Goal: Information Seeking & Learning: Learn about a topic

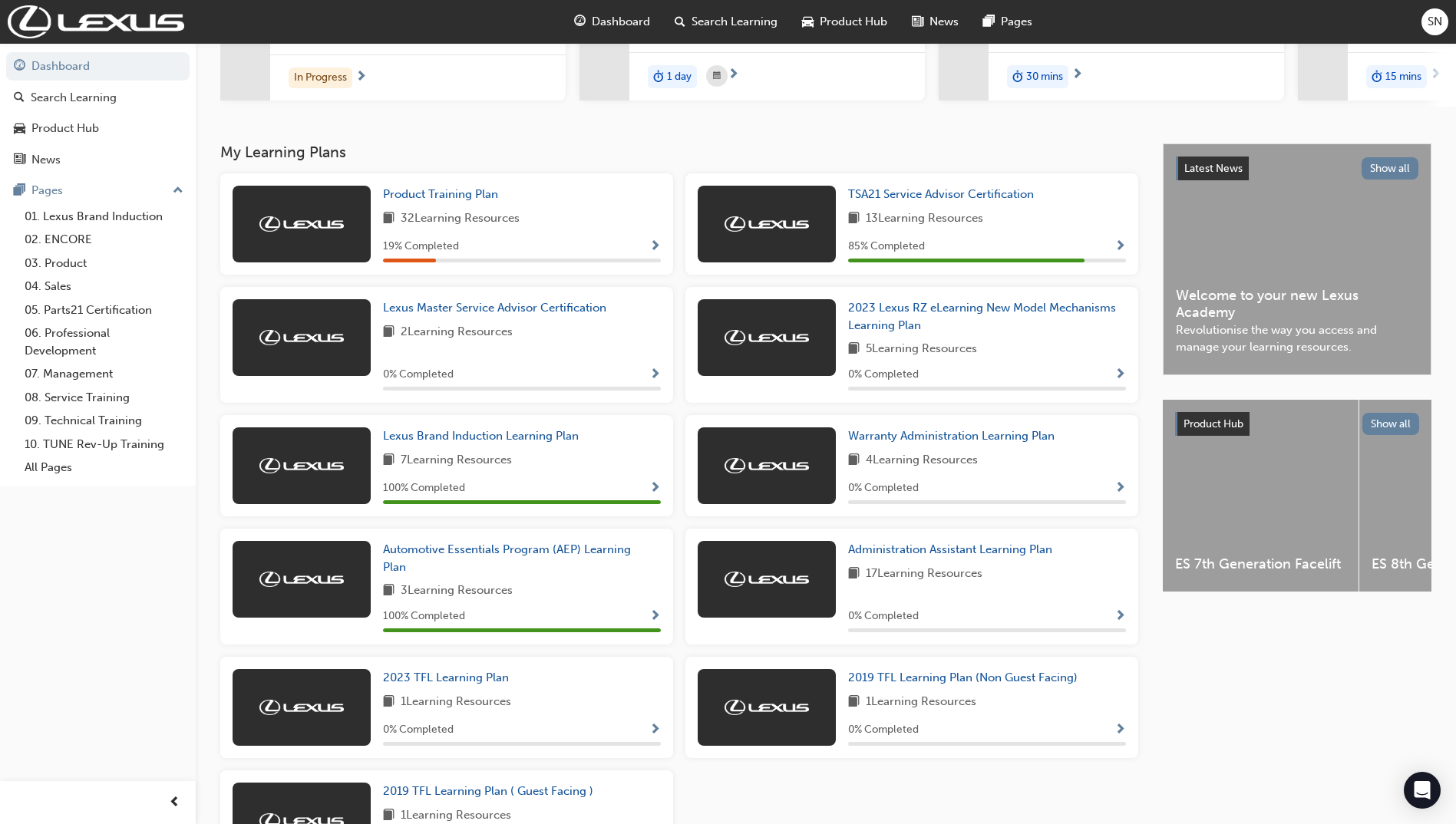
scroll to position [307, 0]
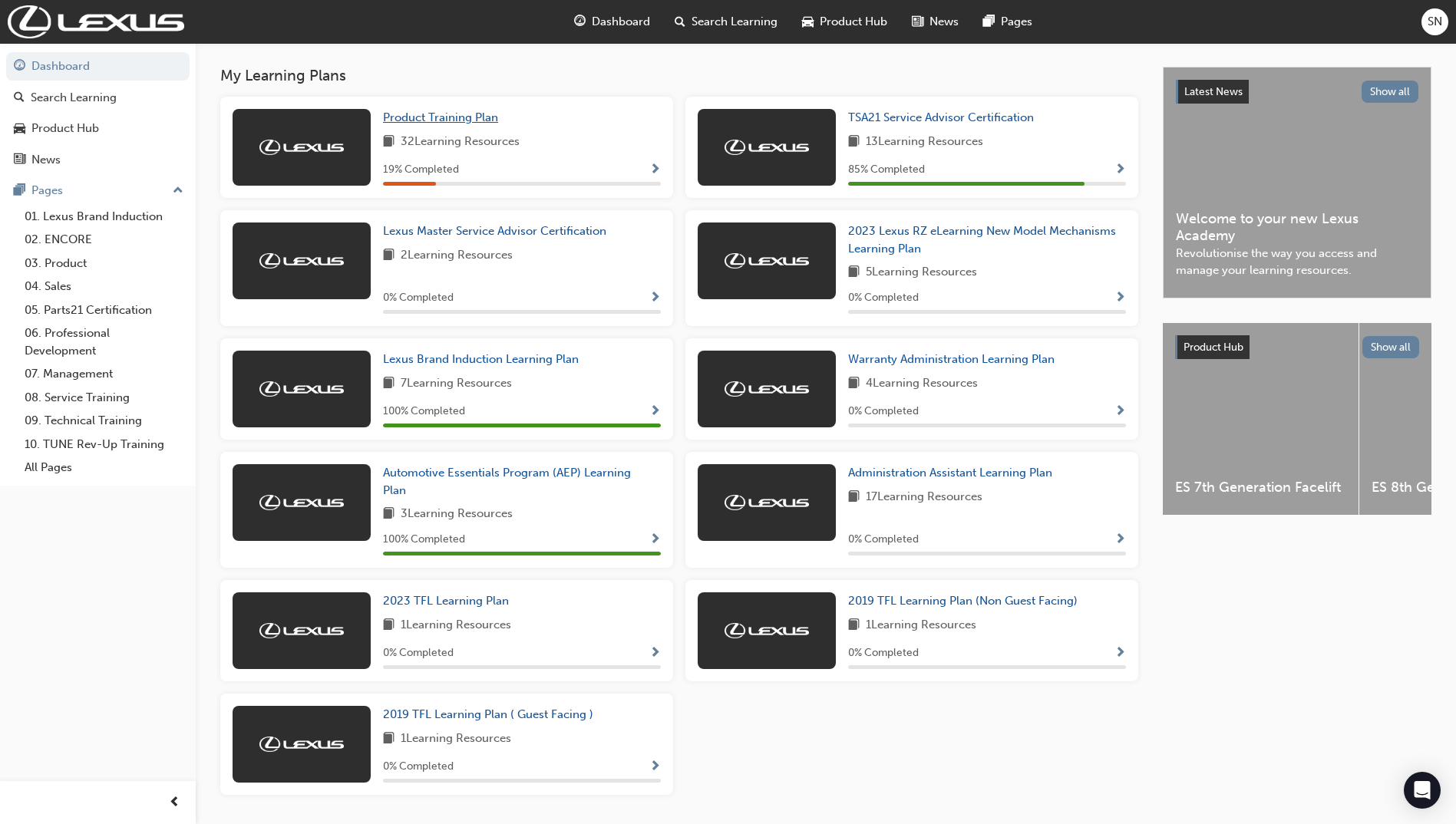
click at [472, 124] on span "Product Training Plan" at bounding box center [440, 117] width 115 height 13
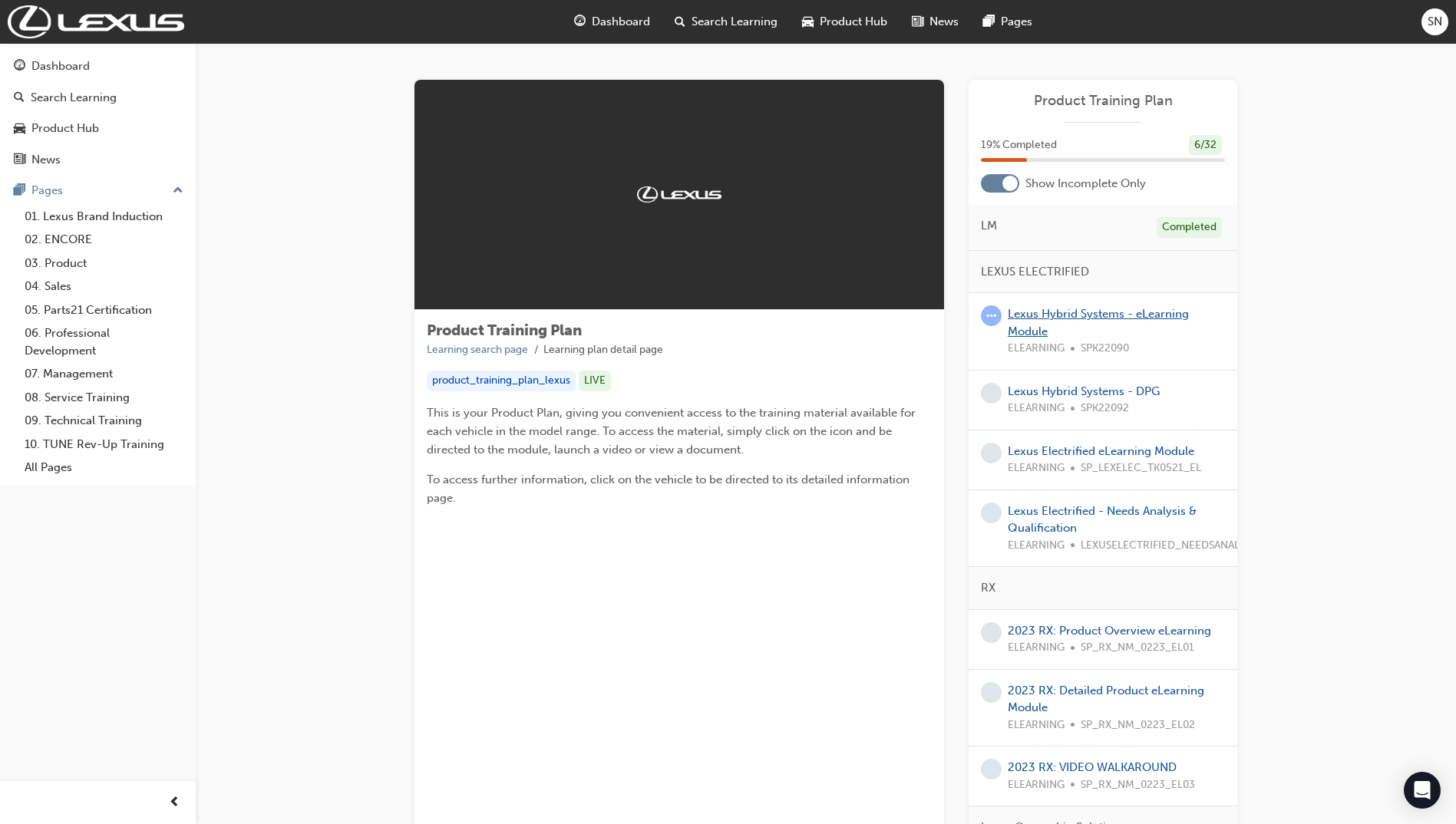
click at [1142, 314] on link "Lexus Hybrid Systems - eLearning Module" at bounding box center [1098, 322] width 181 height 31
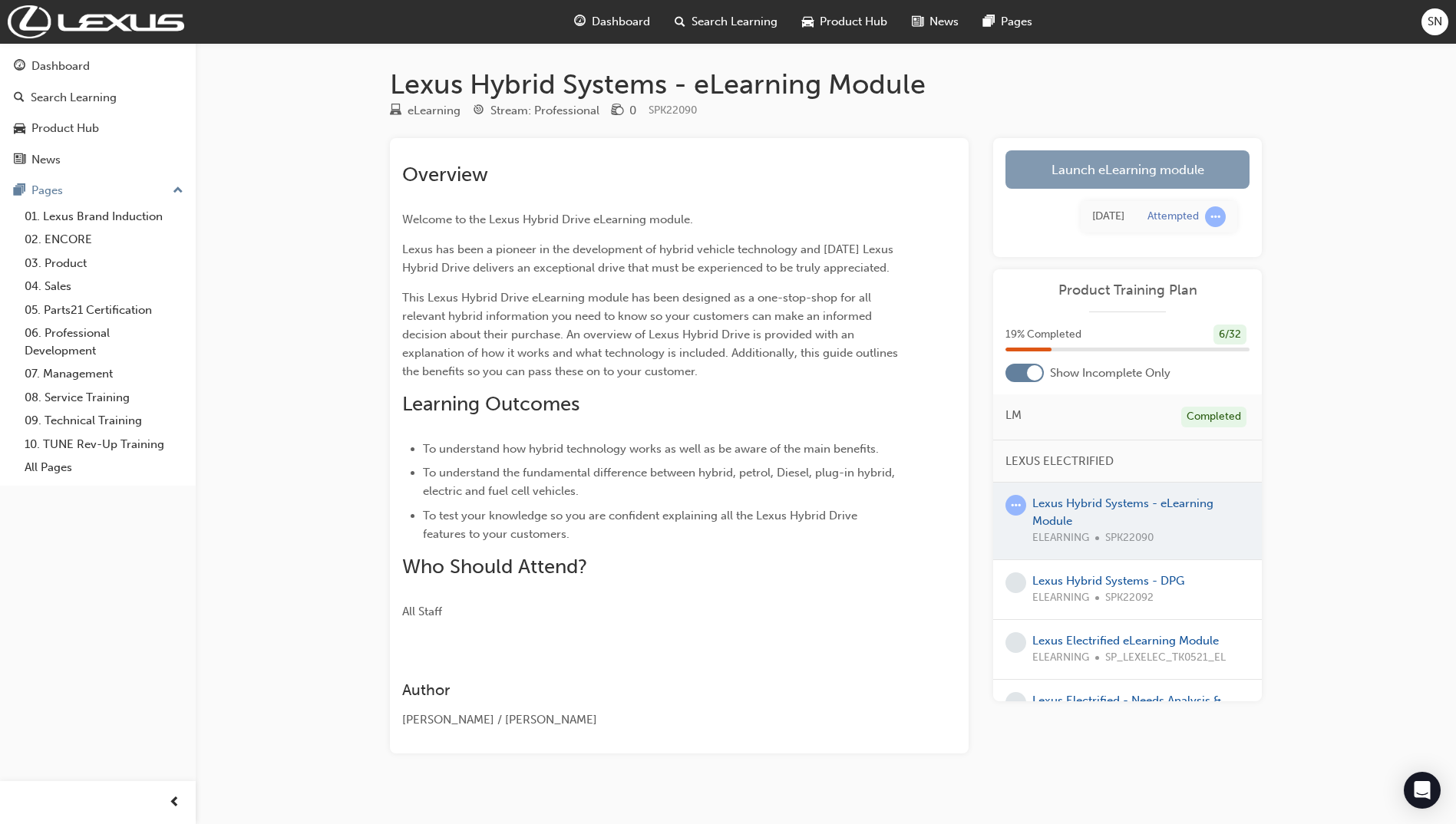
click at [1132, 167] on link "Launch eLearning module" at bounding box center [1128, 170] width 244 height 38
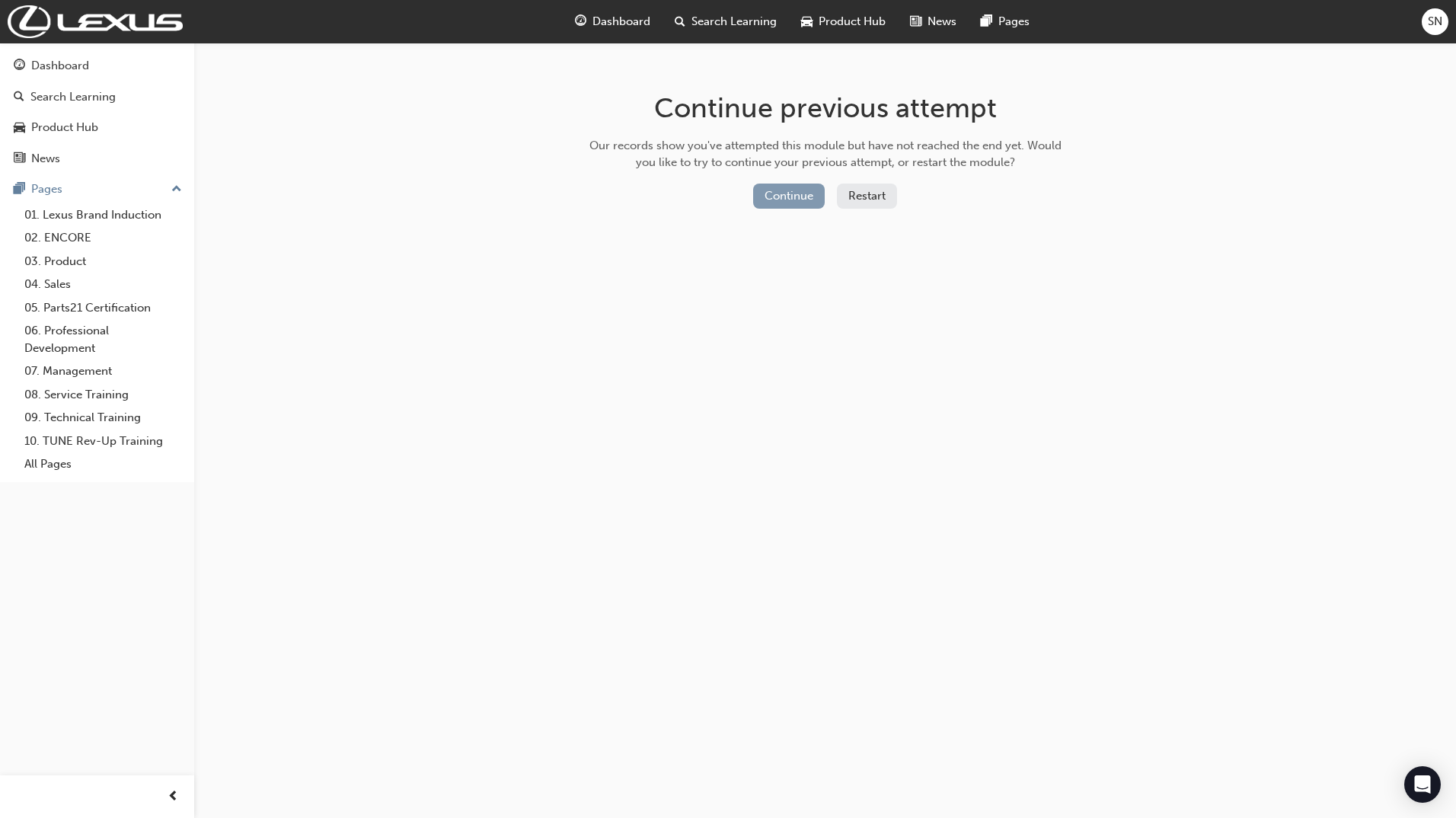
click at [768, 196] on button "Continue" at bounding box center [789, 196] width 72 height 26
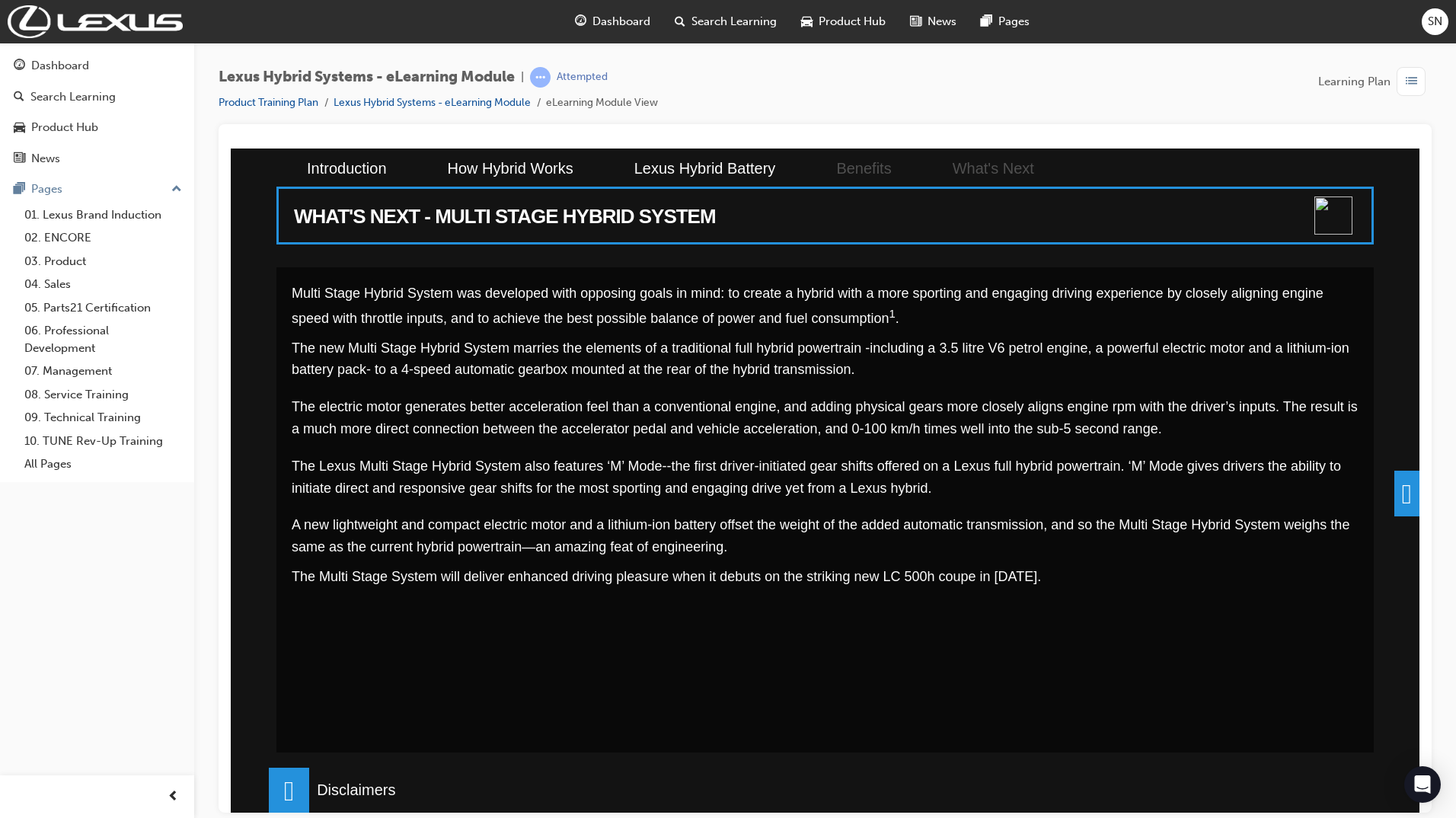
scroll to position [633, 0]
click at [1403, 479] on span at bounding box center [1407, 492] width 26 height 45
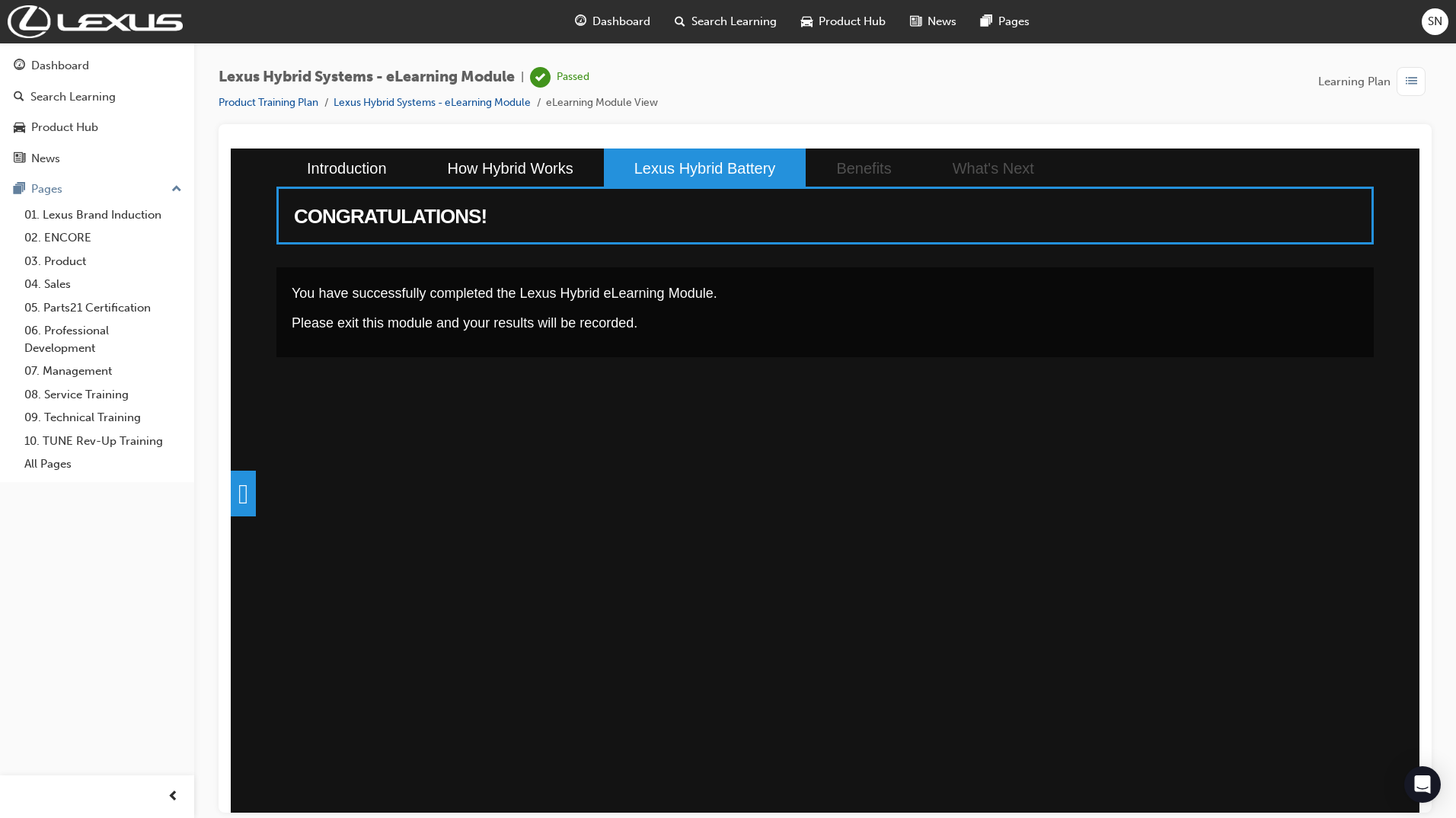
click at [693, 168] on li "Lexus Hybrid Battery" at bounding box center [705, 168] width 203 height 40
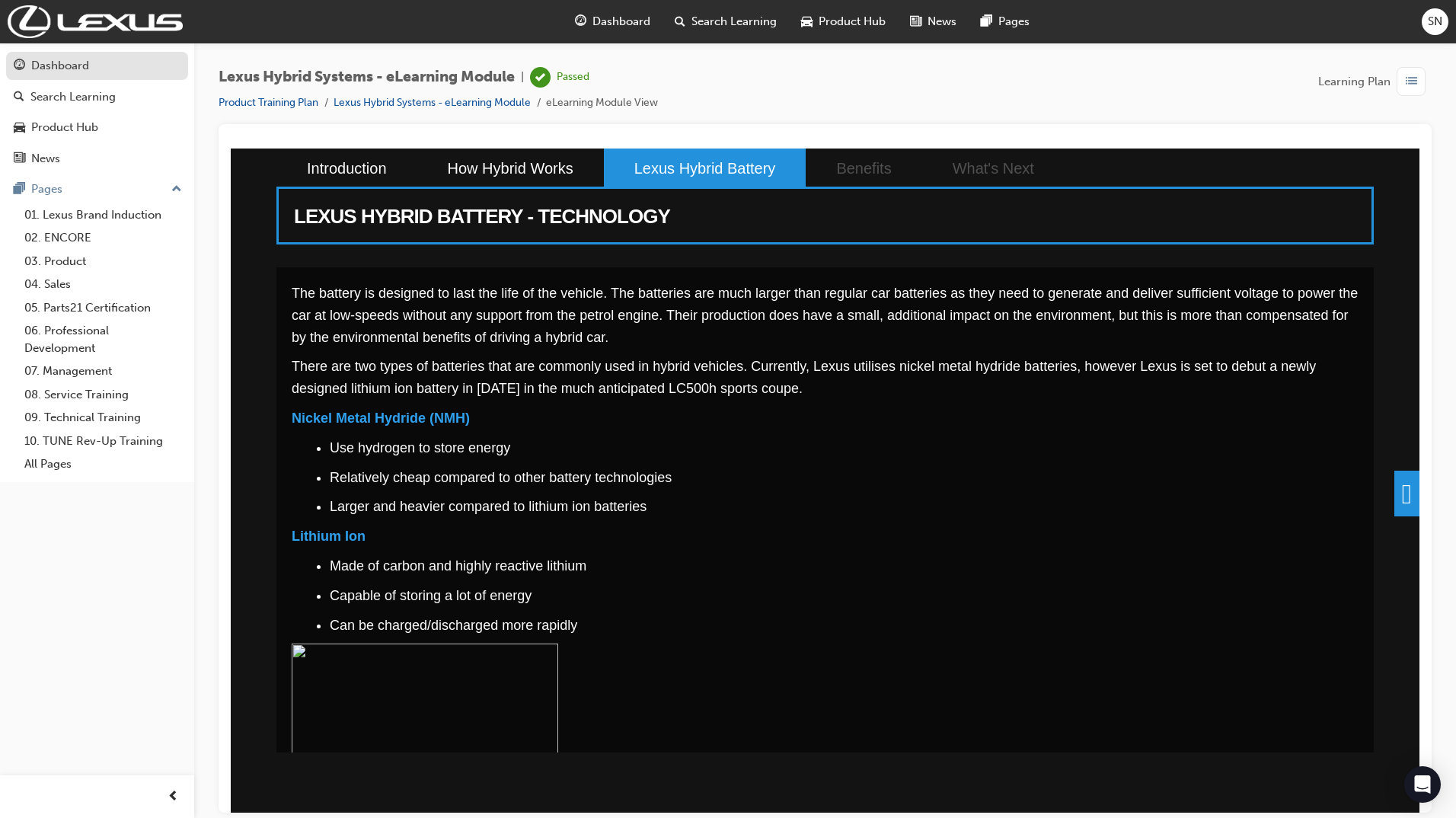
click at [72, 66] on div "Dashboard" at bounding box center [60, 65] width 58 height 17
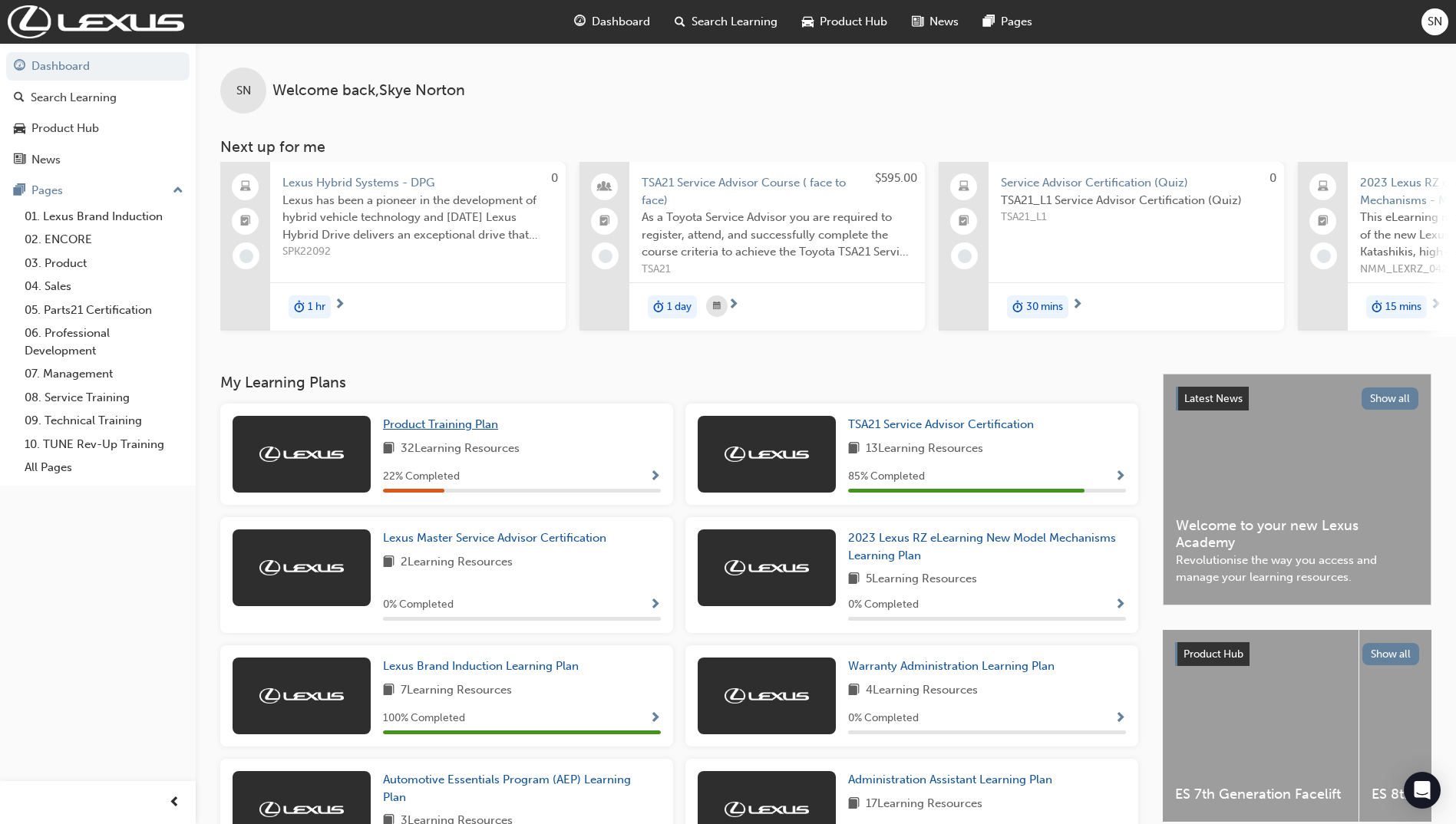
click at [476, 425] on span "Product Training Plan" at bounding box center [440, 423] width 115 height 13
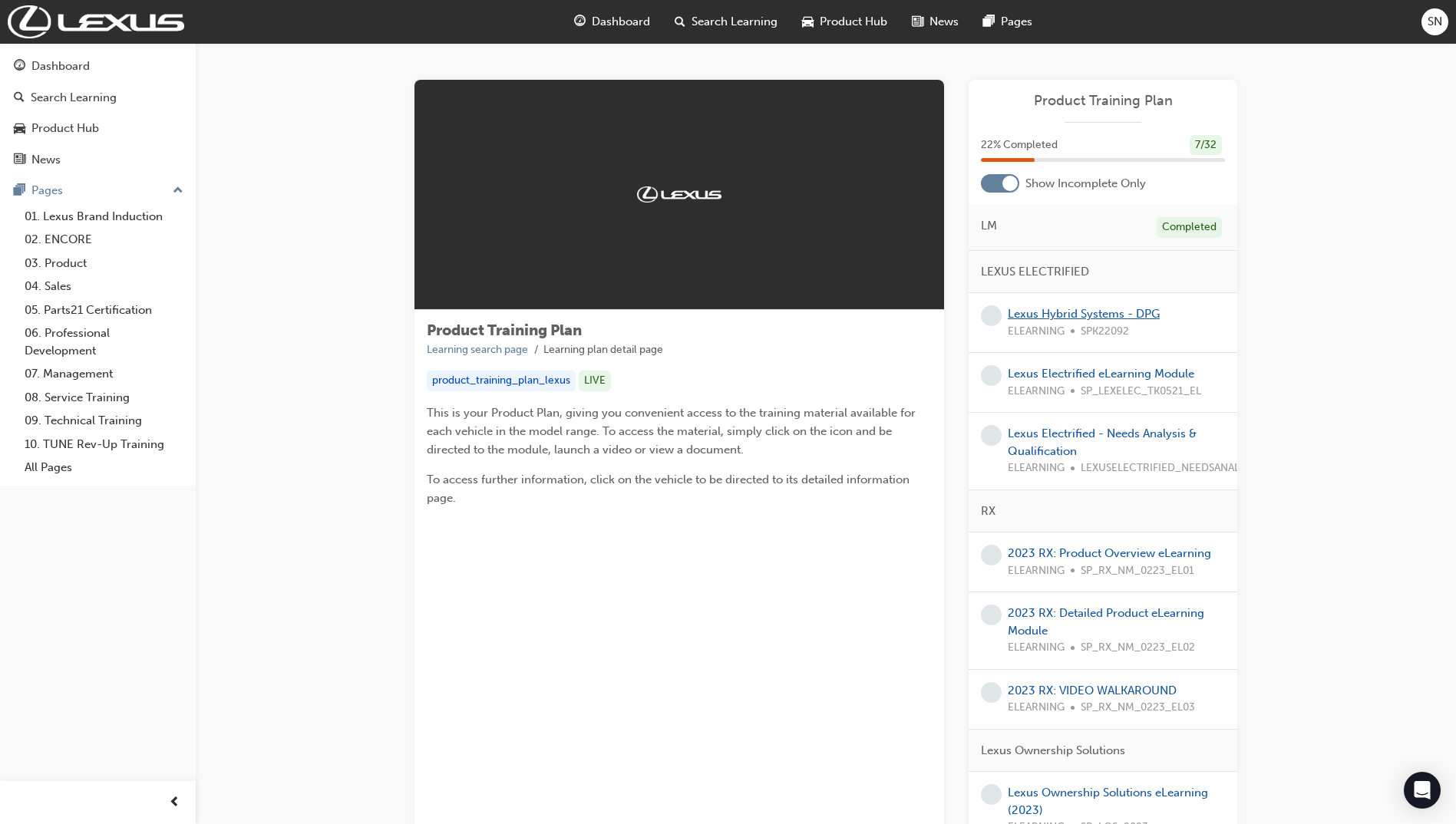
click at [1107, 310] on link "Lexus Hybrid Systems - DPG" at bounding box center [1083, 314] width 152 height 13
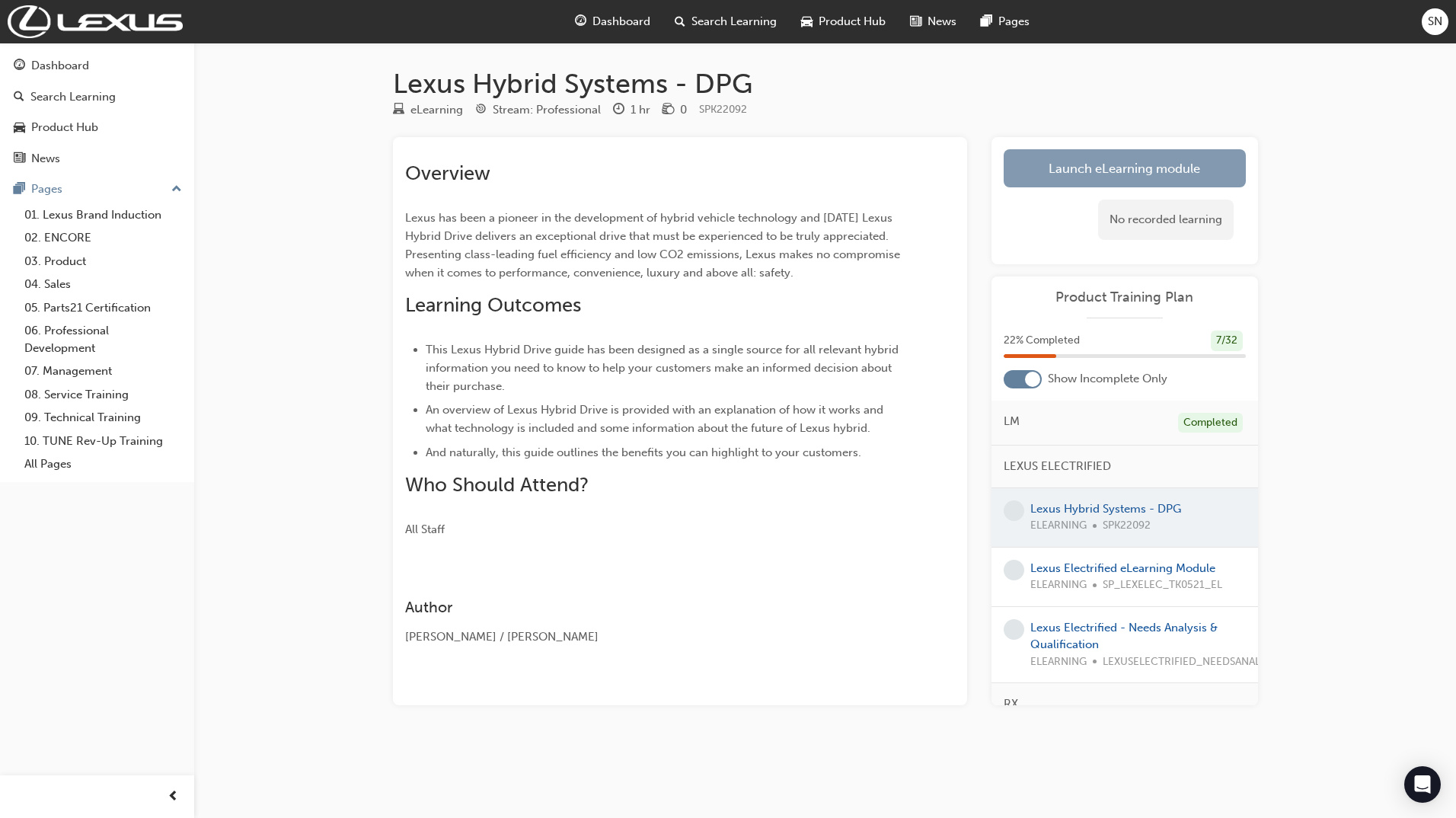
click at [1125, 166] on link "Launch eLearning module" at bounding box center [1125, 169] width 242 height 38
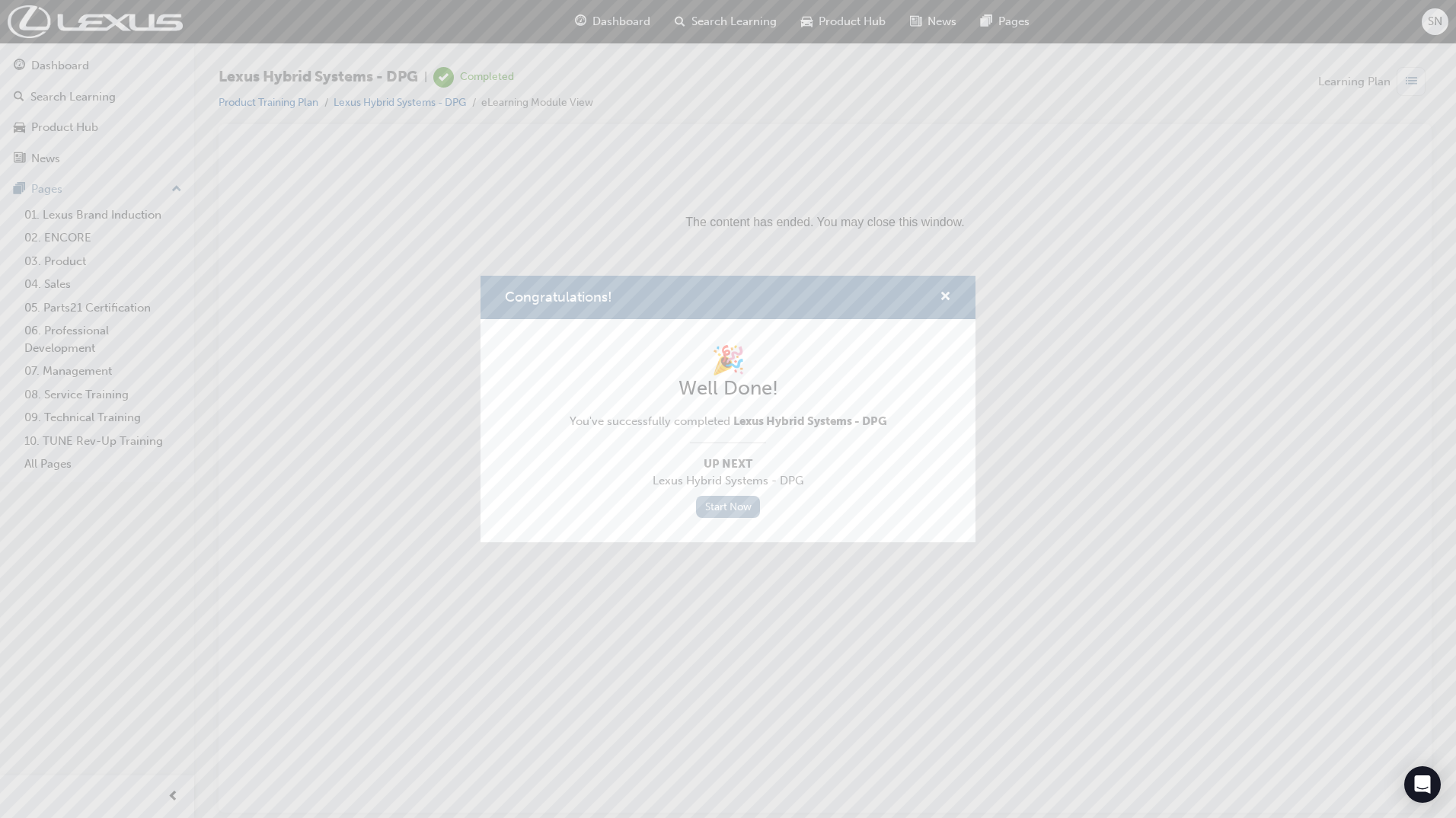
click at [741, 507] on link "Start Now" at bounding box center [728, 507] width 64 height 22
click at [953, 297] on div "Congratulations!" at bounding box center [727, 297] width 495 height 44
click at [947, 295] on span "cross-icon" at bounding box center [945, 297] width 11 height 13
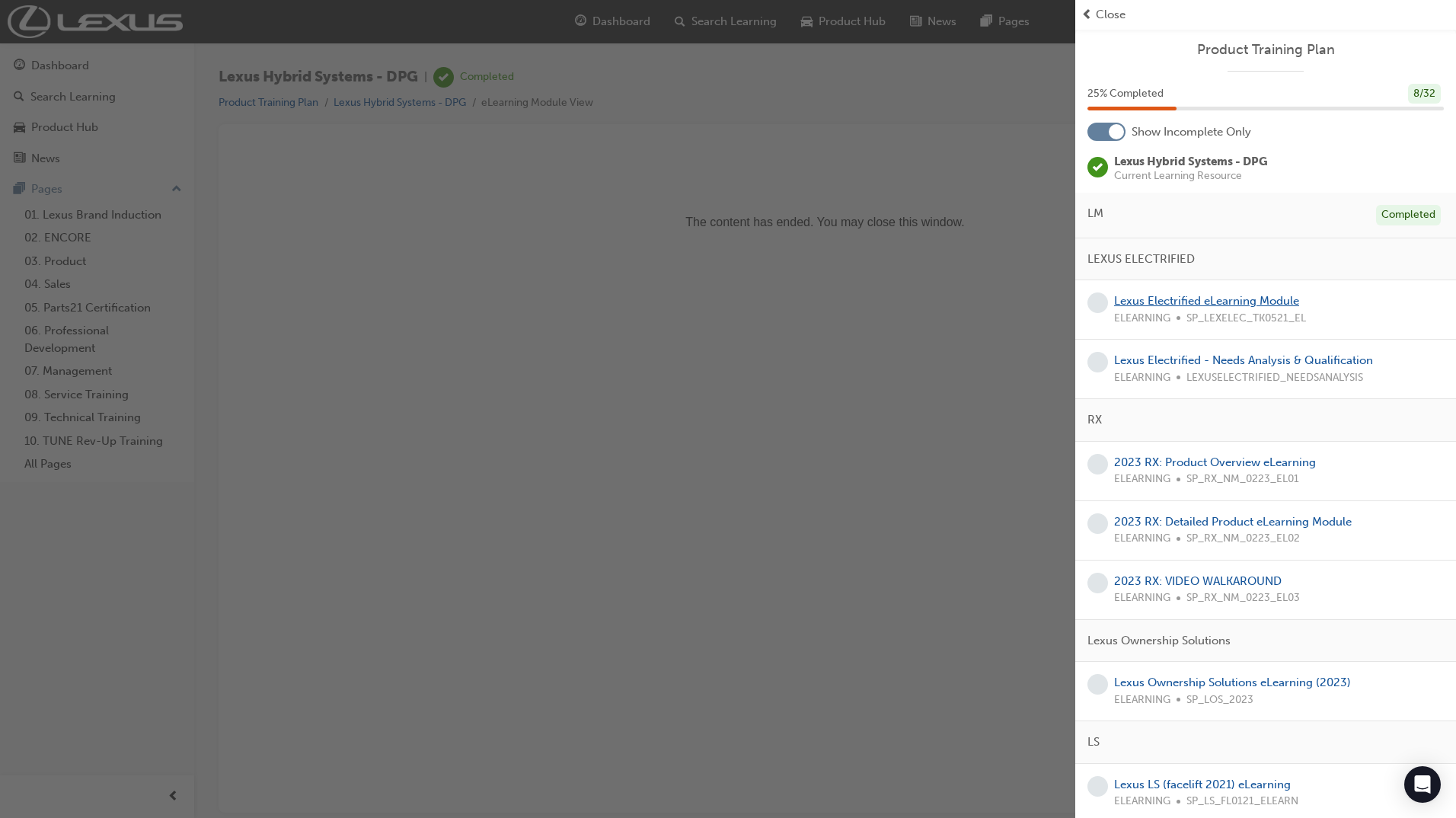
click at [1182, 301] on link "Lexus Electrified eLearning Module" at bounding box center [1206, 300] width 185 height 13
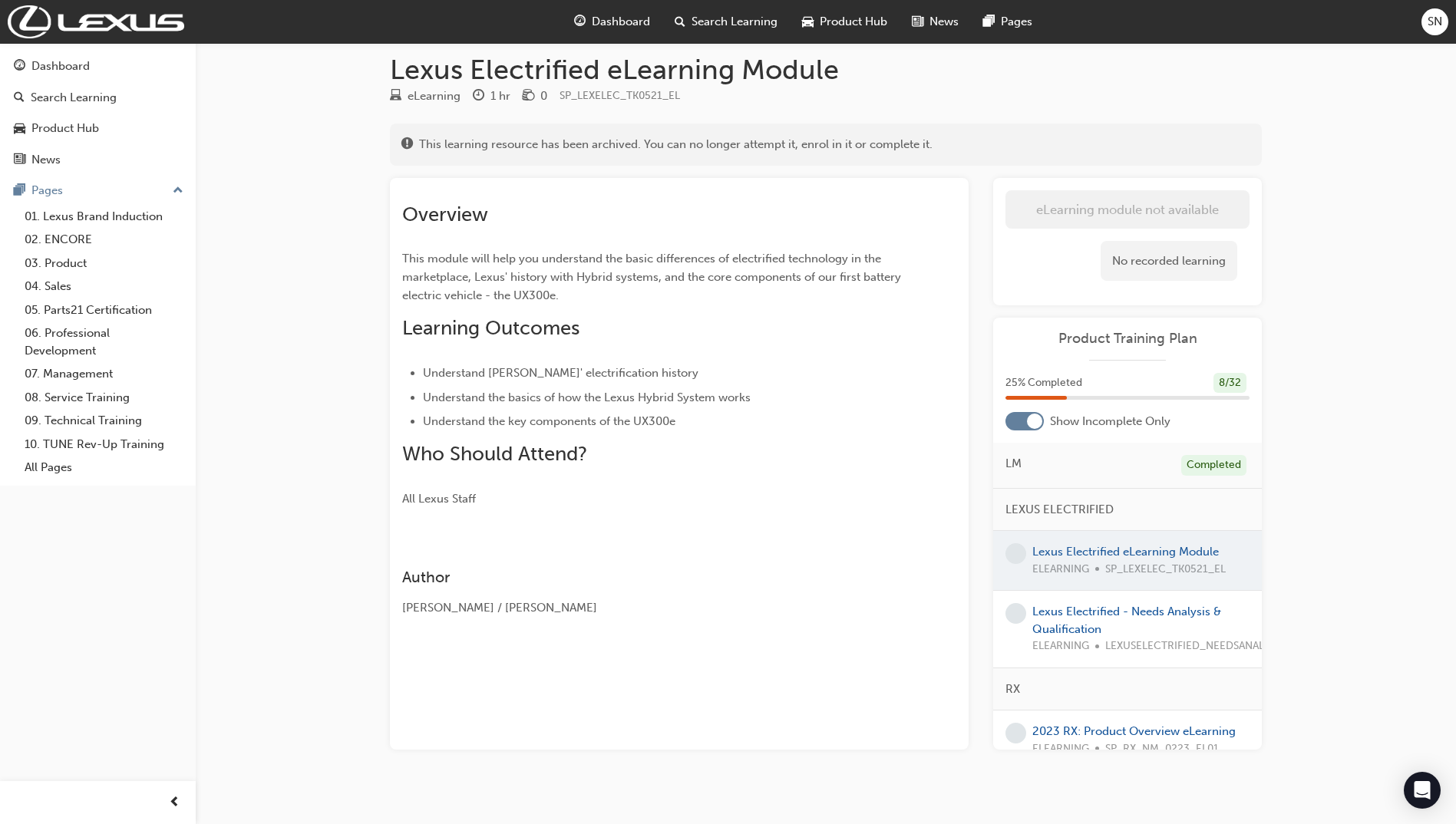
scroll to position [28, 0]
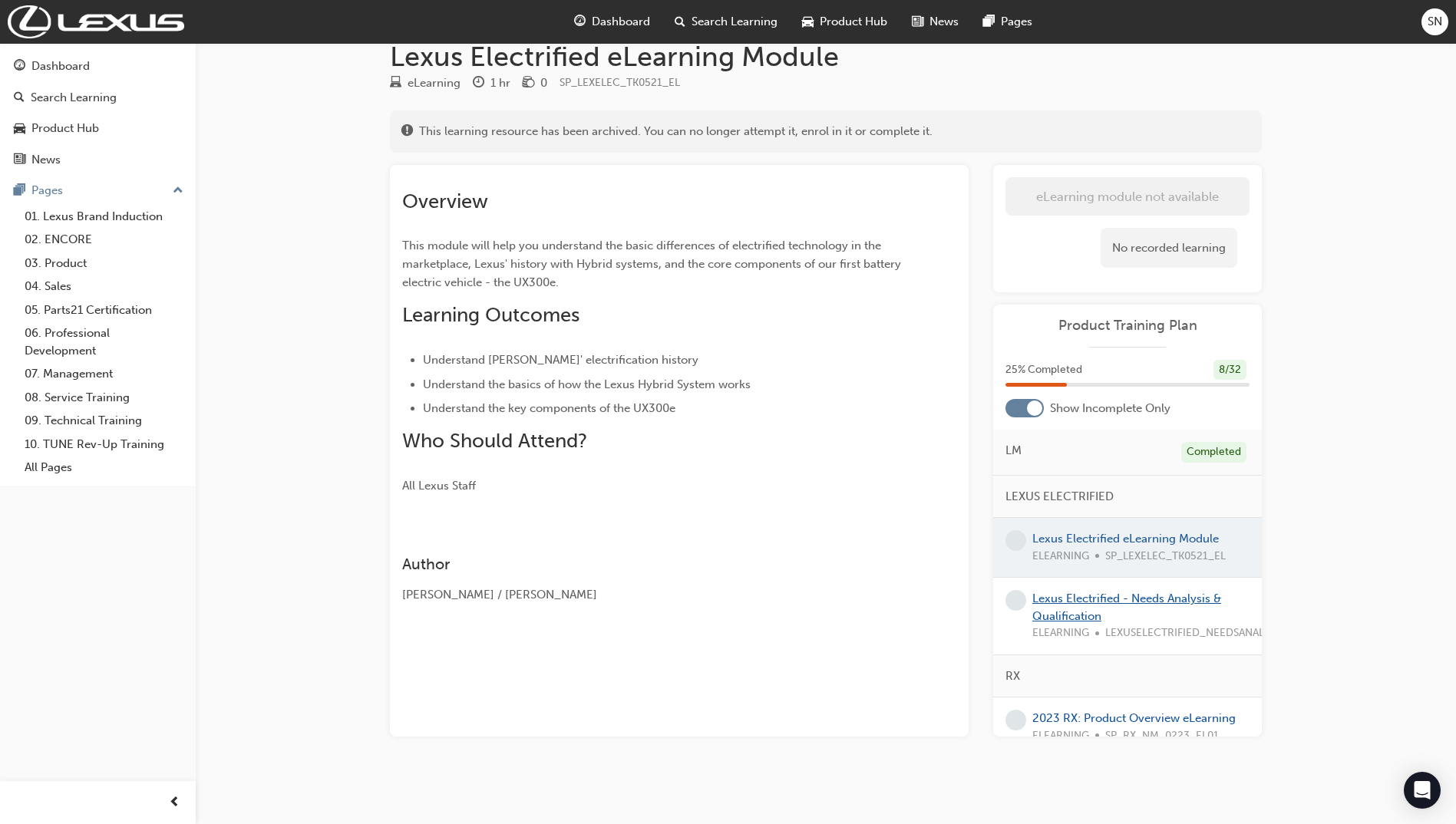
click at [1138, 598] on link "Lexus Electrified - Needs Analysis & Qualification" at bounding box center [1127, 607] width 189 height 31
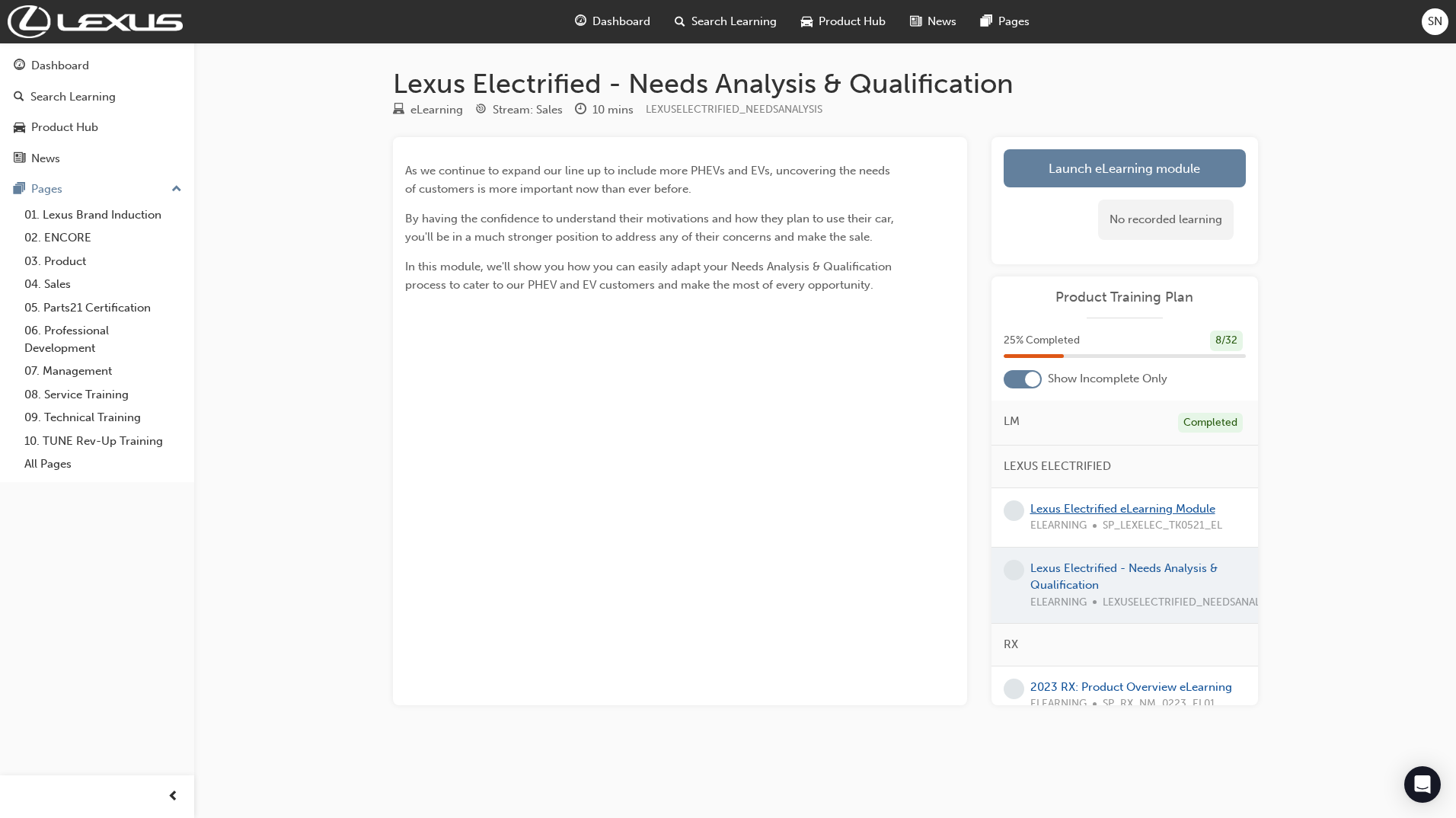
click at [1118, 505] on link "Lexus Electrified eLearning Module" at bounding box center [1122, 508] width 185 height 13
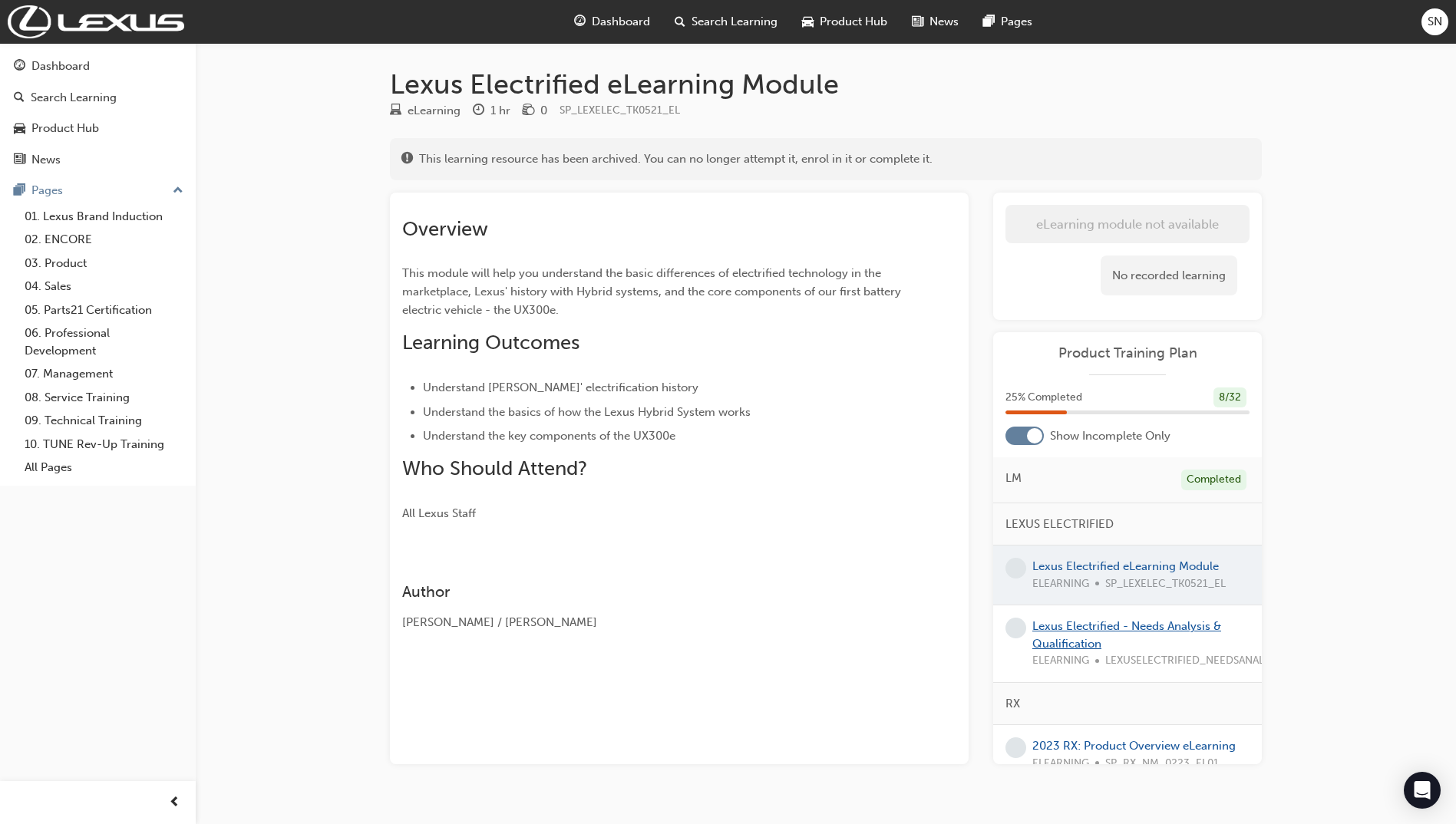
click at [1112, 628] on link "Lexus Electrified - Needs Analysis & Qualification" at bounding box center [1127, 634] width 189 height 31
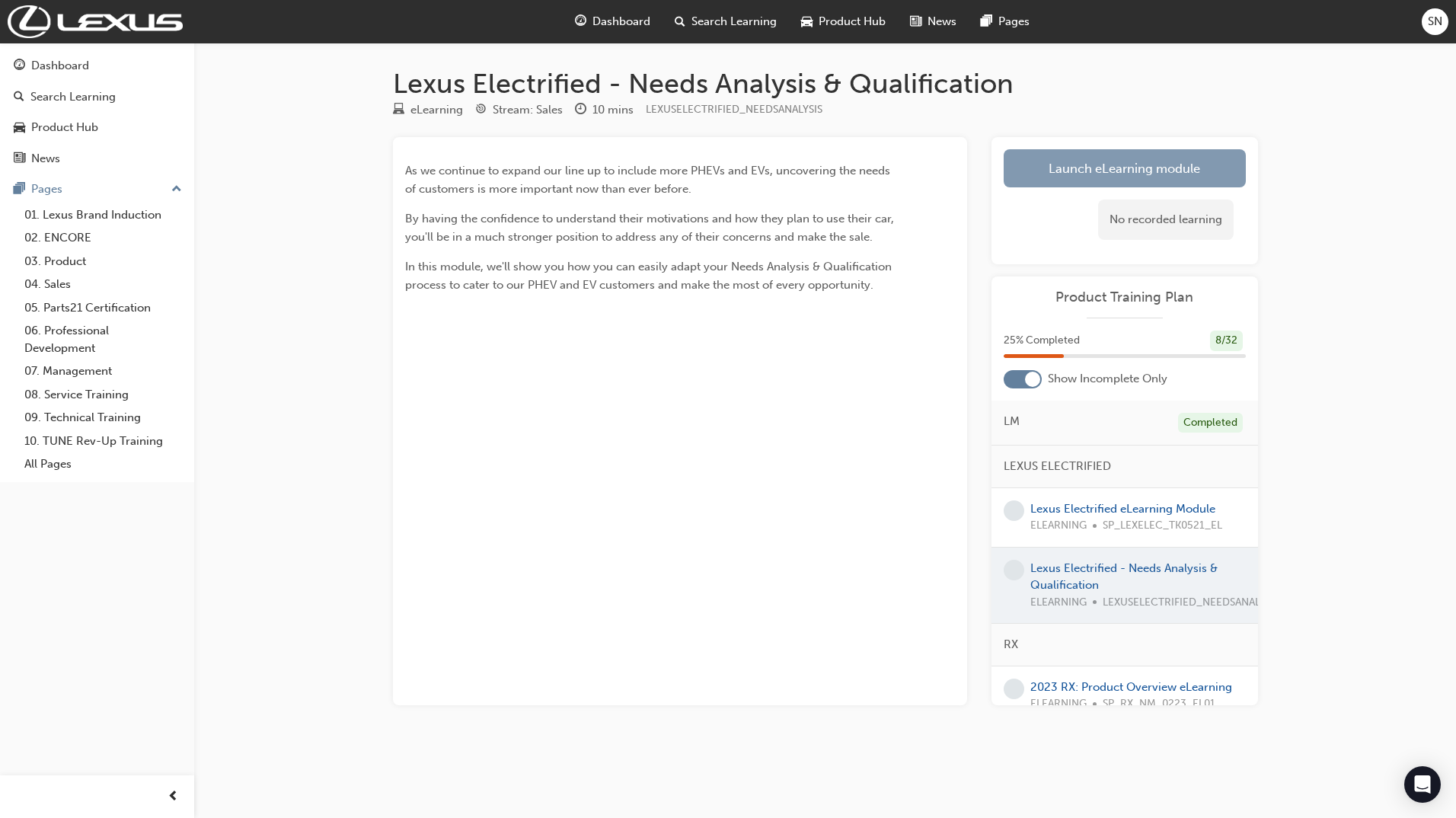
click at [1092, 181] on link "Launch eLearning module" at bounding box center [1125, 169] width 242 height 38
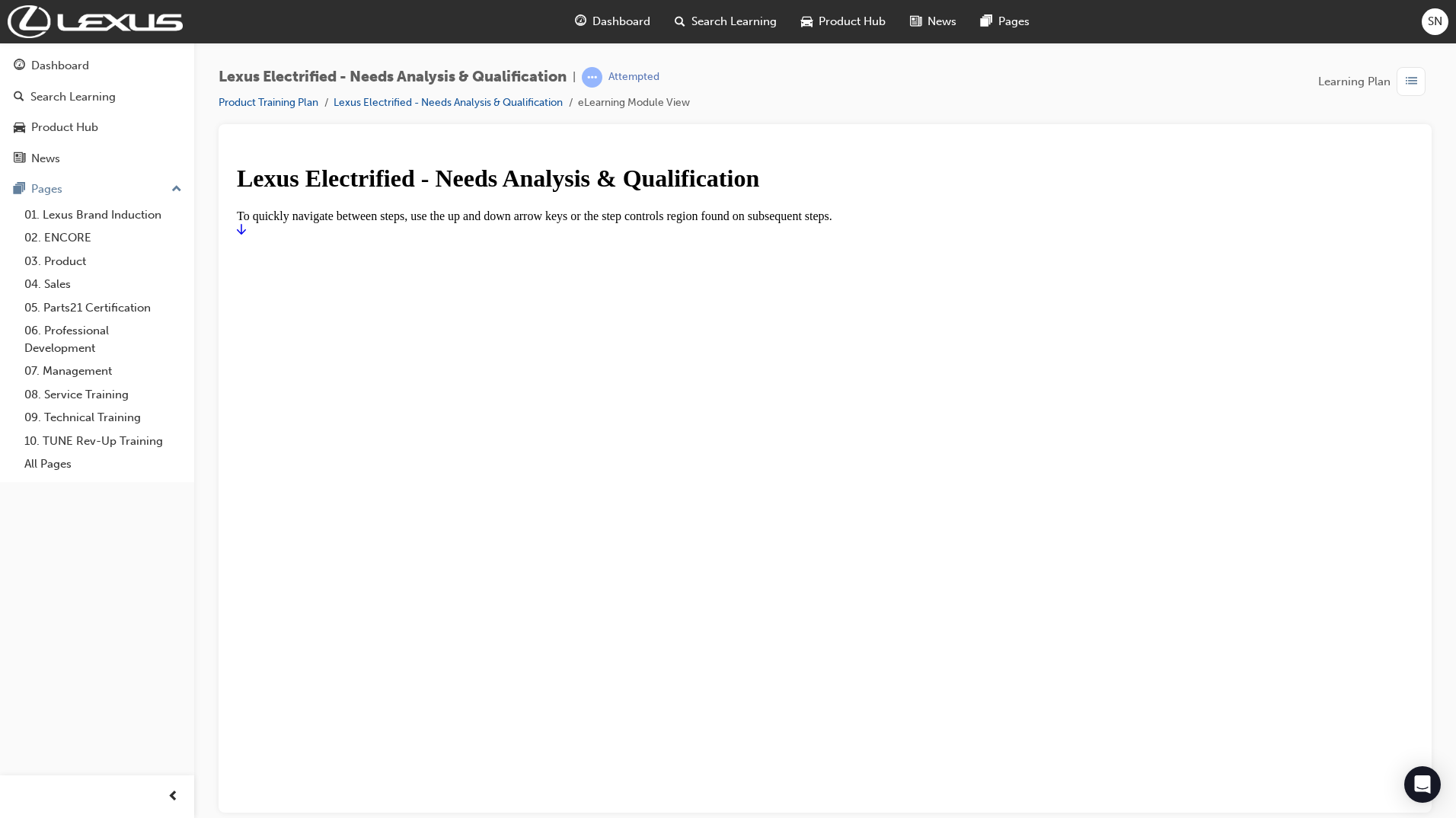
click at [246, 234] on icon "Start" at bounding box center [241, 228] width 9 height 10
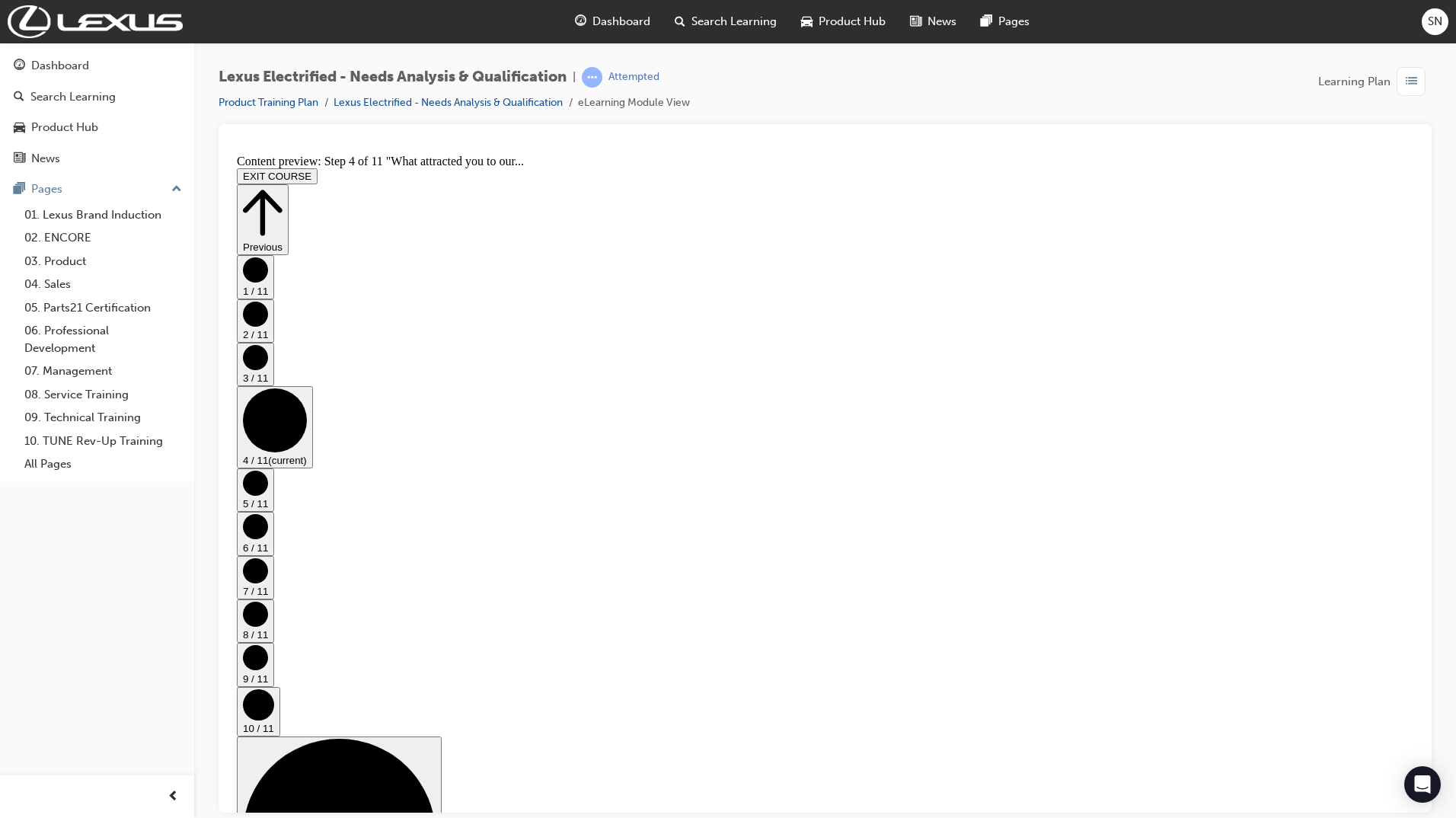
scroll to position [0, 0]
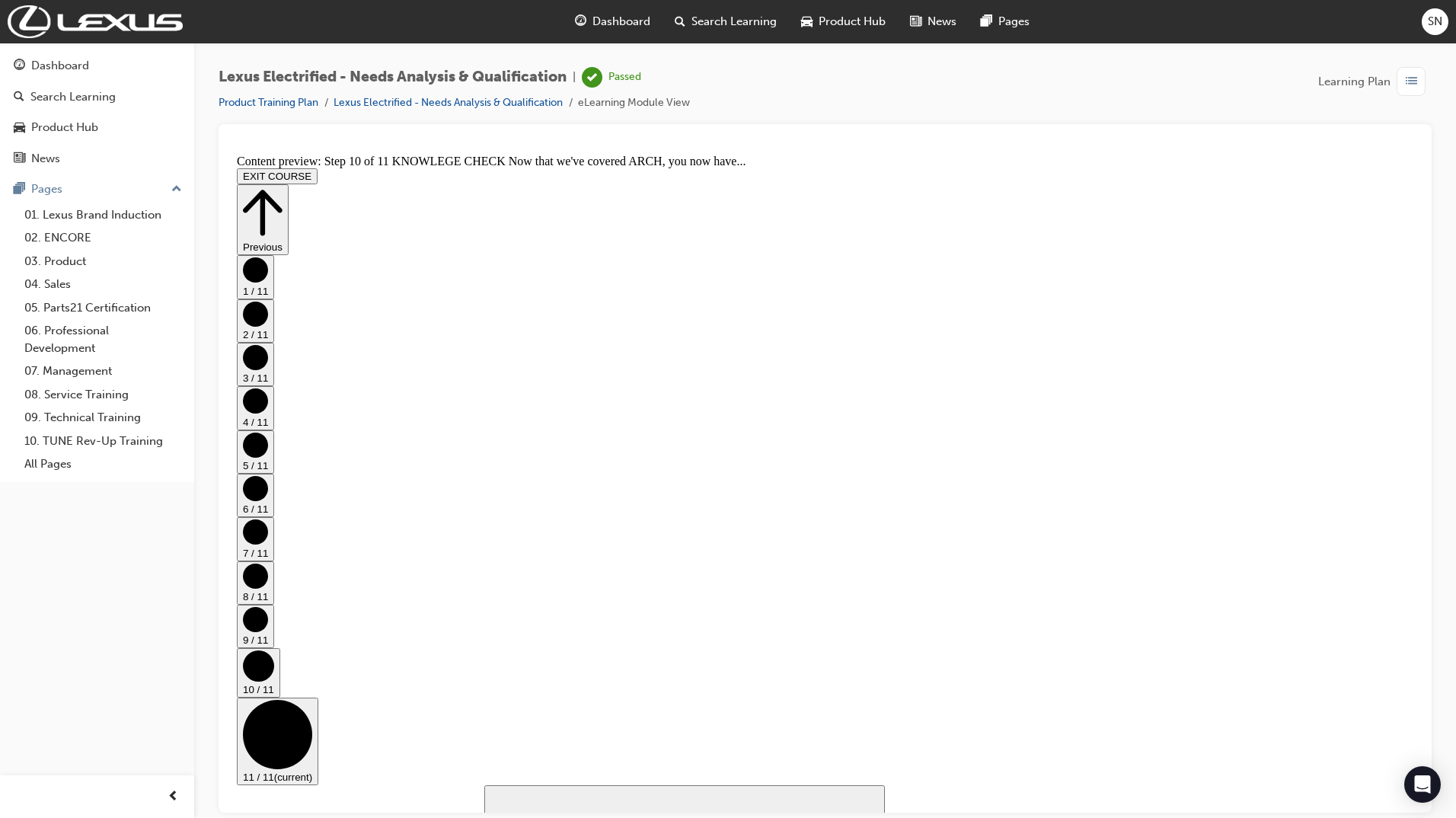
scroll to position [638, 0]
click at [317, 168] on button "EXIT COURSE" at bounding box center [276, 175] width 80 height 16
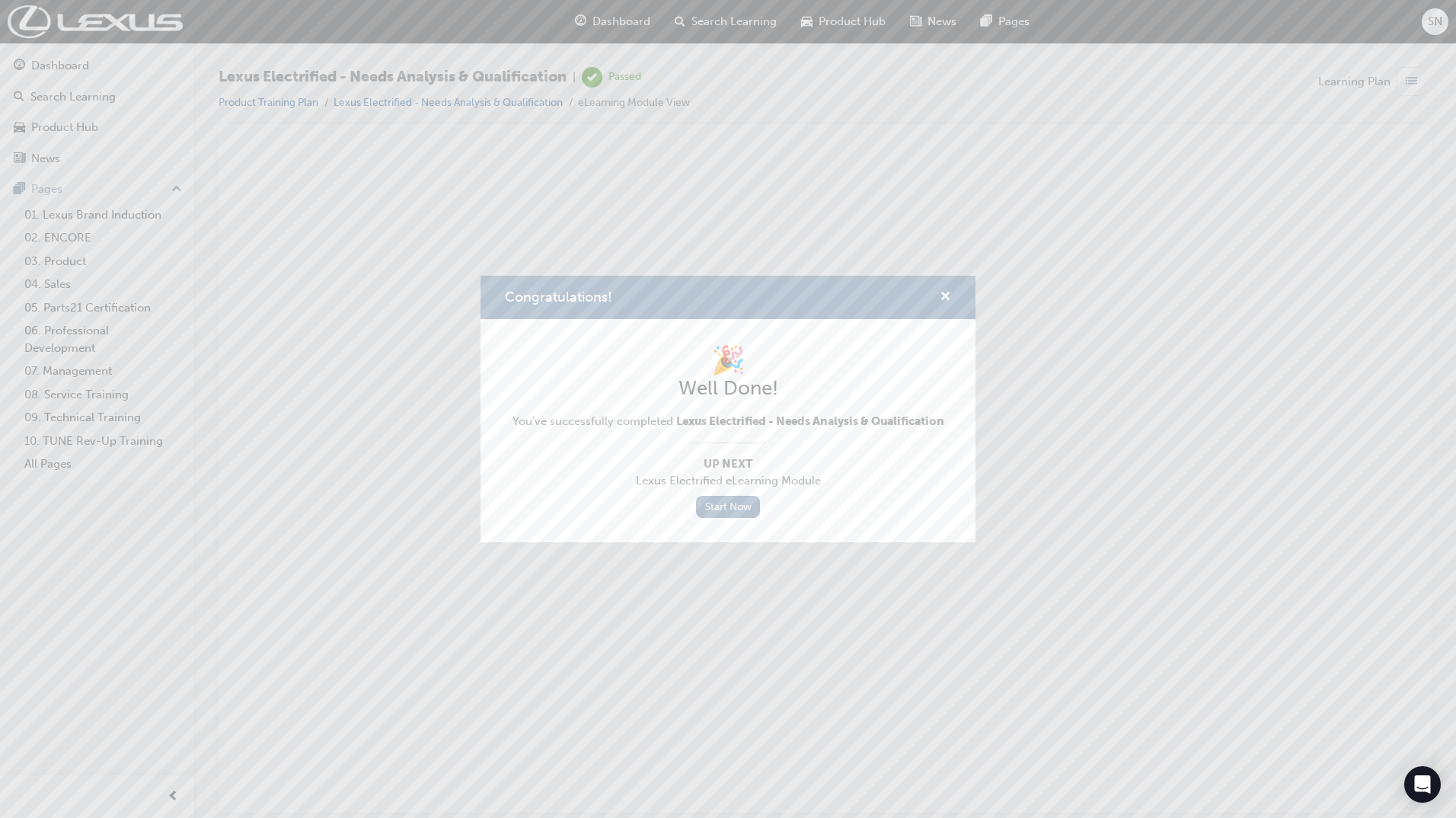
scroll to position [0, 0]
click at [737, 498] on link "Start Now" at bounding box center [728, 507] width 64 height 22
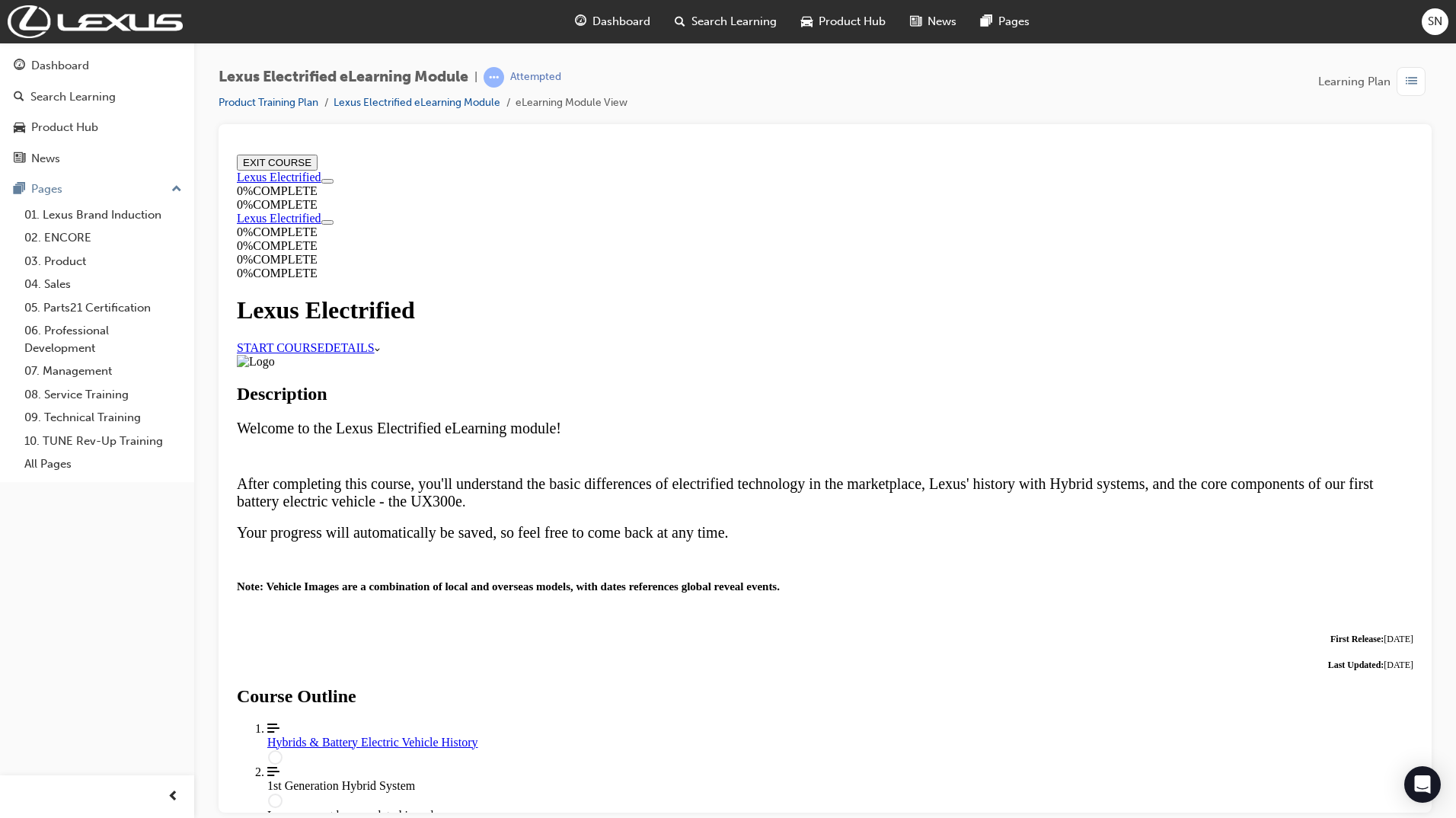
scroll to position [597, 0]
click at [852, 735] on div "Hybrids & Battery Electric Vehicle History" at bounding box center [840, 741] width 1145 height 13
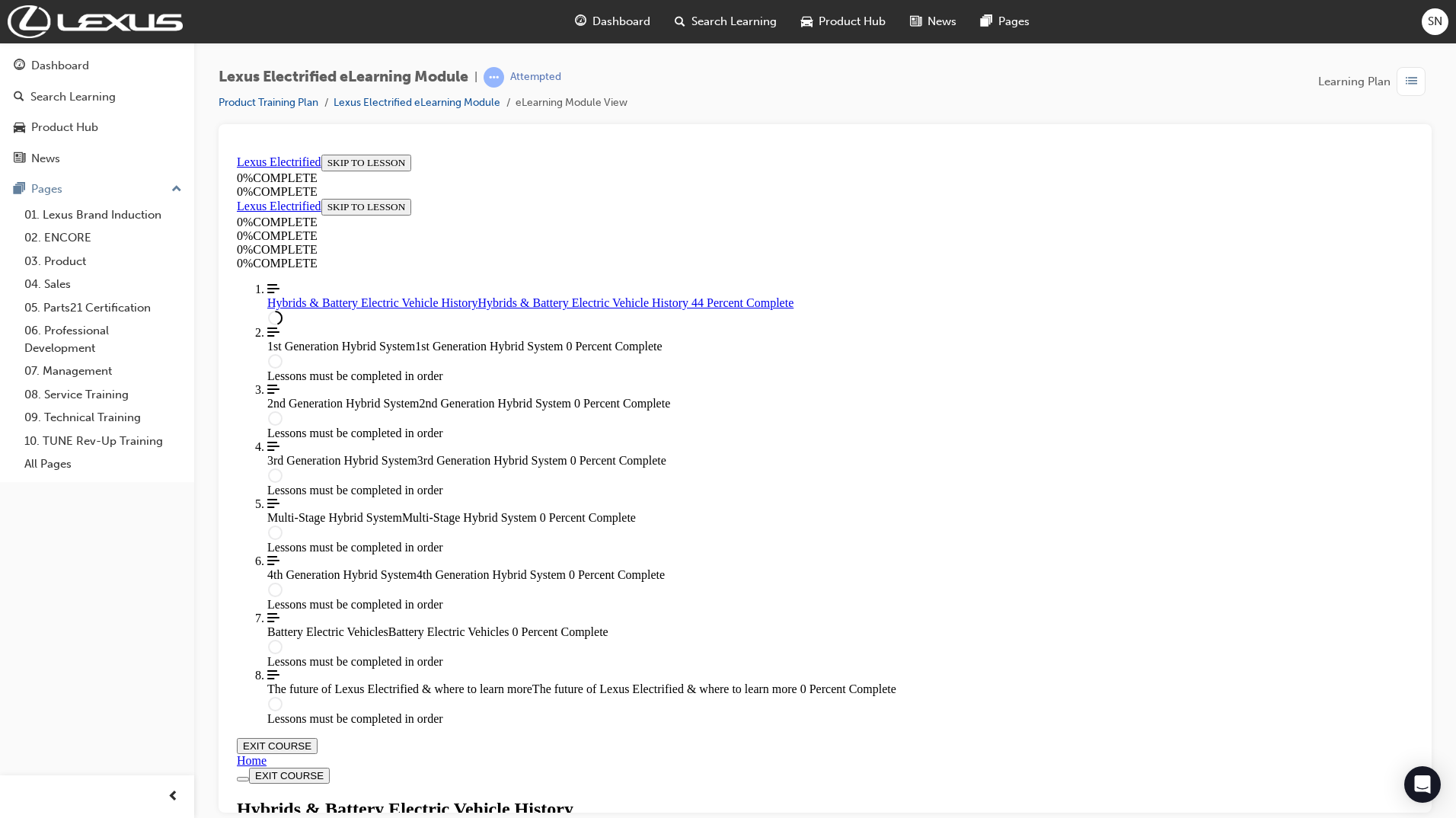
scroll to position [3174, 0]
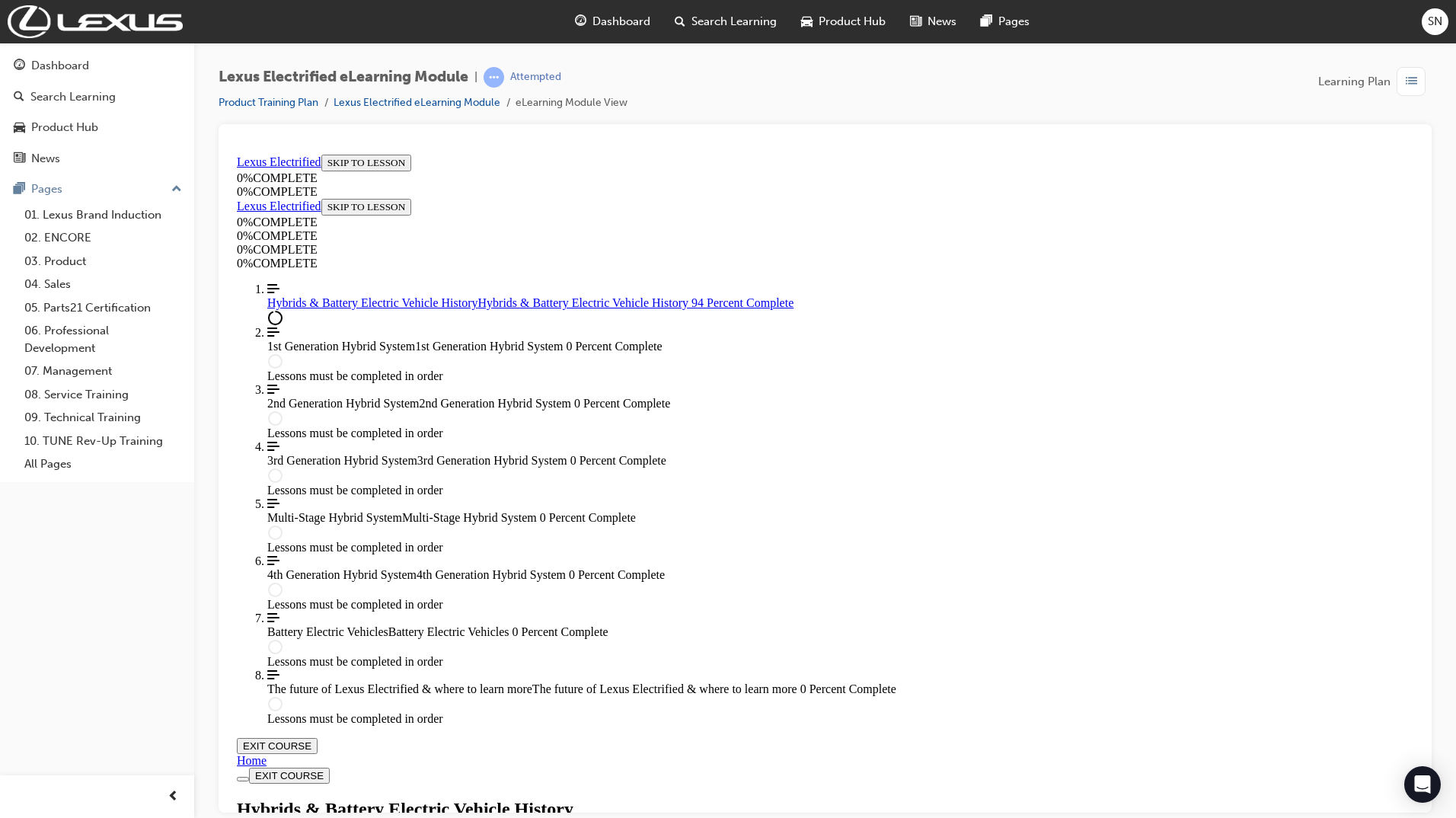
drag, startPoint x: 1433, startPoint y: 727, endPoint x: 1425, endPoint y: 524, distance: 203.2
click at [1425, 515] on div "Lexus Electrified eLearning Module | Attempted Product Training Plan Lexus Elec…" at bounding box center [825, 411] width 1262 height 737
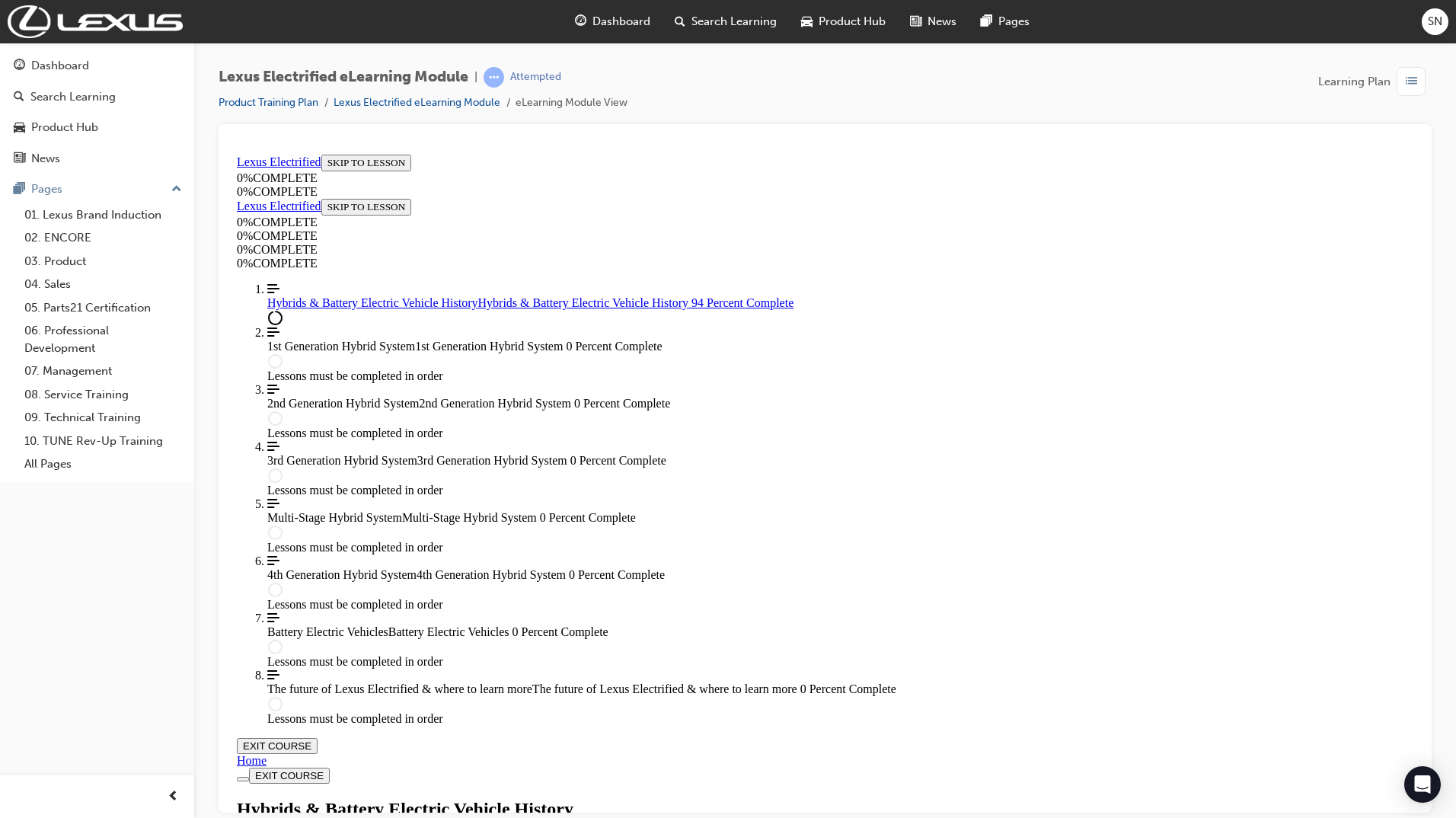
scroll to position [5358, 0]
drag, startPoint x: 1415, startPoint y: 708, endPoint x: 1655, endPoint y: 813, distance: 262.0
type input "braking"
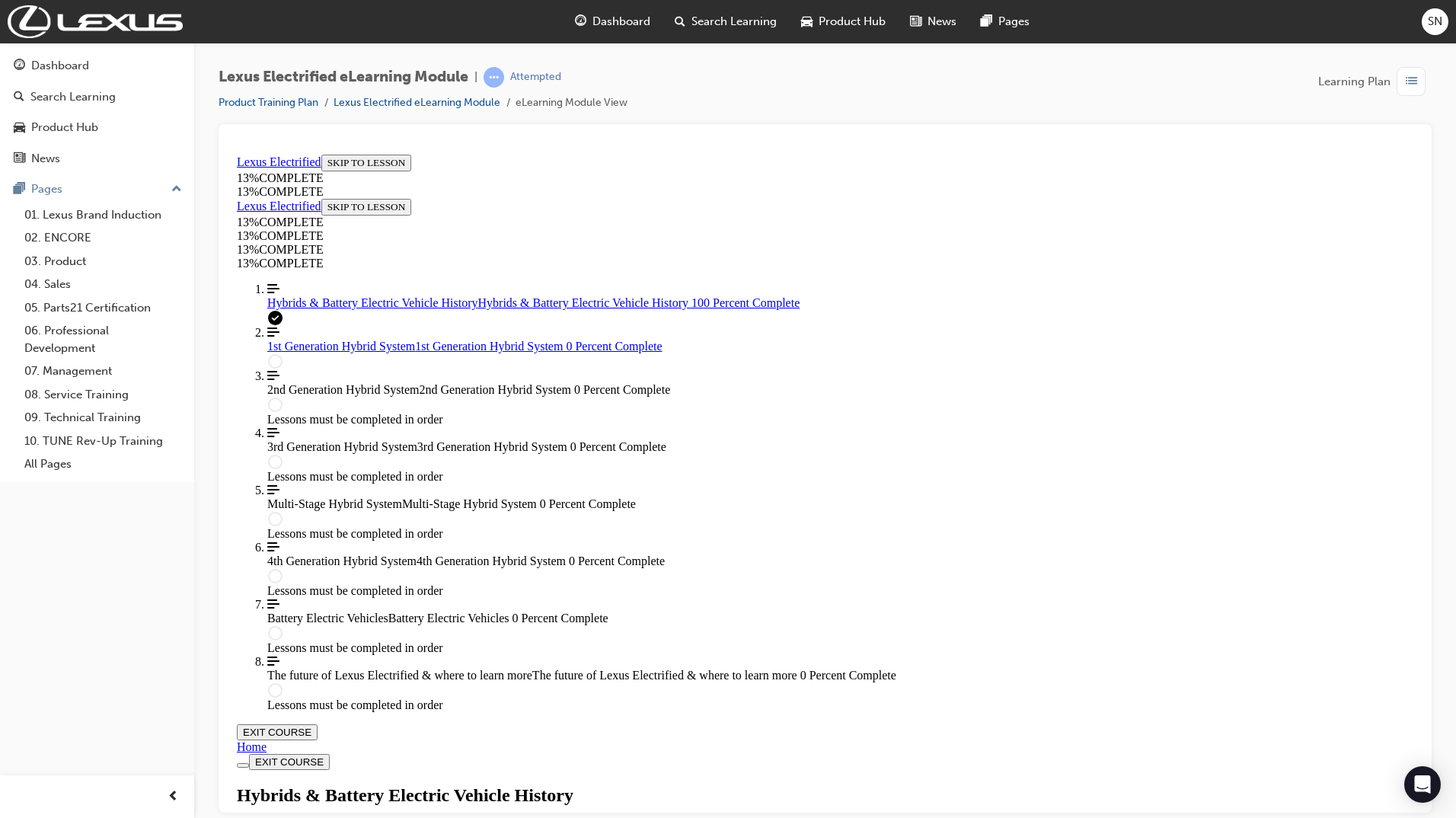
scroll to position [5814, 0]
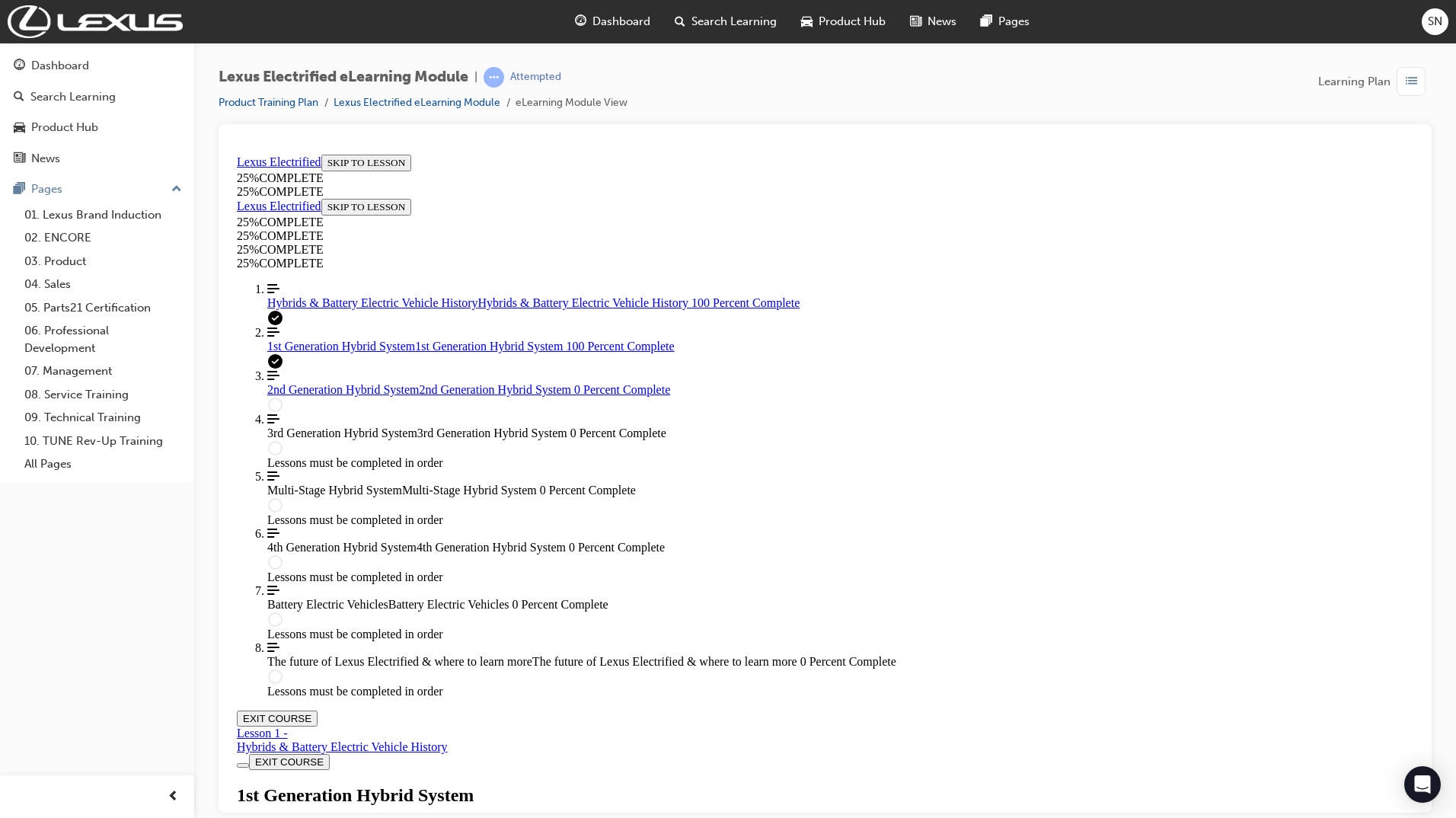
scroll to position [1352, 0]
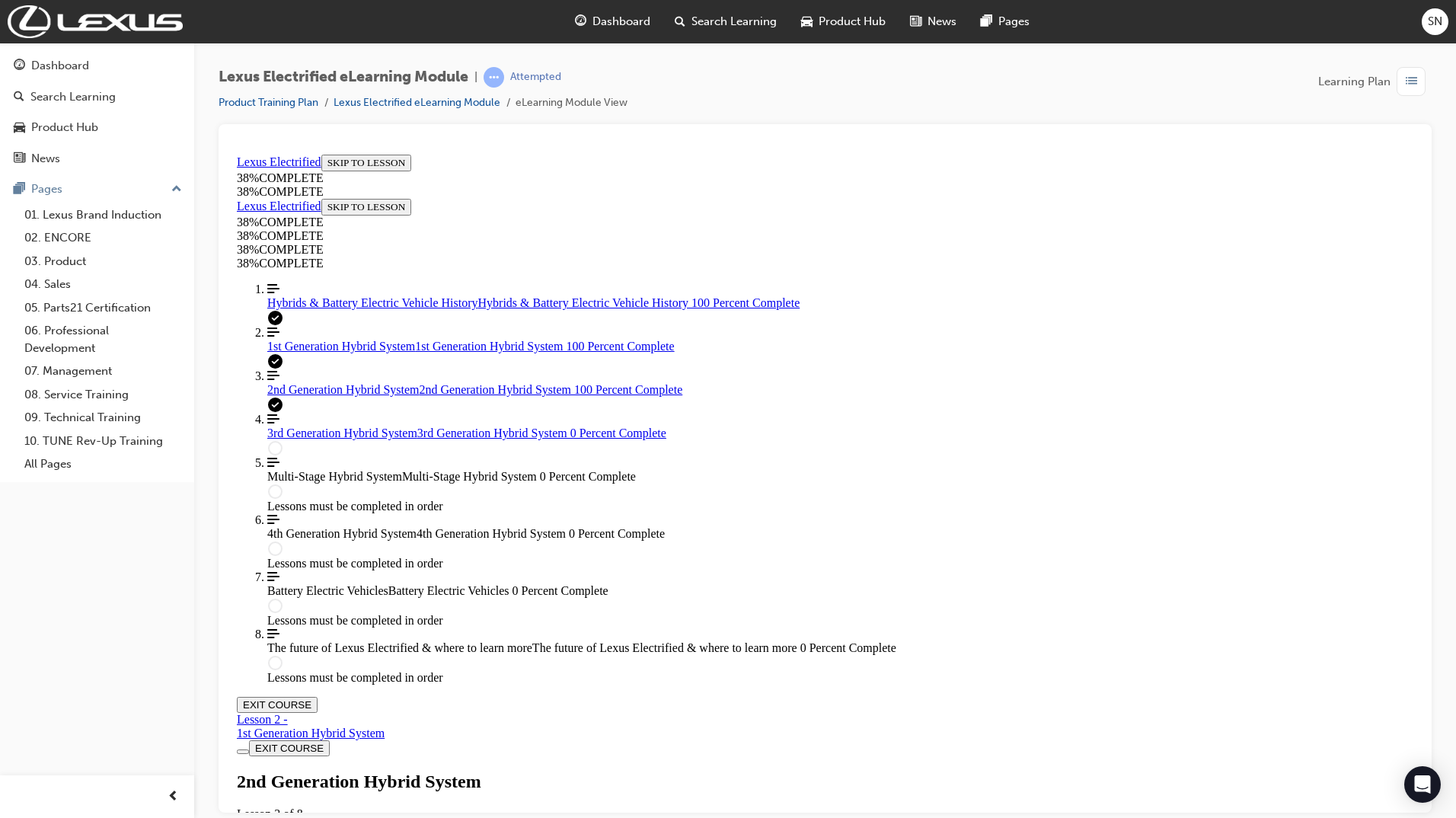
scroll to position [1547, 0]
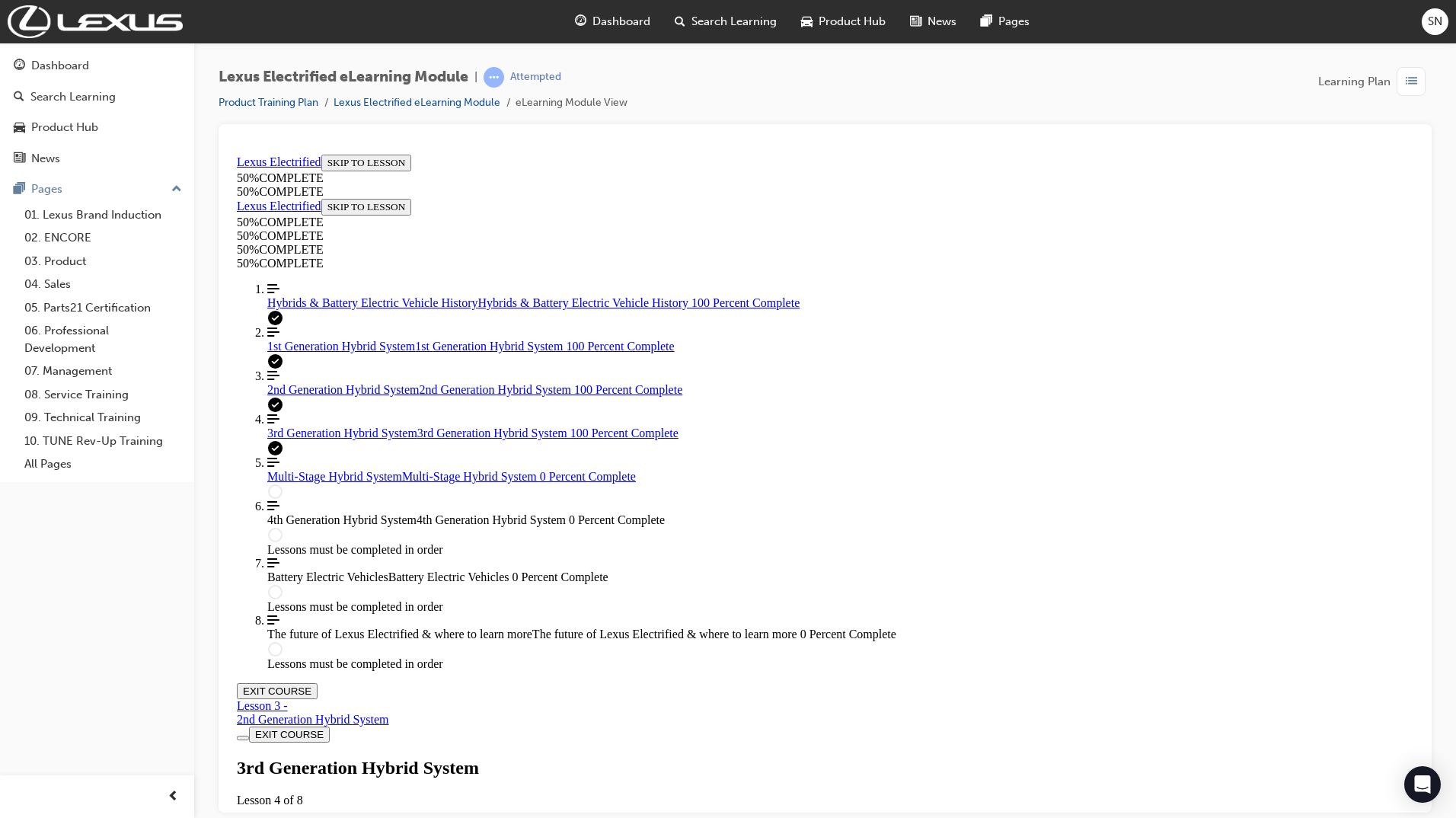
scroll to position [2066, 0]
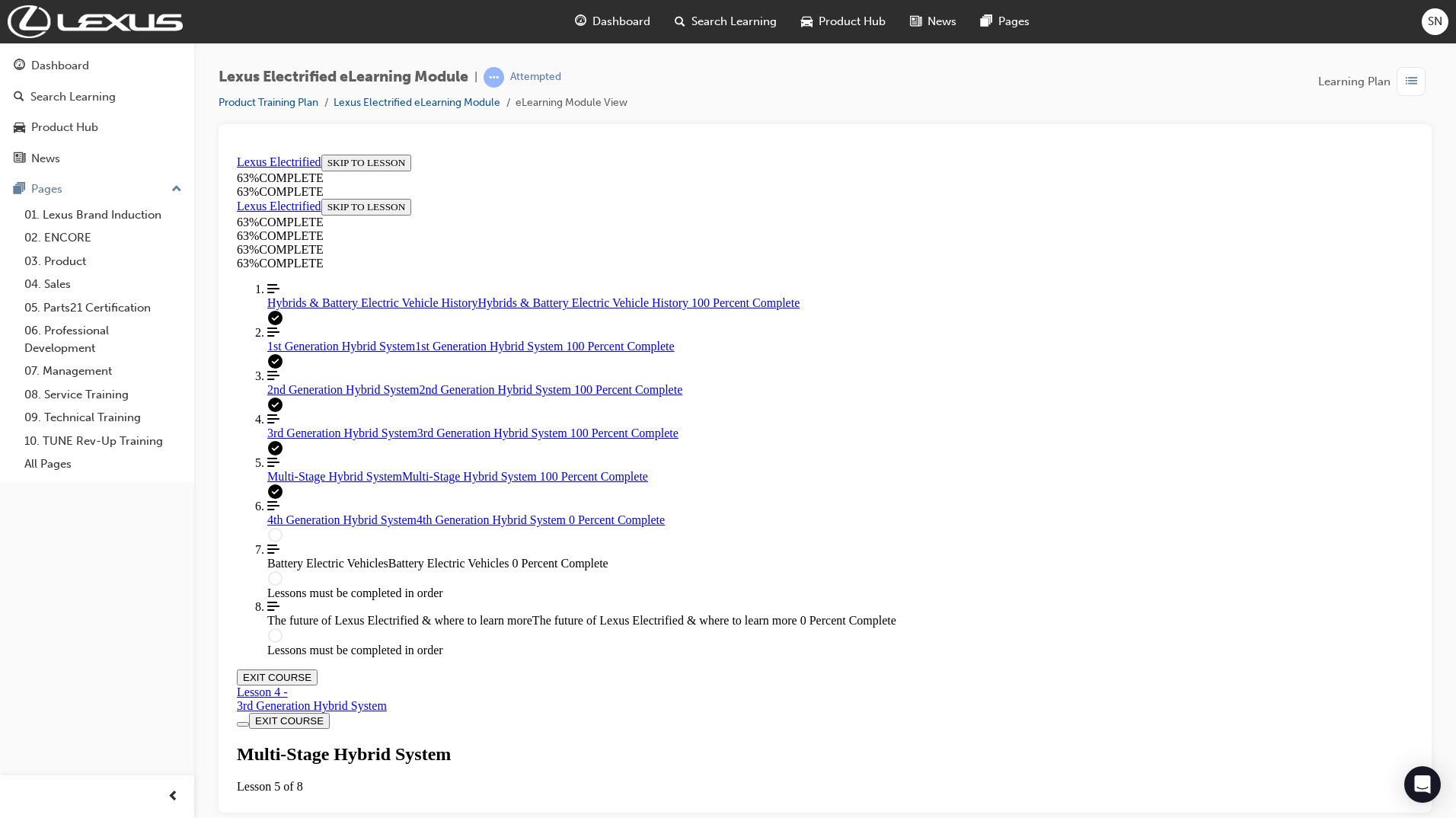
scroll to position [1367, 0]
drag, startPoint x: 979, startPoint y: 759, endPoint x: 970, endPoint y: 783, distance: 25.6
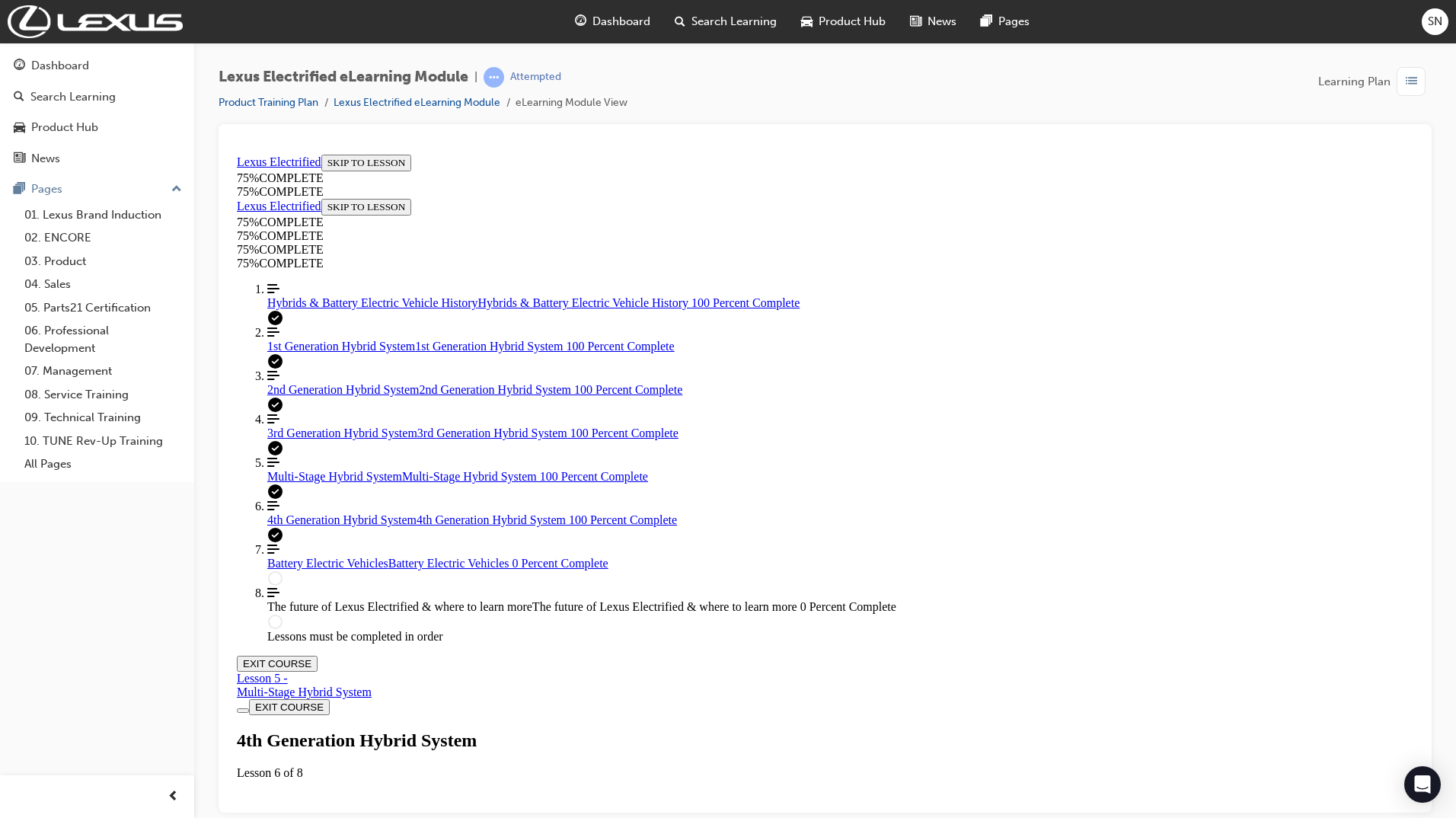
scroll to position [1042, 0]
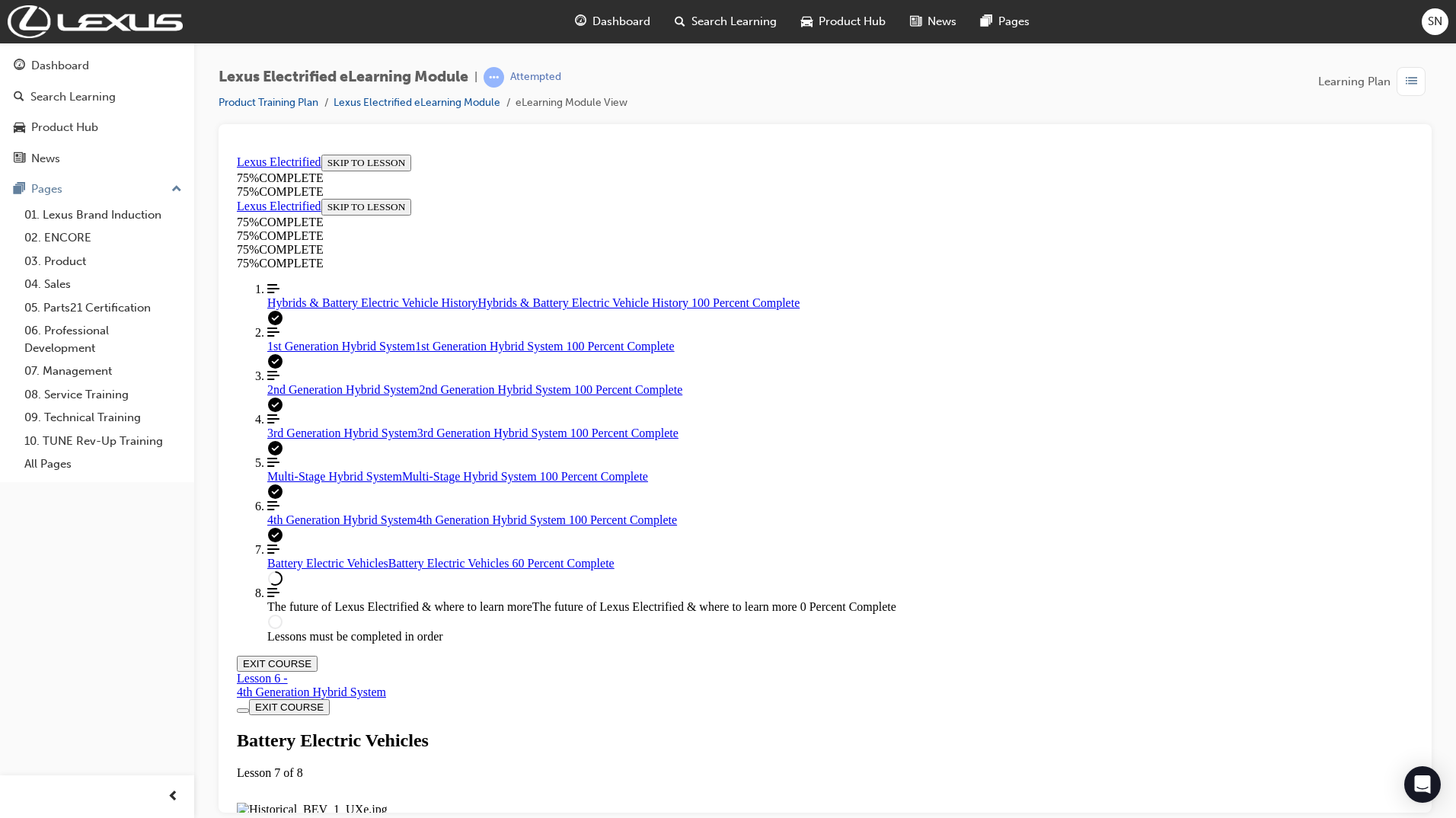
scroll to position [3479, 0]
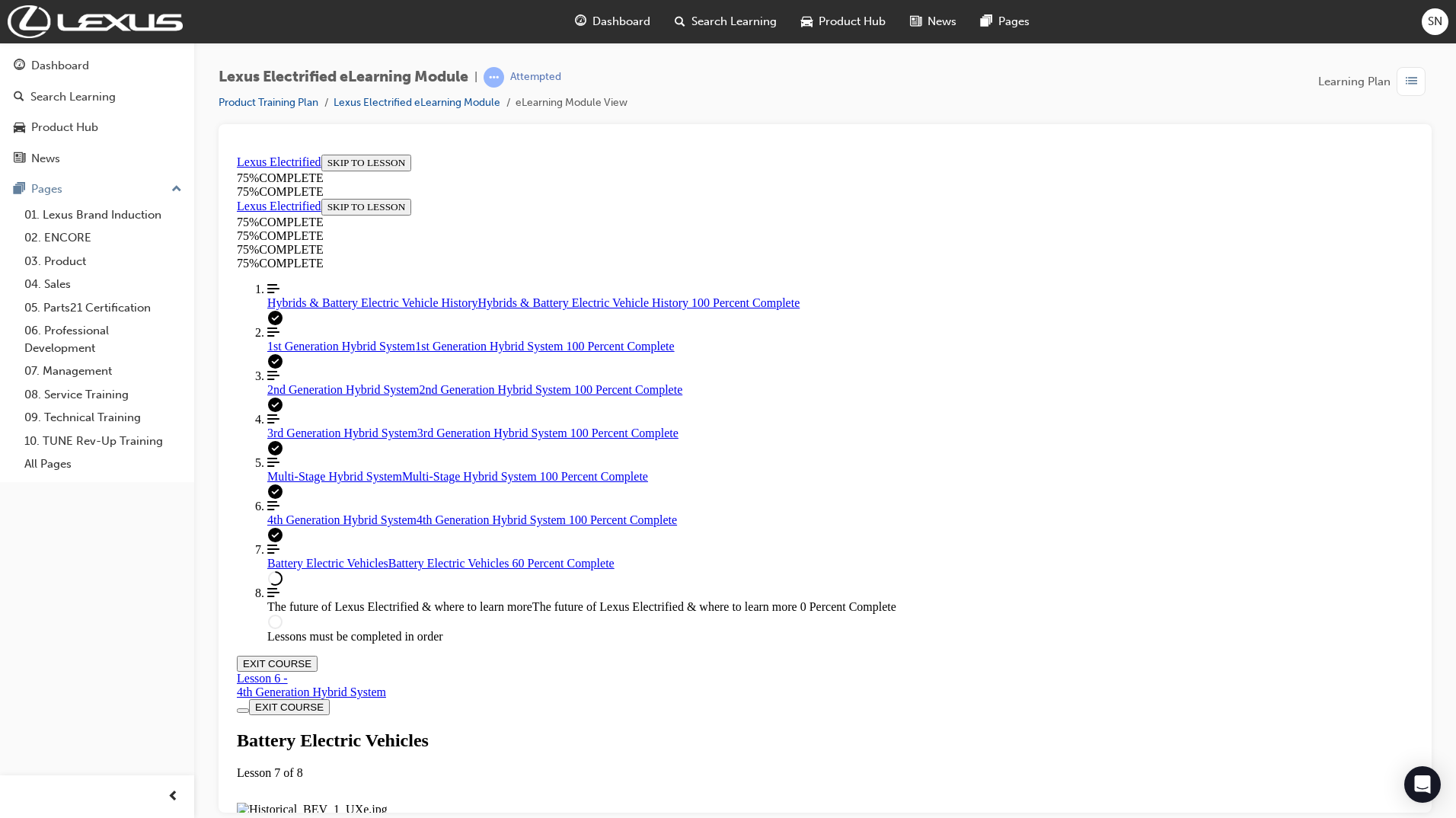
drag, startPoint x: 917, startPoint y: 444, endPoint x: 931, endPoint y: 452, distance: 16.1
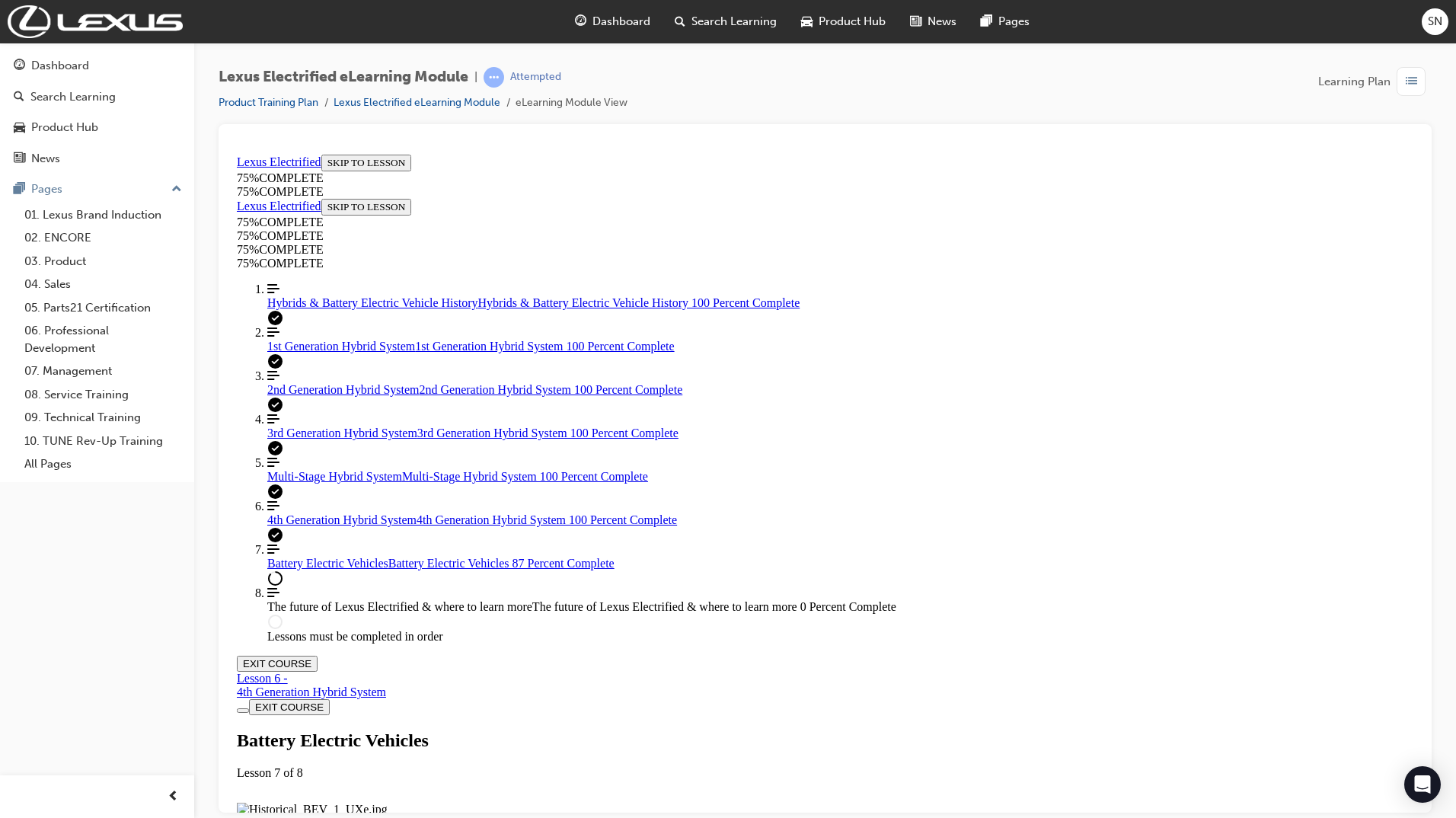
drag, startPoint x: 855, startPoint y: 547, endPoint x: 1141, endPoint y: 619, distance: 294.9
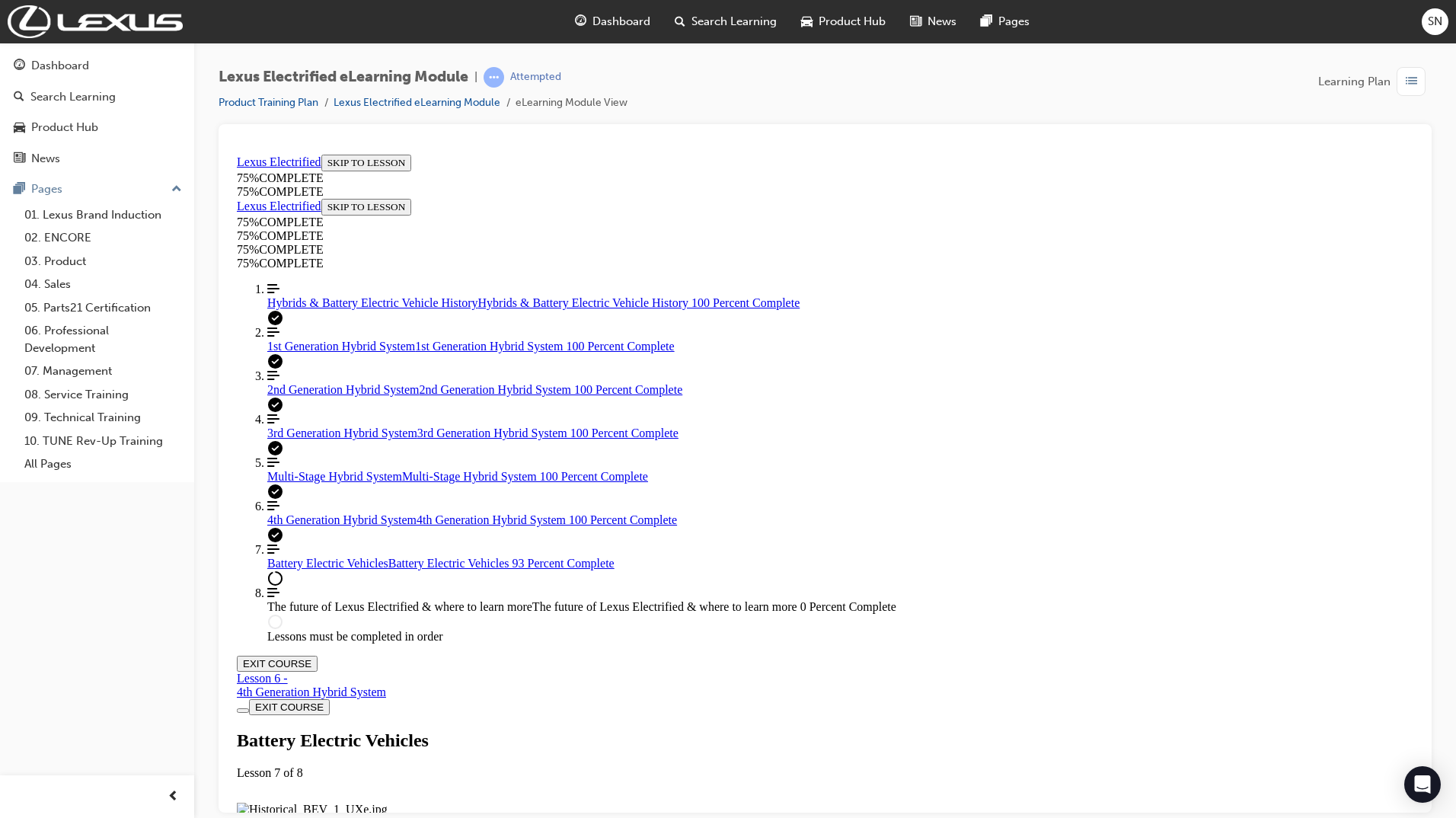
drag, startPoint x: 848, startPoint y: 546, endPoint x: 989, endPoint y: 456, distance: 167.3
drag, startPoint x: 843, startPoint y: 549, endPoint x: 935, endPoint y: 544, distance: 92.1
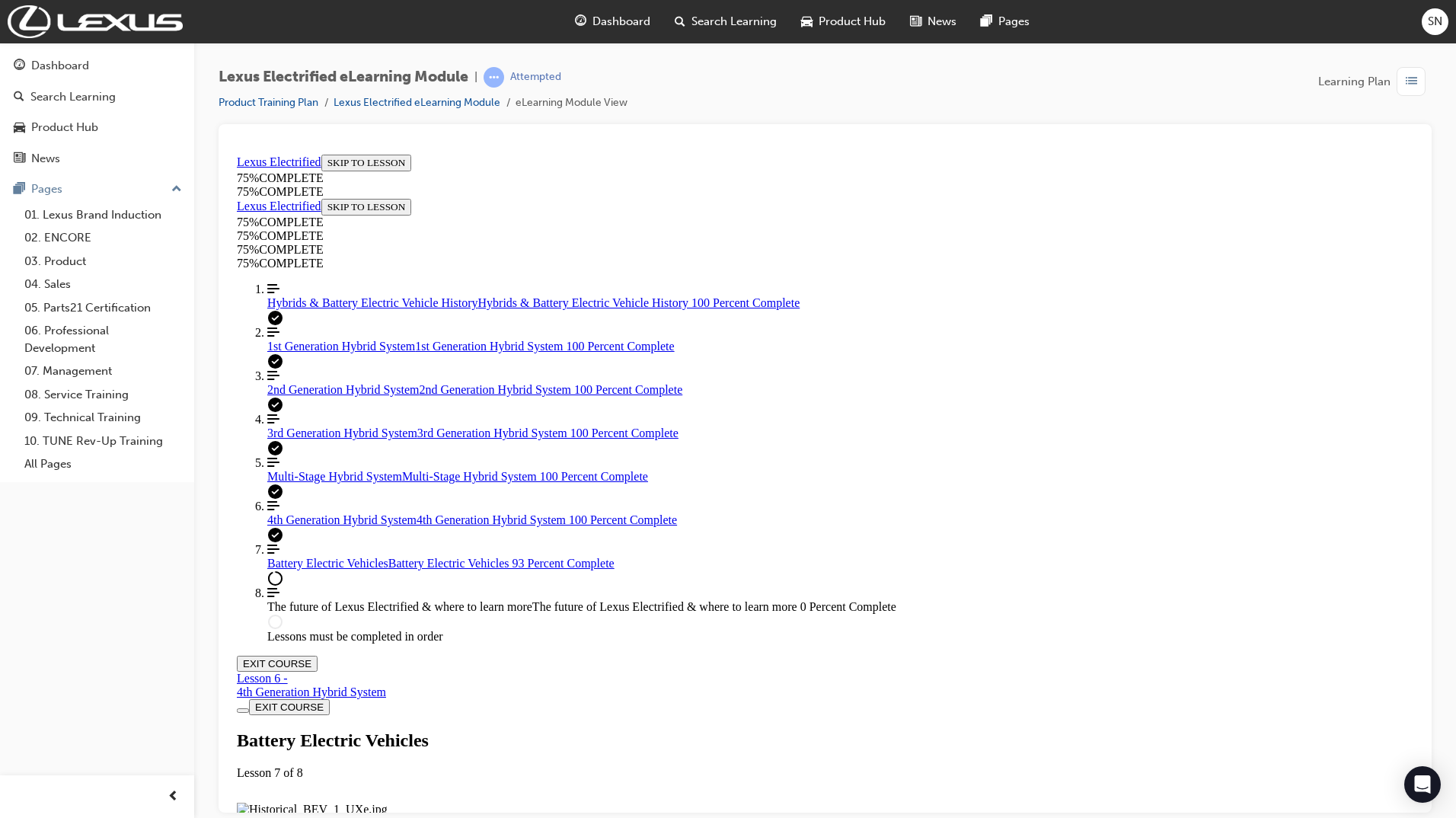
drag, startPoint x: 838, startPoint y: 542, endPoint x: 1004, endPoint y: 617, distance: 182.2
drag, startPoint x: 857, startPoint y: 535, endPoint x: 1044, endPoint y: 535, distance: 187.0
drag, startPoint x: 859, startPoint y: 480, endPoint x: 1052, endPoint y: 480, distance: 193.0
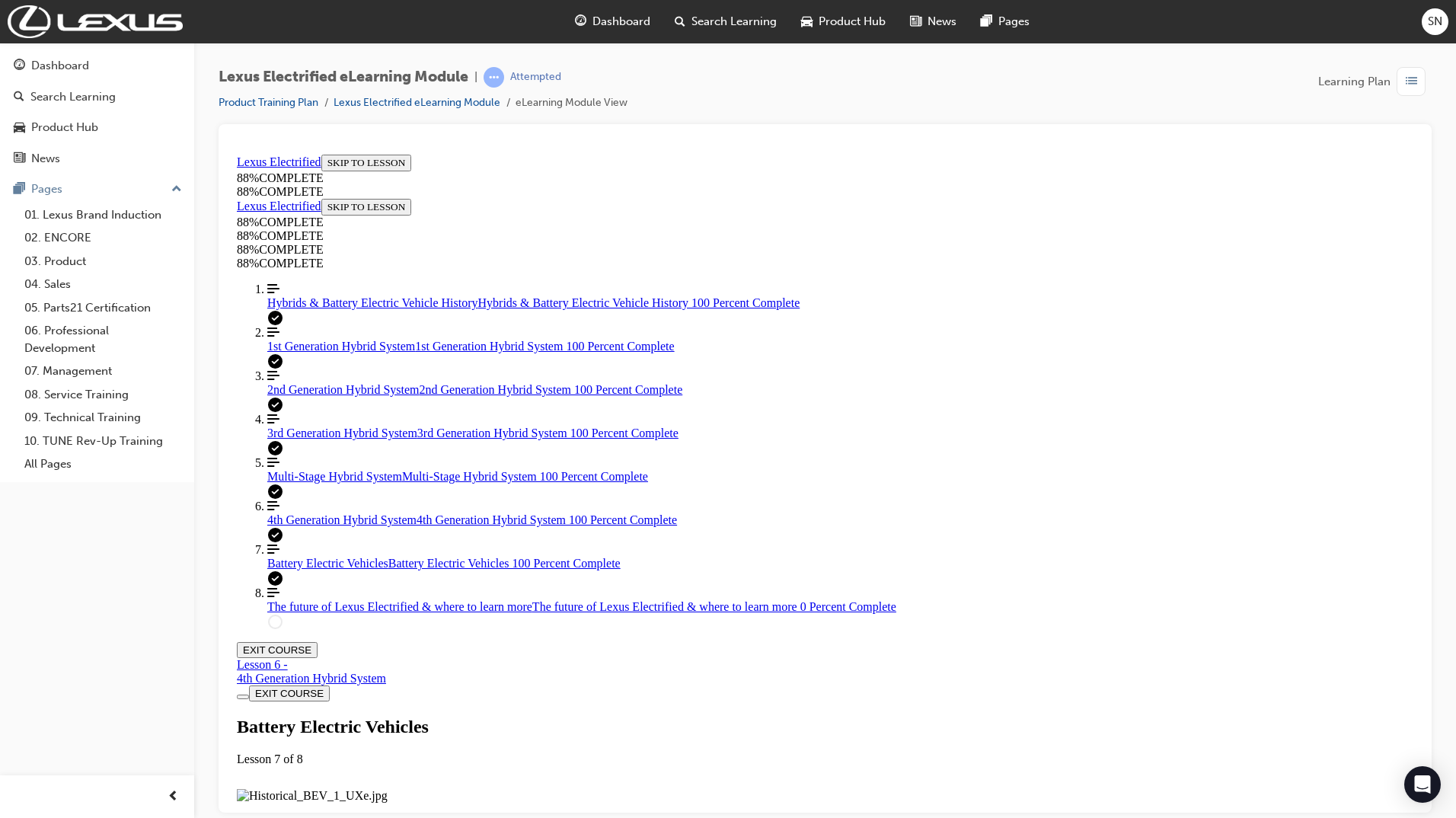
scroll to position [5814, 0]
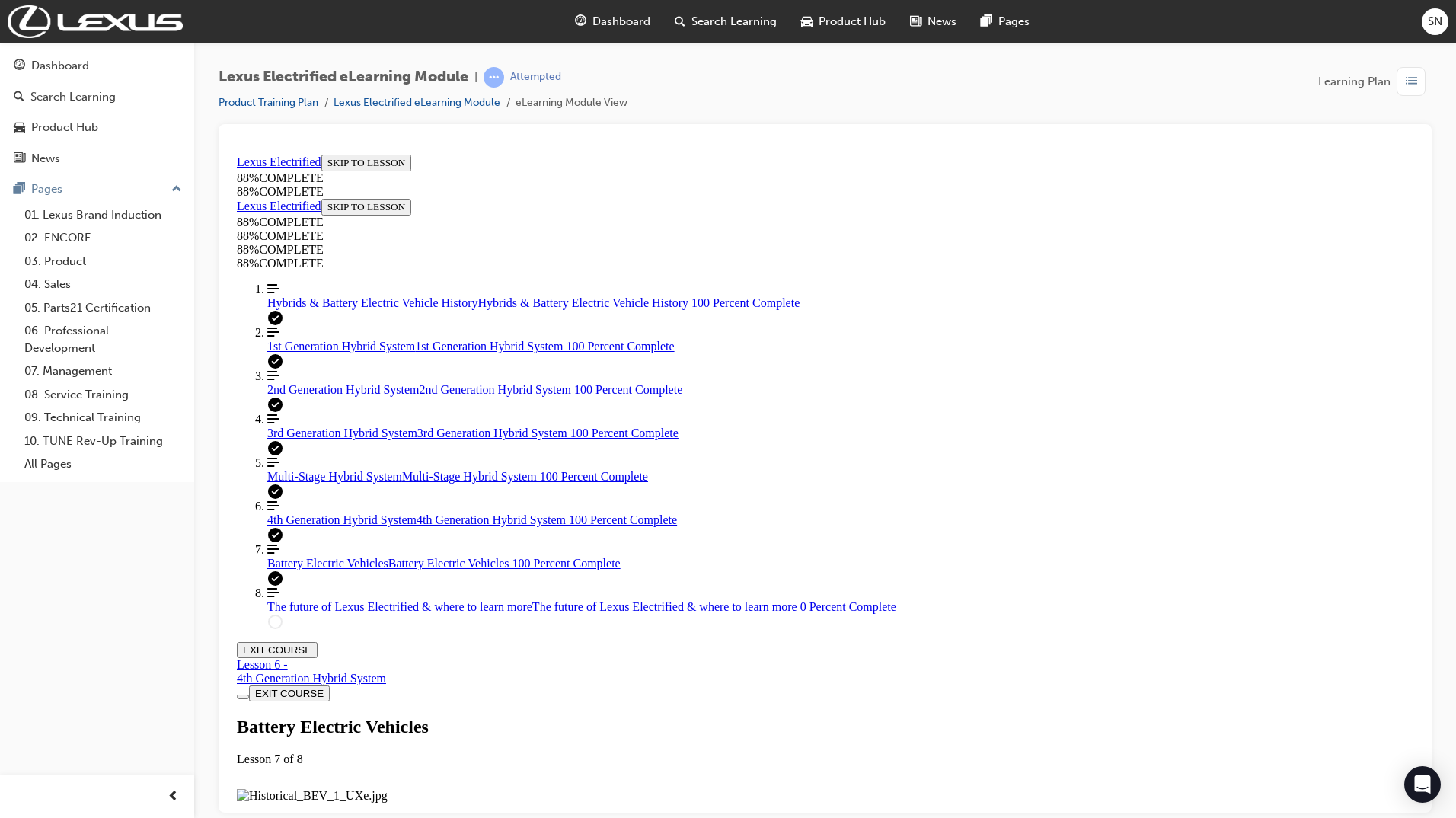
scroll to position [5902, 0]
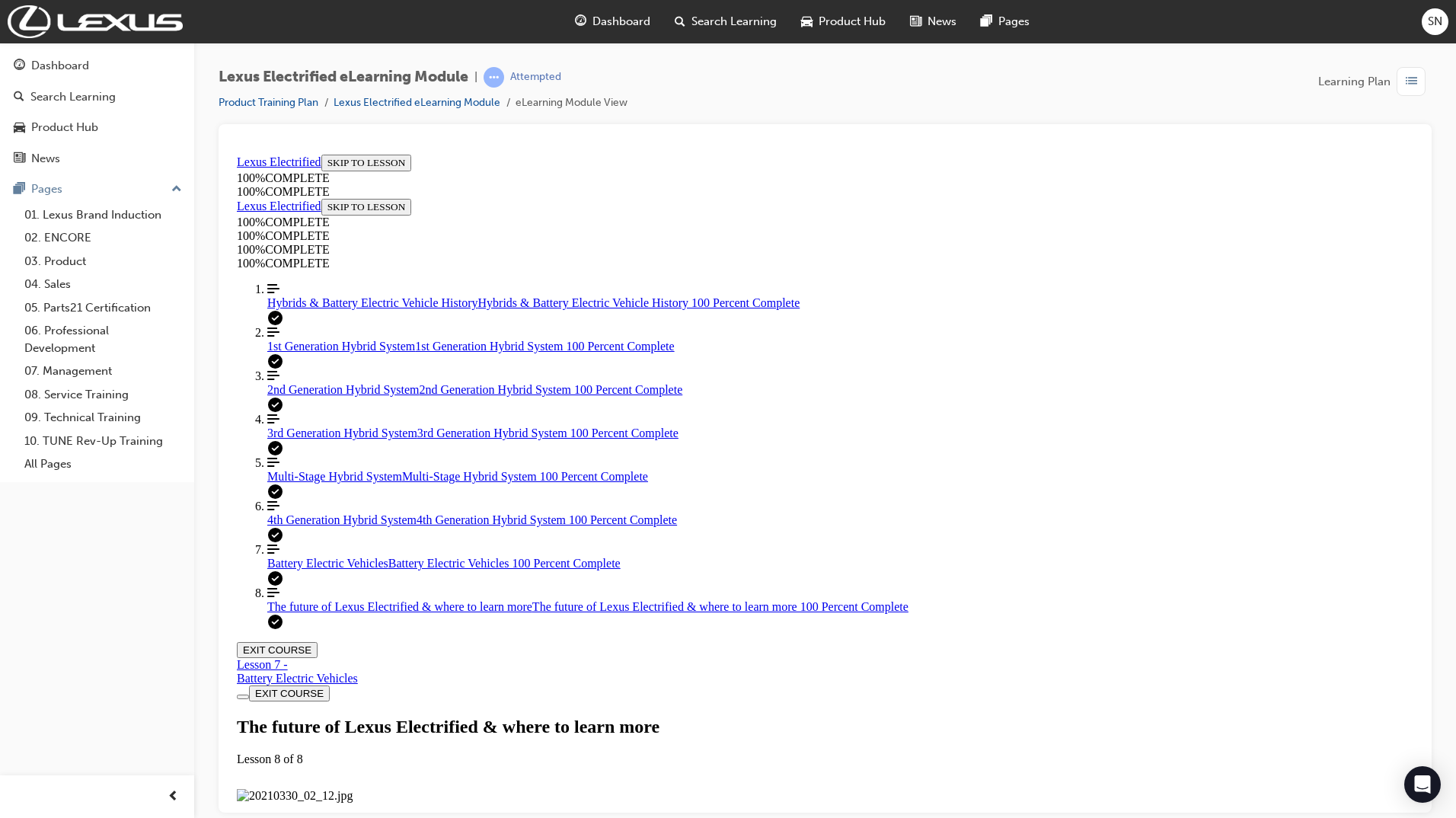
scroll to position [4015, 0]
drag, startPoint x: 902, startPoint y: 629, endPoint x: 931, endPoint y: 632, distance: 29.2
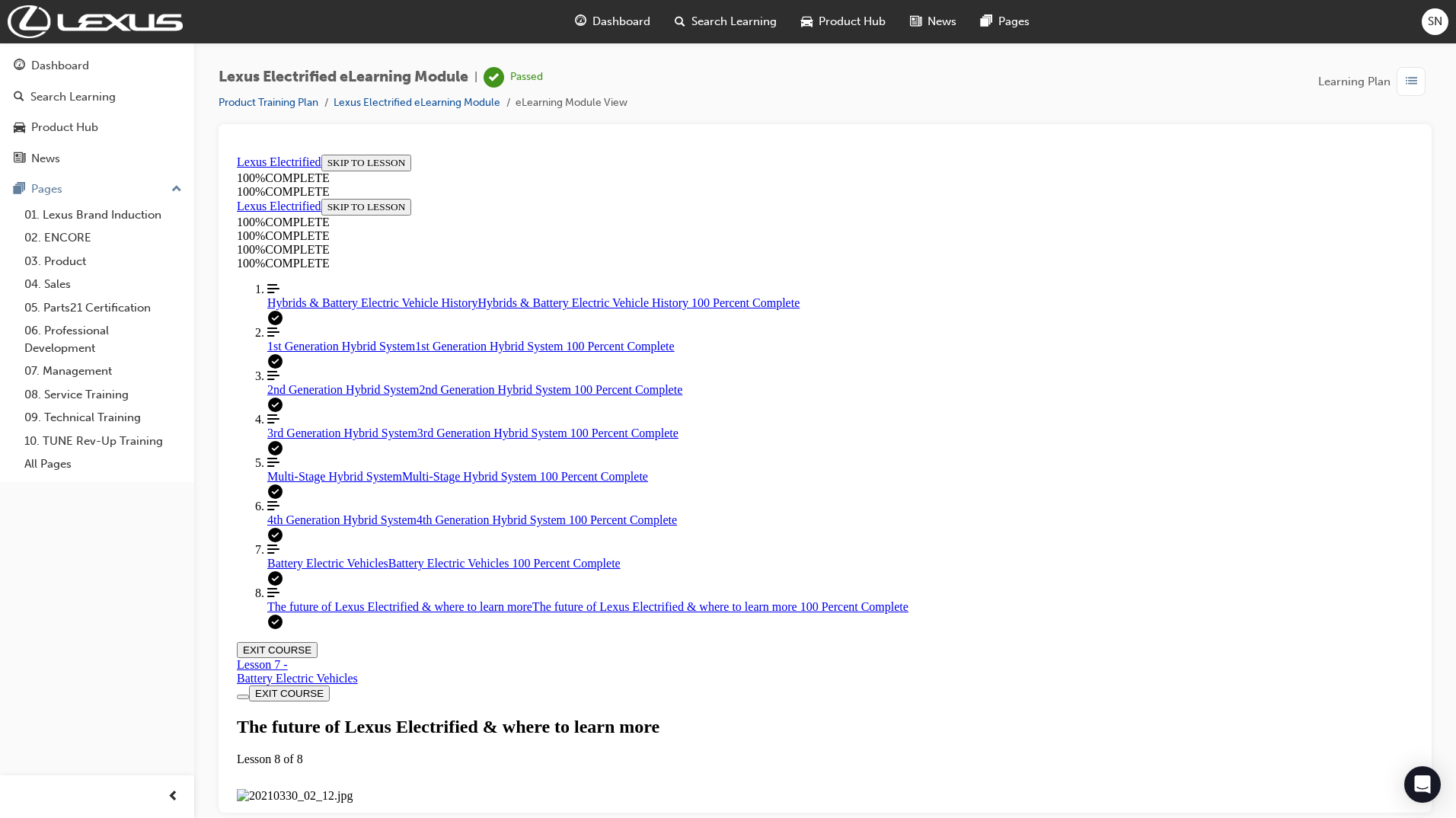
click at [317, 641] on button "EXIT COURSE" at bounding box center [276, 649] width 80 height 16
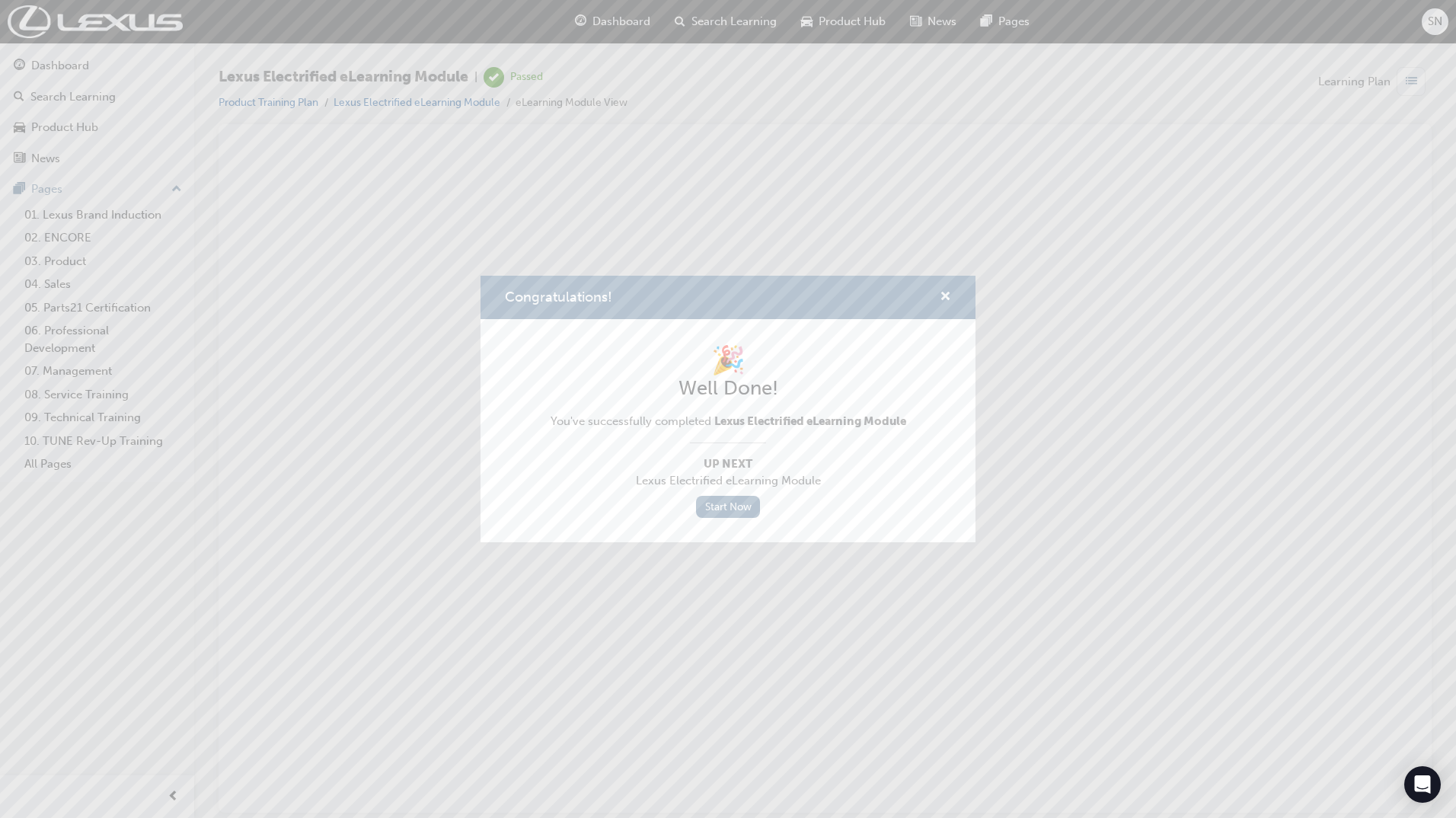
scroll to position [0, 0]
click at [730, 512] on link "Start Now" at bounding box center [728, 507] width 64 height 22
click at [737, 500] on link "Start Now" at bounding box center [728, 507] width 64 height 22
click at [734, 498] on link "Start Now" at bounding box center [728, 507] width 64 height 22
click at [942, 294] on span "cross-icon" at bounding box center [945, 297] width 11 height 13
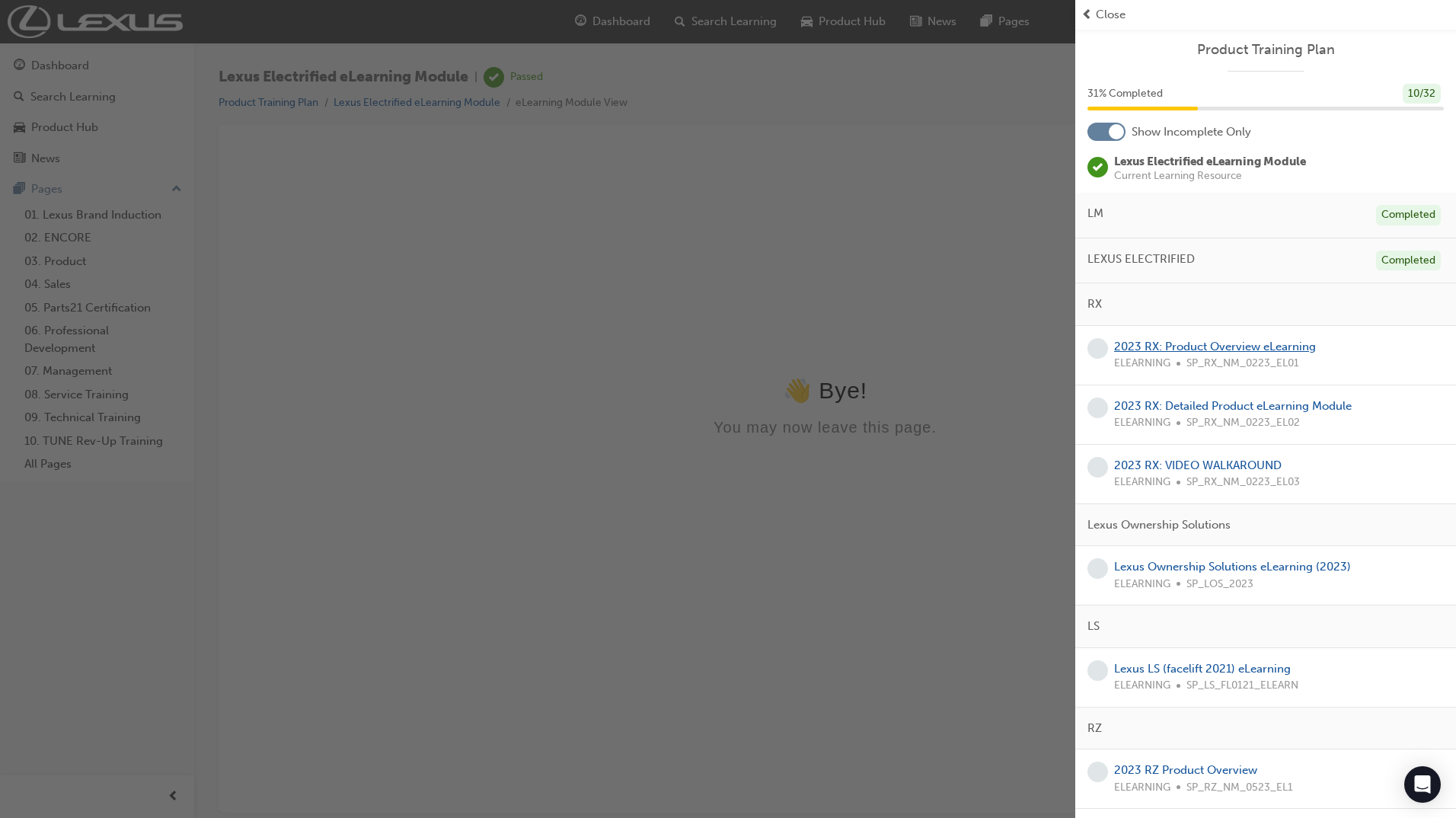
click at [1237, 345] on link "2023 RX: Product Overview eLearning" at bounding box center [1215, 347] width 202 height 13
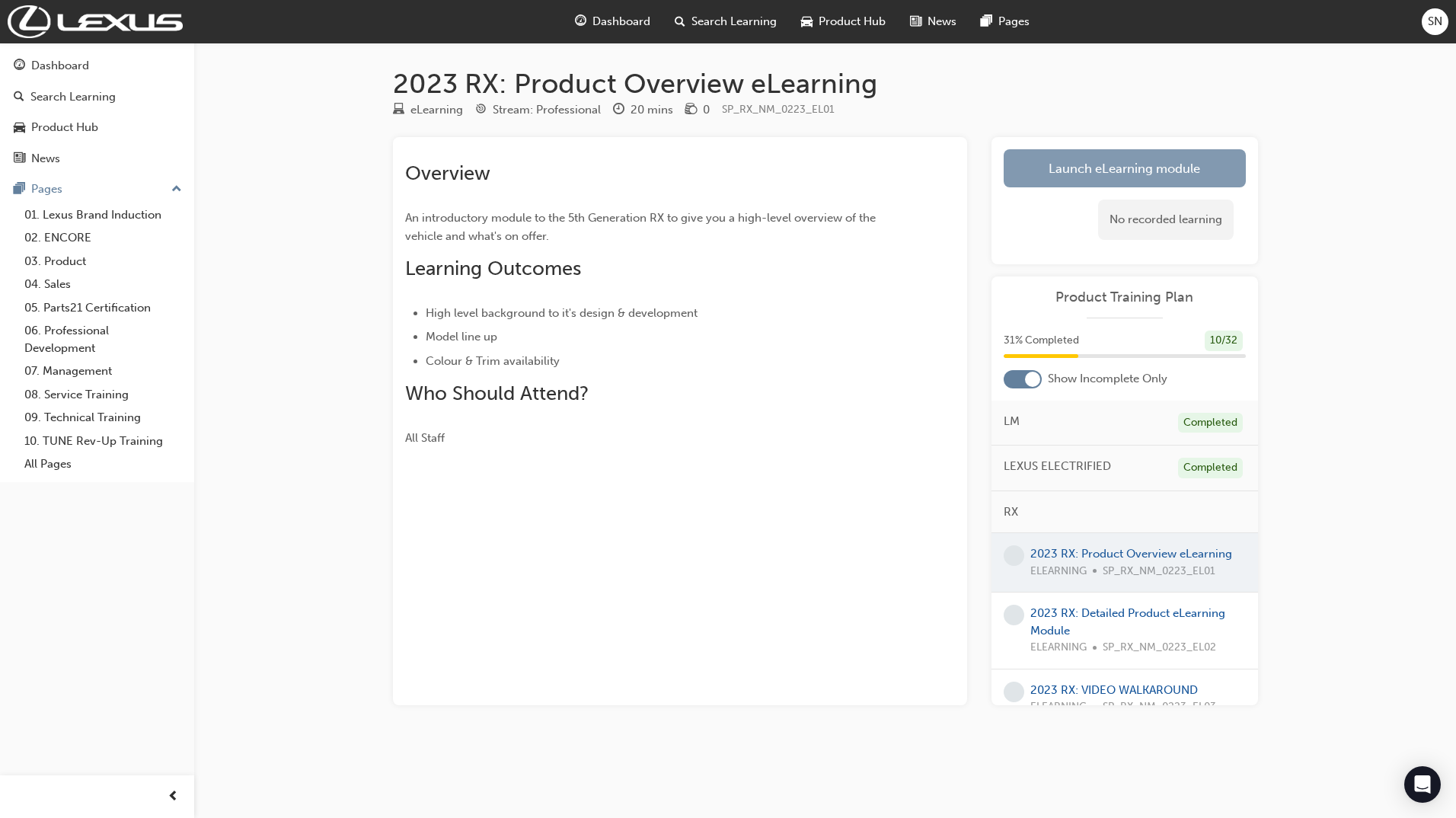
click at [1044, 176] on link "Launch eLearning module" at bounding box center [1125, 169] width 242 height 38
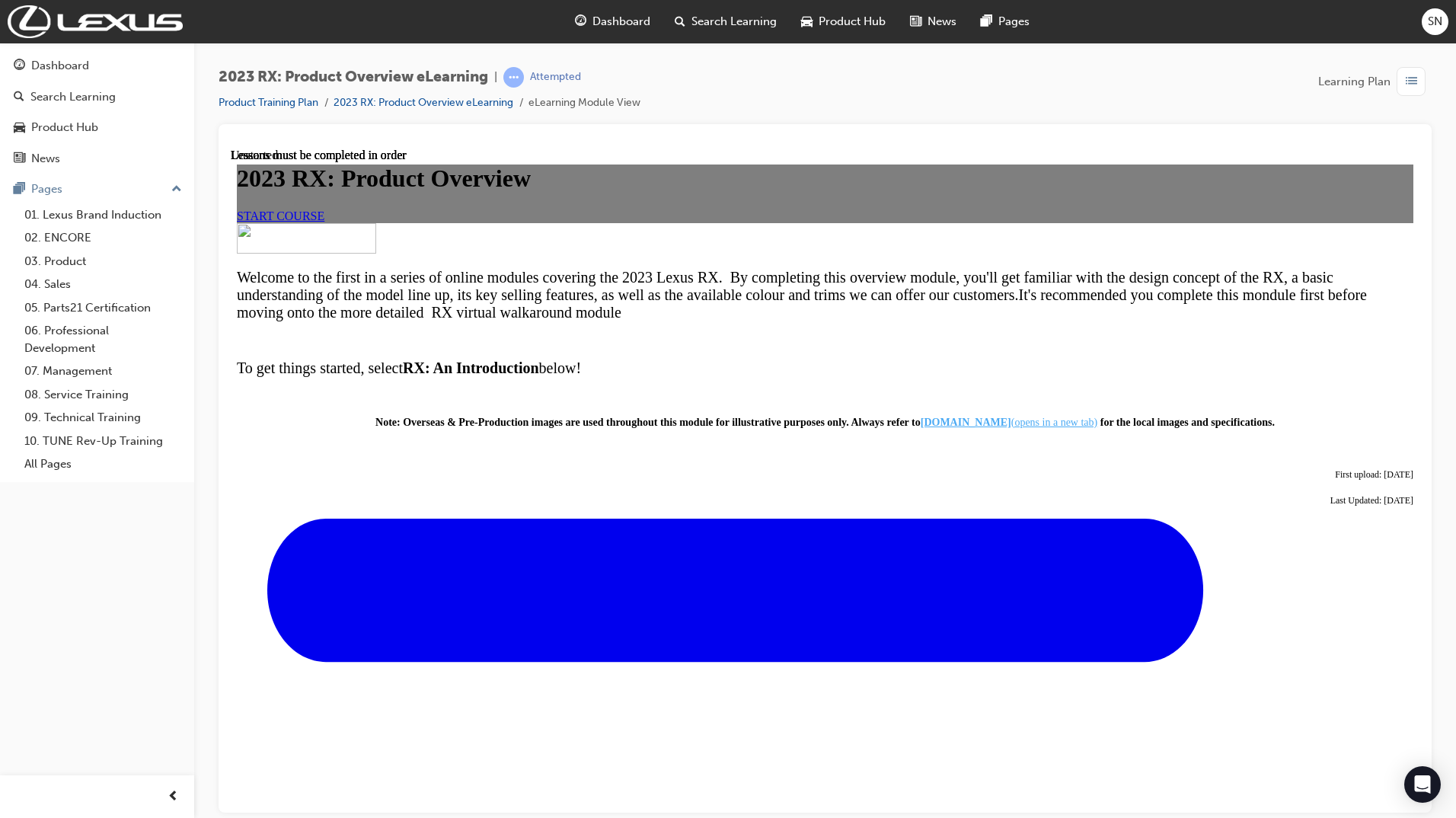
click at [325, 222] on link "START COURSE" at bounding box center [280, 215] width 87 height 13
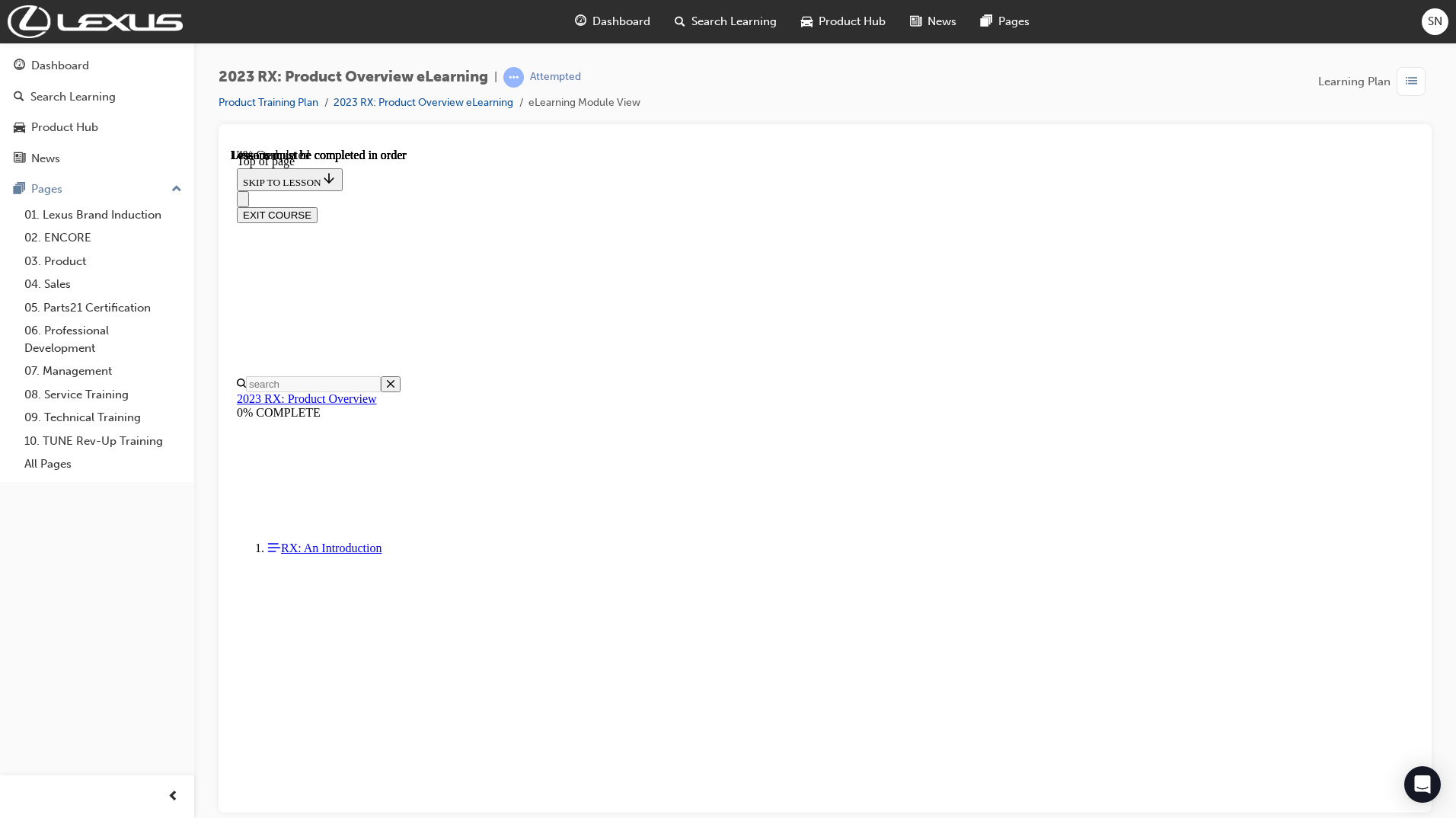
scroll to position [47, 0]
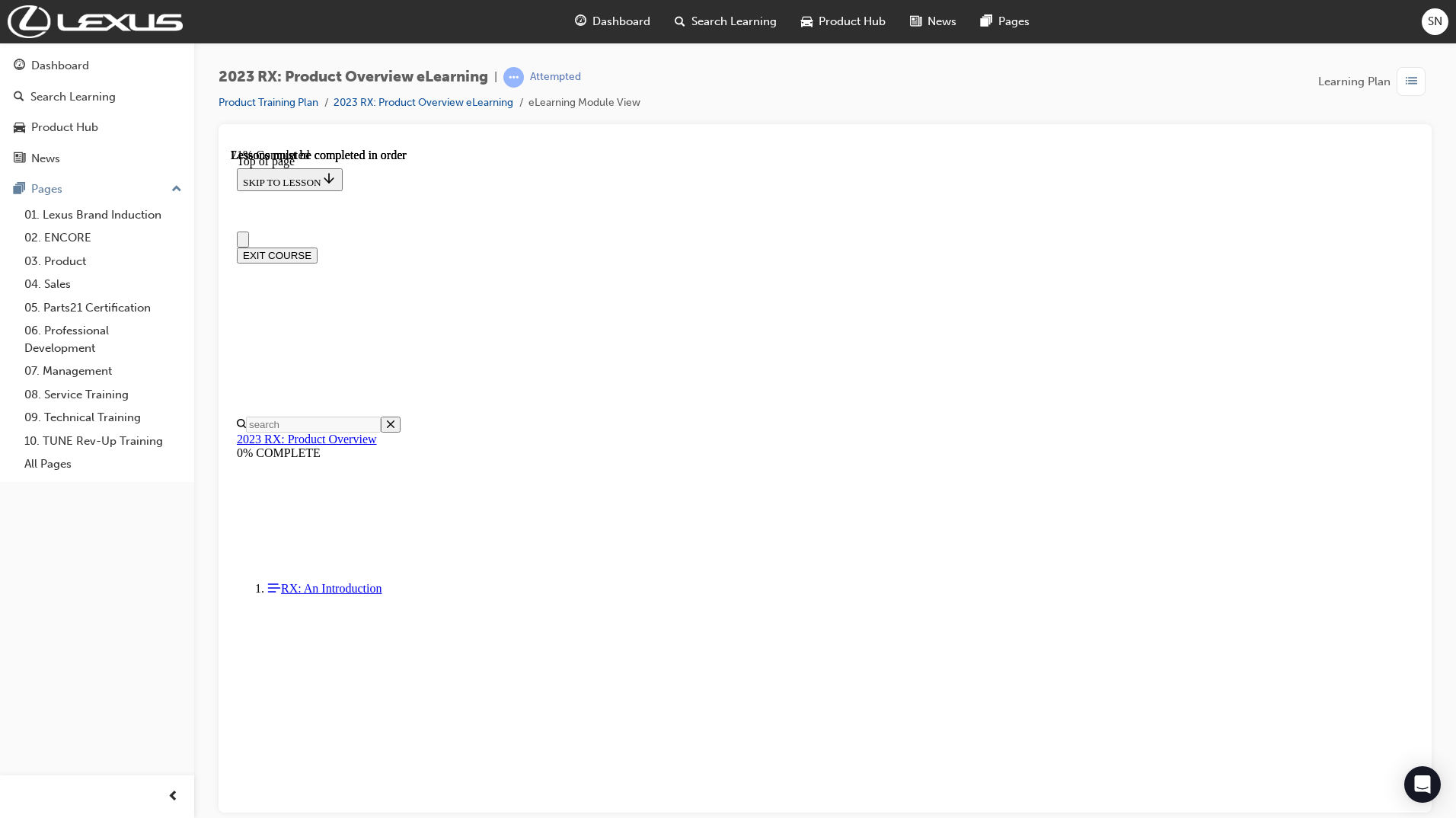
scroll to position [0, 0]
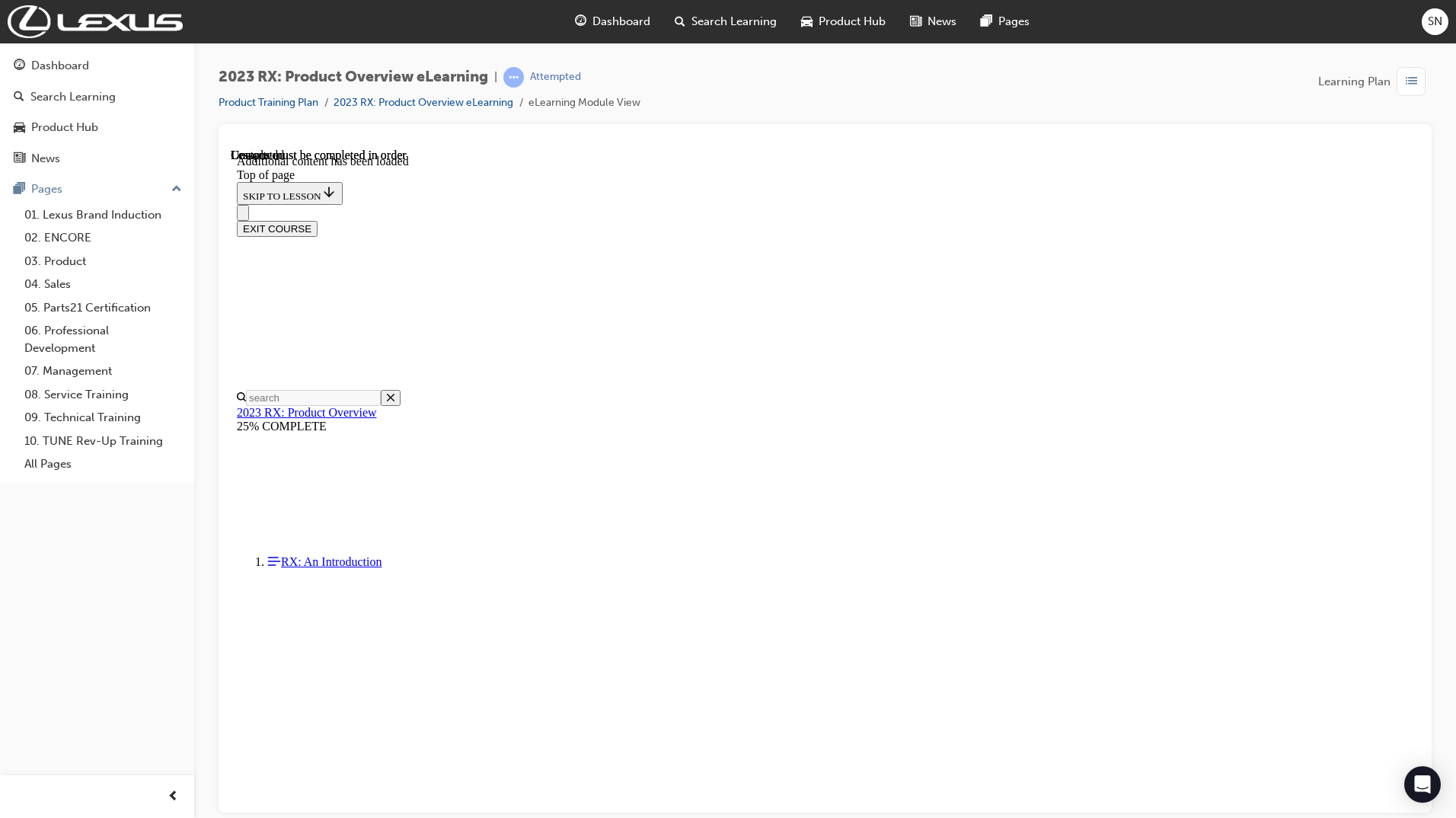
scroll to position [2028, 0]
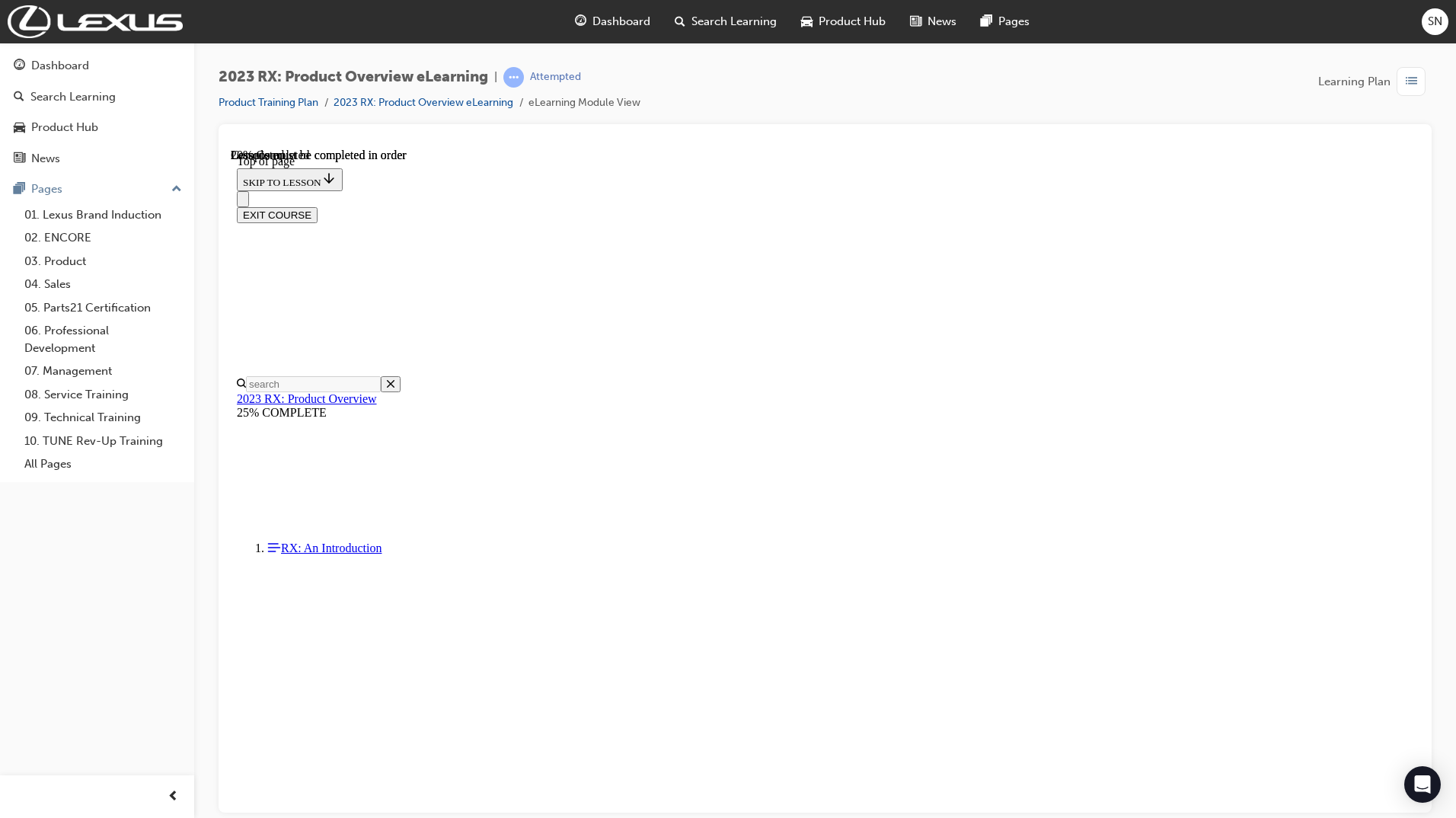
scroll to position [428, 0]
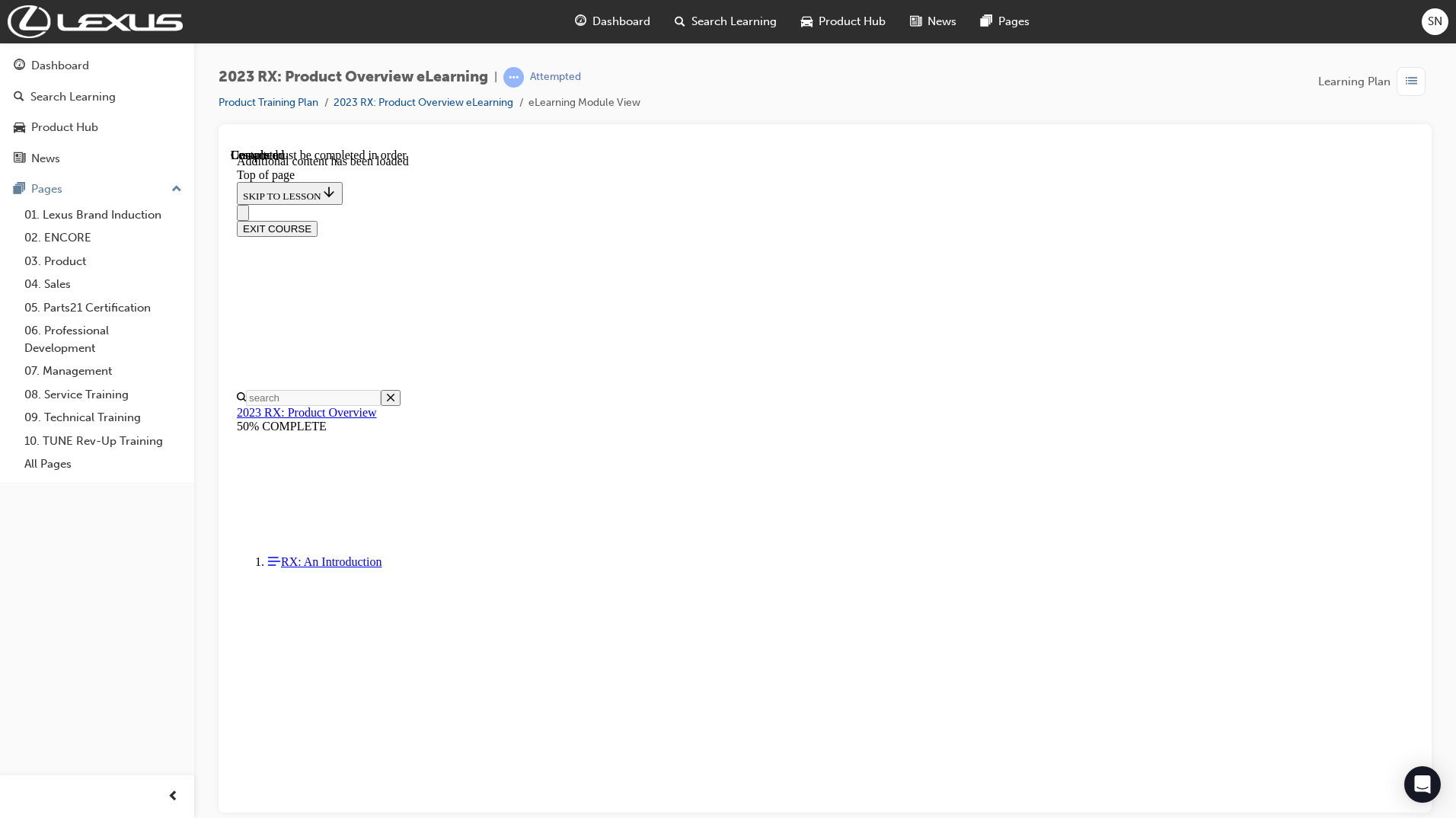
scroll to position [2480, 0]
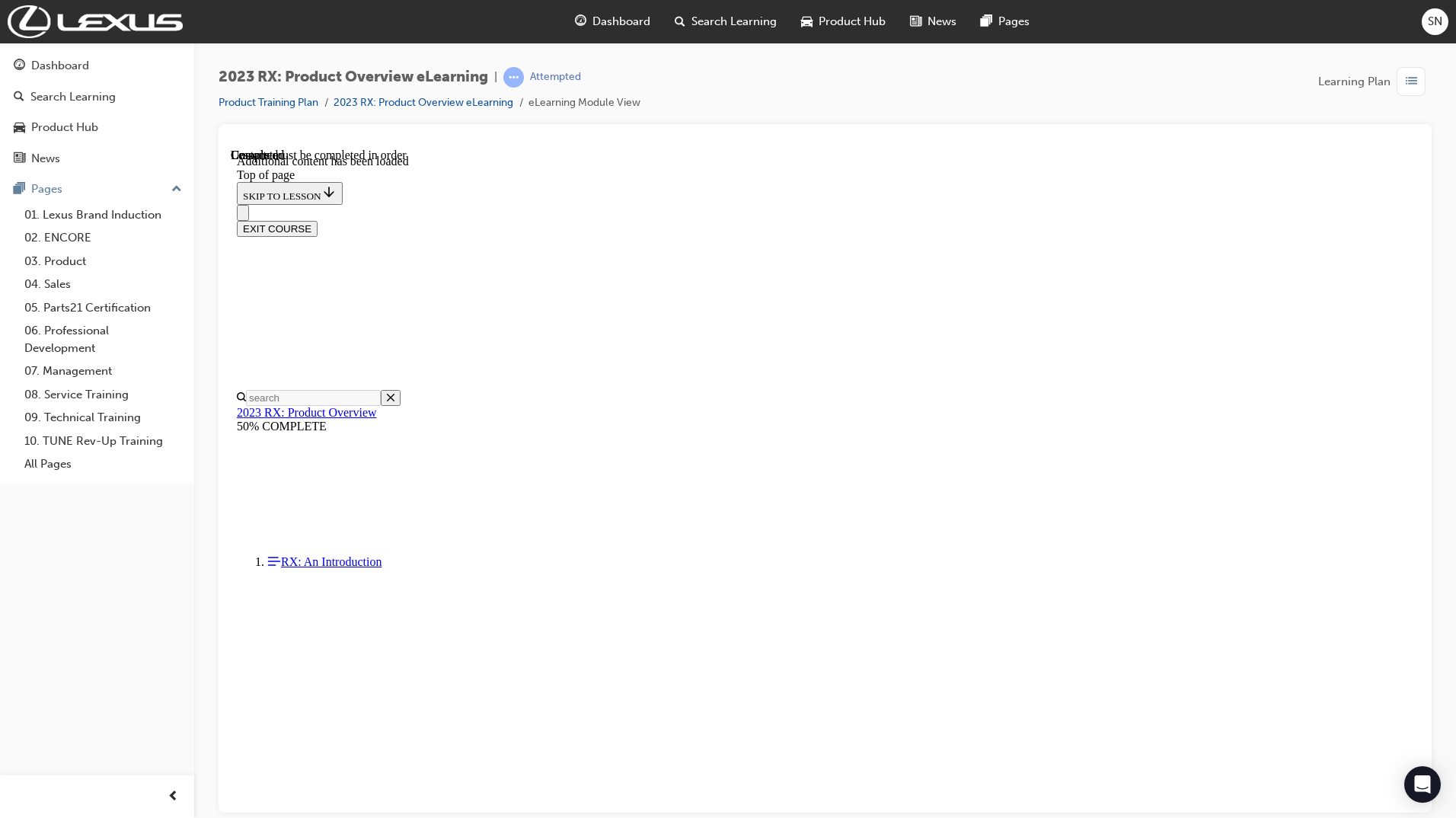
drag, startPoint x: 1412, startPoint y: 405, endPoint x: 1666, endPoint y: 705, distance: 393.1
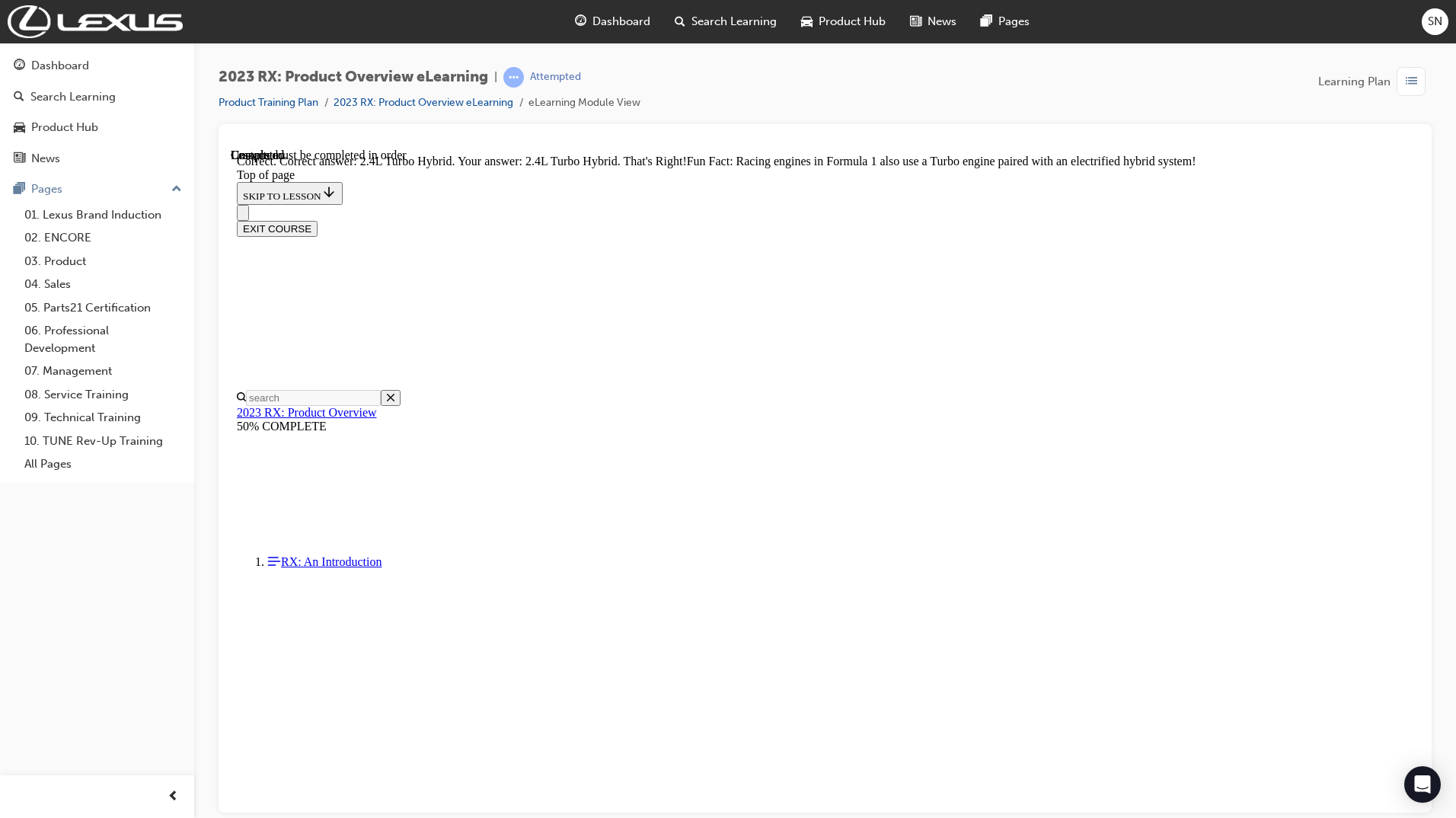
scroll to position [2786, 0]
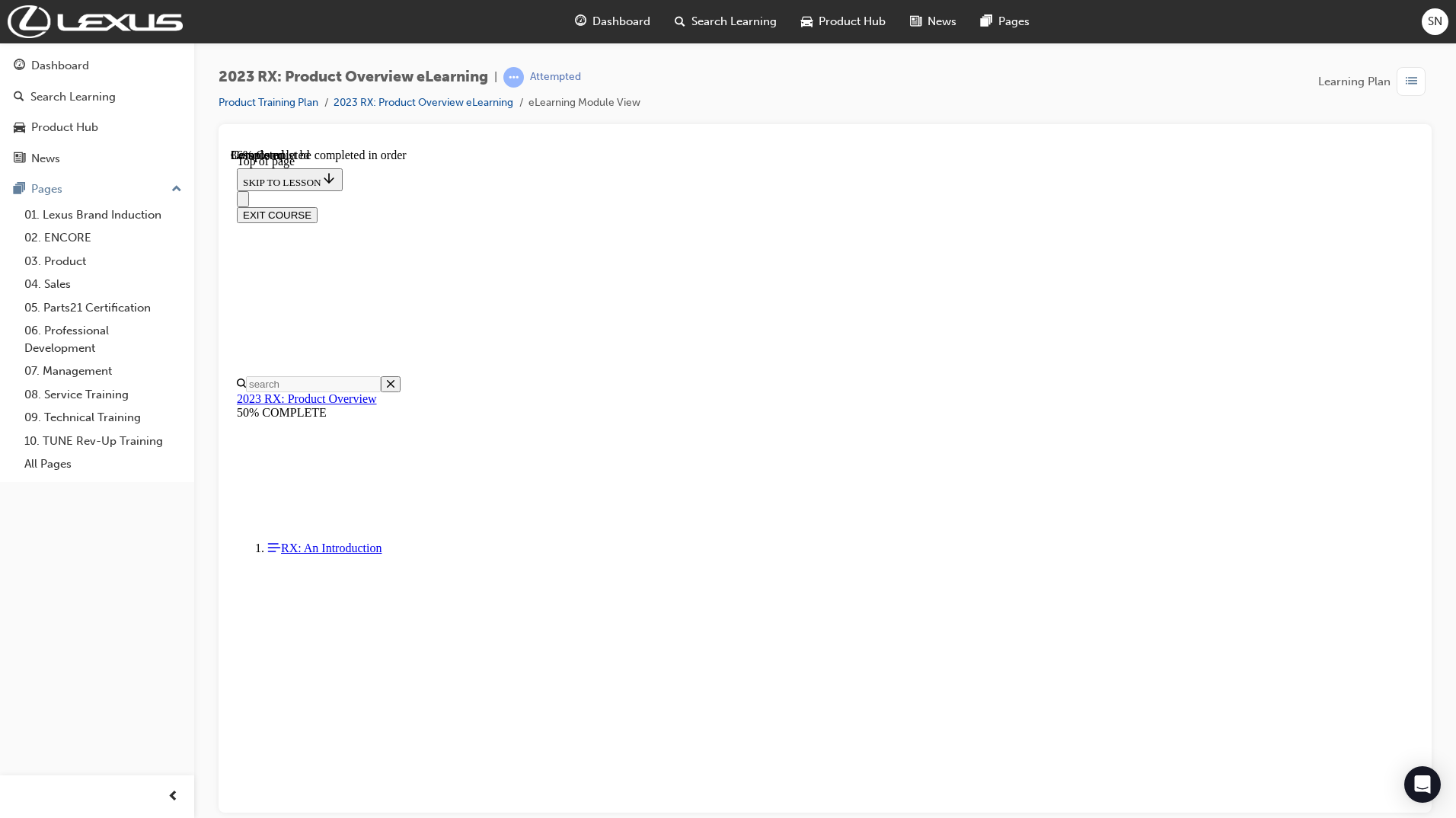
scroll to position [1113, 0]
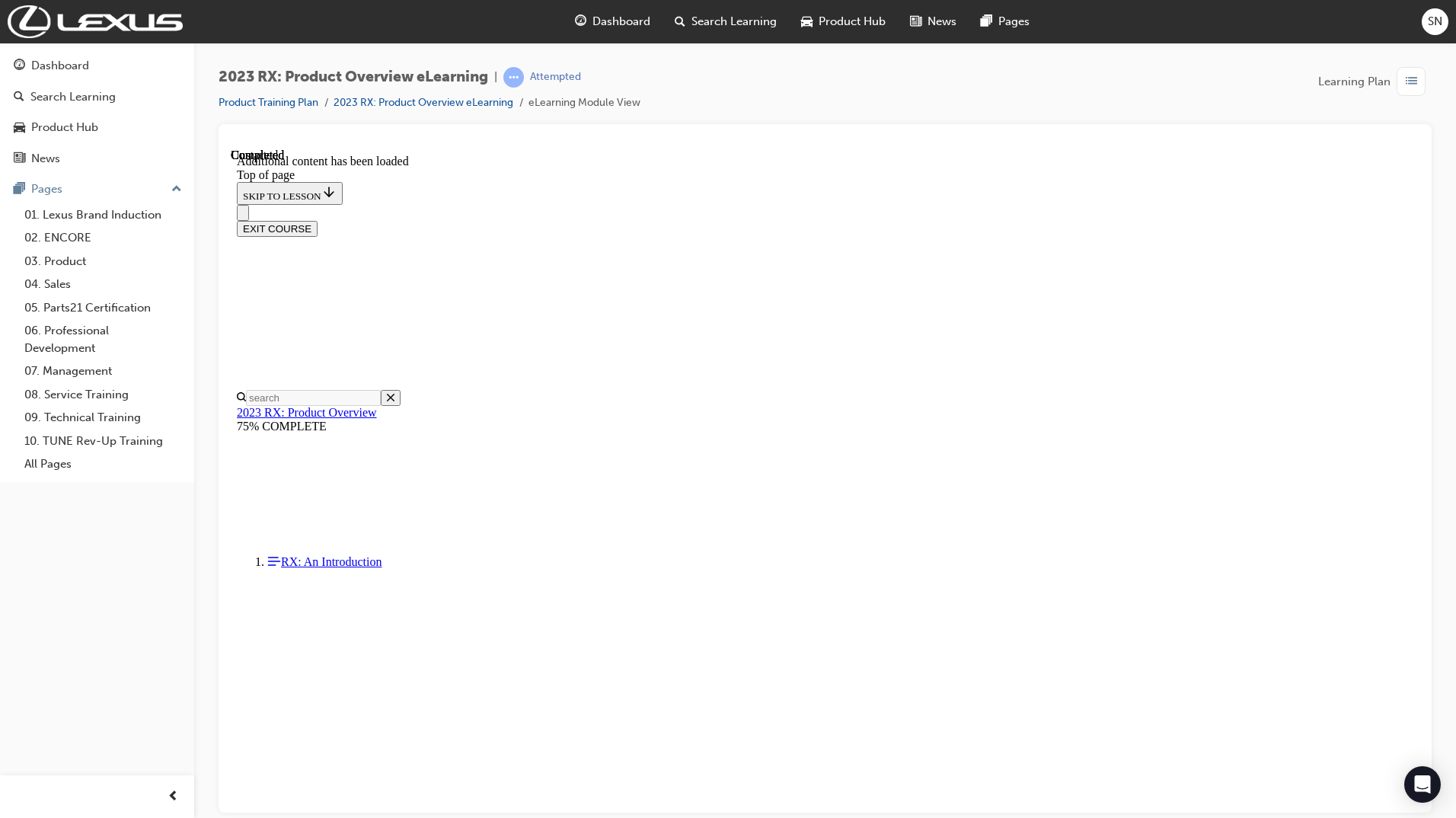
scroll to position [5916, 0]
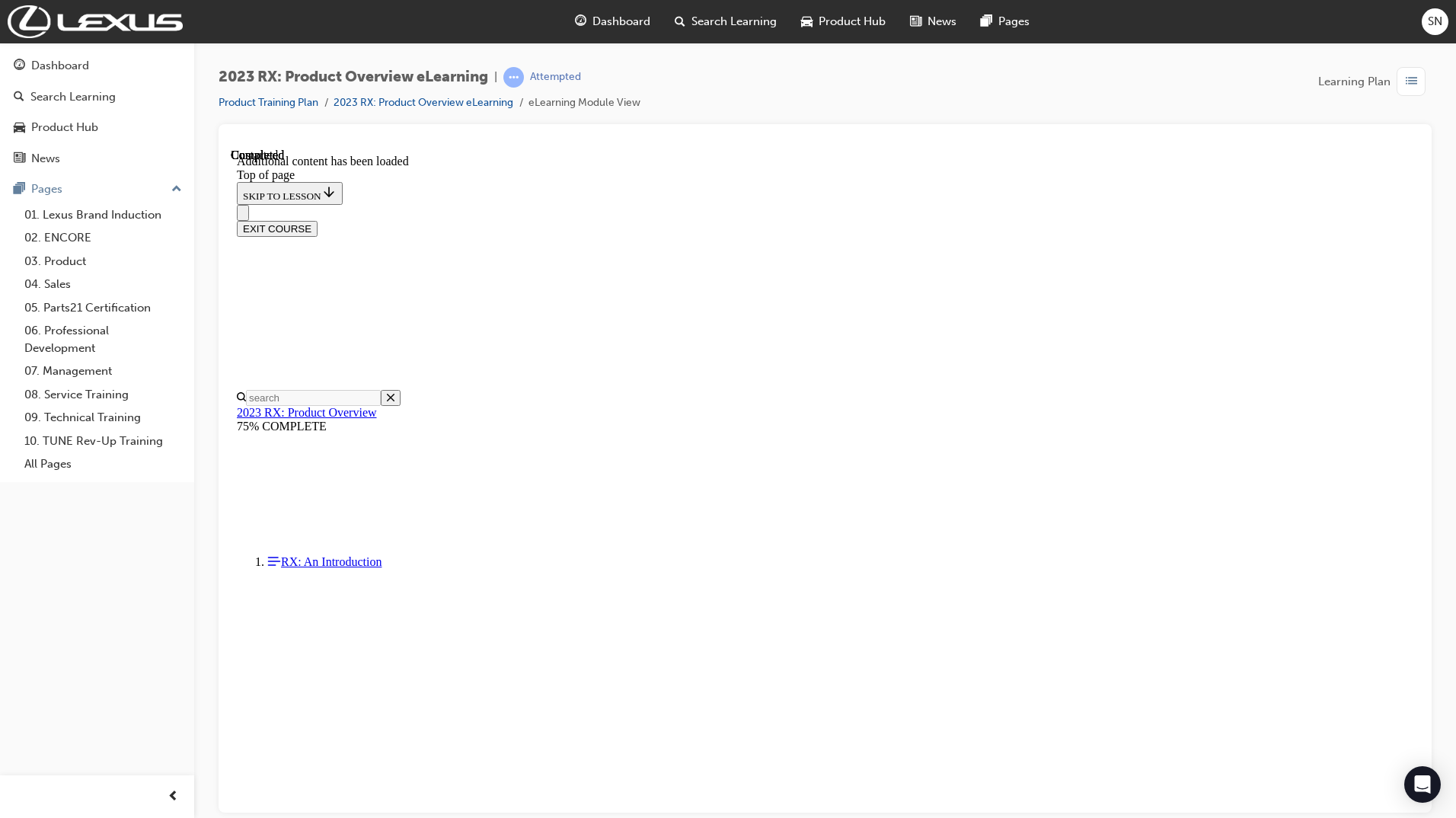
drag, startPoint x: 704, startPoint y: 519, endPoint x: 714, endPoint y: 528, distance: 13.5
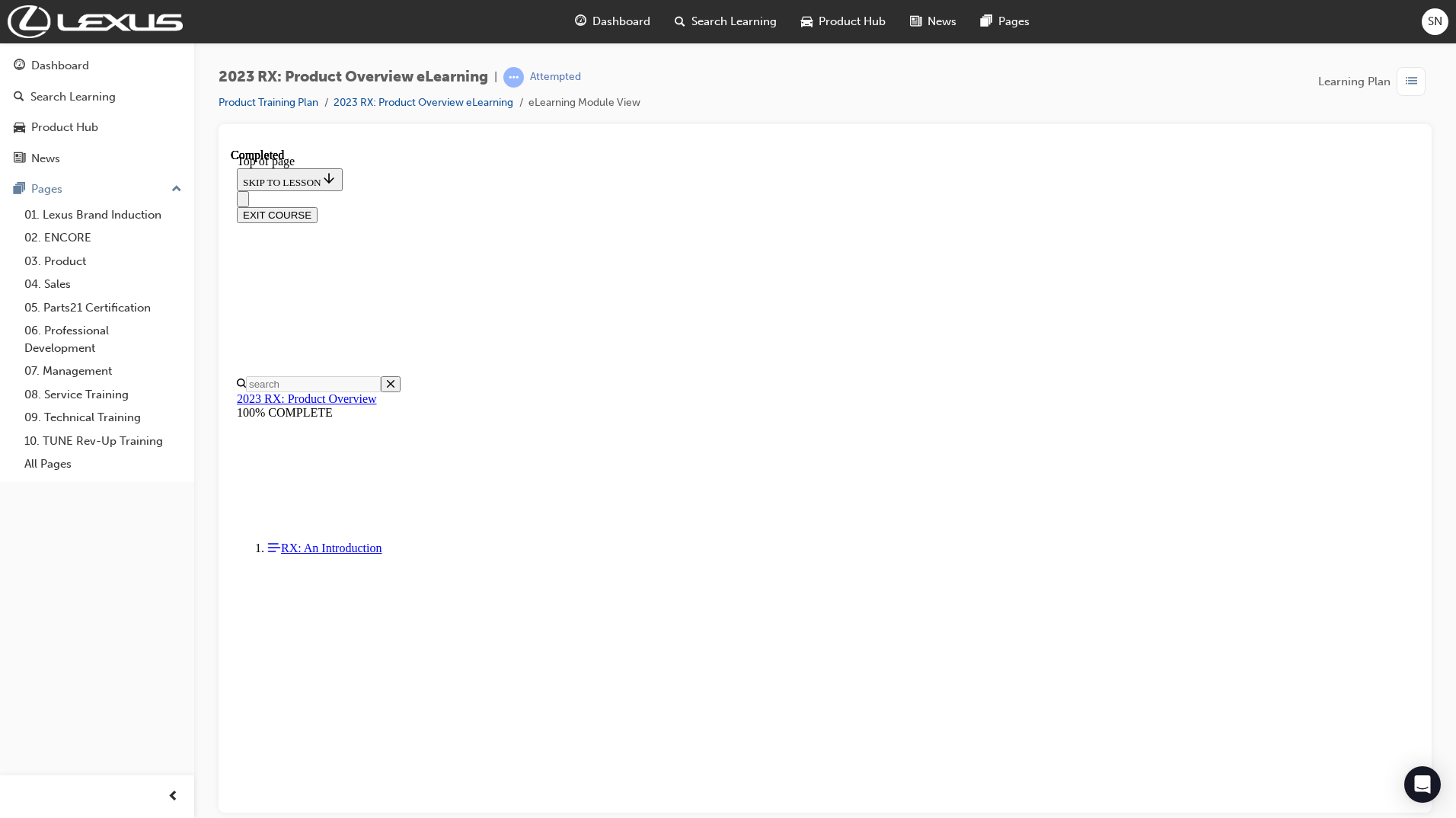
scroll to position [150, 0]
click at [317, 206] on button "EXIT COURSE" at bounding box center [276, 214] width 80 height 16
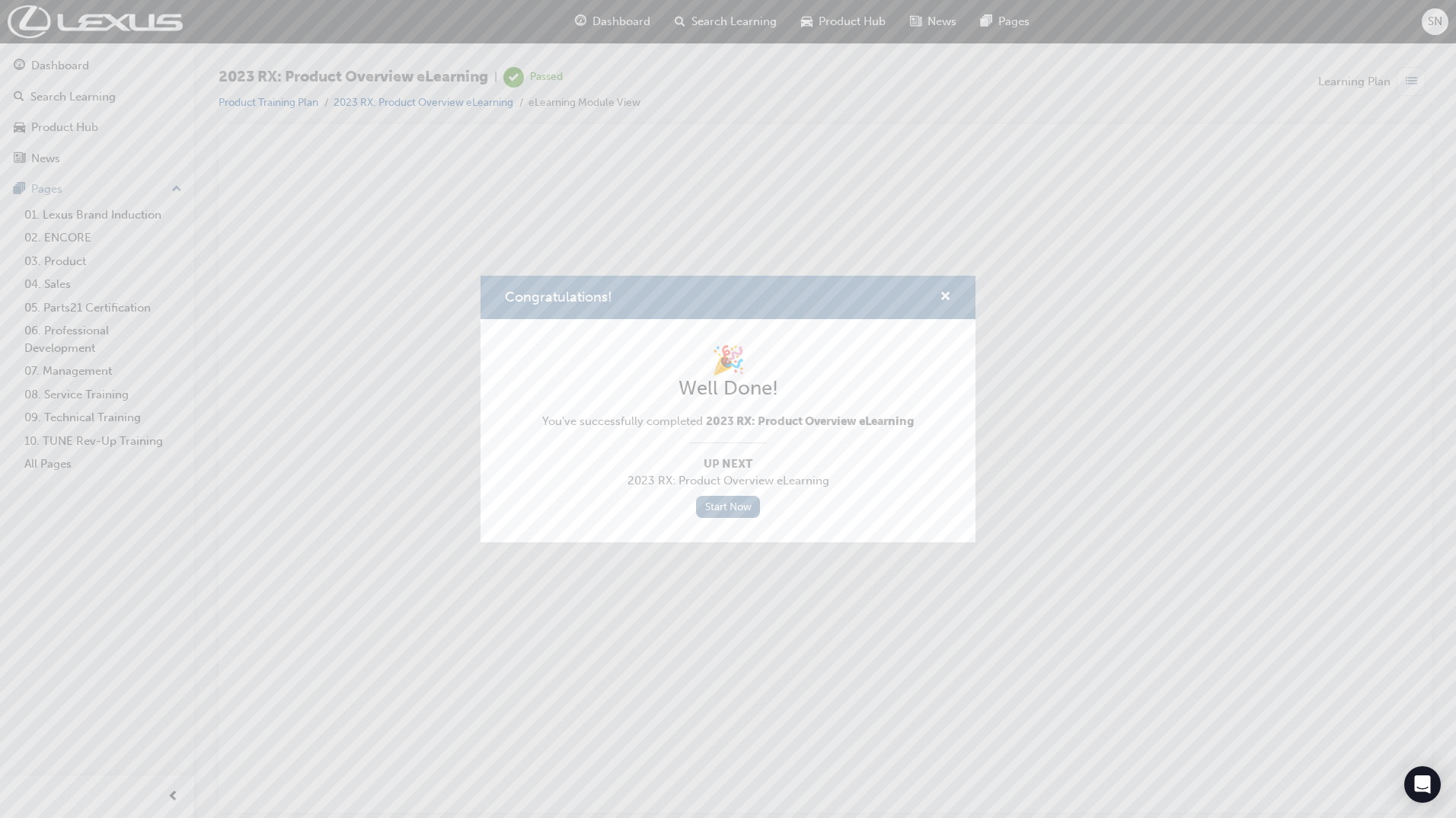
scroll to position [0, 0]
click at [745, 507] on link "Start Now" at bounding box center [728, 507] width 64 height 22
click at [948, 300] on span "cross-icon" at bounding box center [945, 297] width 11 height 13
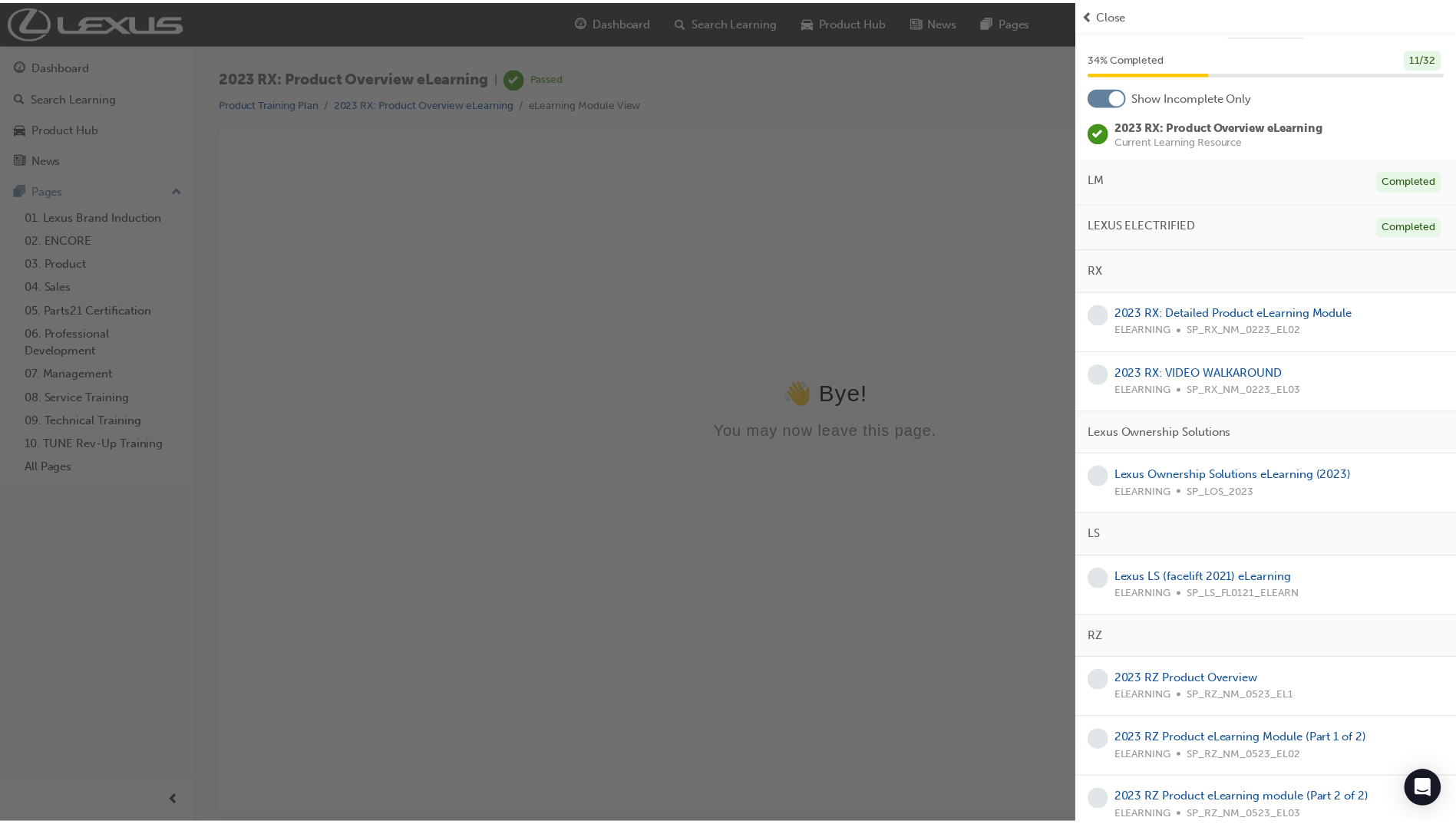
scroll to position [30, 0]
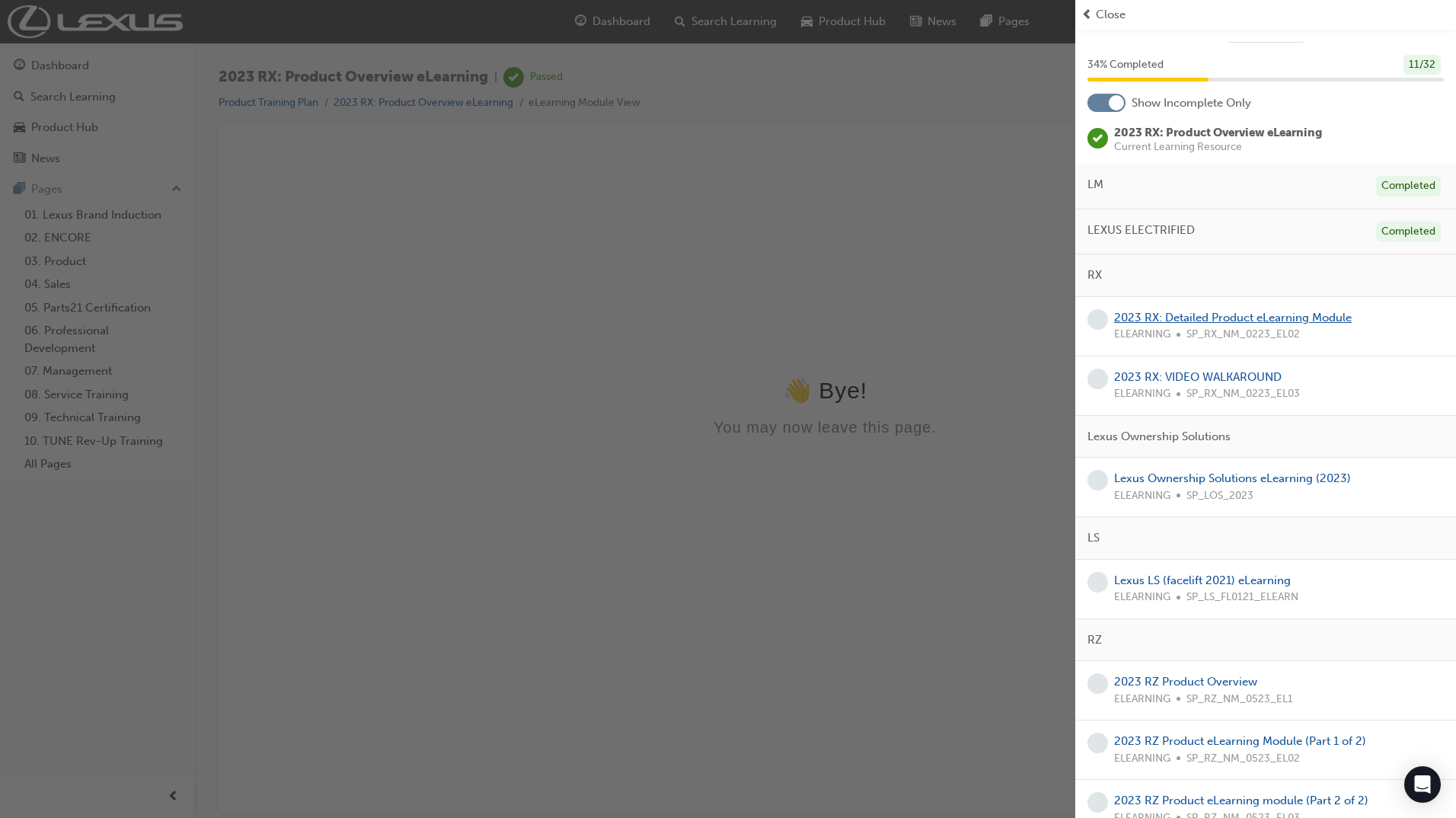
click at [1258, 322] on link "2023 RX: Detailed Product eLearning Module" at bounding box center [1233, 317] width 238 height 13
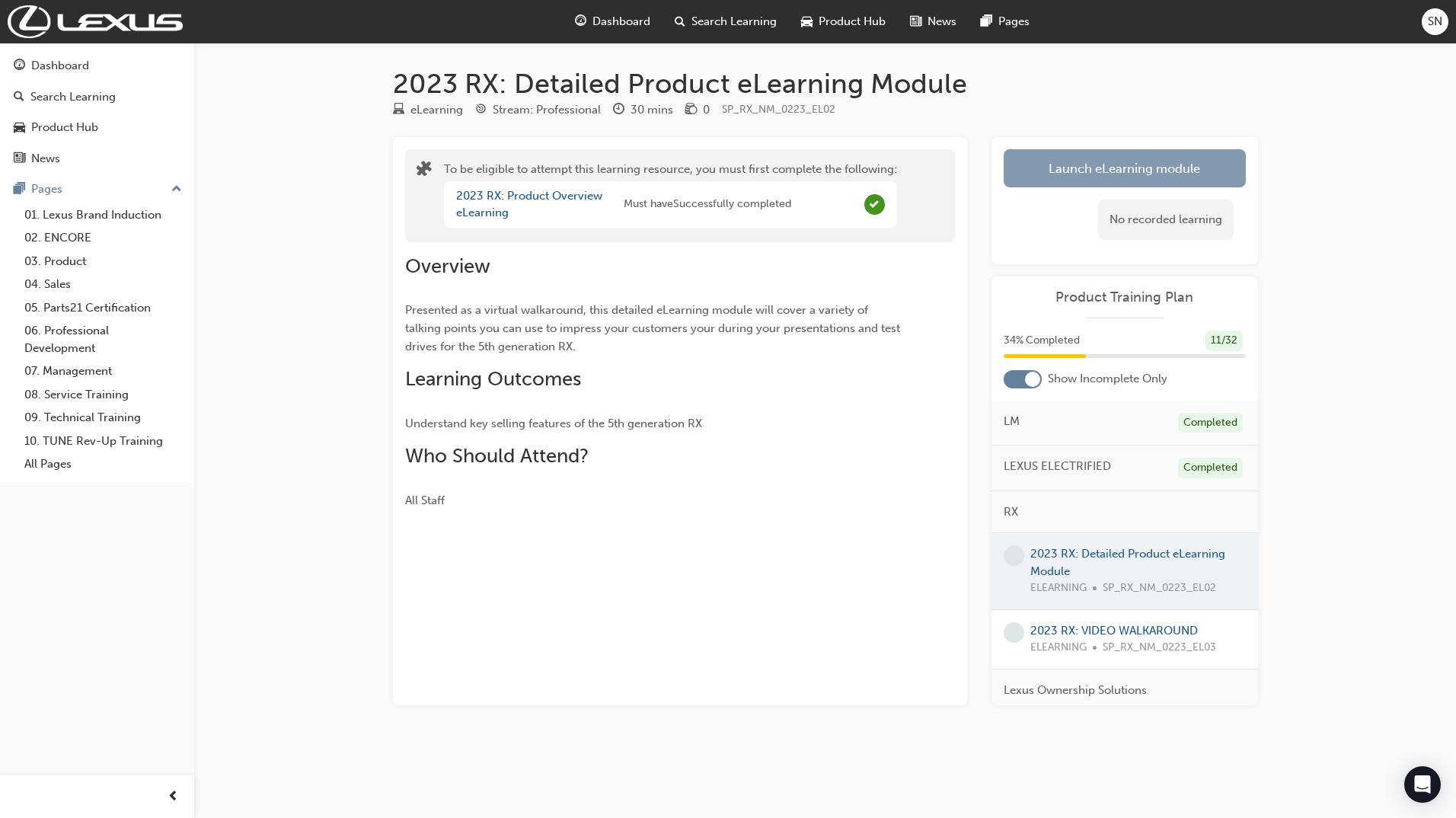
click at [1122, 163] on button "Launch eLearning module" at bounding box center [1125, 169] width 242 height 38
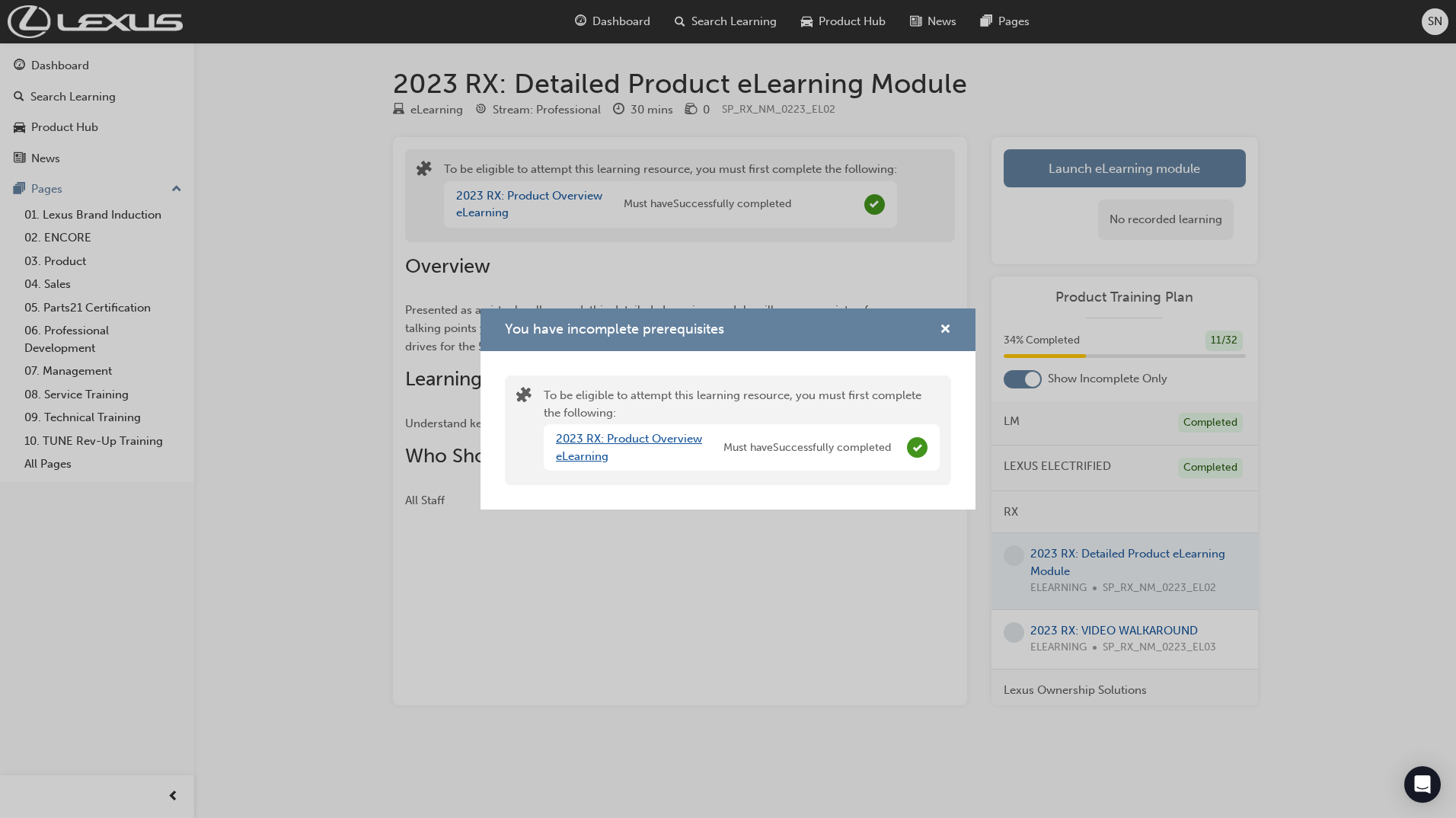
click at [616, 437] on link "2023 RX: Product Overview eLearning" at bounding box center [629, 447] width 146 height 31
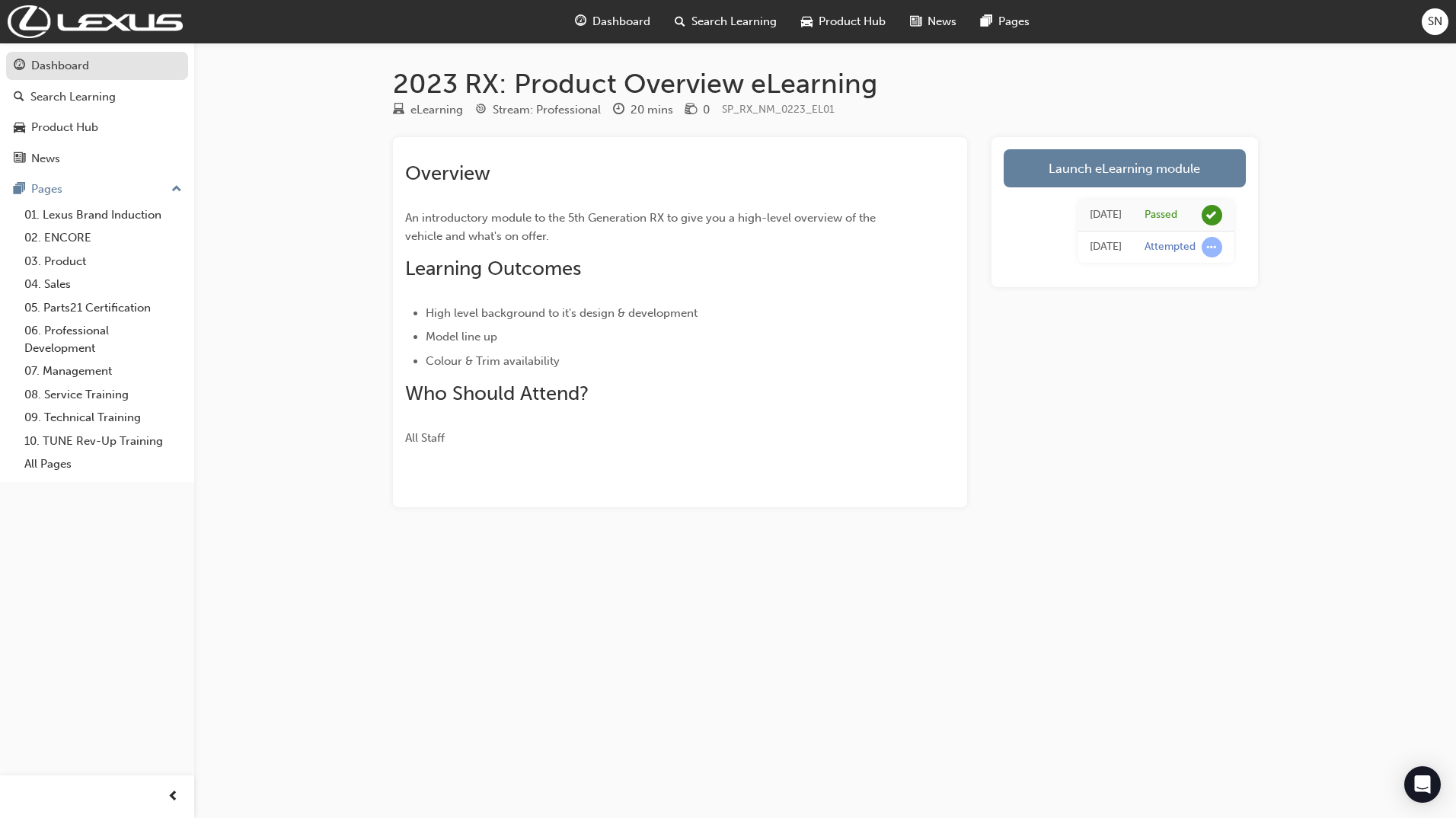
click at [43, 65] on div "Dashboard" at bounding box center [60, 65] width 58 height 17
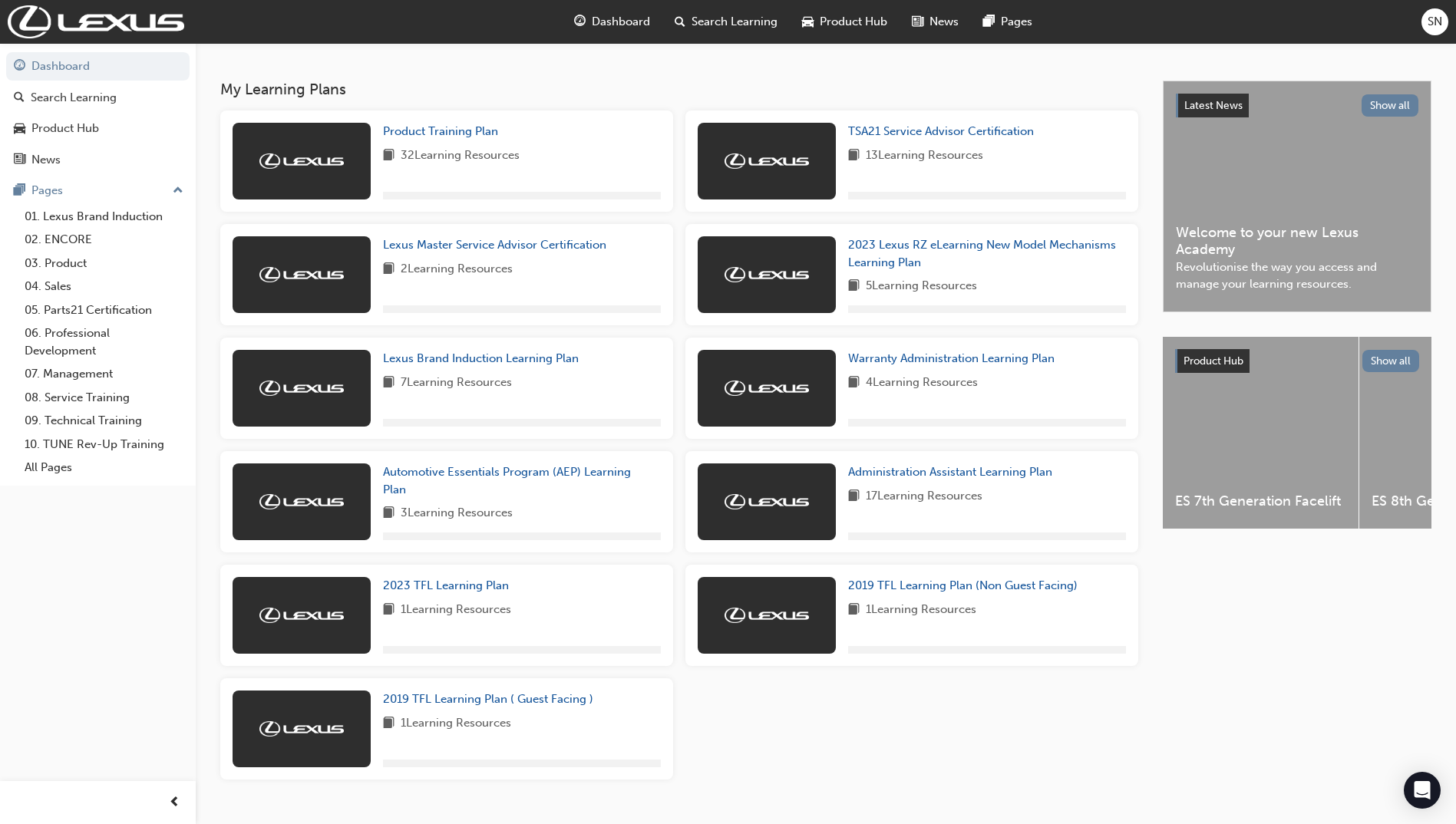
scroll to position [307, 0]
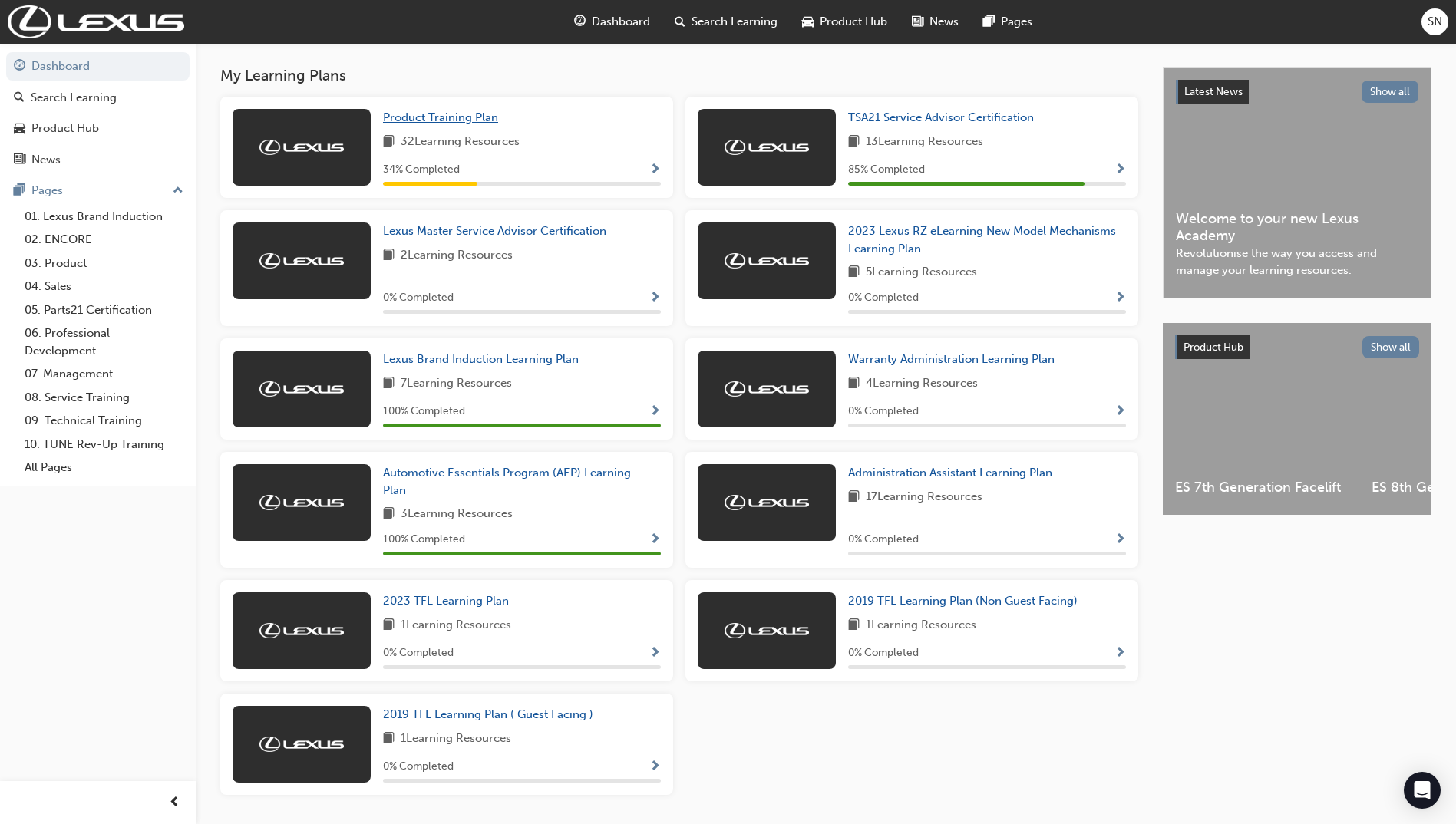
click at [466, 116] on span "Product Training Plan" at bounding box center [440, 117] width 115 height 13
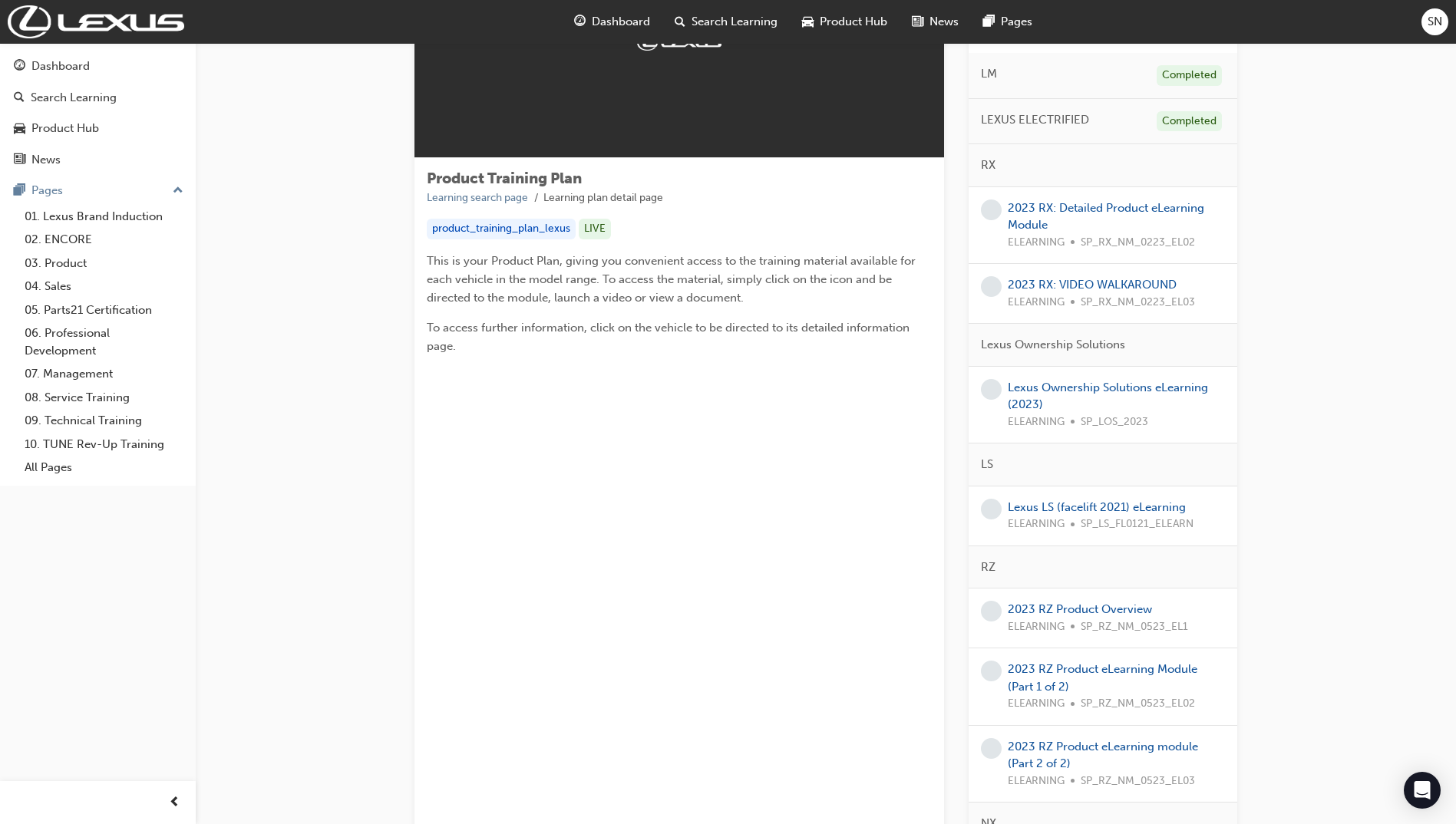
scroll to position [154, 0]
click at [1166, 202] on link "2023 RX: Detailed Product eLearning Module" at bounding box center [1106, 215] width 197 height 31
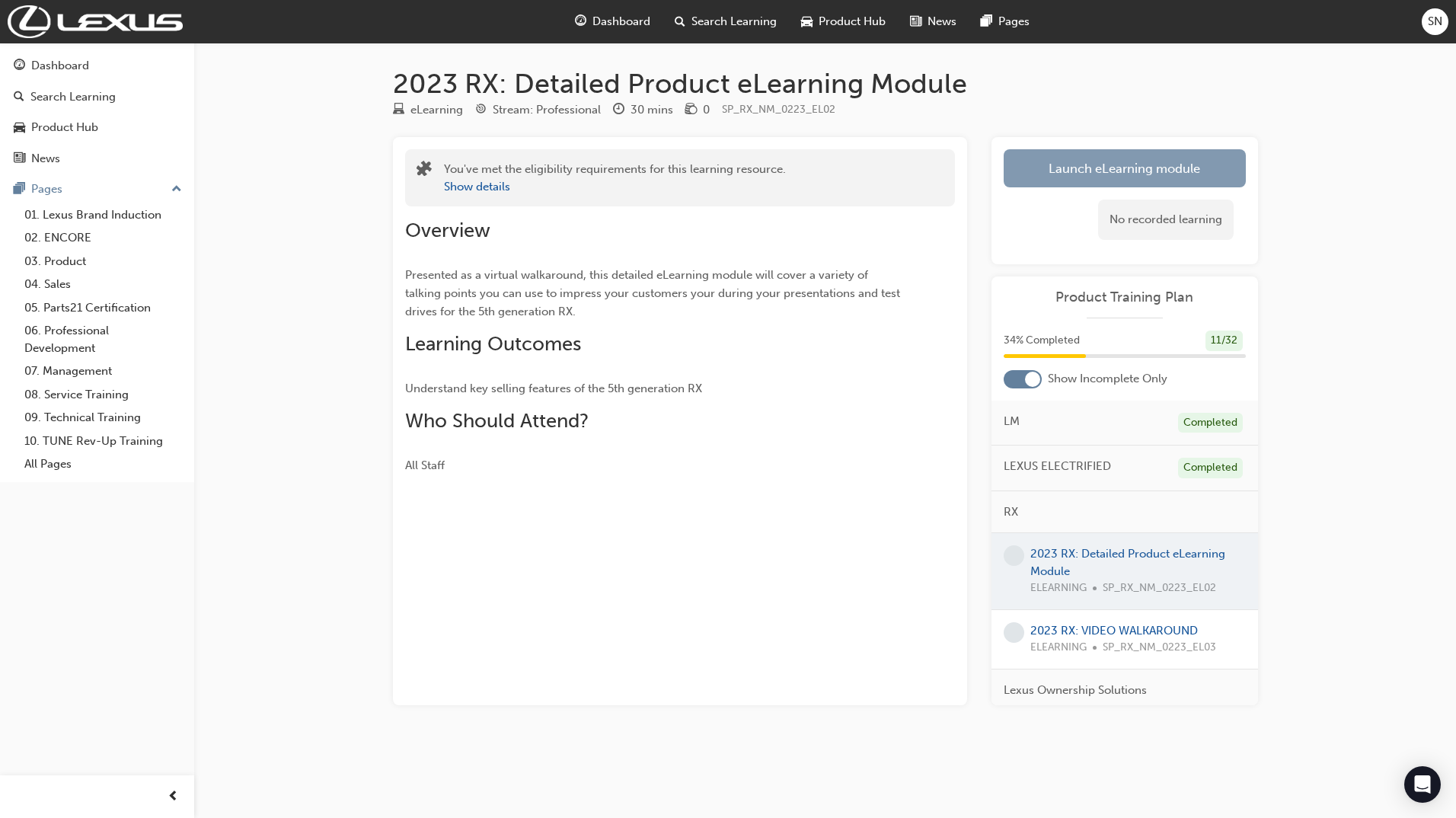
click at [1188, 174] on link "Launch eLearning module" at bounding box center [1125, 169] width 242 height 38
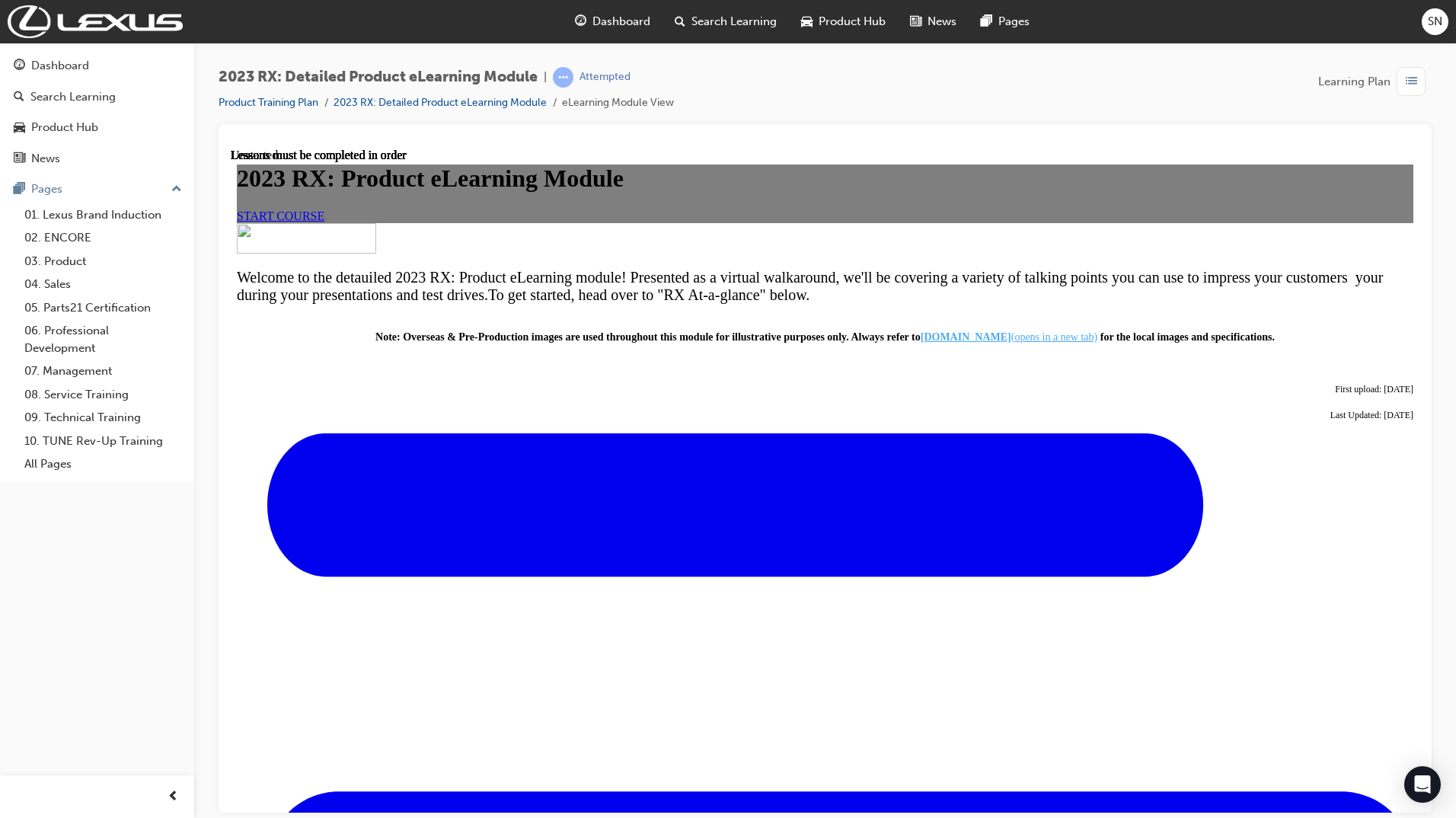
click at [325, 222] on span "START COURSE" at bounding box center [280, 215] width 87 height 13
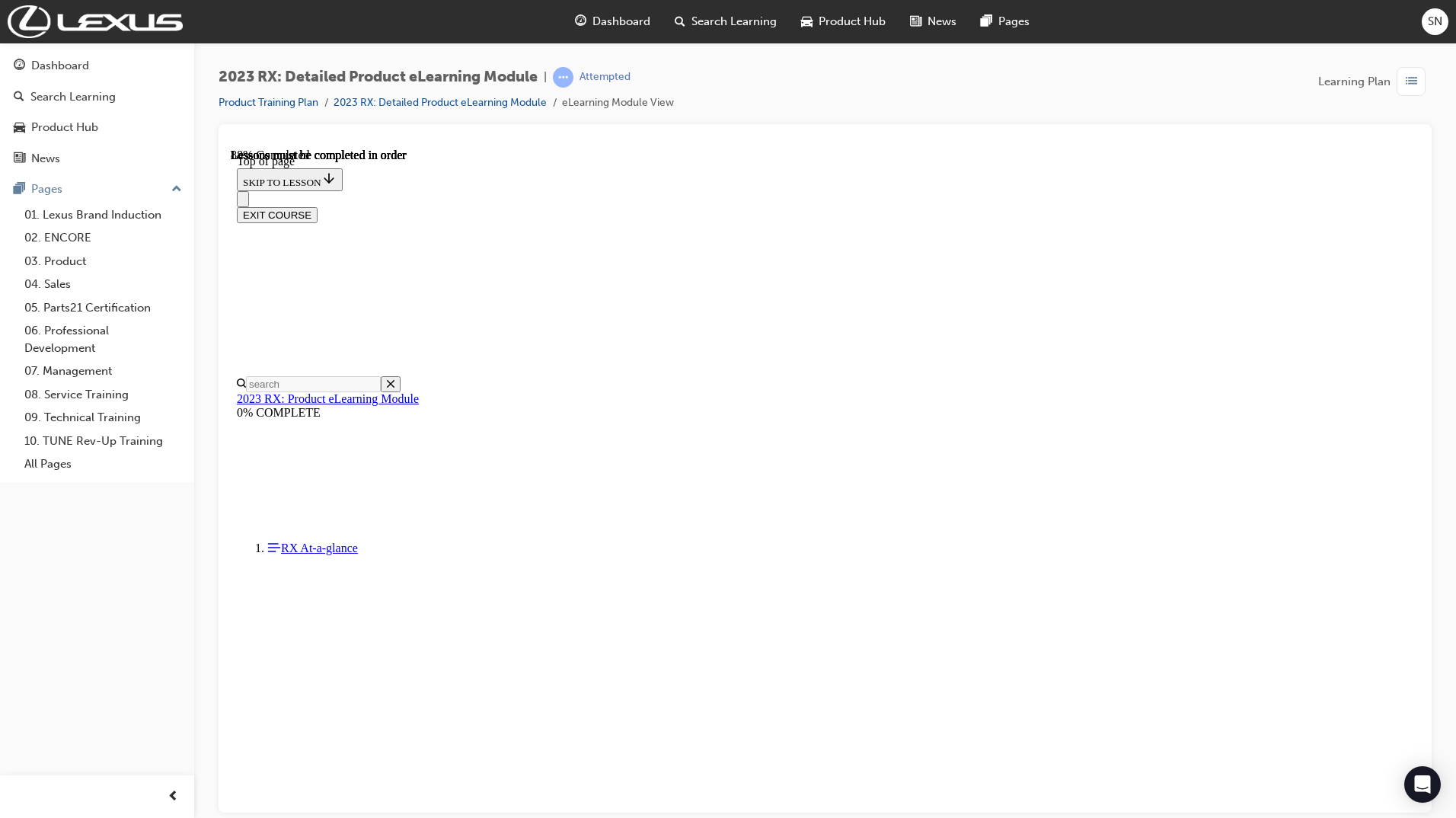
scroll to position [1847, 0]
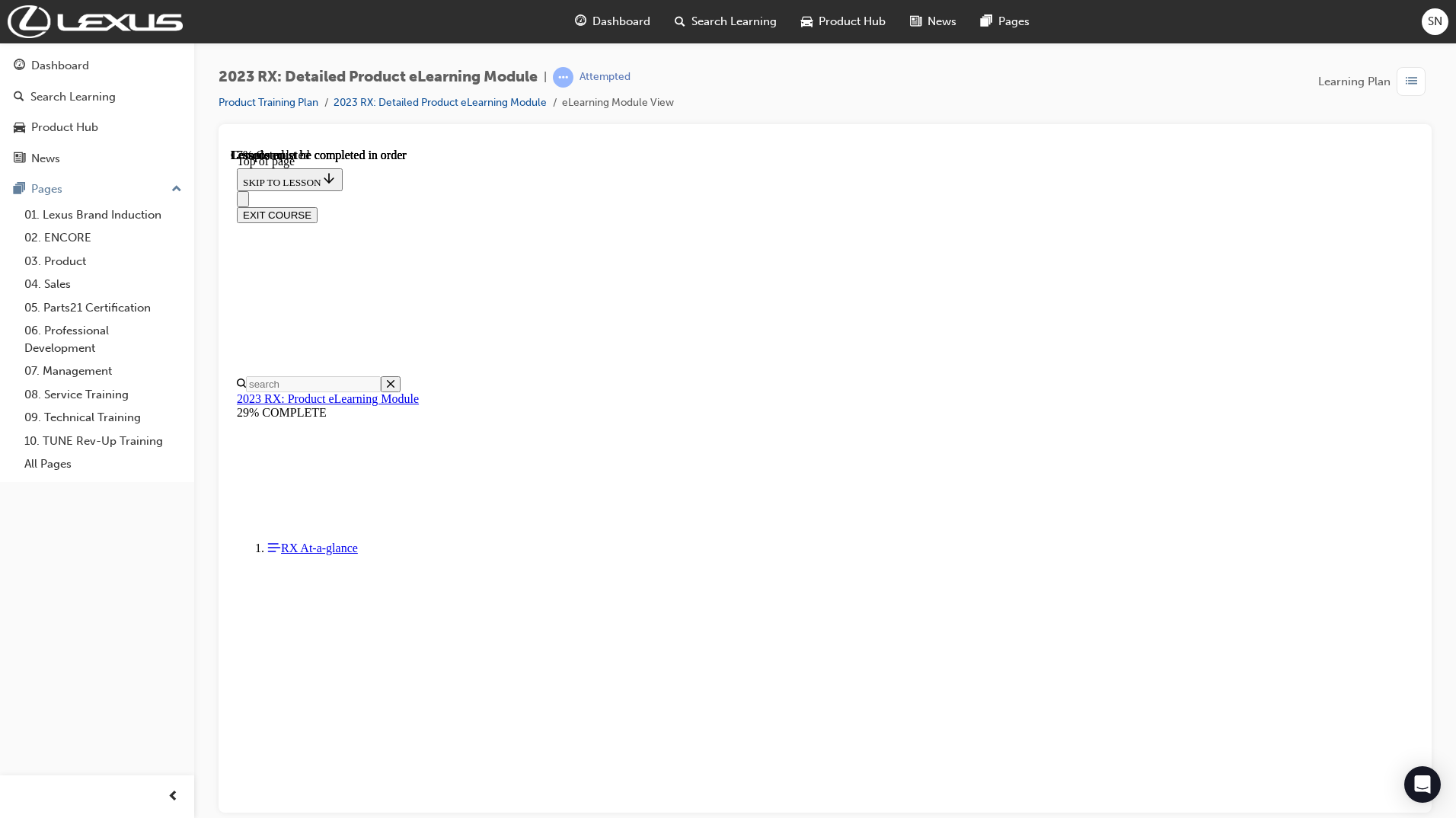
scroll to position [352, 0]
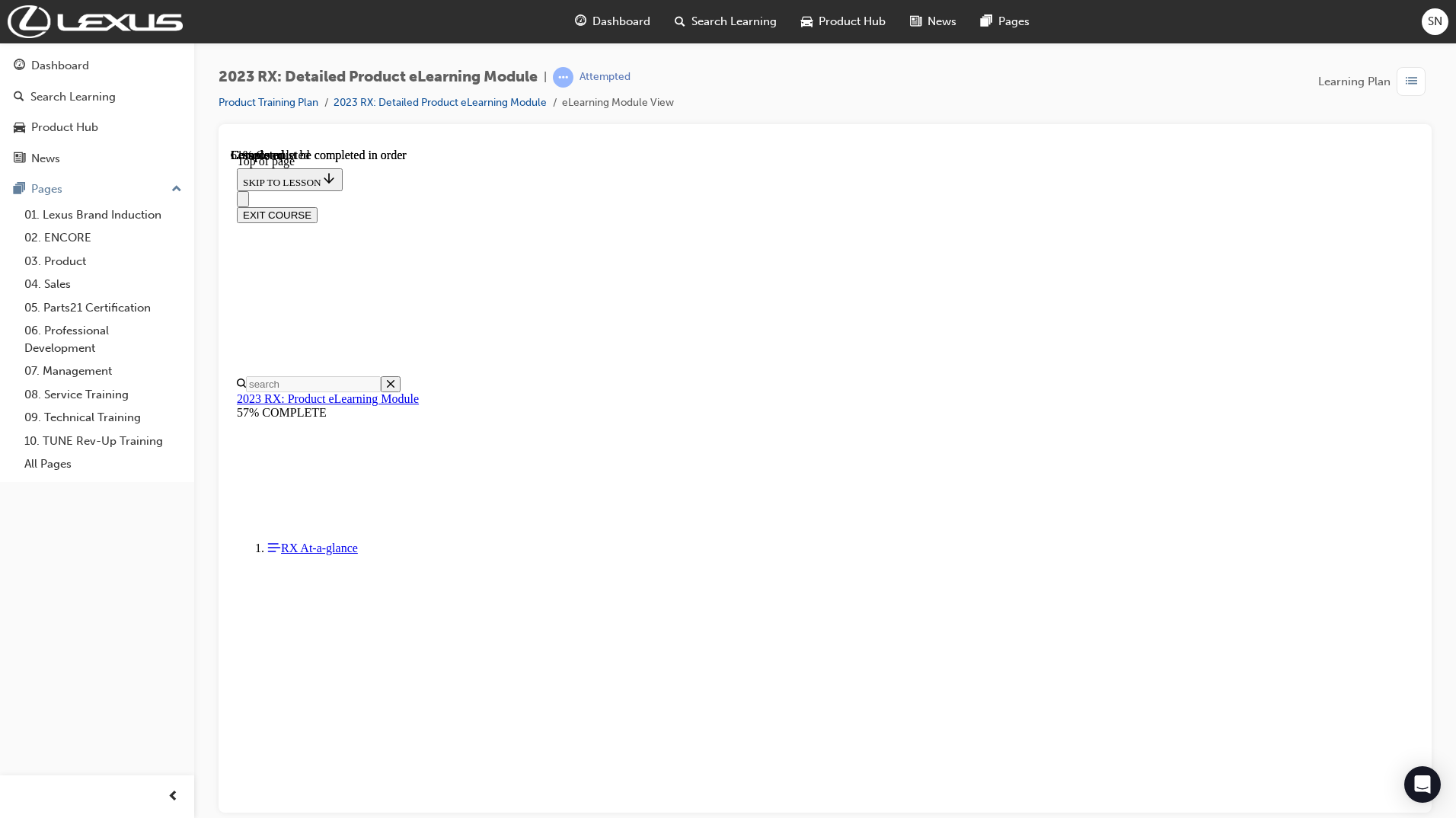
scroll to position [2788, 0]
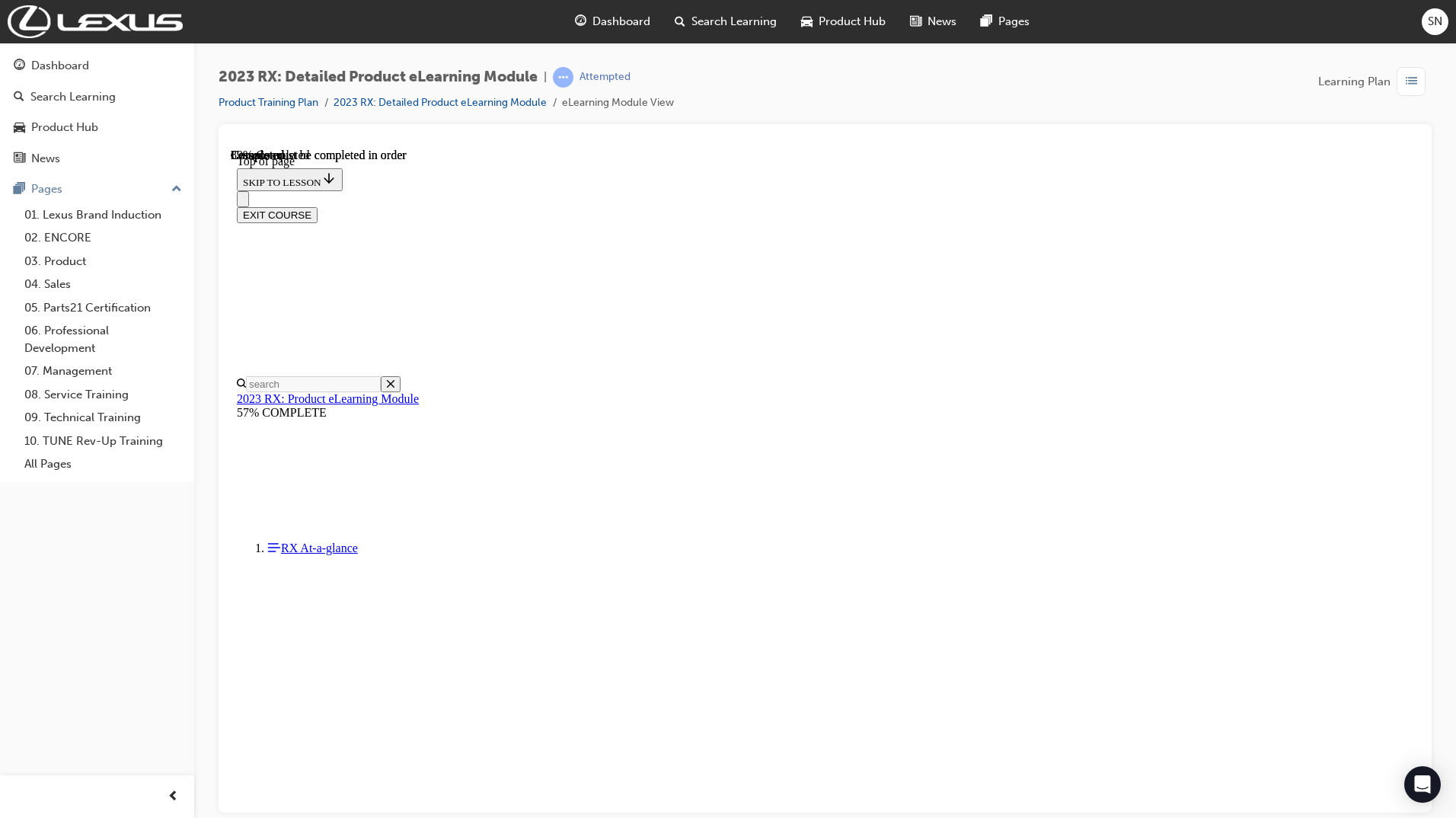
scroll to position [4739, 0]
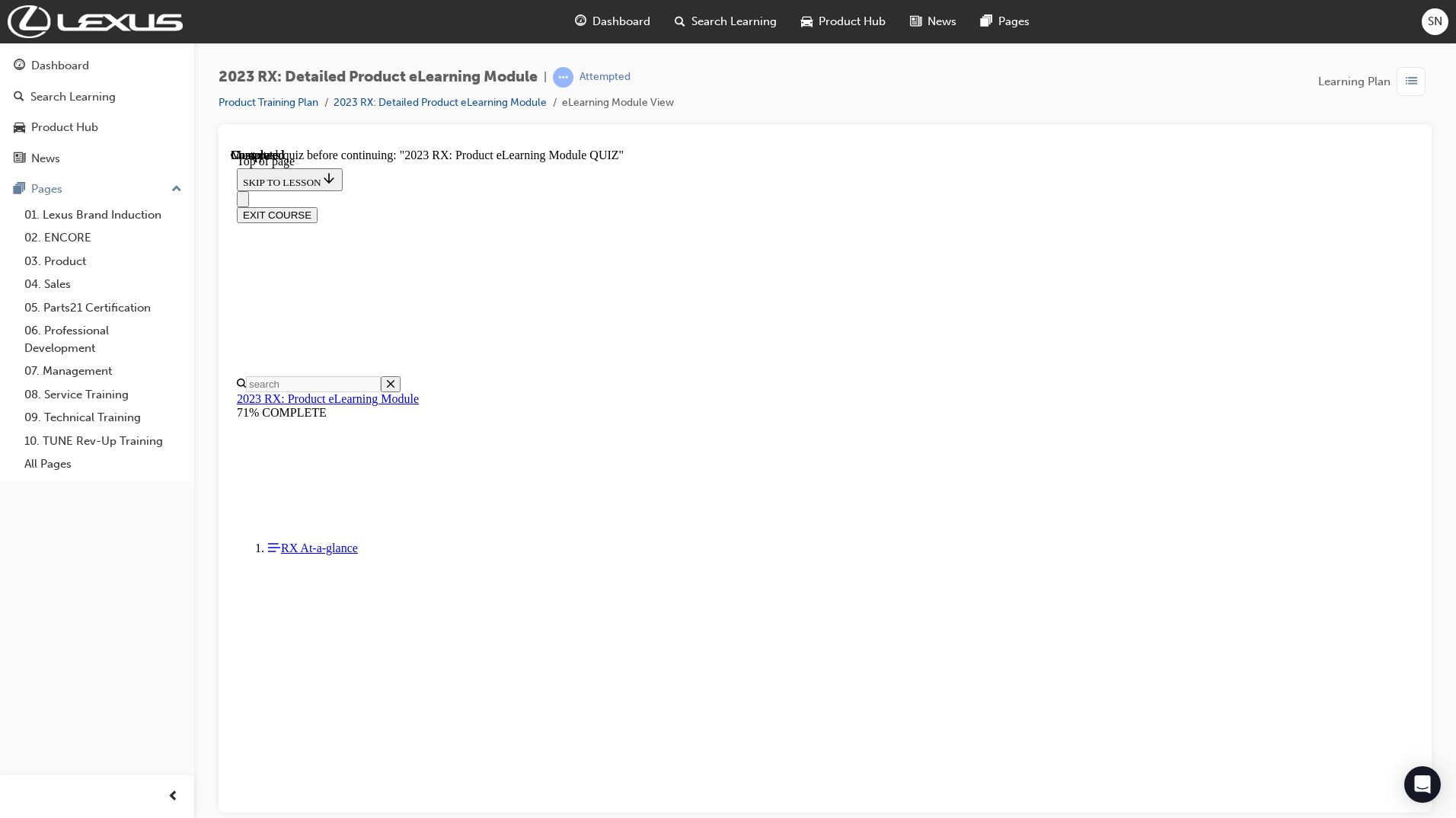
scroll to position [47, 0]
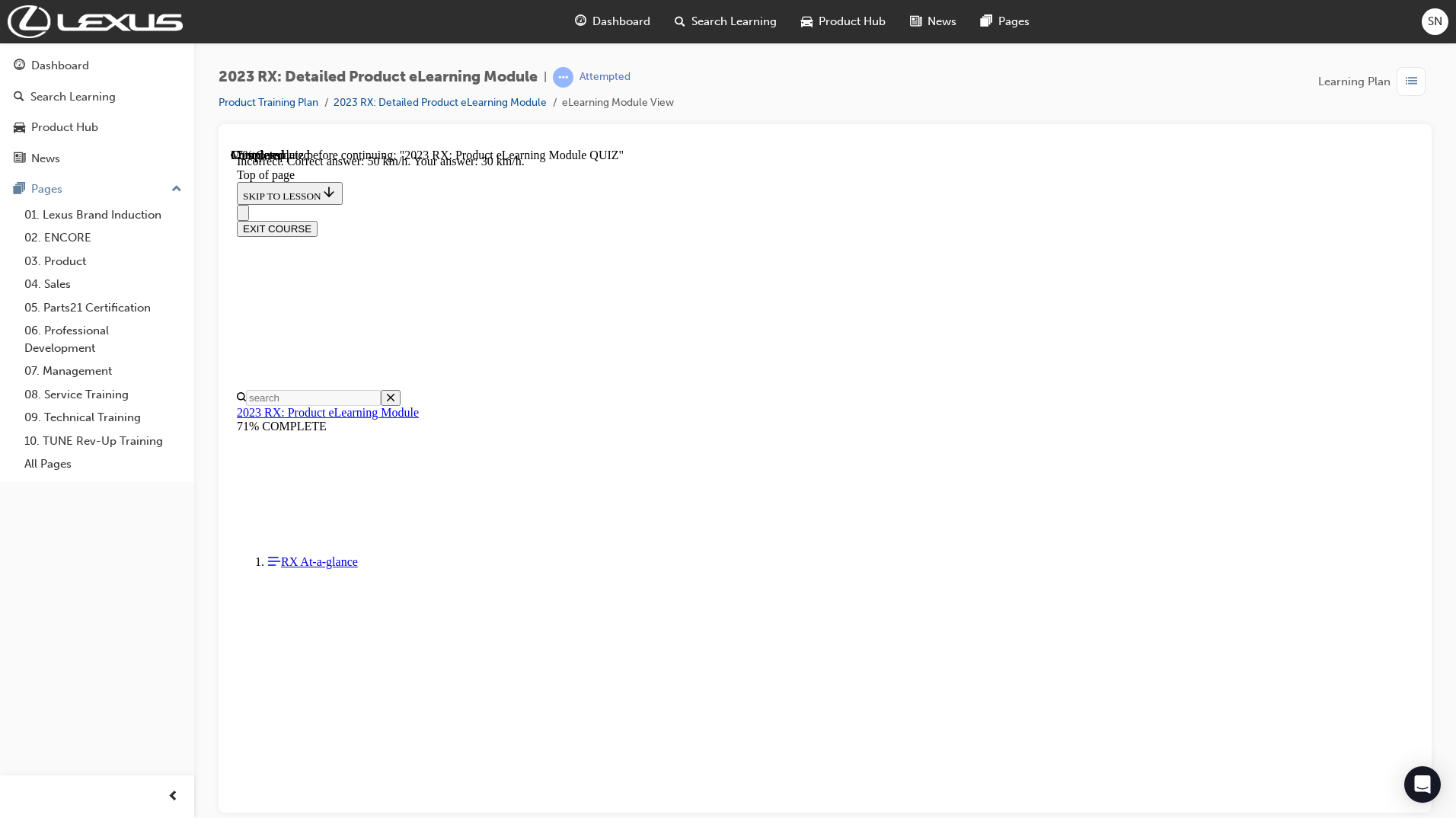
scroll to position [165, 0]
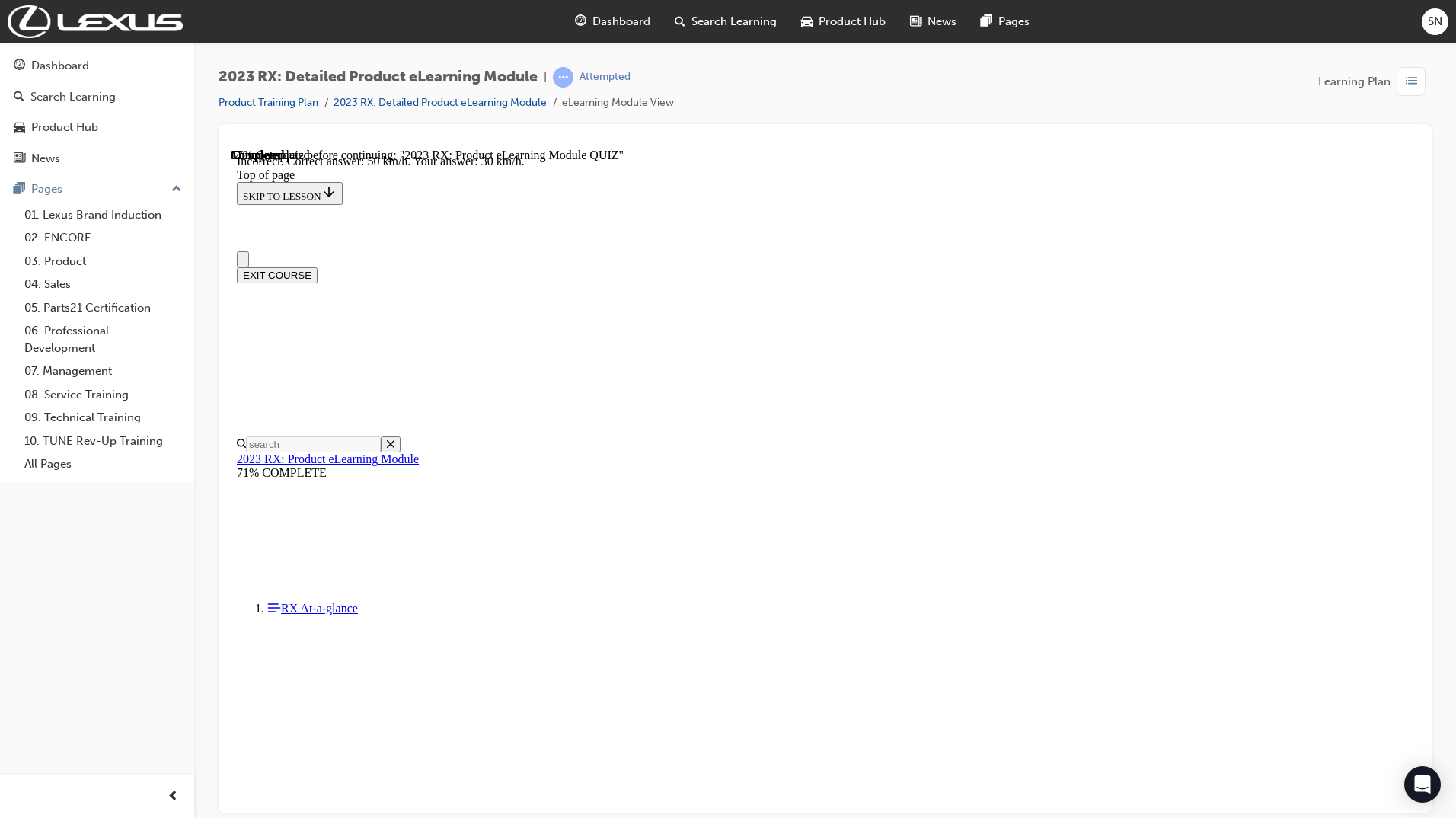
scroll to position [0, 0]
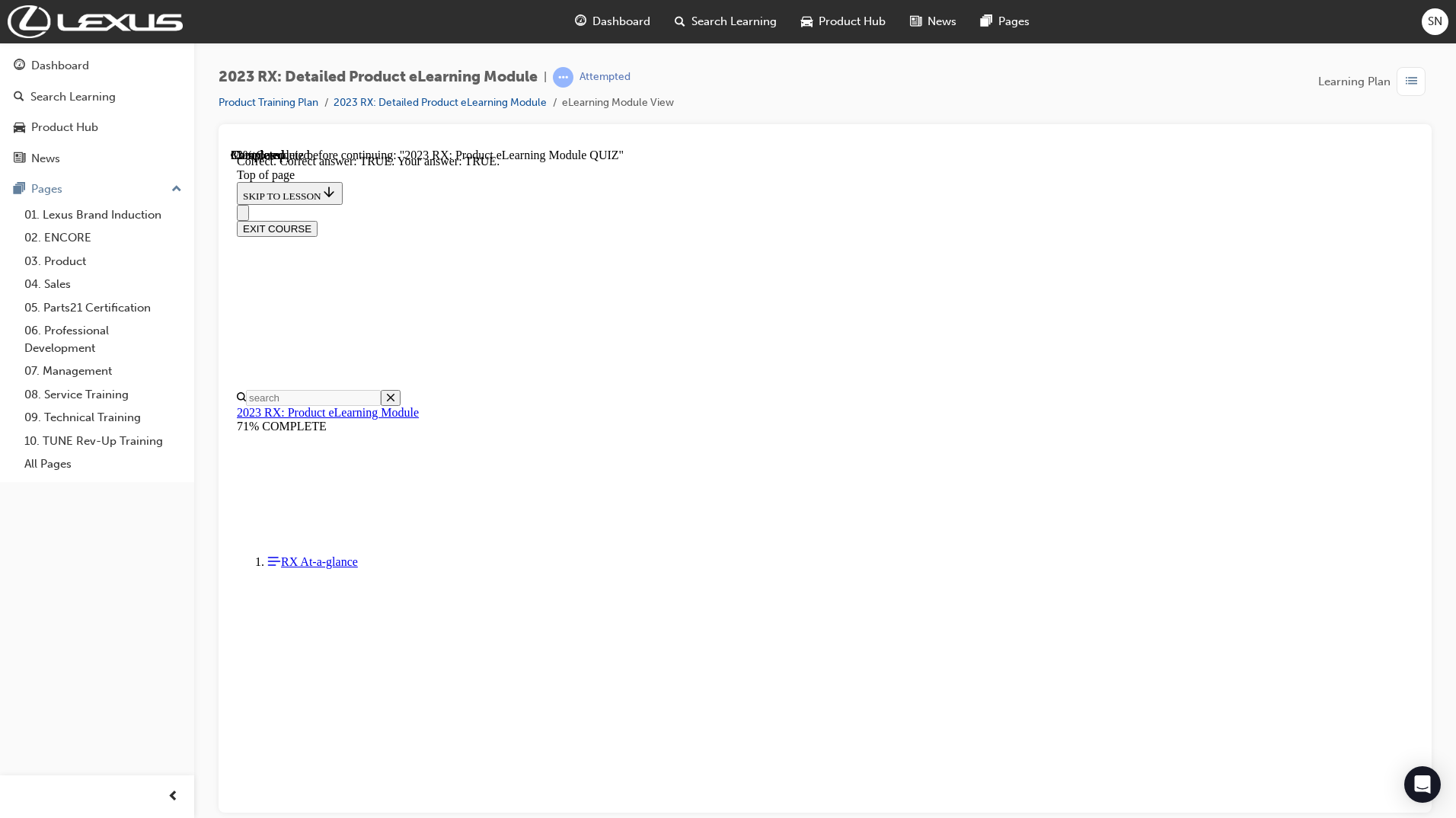
scroll to position [48, 0]
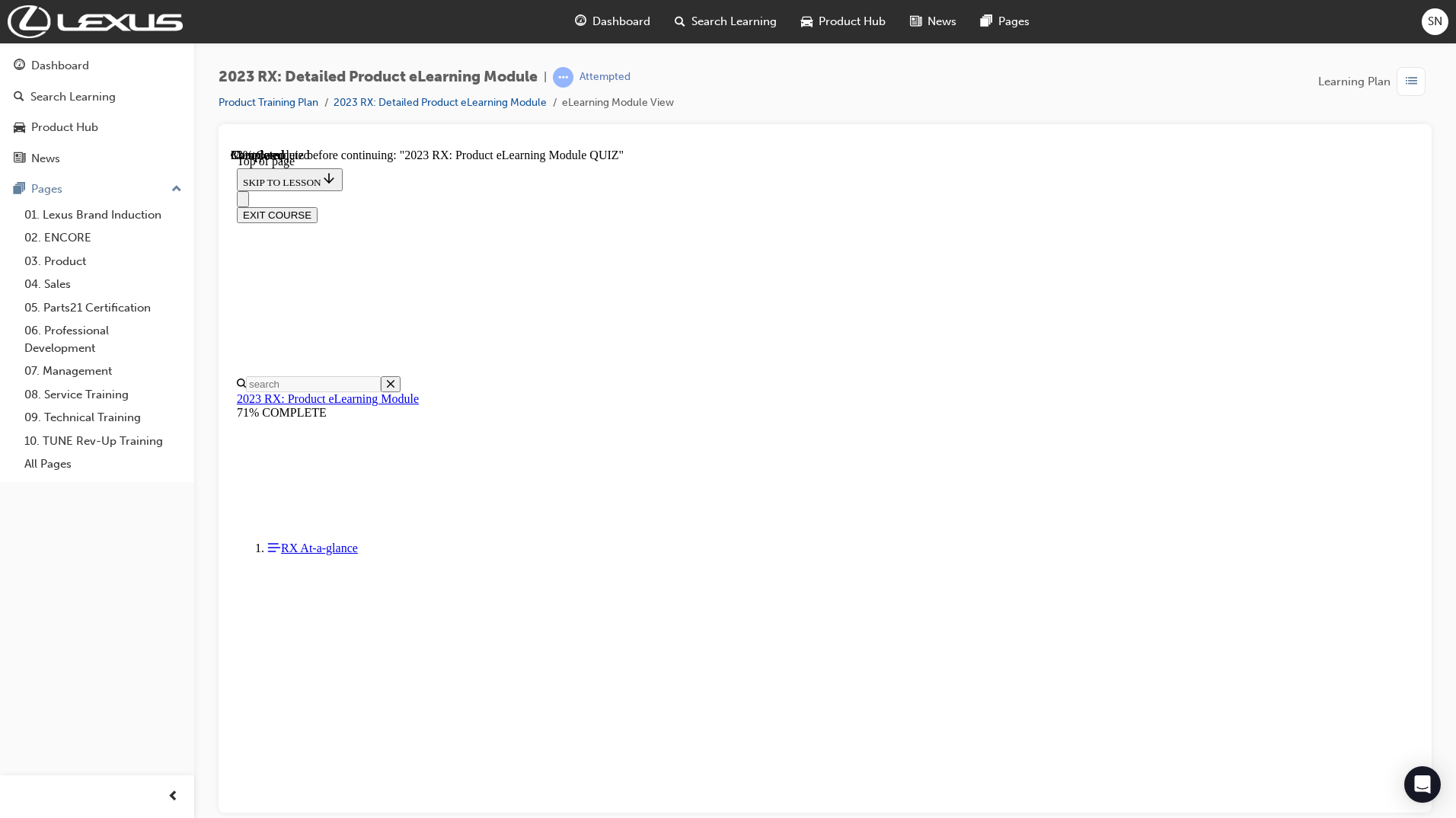
scroll to position [116, 0]
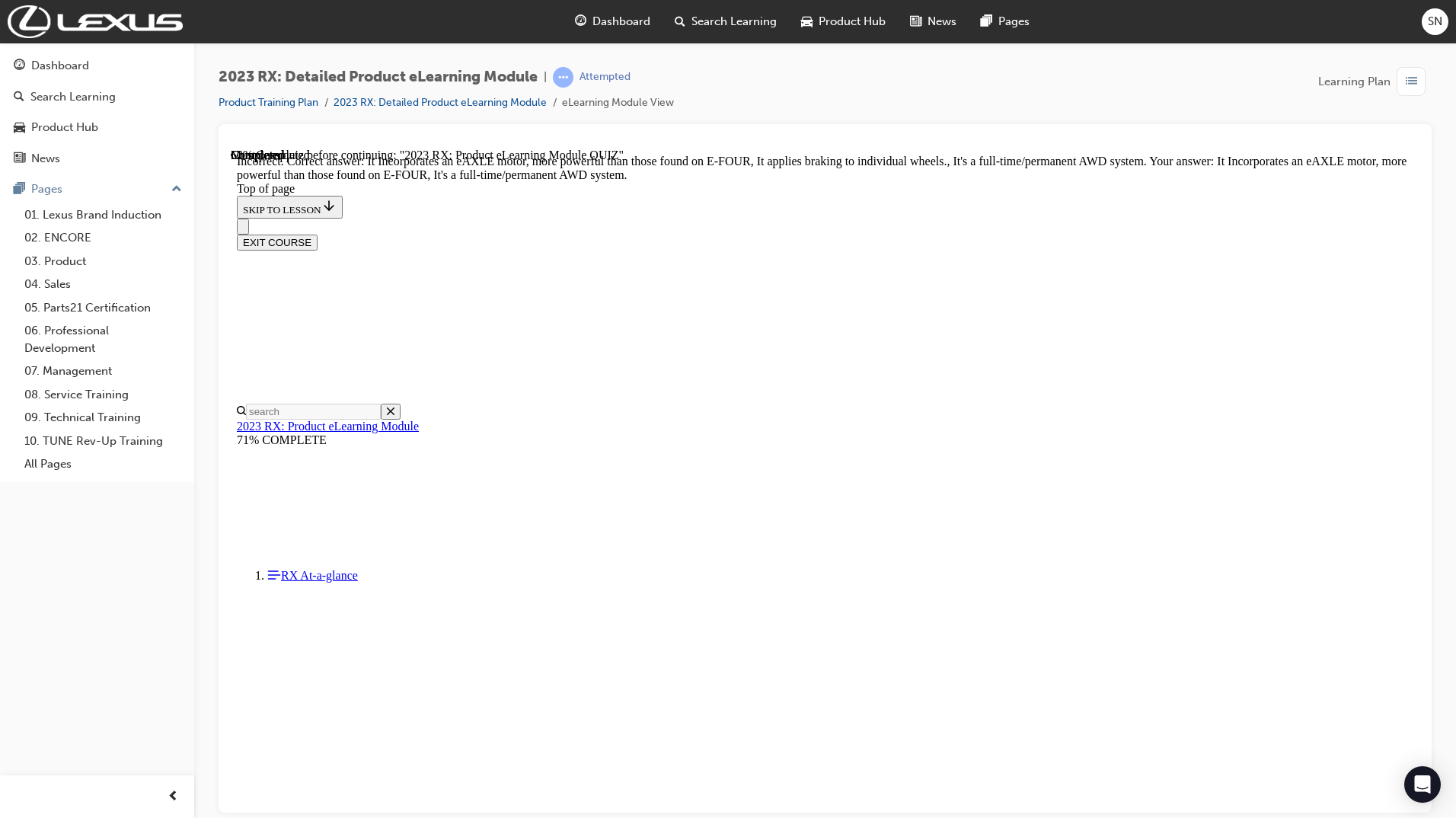
scroll to position [165, 0]
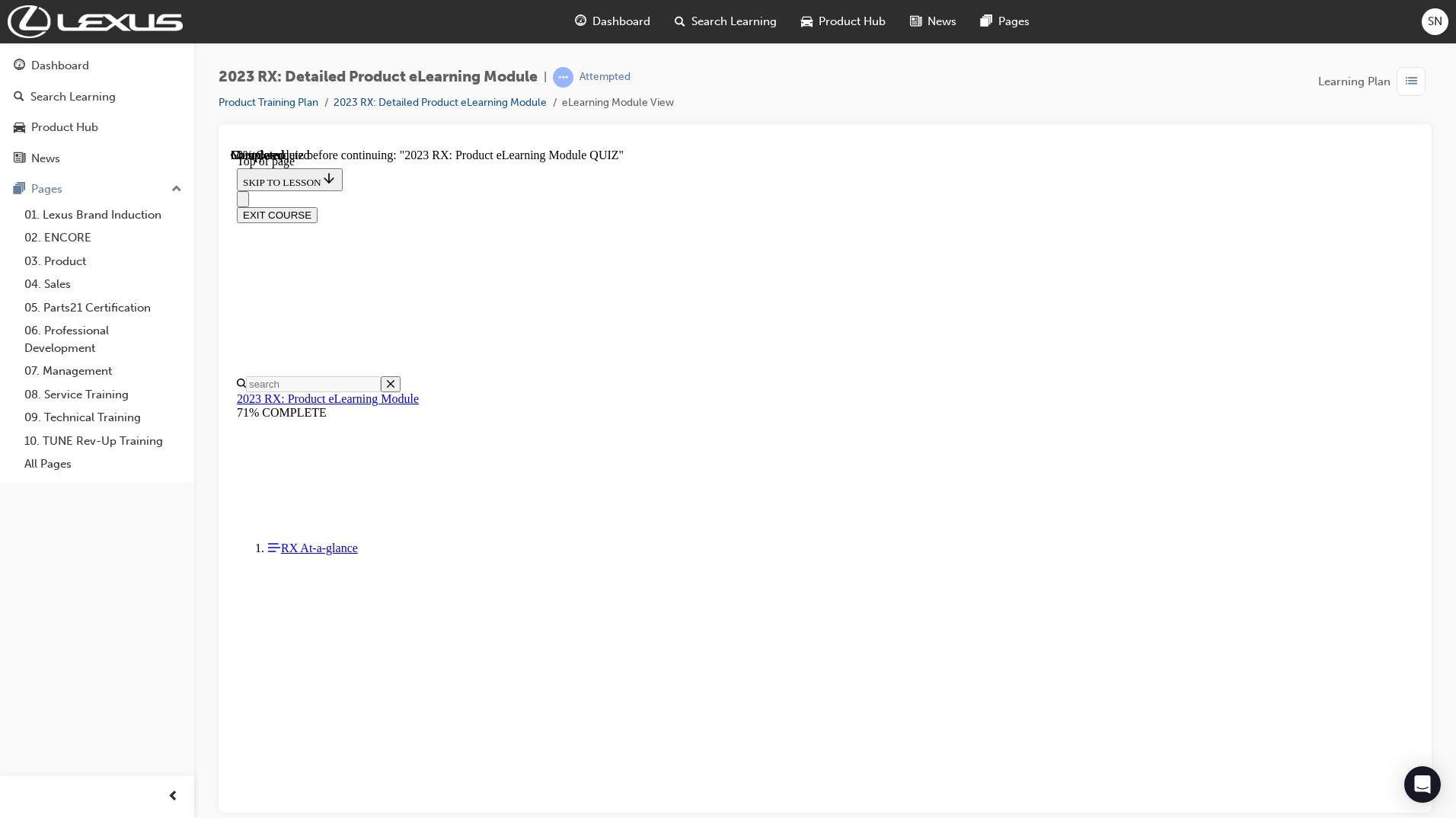
scroll to position [46, 0]
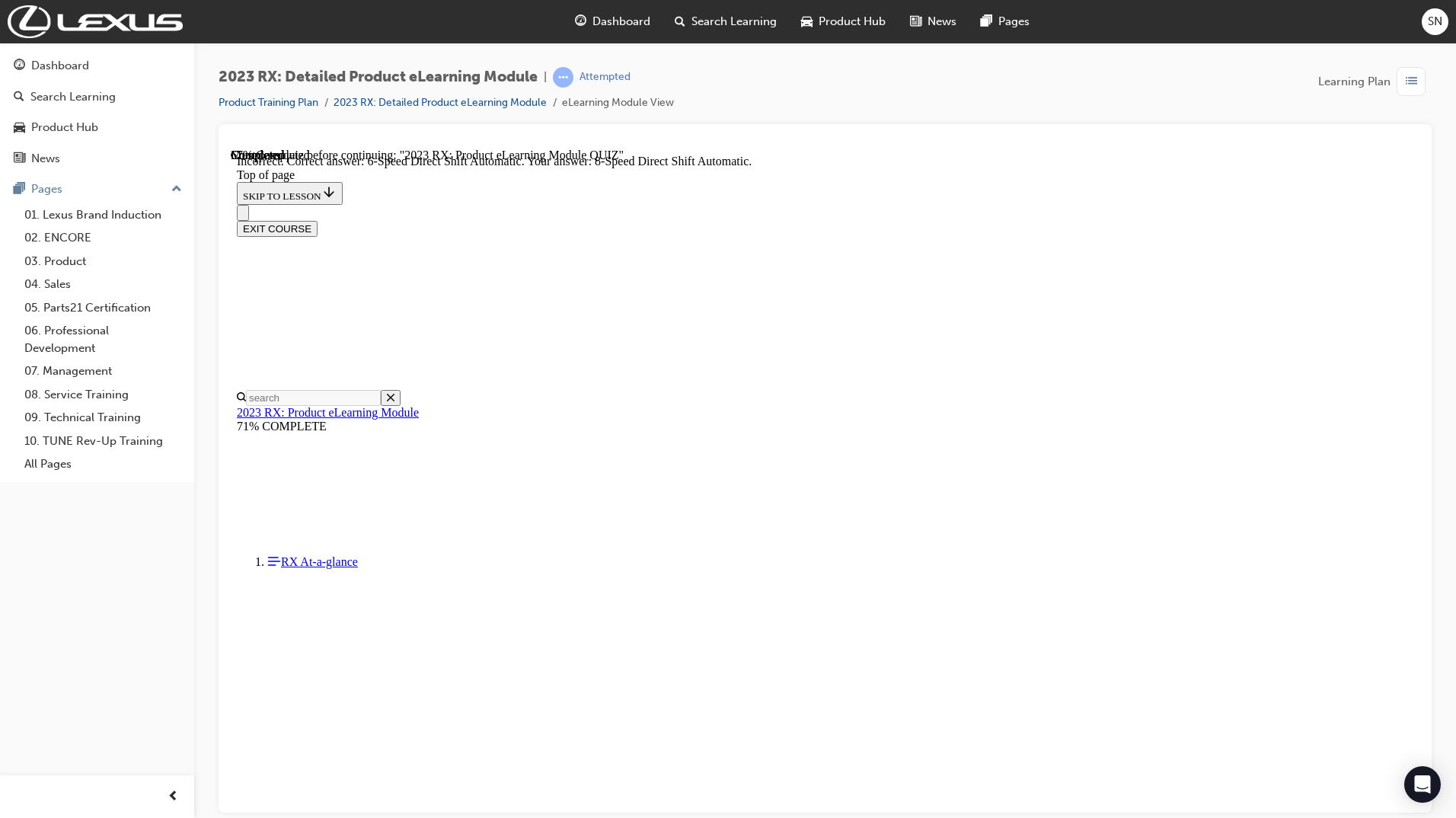
scroll to position [165, 0]
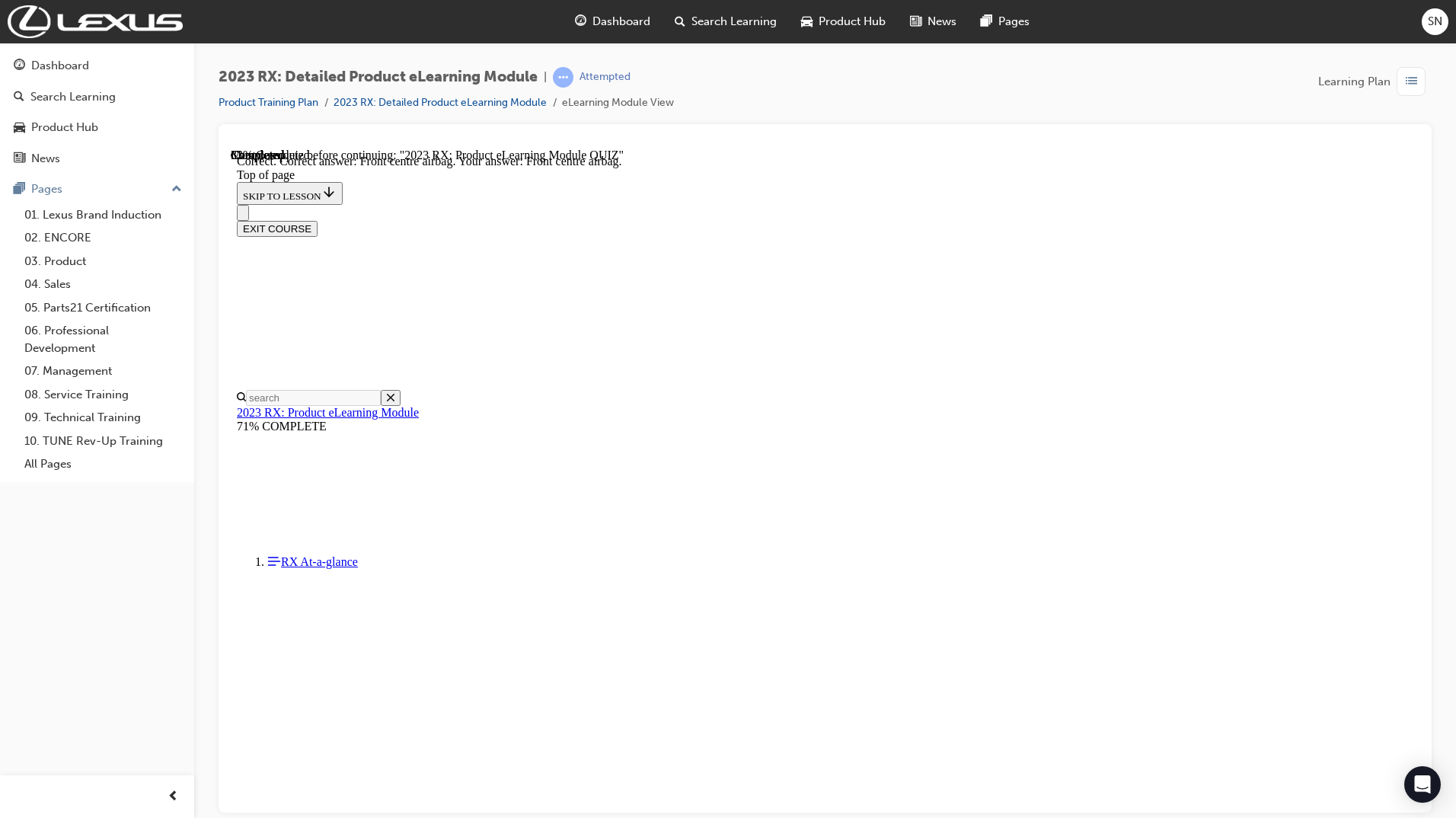
scroll to position [103, 0]
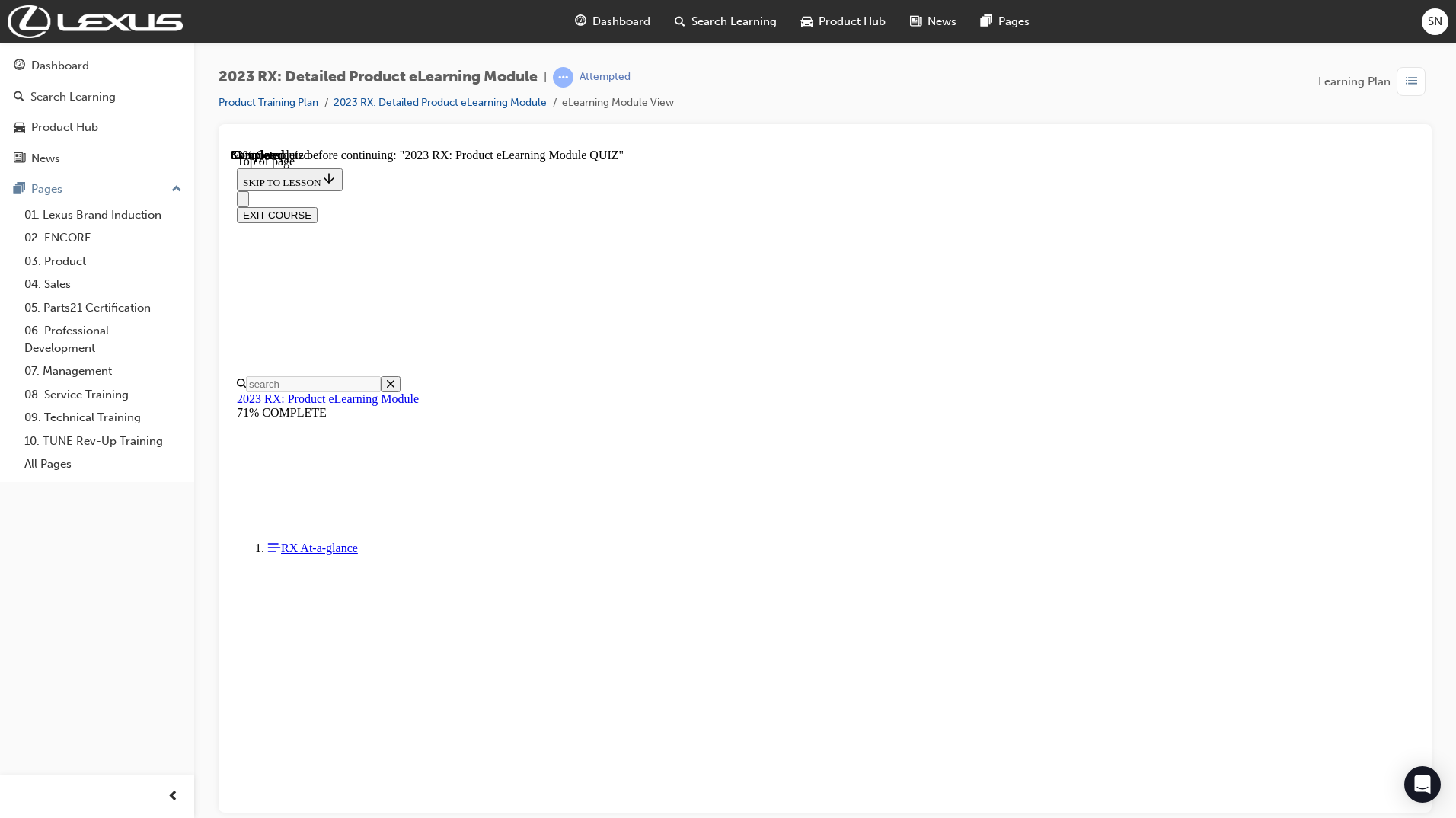
scroll to position [46, 0]
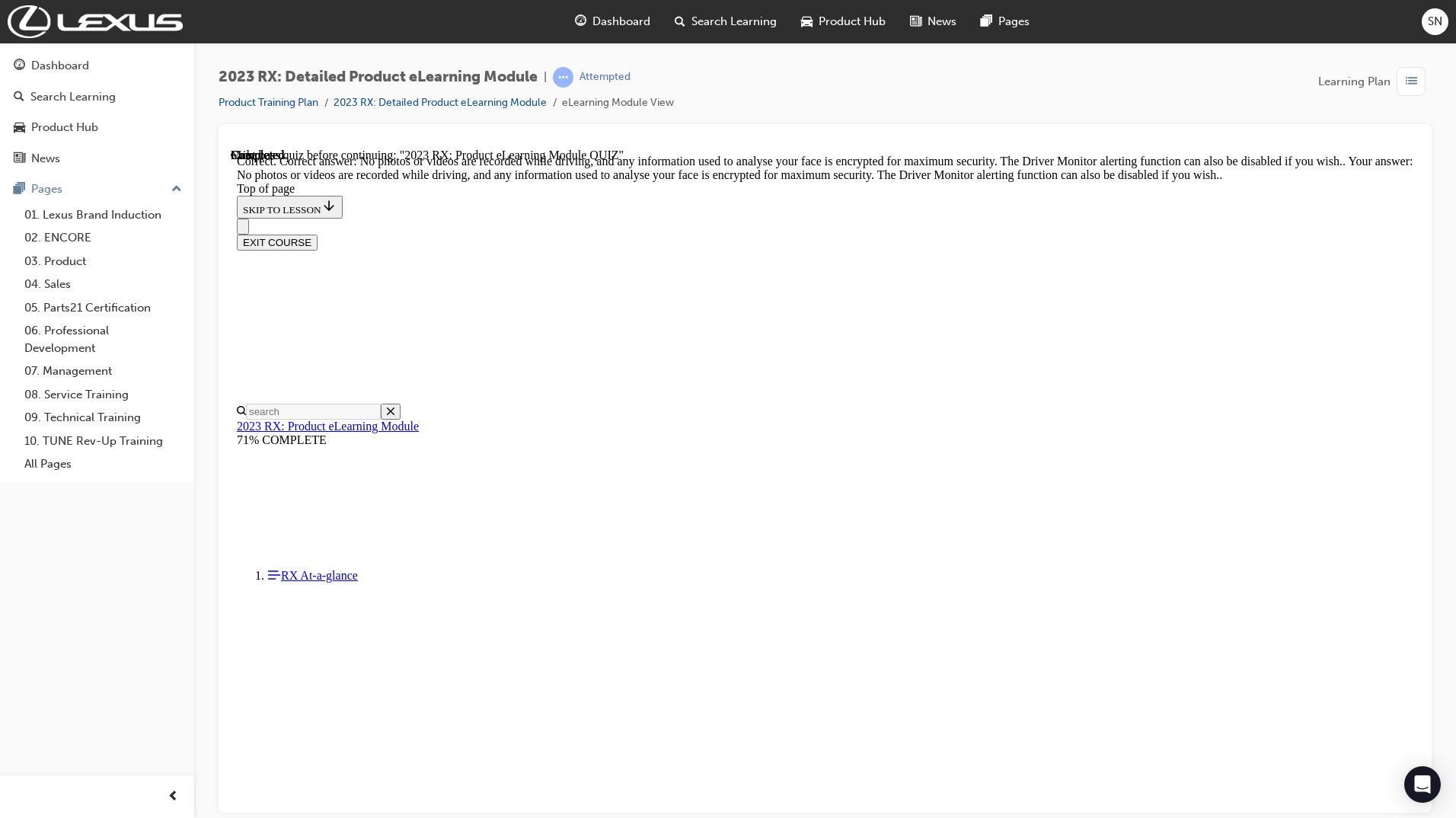
scroll to position [150, 0]
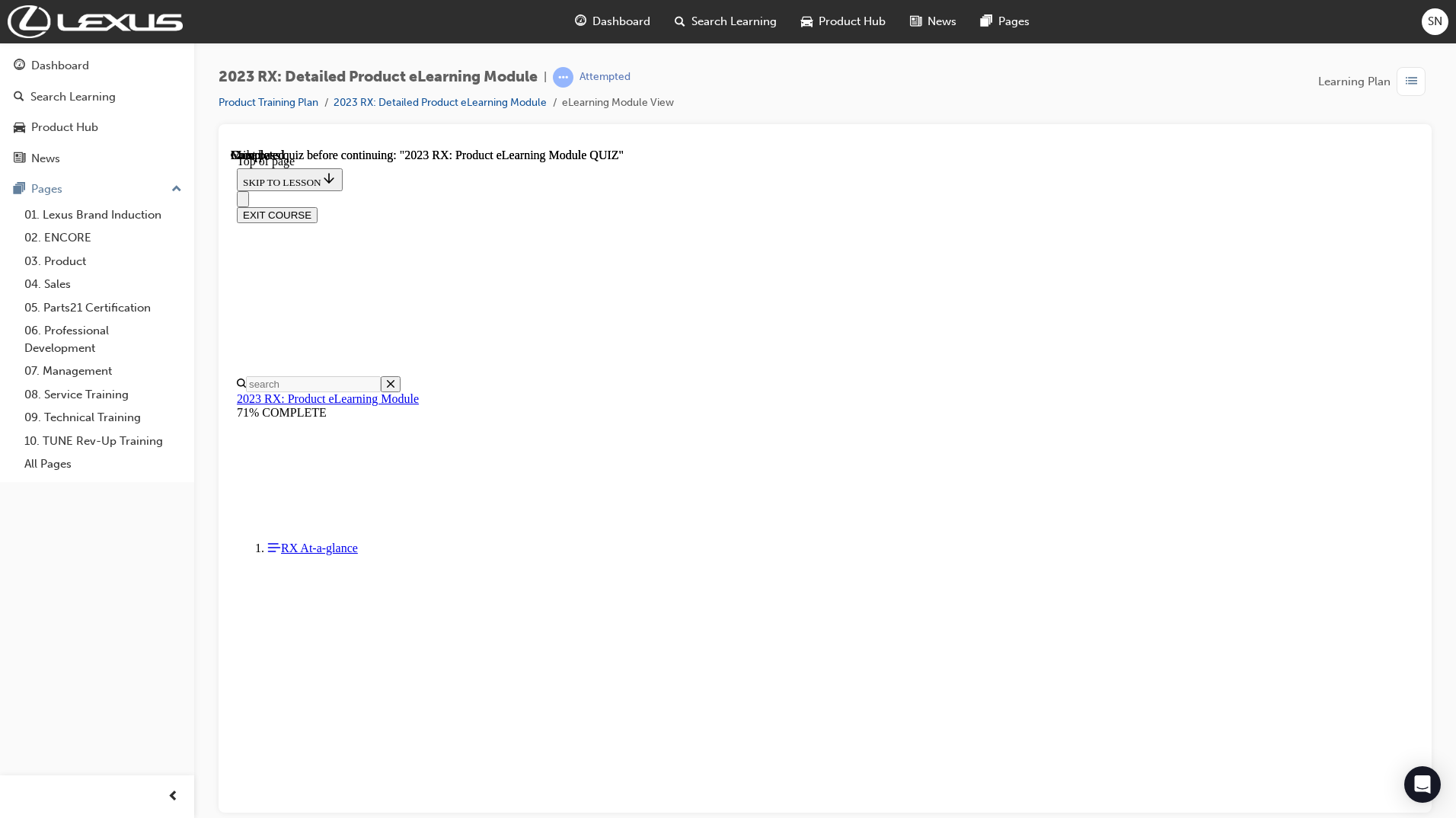
scroll to position [163, 0]
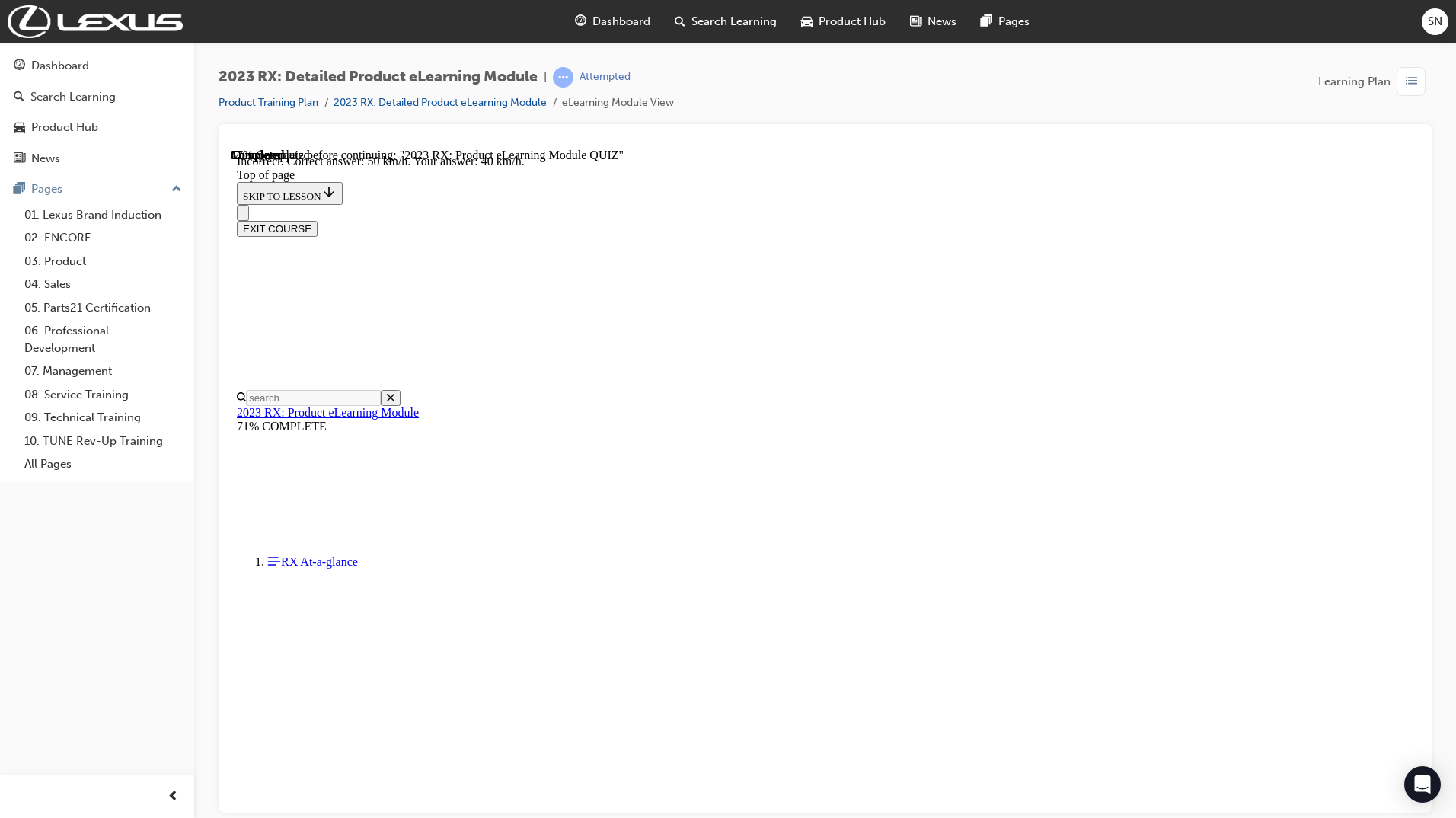
scroll to position [165, 0]
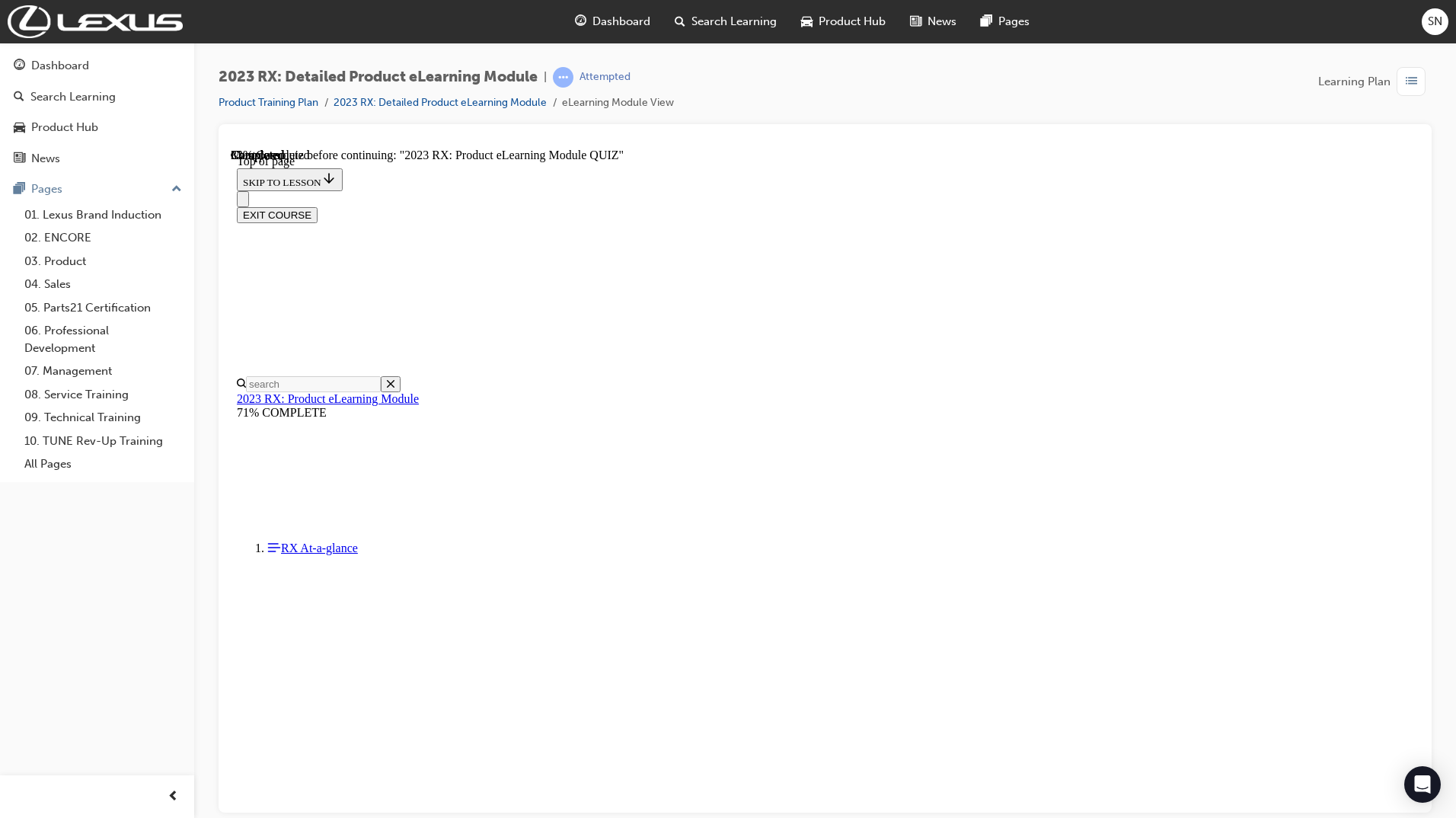
scroll to position [46, 0]
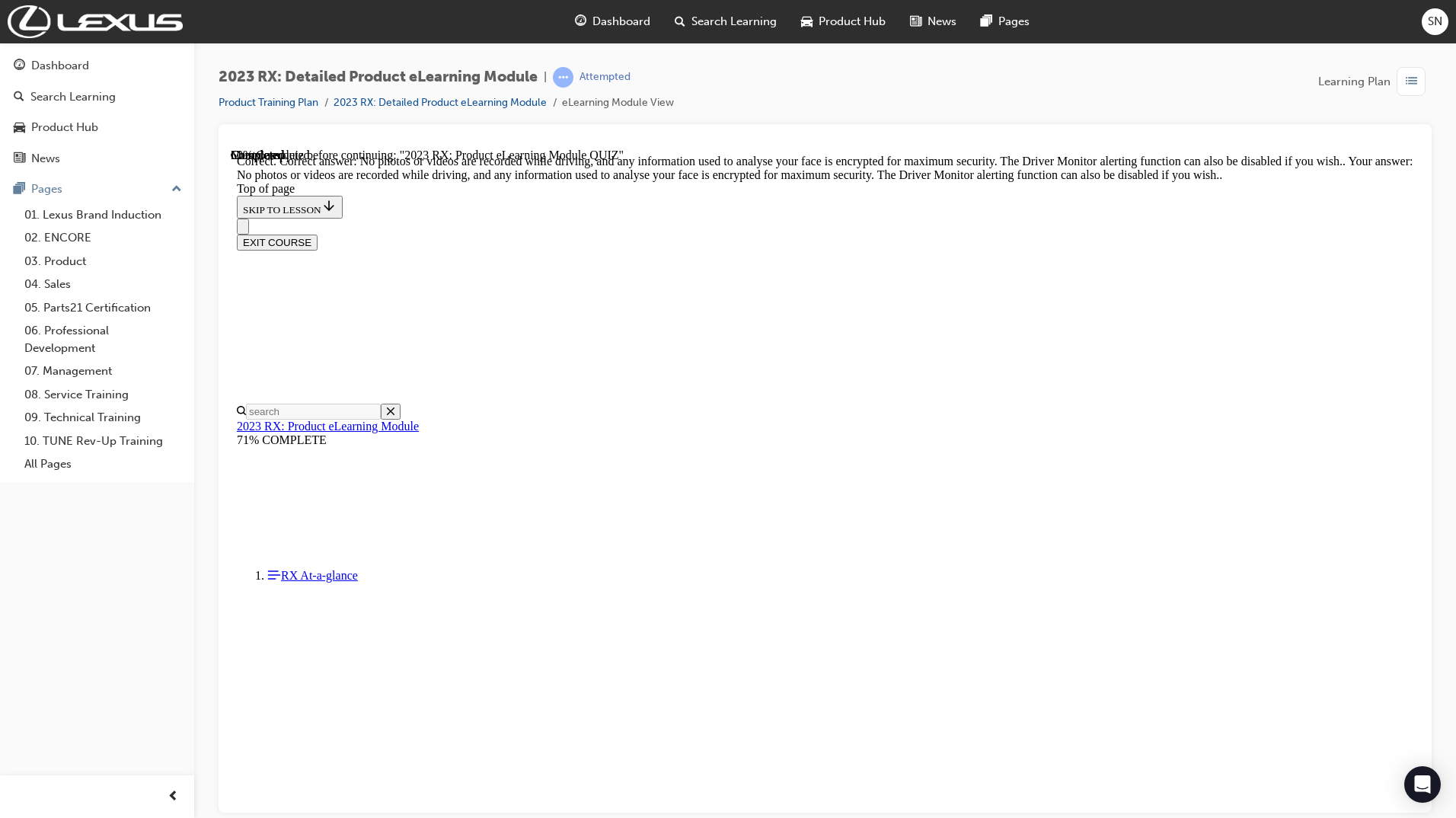
scroll to position [150, 0]
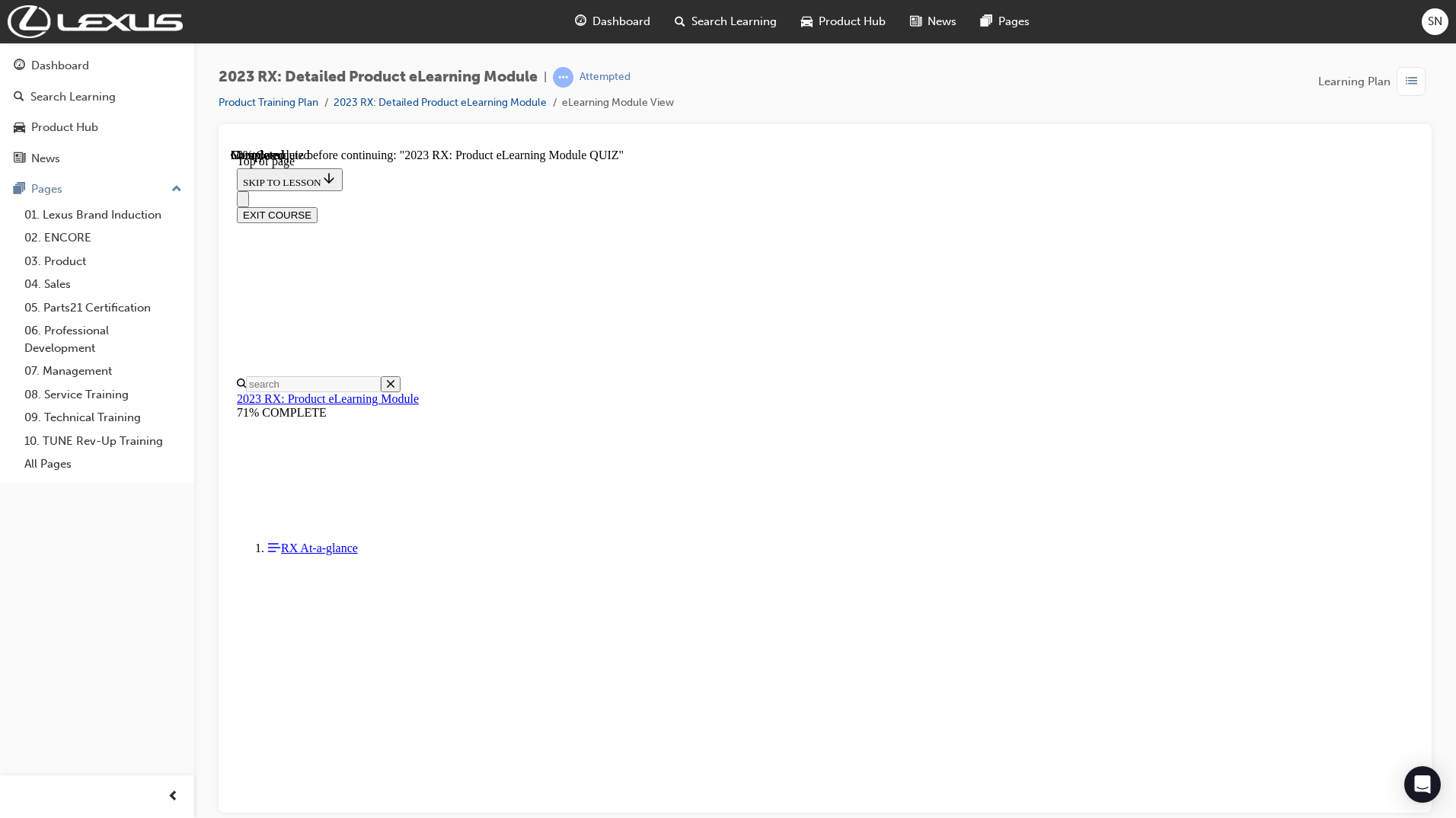
scroll to position [46, 0]
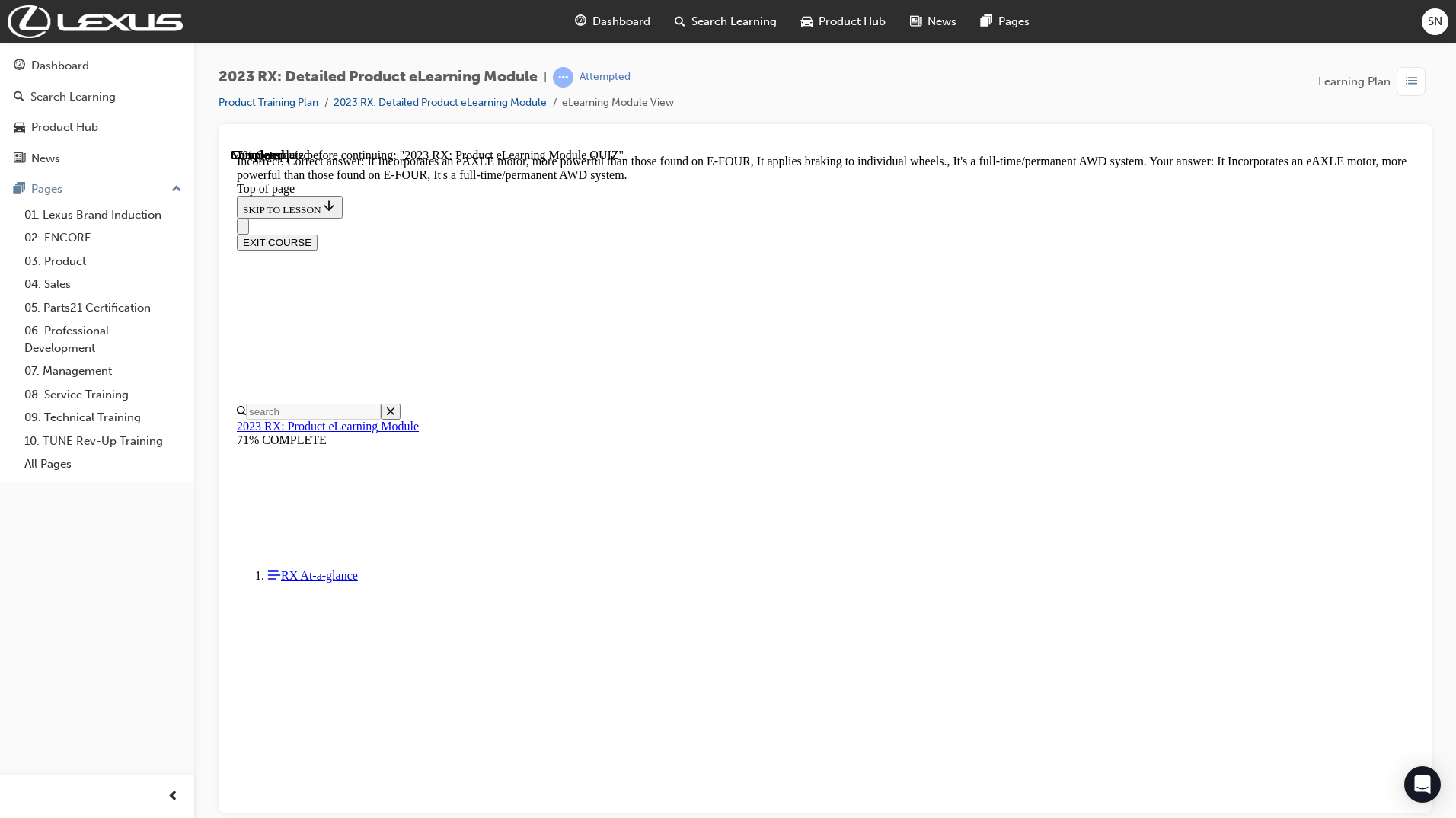
scroll to position [165, 0]
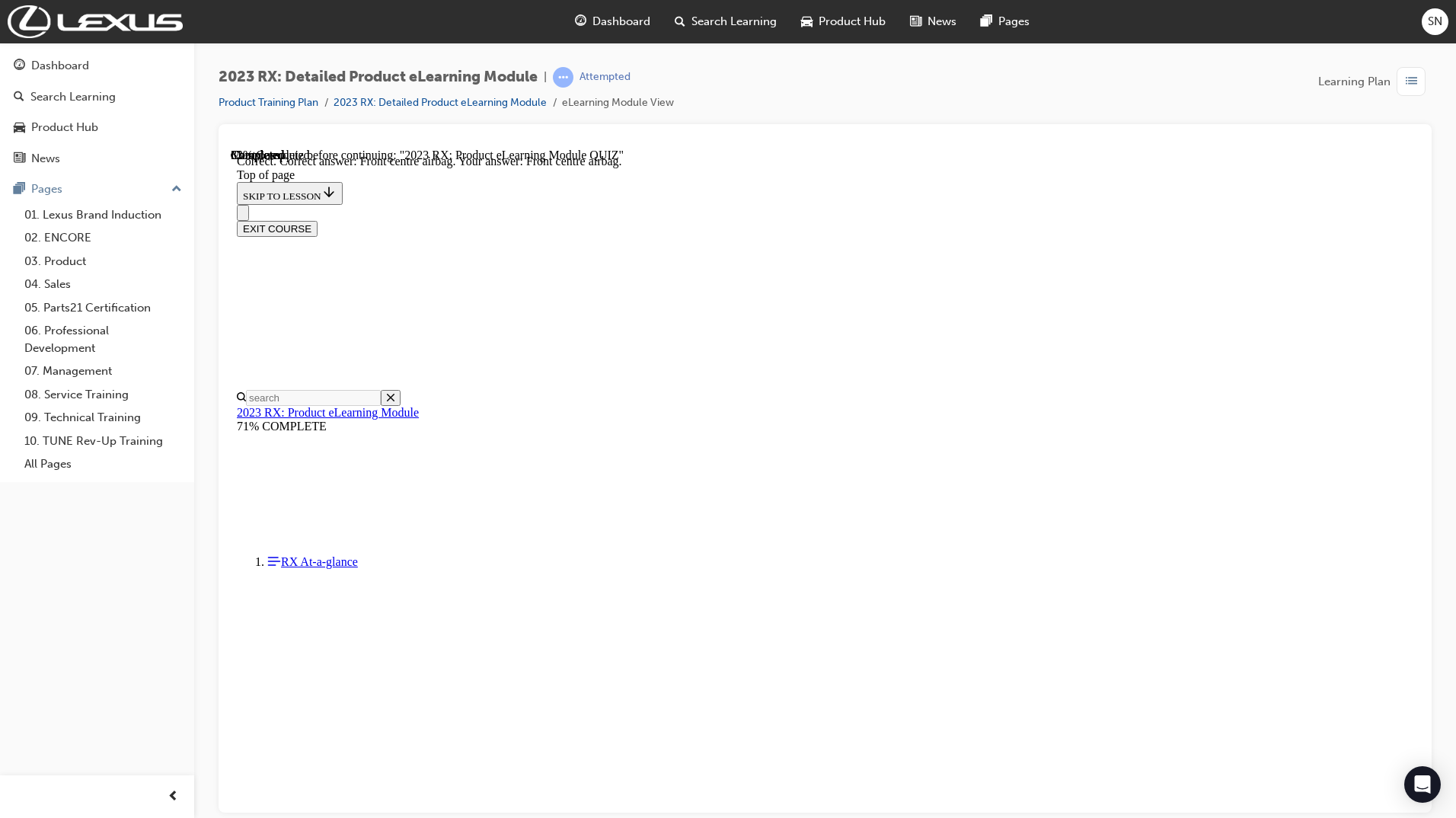
scroll to position [103, 0]
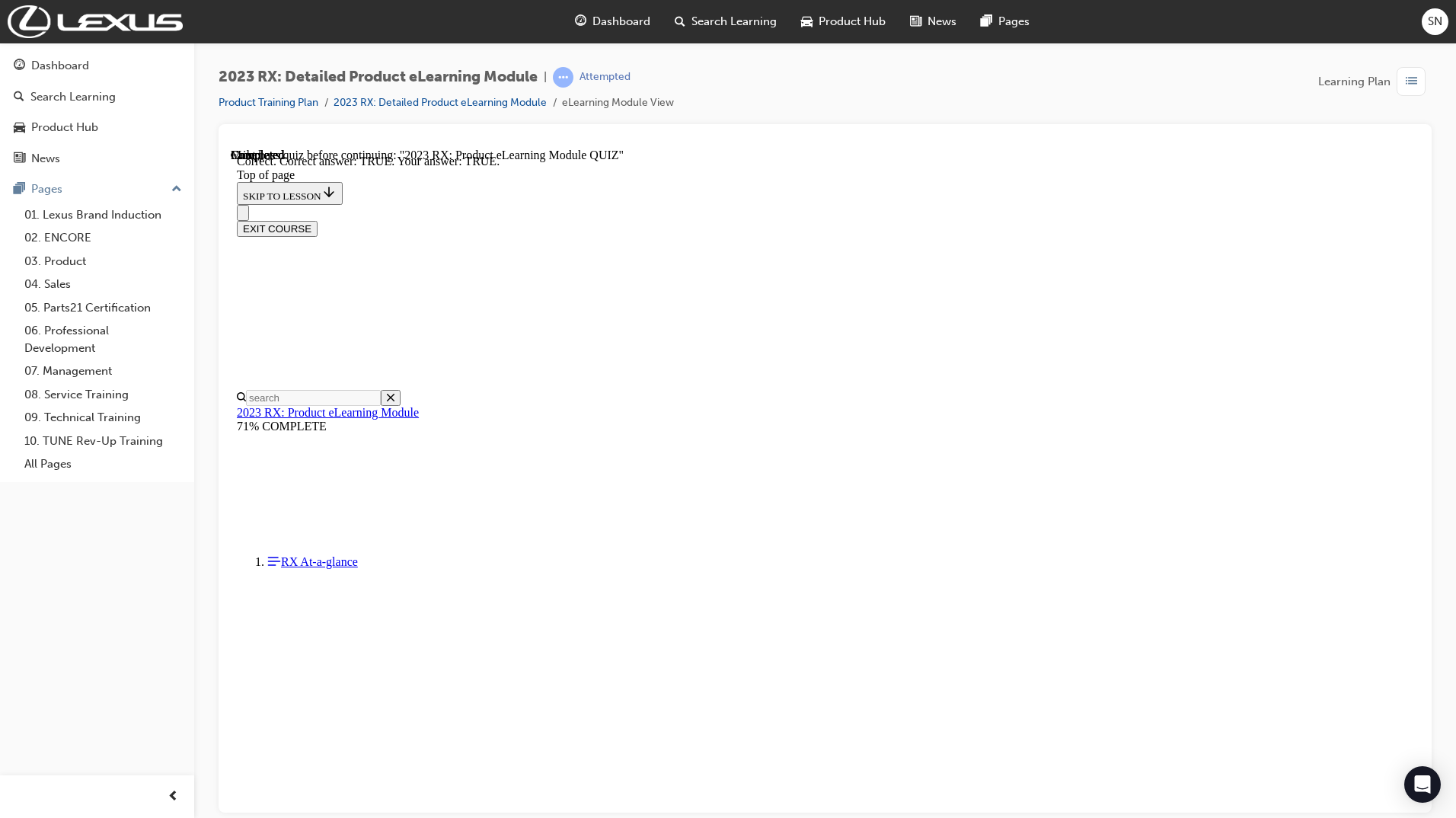
scroll to position [48, 0]
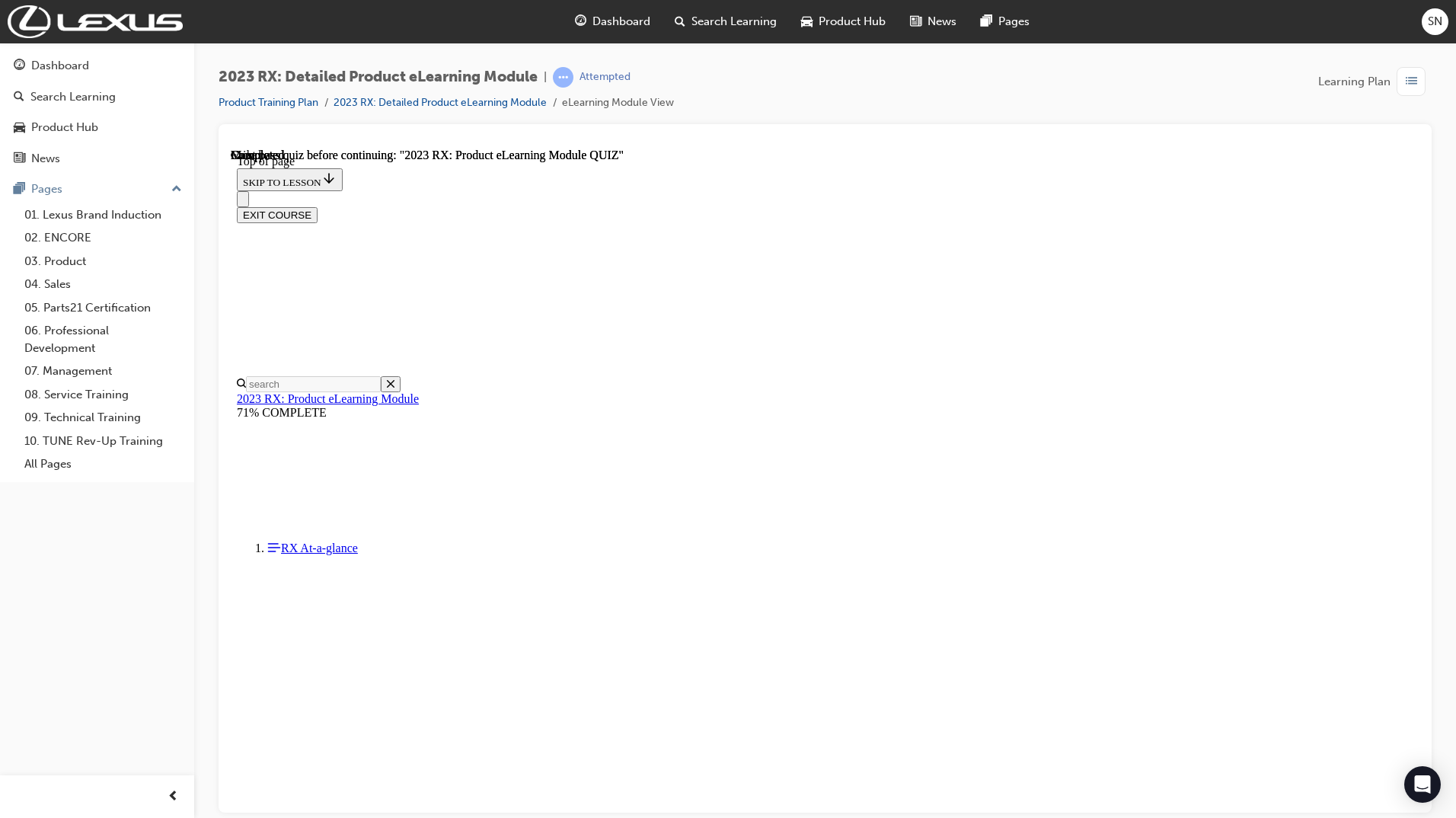
scroll to position [163, 0]
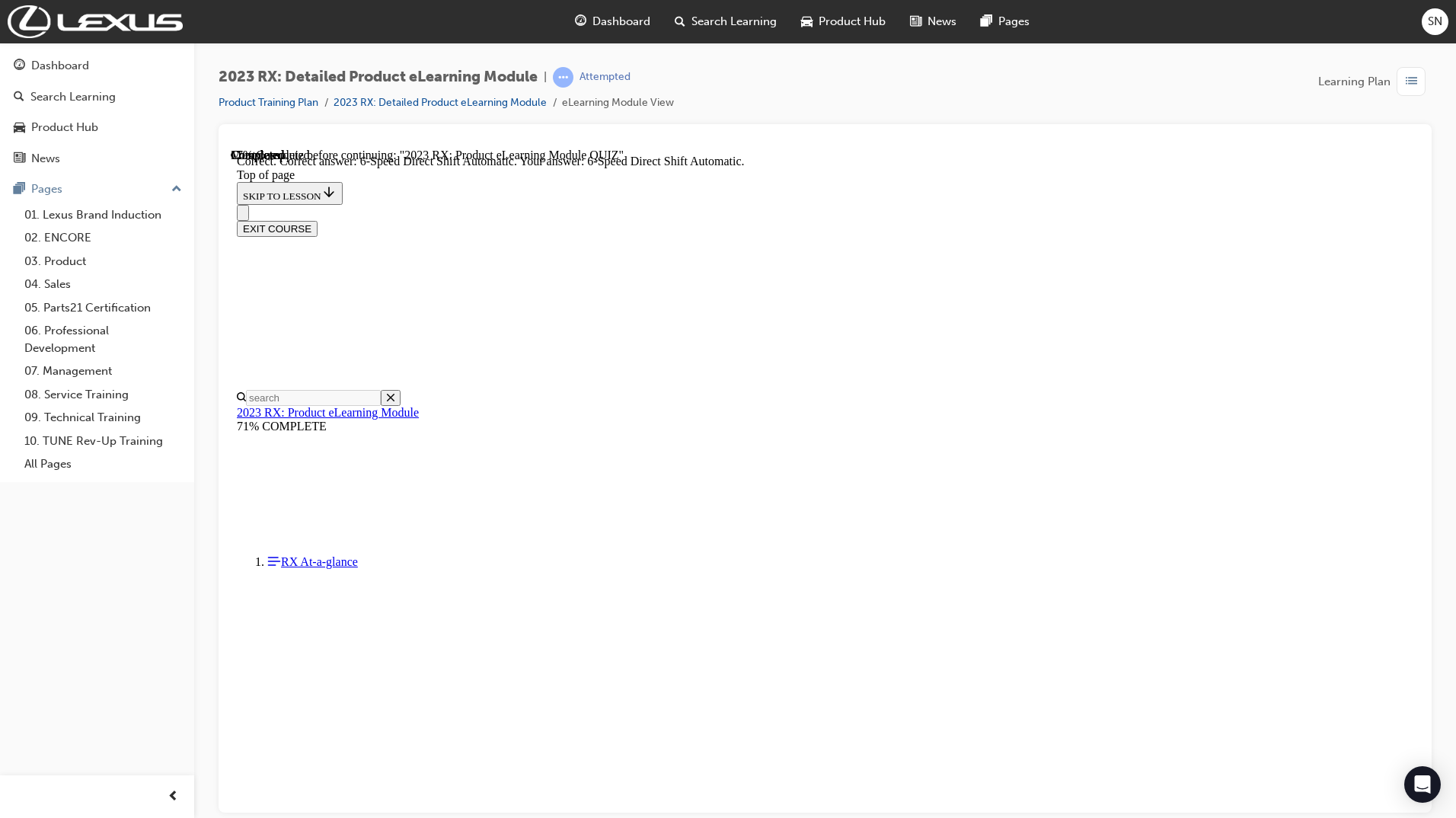
scroll to position [165, 0]
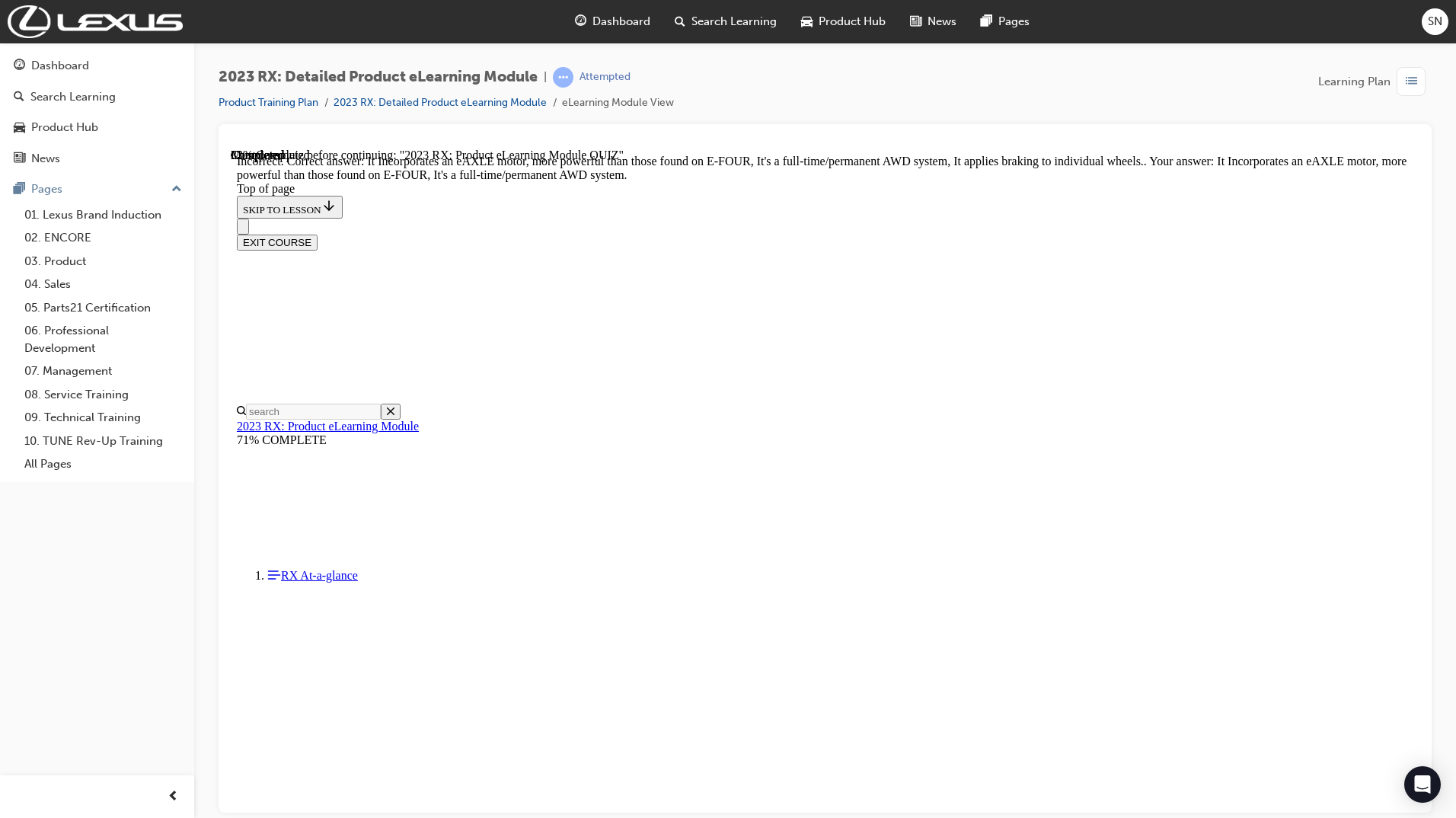
scroll to position [165, 0]
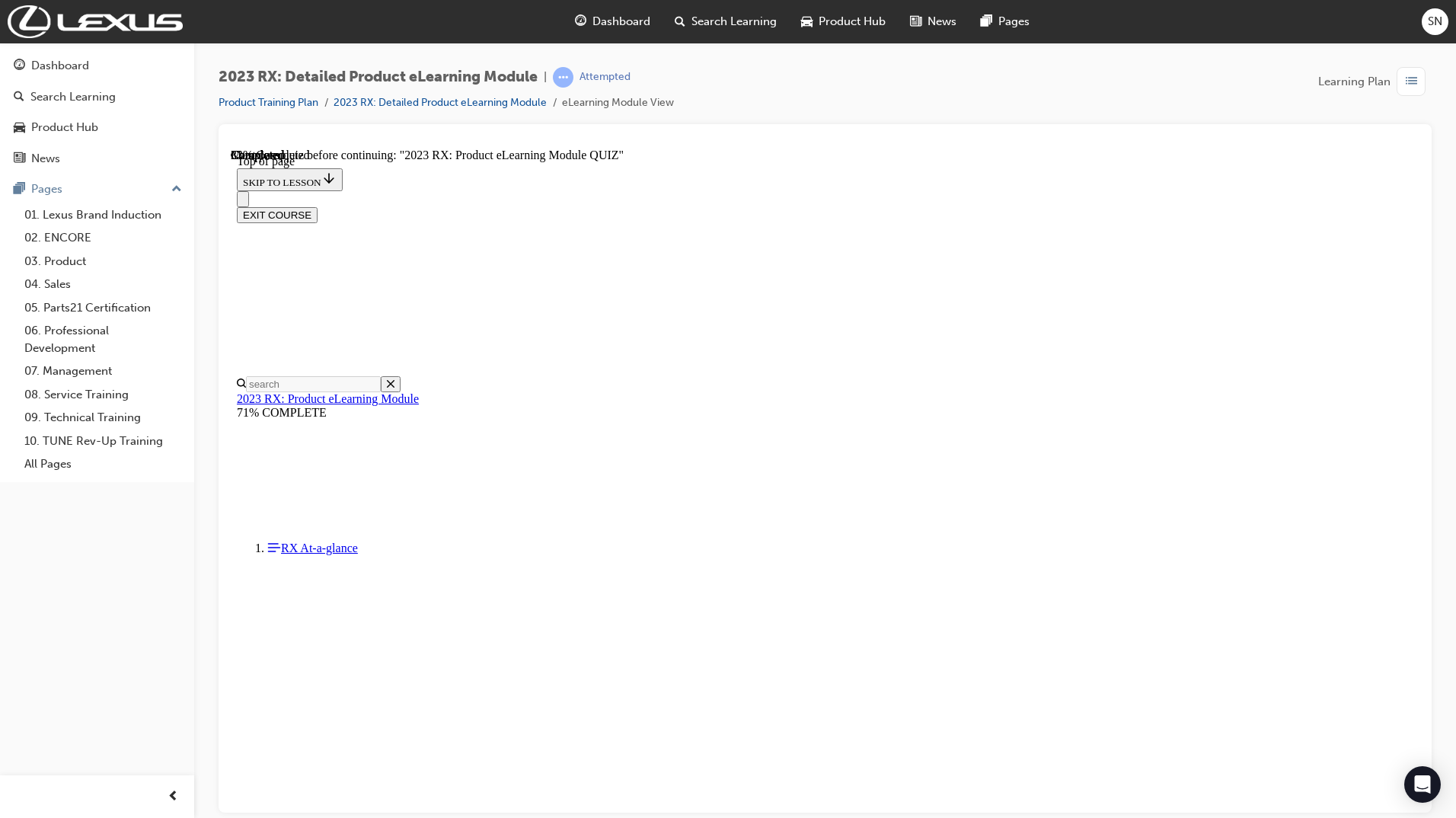
scroll to position [46, 0]
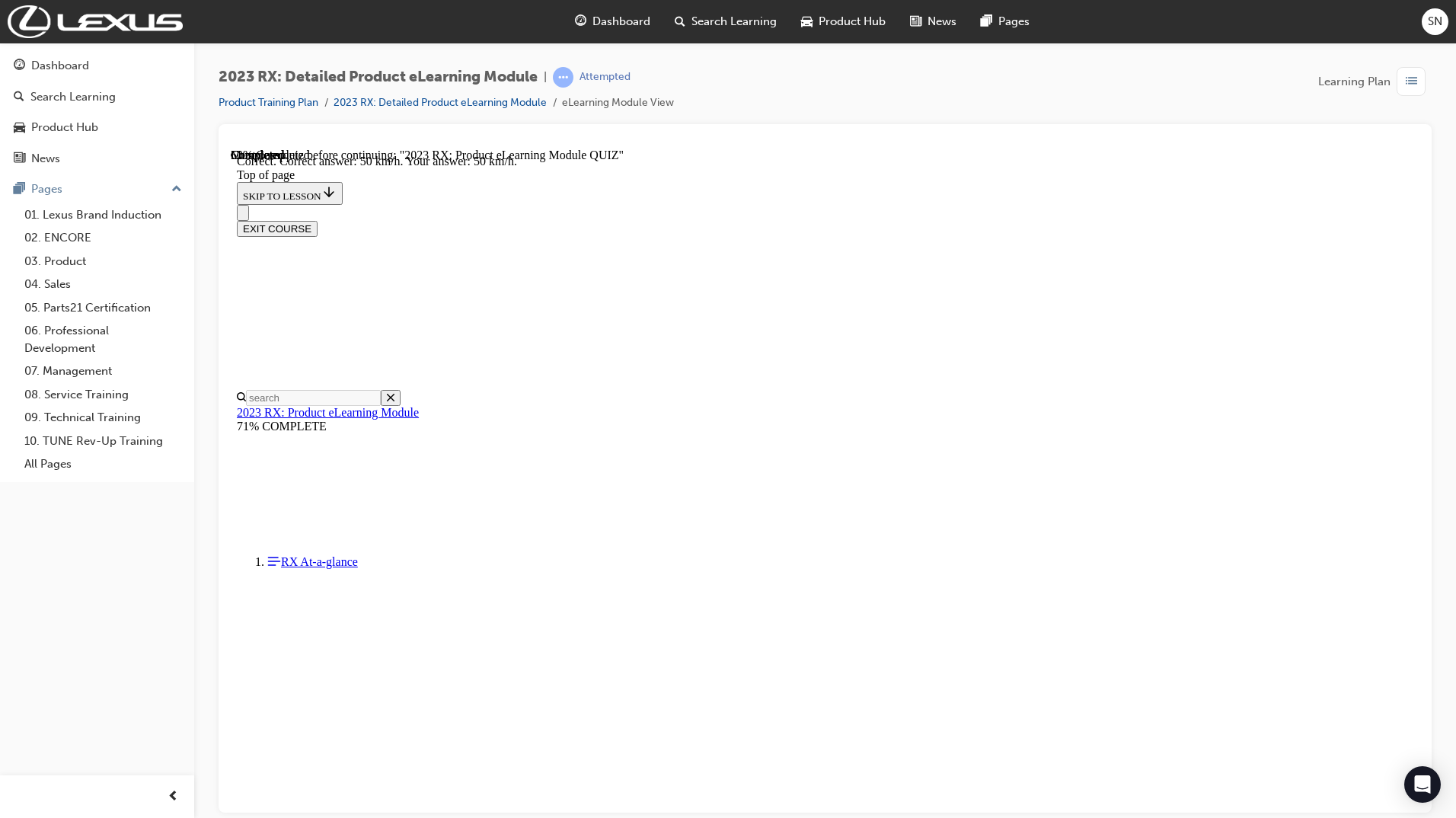
scroll to position [165, 0]
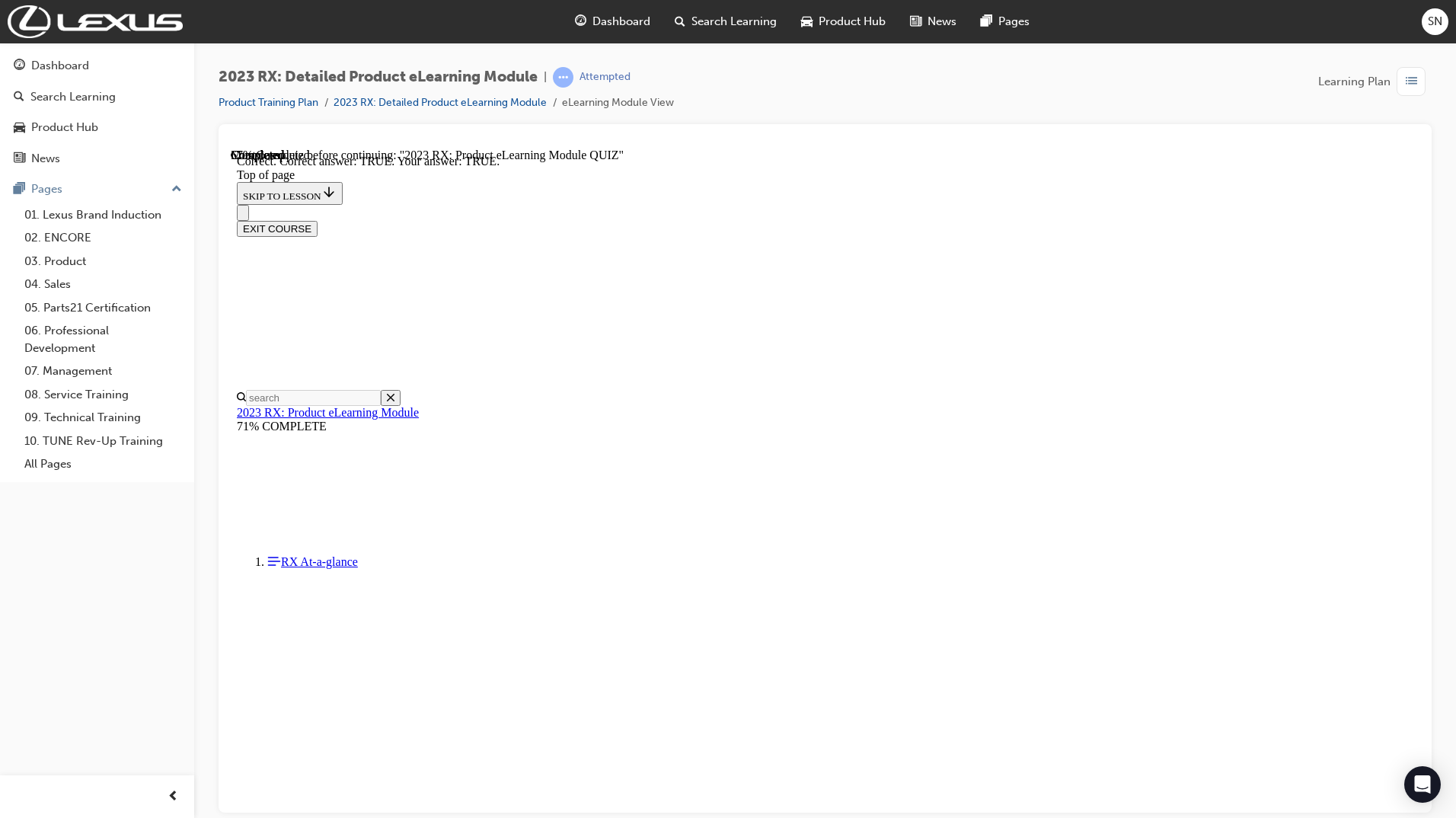
scroll to position [48, 0]
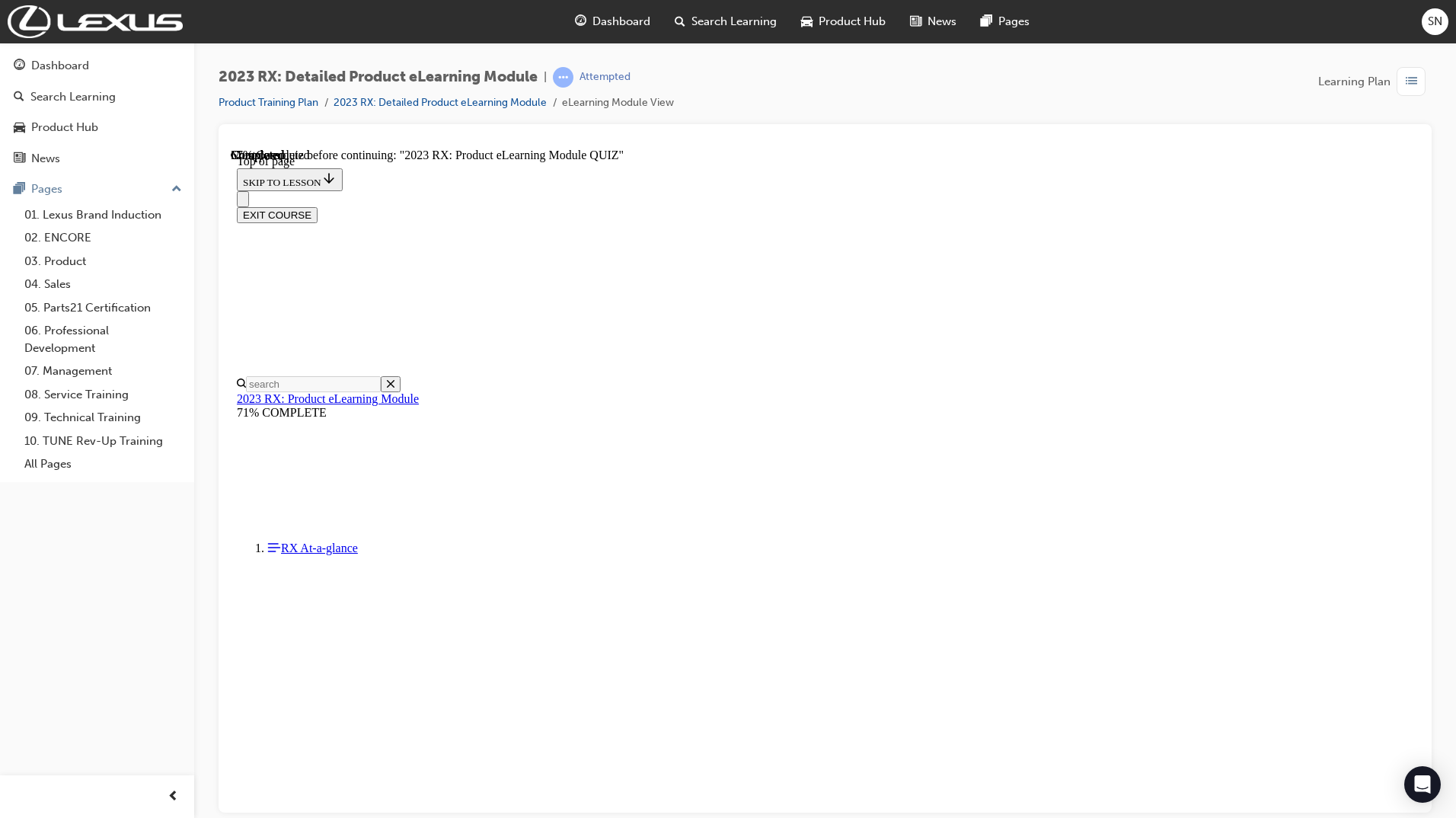
scroll to position [46, 0]
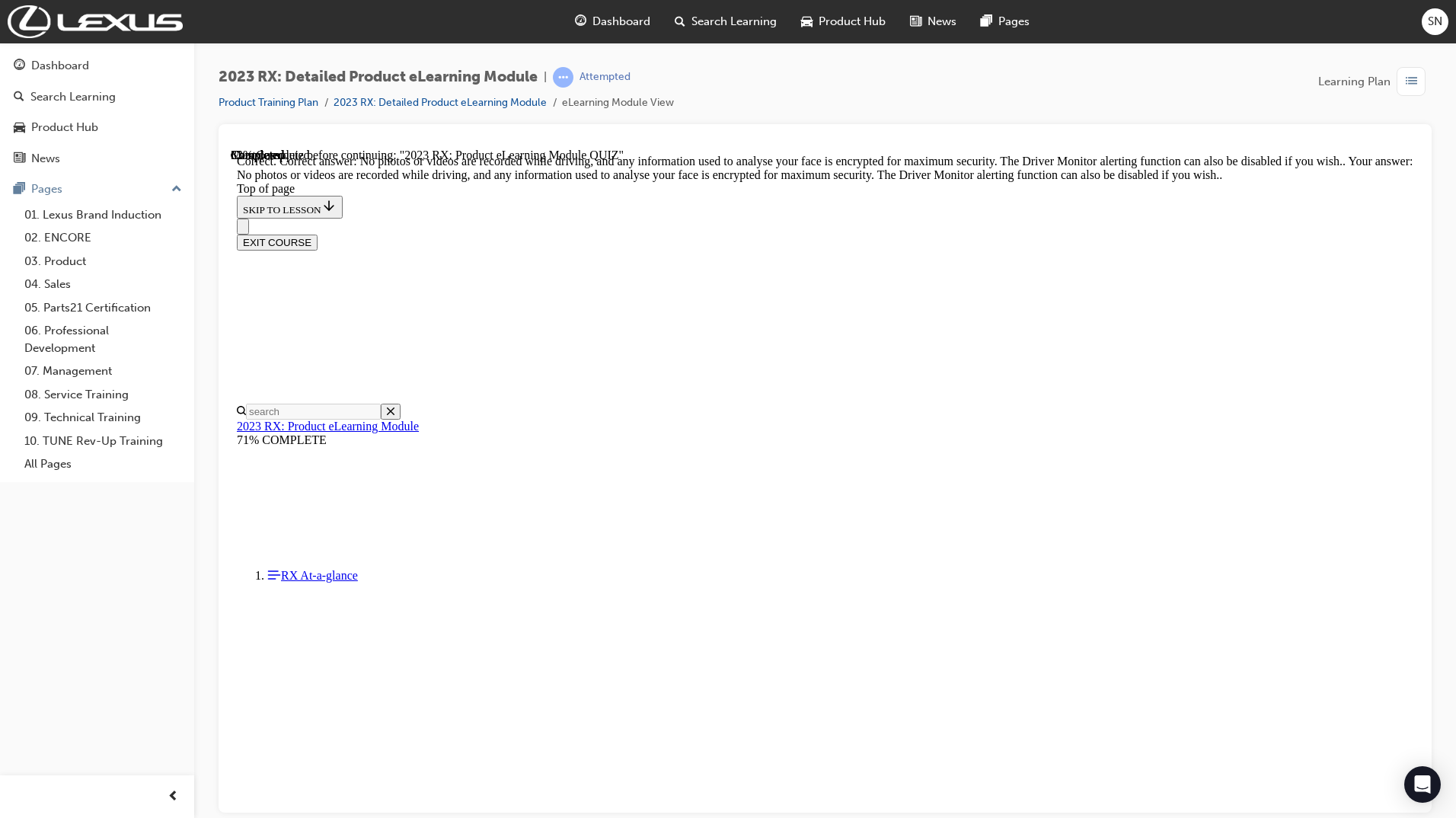
scroll to position [150, 0]
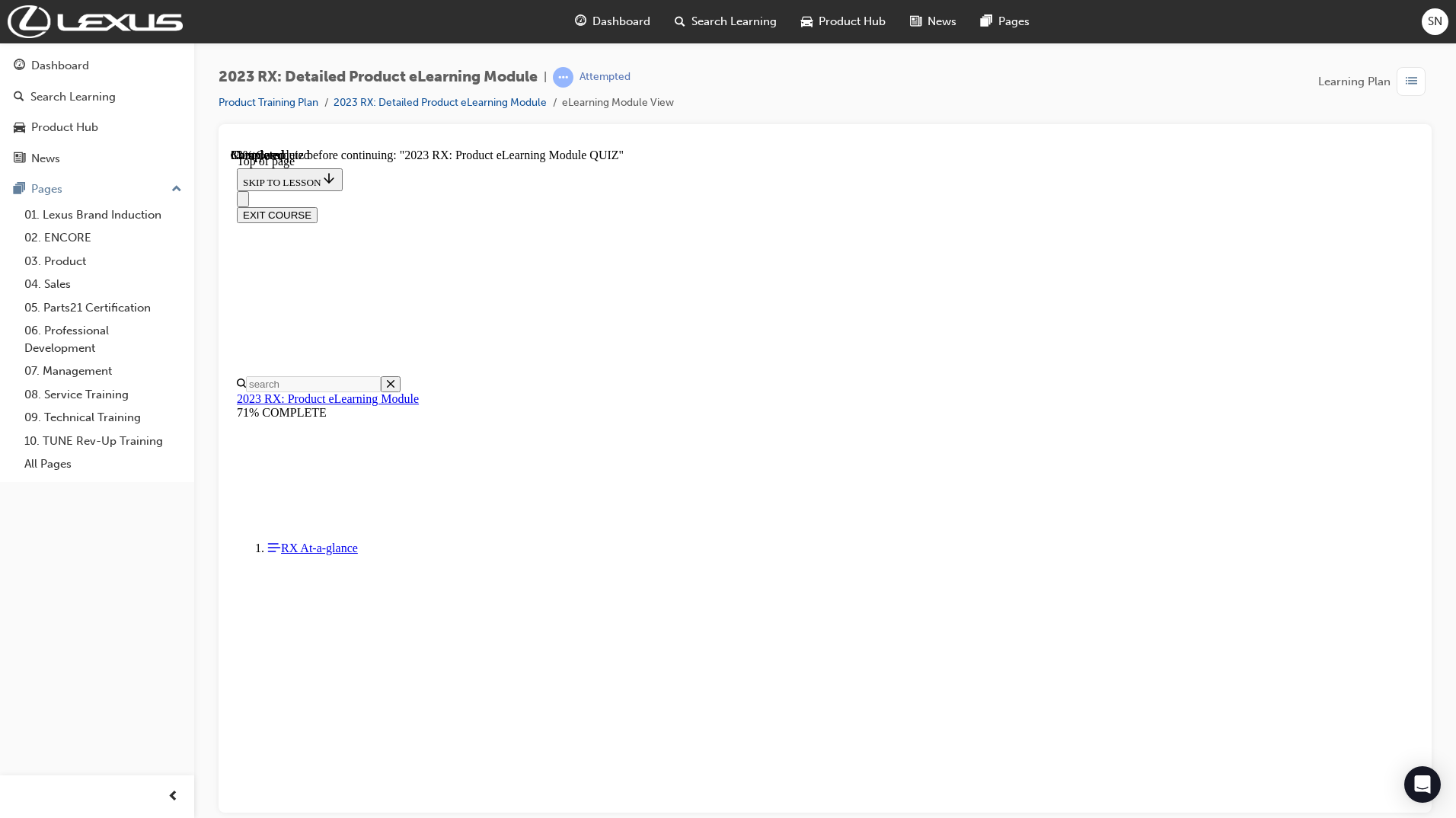
scroll to position [46, 0]
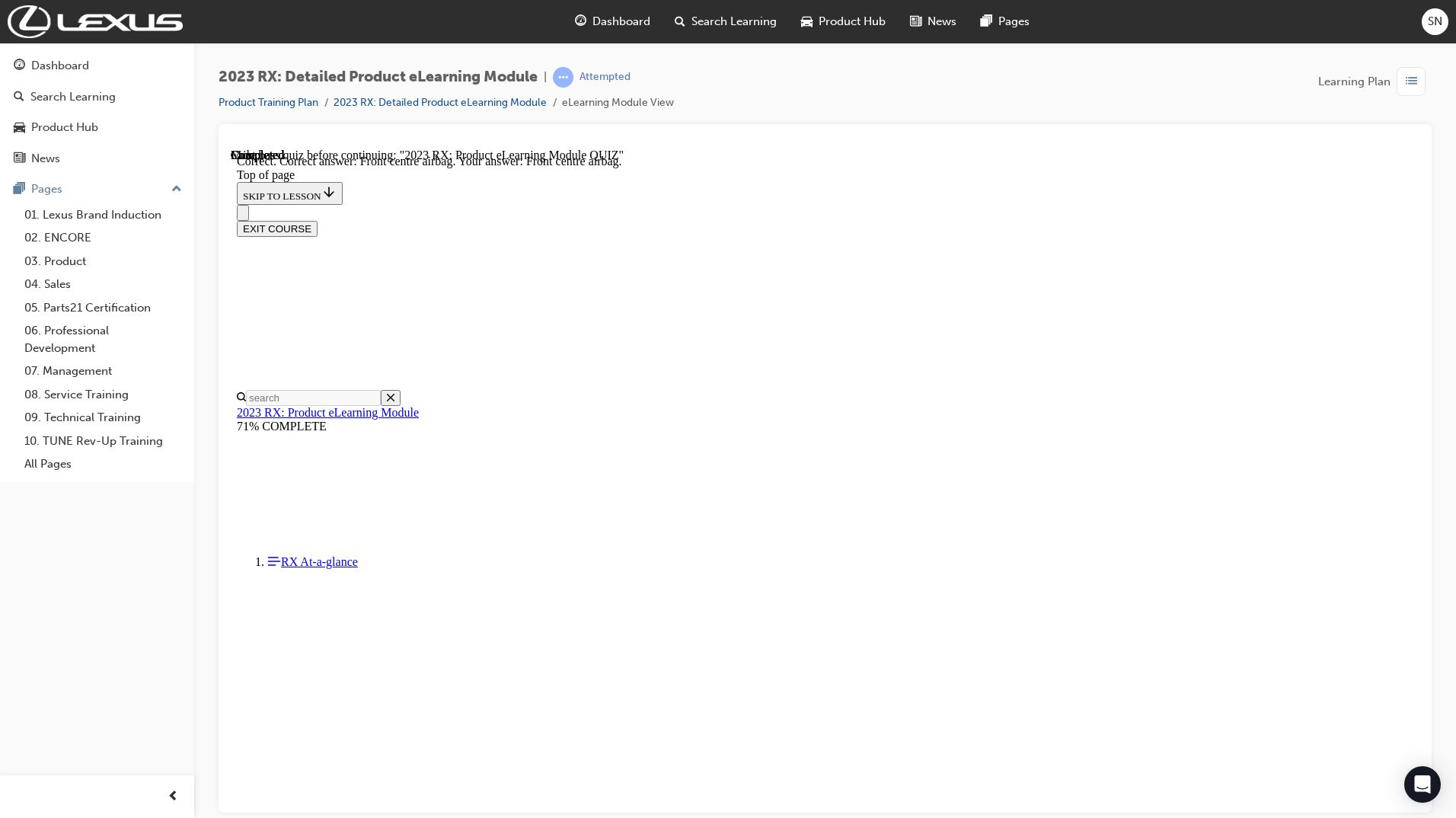
scroll to position [103, 0]
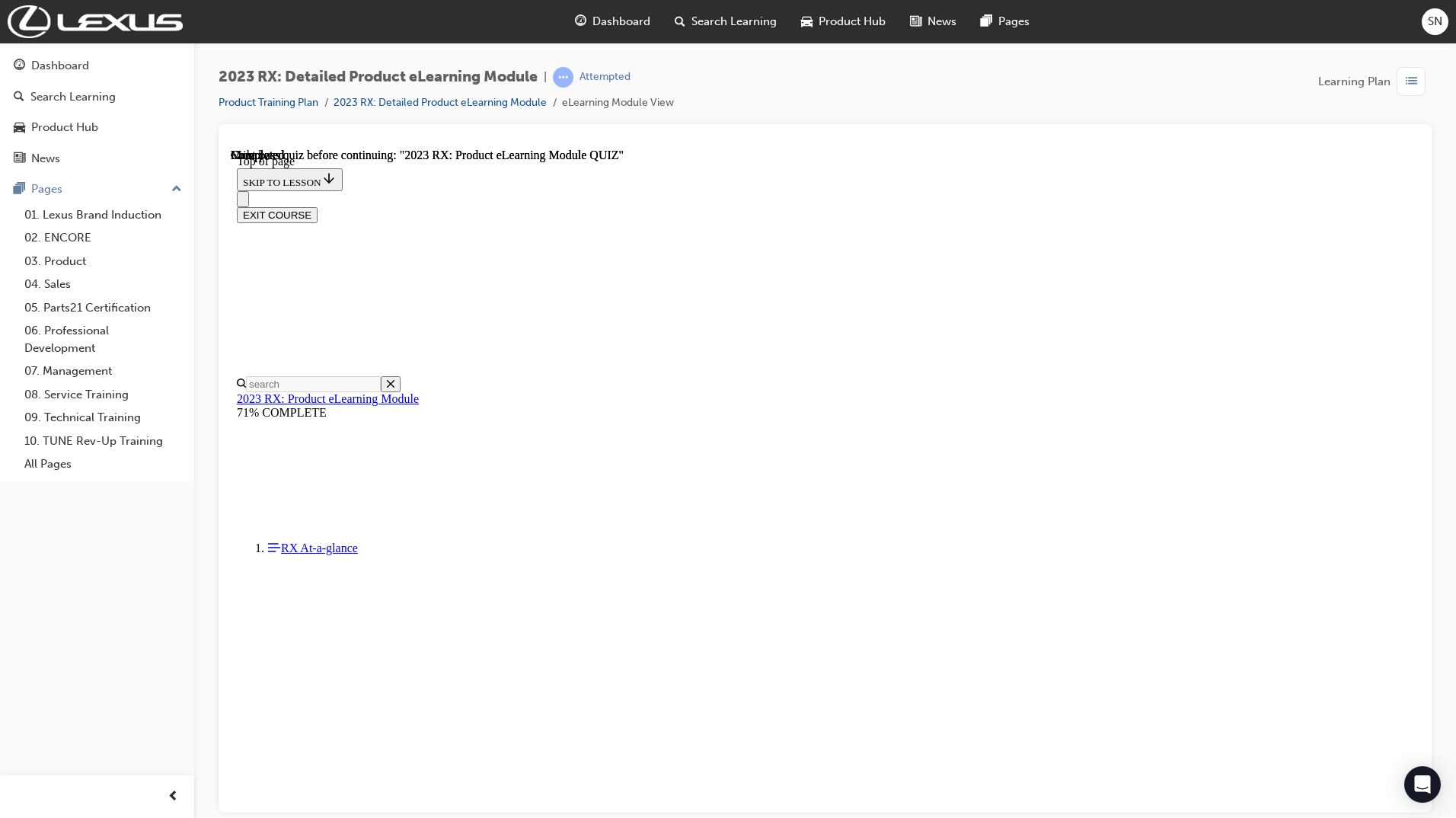
scroll to position [163, 0]
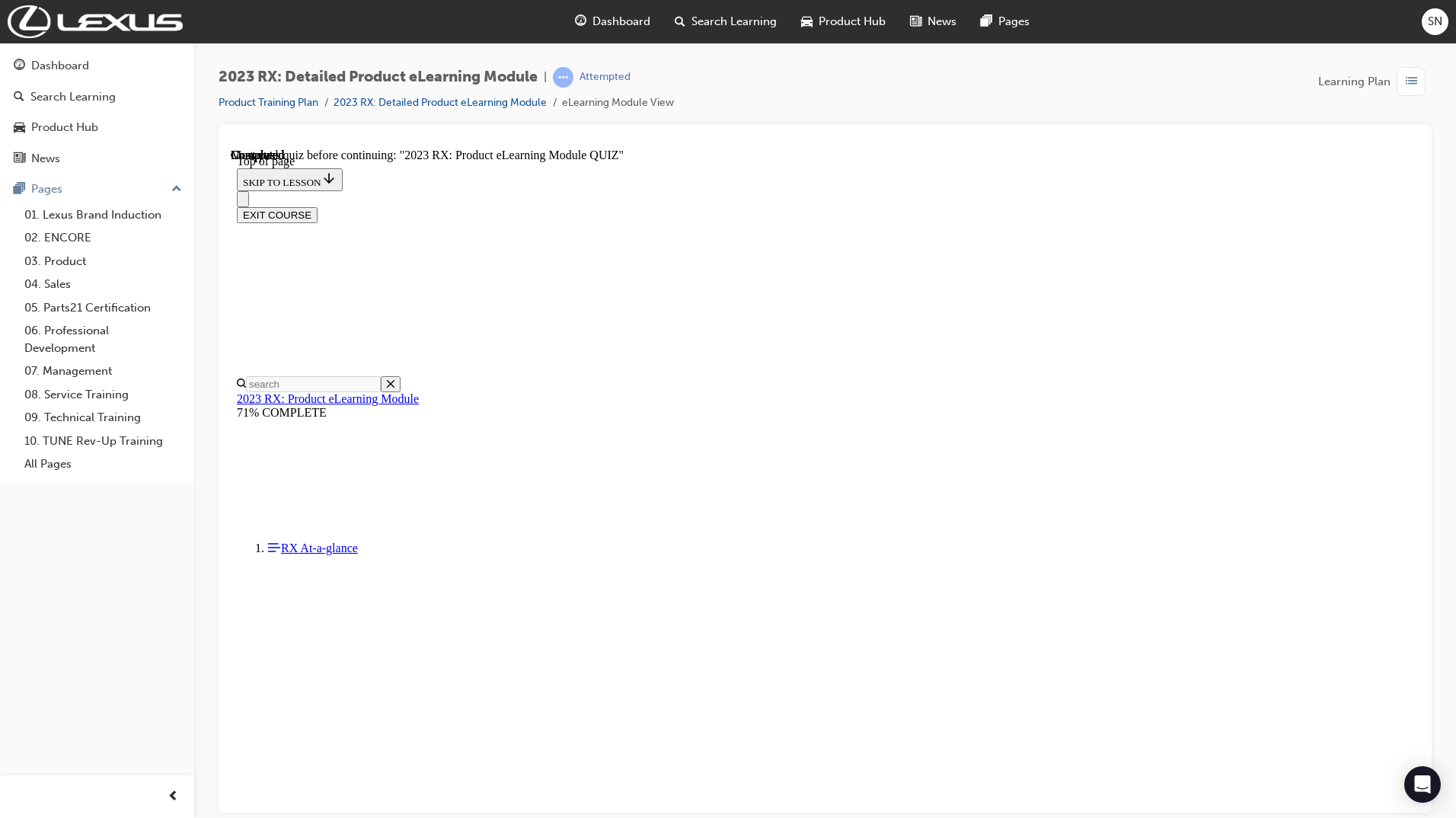
scroll to position [46, 0]
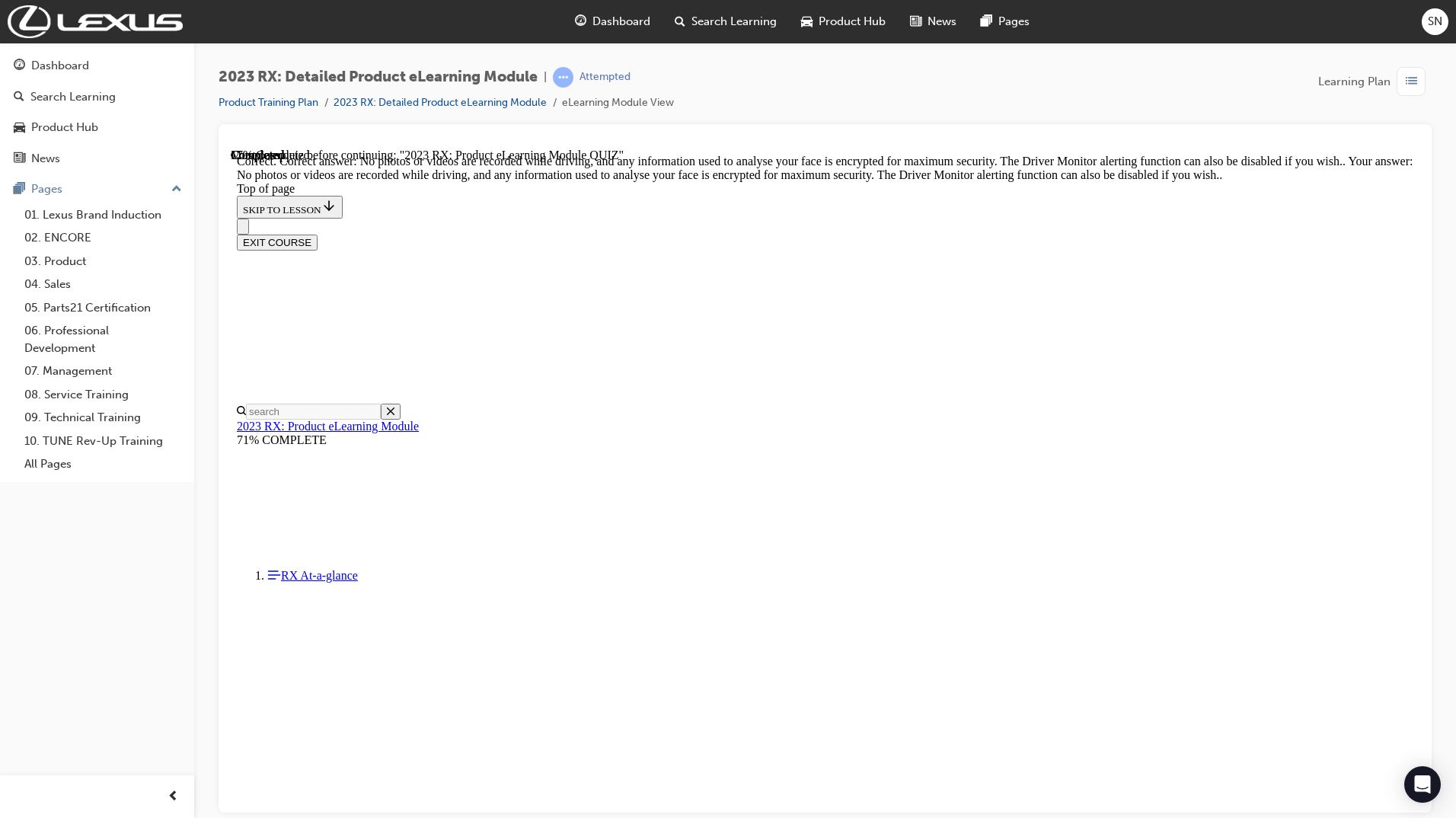
scroll to position [150, 0]
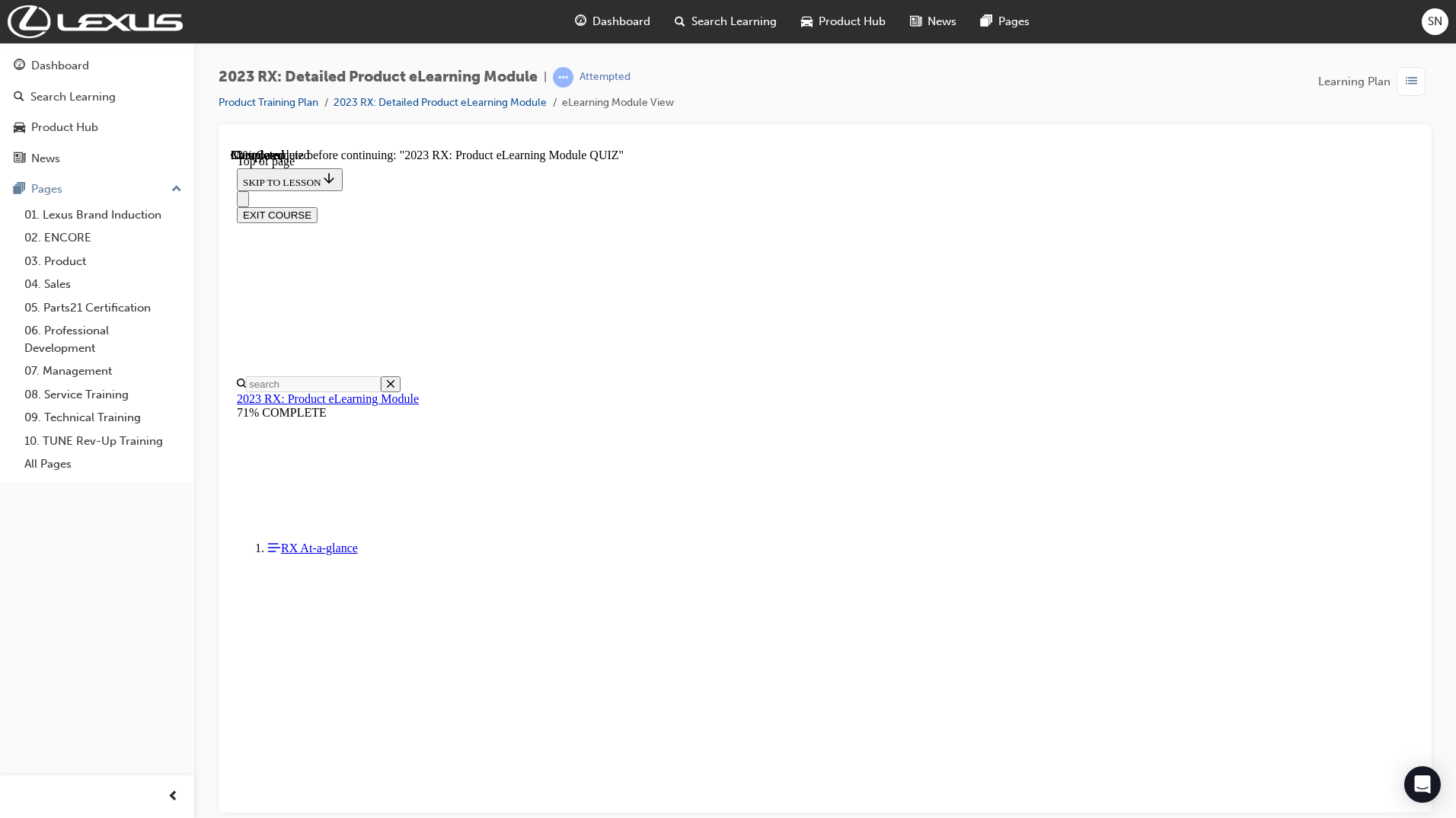
scroll to position [46, 0]
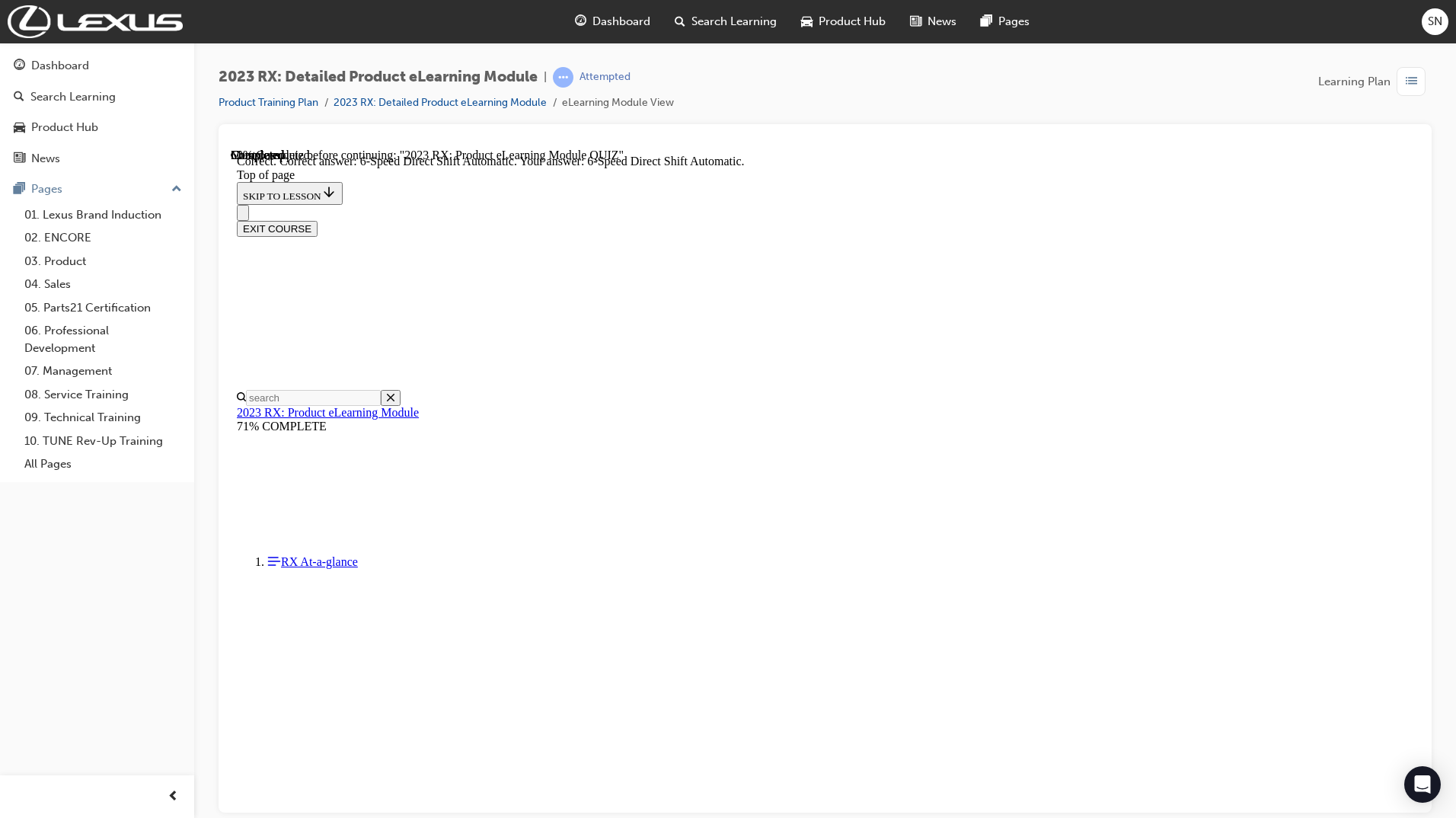
scroll to position [165, 0]
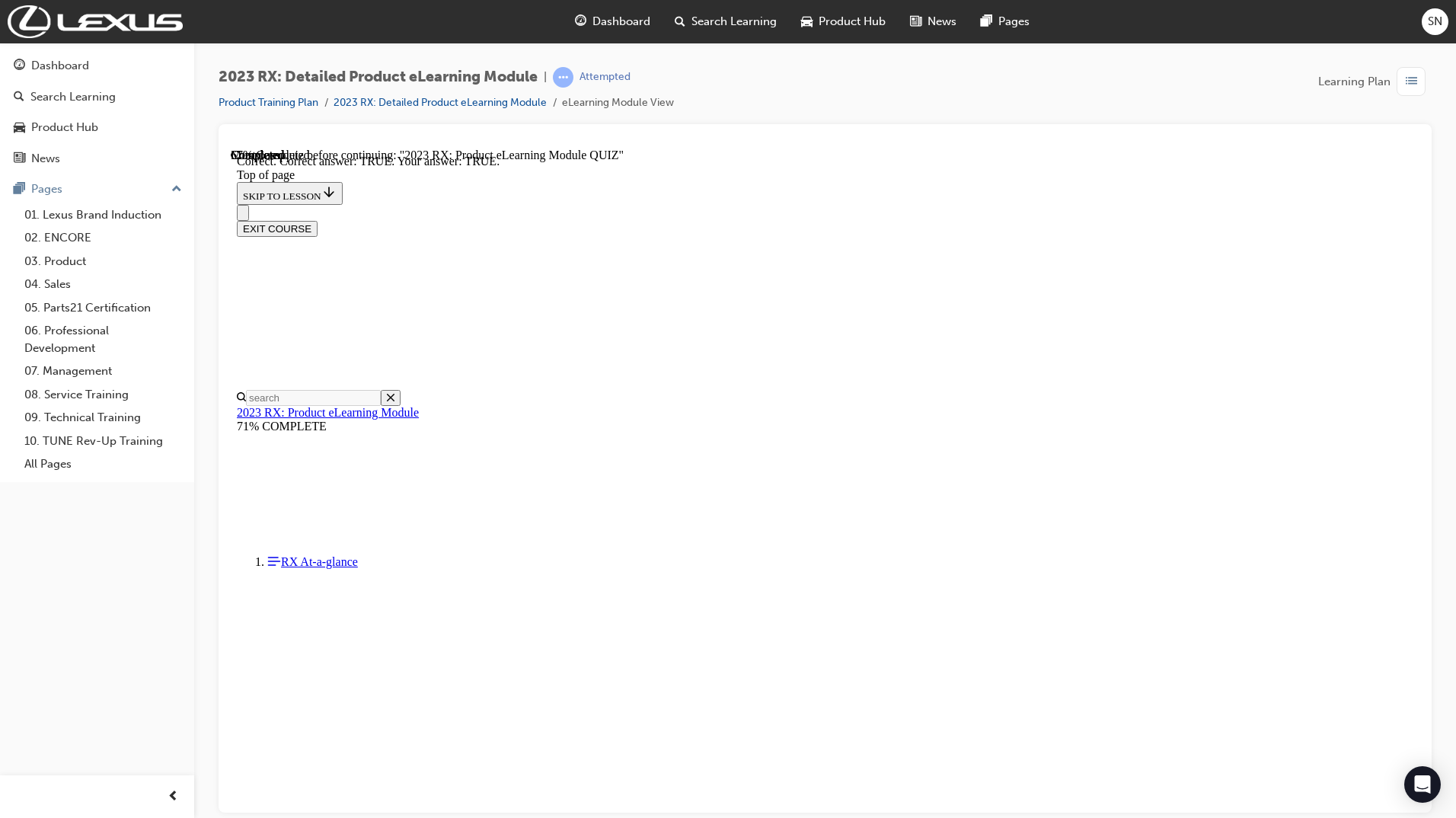
scroll to position [48, 0]
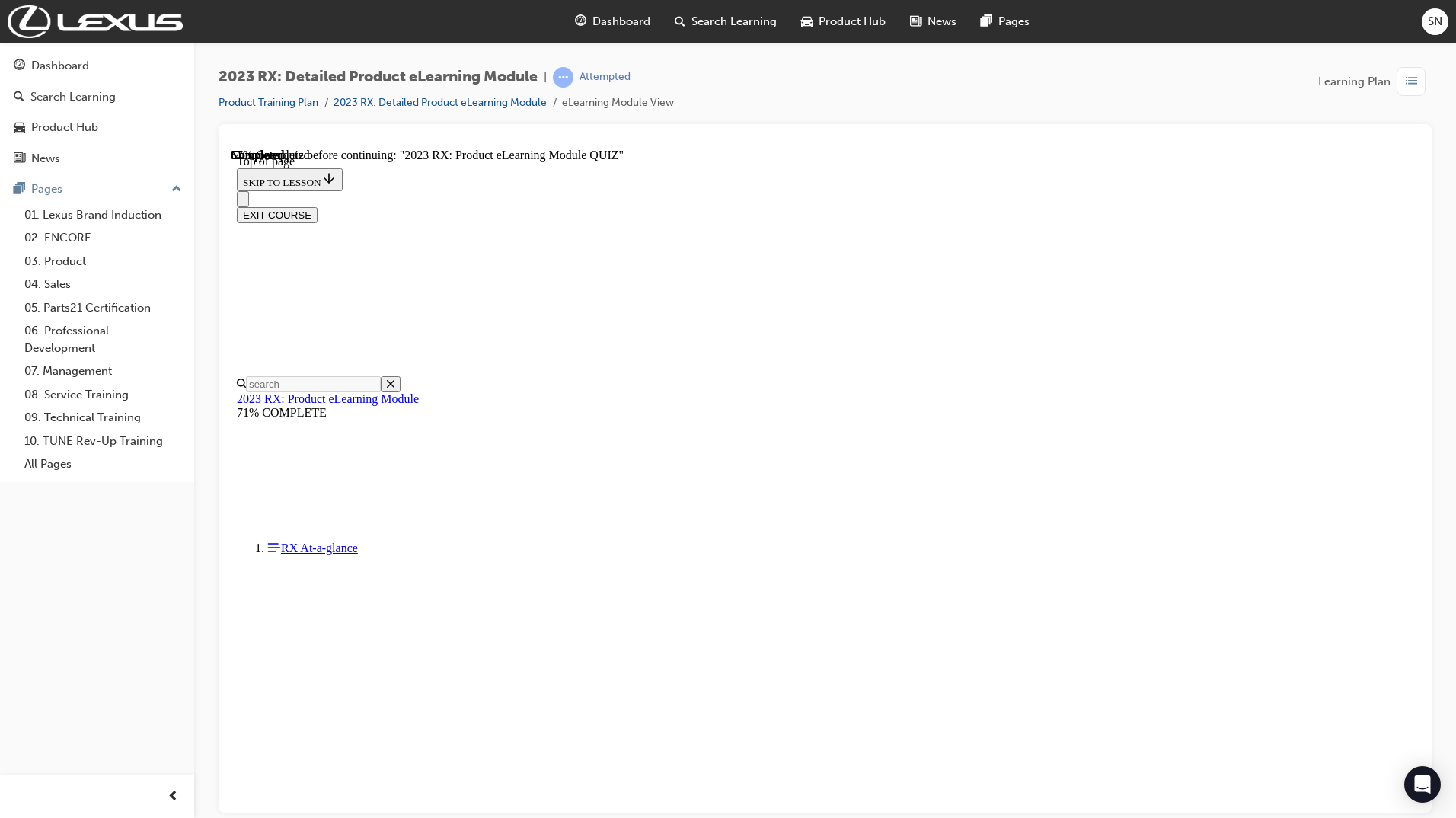
scroll to position [46, 0]
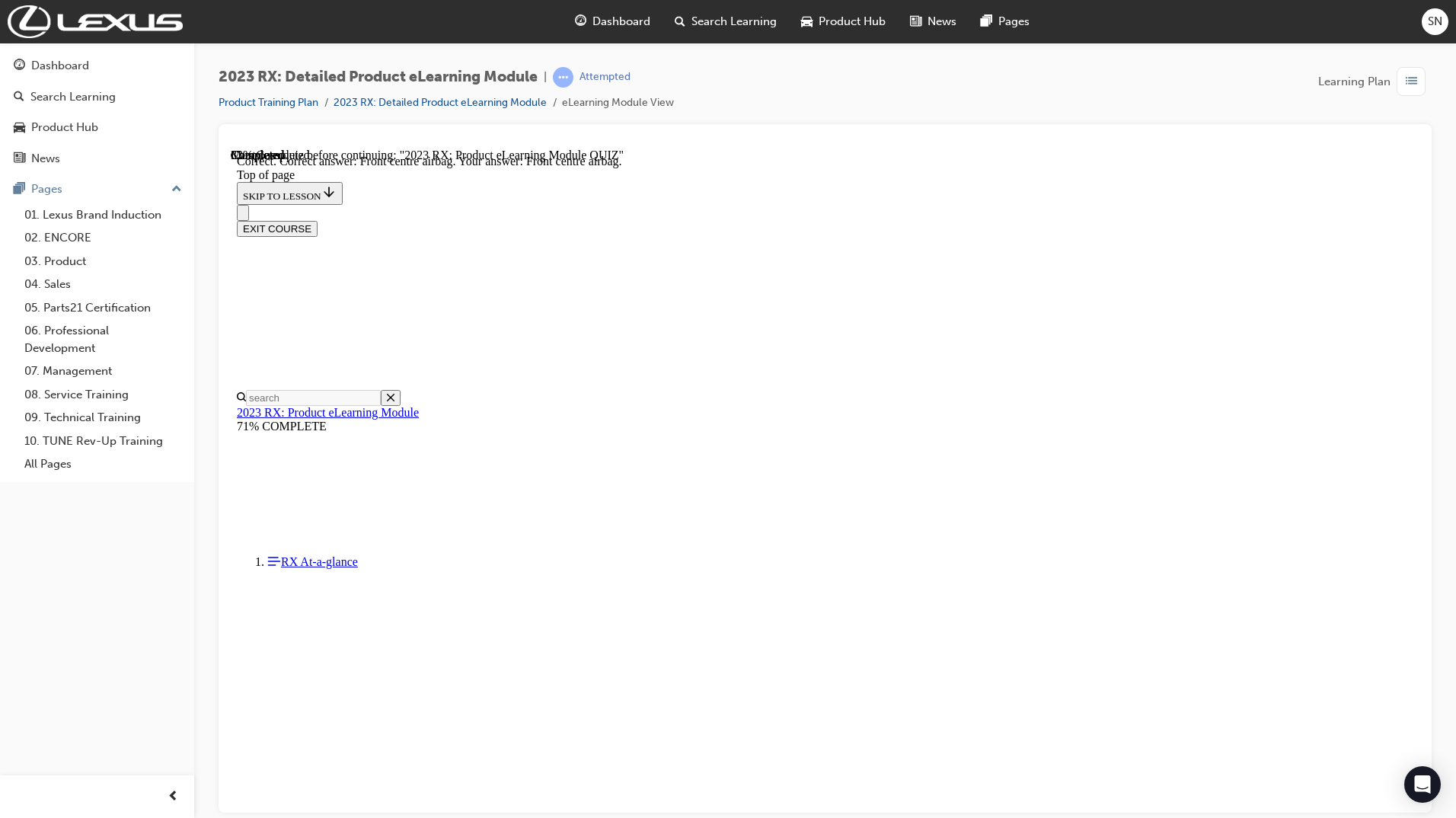
scroll to position [103, 0]
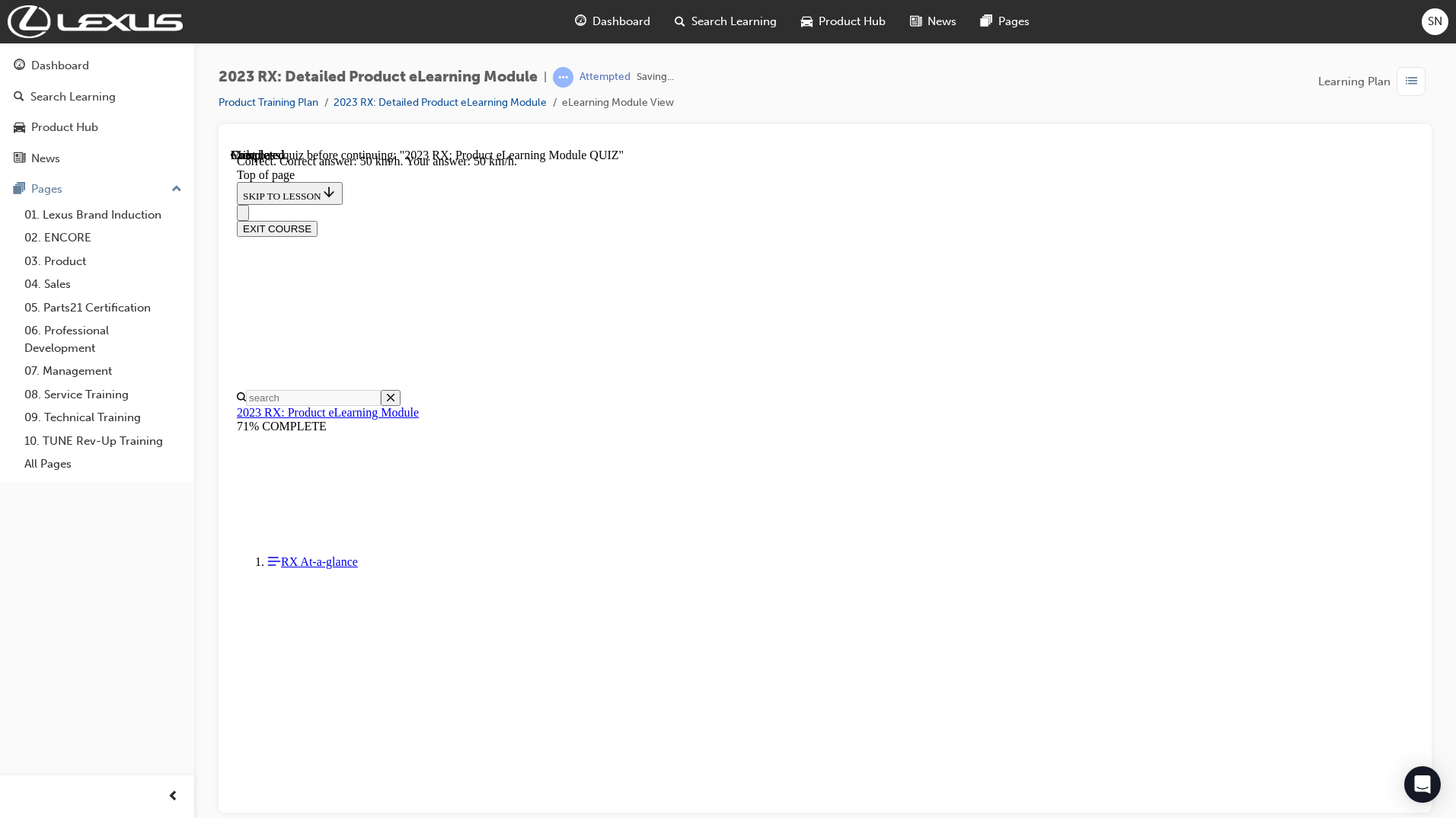
scroll to position [165, 0]
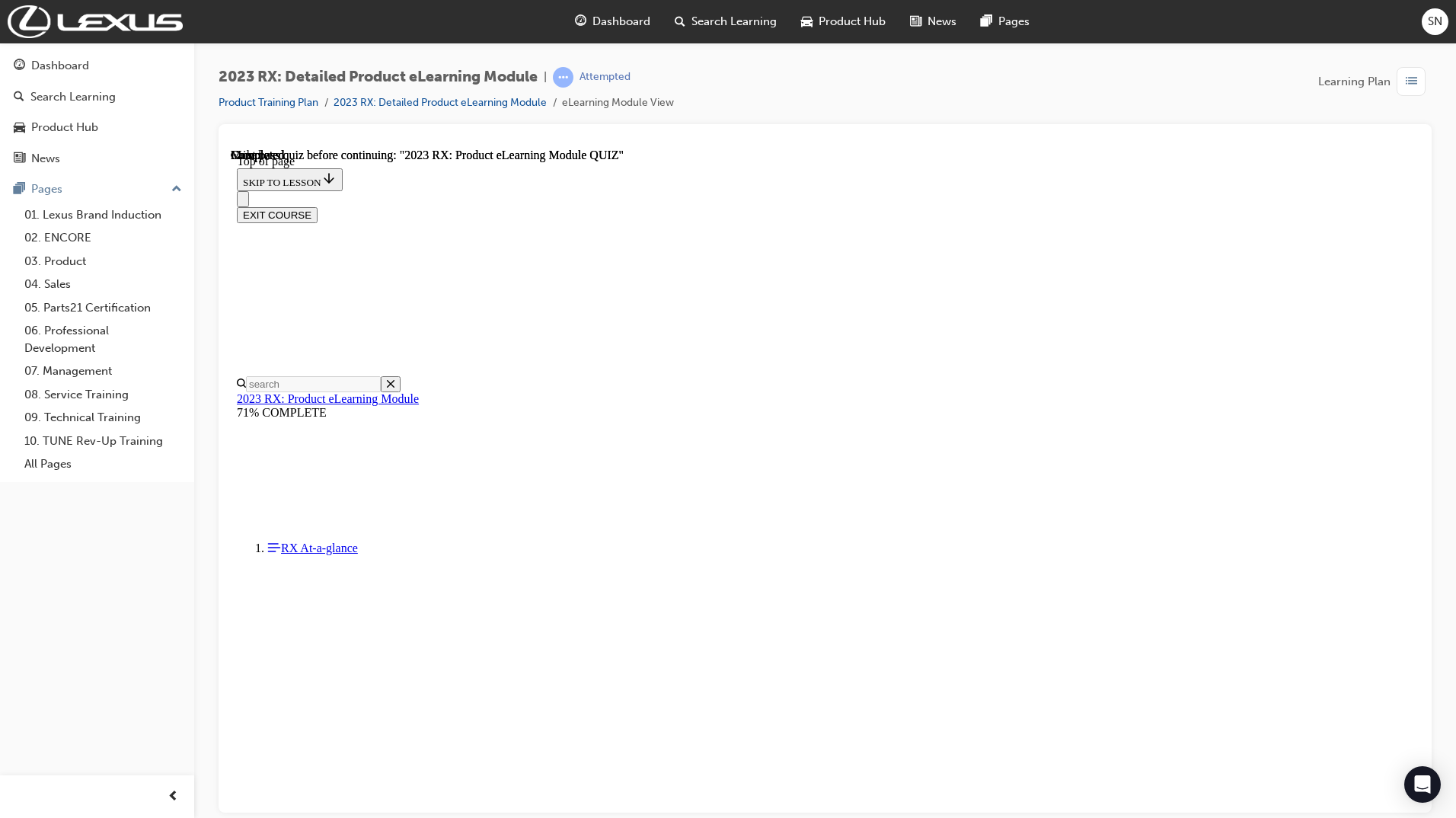
scroll to position [163, 0]
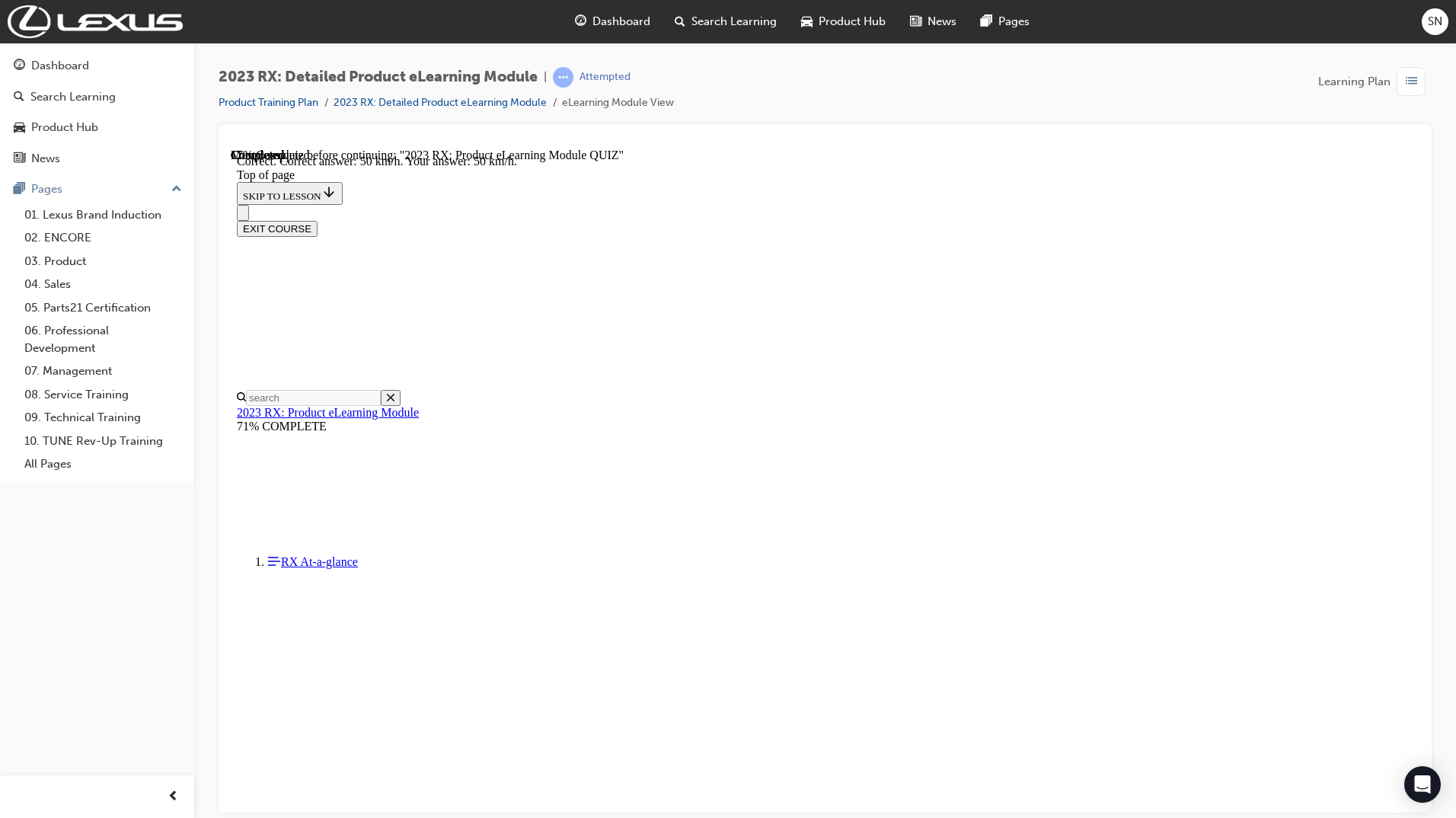
scroll to position [165, 0]
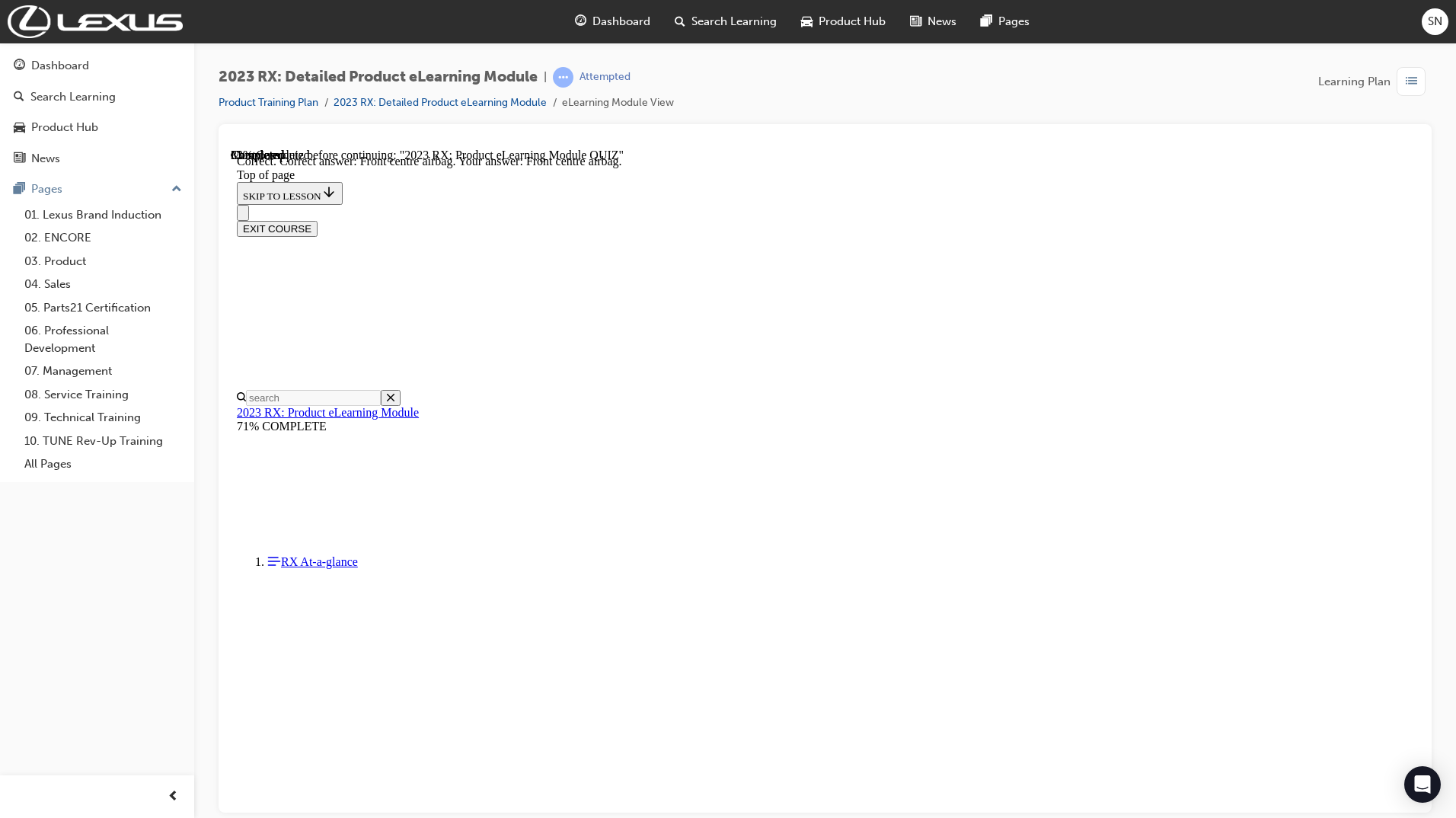
scroll to position [103, 0]
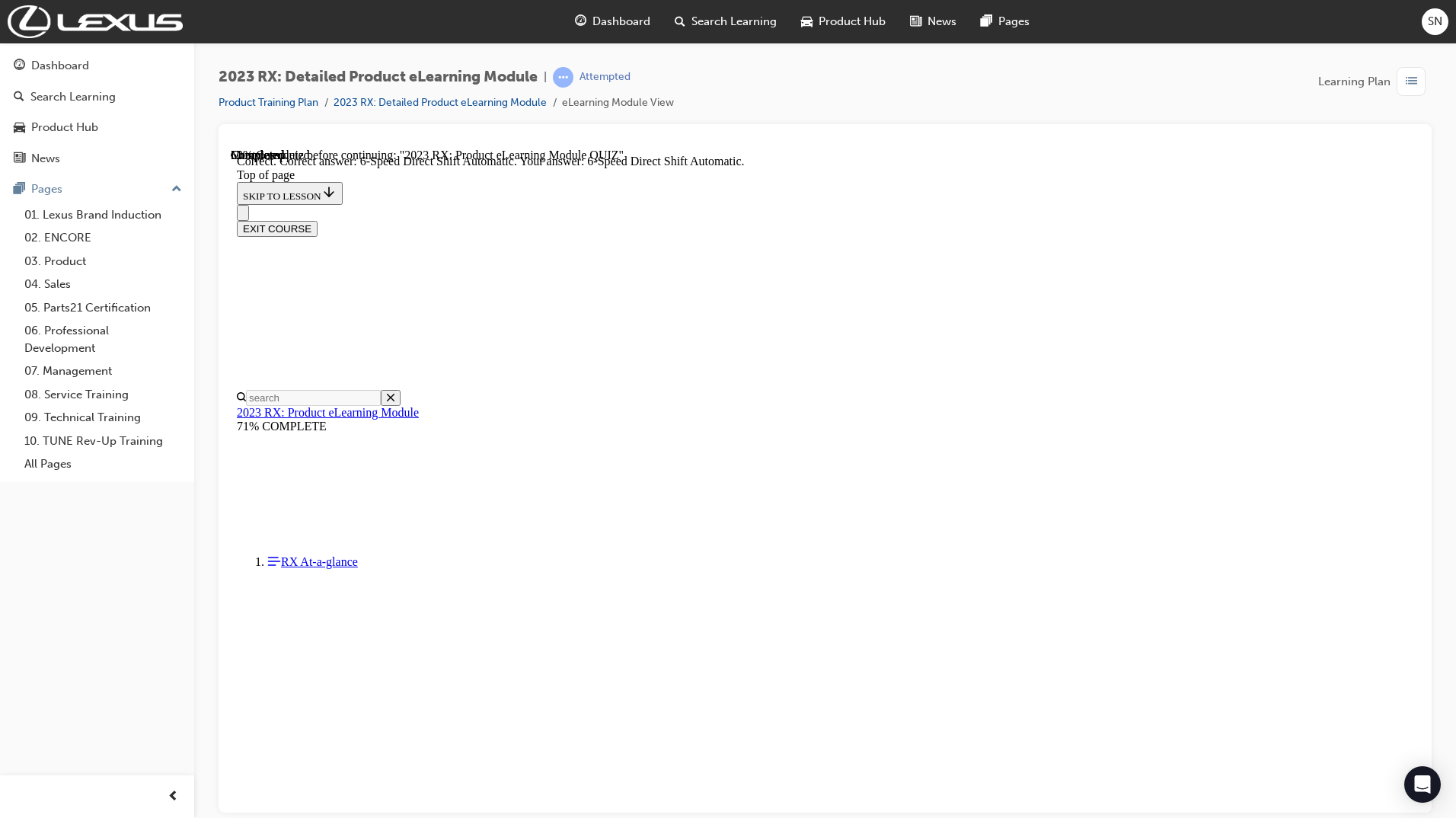
scroll to position [165, 0]
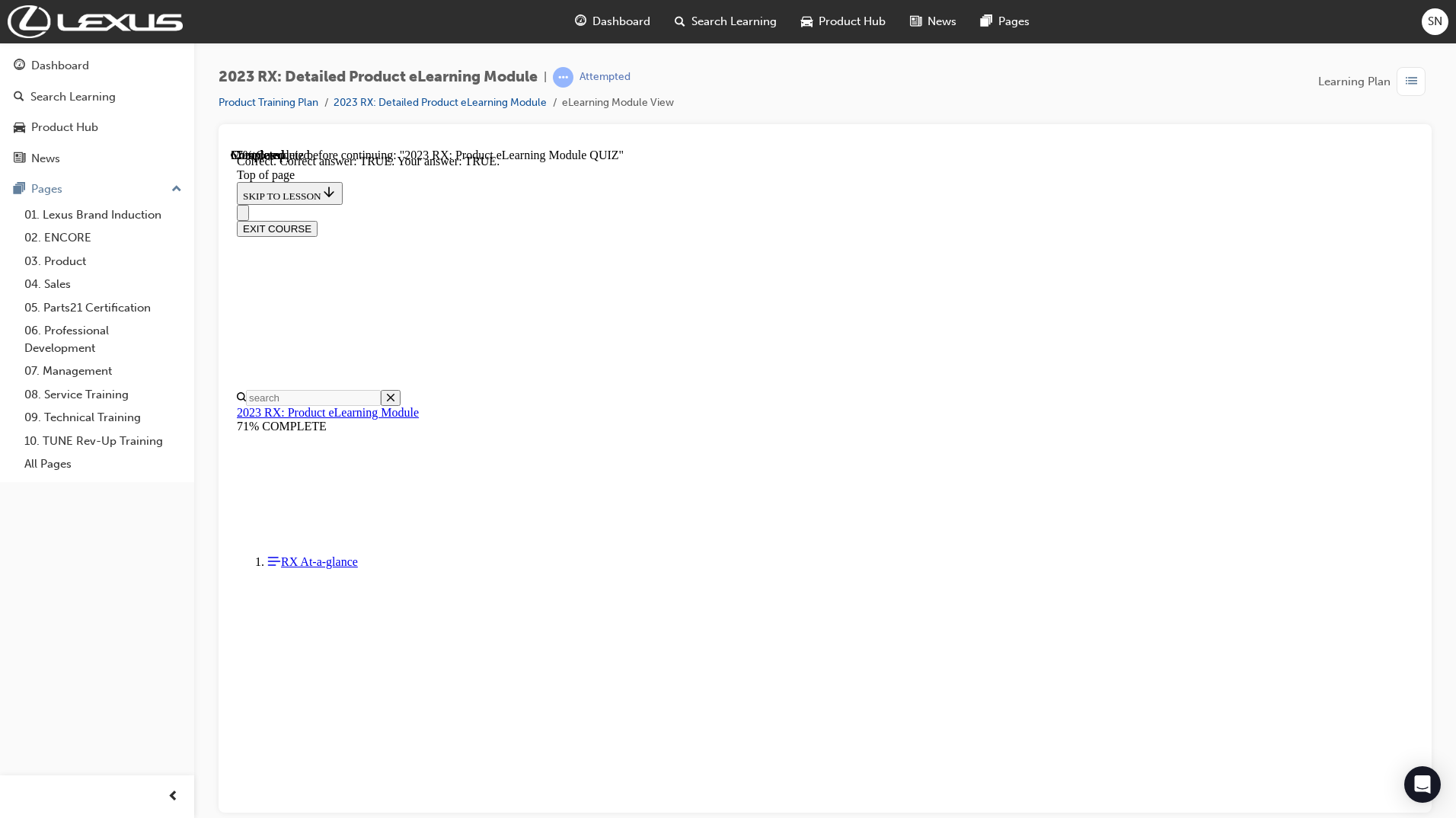
scroll to position [48, 0]
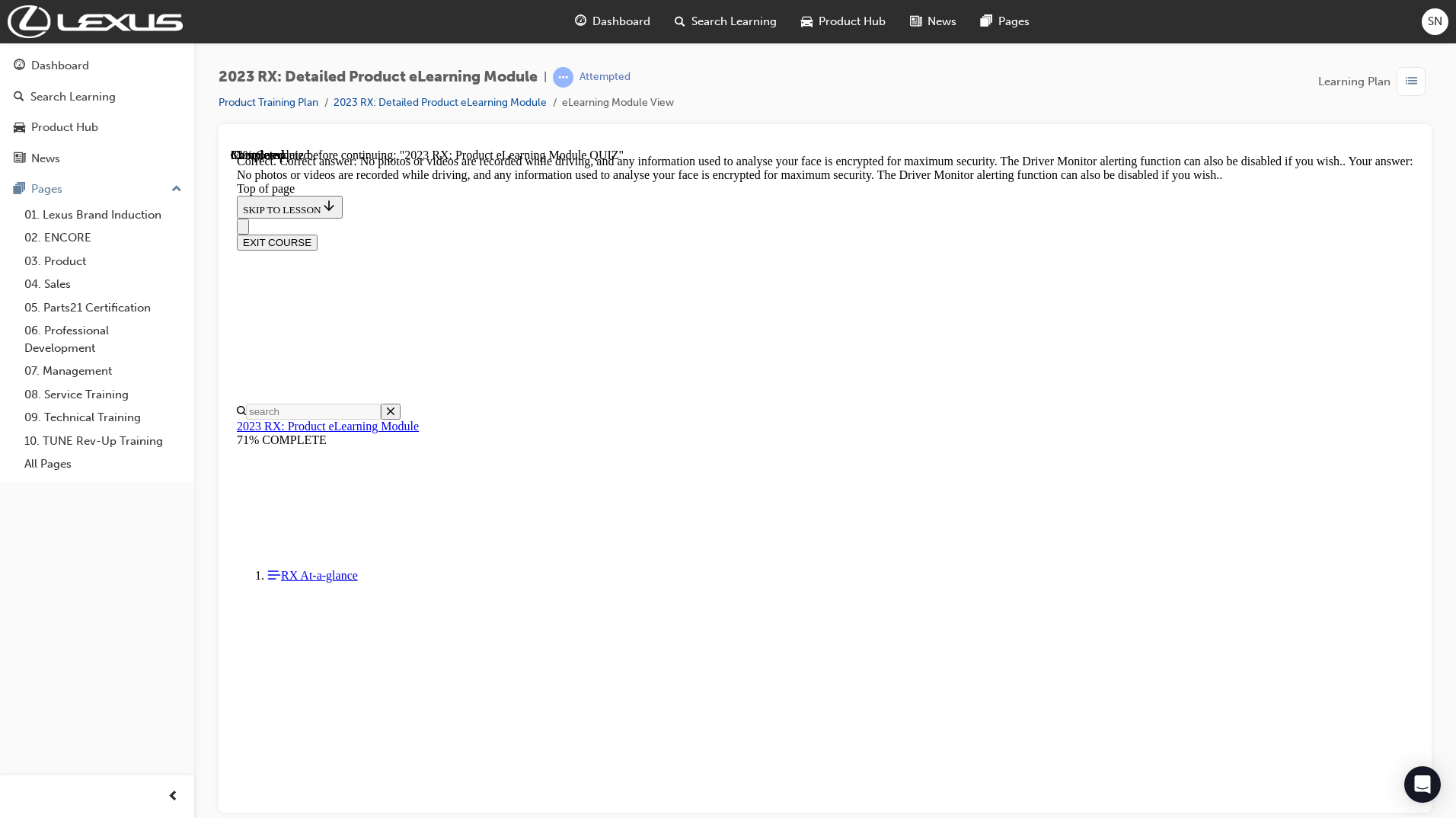
scroll to position [150, 0]
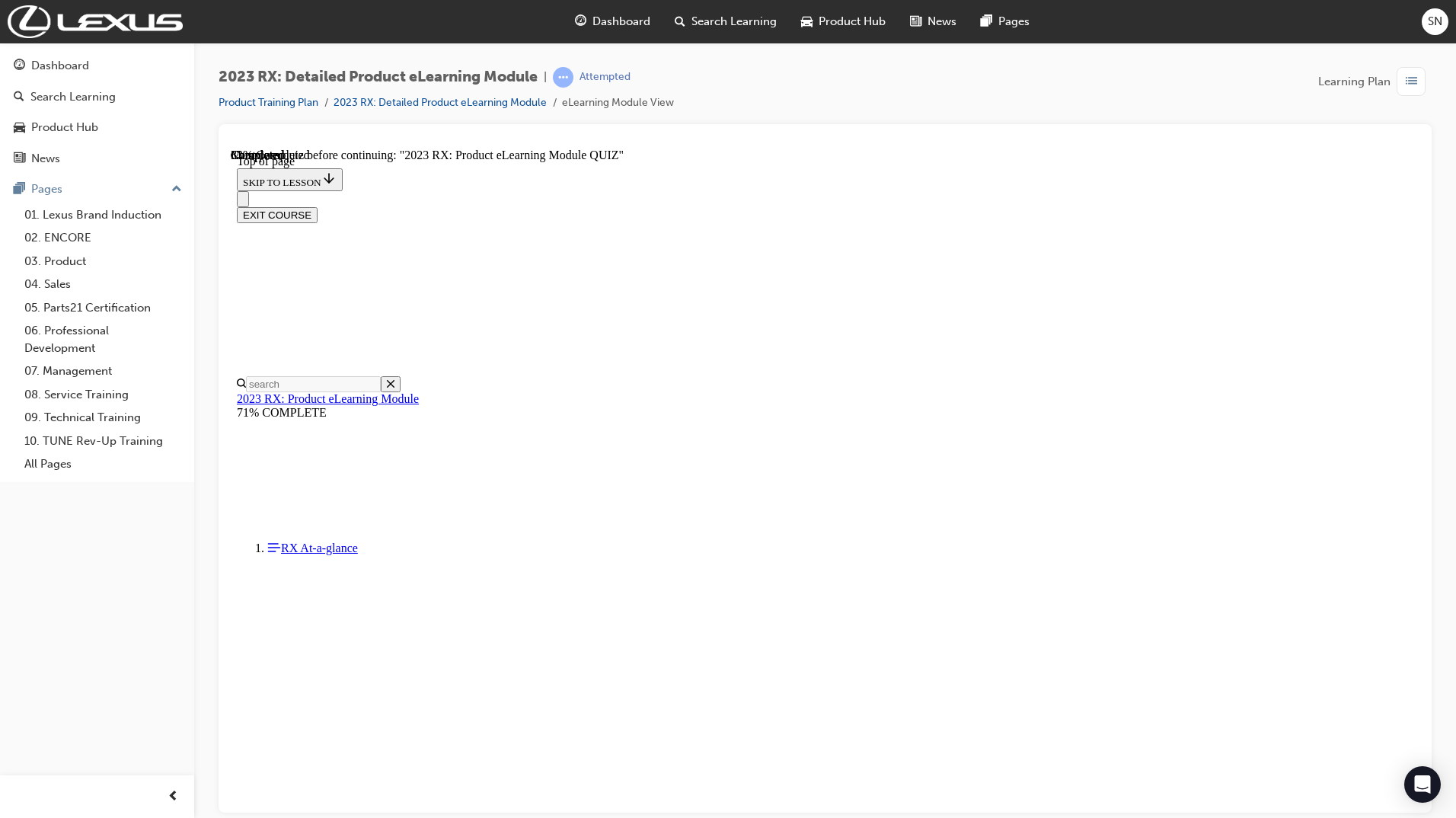
scroll to position [46, 0]
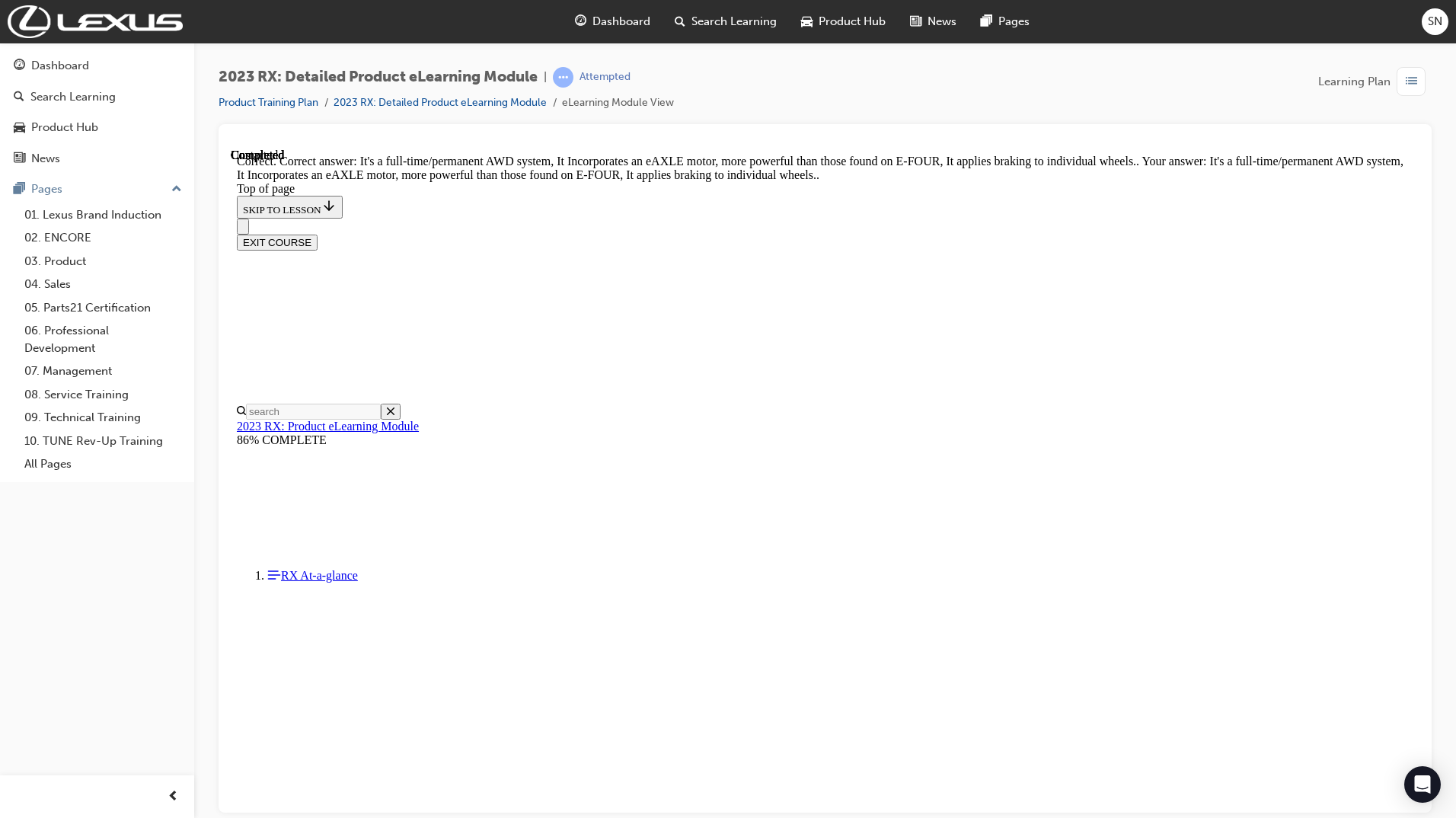
scroll to position [165, 0]
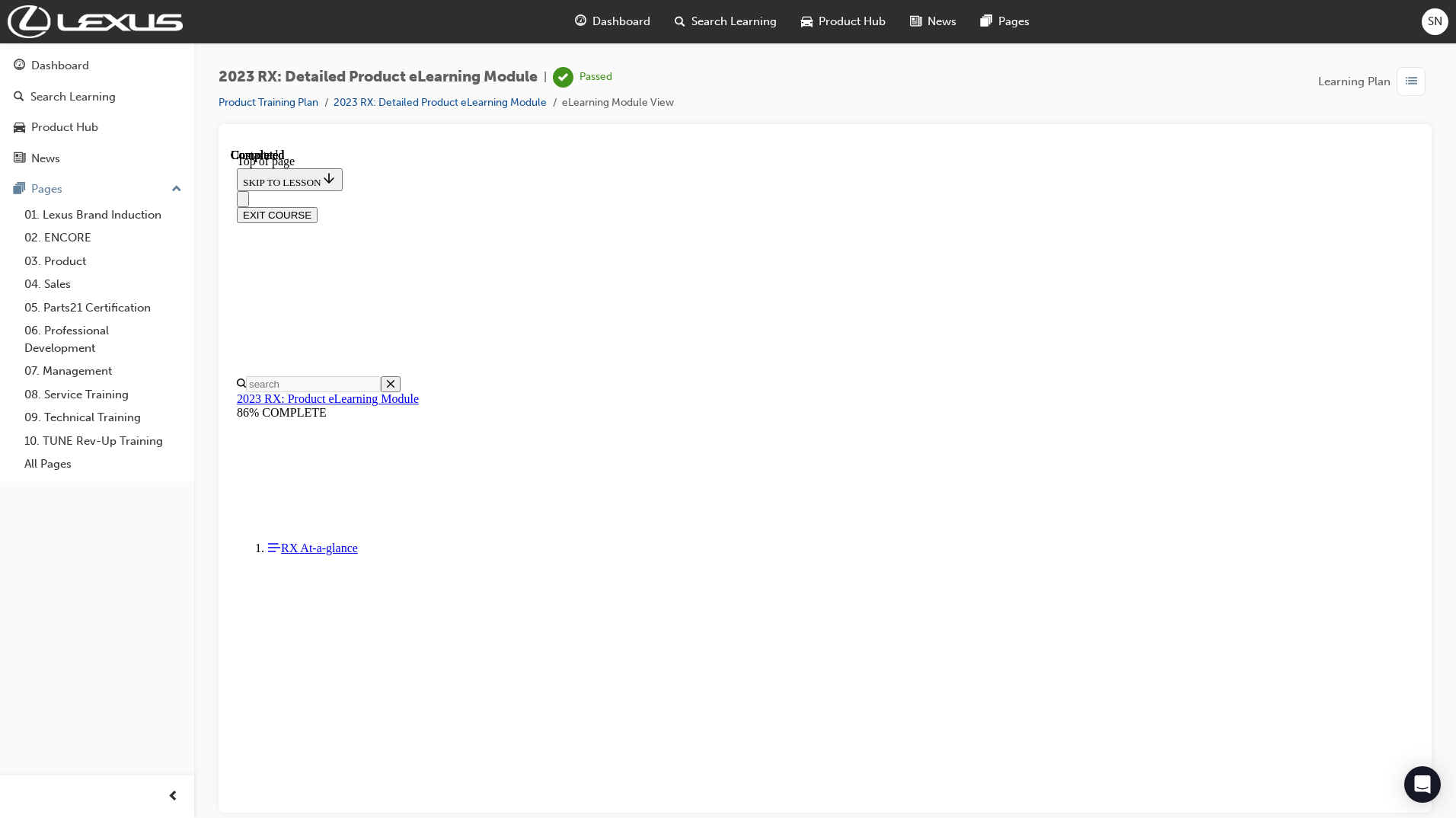
scroll to position [163, 0]
click at [317, 206] on button "EXIT COURSE" at bounding box center [276, 214] width 80 height 16
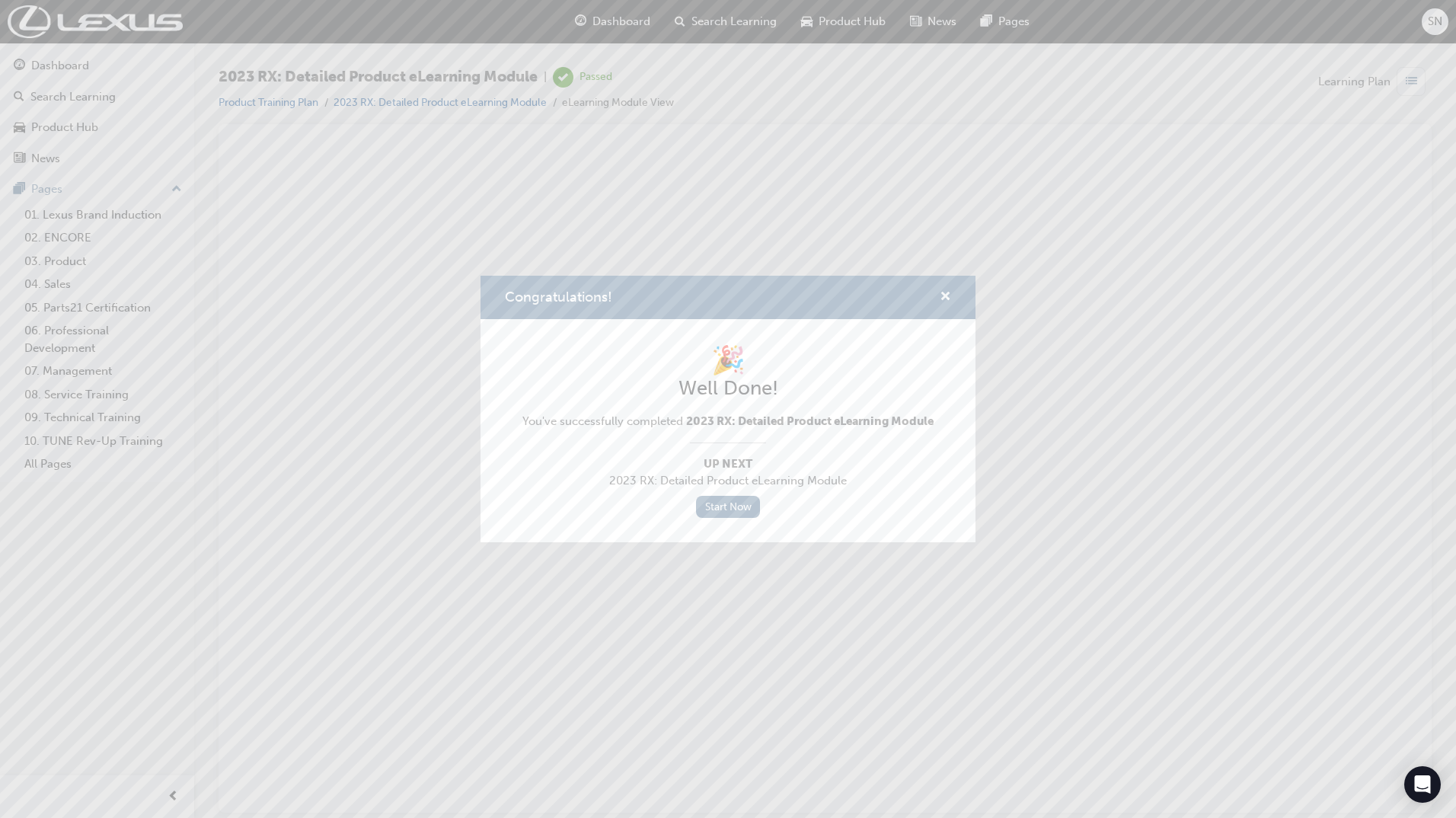
scroll to position [0, 0]
click at [734, 507] on link "Start Now" at bounding box center [728, 507] width 64 height 22
click at [943, 298] on span "cross-icon" at bounding box center [945, 297] width 11 height 13
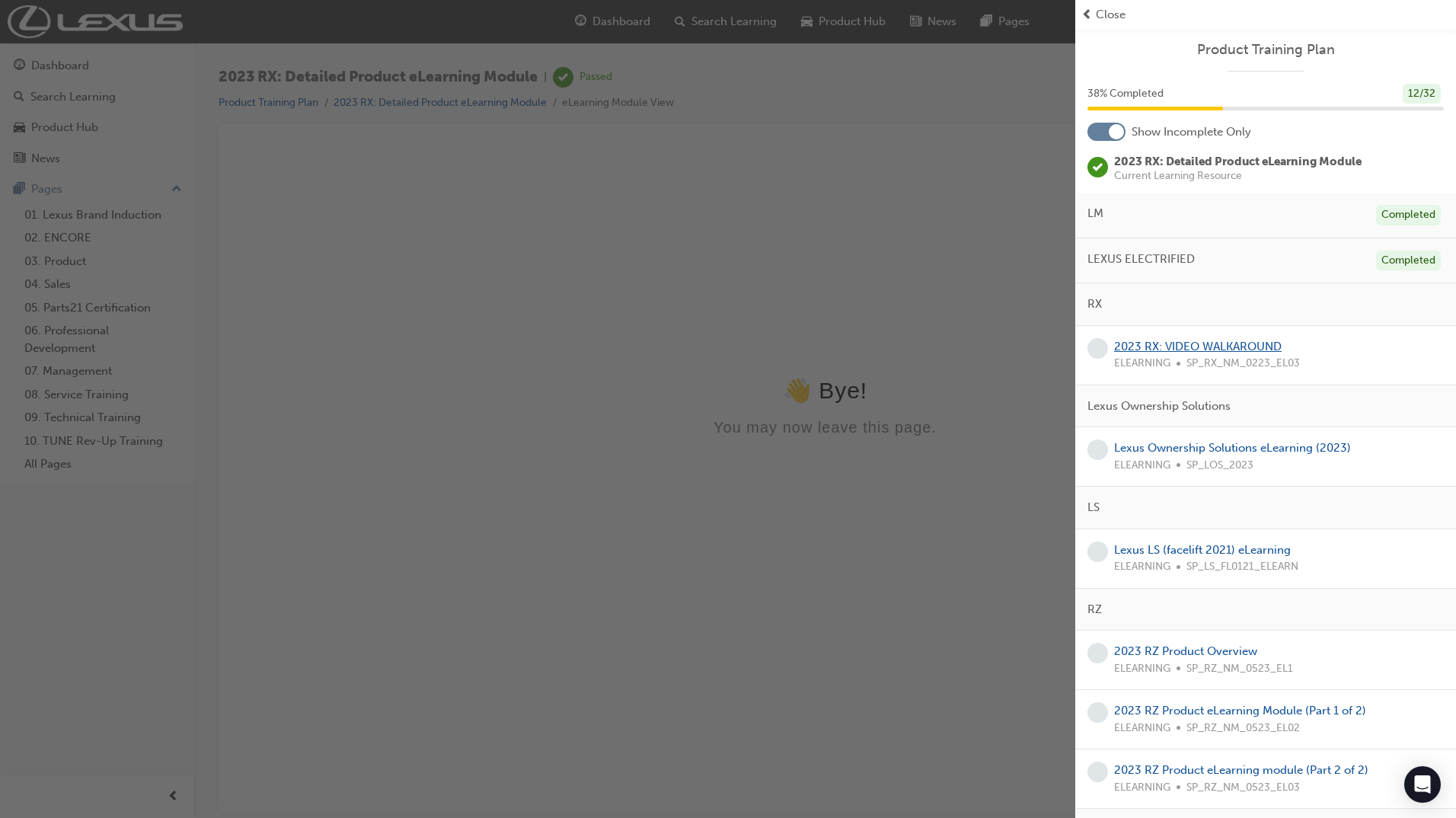
click at [1266, 347] on link "2023 RX: VIDEO WALKAROUND" at bounding box center [1198, 347] width 168 height 13
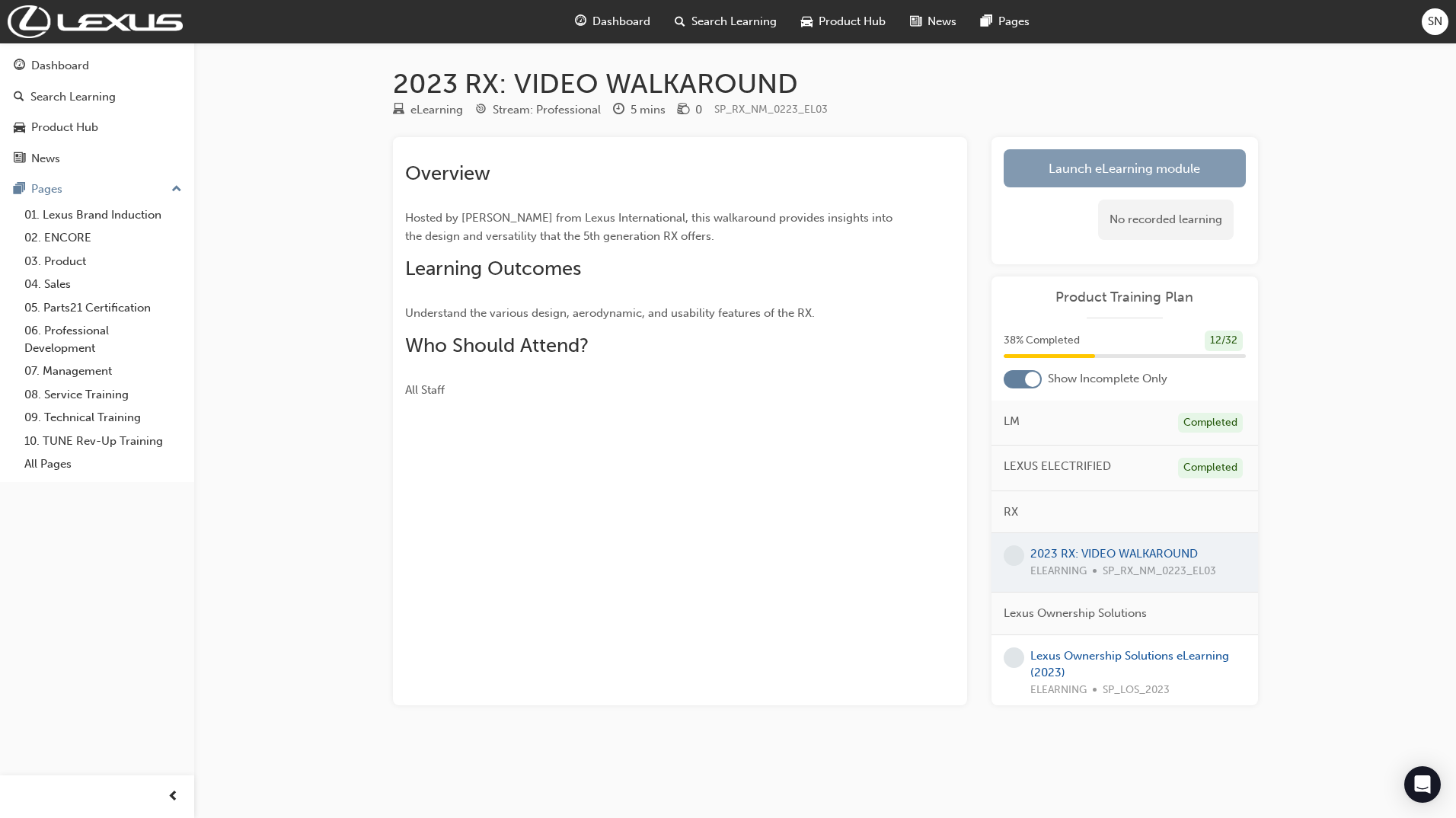
click at [1212, 169] on link "Launch eLearning module" at bounding box center [1125, 169] width 242 height 38
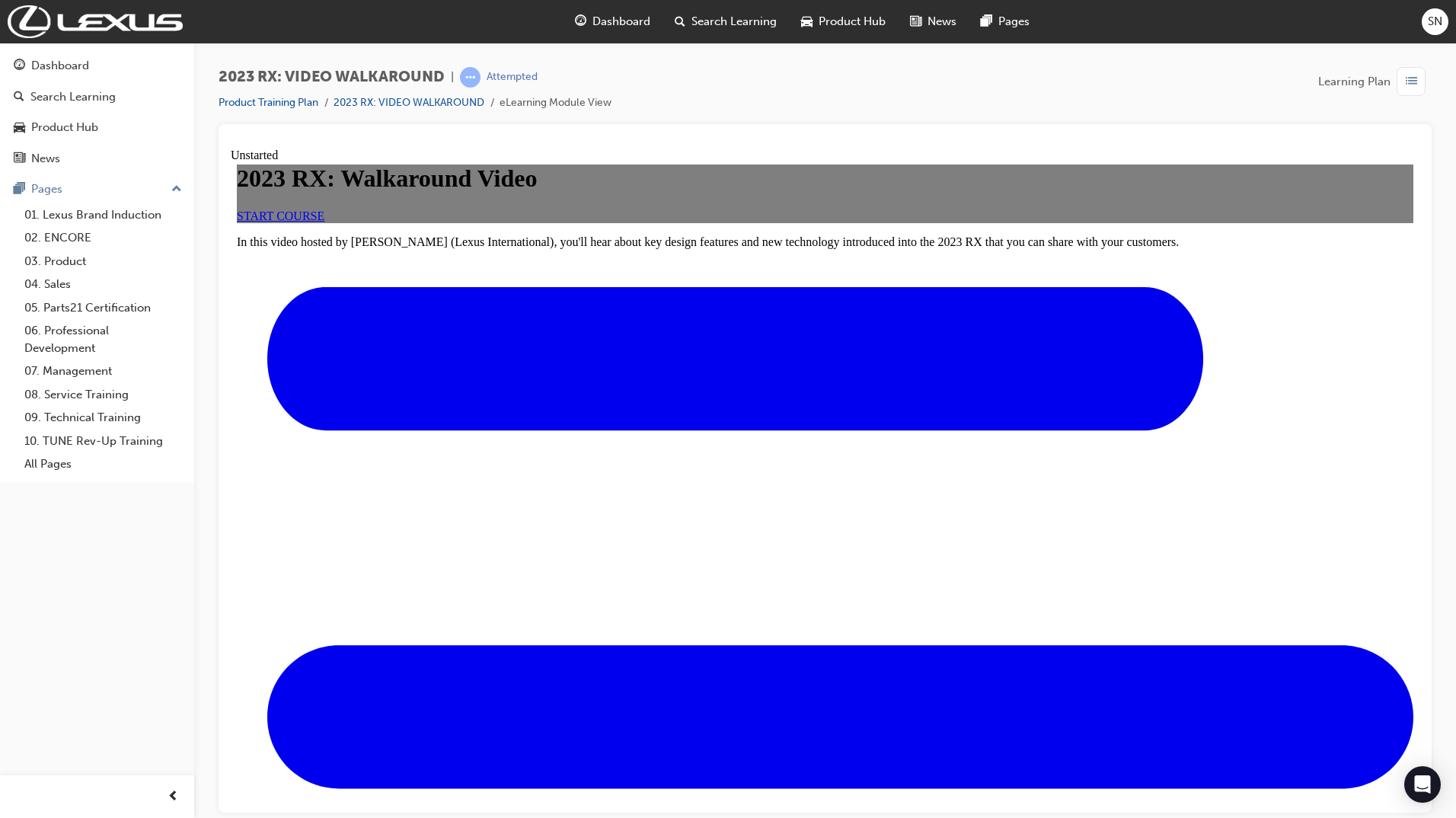
click at [325, 222] on span "START COURSE" at bounding box center [280, 215] width 87 height 13
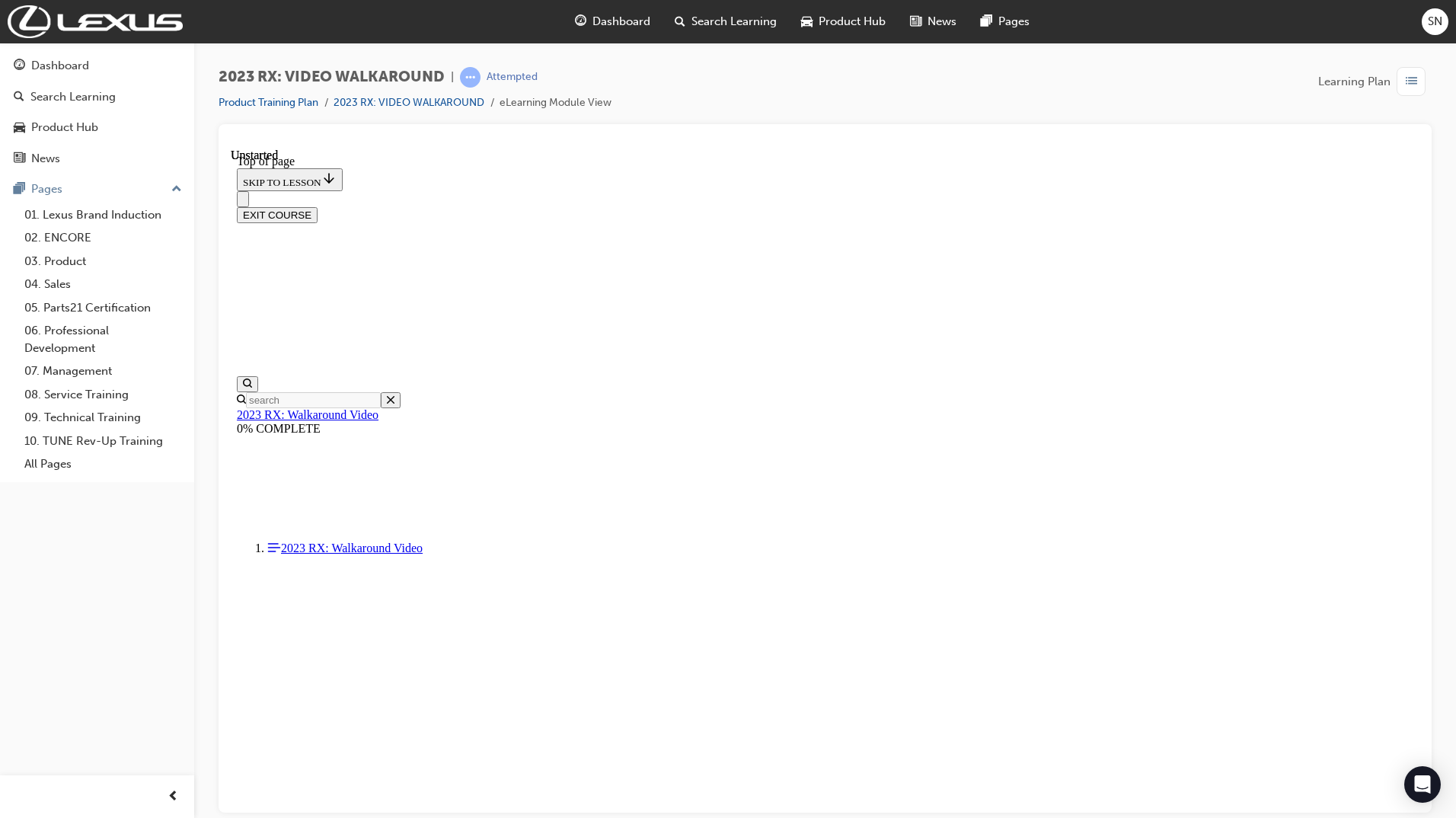
scroll to position [46, 0]
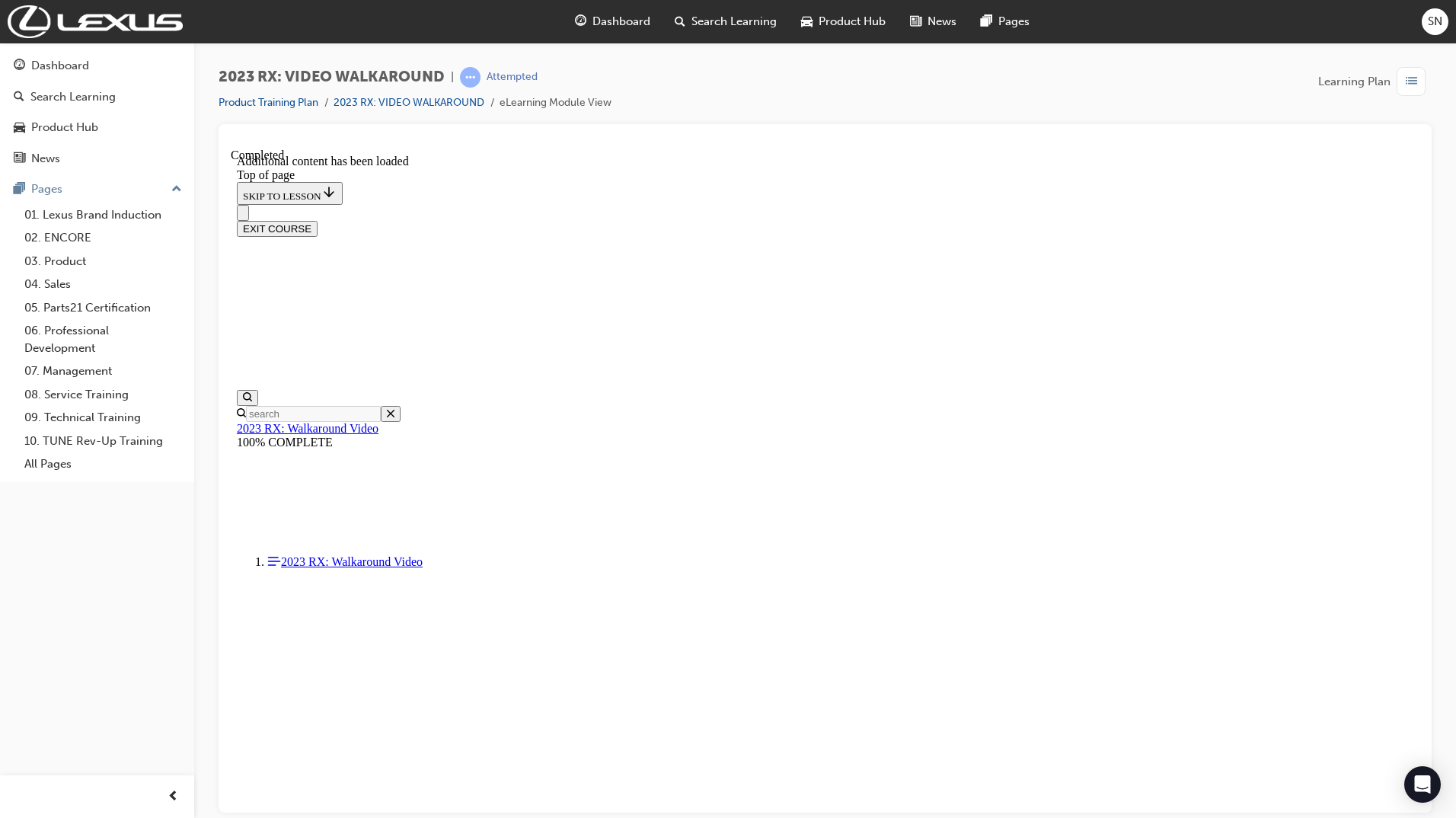
scroll to position [340, 0]
click at [317, 220] on button "EXIT COURSE" at bounding box center [276, 227] width 80 height 16
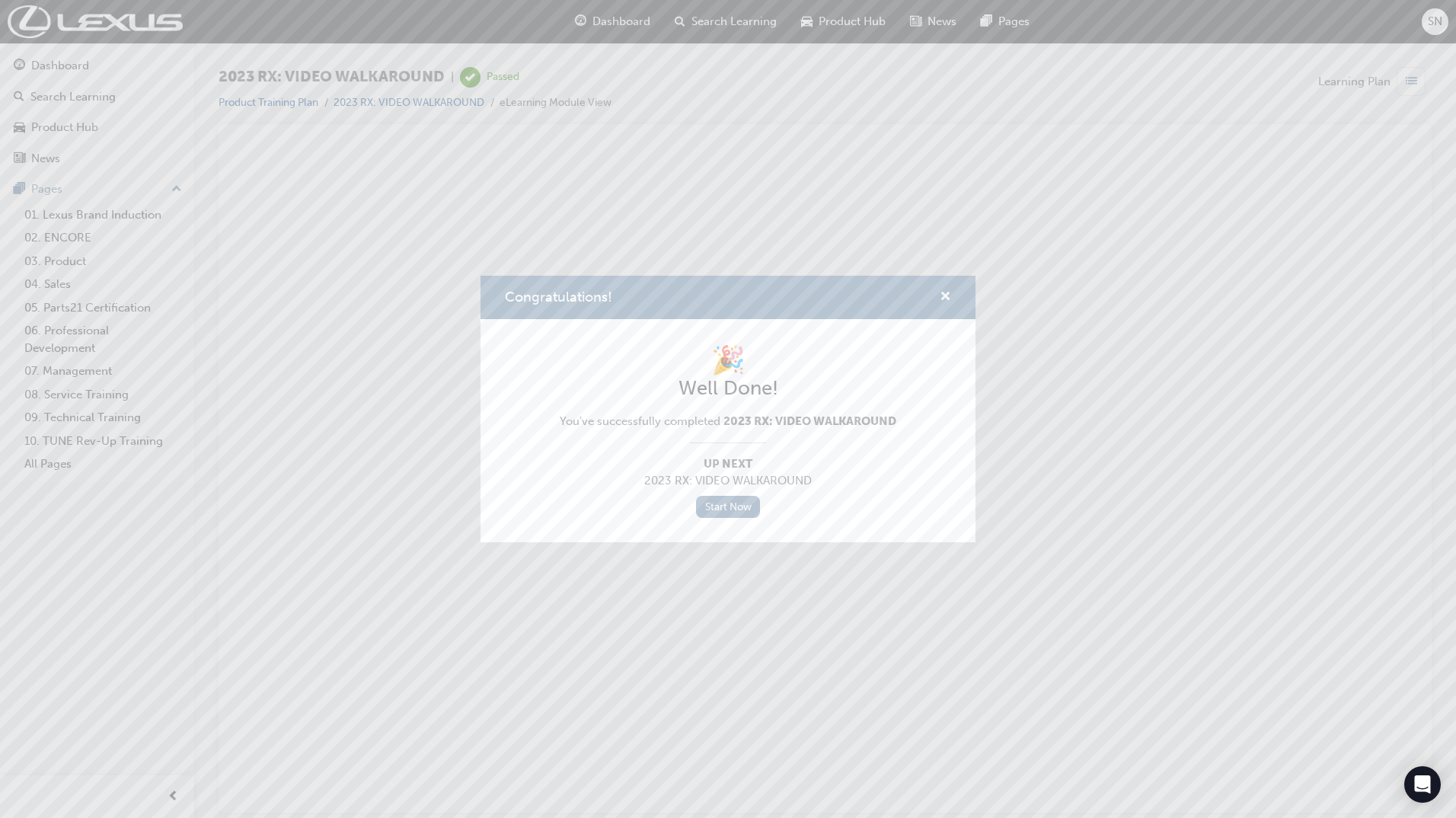
scroll to position [0, 0]
click at [726, 504] on link "Start Now" at bounding box center [728, 507] width 64 height 22
click at [952, 293] on div "Congratulations!" at bounding box center [727, 297] width 495 height 44
click at [950, 291] on span "cross-icon" at bounding box center [945, 297] width 11 height 13
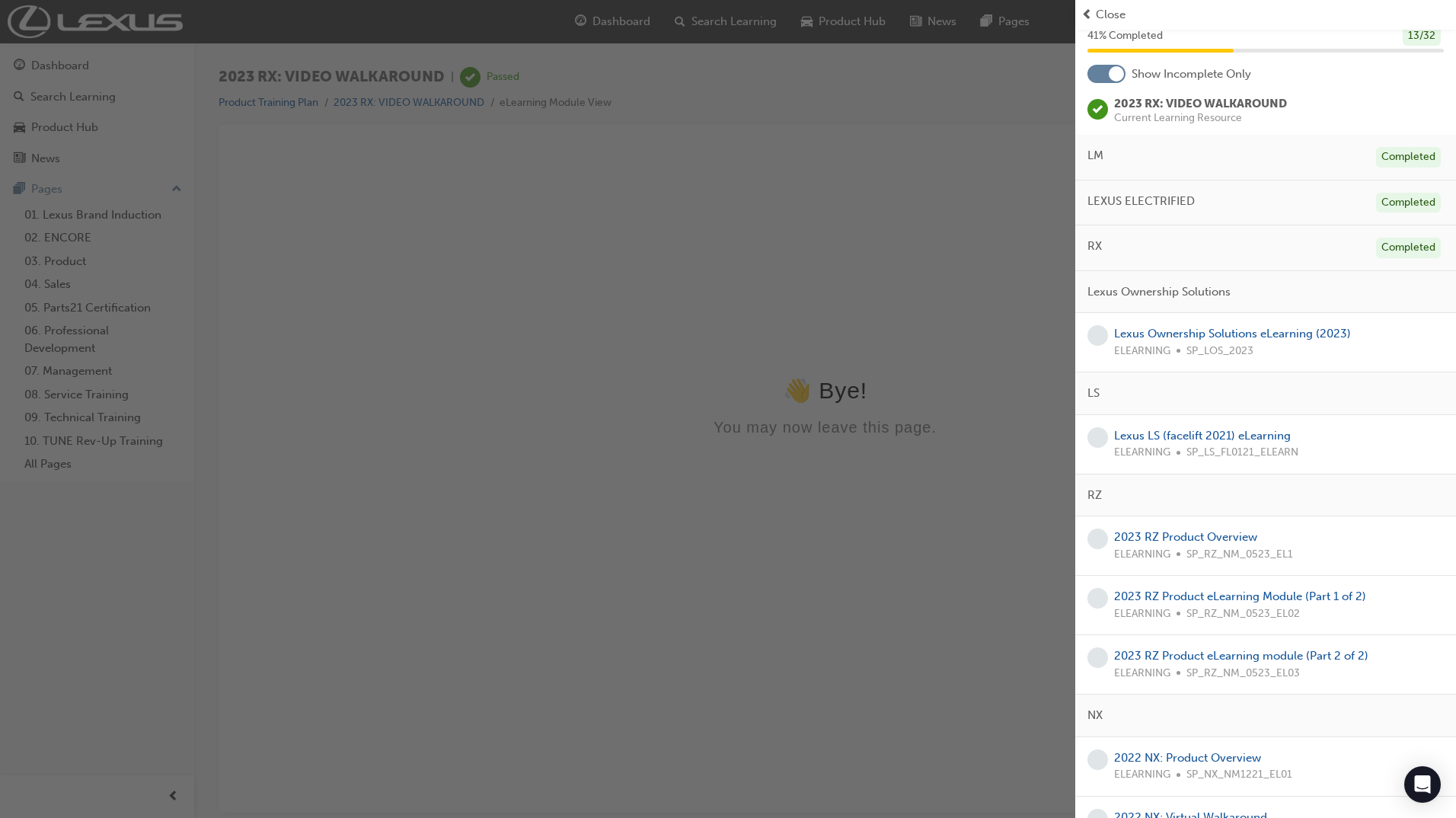
scroll to position [228, 0]
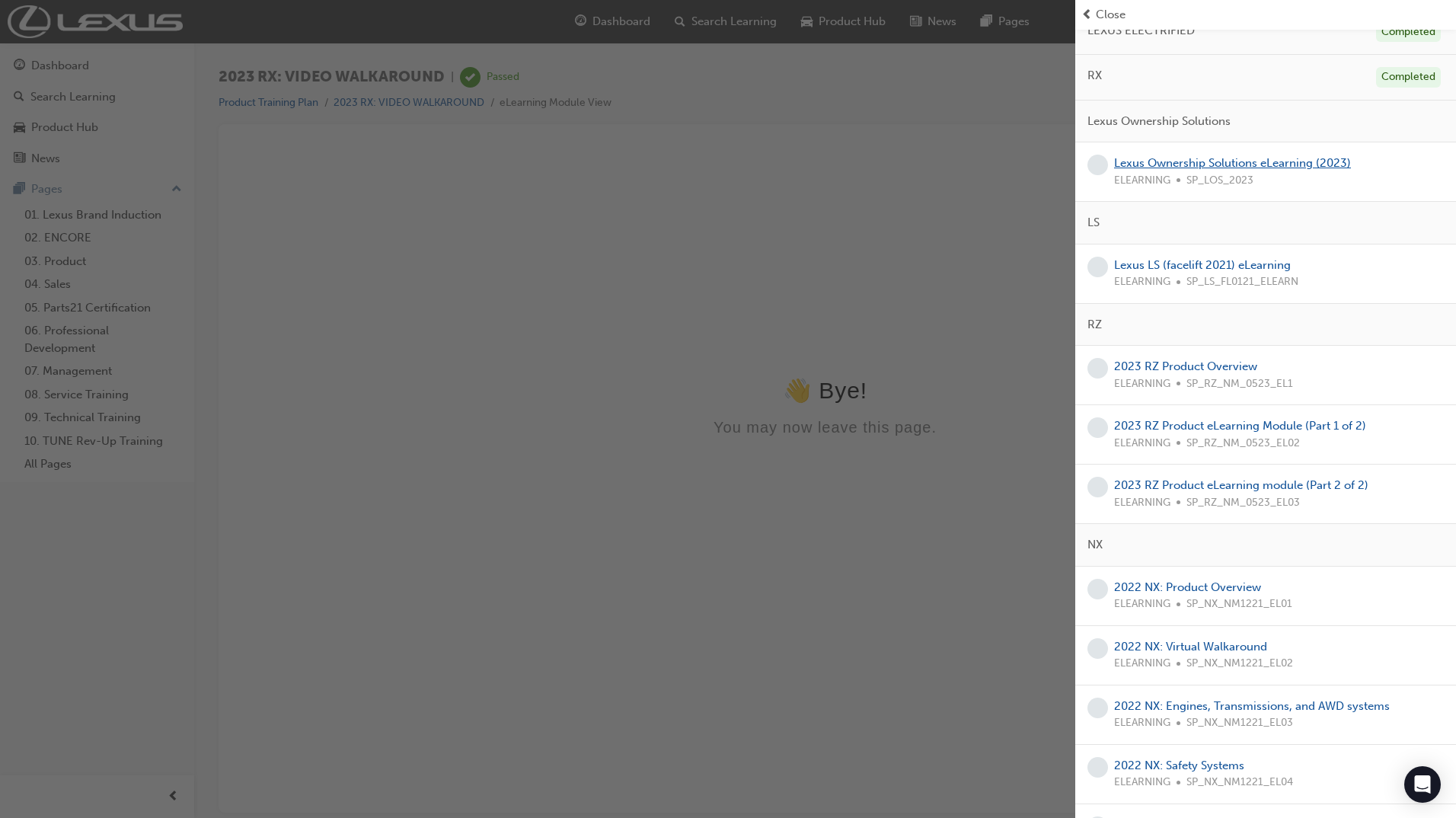
click at [1305, 165] on link "Lexus Ownership Solutions eLearning (2023)" at bounding box center [1233, 163] width 237 height 13
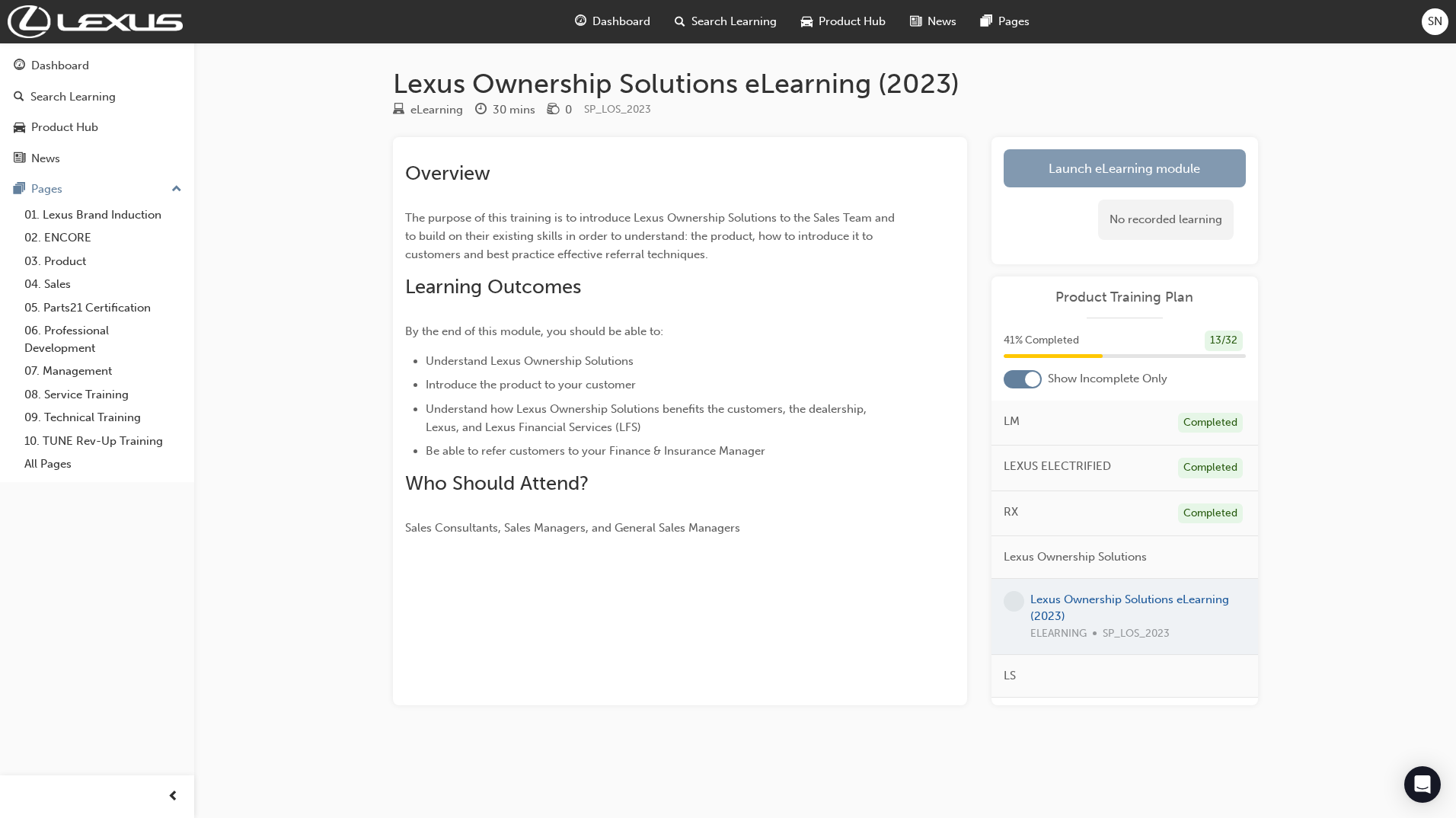
click at [1146, 165] on link "Launch eLearning module" at bounding box center [1125, 169] width 242 height 38
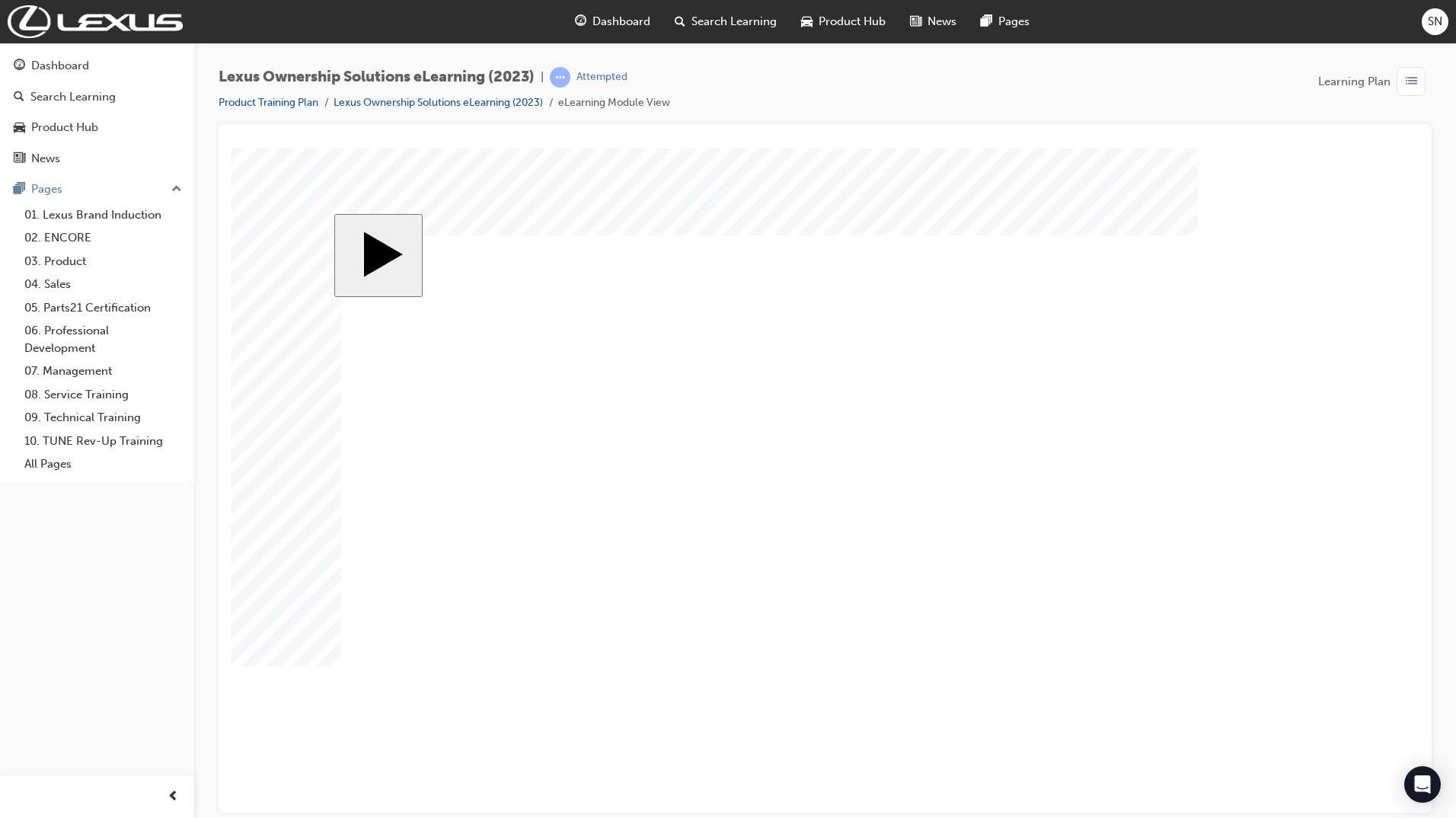
drag, startPoint x: 578, startPoint y: 396, endPoint x: 585, endPoint y: 390, distance: 9.2
drag, startPoint x: 595, startPoint y: 476, endPoint x: 756, endPoint y: 471, distance: 161.1
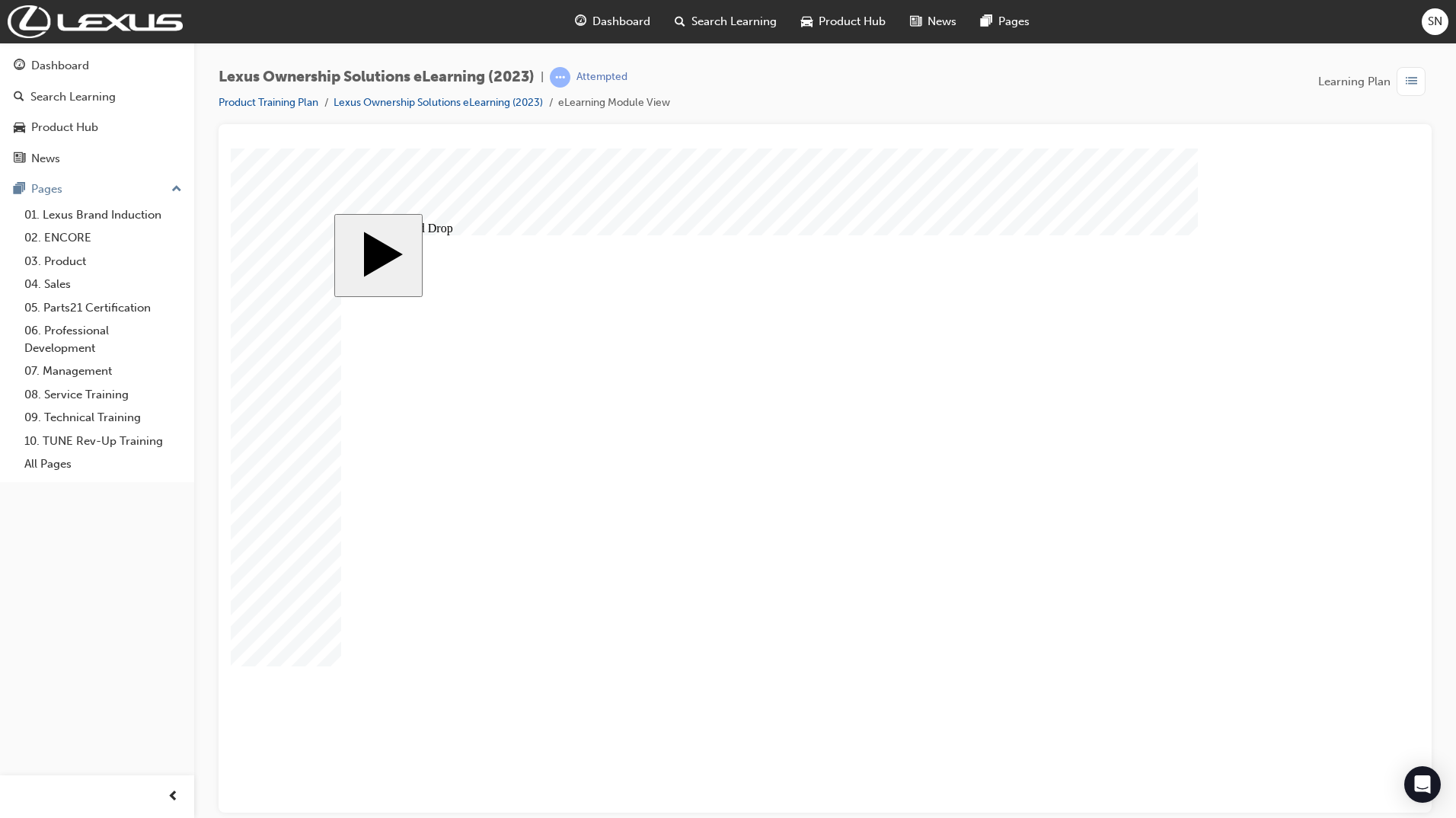
drag, startPoint x: 552, startPoint y: 605, endPoint x: 749, endPoint y: 396, distance: 287.2
drag, startPoint x: 621, startPoint y: 391, endPoint x: 749, endPoint y: 606, distance: 250.2
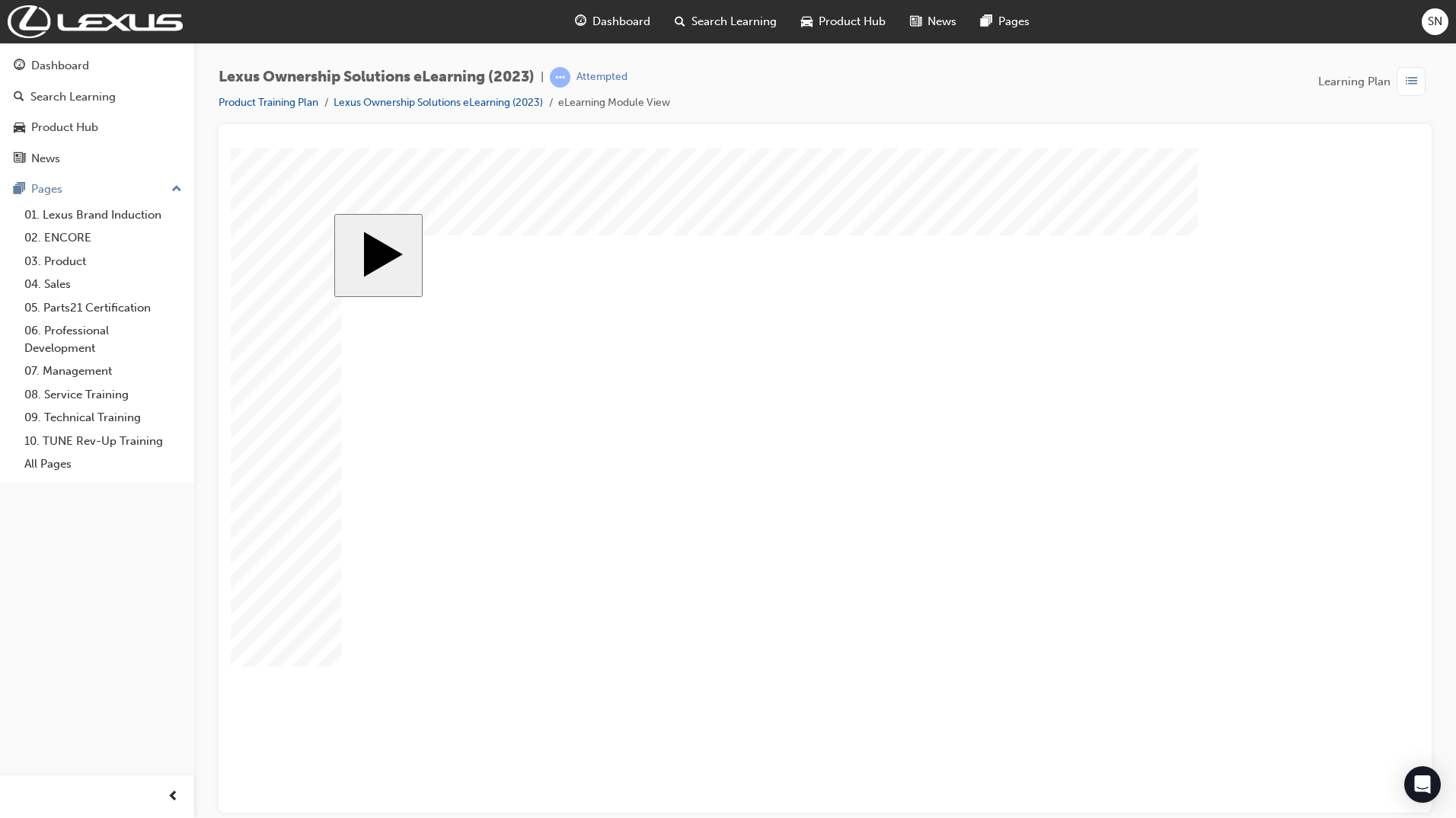
radio input "false"
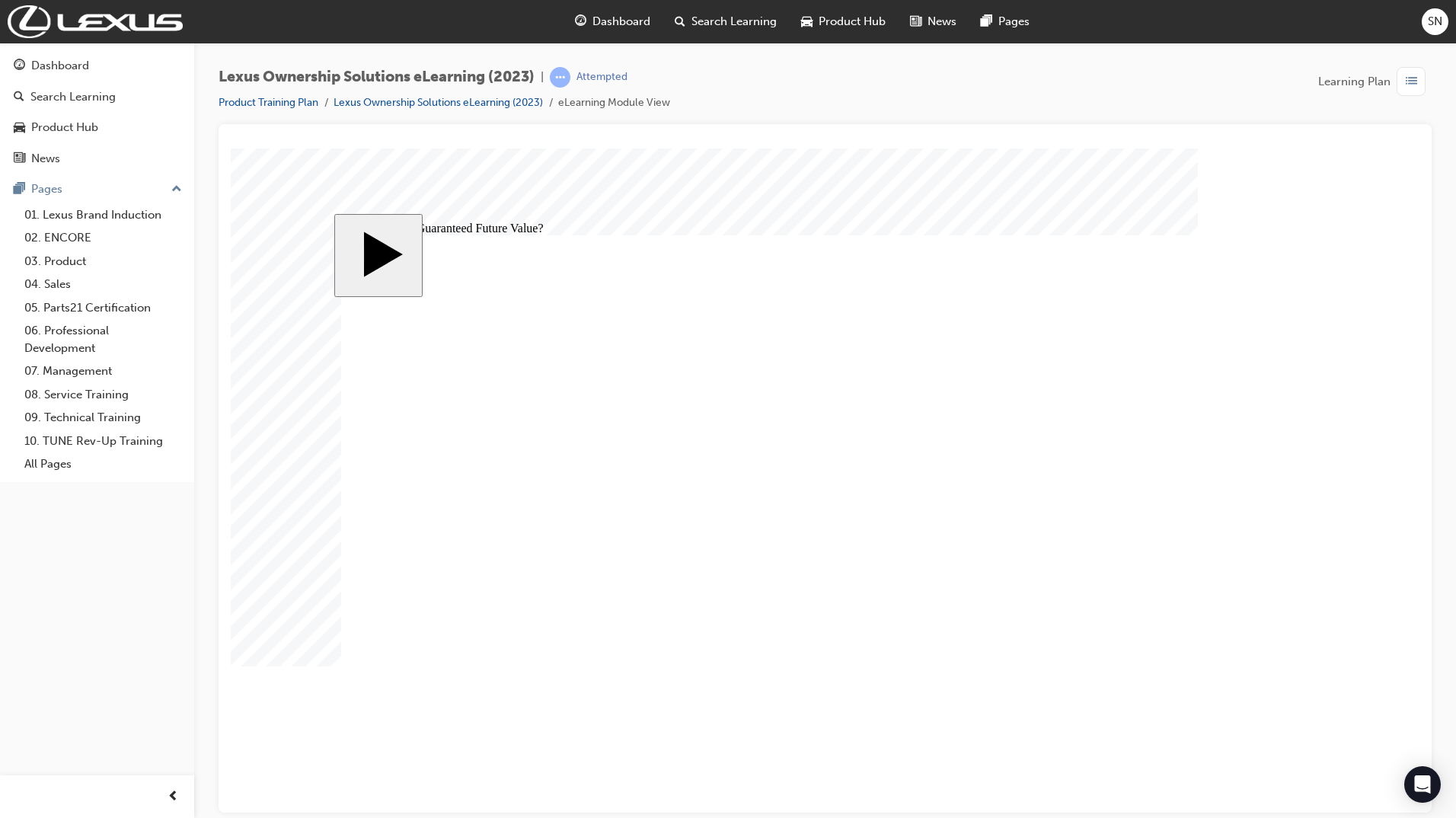
radio input "false"
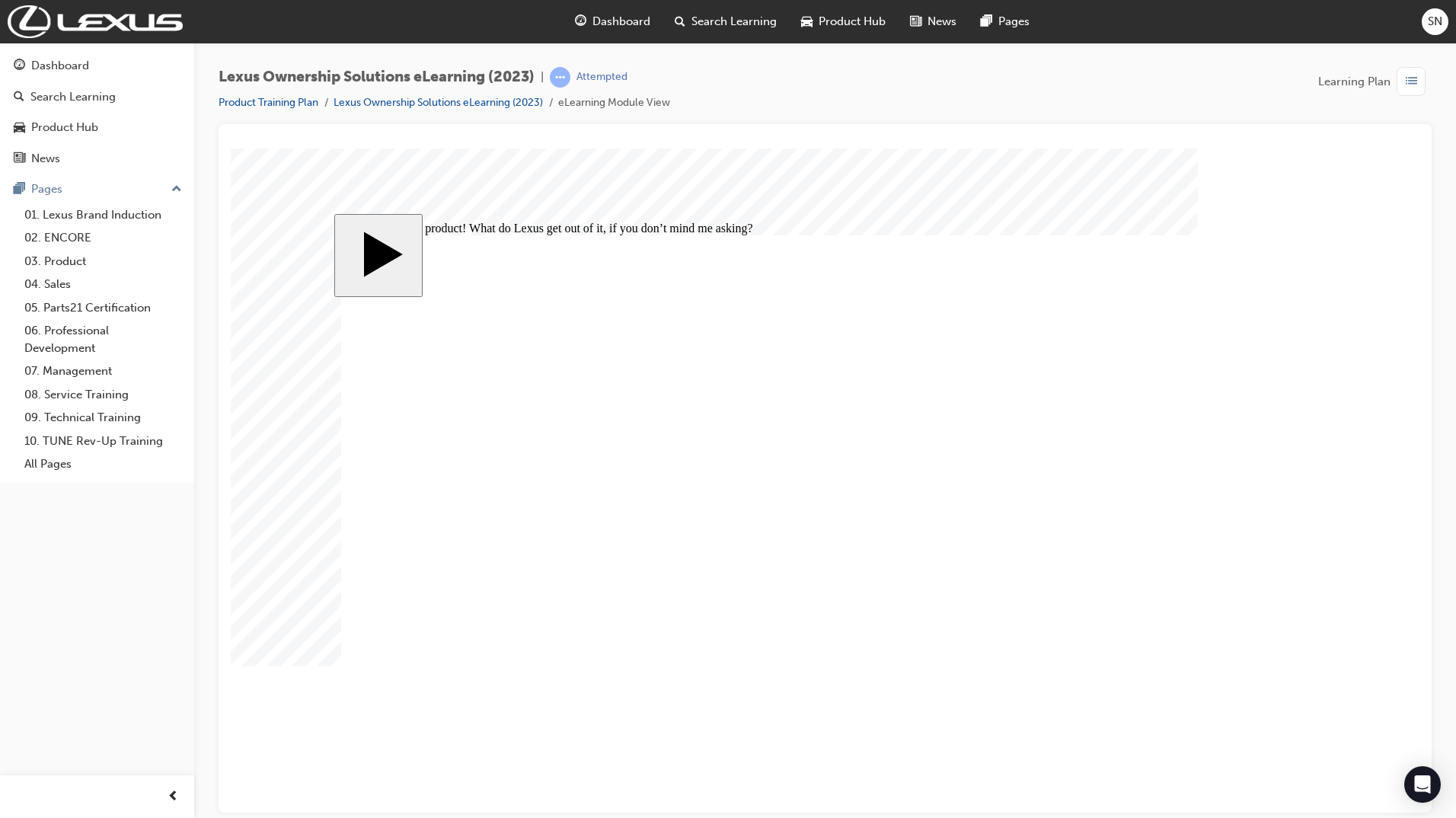
radio input "false"
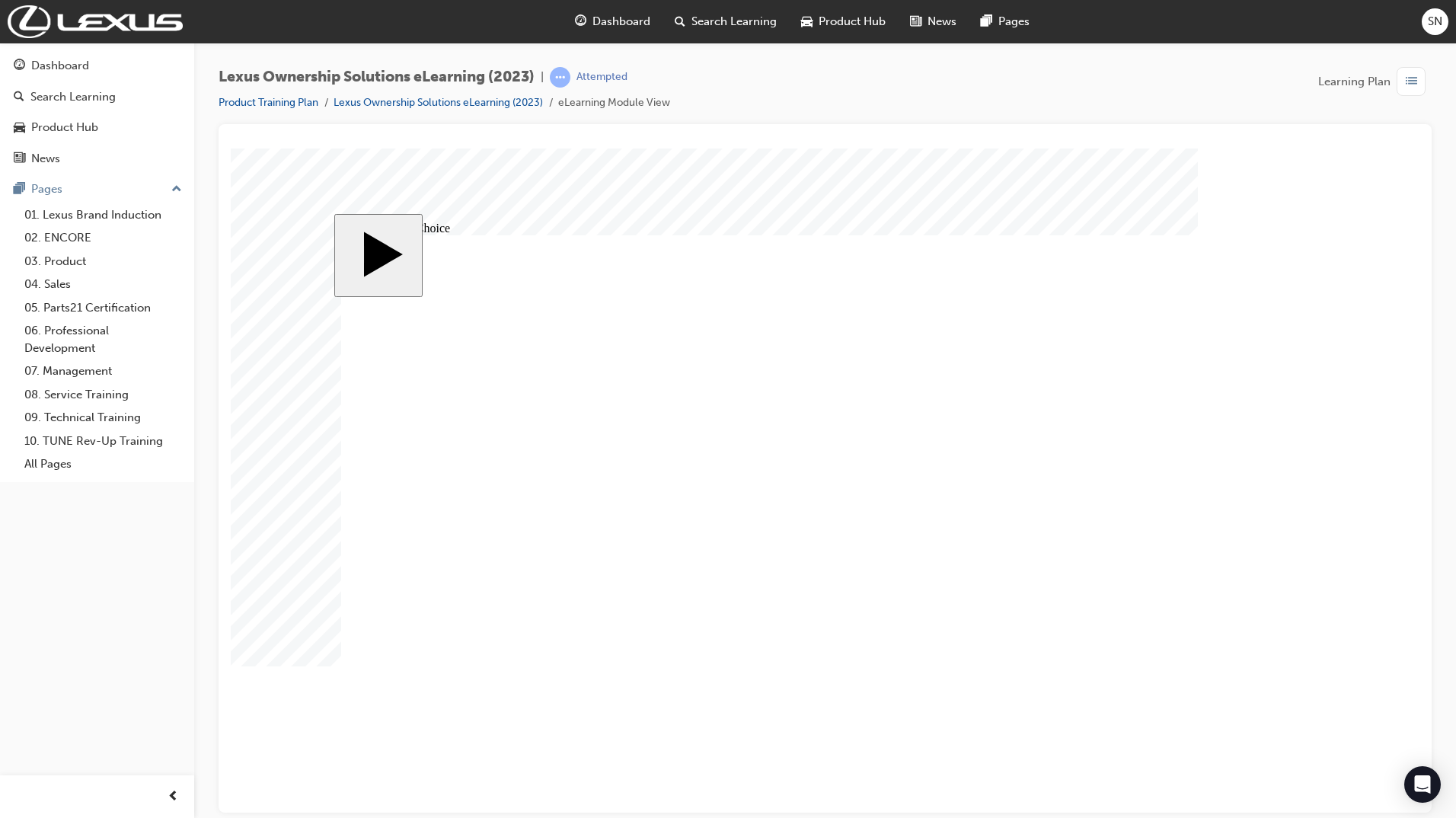
radio input "false"
radio input "true"
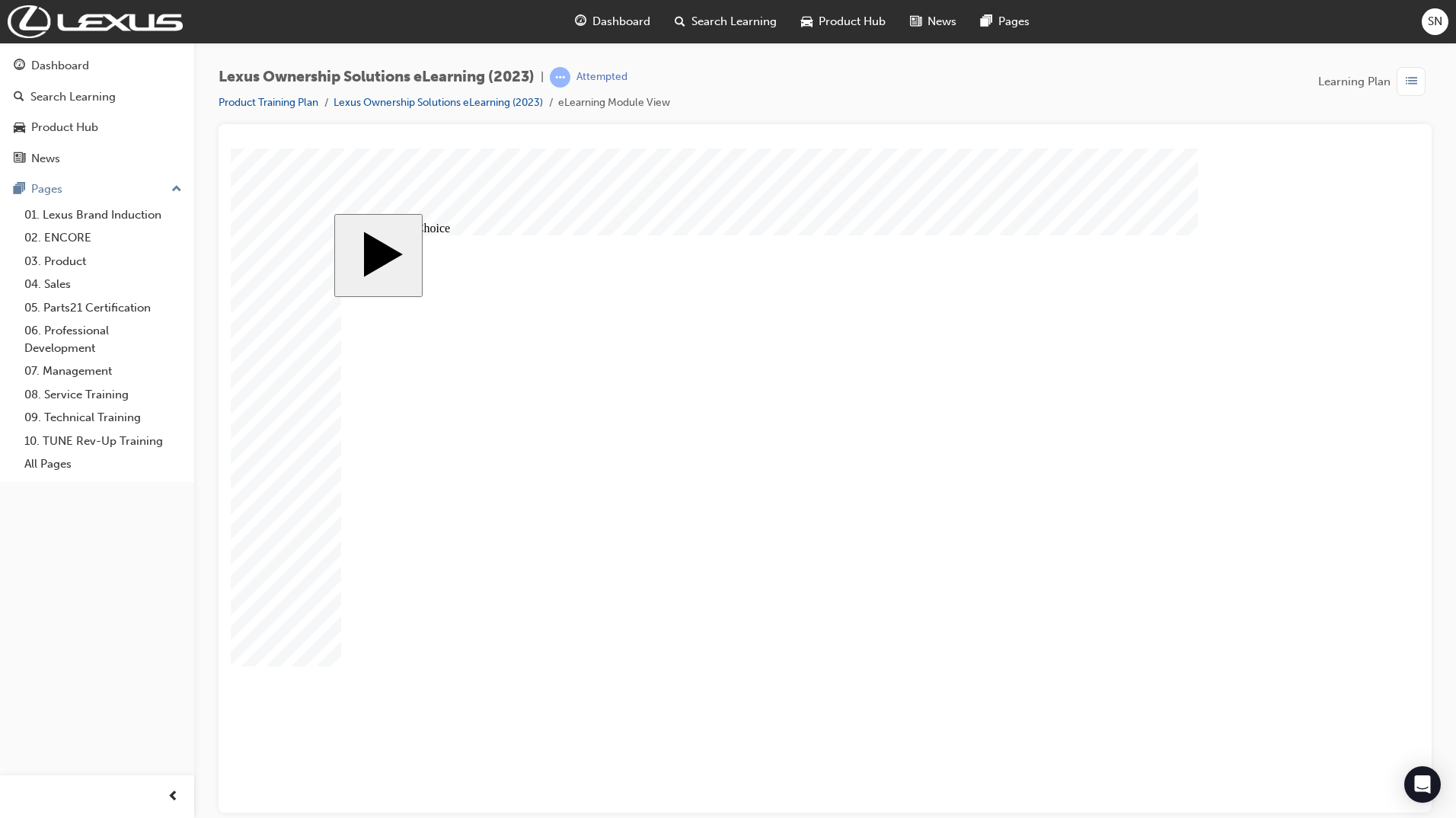
click at [135, 61] on div "Dashboard" at bounding box center [97, 66] width 167 height 19
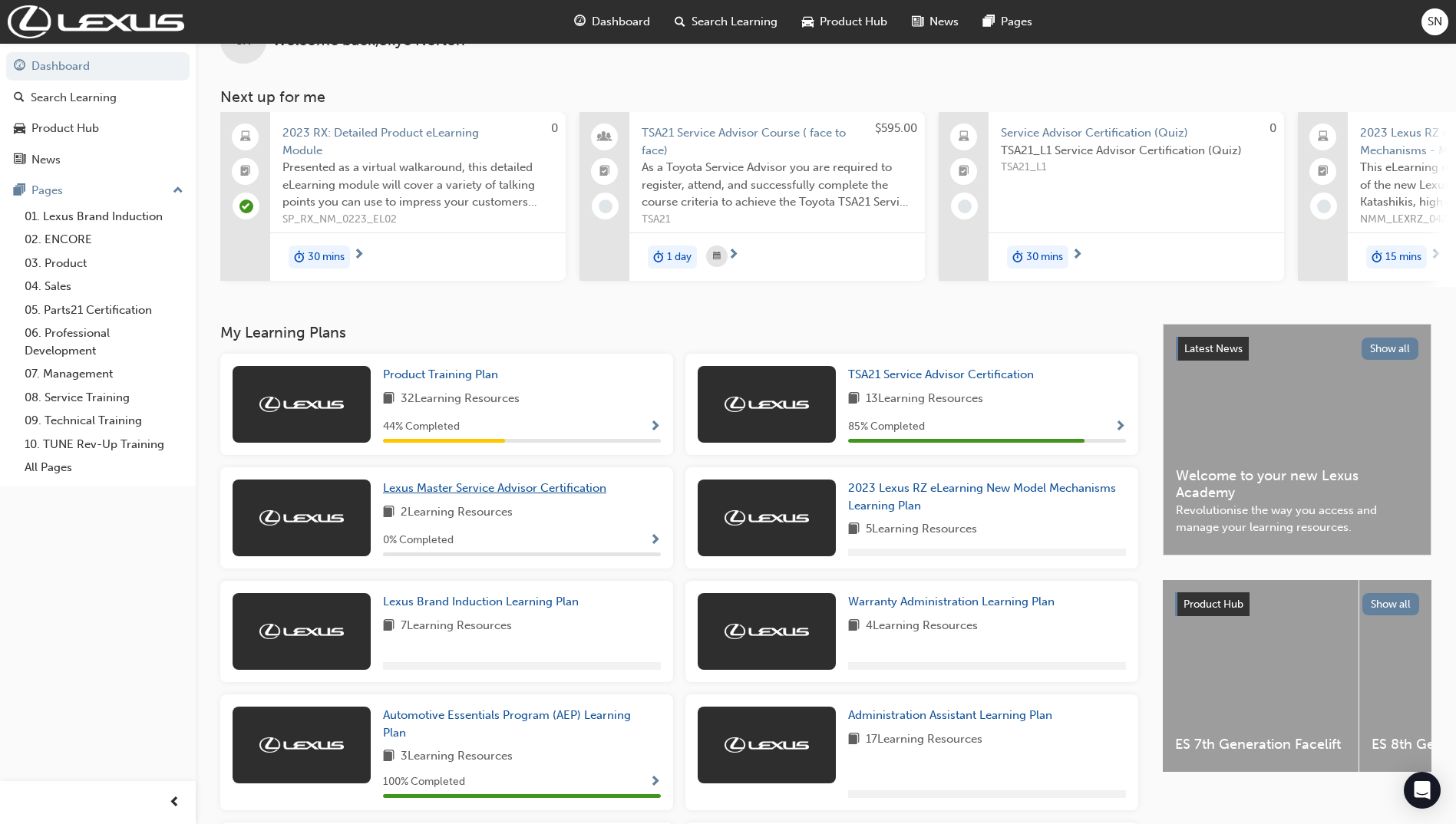
scroll to position [76, 0]
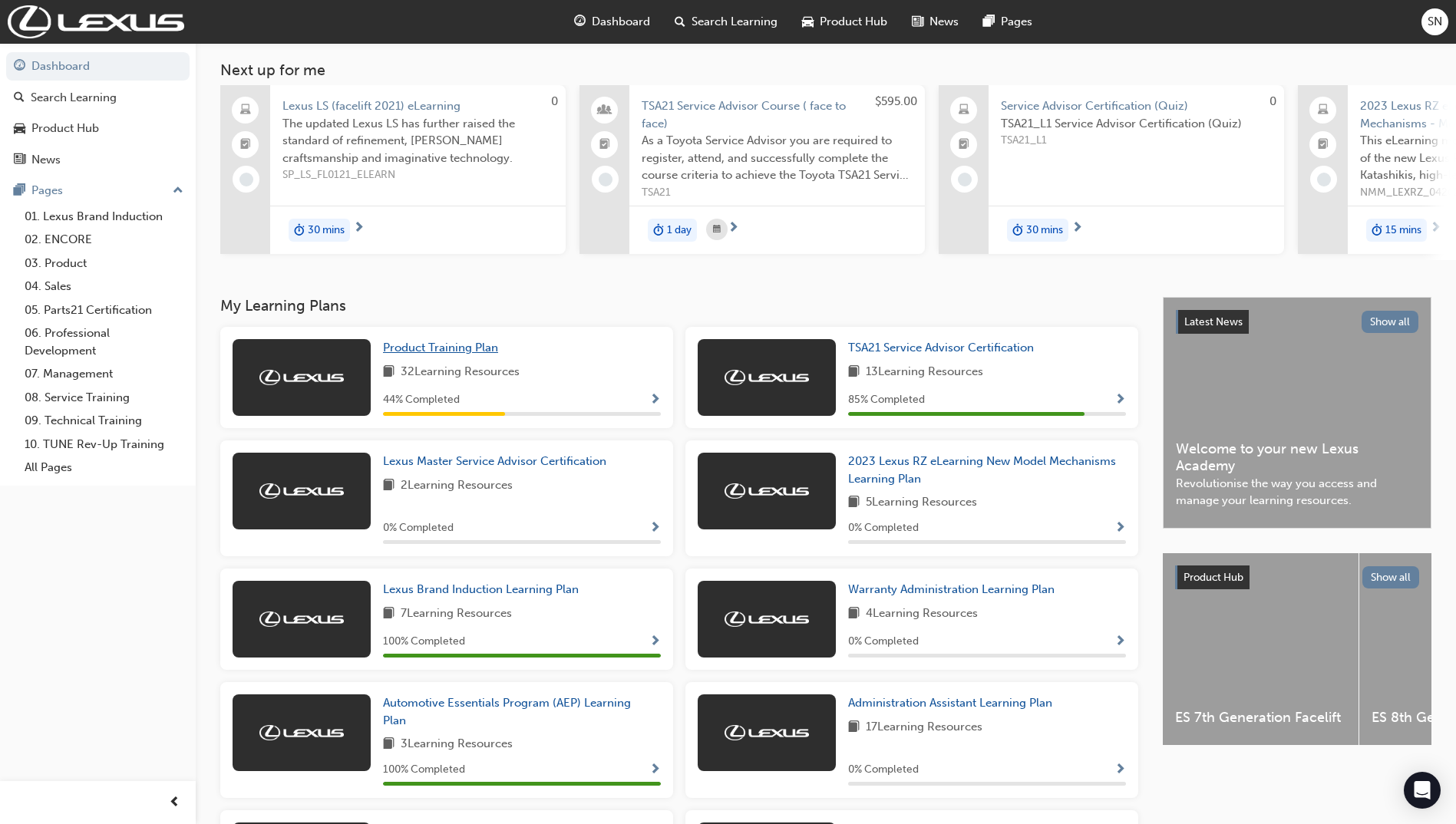
click at [456, 355] on span "Product Training Plan" at bounding box center [440, 347] width 115 height 13
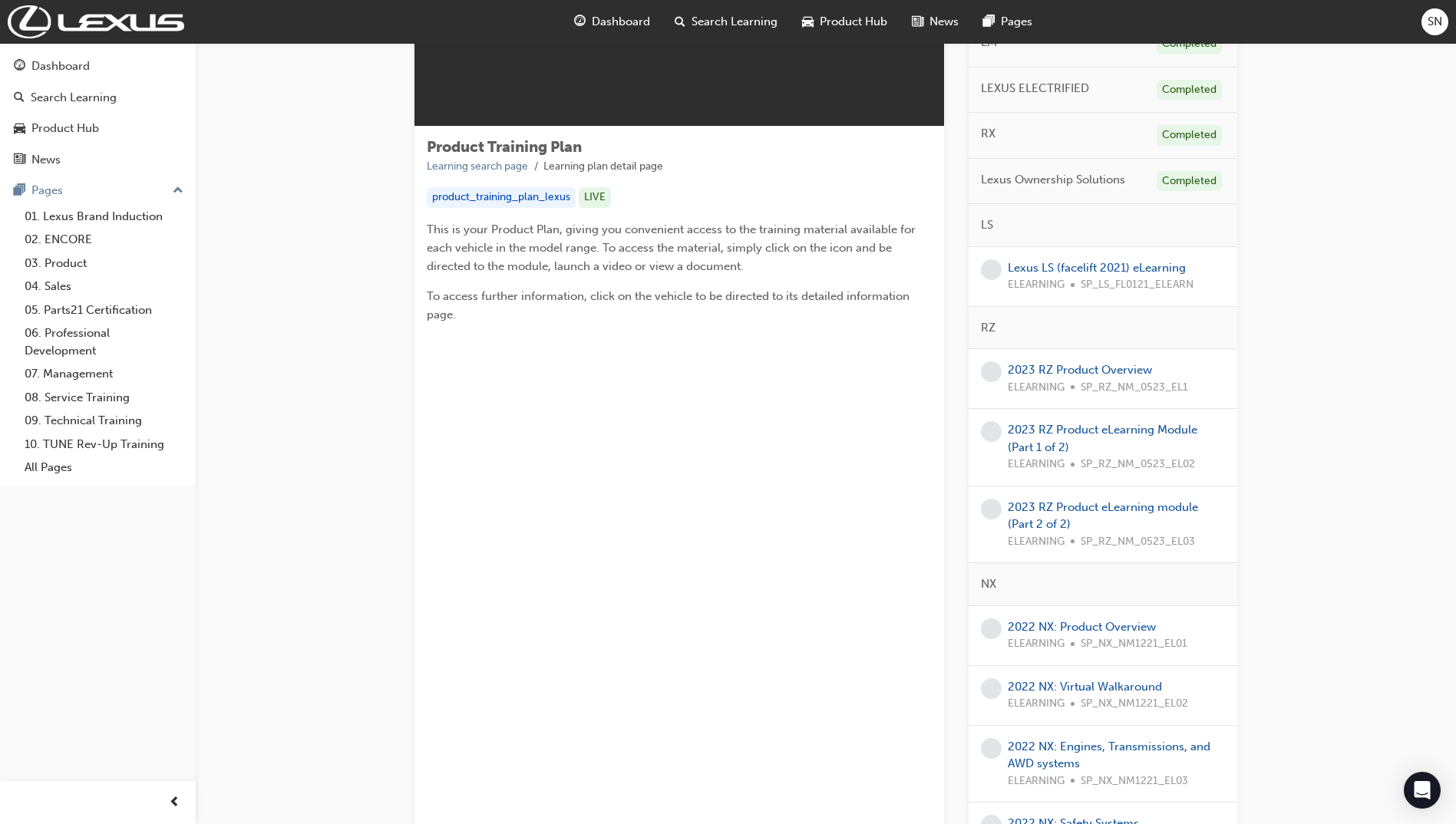
scroll to position [230, 0]
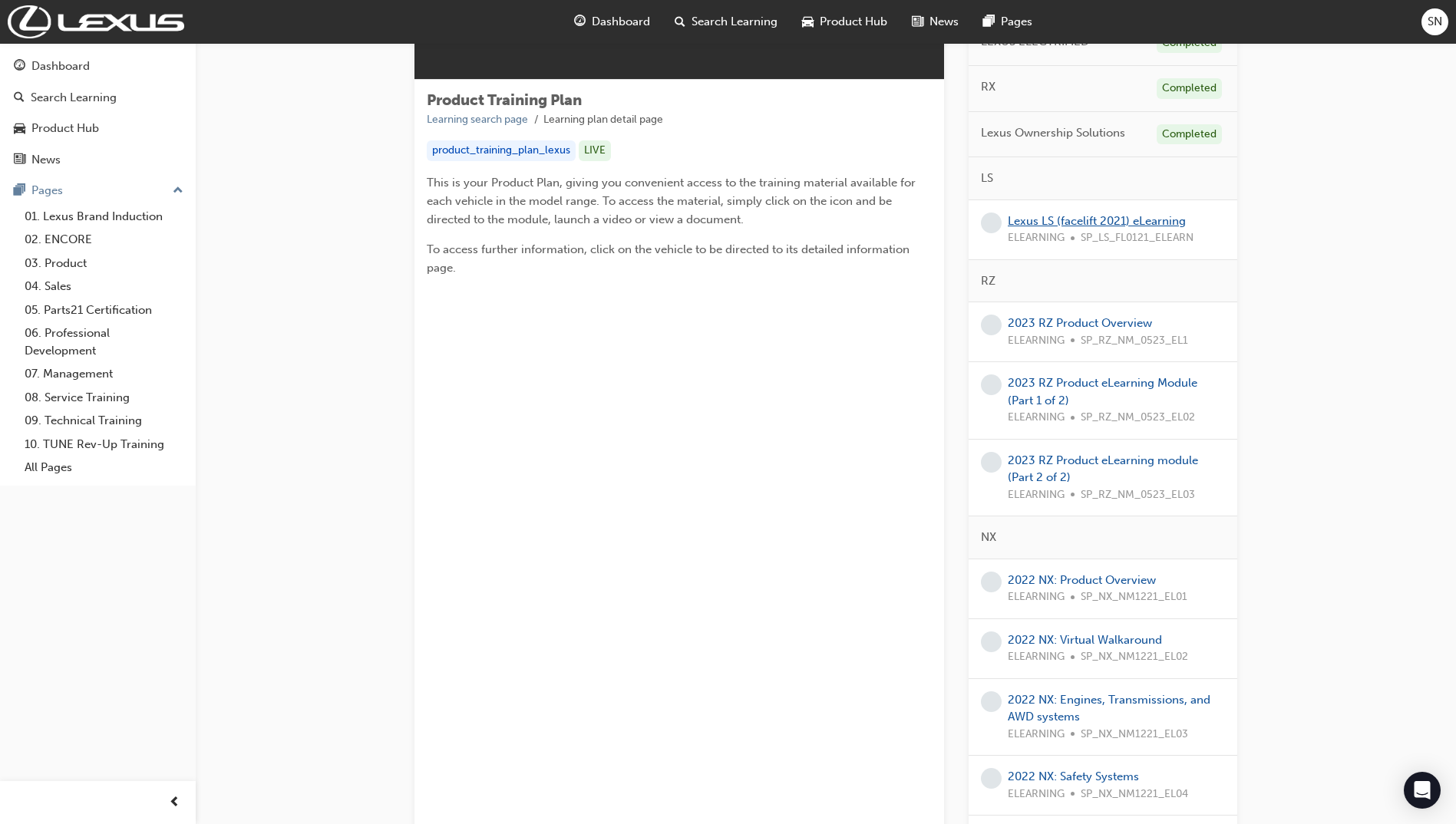
click at [1158, 226] on link "Lexus LS (facelift 2021) eLearning" at bounding box center [1096, 220] width 178 height 13
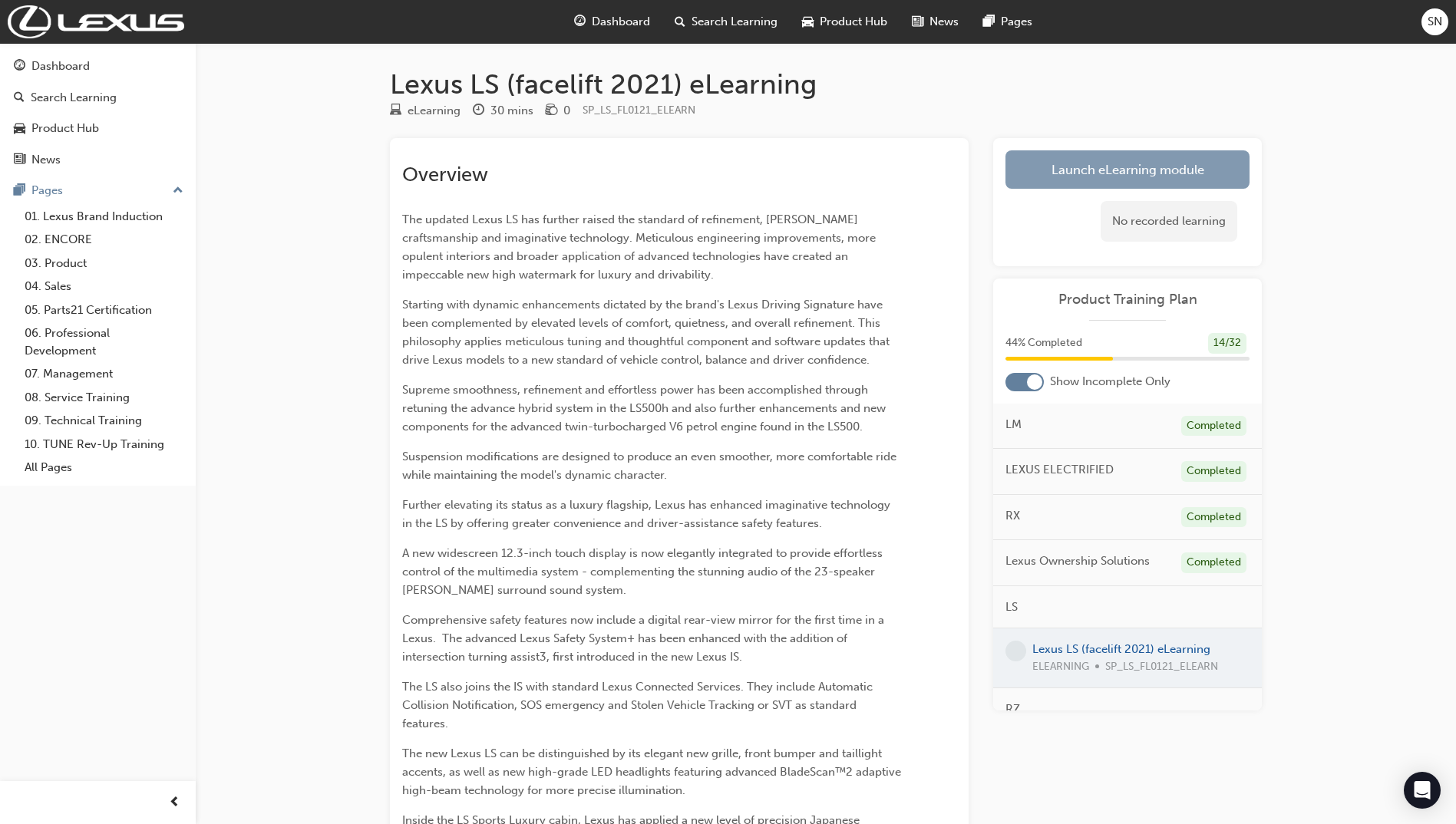
click at [1164, 178] on link "Launch eLearning module" at bounding box center [1128, 170] width 244 height 38
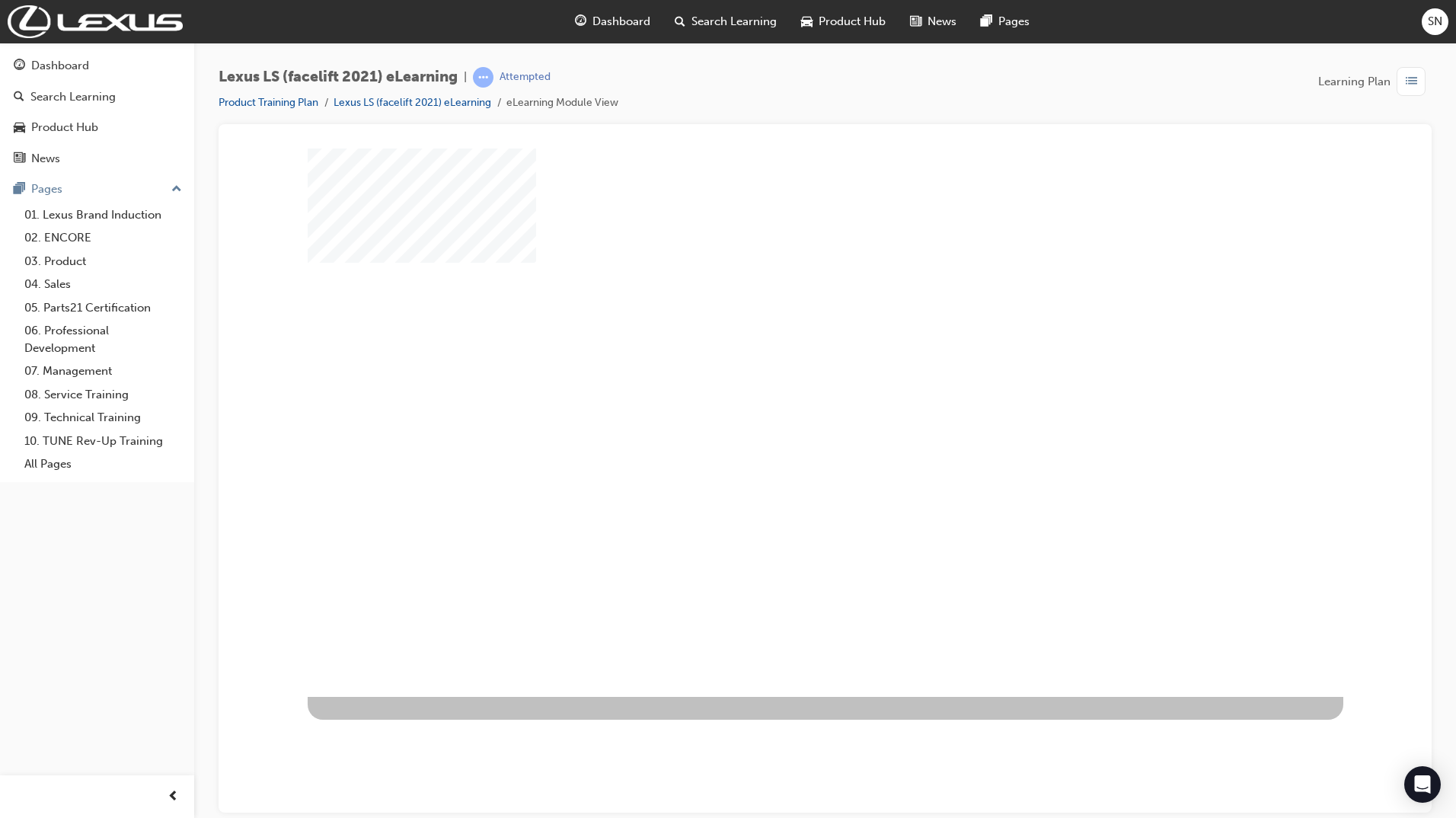
click at [879, 411] on div at bounding box center [826, 421] width 1036 height 548
click at [781, 378] on div "play" at bounding box center [781, 378] width 0 height 0
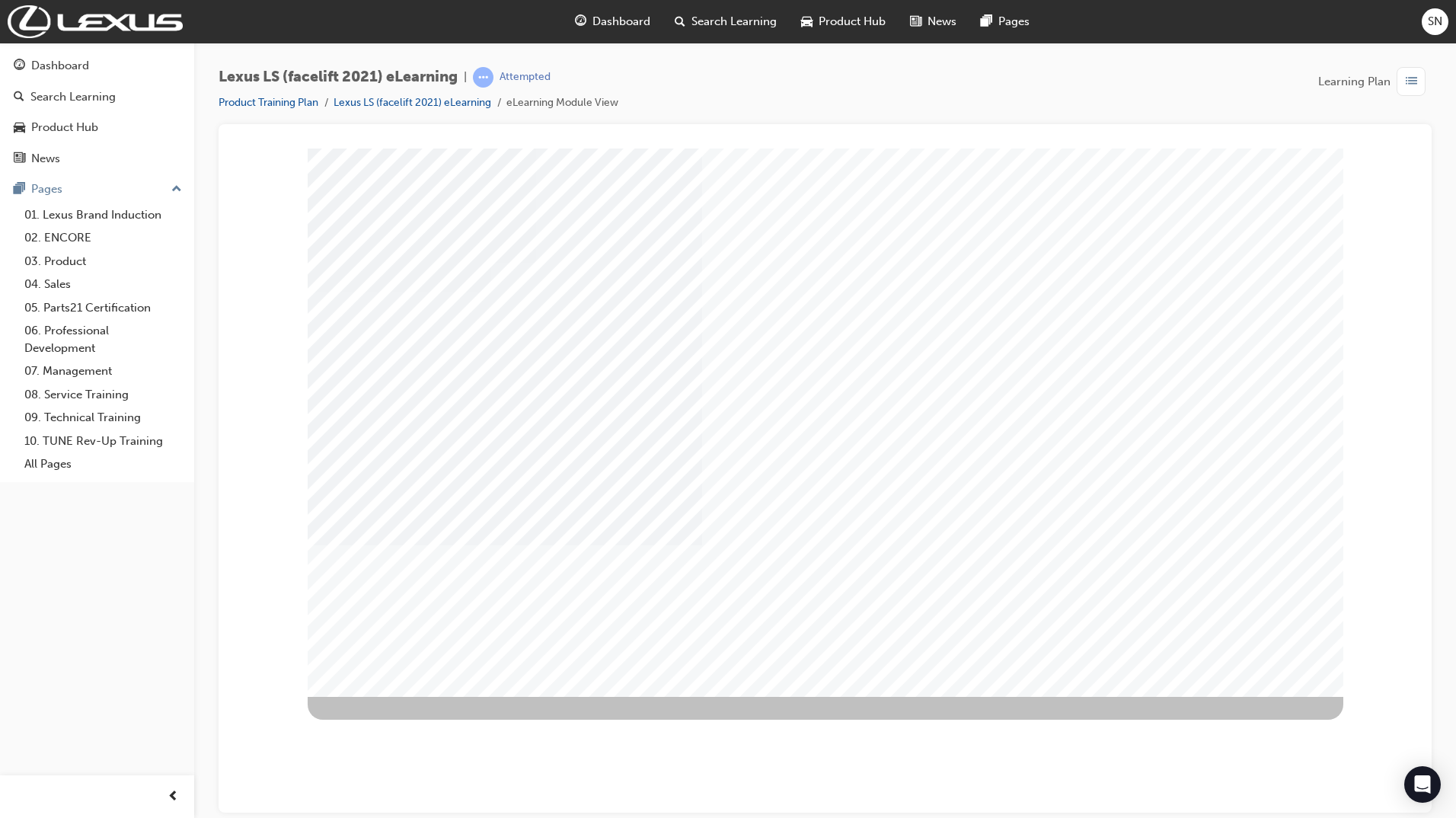
drag, startPoint x: 792, startPoint y: 236, endPoint x: 819, endPoint y: 214, distance: 34.8
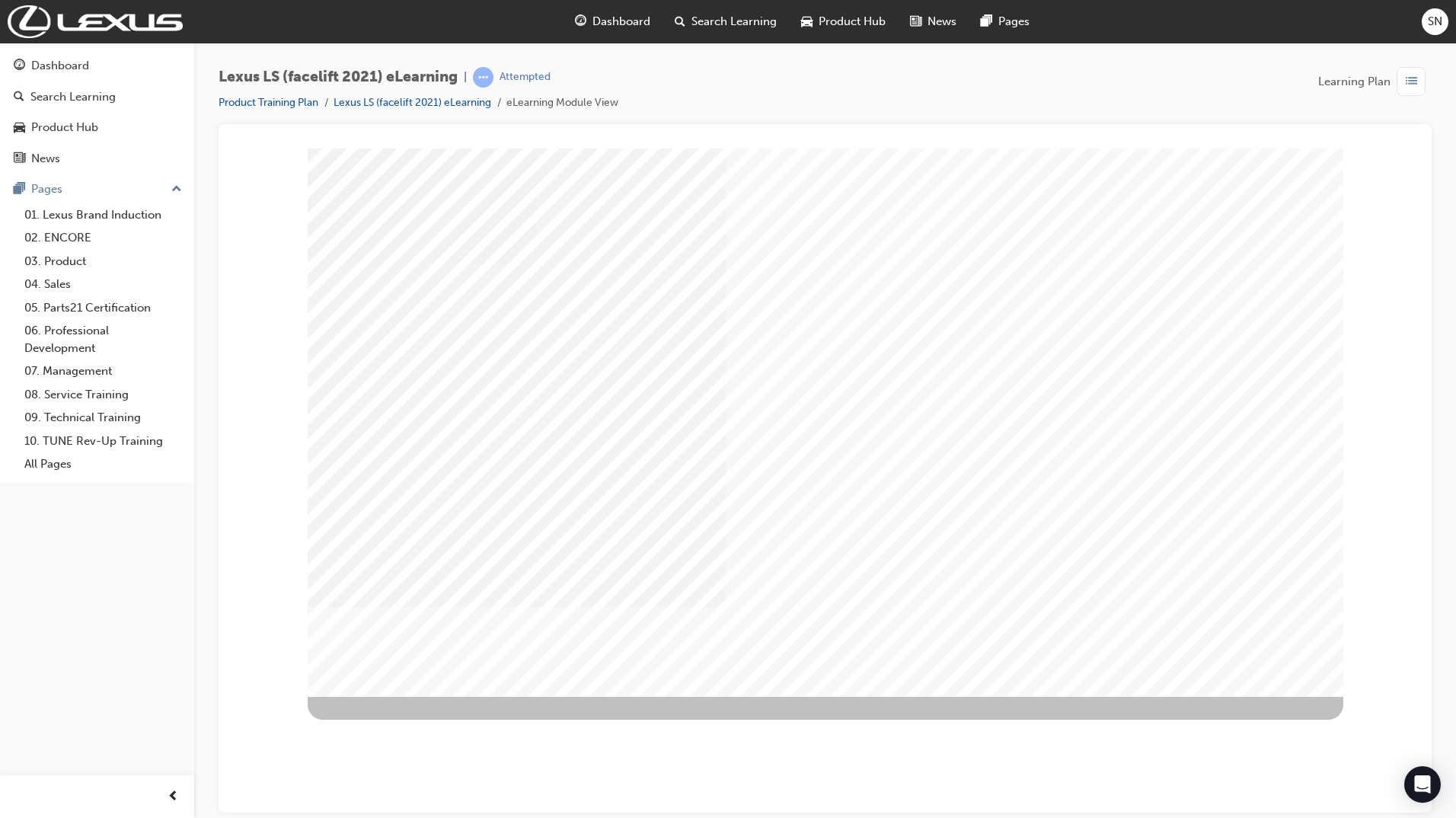
drag, startPoint x: 1048, startPoint y: 243, endPoint x: 1056, endPoint y: 216, distance: 28.2
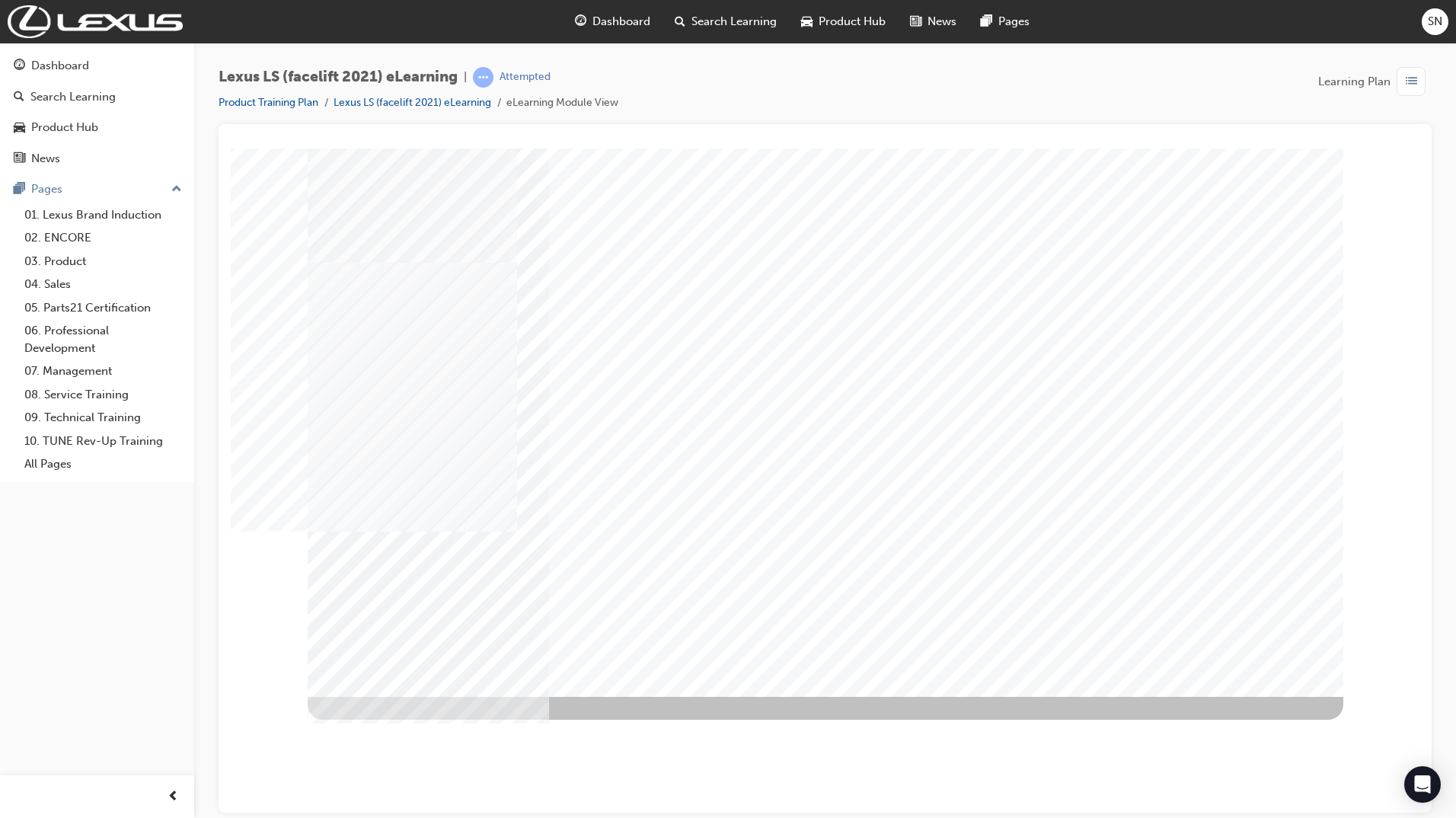
drag, startPoint x: 635, startPoint y: 395, endPoint x: 653, endPoint y: 391, distance: 18.4
click at [636, 395] on div "multistate" at bounding box center [826, 421] width 1036 height 548
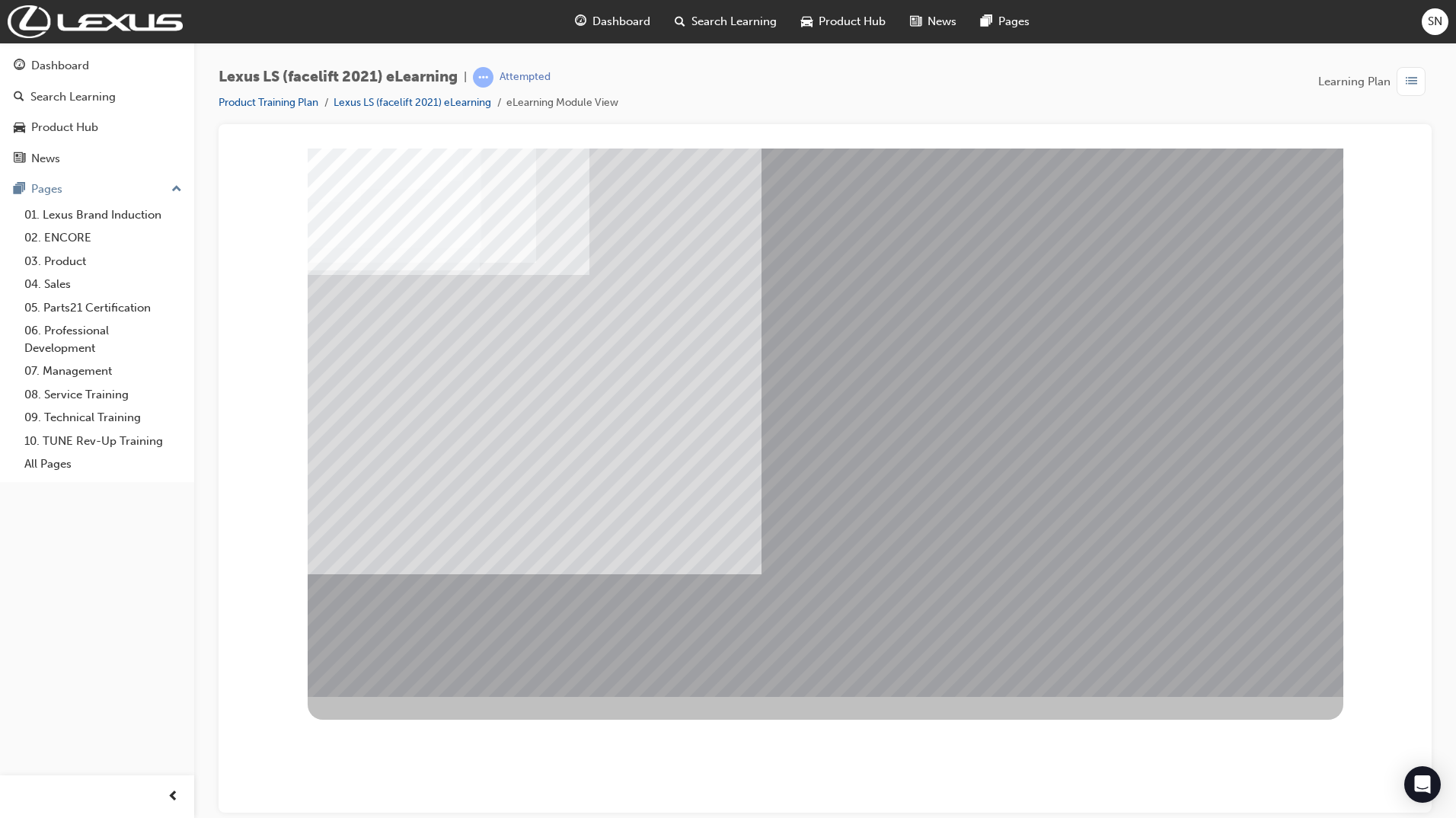
drag, startPoint x: 1050, startPoint y: 373, endPoint x: 1065, endPoint y: 389, distance: 21.9
click at [1052, 374] on div "multistate" at bounding box center [826, 421] width 1036 height 548
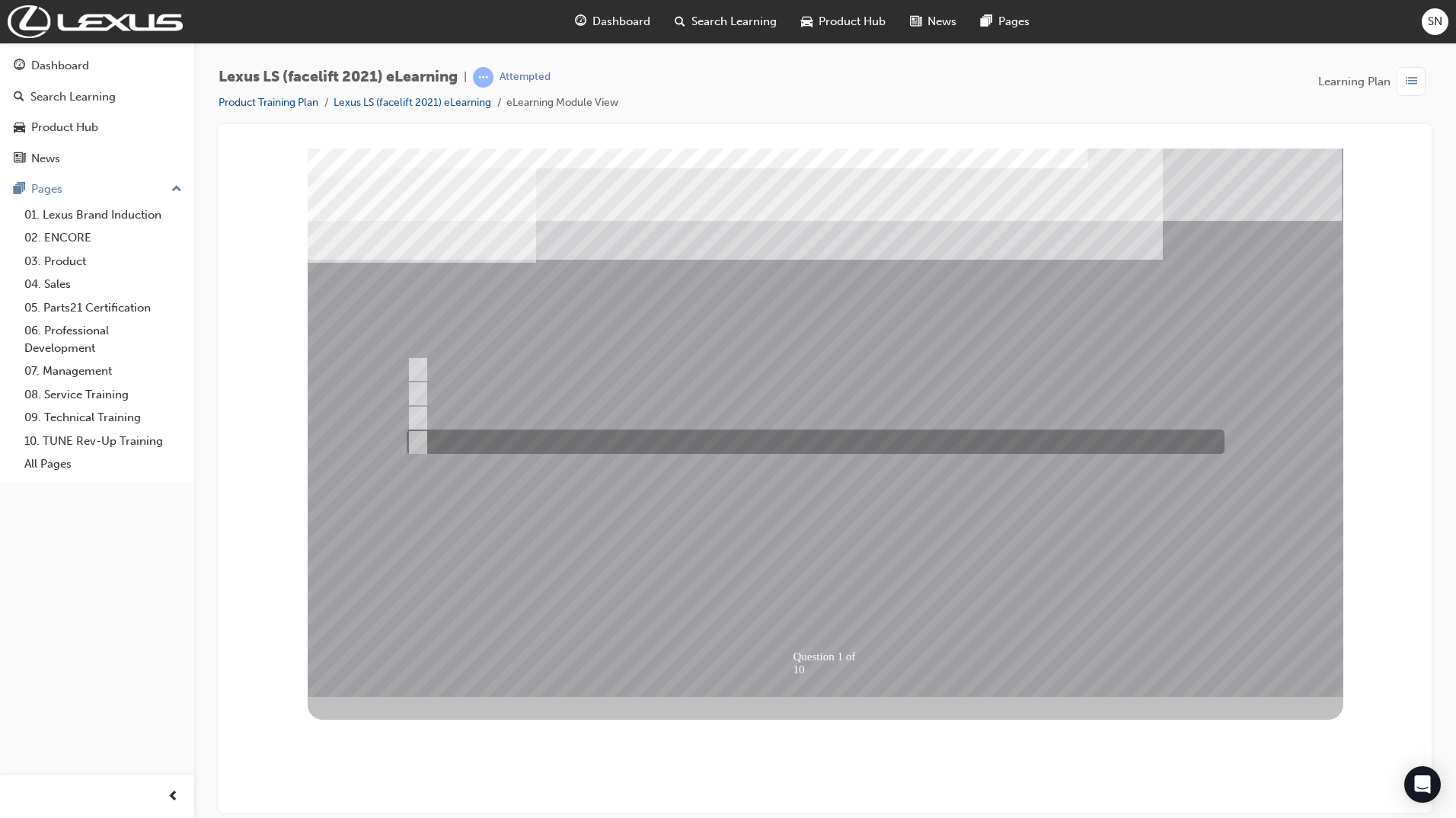
click at [421, 430] on div at bounding box center [811, 442] width 818 height 25
radio input "true"
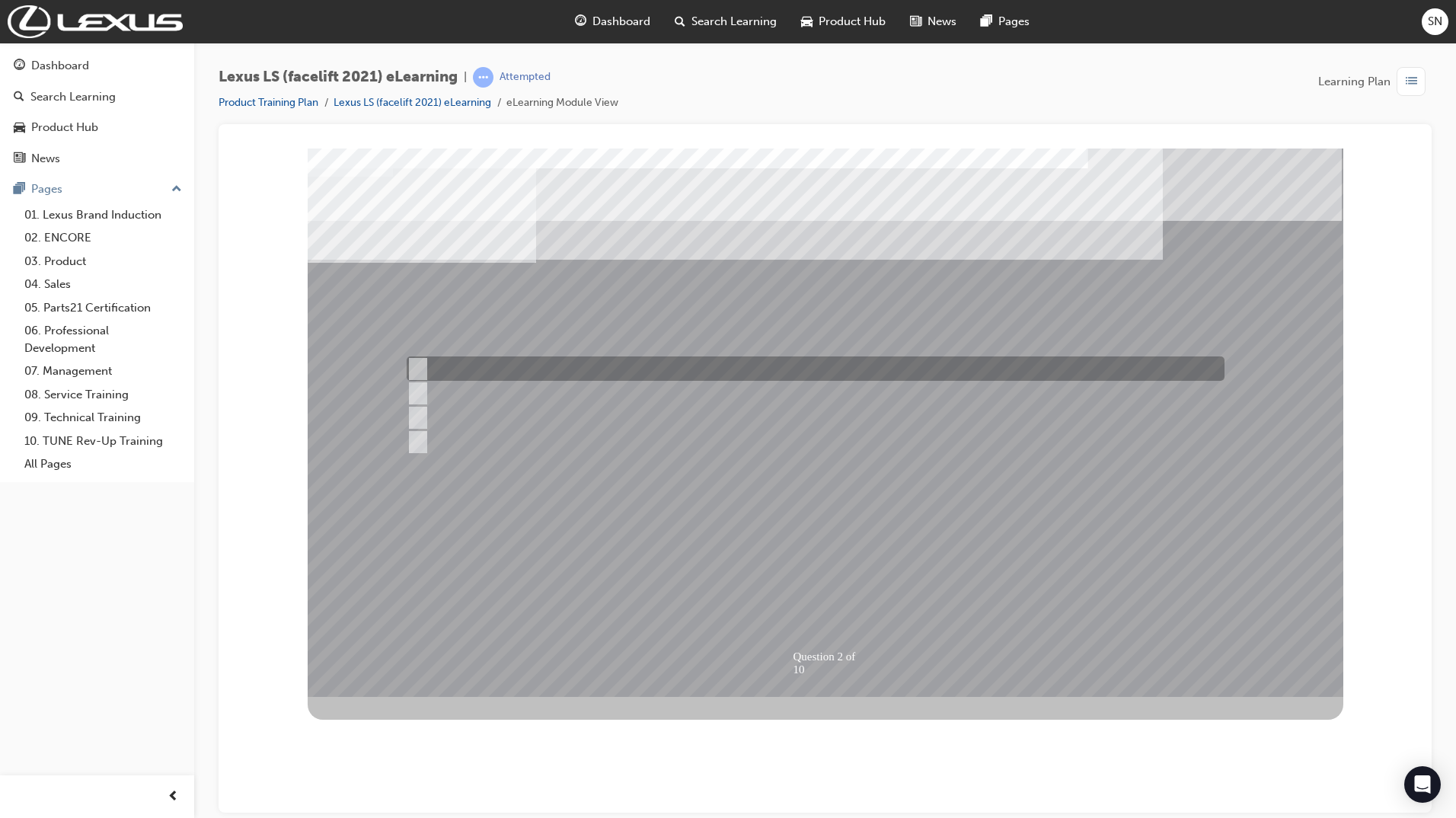
click at [495, 360] on div at bounding box center [811, 368] width 818 height 25
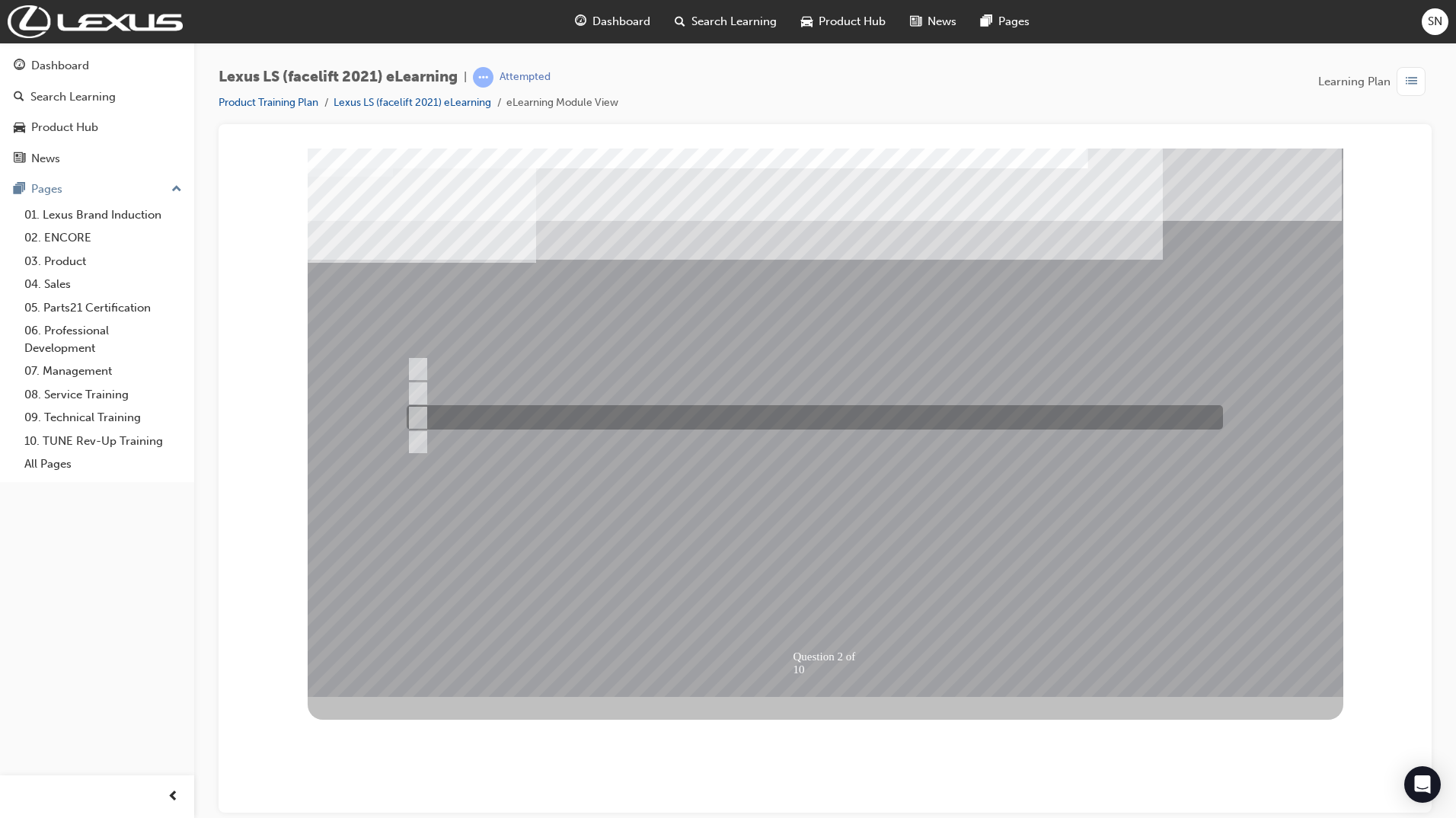
click at [559, 410] on div at bounding box center [810, 418] width 816 height 25
radio input "false"
radio input "true"
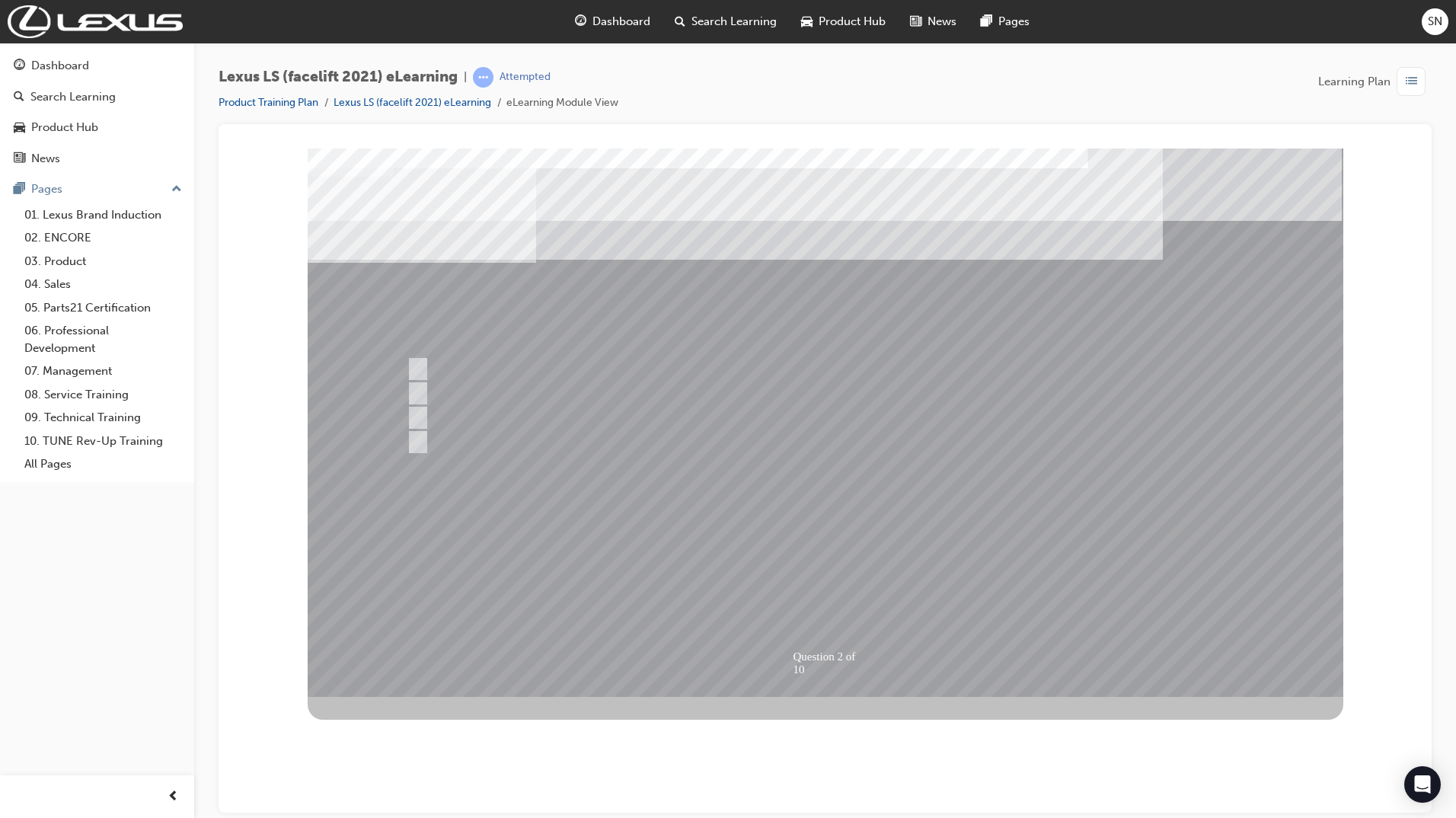
click at [455, 365] on div at bounding box center [826, 421] width 1036 height 548
click at [423, 368] on div at bounding box center [826, 421] width 1036 height 548
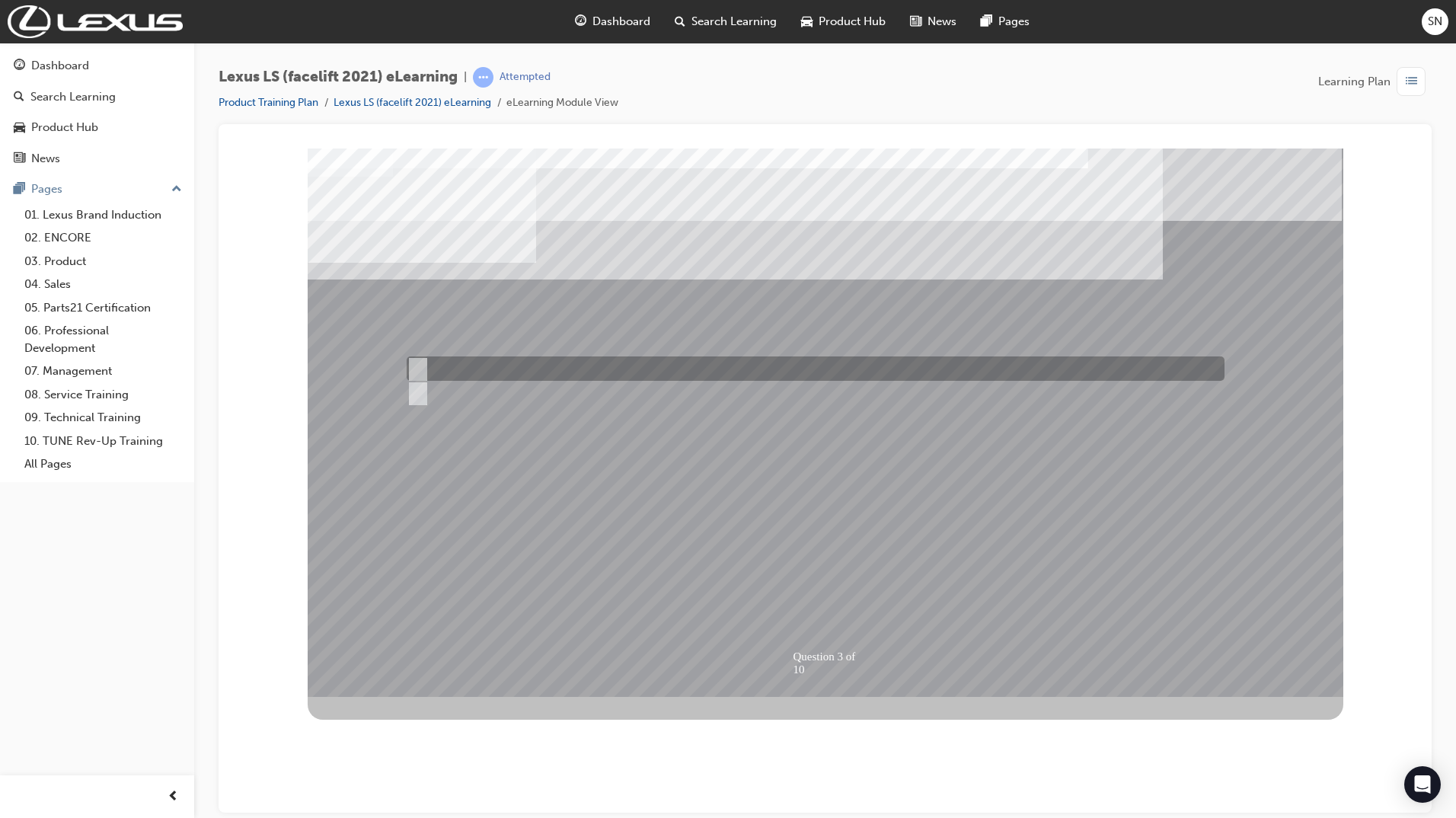
click at [418, 364] on input "True" at bounding box center [415, 368] width 17 height 17
radio input "true"
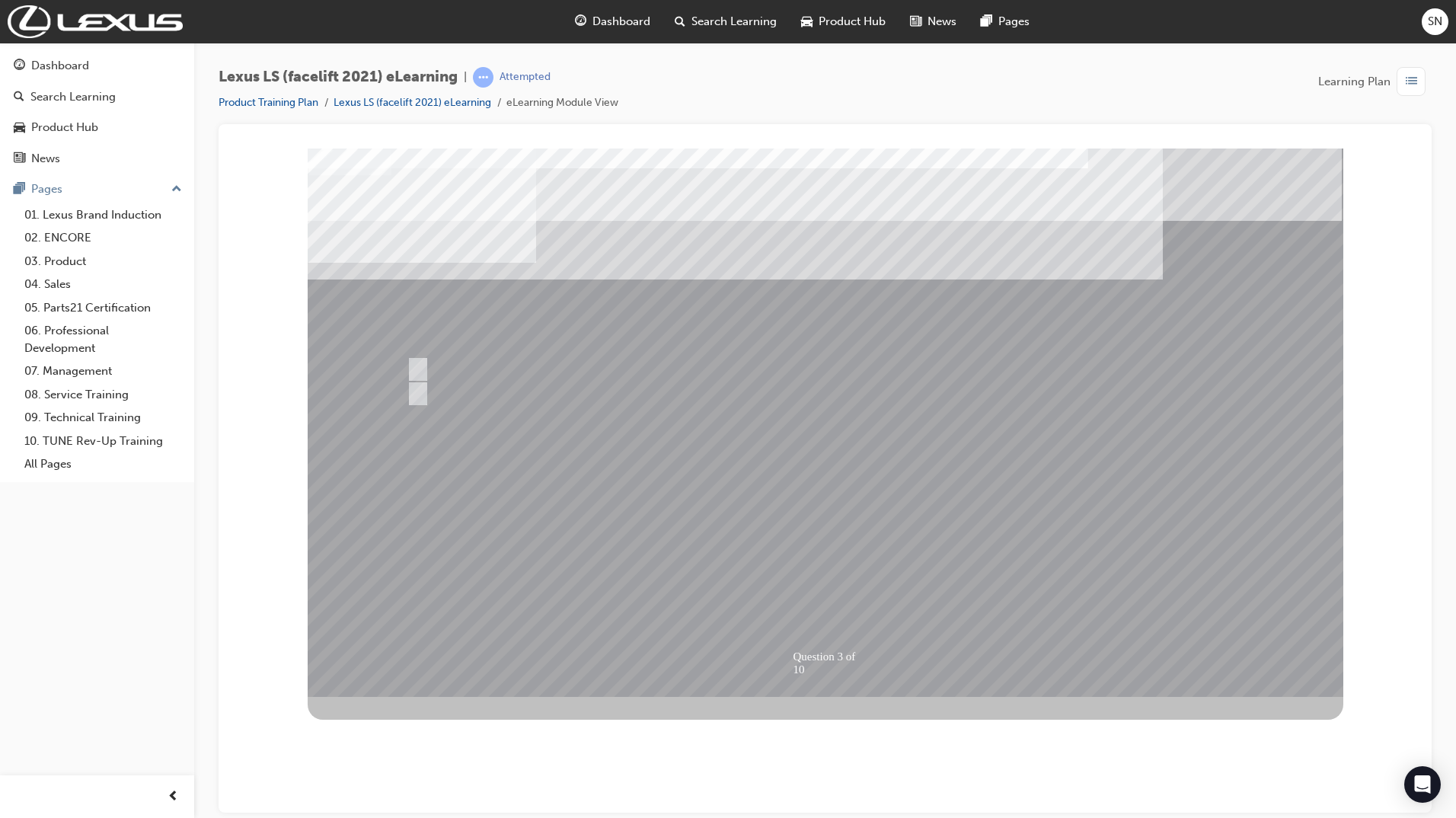
click at [831, 570] on div at bounding box center [826, 421] width 1036 height 548
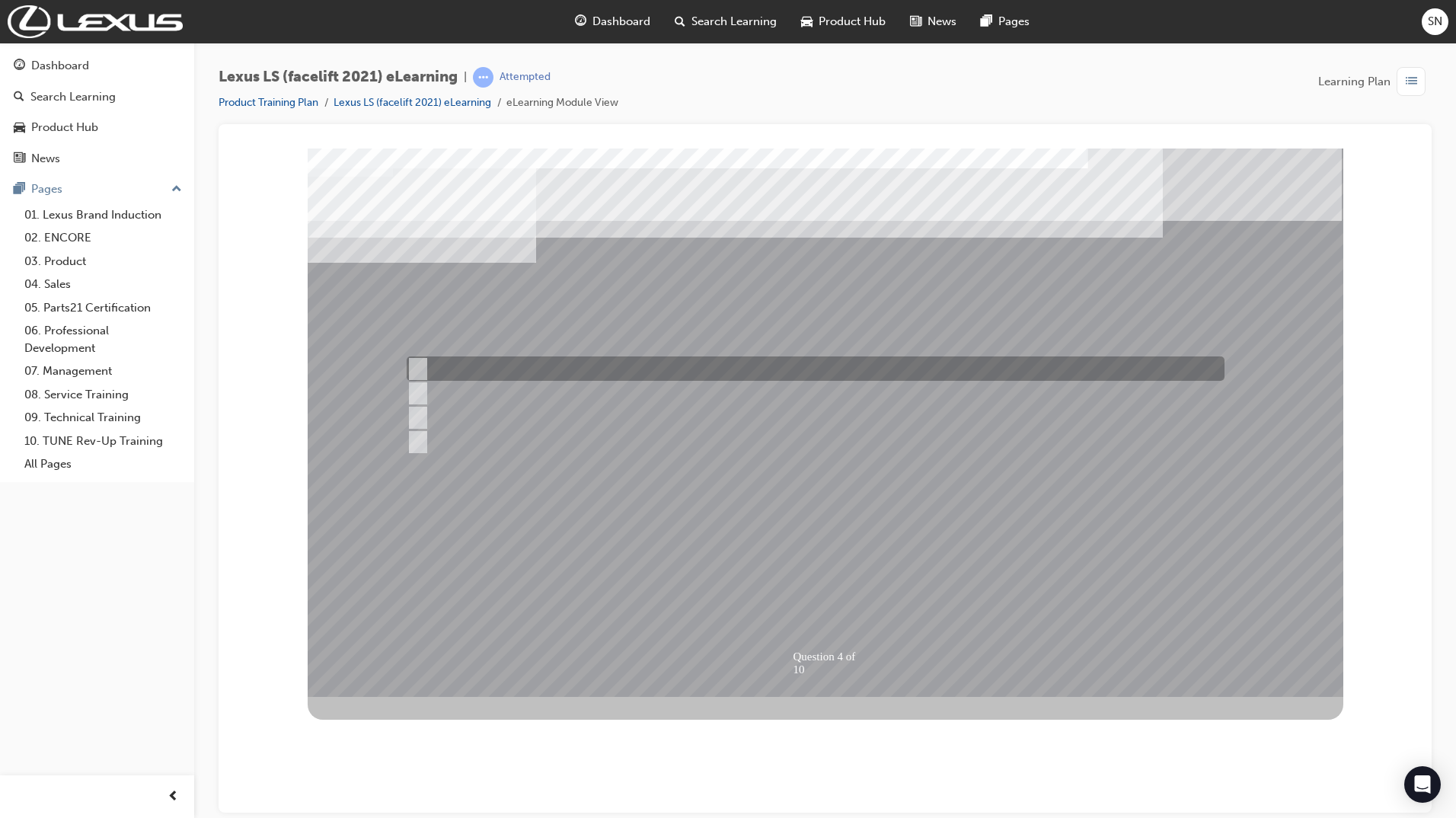
click at [699, 372] on div at bounding box center [811, 368] width 818 height 25
radio input "true"
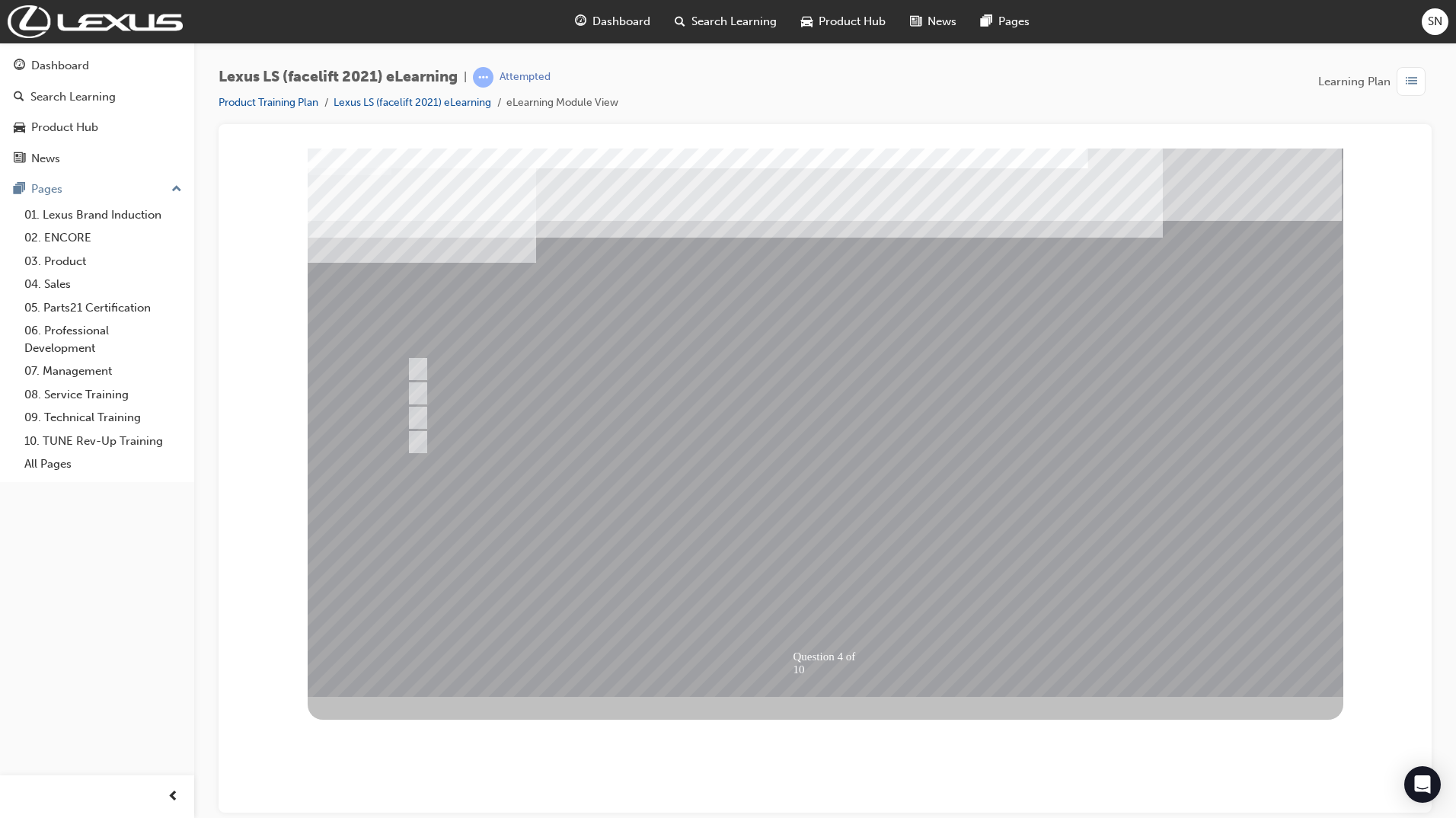
click at [805, 572] on div at bounding box center [826, 421] width 1036 height 548
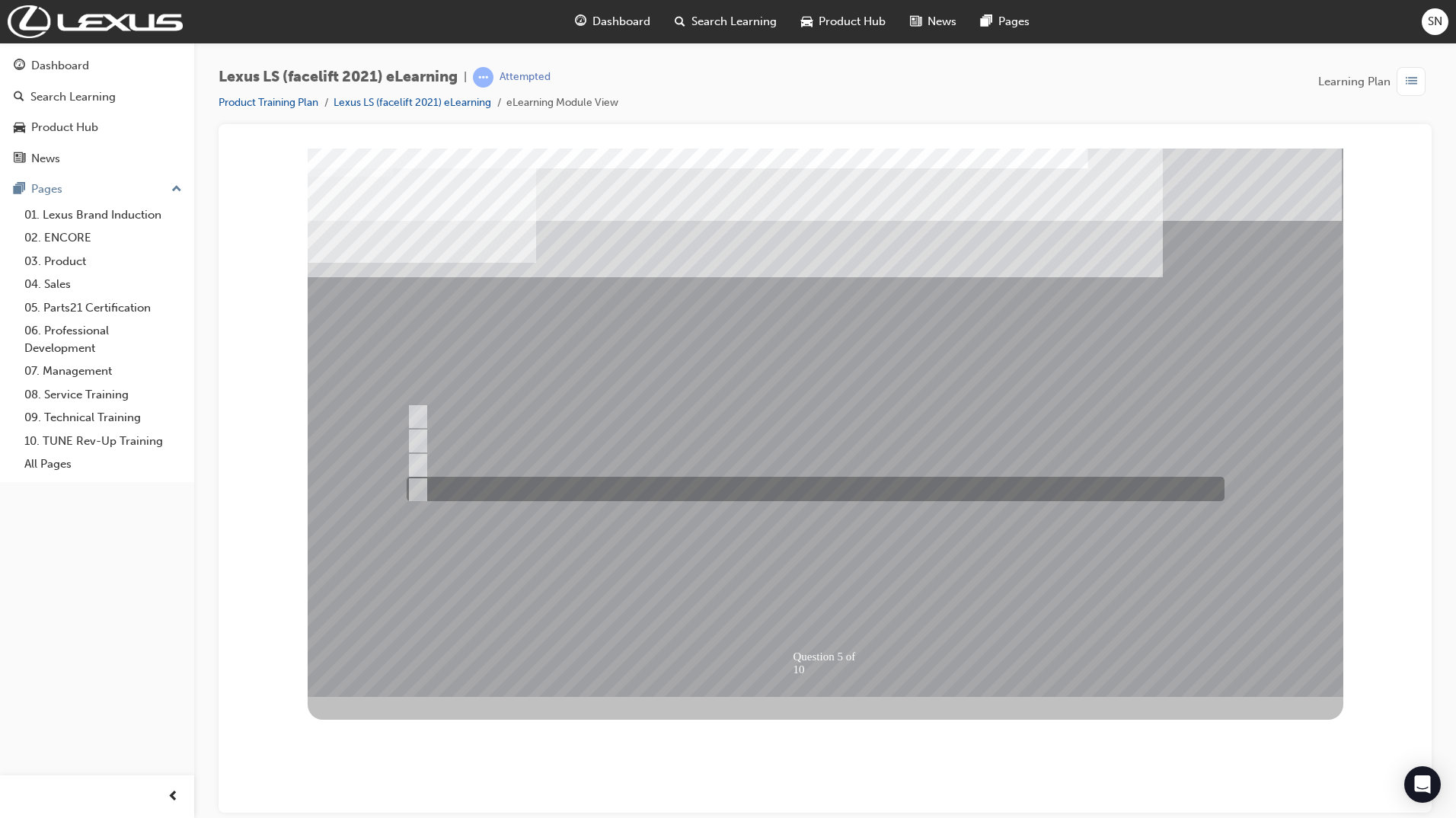
click at [547, 490] on div at bounding box center [811, 489] width 818 height 25
radio input "true"
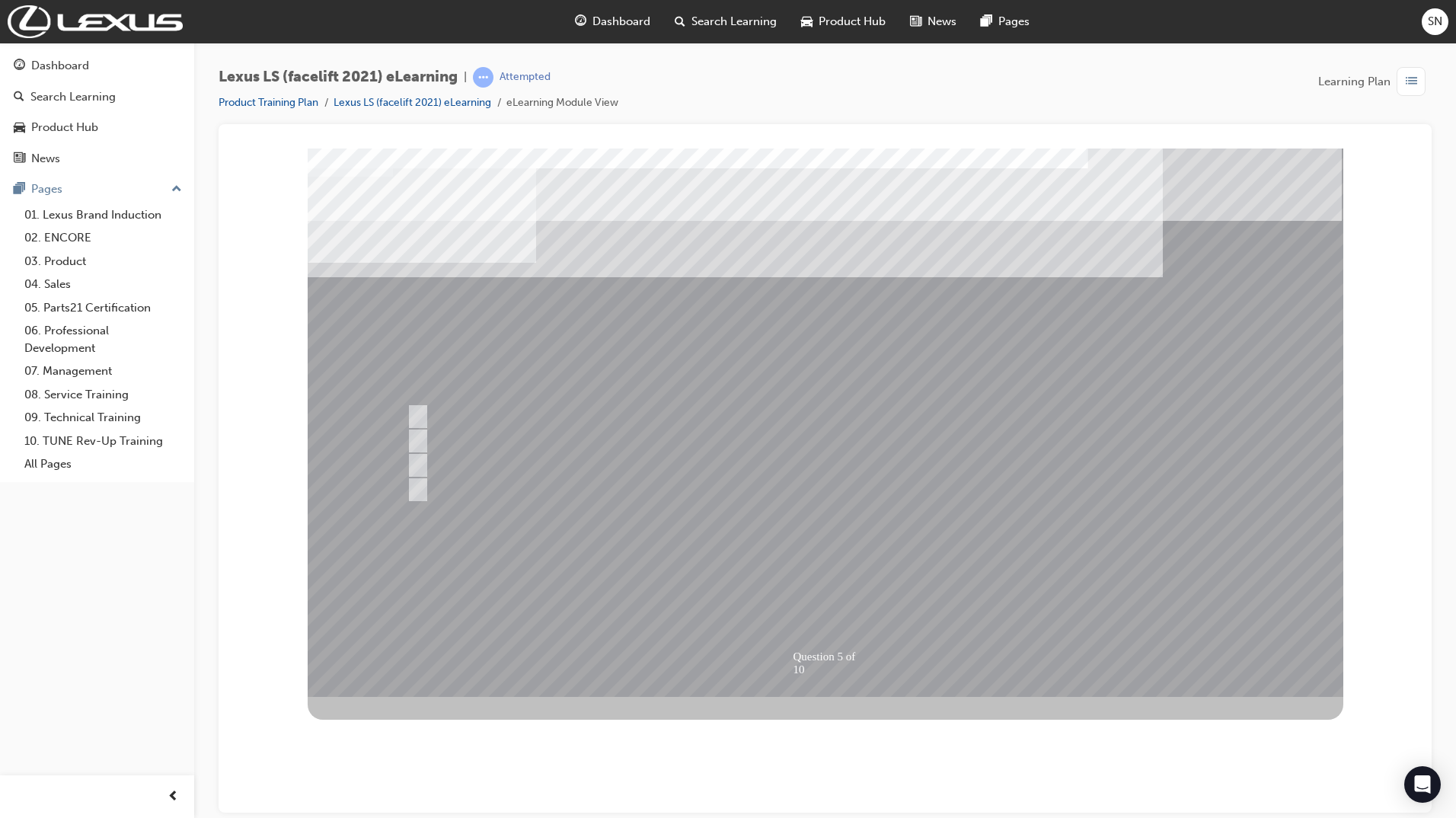
click at [806, 574] on div at bounding box center [826, 421] width 1036 height 548
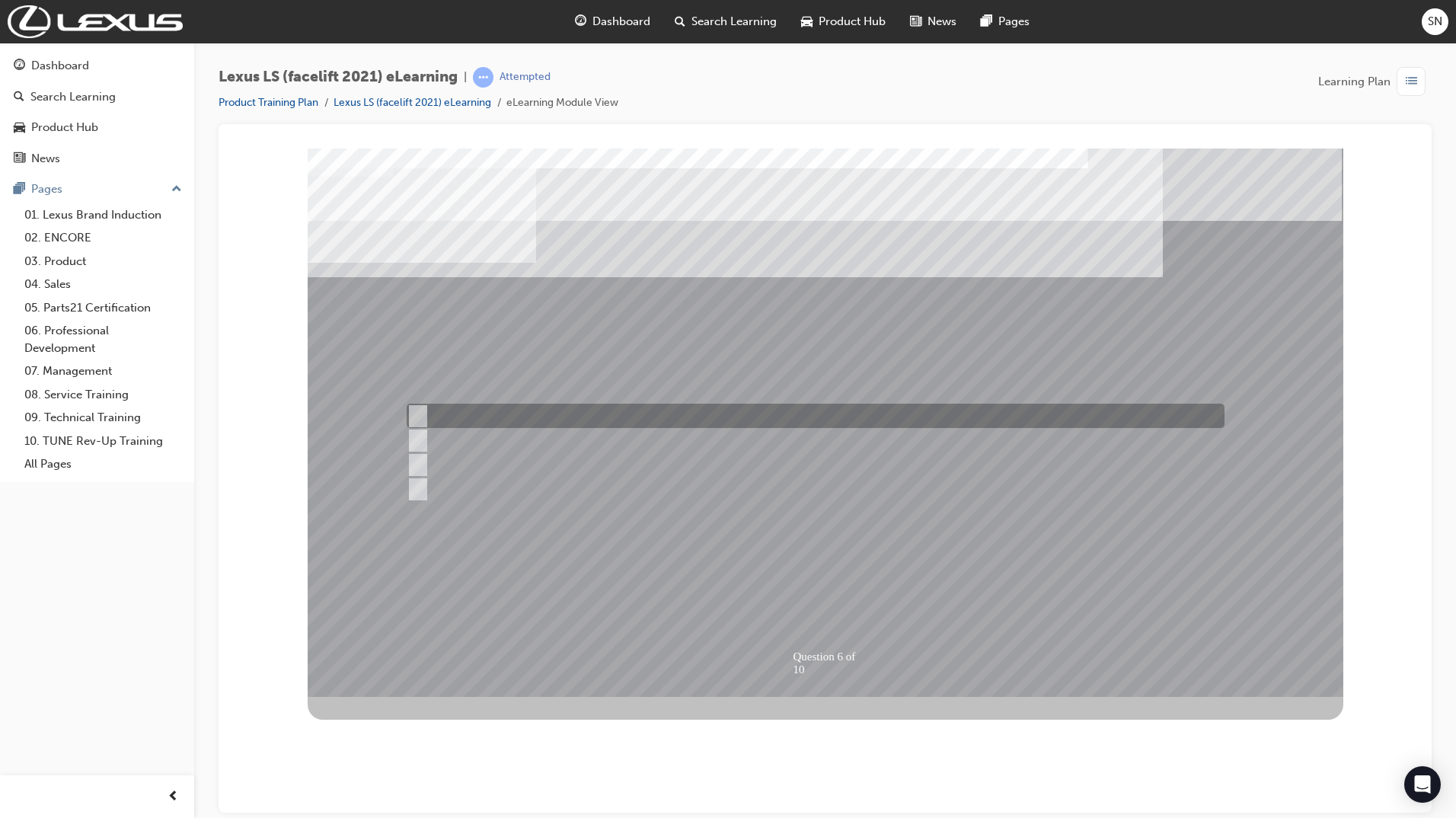
click at [455, 413] on div at bounding box center [811, 416] width 818 height 25
radio input "true"
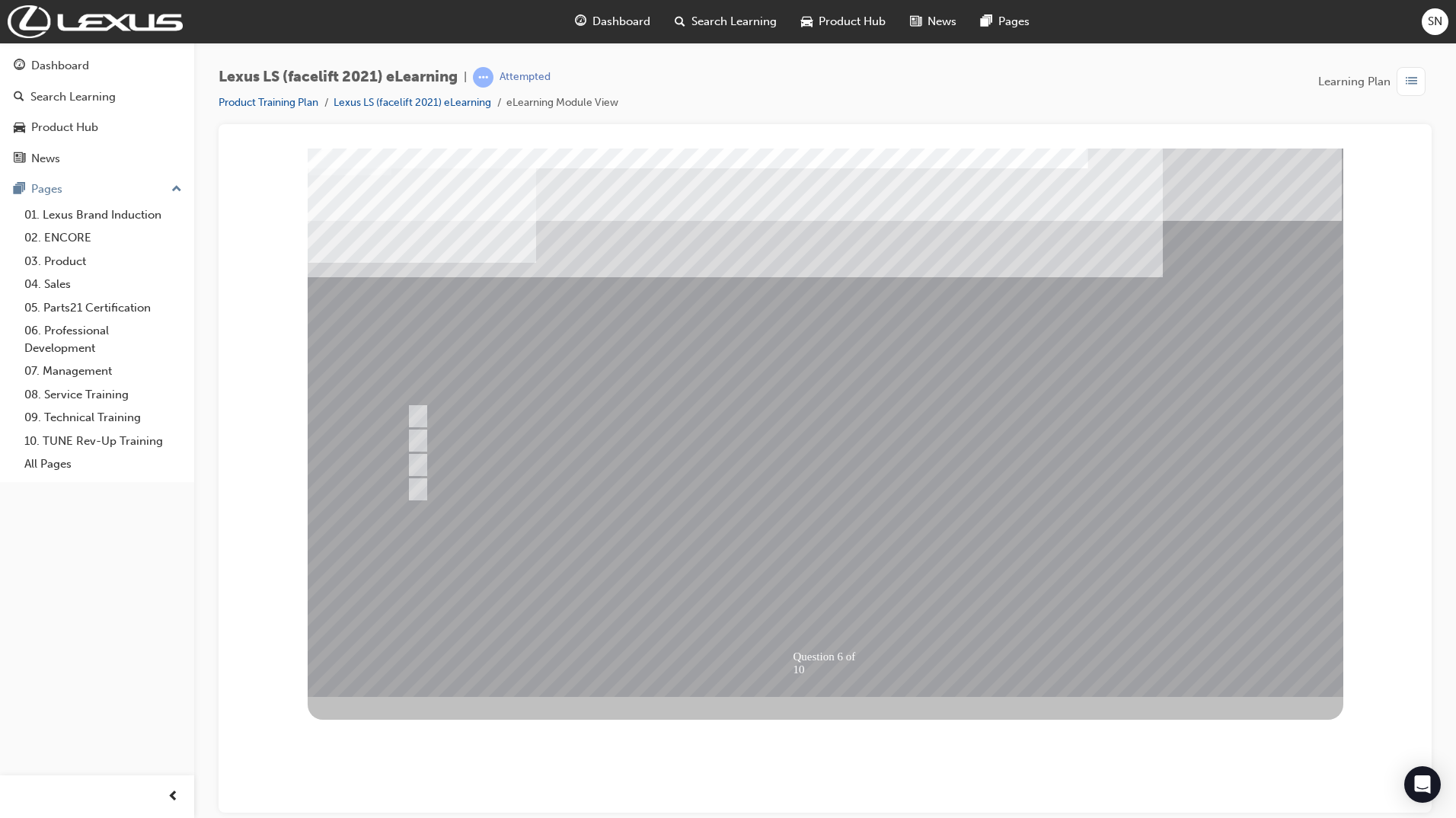
click at [824, 572] on div at bounding box center [826, 421] width 1036 height 548
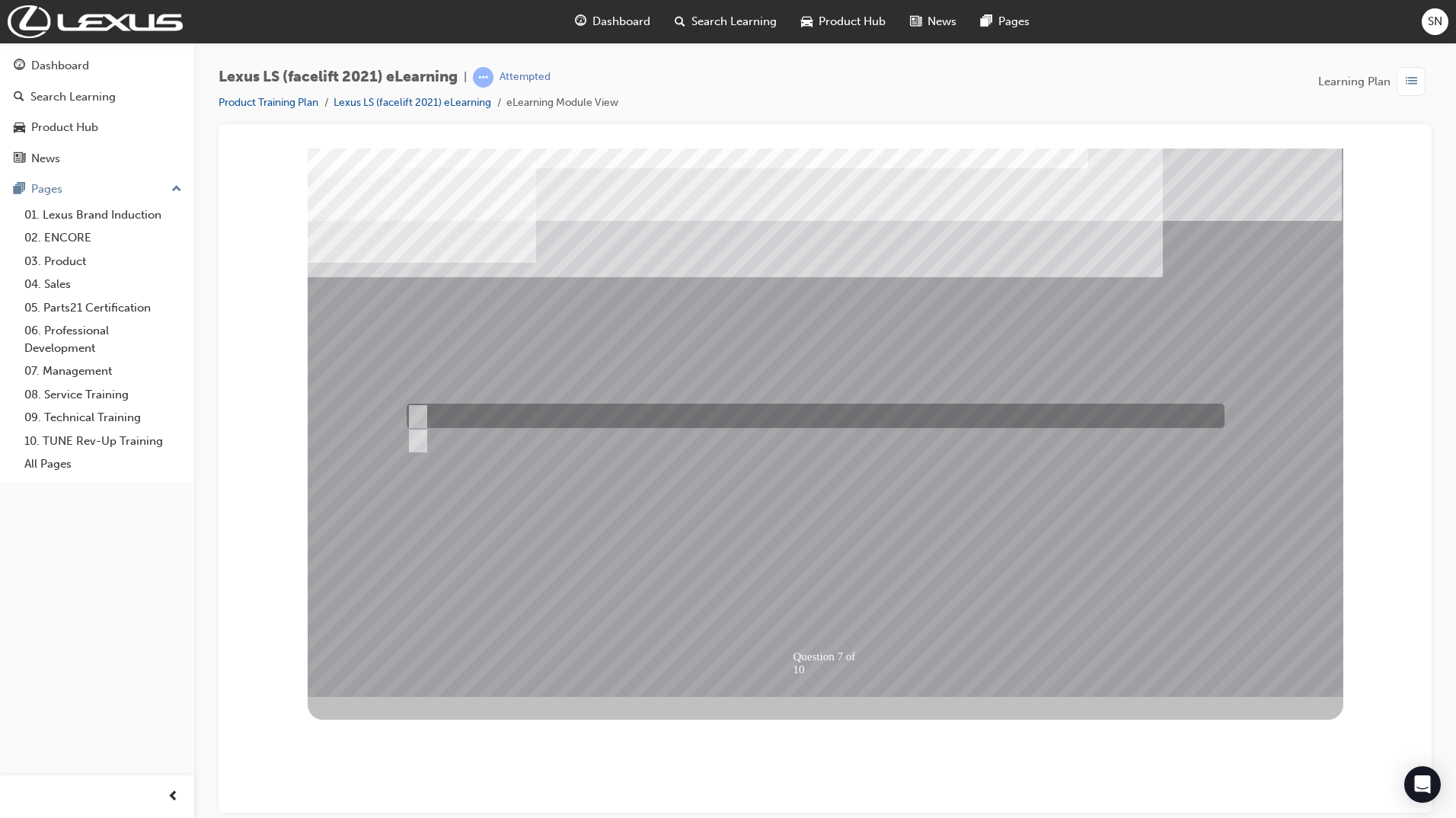
click at [457, 422] on div at bounding box center [811, 416] width 818 height 25
radio input "true"
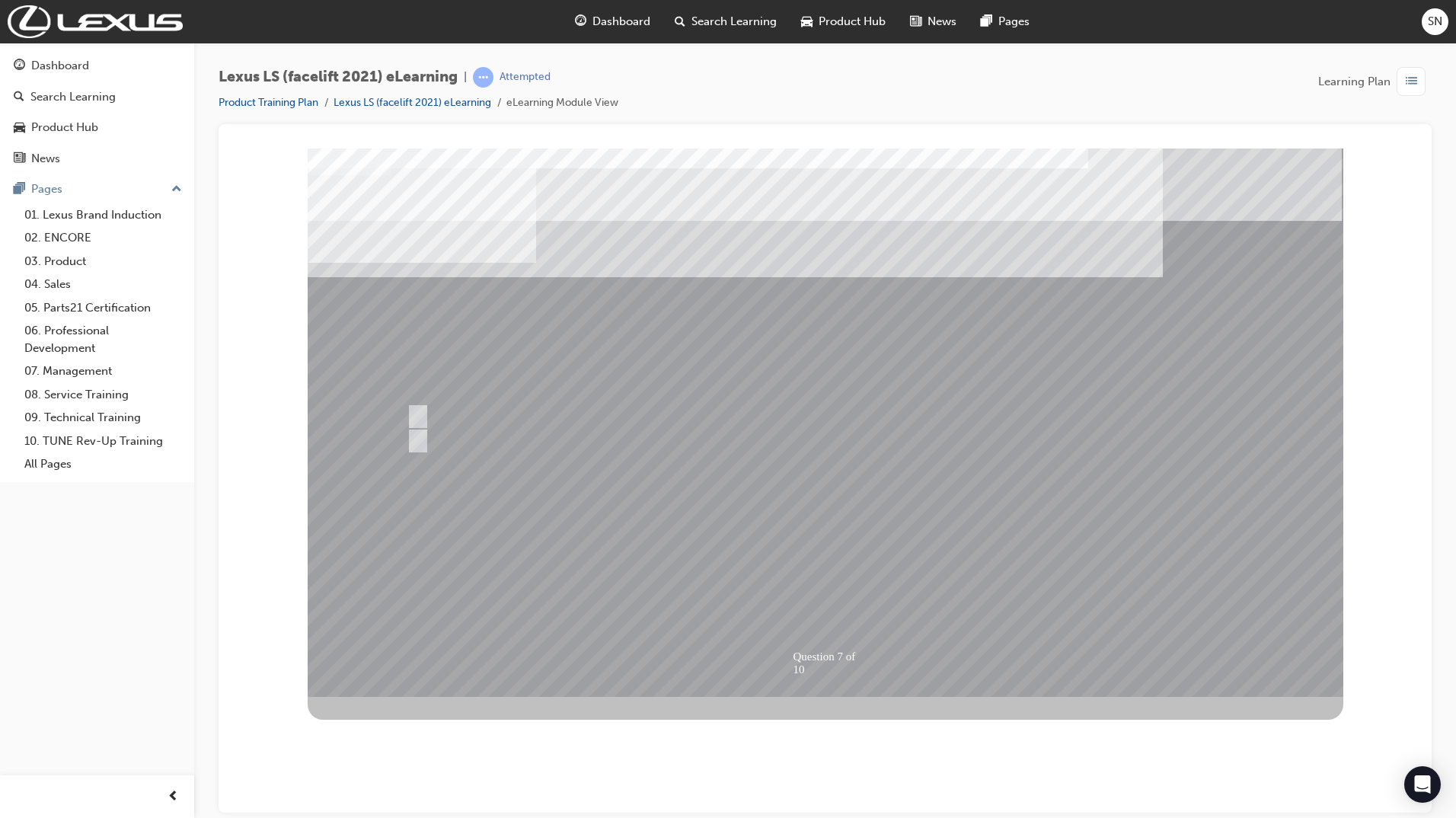
click at [824, 569] on div at bounding box center [826, 421] width 1036 height 548
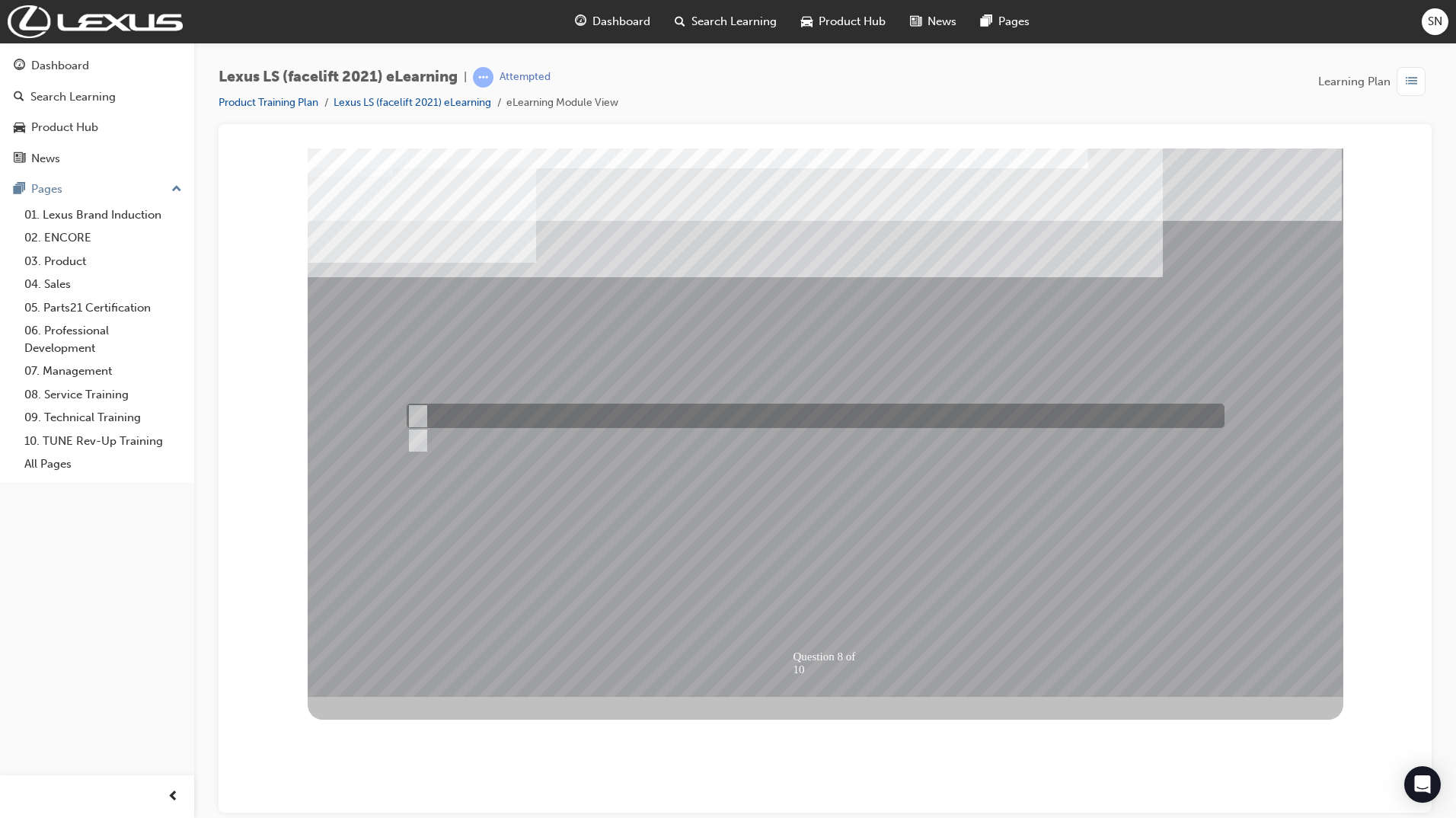
click at [418, 410] on input "True" at bounding box center [415, 416] width 17 height 17
radio input "true"
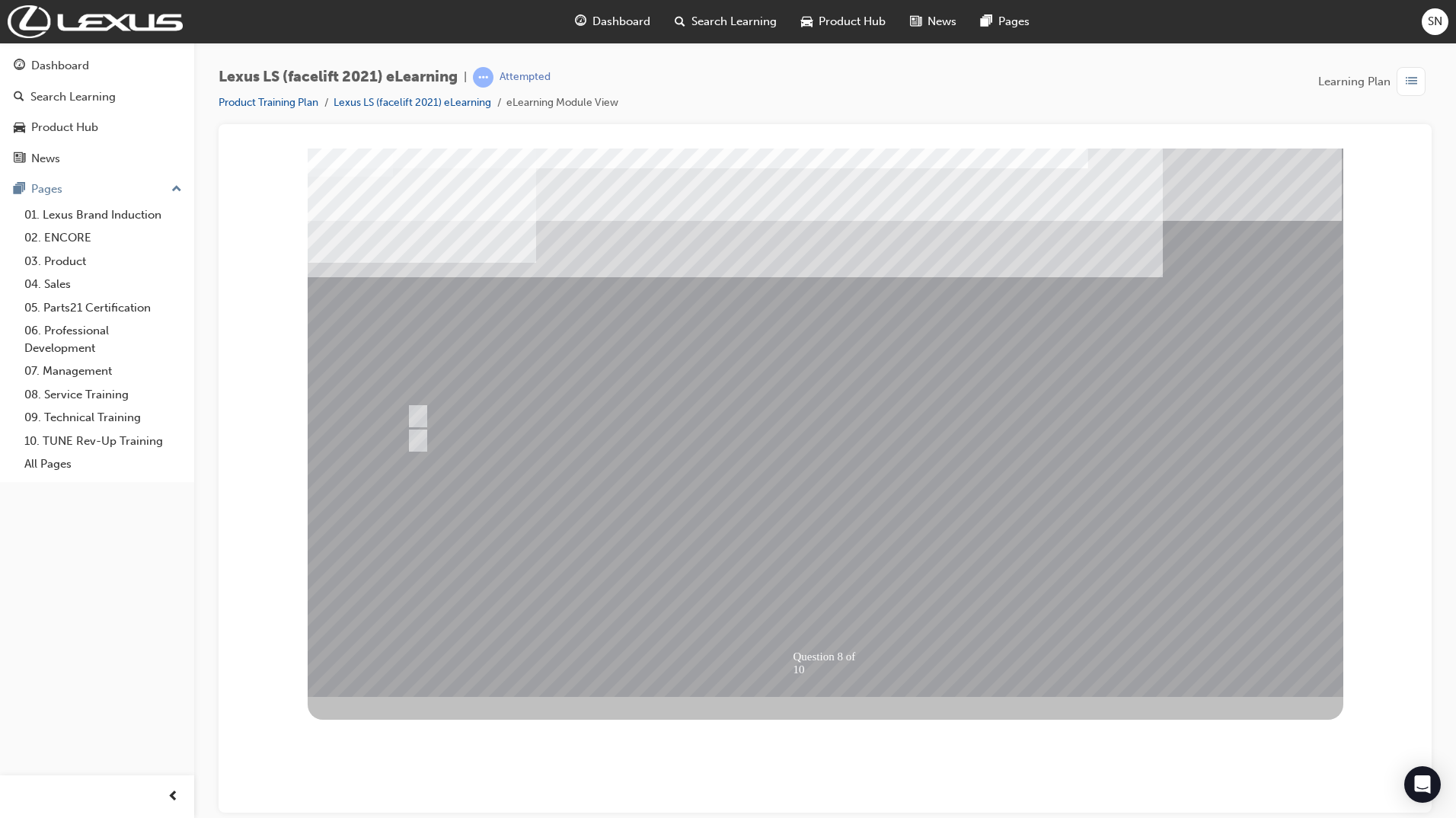
click at [836, 579] on div at bounding box center [826, 421] width 1036 height 548
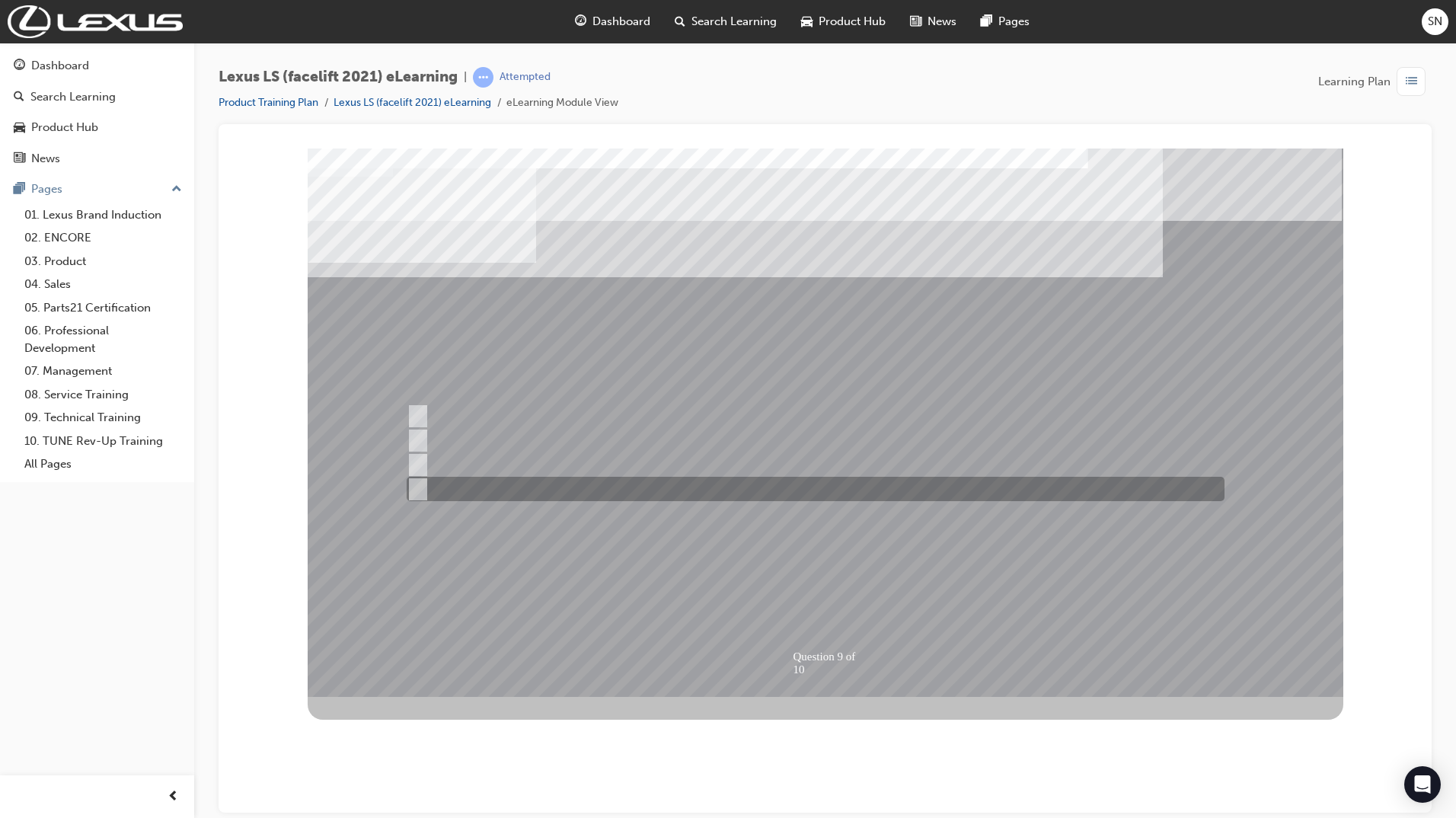
click at [509, 500] on div at bounding box center [811, 489] width 818 height 25
radio input "true"
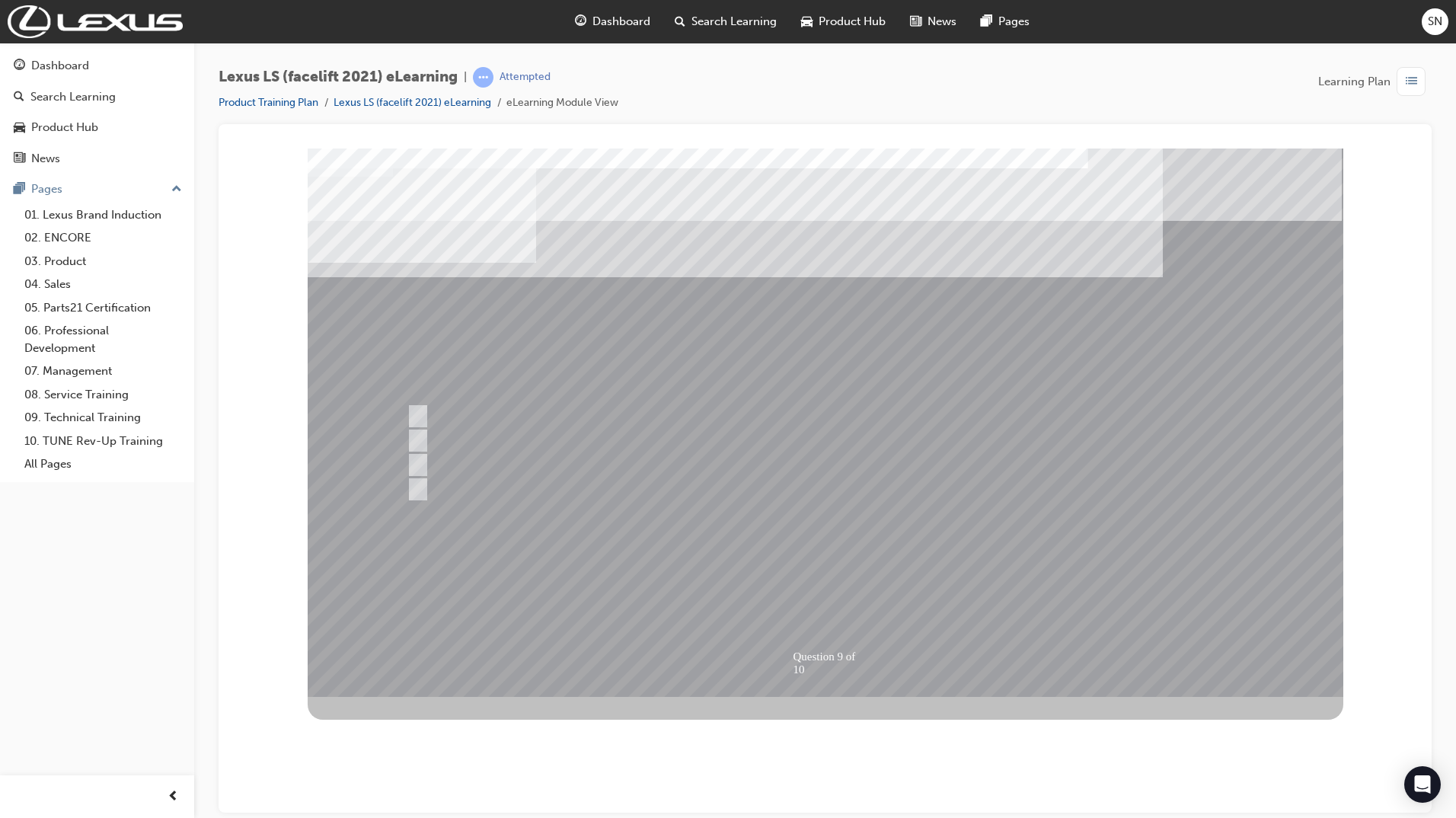
click at [832, 576] on div at bounding box center [826, 421] width 1036 height 548
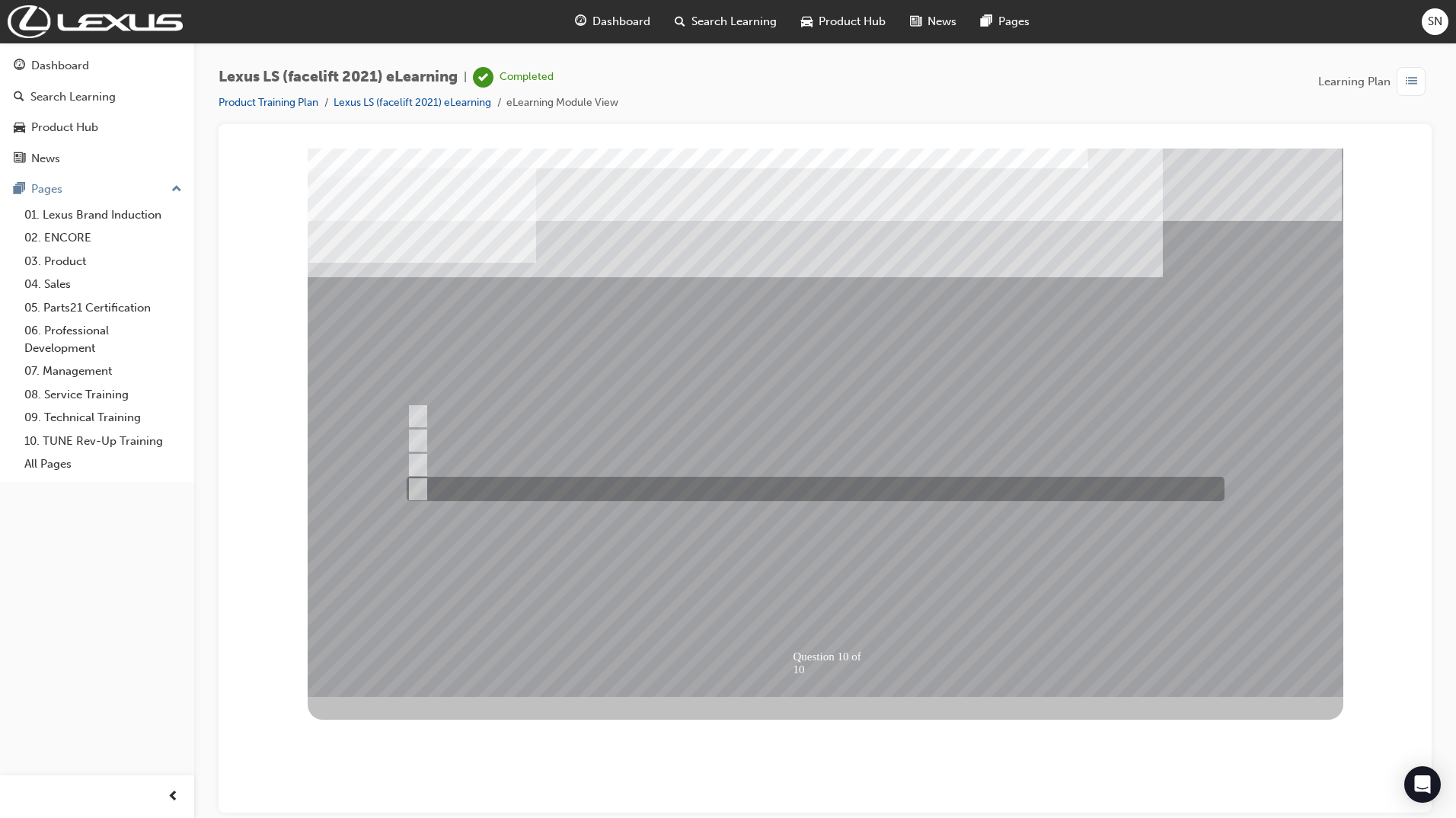
click at [725, 493] on div at bounding box center [811, 489] width 818 height 25
radio input "true"
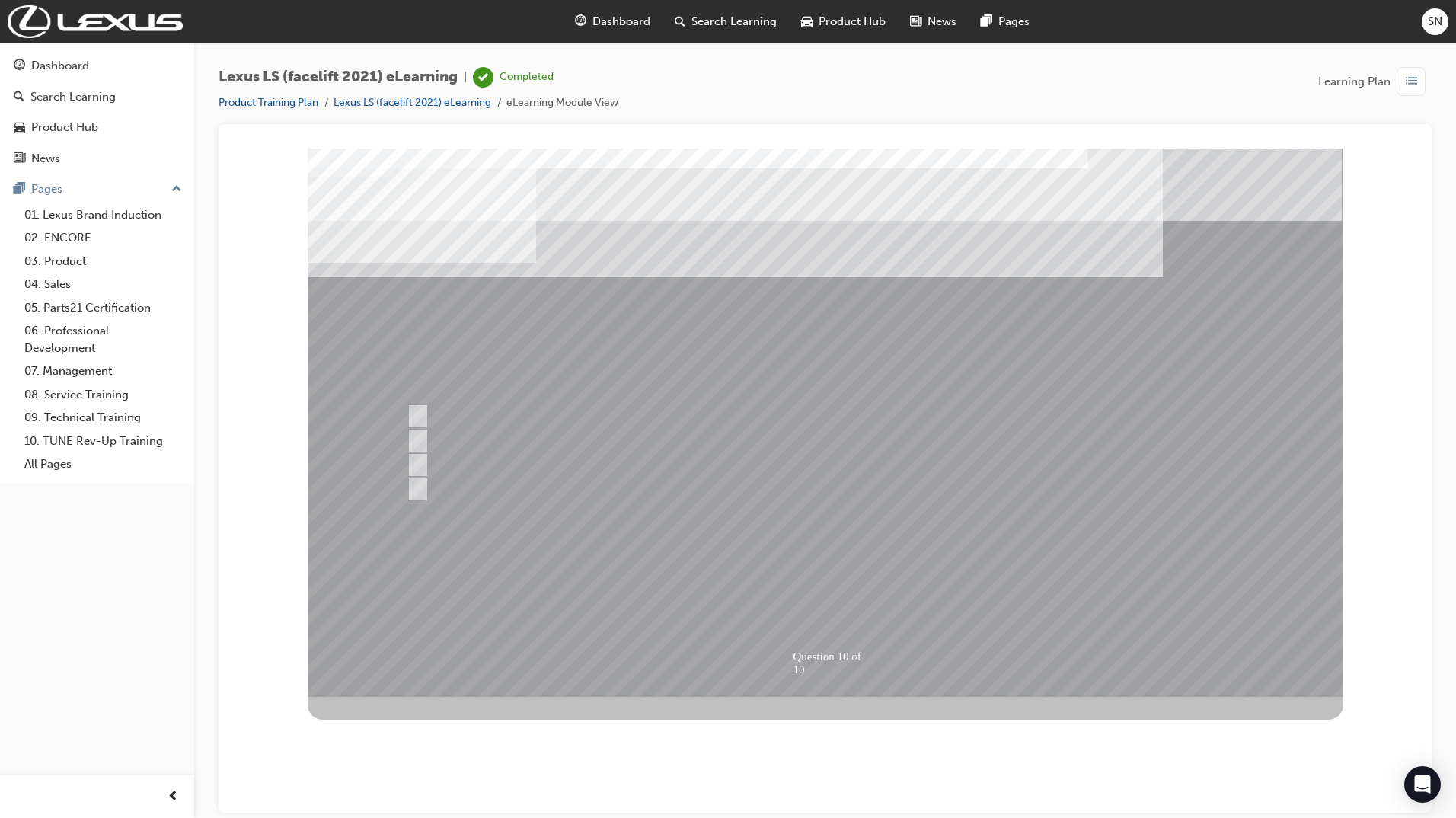
click at [499, 466] on div at bounding box center [826, 421] width 1036 height 548
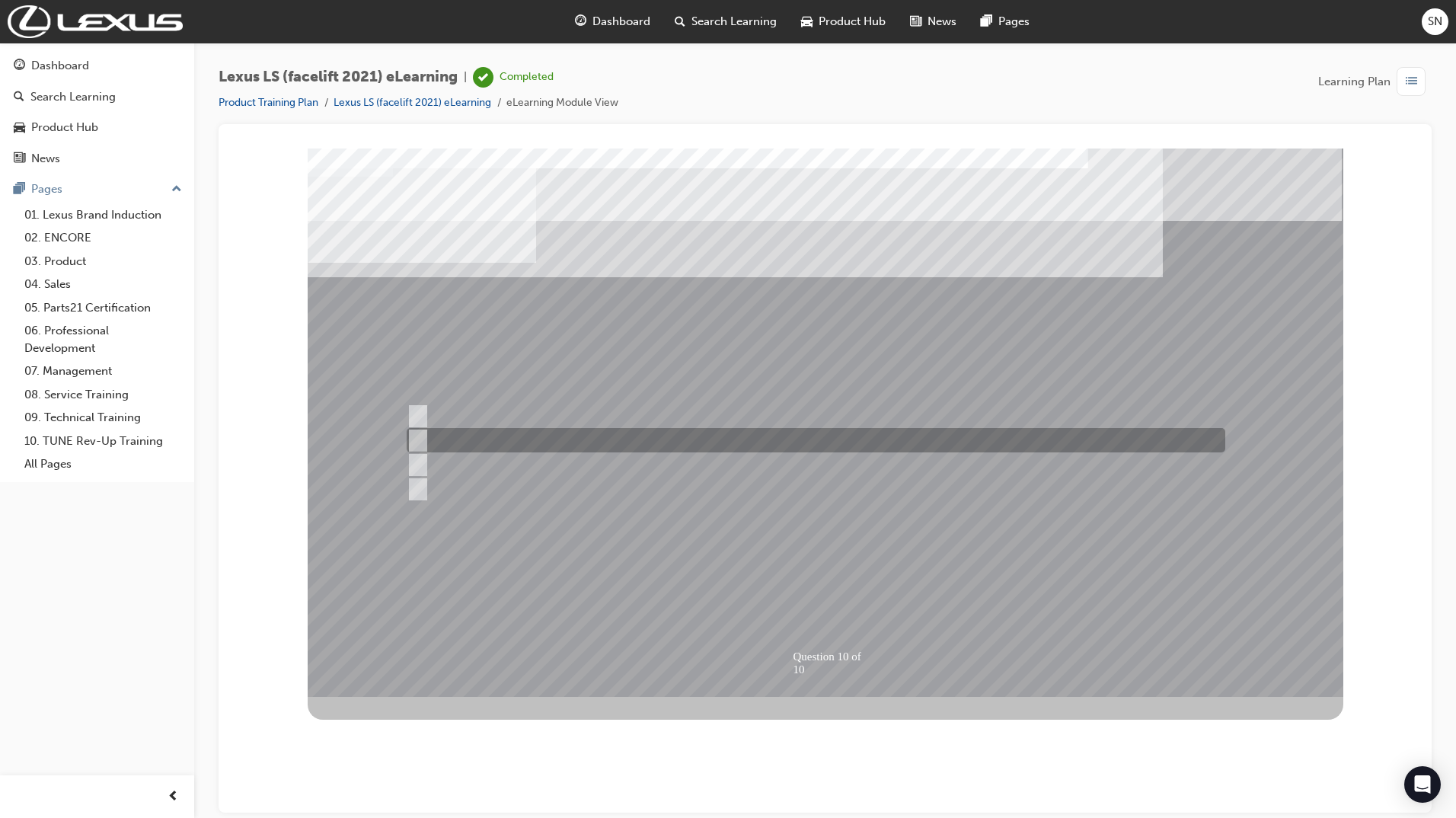
click at [417, 433] on input "Parking Support Brake or PKSB" at bounding box center [415, 440] width 17 height 17
radio input "true"
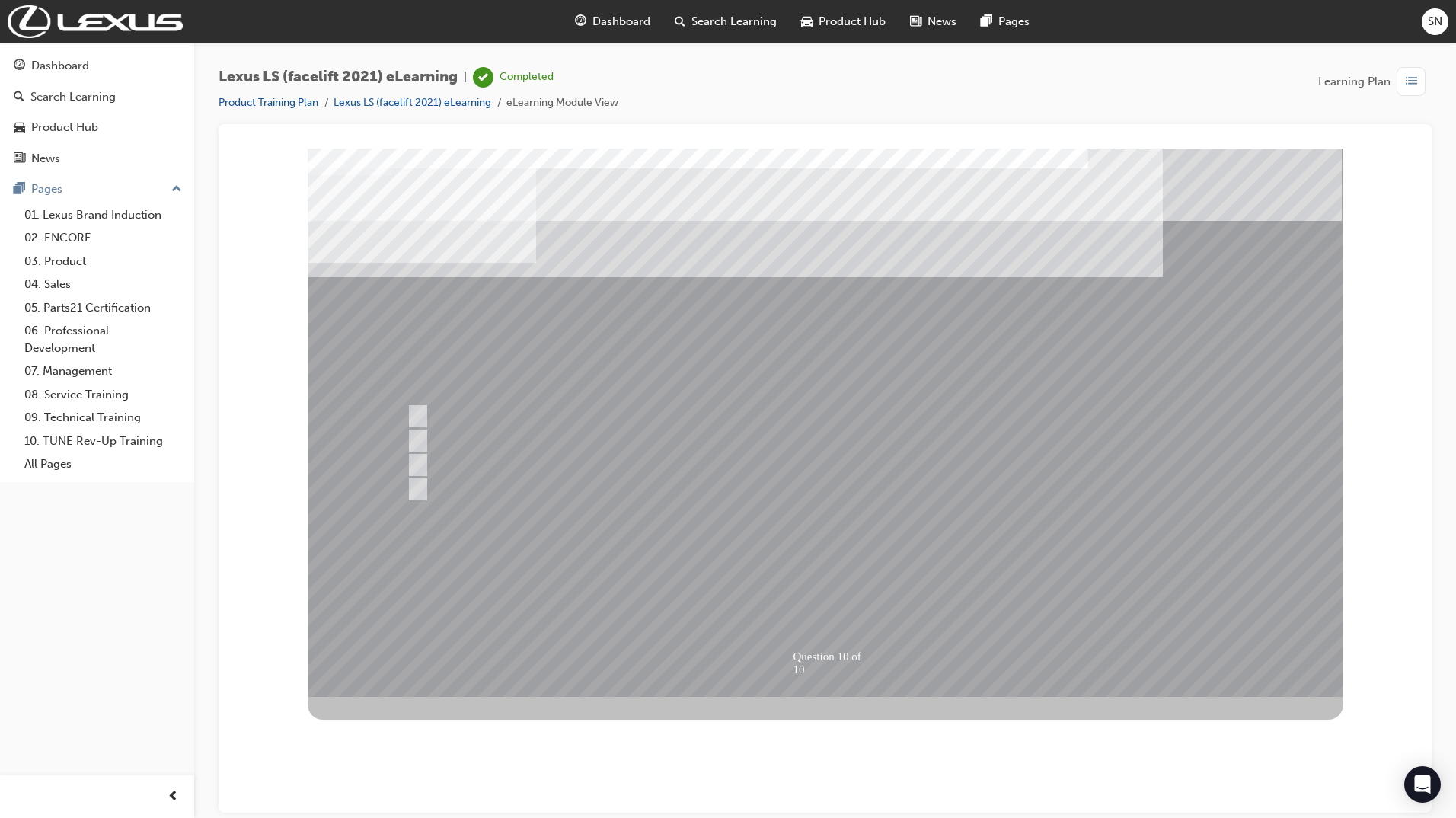
click at [833, 574] on div at bounding box center [826, 421] width 1036 height 548
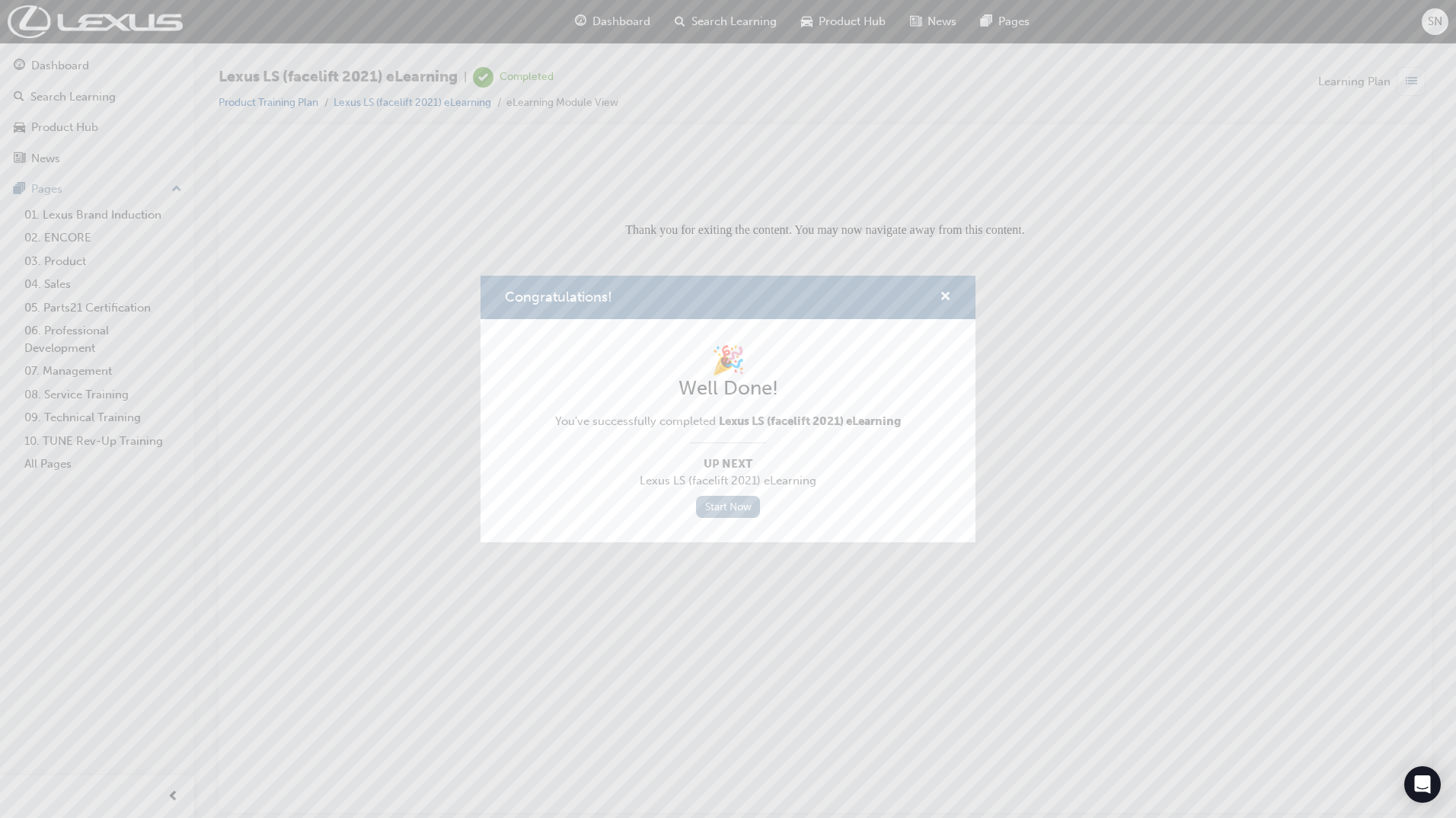
click at [737, 509] on link "Start Now" at bounding box center [728, 507] width 64 height 22
click at [732, 497] on link "Start Now" at bounding box center [728, 507] width 64 height 22
click at [953, 306] on div "Congratulations!" at bounding box center [727, 297] width 495 height 44
click at [949, 295] on span "cross-icon" at bounding box center [945, 297] width 11 height 13
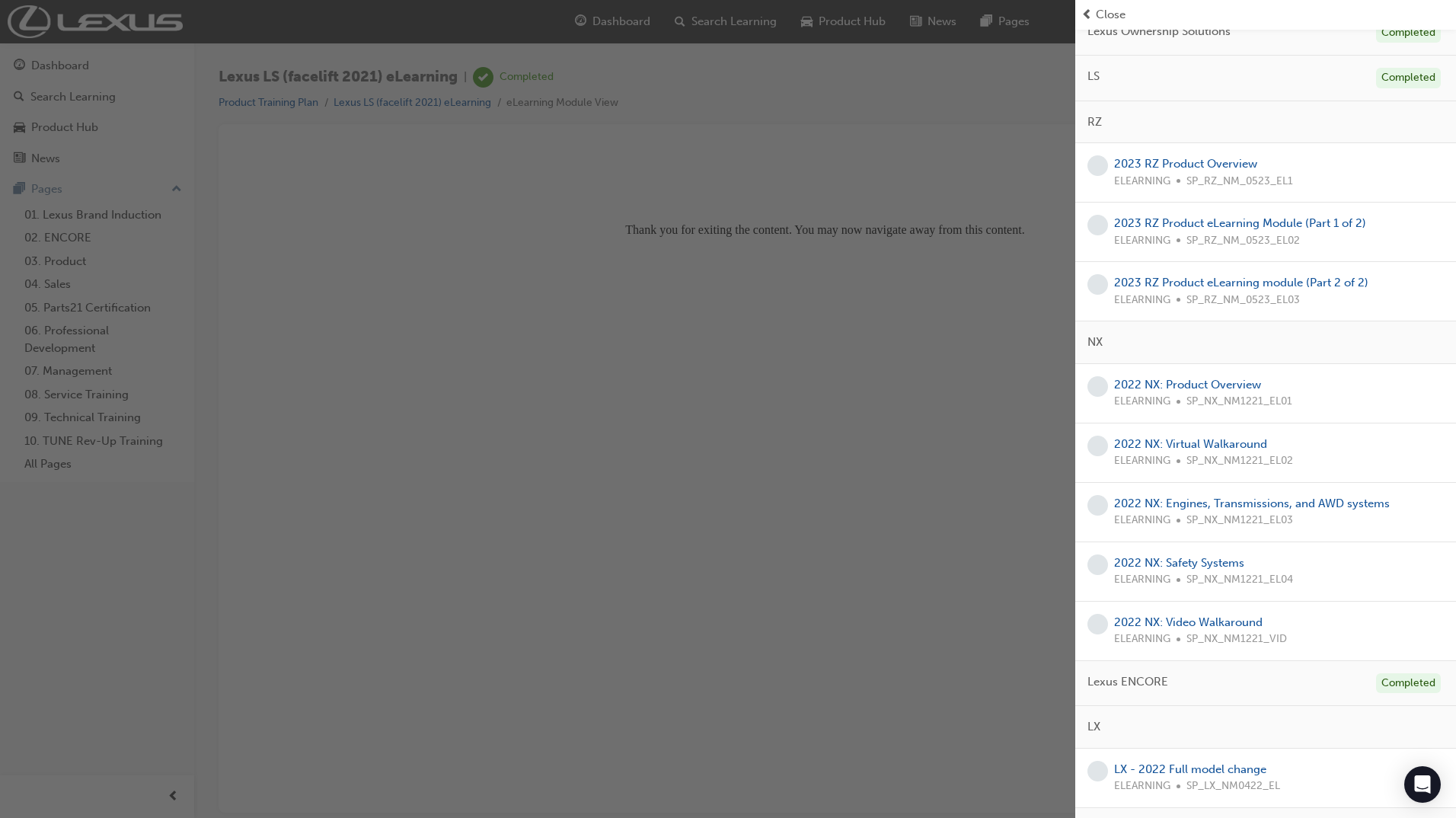
scroll to position [305, 0]
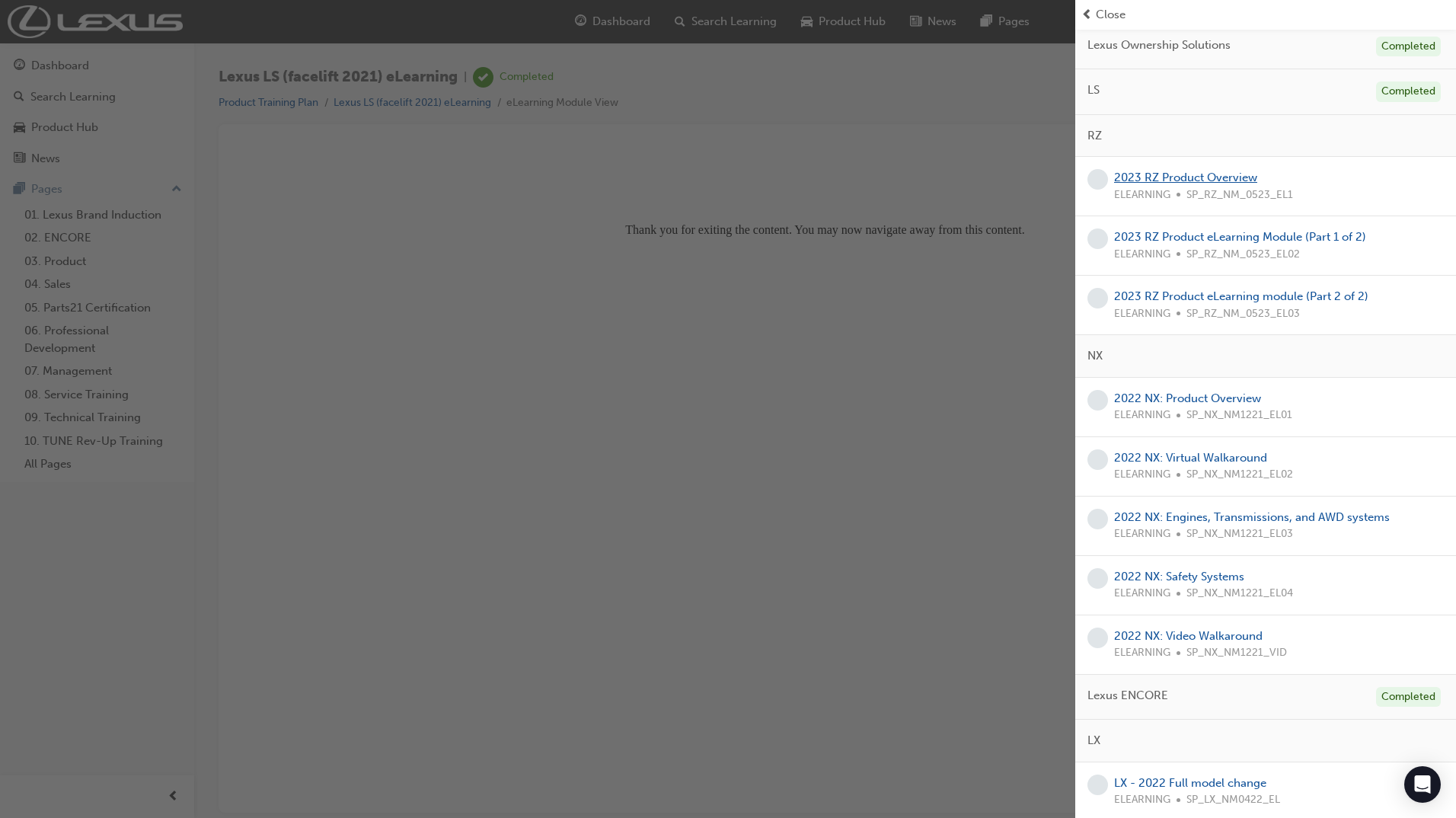
click at [1236, 181] on link "2023 RZ Product Overview" at bounding box center [1185, 177] width 143 height 13
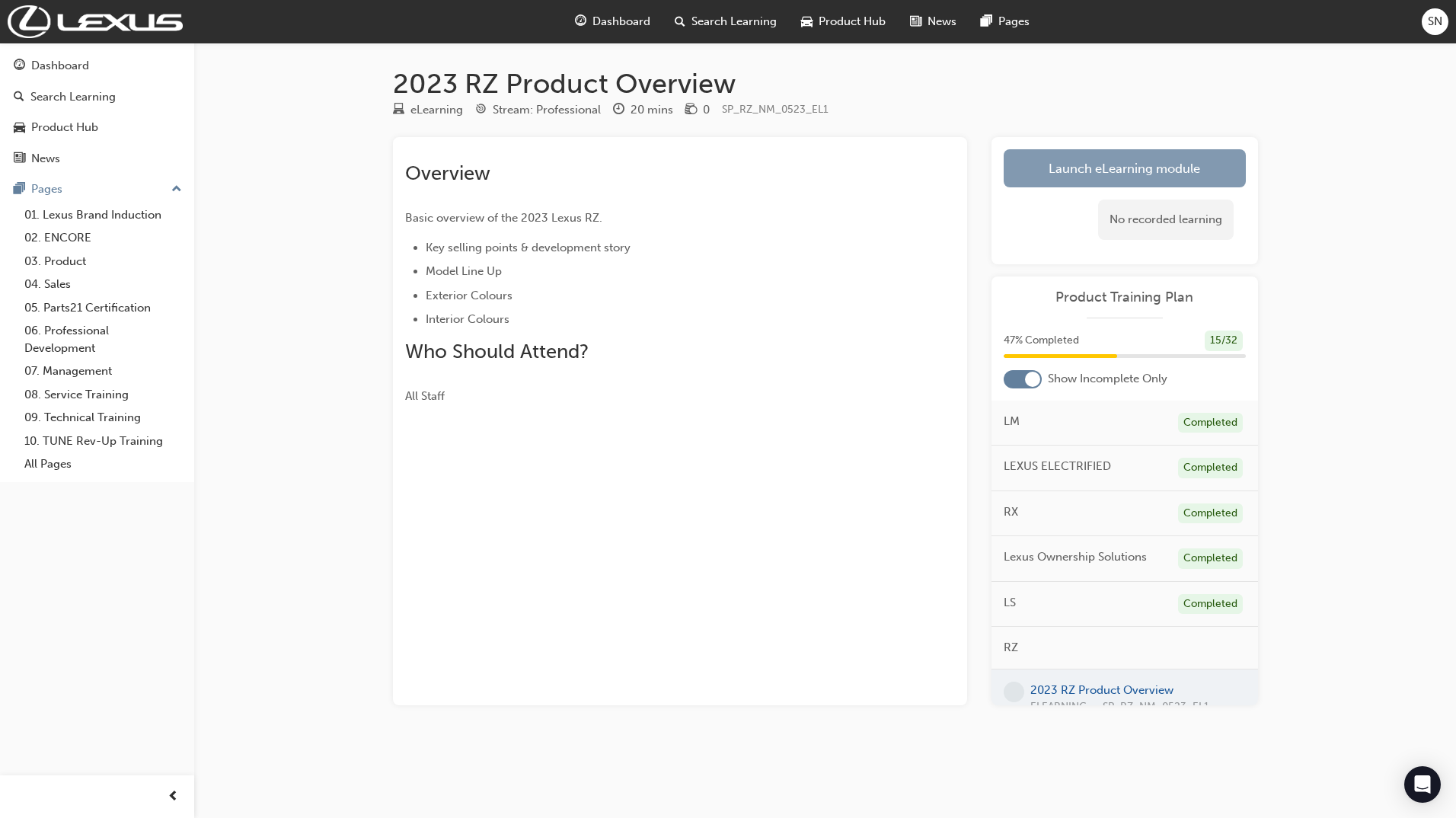
click at [1109, 161] on link "Launch eLearning module" at bounding box center [1125, 169] width 242 height 38
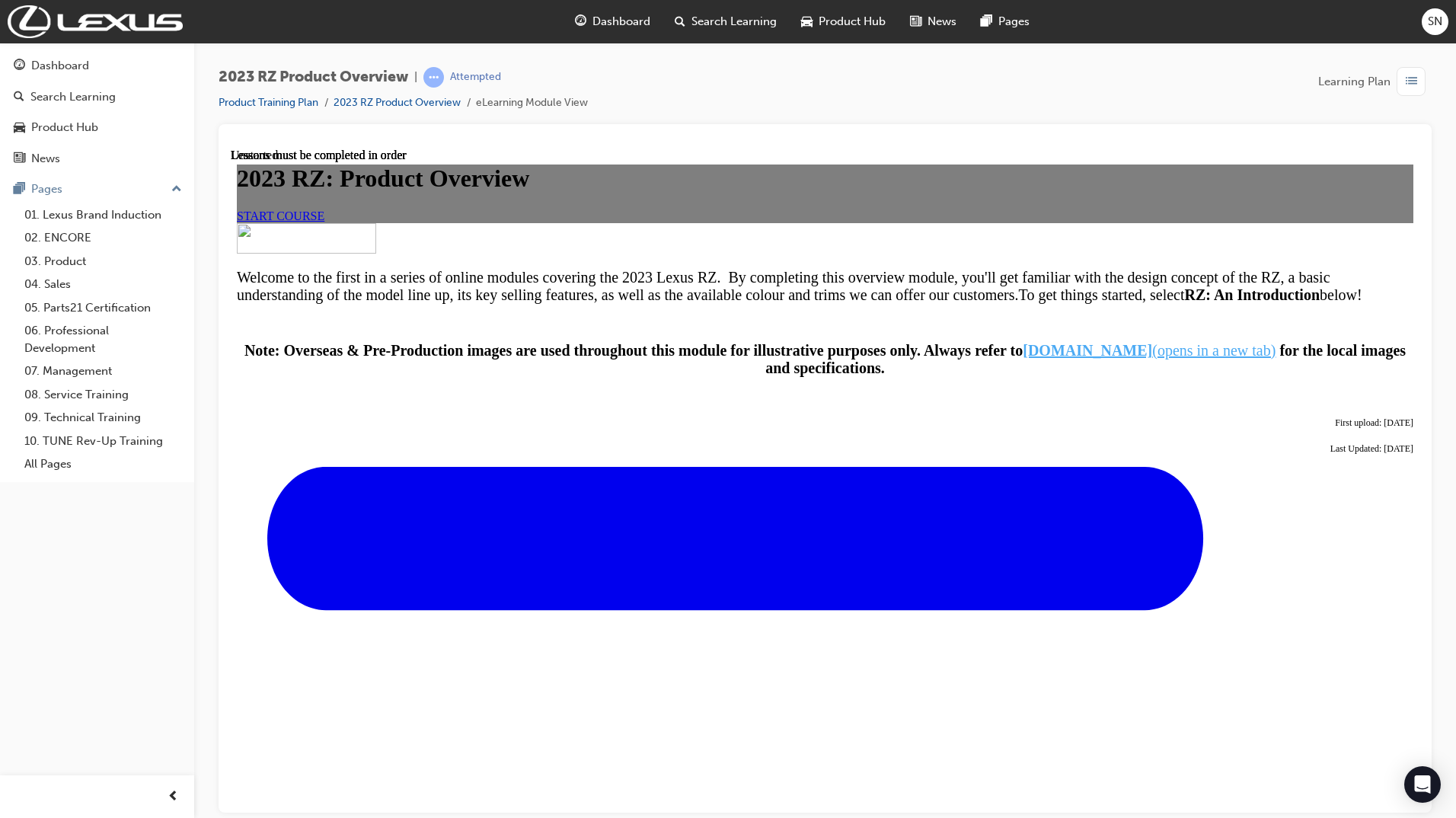
click at [325, 222] on link "START COURSE" at bounding box center [280, 215] width 87 height 13
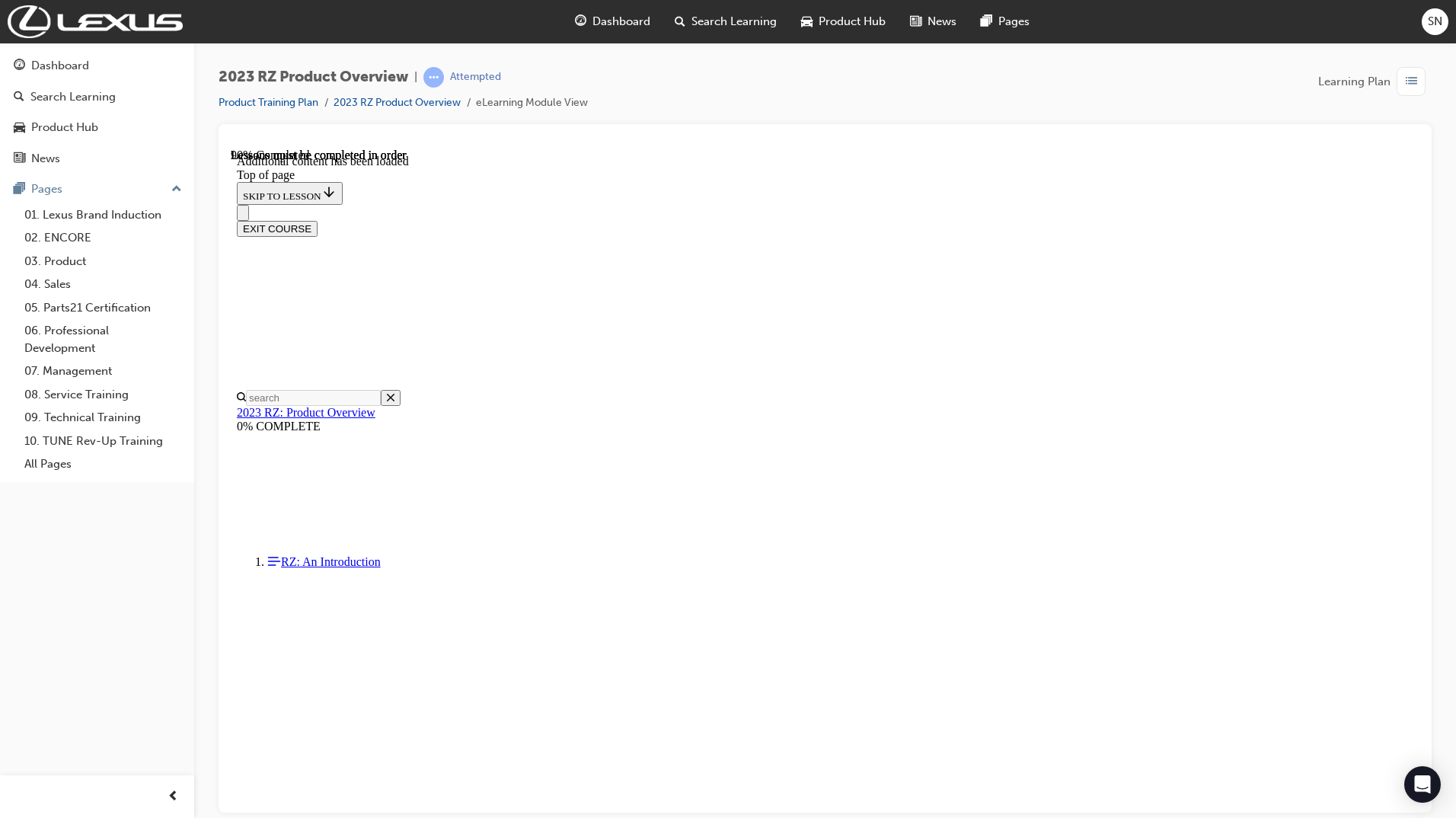
scroll to position [2223, 0]
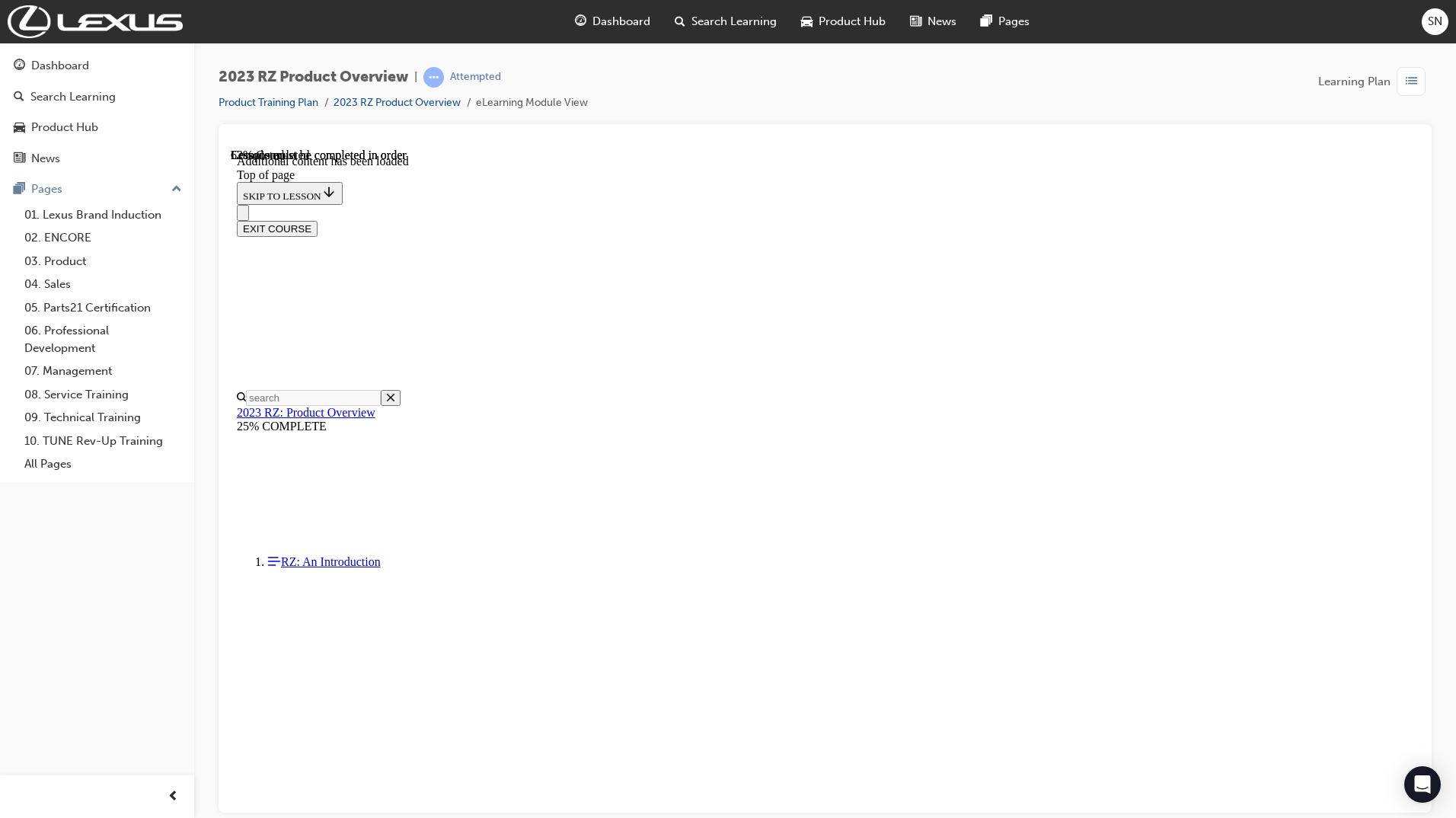
scroll to position [1333, 0]
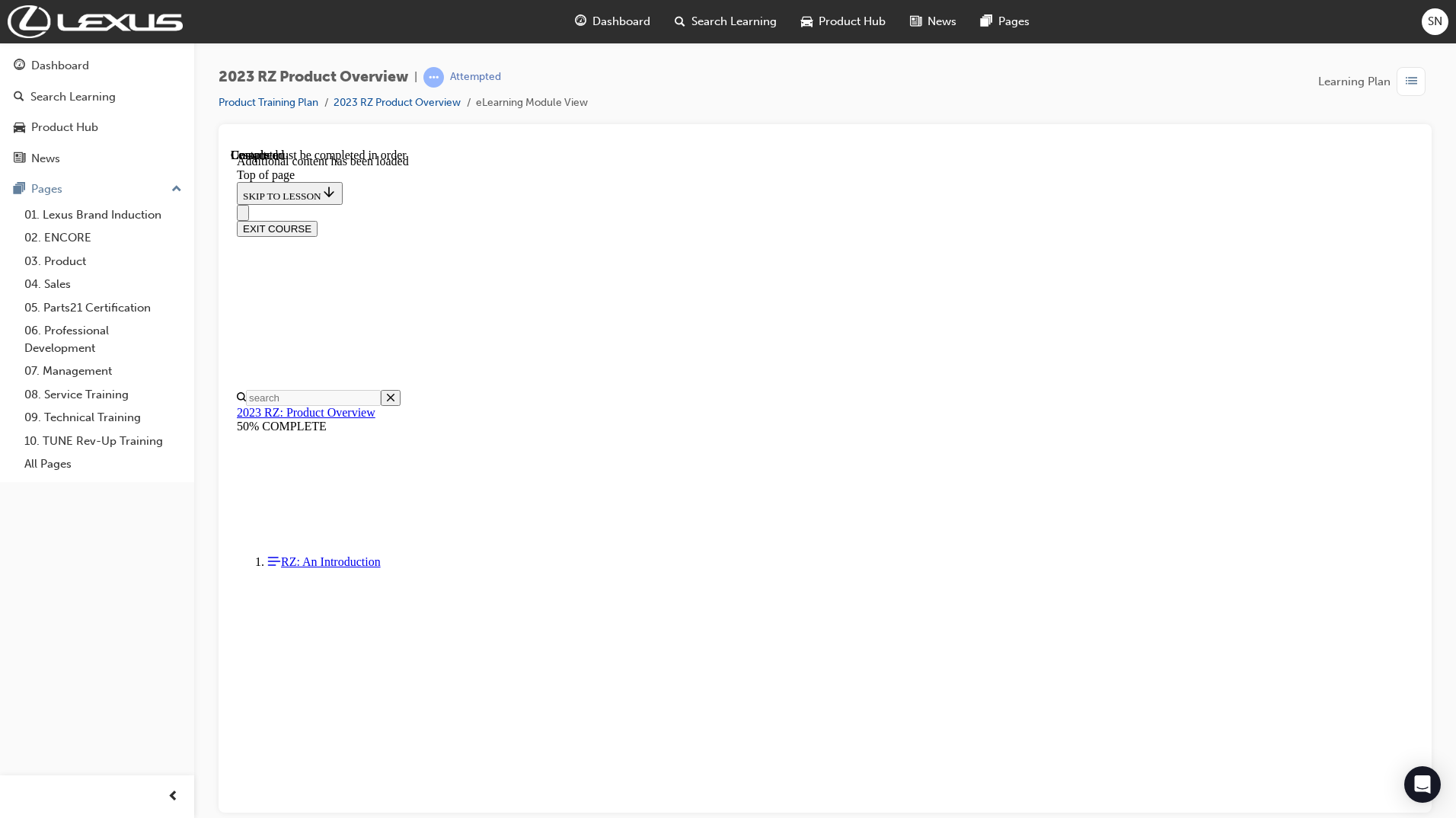
drag, startPoint x: 1418, startPoint y: 702, endPoint x: 1650, endPoint y: 587, distance: 258.9
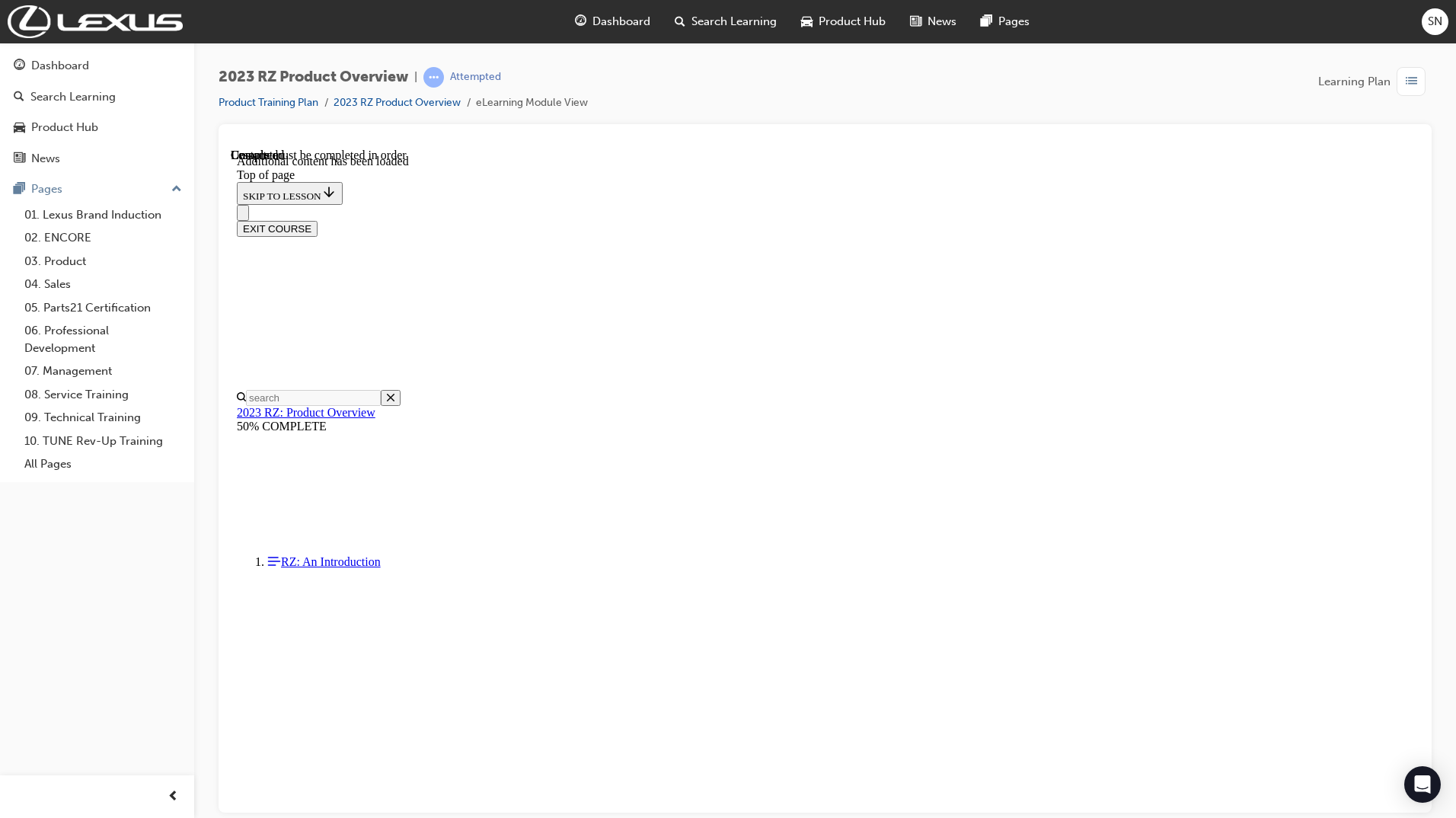
drag, startPoint x: 1455, startPoint y: 507, endPoint x: 1453, endPoint y: 635, distance: 128.0
click at [1455, 639] on html "Your version of Internet Explorer is outdated and not supported. Please upgrade…" at bounding box center [728, 409] width 1456 height 818
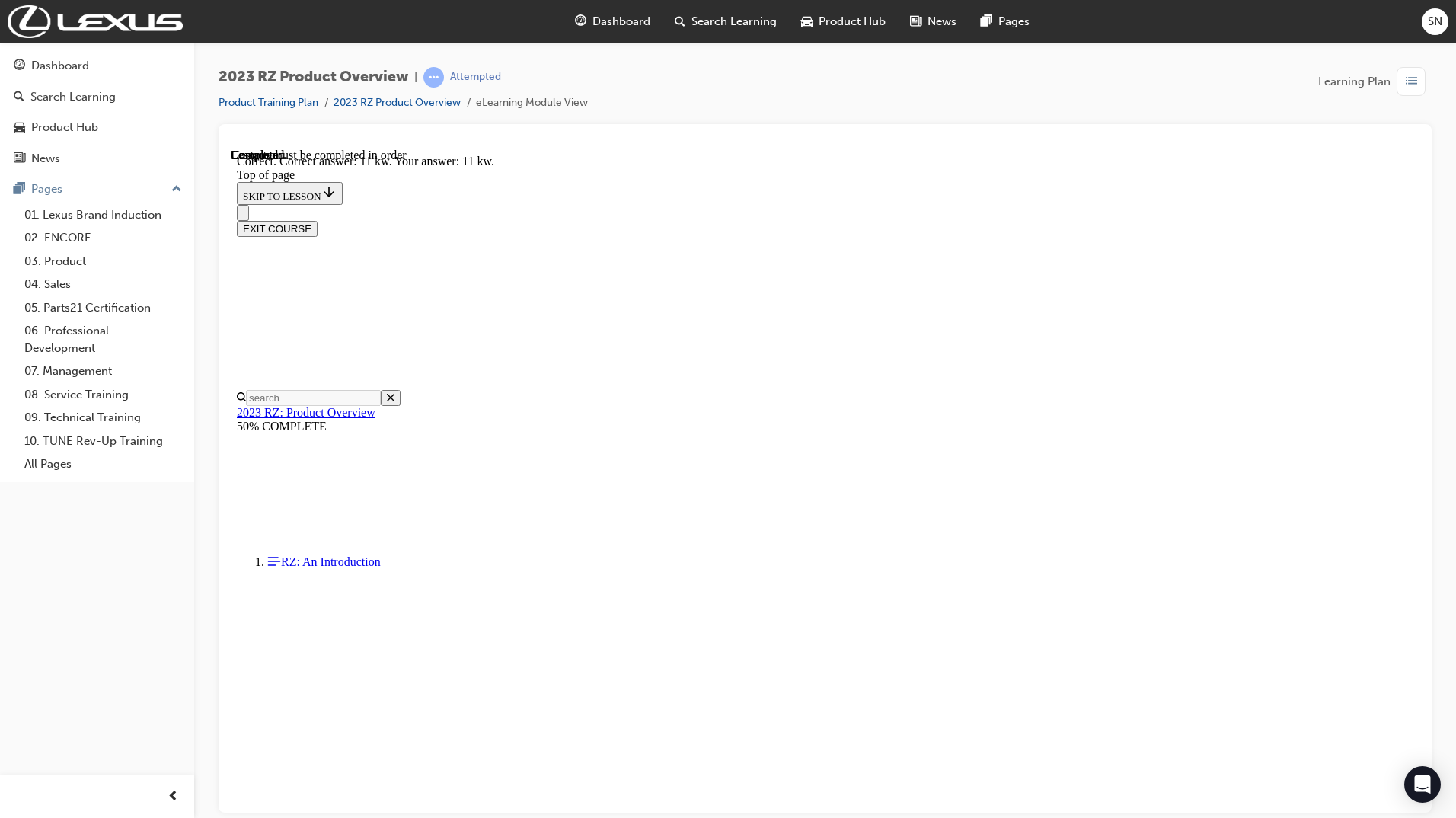
scroll to position [2638, 0]
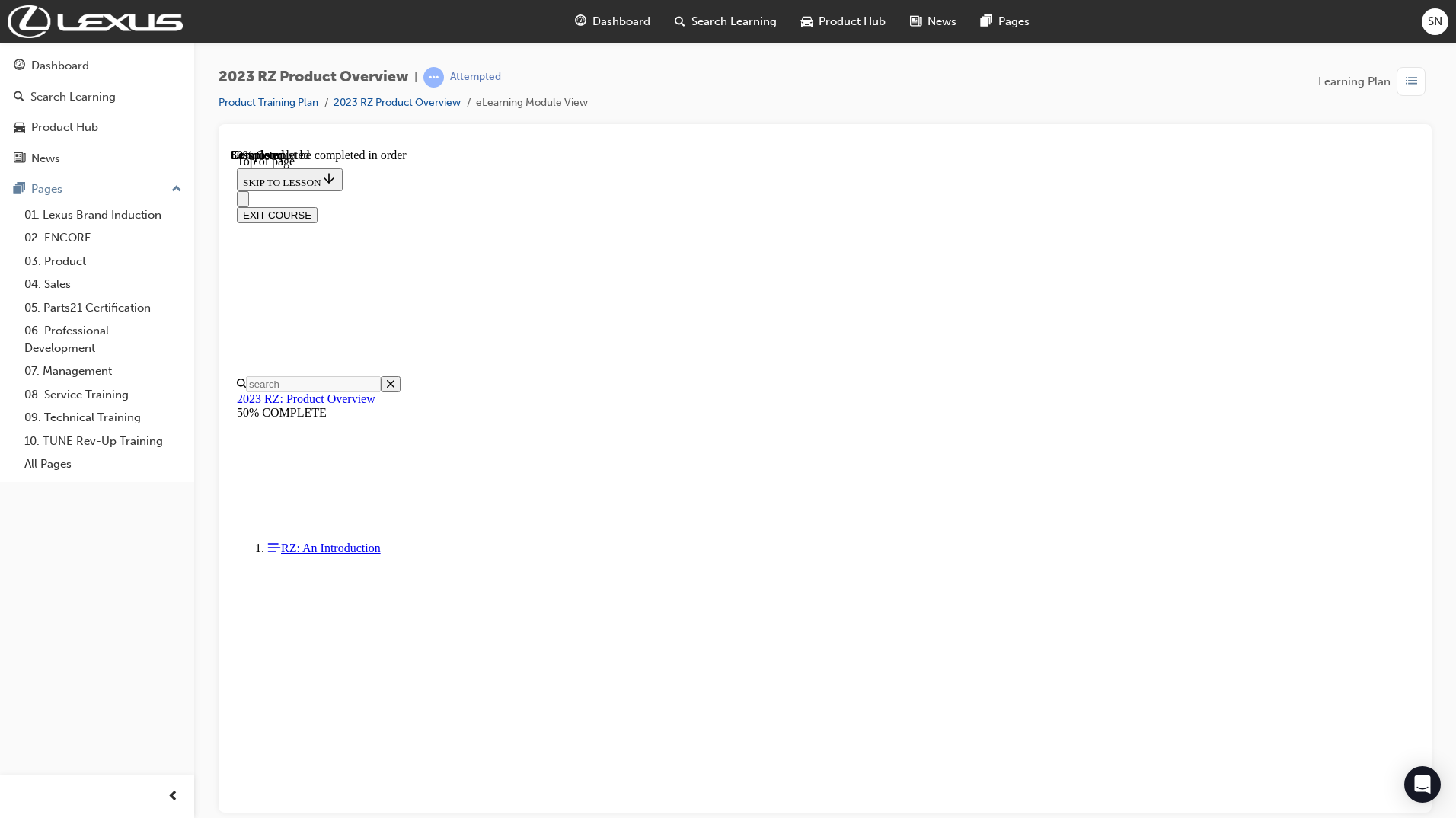
scroll to position [2813, 0]
drag, startPoint x: 1651, startPoint y: 648, endPoint x: 1415, endPoint y: 556, distance: 253.3
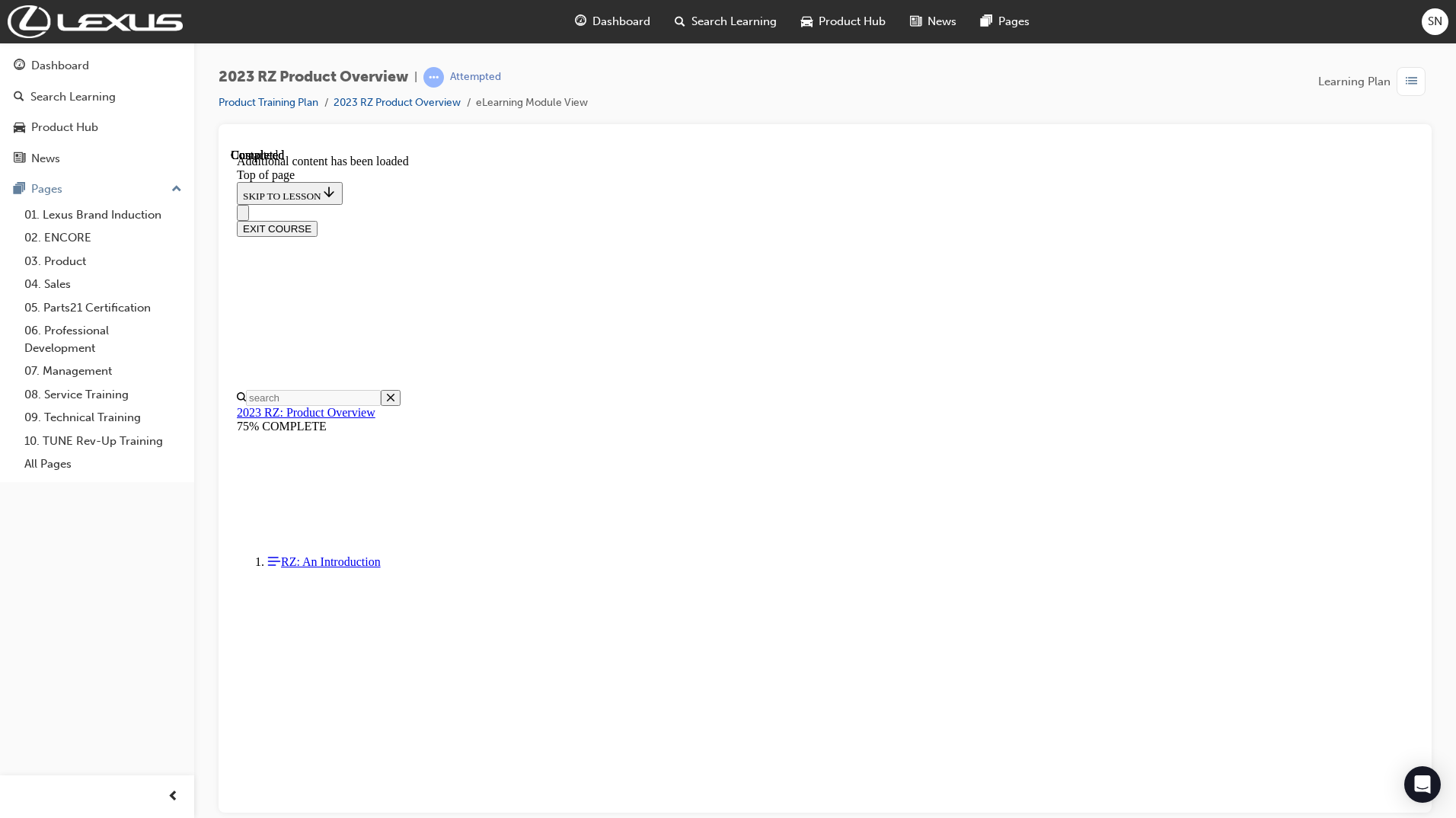
scroll to position [3938, 0]
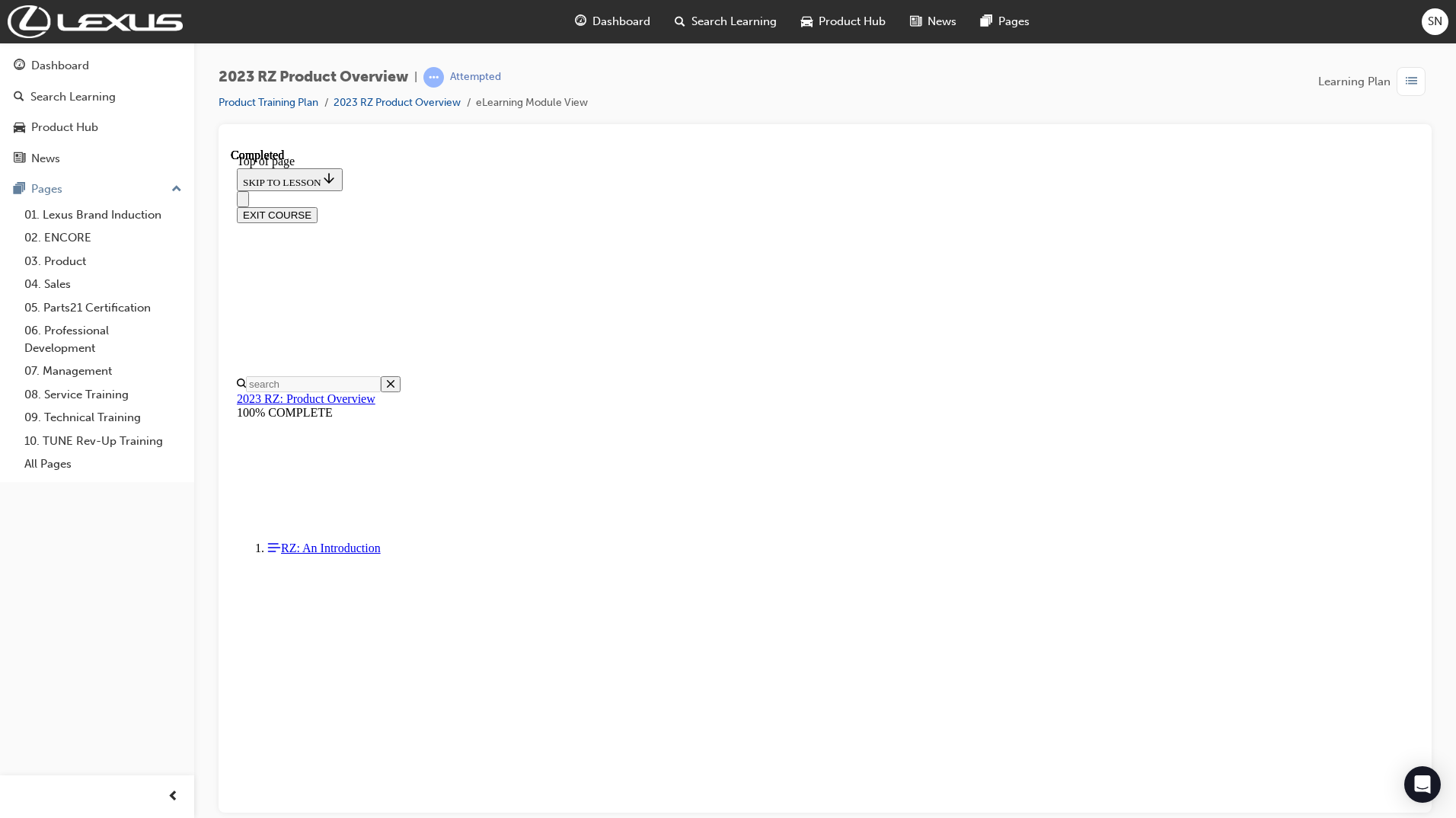
scroll to position [405, 0]
click at [317, 206] on button "EXIT COURSE" at bounding box center [276, 214] width 80 height 16
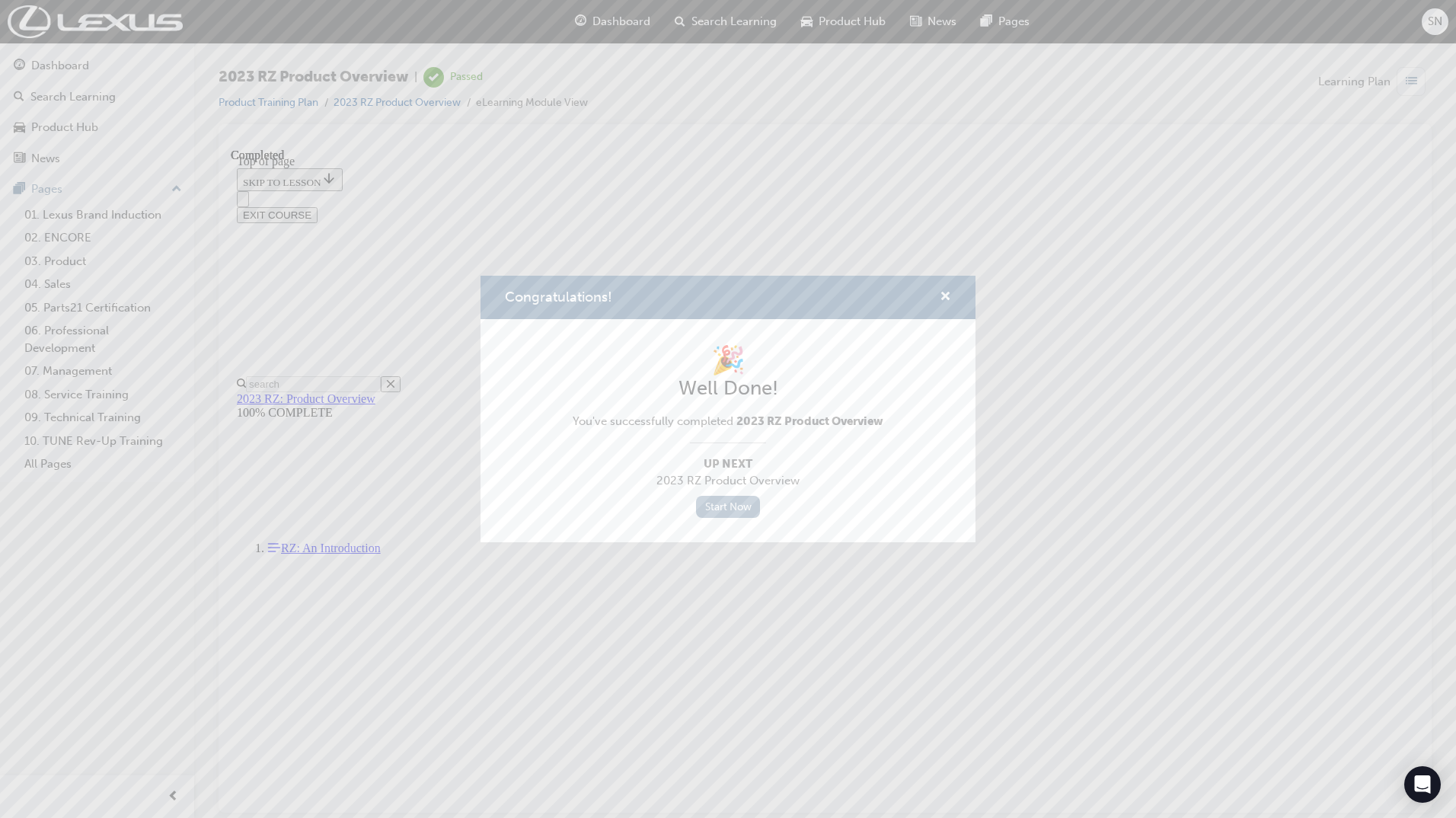
click at [725, 510] on link "Start Now" at bounding box center [728, 507] width 64 height 22
click at [943, 298] on span "cross-icon" at bounding box center [945, 297] width 11 height 13
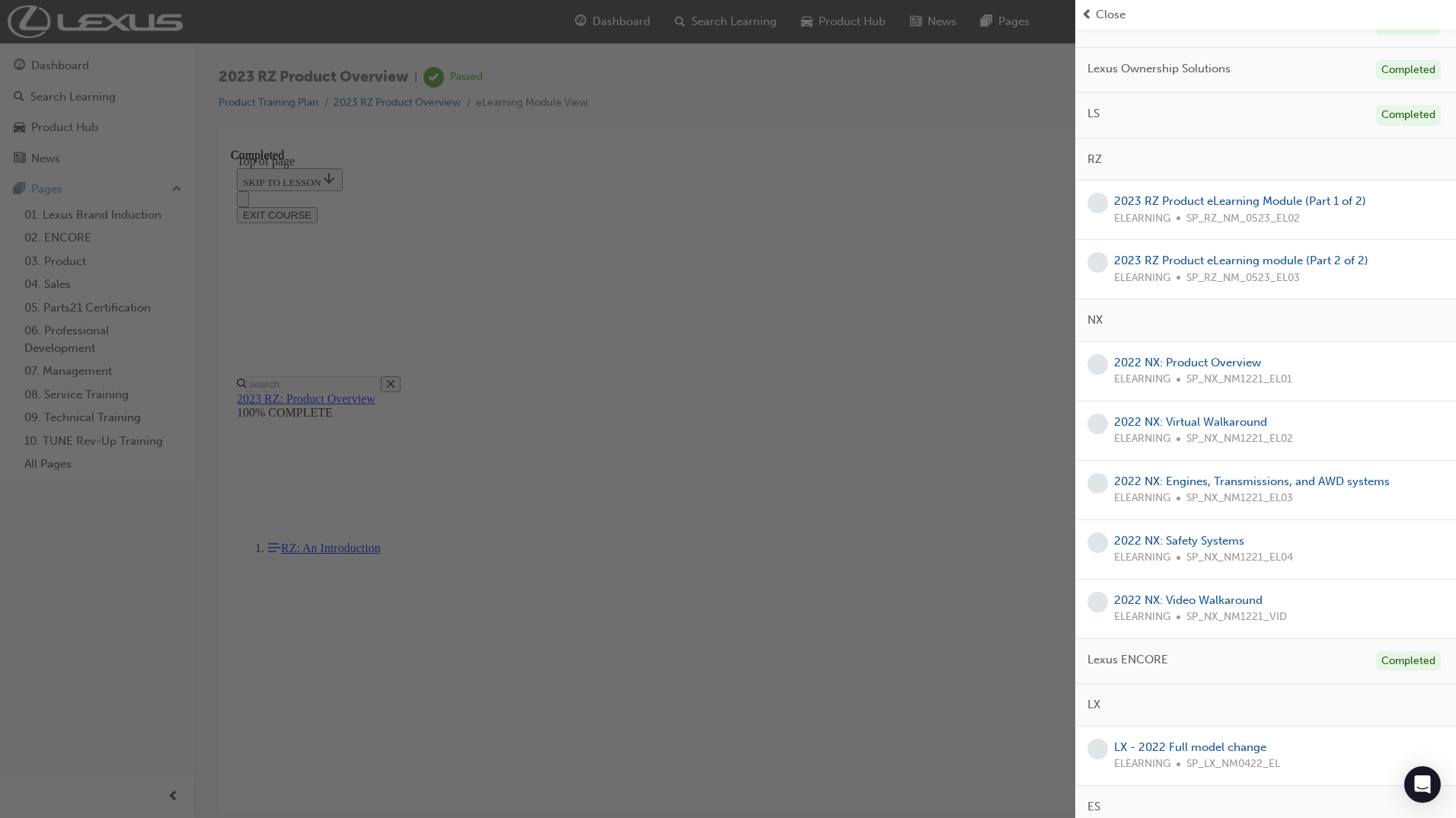
scroll to position [276, 0]
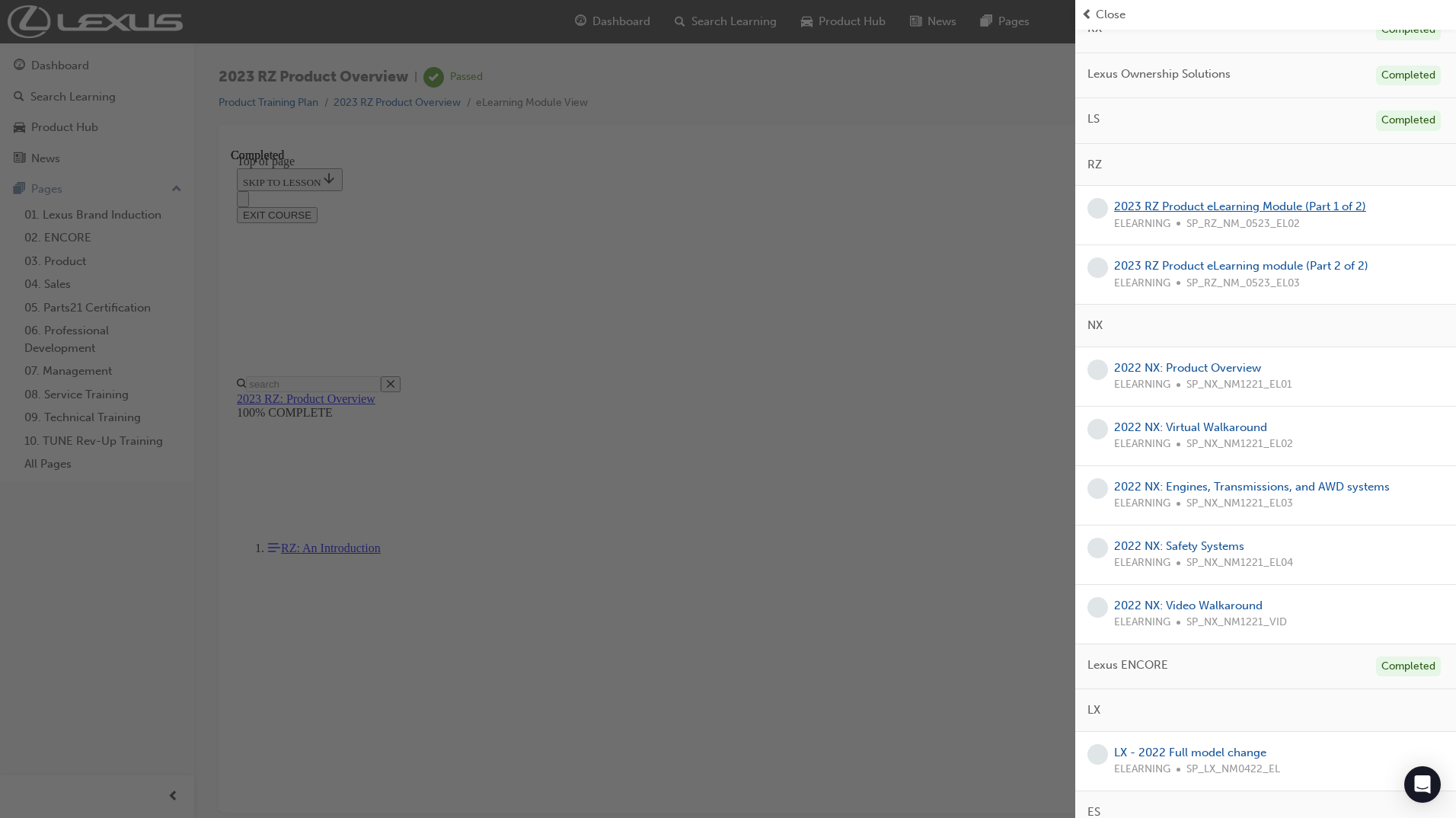
click at [1239, 205] on link "2023 RZ Product eLearning Module (Part 1 of 2)" at bounding box center [1240, 206] width 252 height 13
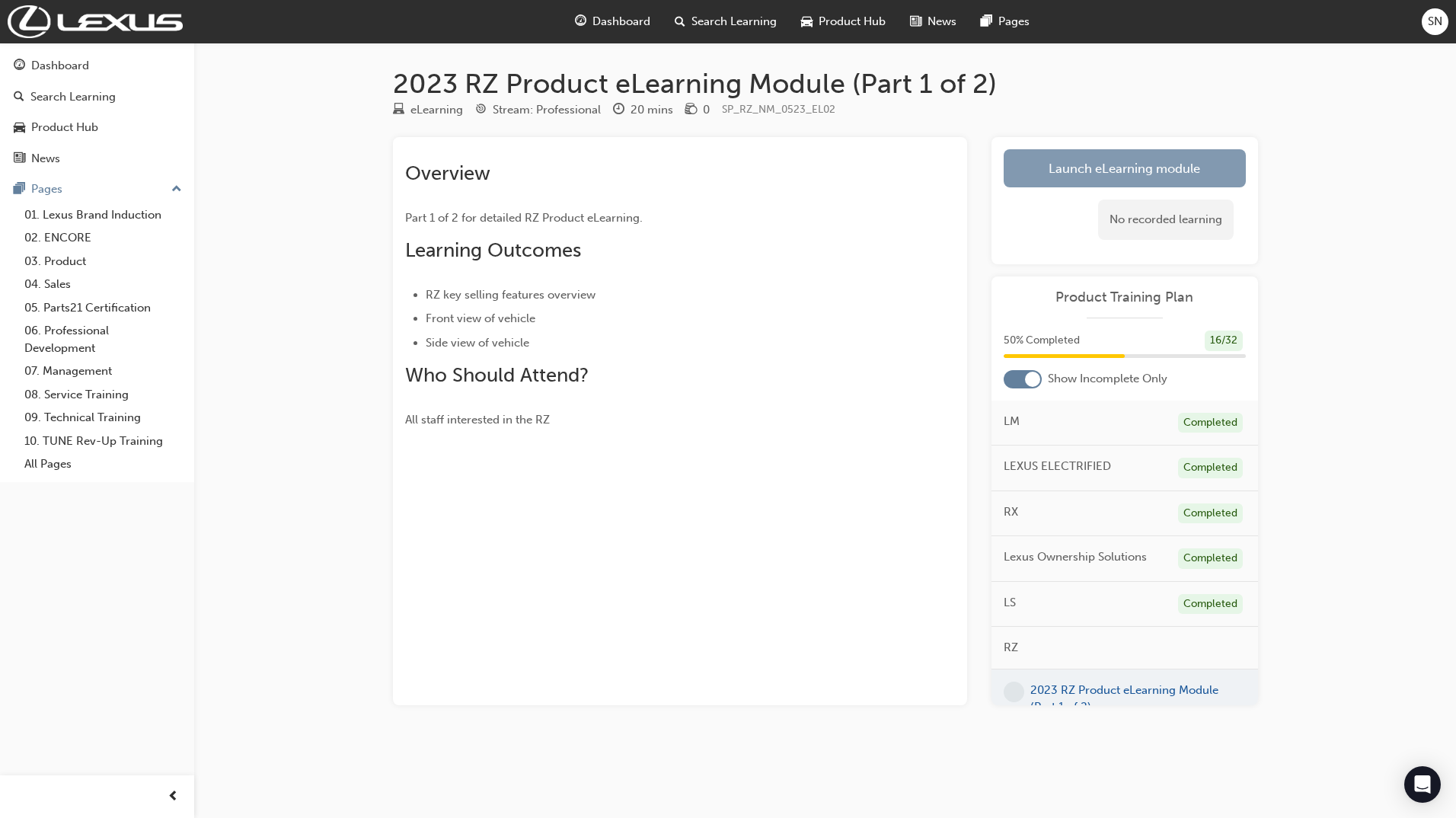
click at [1051, 179] on link "Launch eLearning module" at bounding box center [1125, 169] width 242 height 38
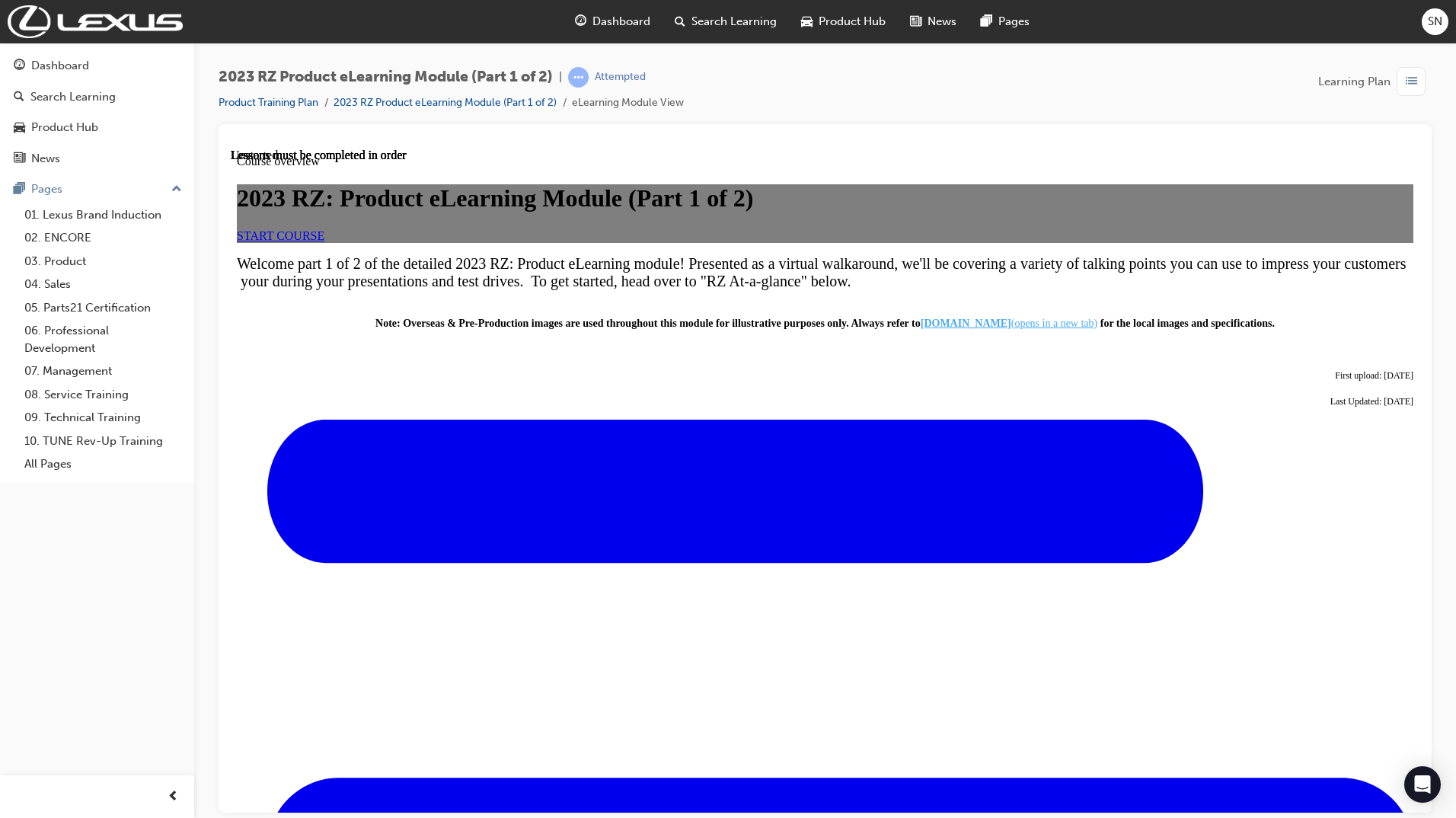
click at [325, 241] on link "START COURSE" at bounding box center [280, 235] width 87 height 13
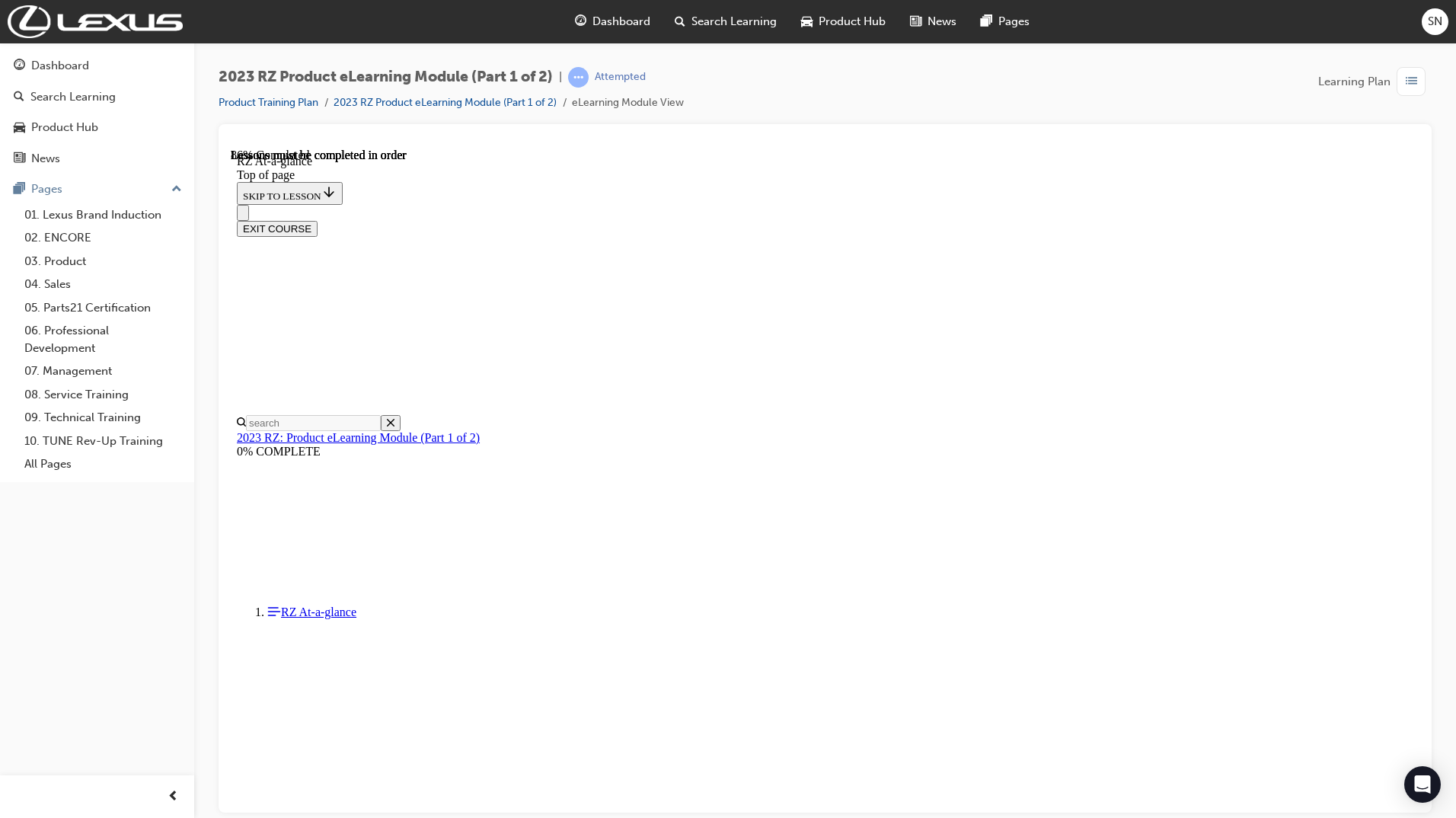
scroll to position [1621, 0]
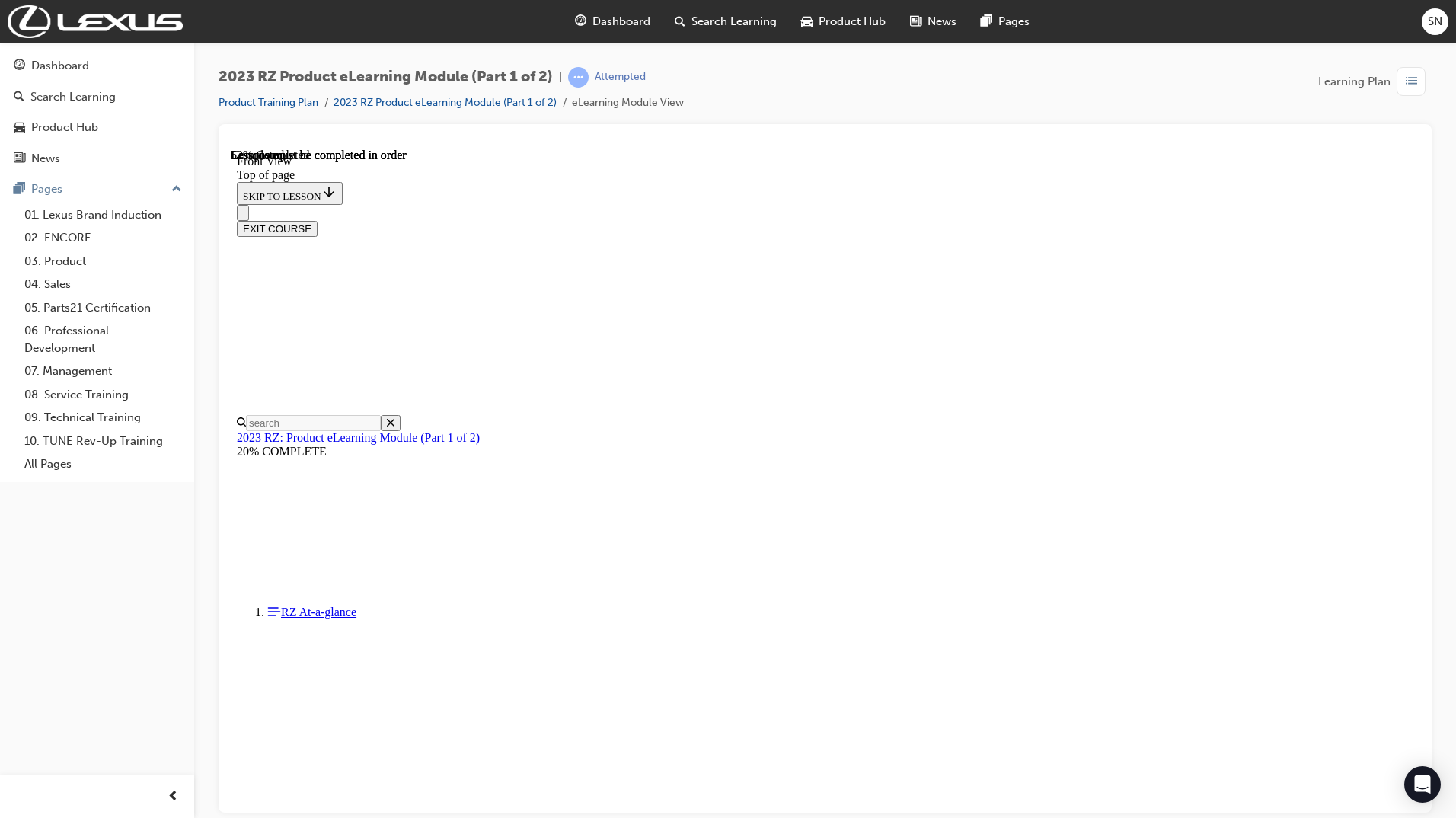
scroll to position [3702, 0]
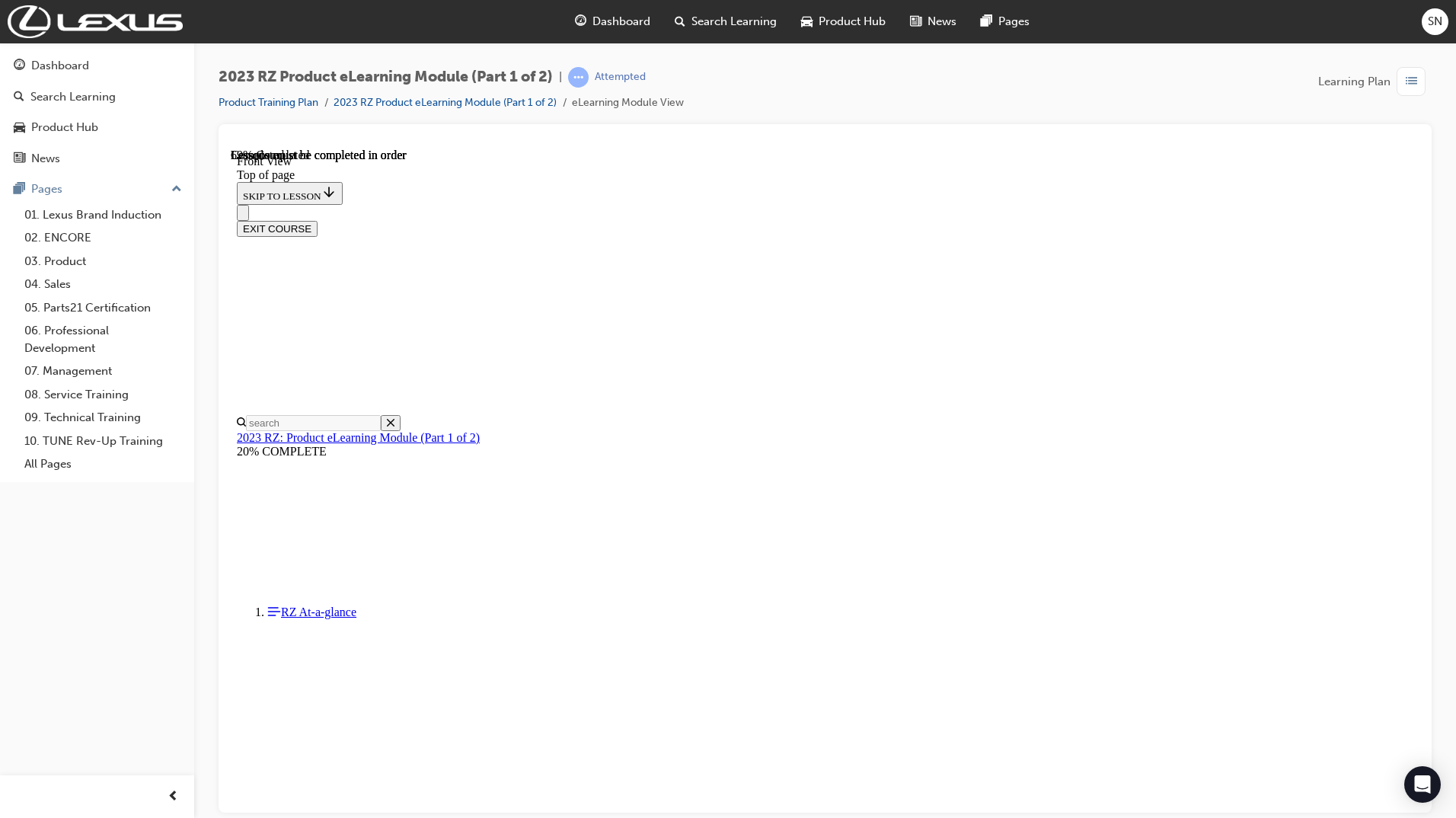
drag, startPoint x: 1416, startPoint y: 747, endPoint x: 1660, endPoint y: 554, distance: 311.1
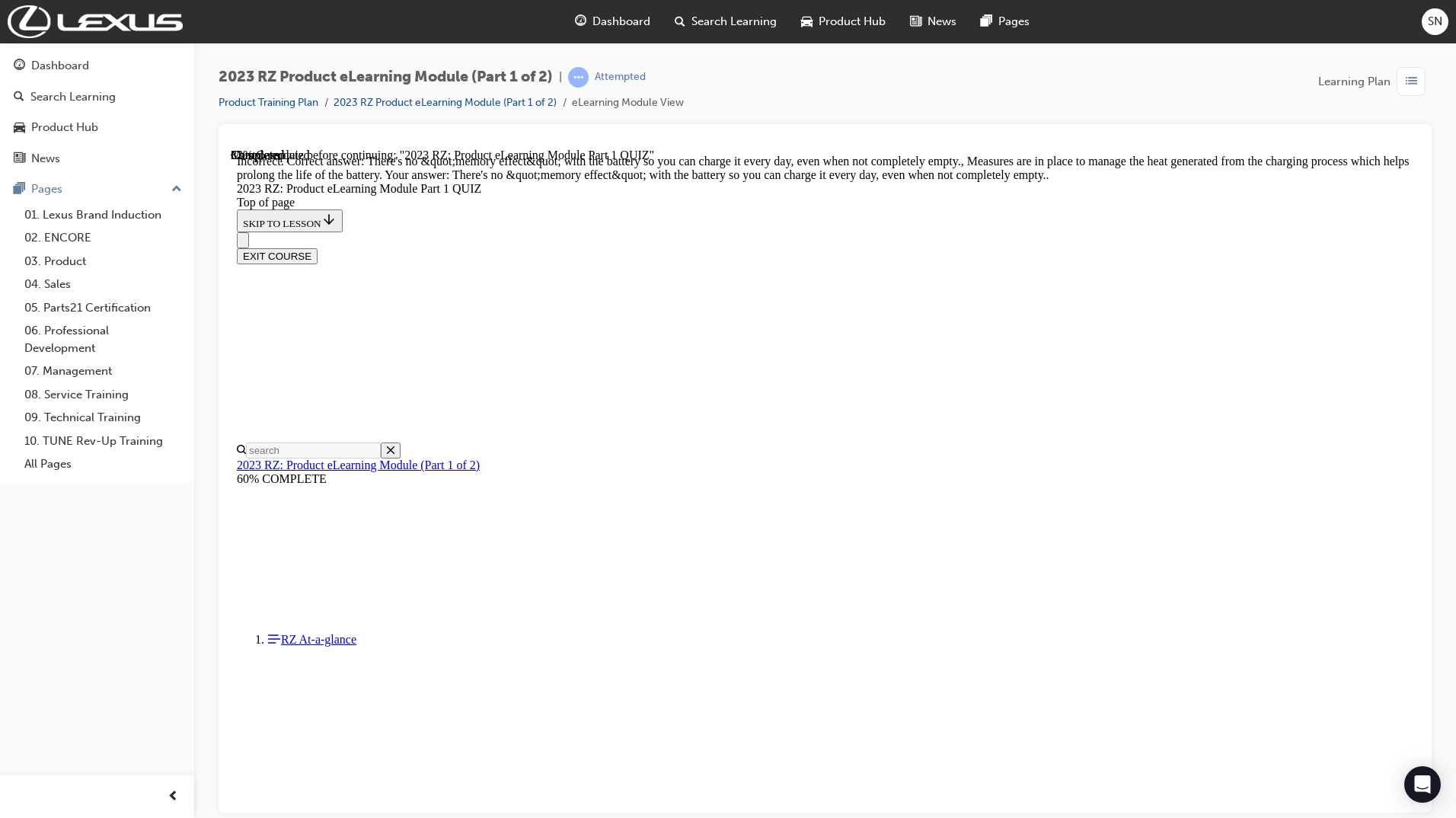
scroll to position [435, 0]
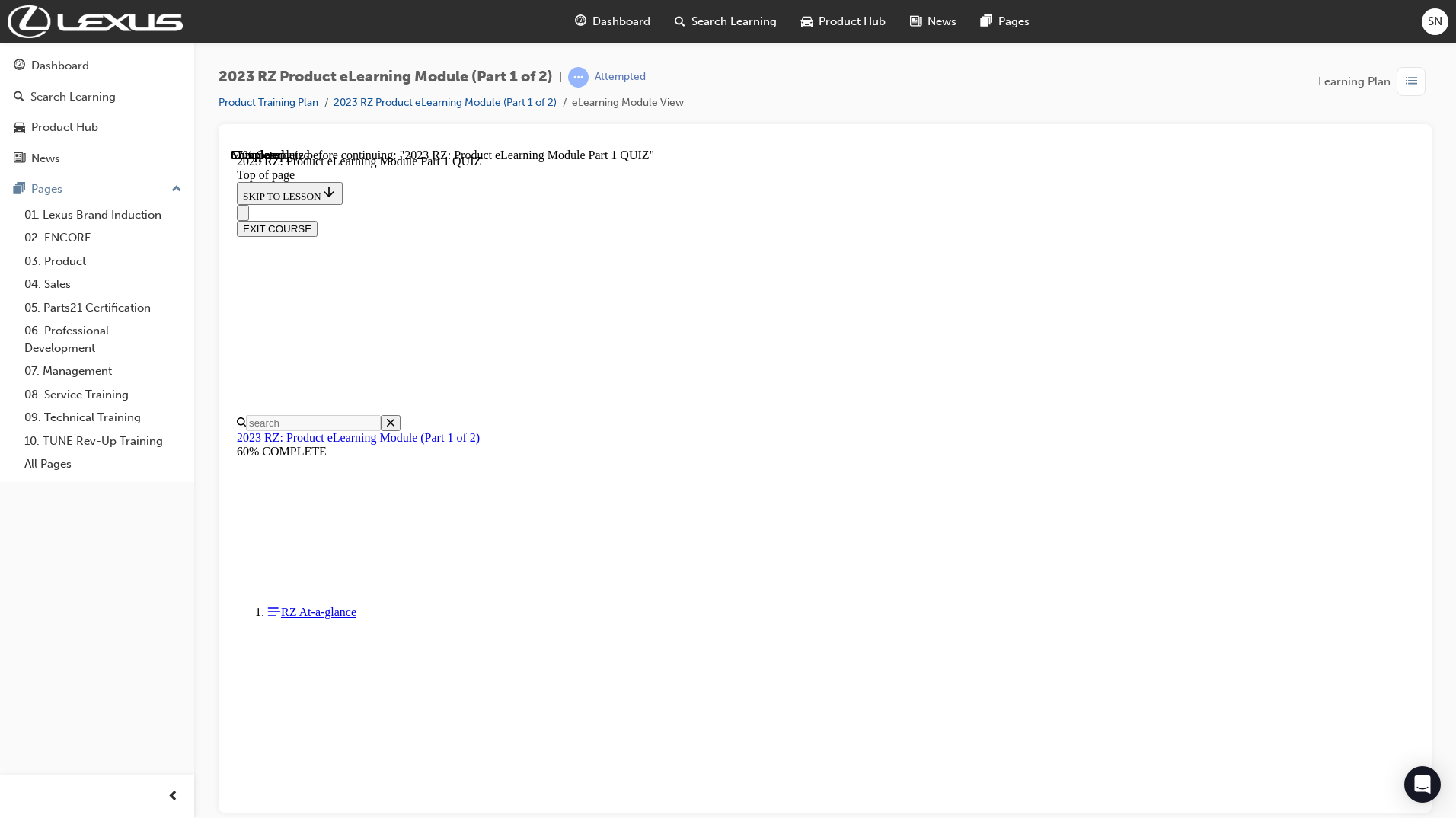
scroll to position [267, 0]
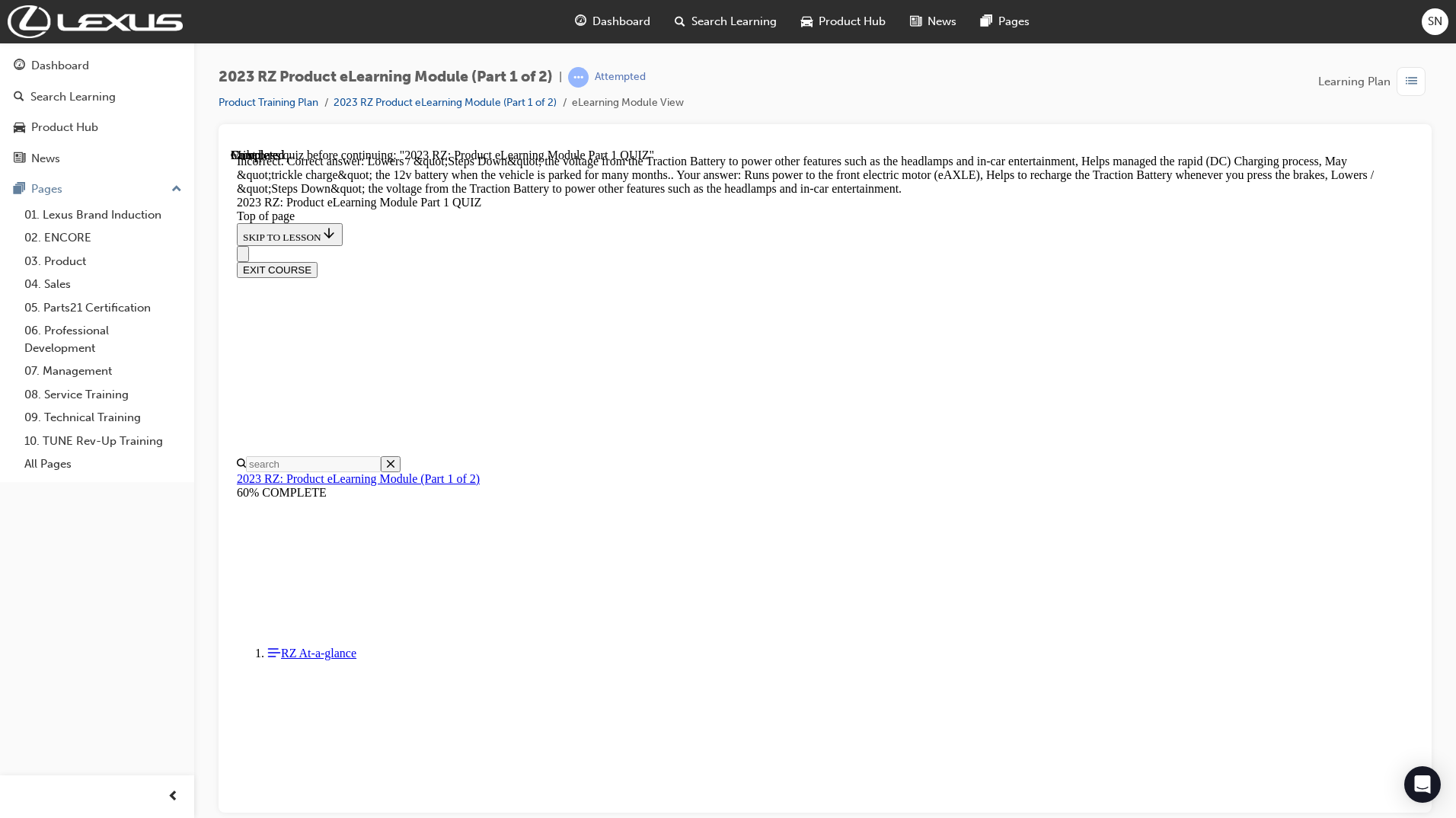
scroll to position [515, 0]
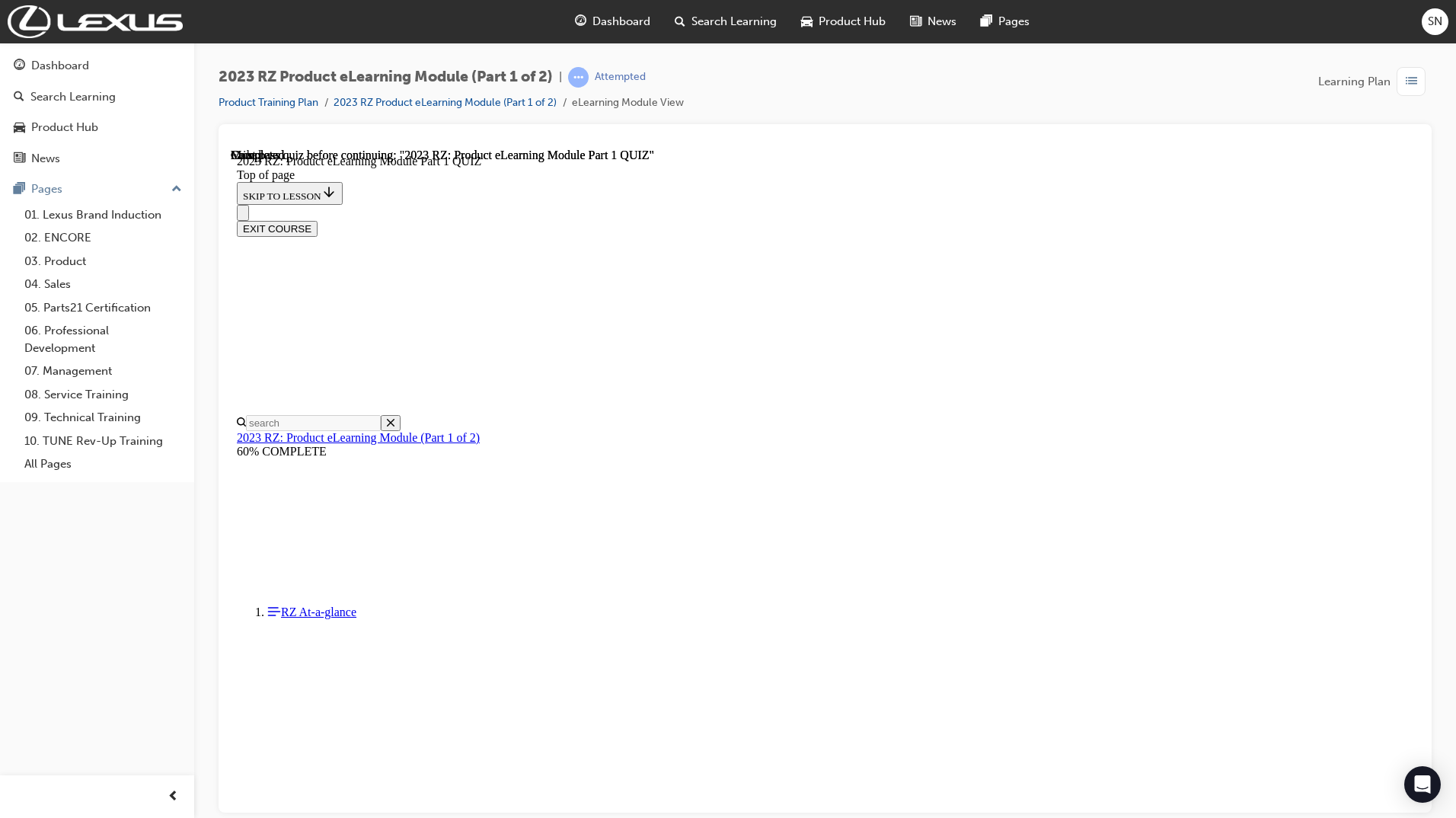
scroll to position [163, 0]
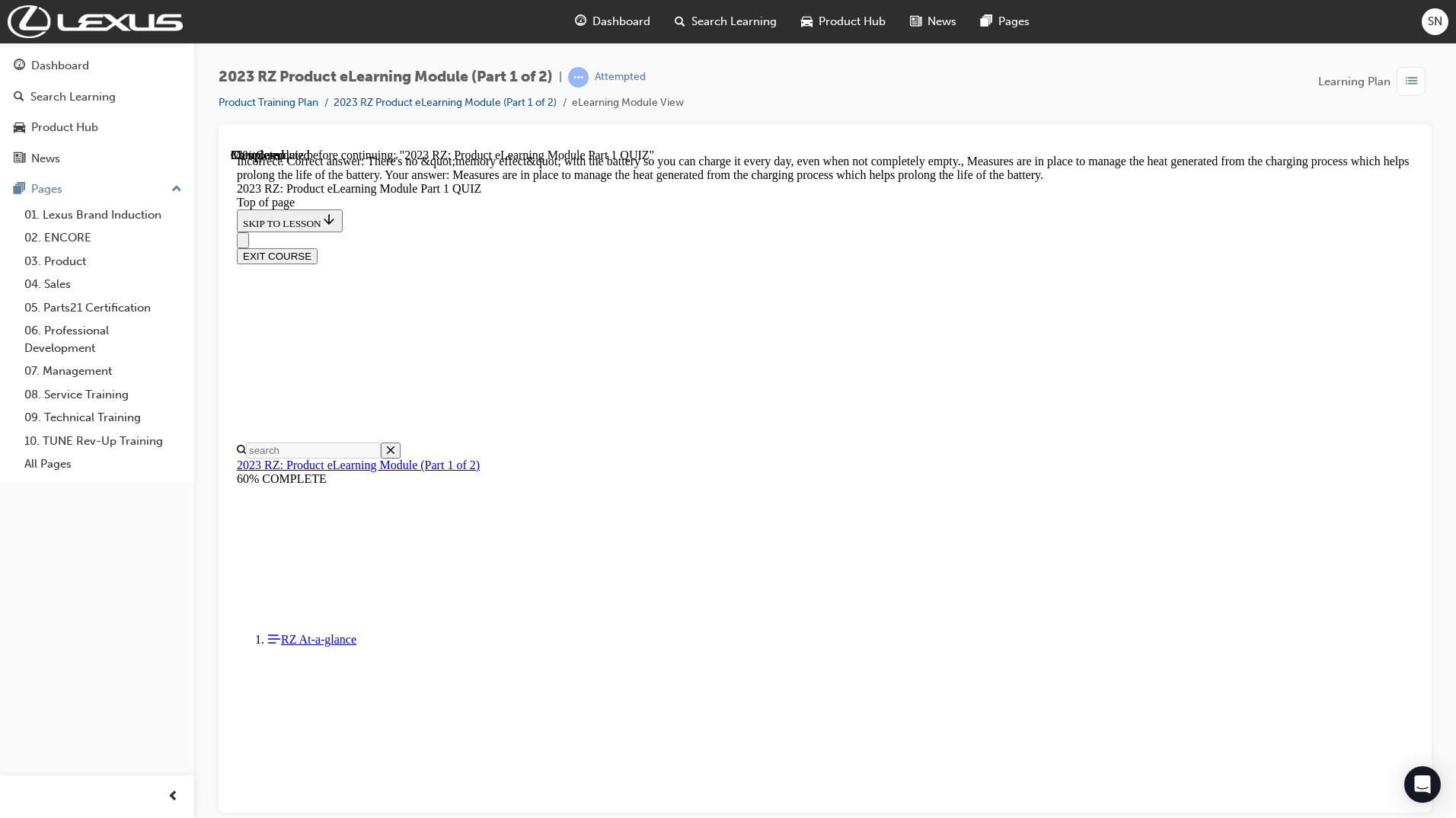
scroll to position [435, 0]
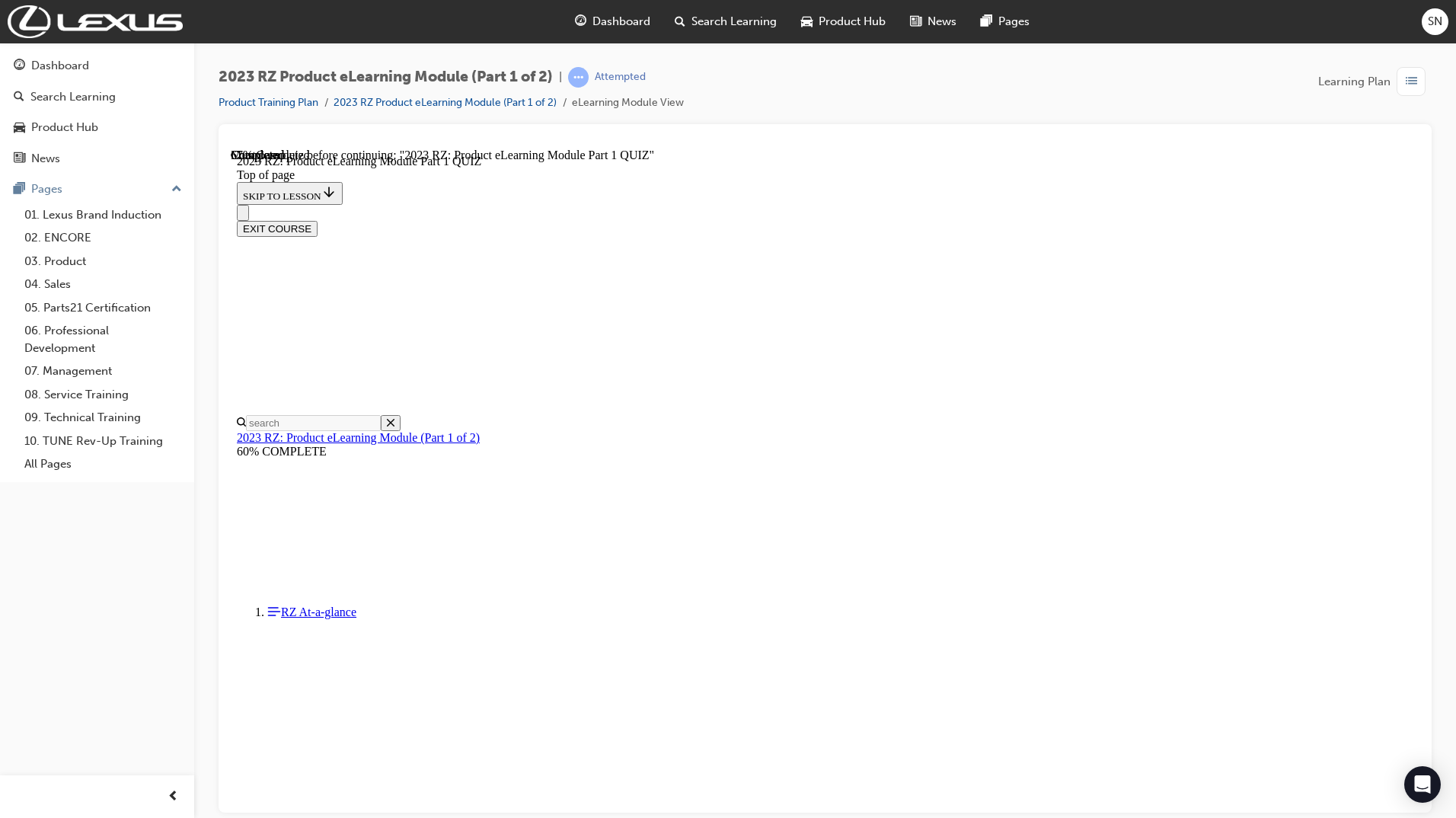
scroll to position [411, 0]
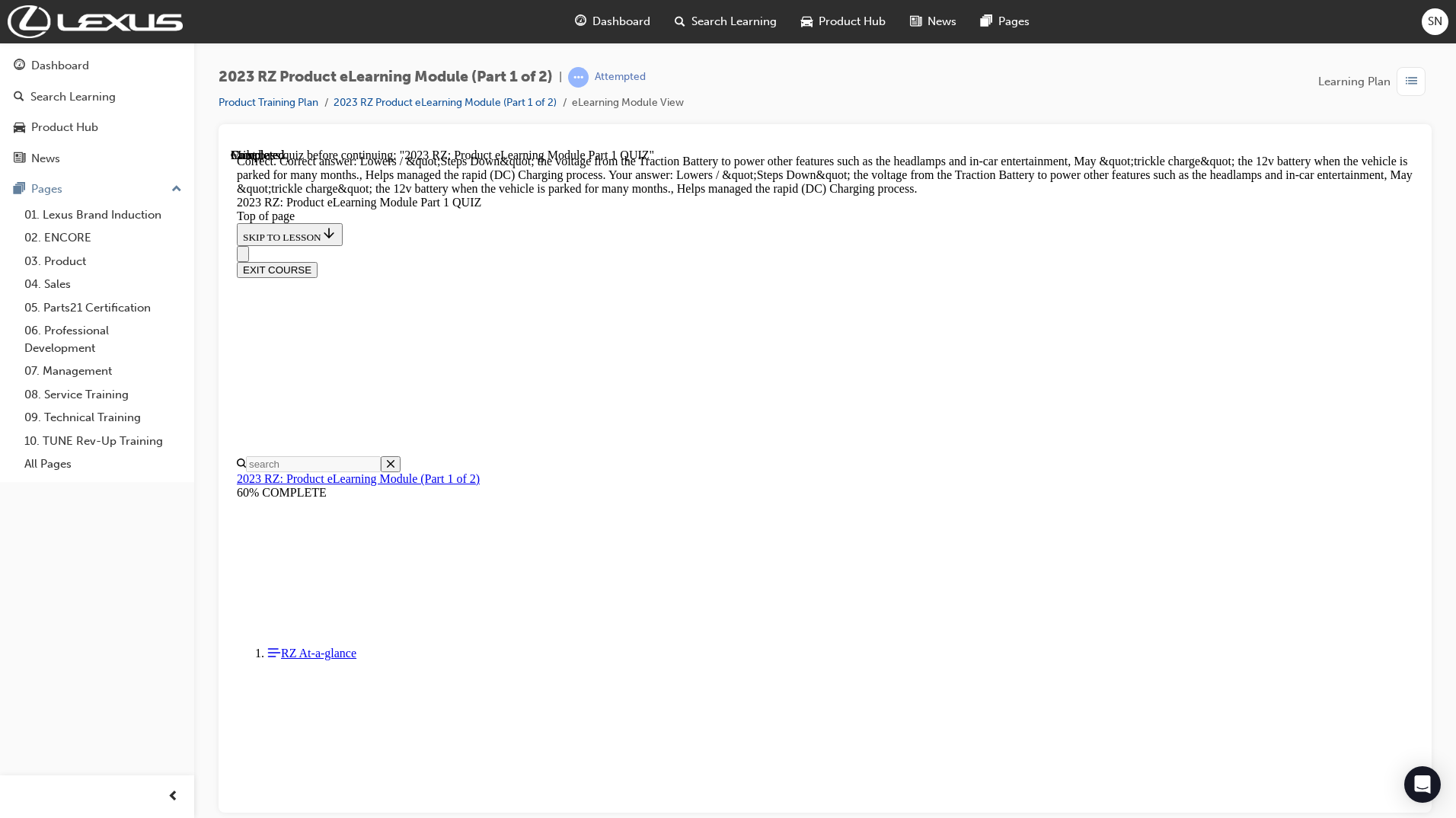
scroll to position [515, 0]
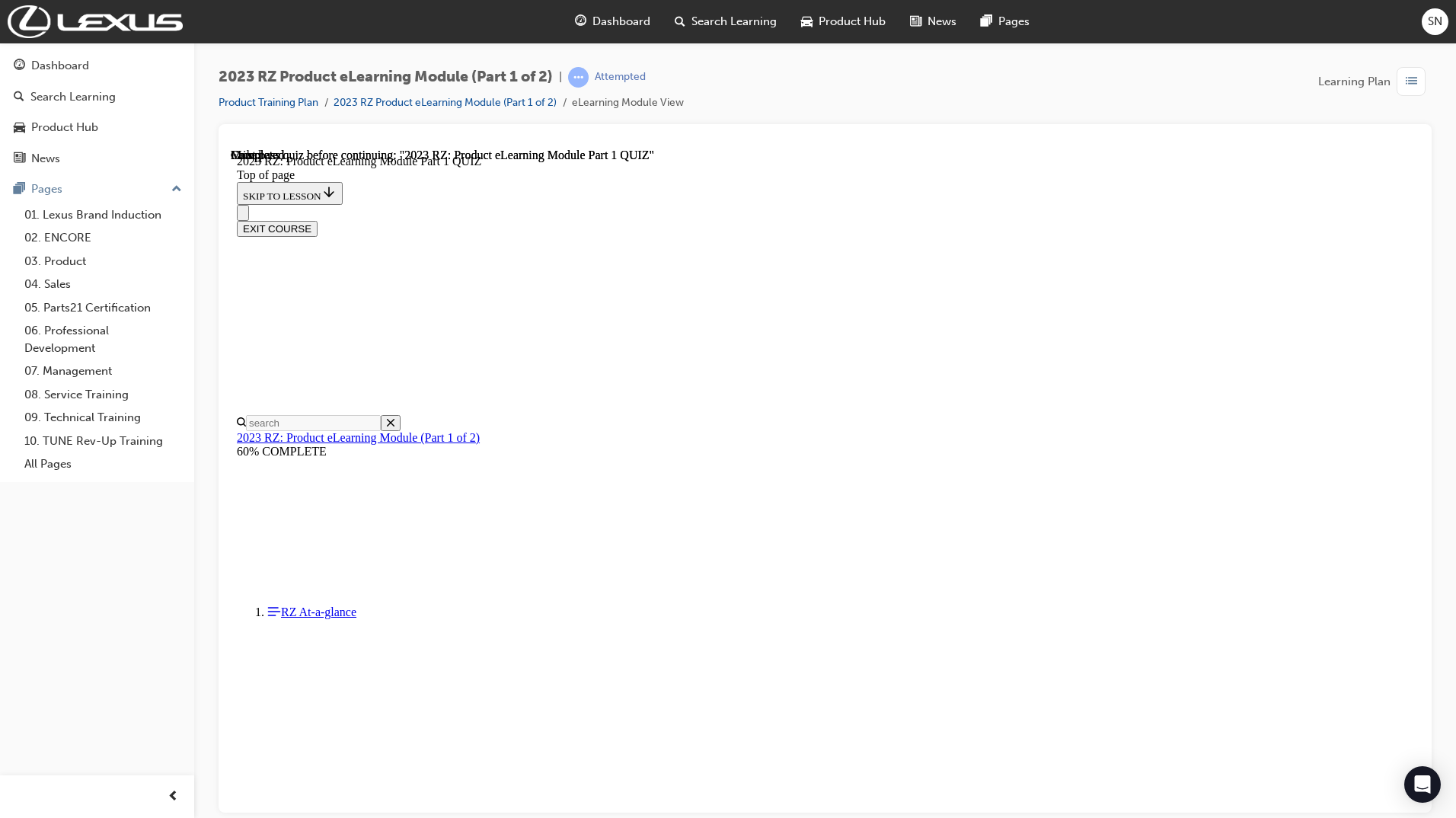
scroll to position [163, 0]
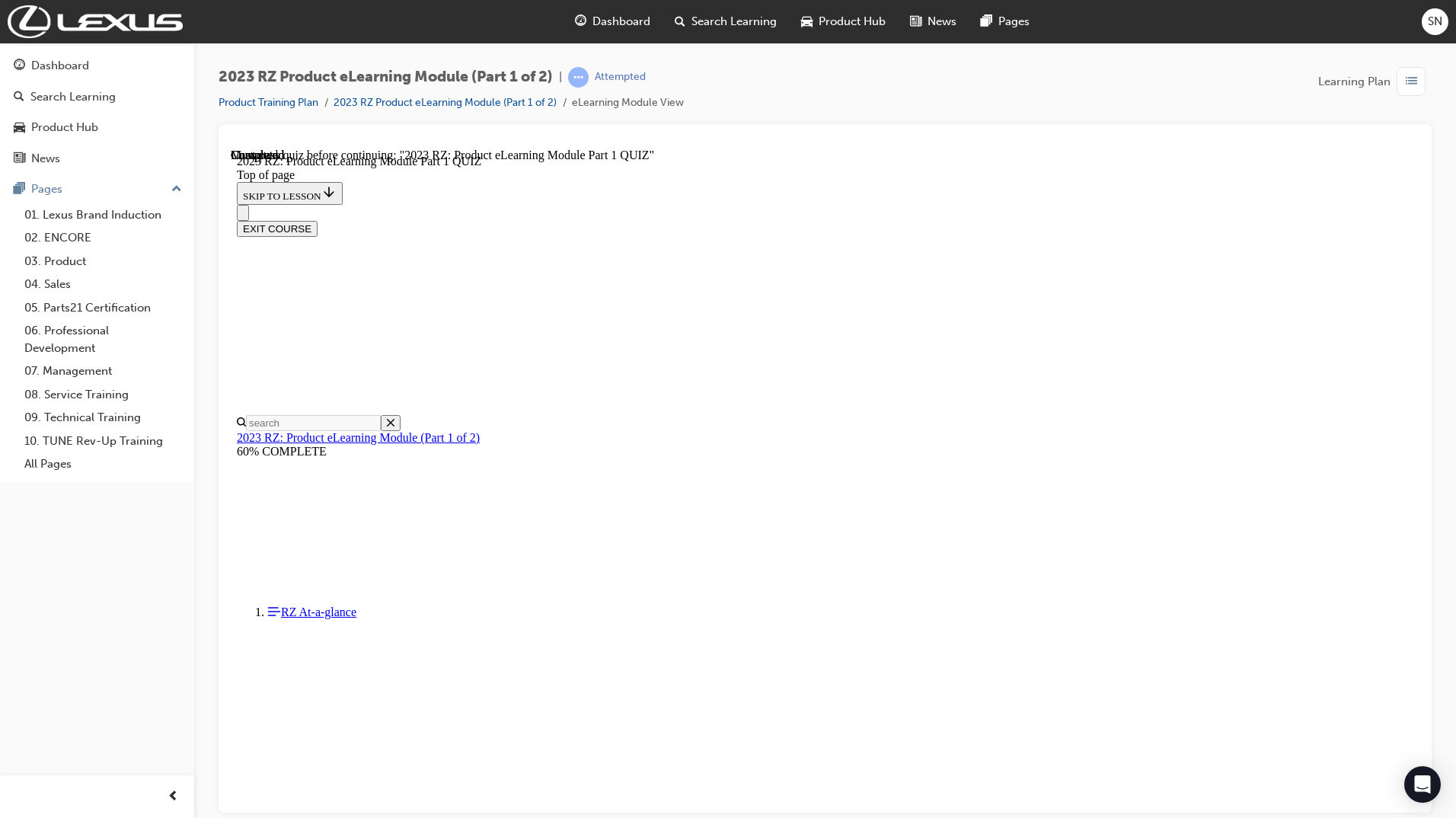
scroll to position [352, 0]
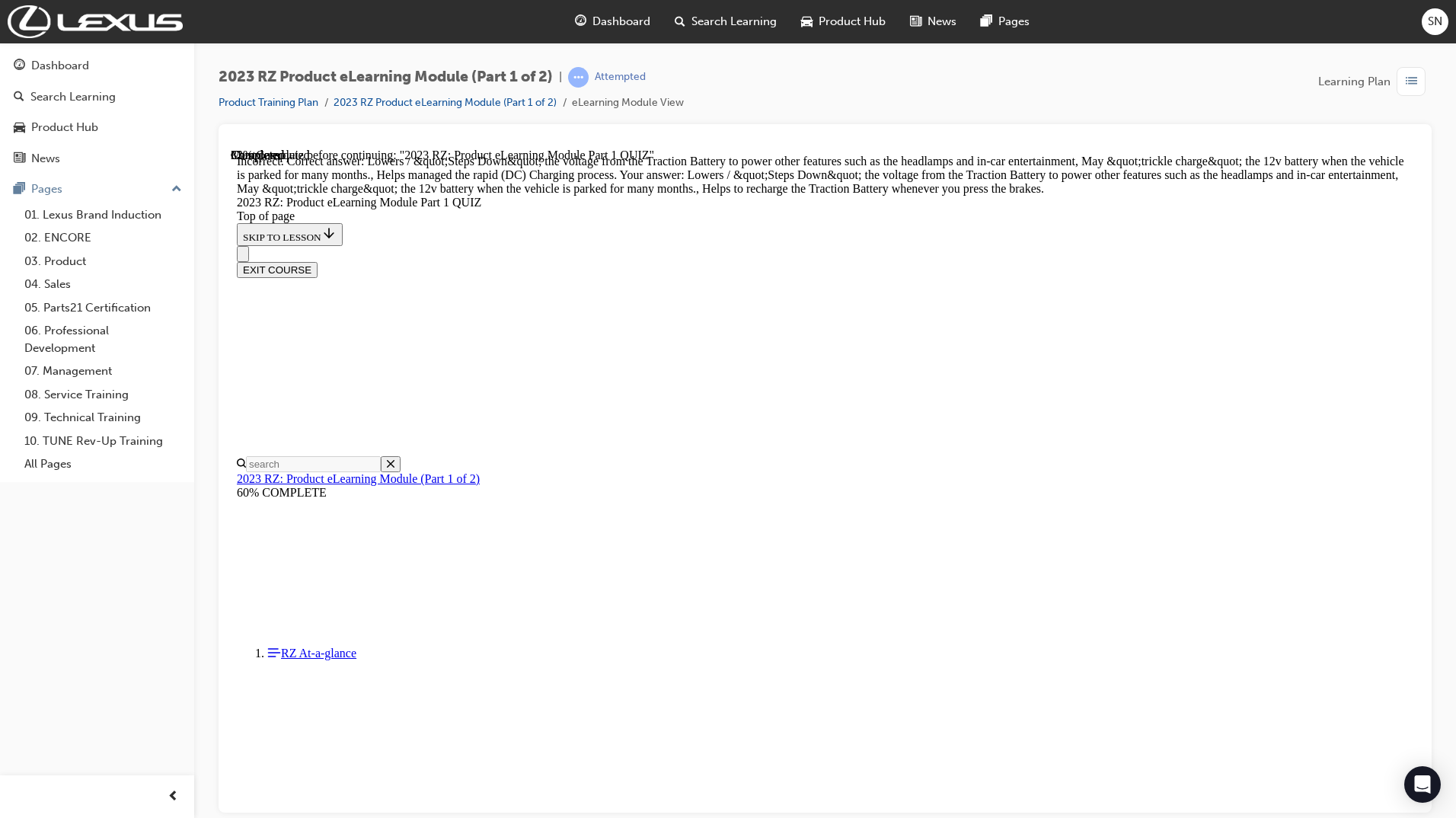
scroll to position [515, 0]
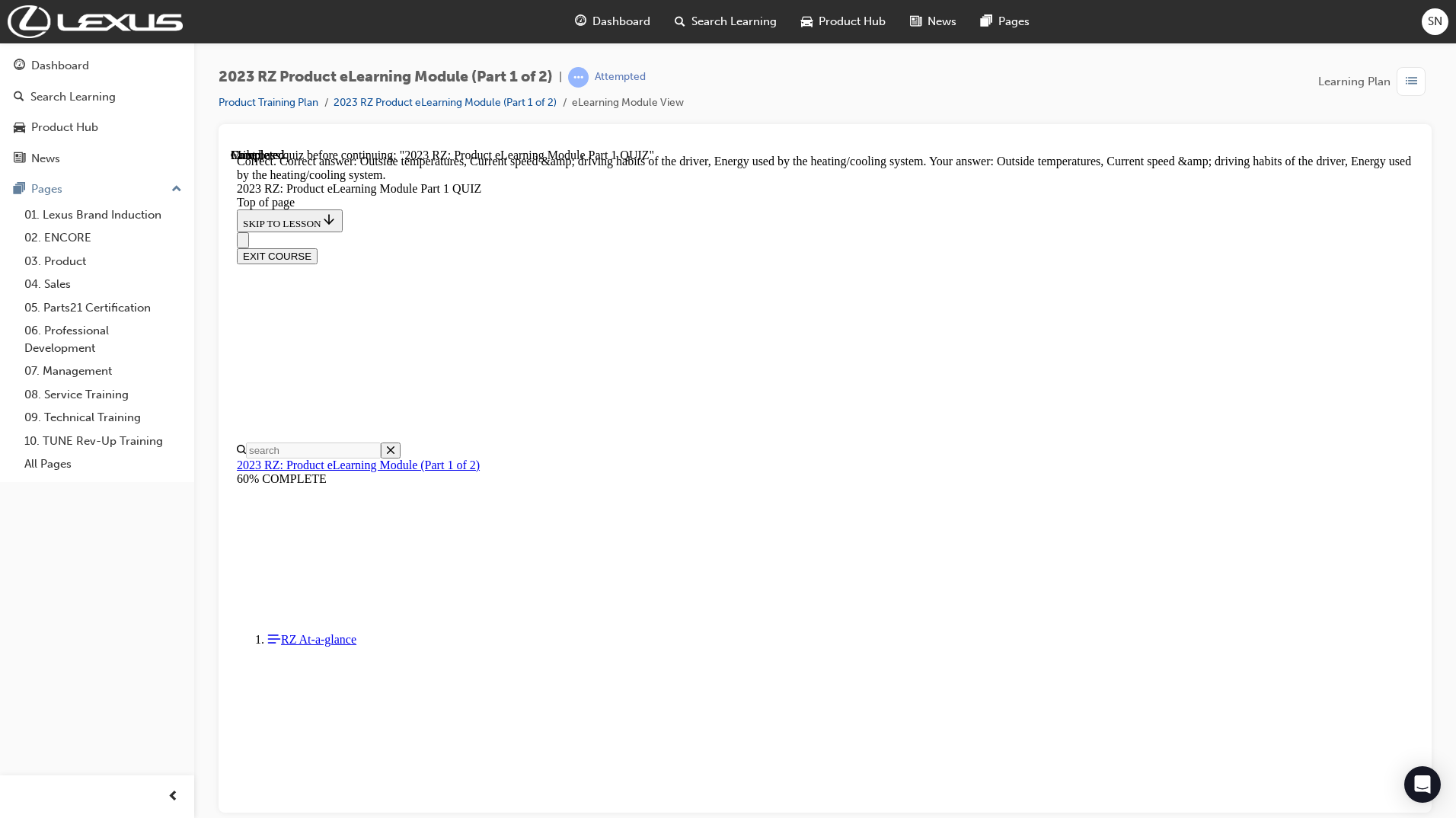
scroll to position [165, 0]
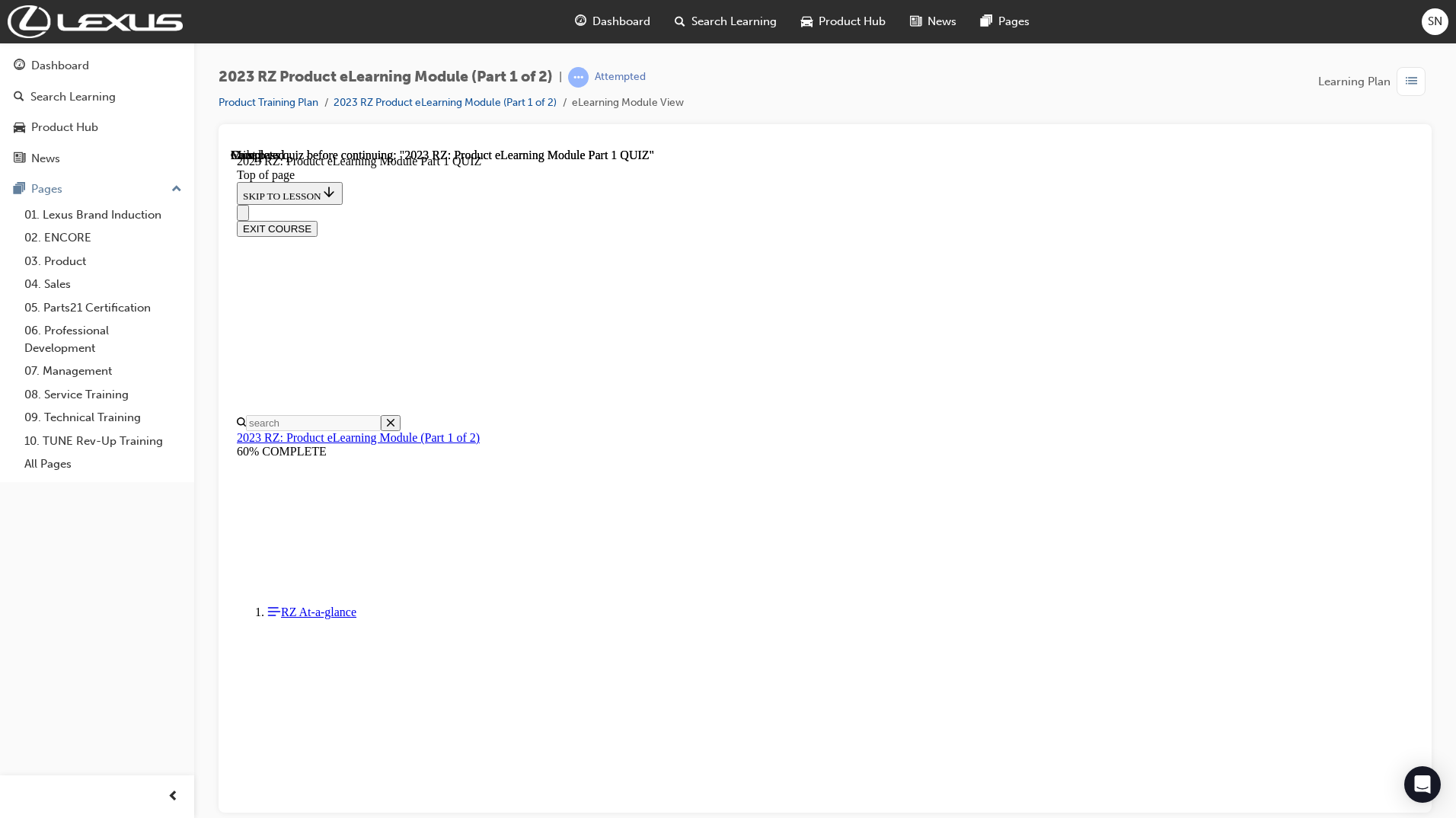
scroll to position [163, 0]
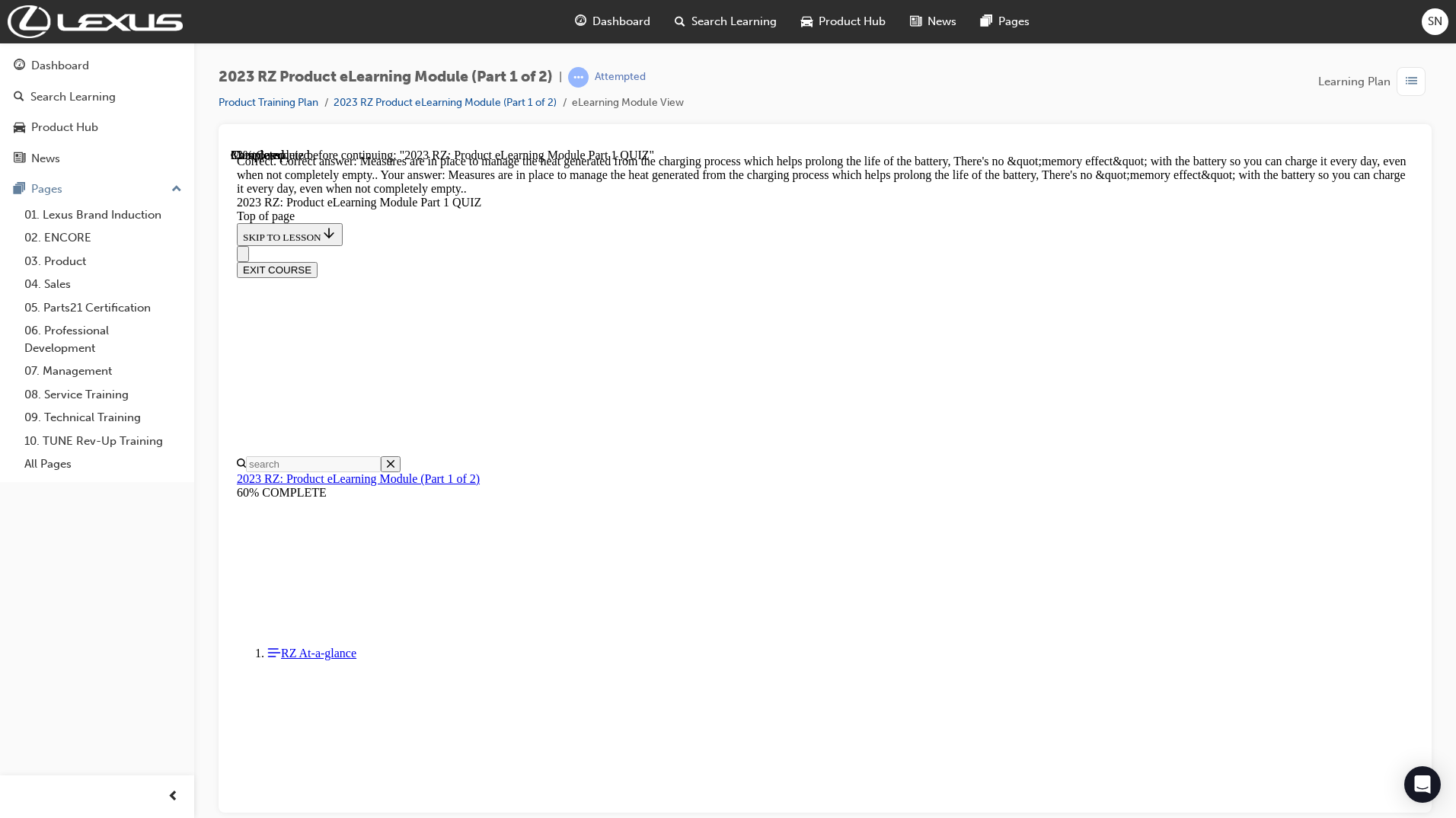
scroll to position [435, 0]
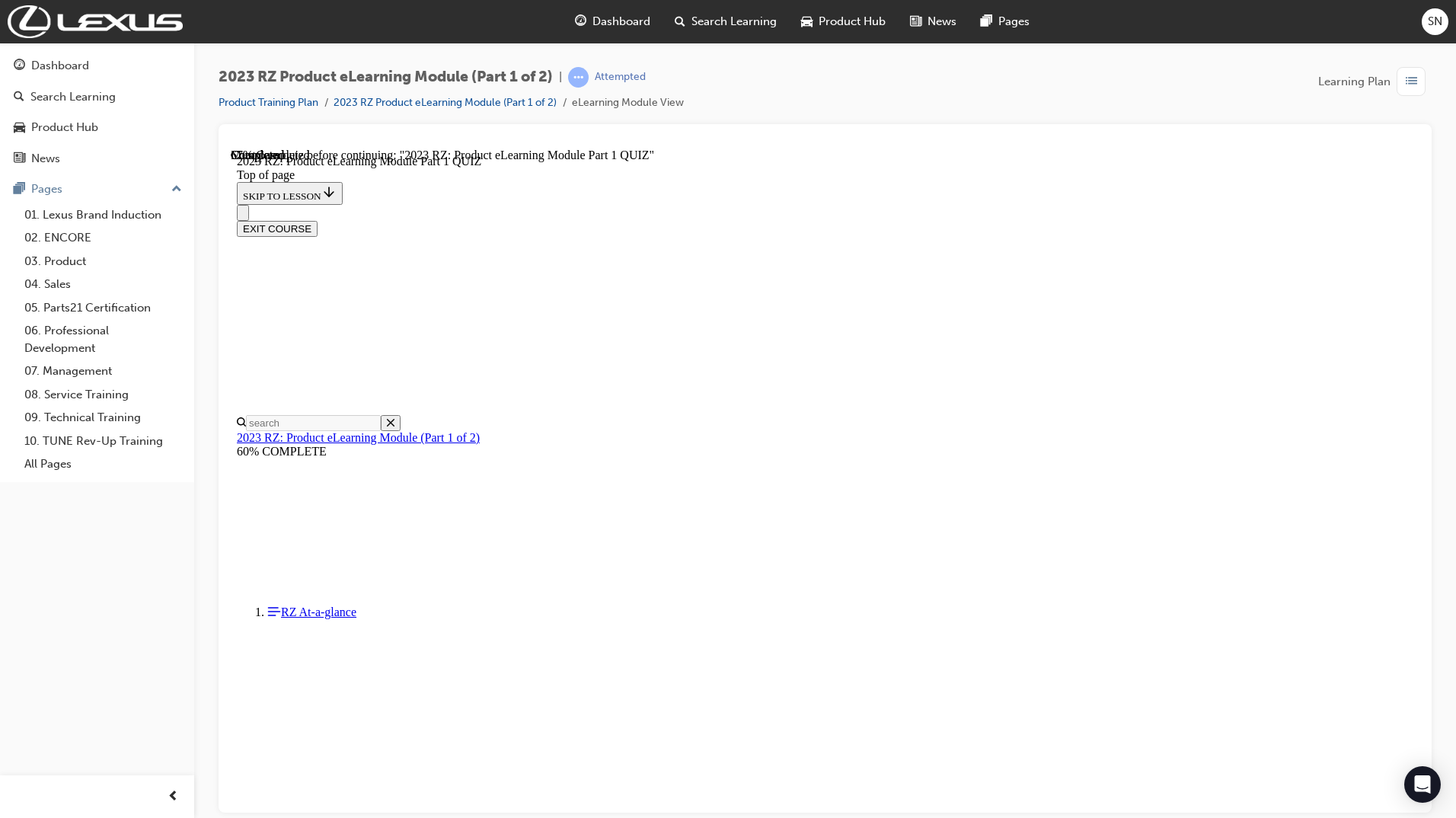
scroll to position [46, 0]
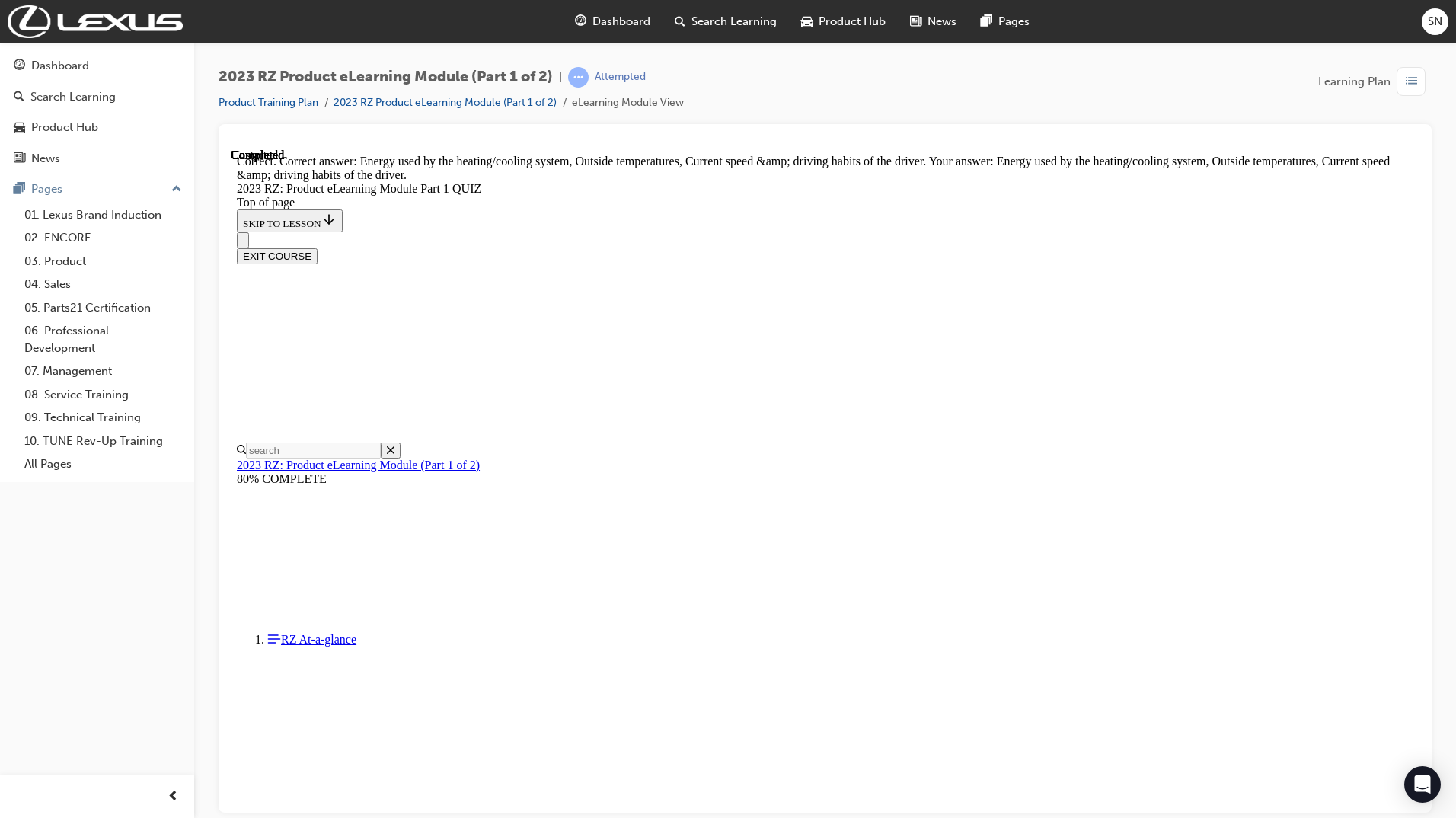
scroll to position [165, 0]
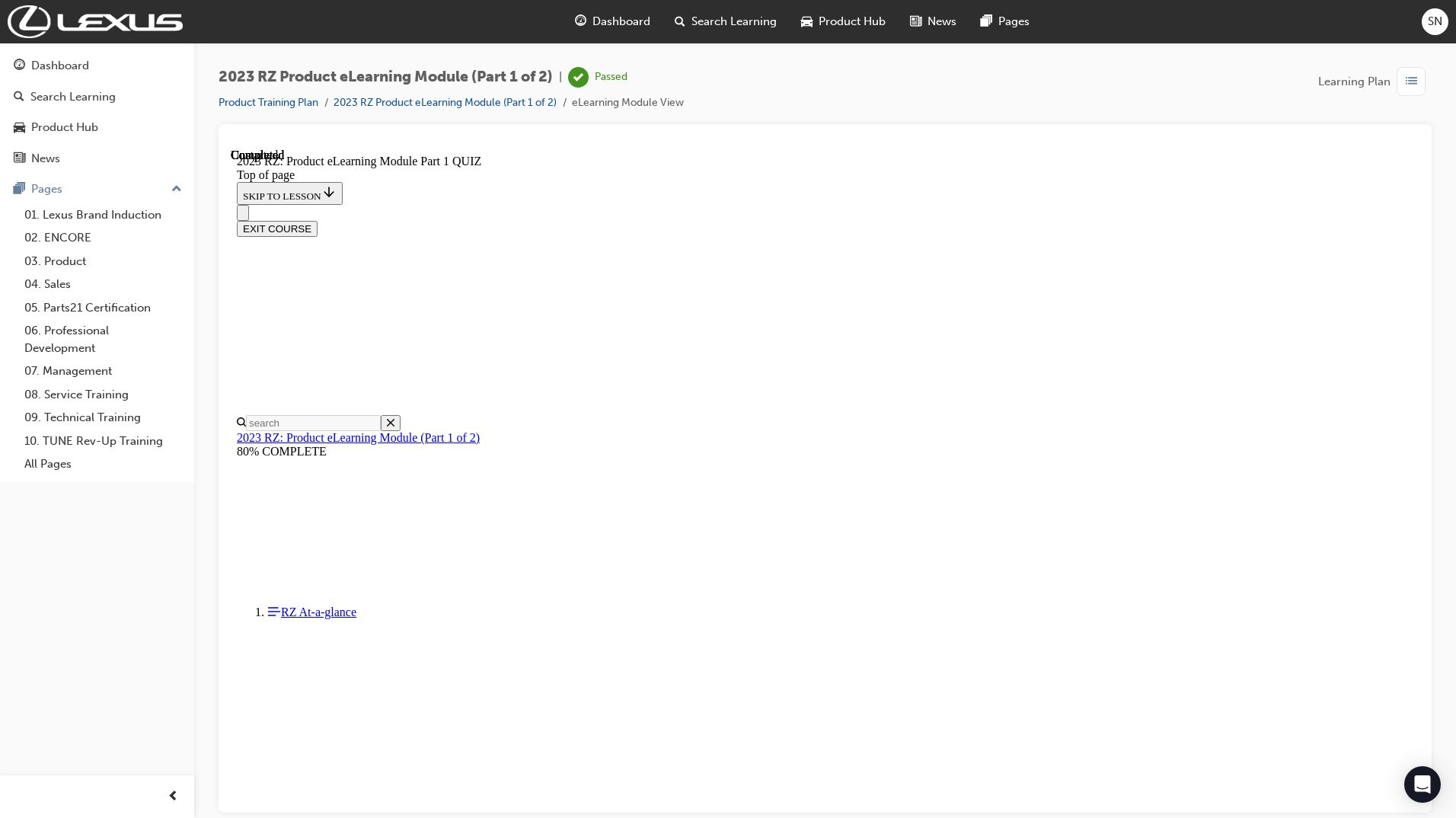
scroll to position [163, 0]
click at [317, 220] on button "EXIT COURSE" at bounding box center [276, 227] width 80 height 16
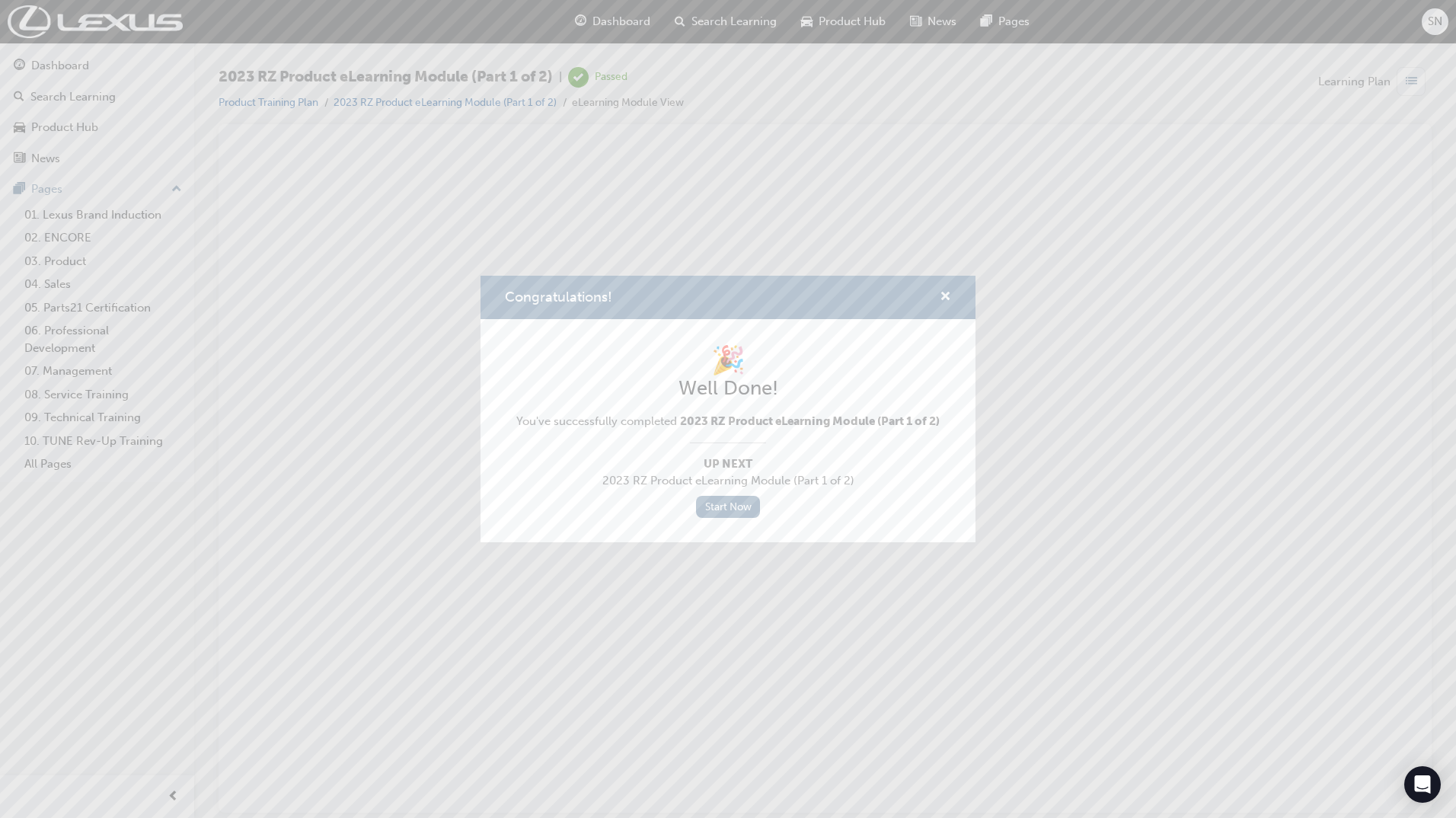
scroll to position [0, 0]
click at [731, 504] on link "Start Now" at bounding box center [728, 507] width 64 height 22
click at [951, 303] on div "Congratulations!" at bounding box center [727, 297] width 495 height 44
click at [947, 294] on span "cross-icon" at bounding box center [945, 297] width 11 height 13
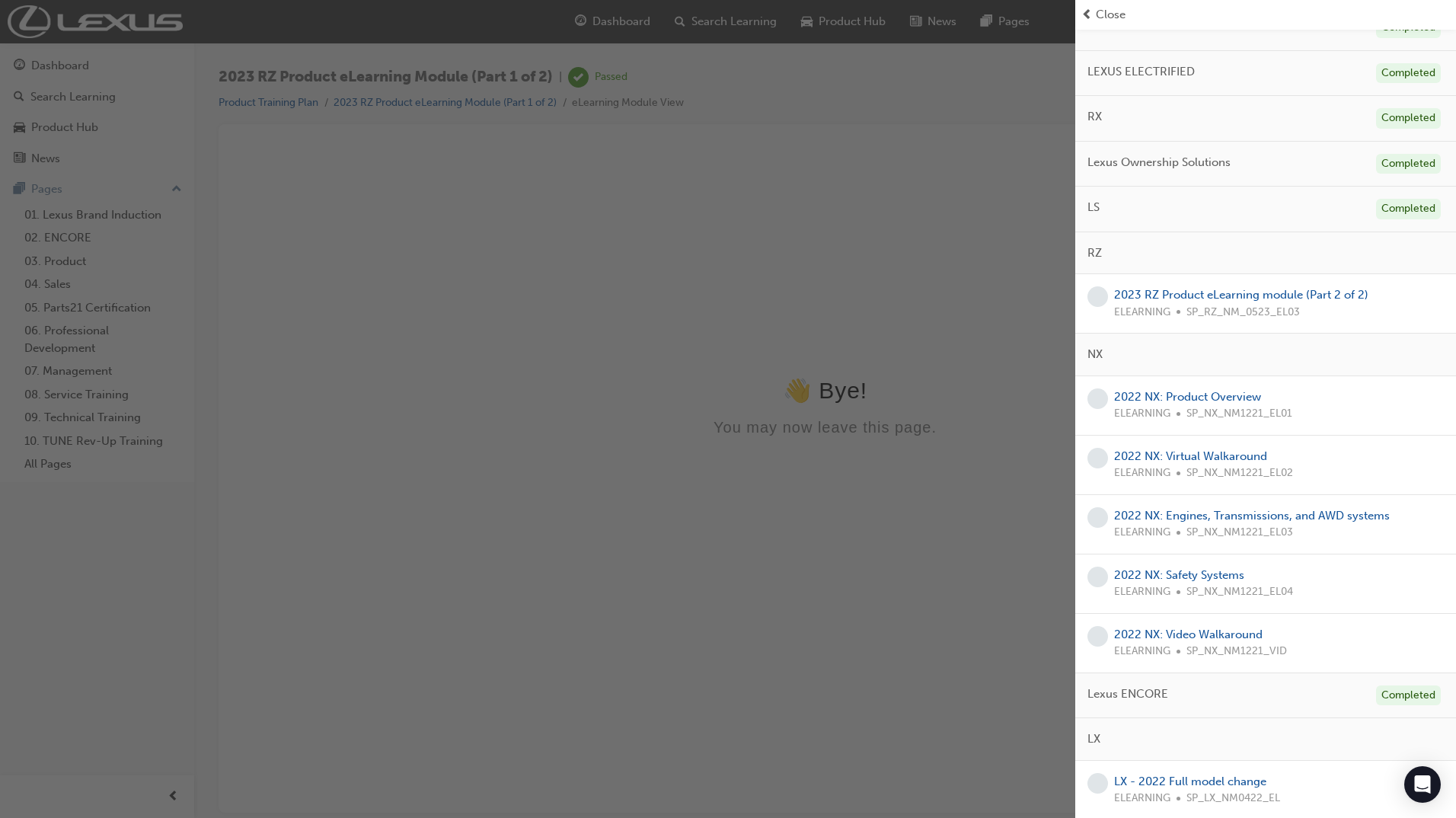
scroll to position [152, 0]
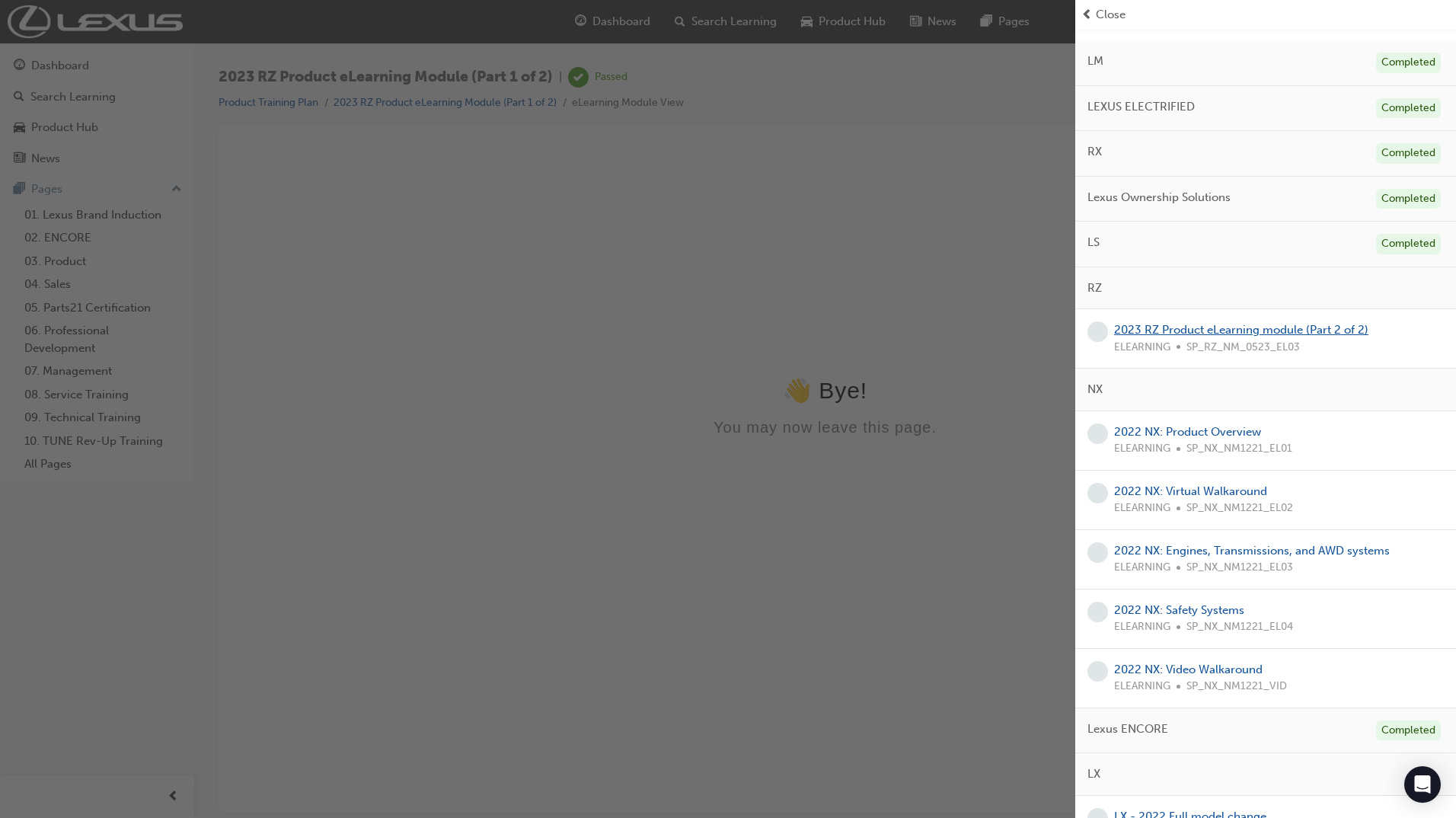
click at [1251, 330] on link "2023 RZ Product eLearning module (Part 2 of 2)" at bounding box center [1241, 329] width 255 height 13
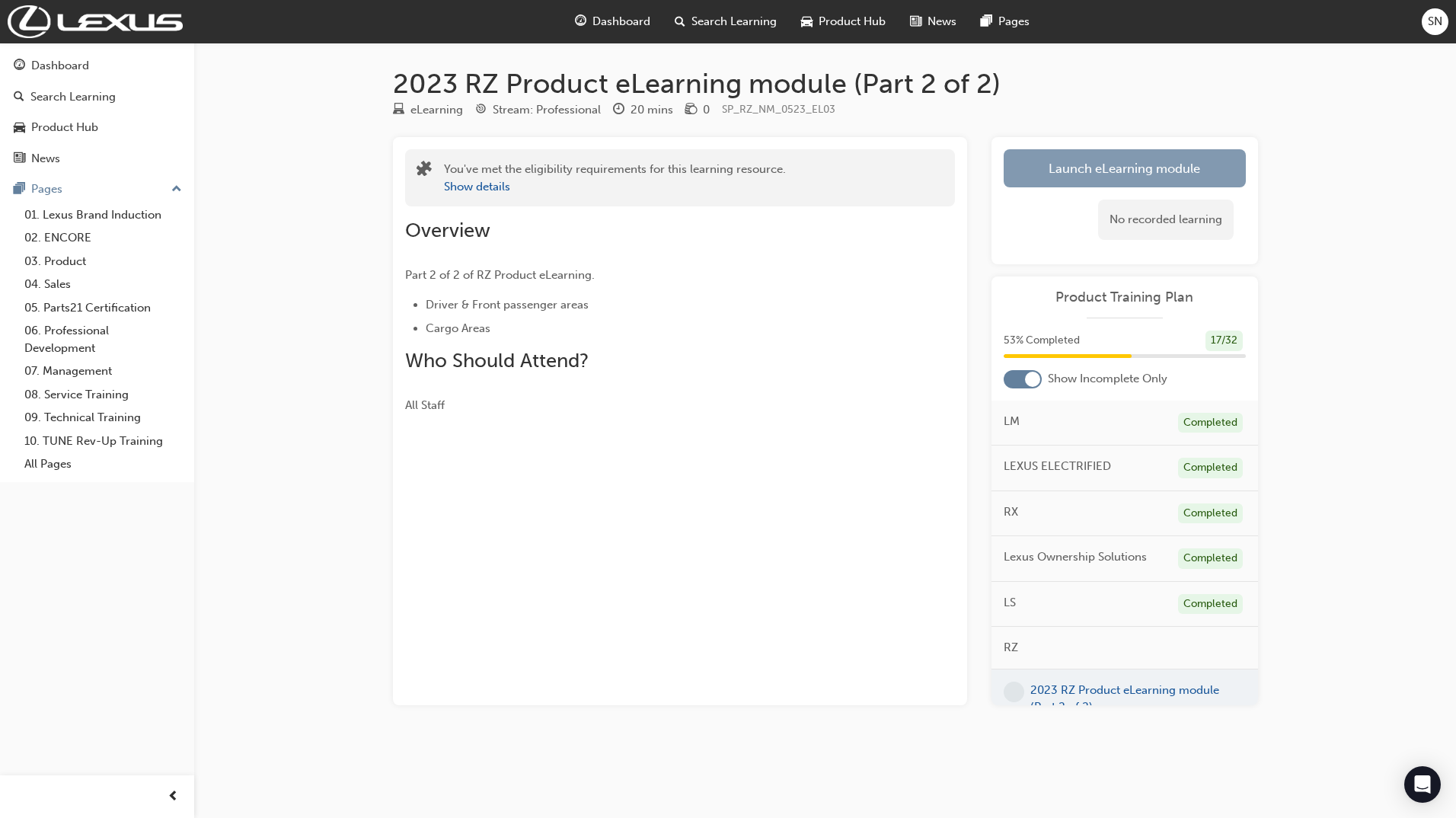
click at [1052, 166] on link "Launch eLearning module" at bounding box center [1125, 169] width 242 height 38
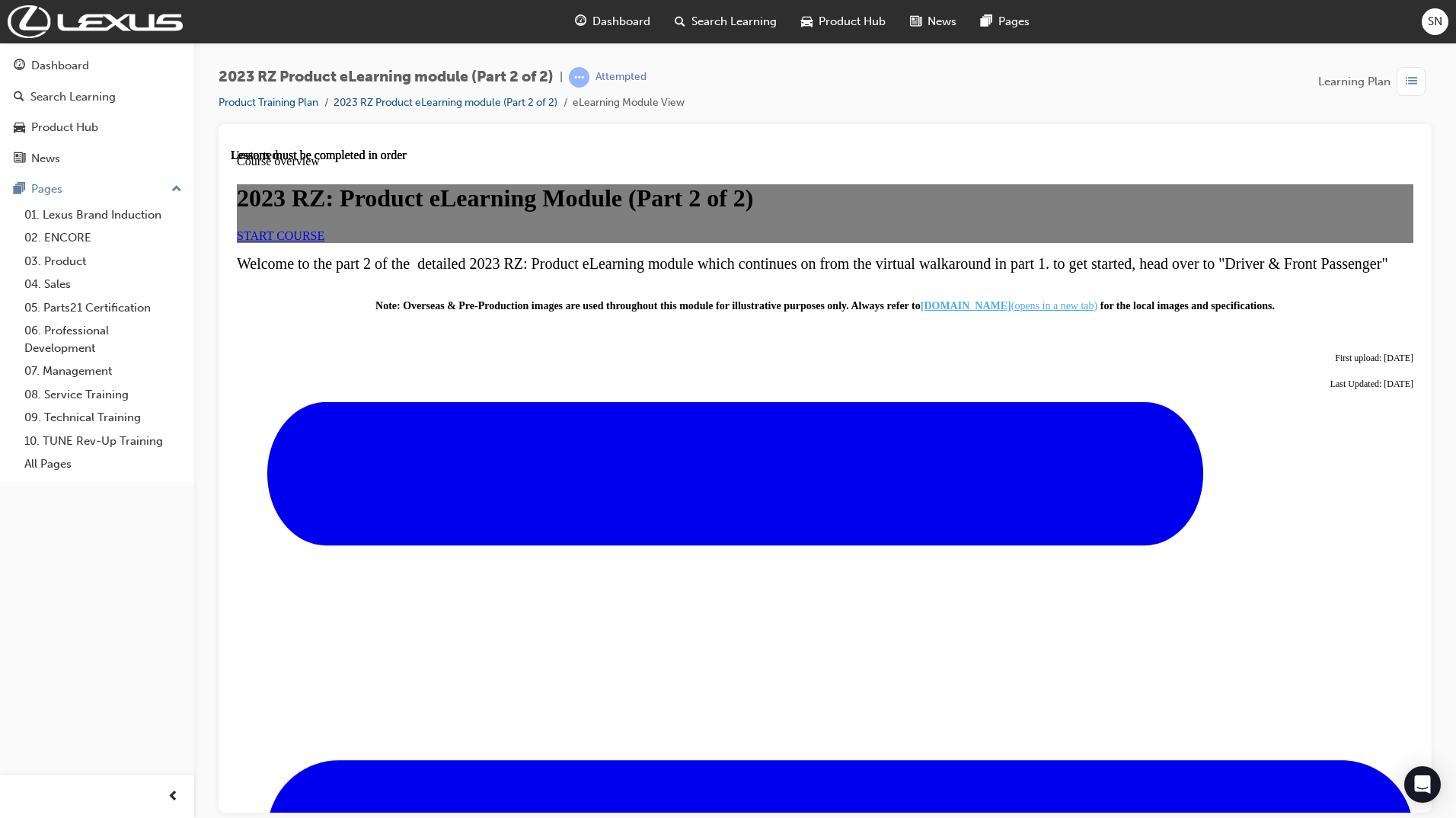
click at [325, 241] on link "START COURSE" at bounding box center [280, 235] width 87 height 13
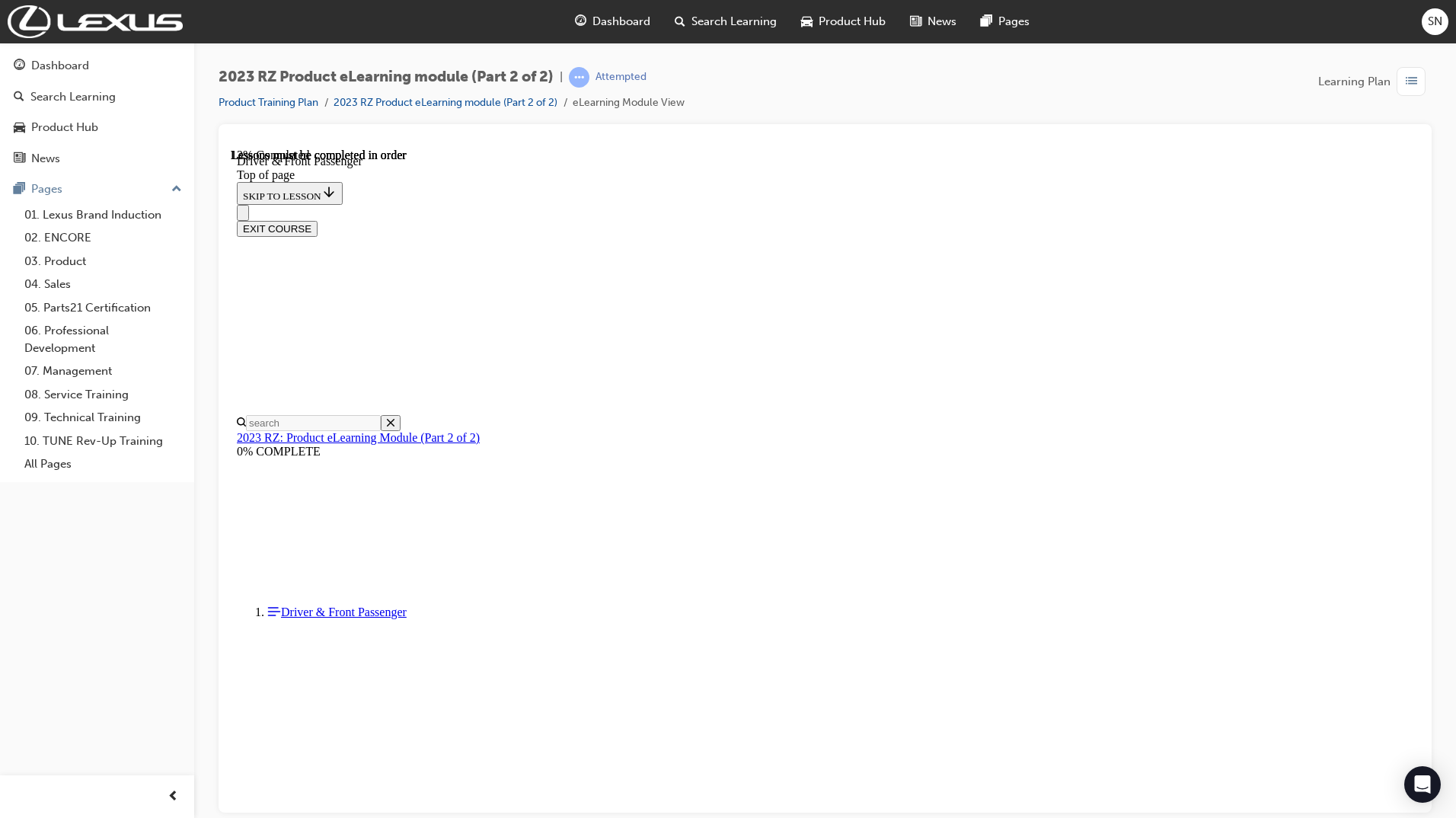
scroll to position [504, 0]
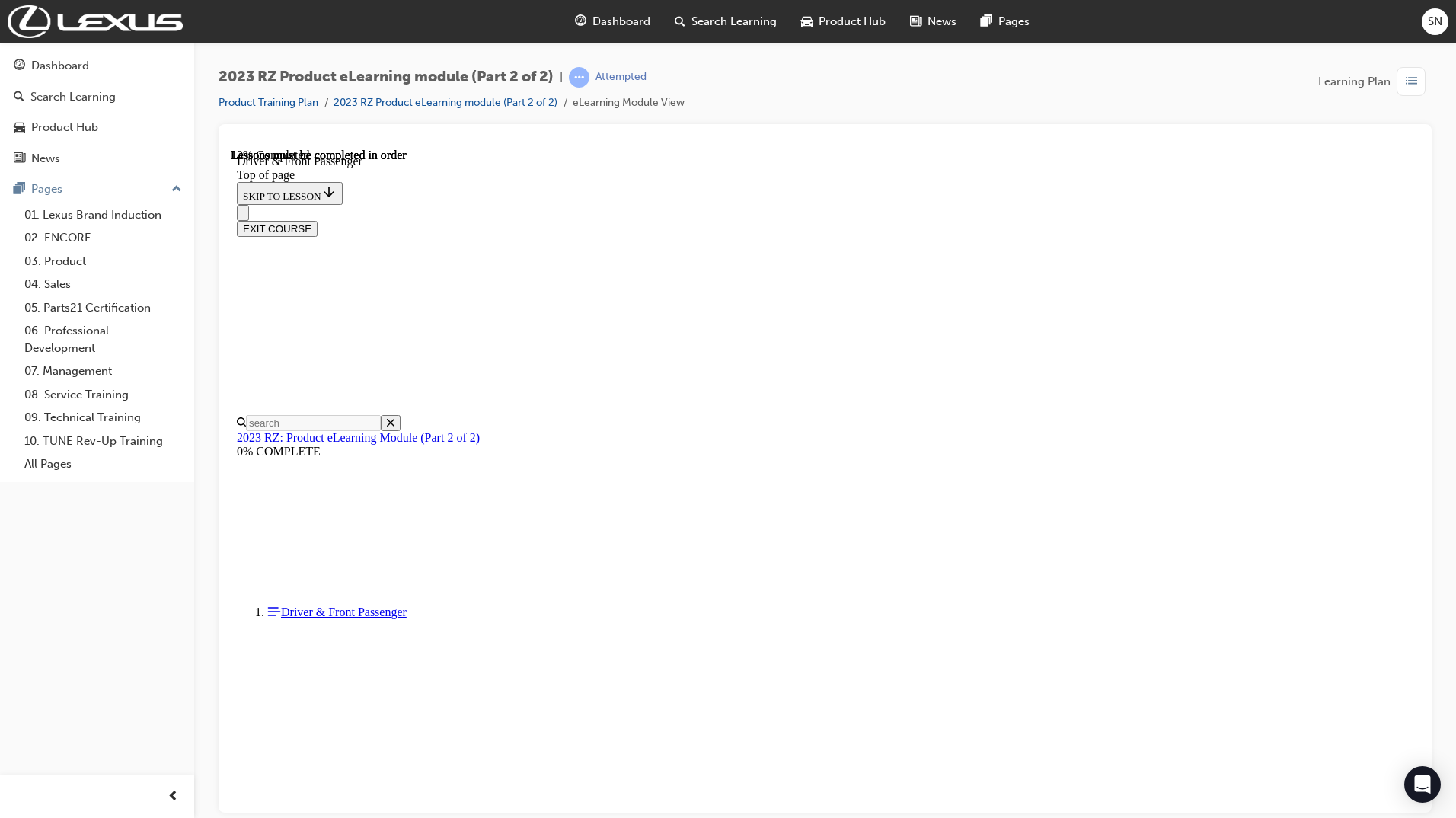
scroll to position [481, 0]
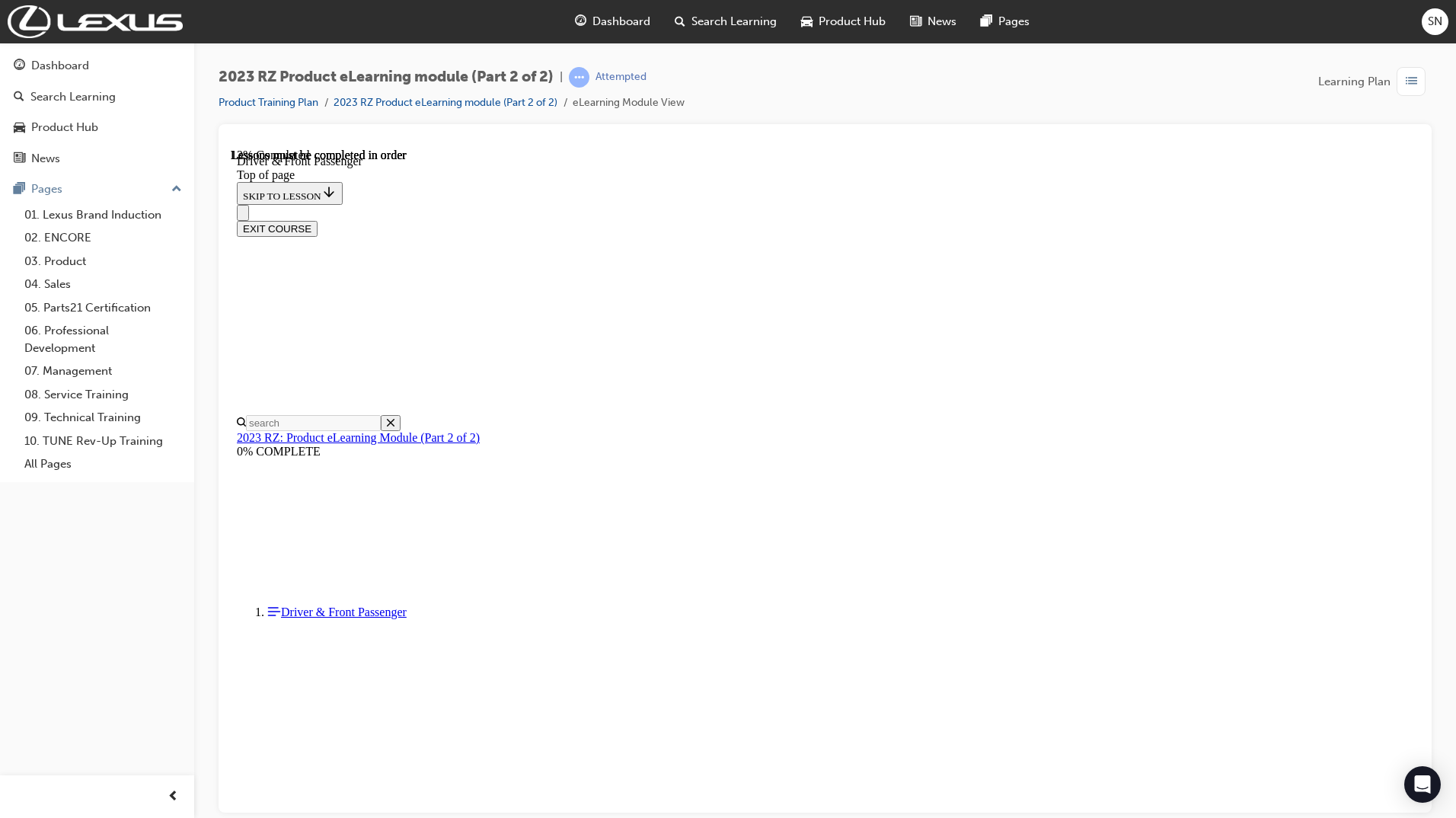
drag, startPoint x: 944, startPoint y: 510, endPoint x: 974, endPoint y: 510, distance: 30.0
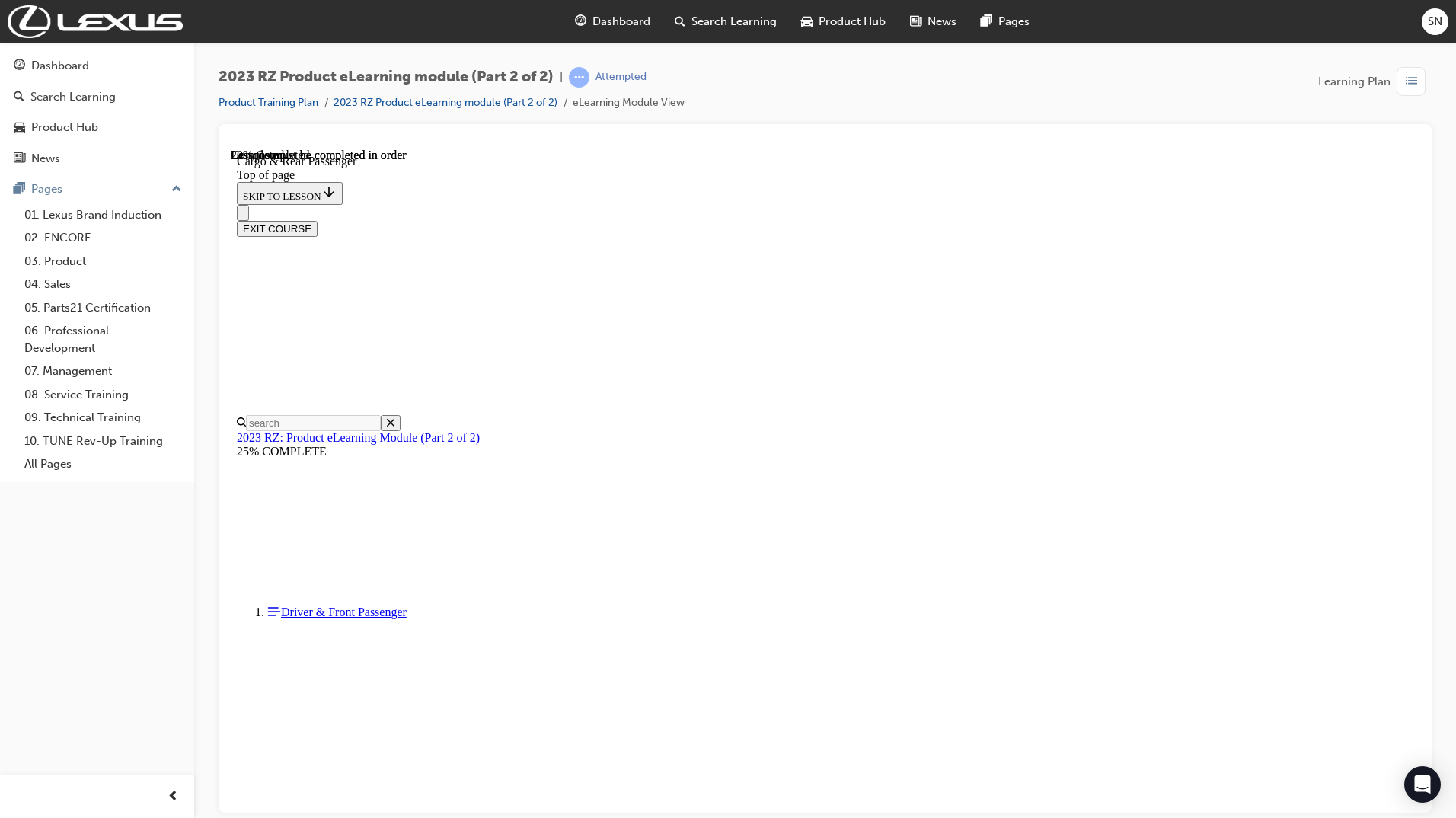
scroll to position [352, 0]
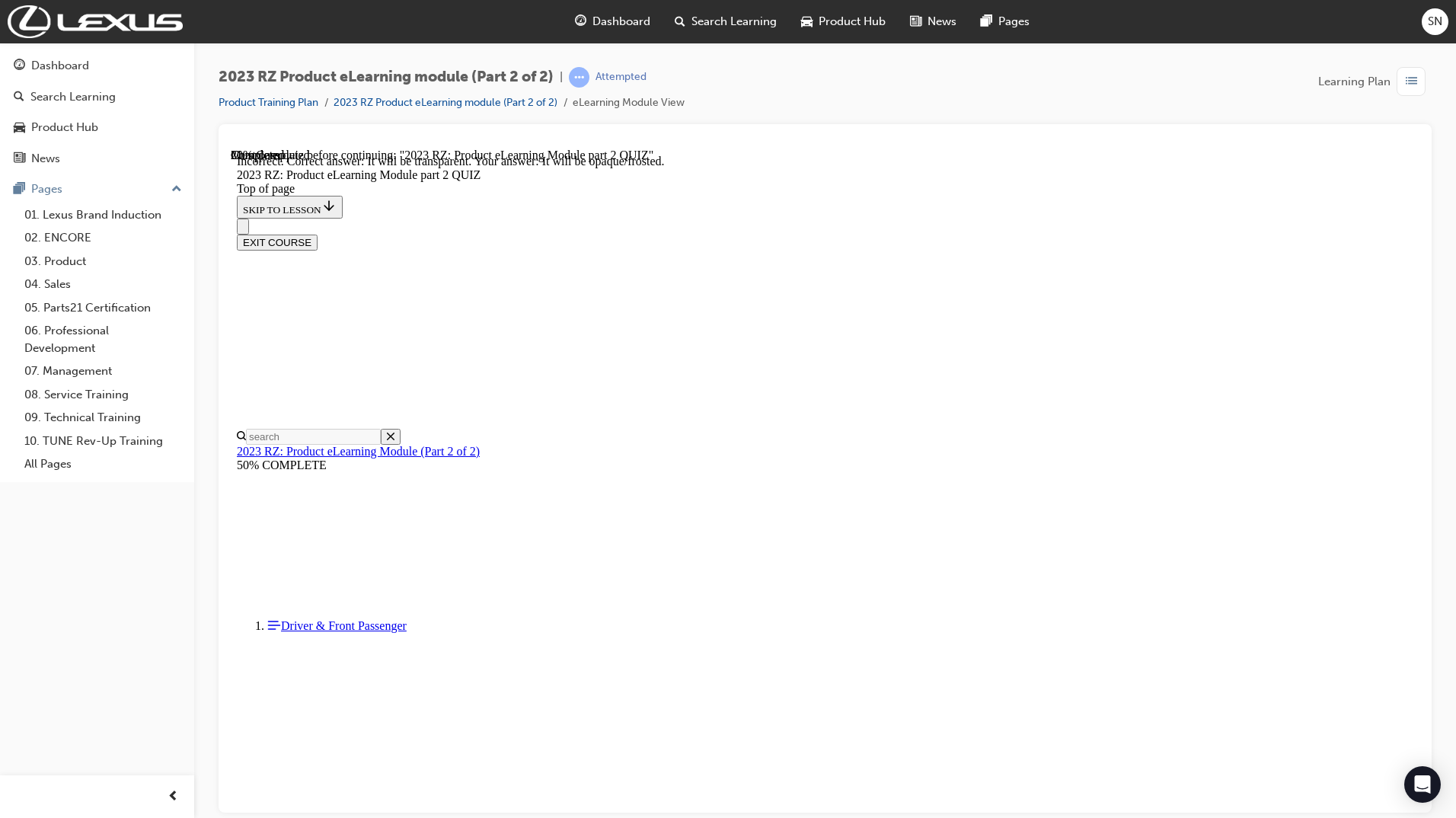
scroll to position [48, 0]
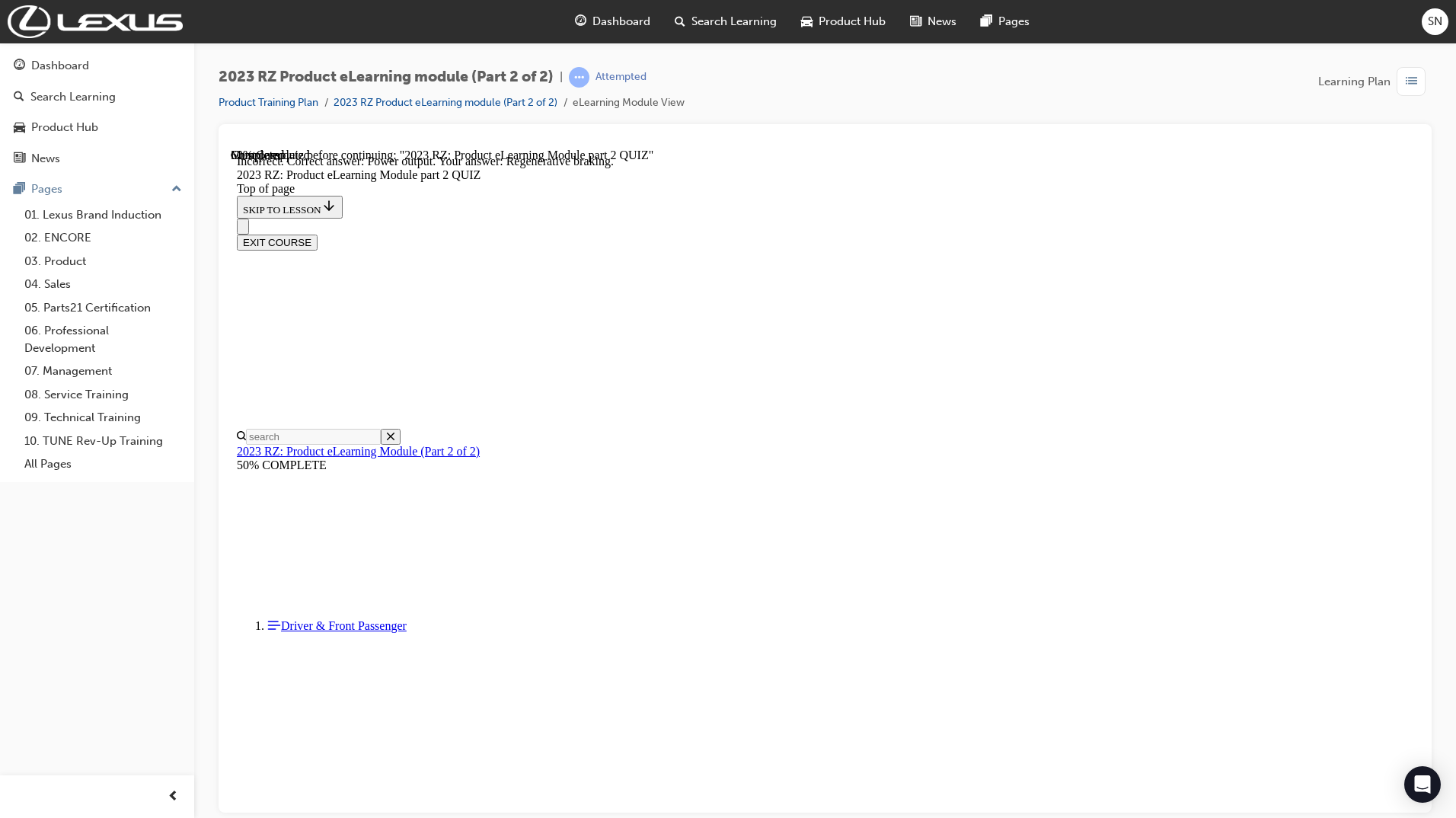
scroll to position [103, 0]
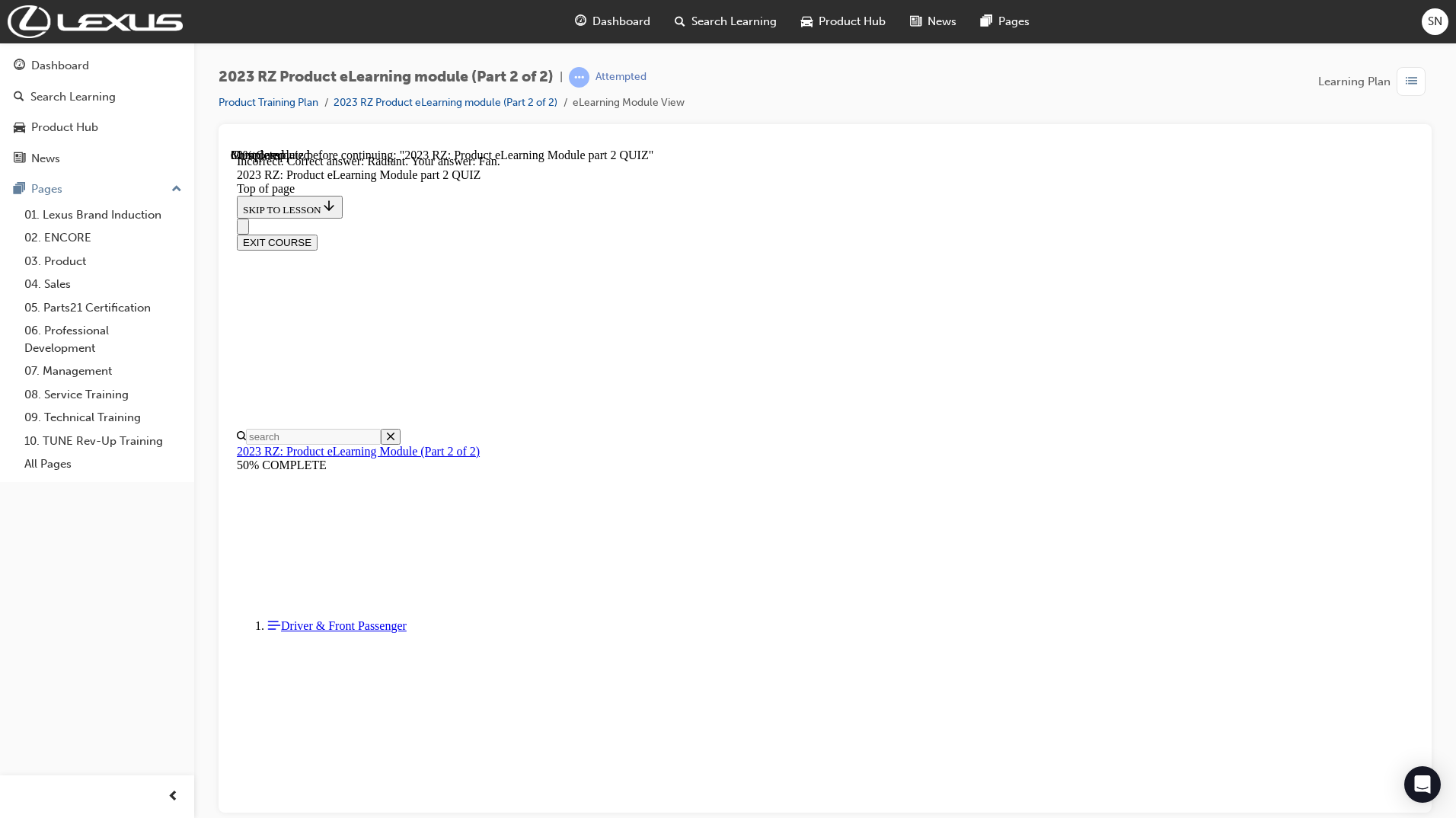
scroll to position [165, 0]
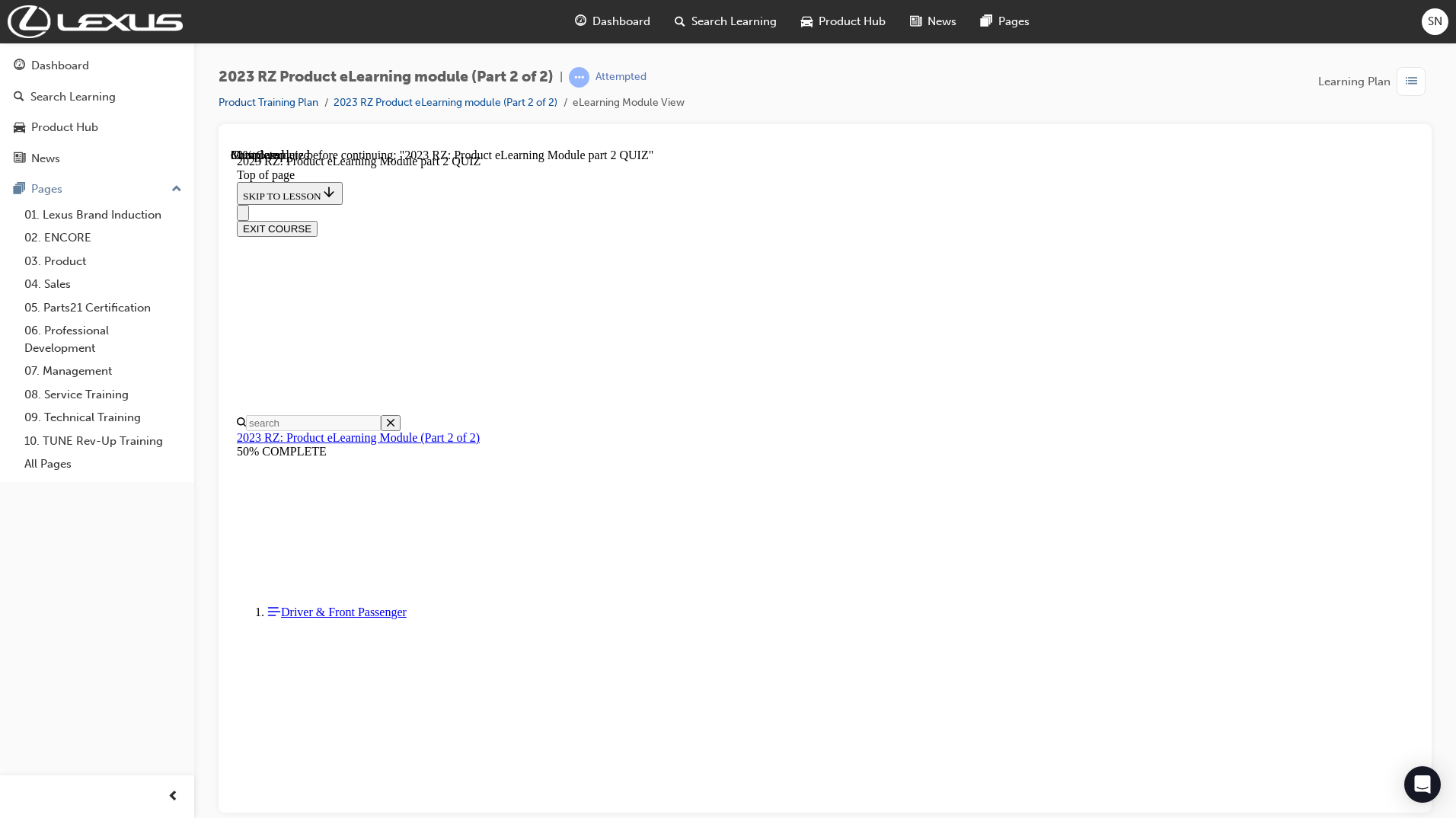
scroll to position [267, 0]
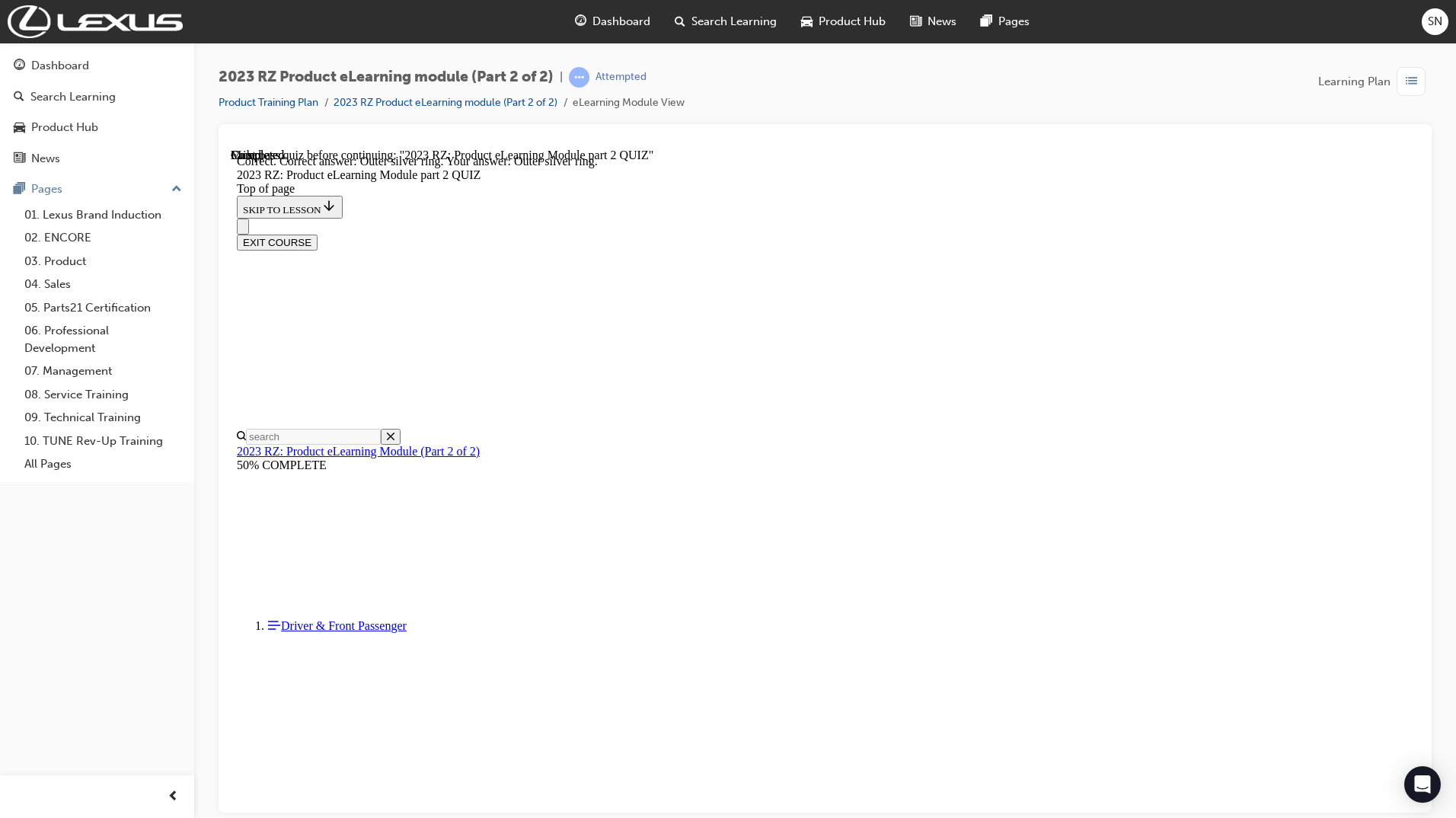
scroll to position [344, 0]
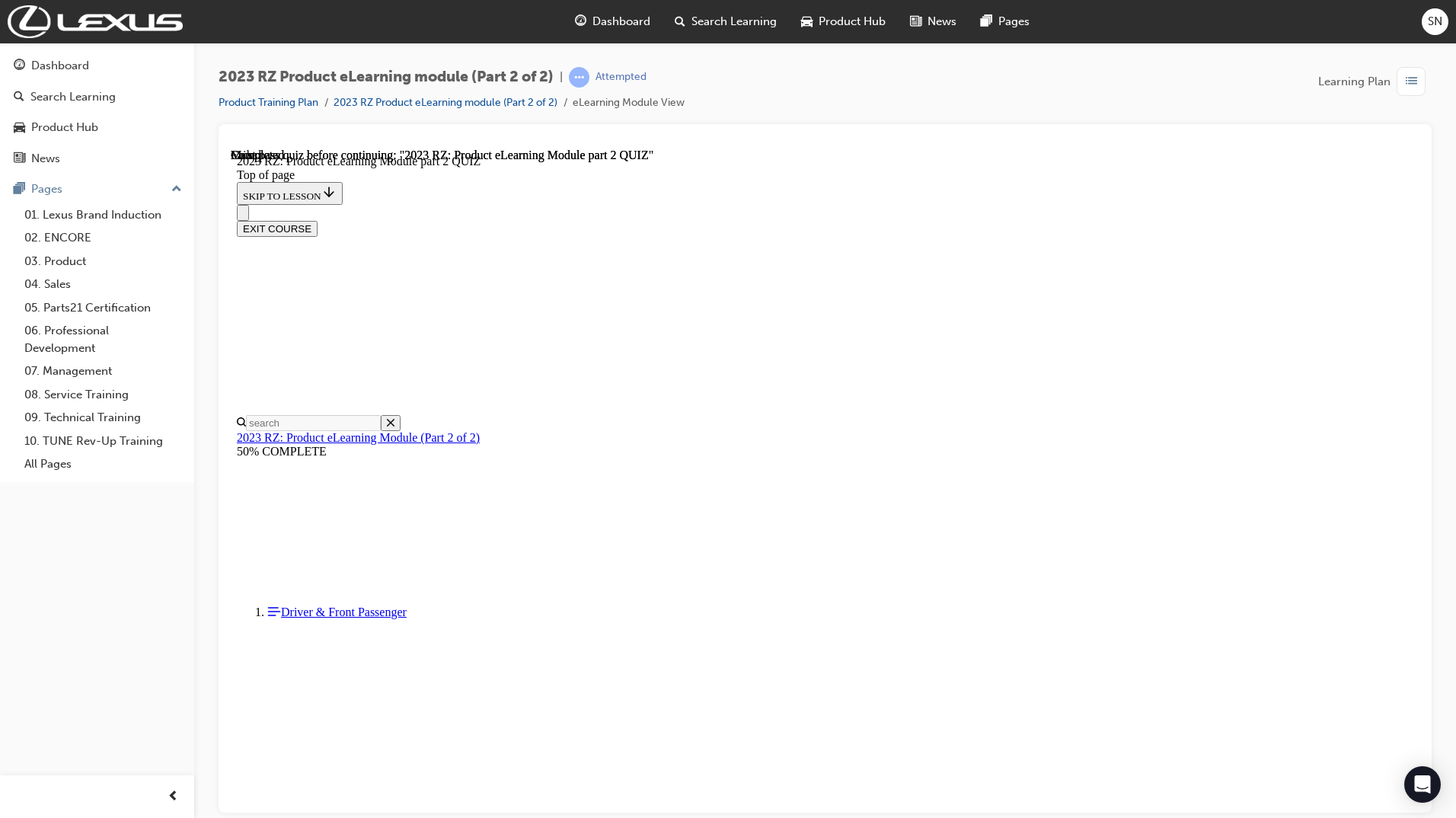
scroll to position [163, 0]
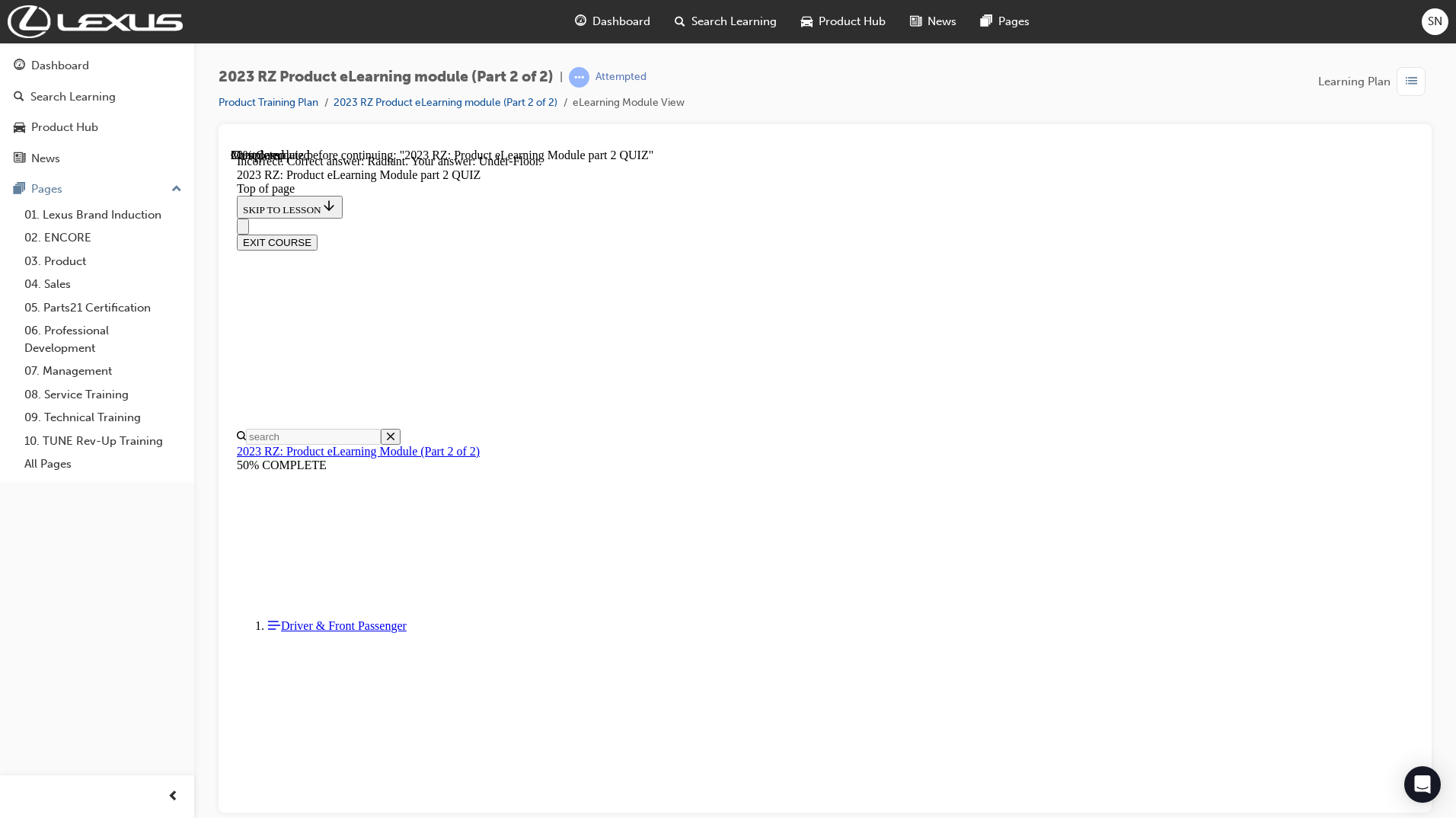
scroll to position [165, 0]
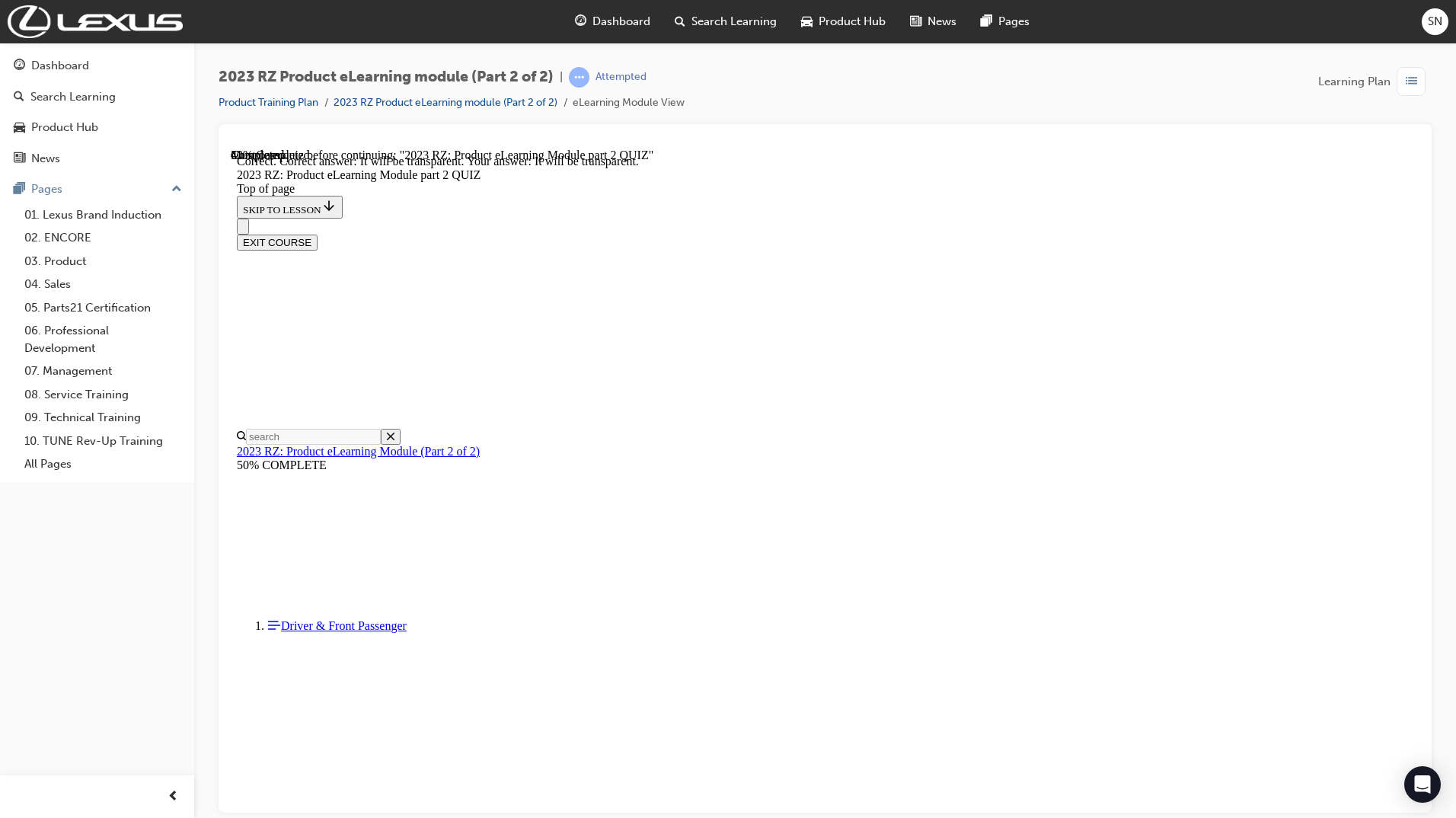
scroll to position [48, 0]
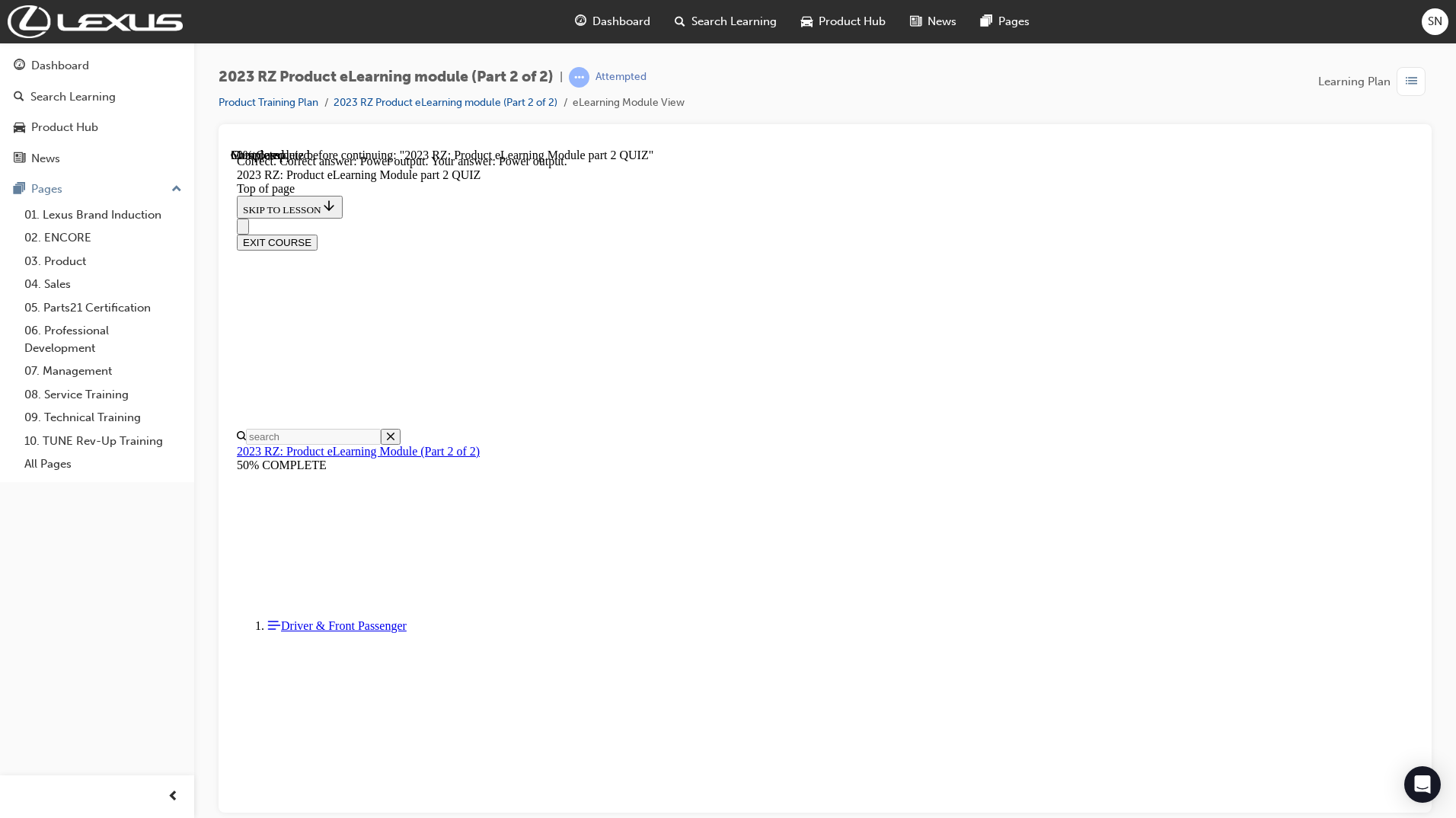
scroll to position [103, 0]
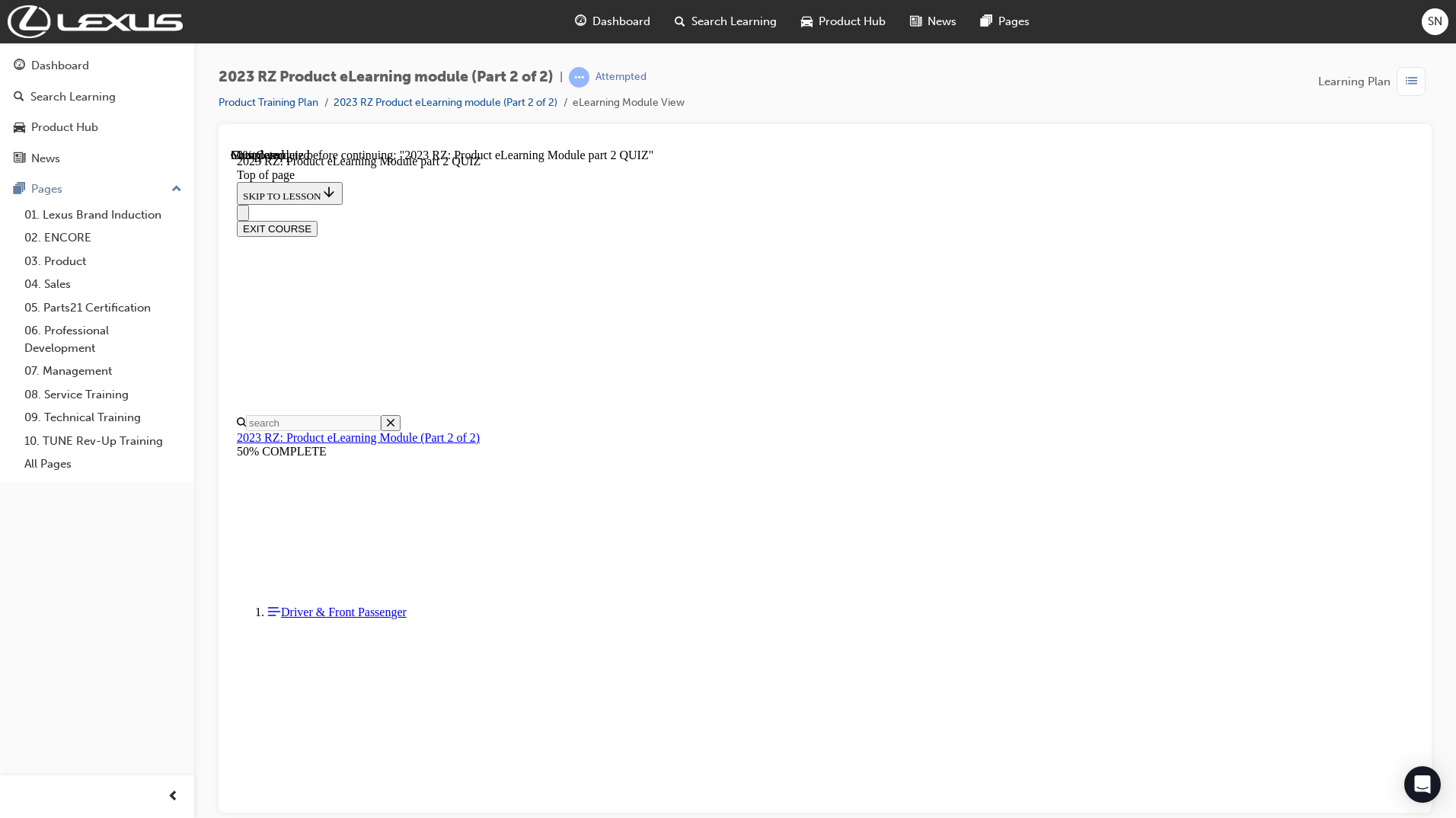
scroll to position [206, 0]
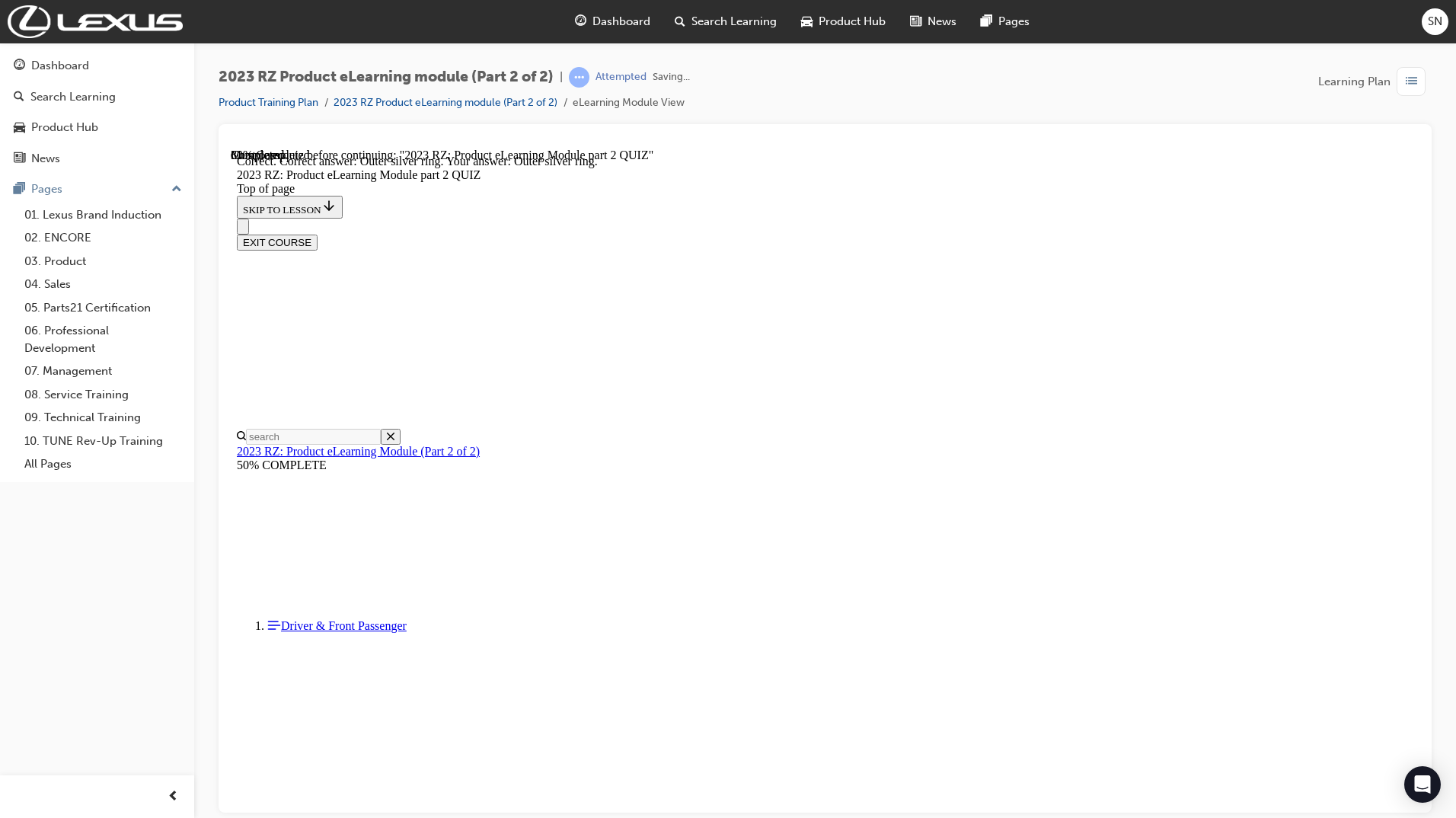
scroll to position [344, 0]
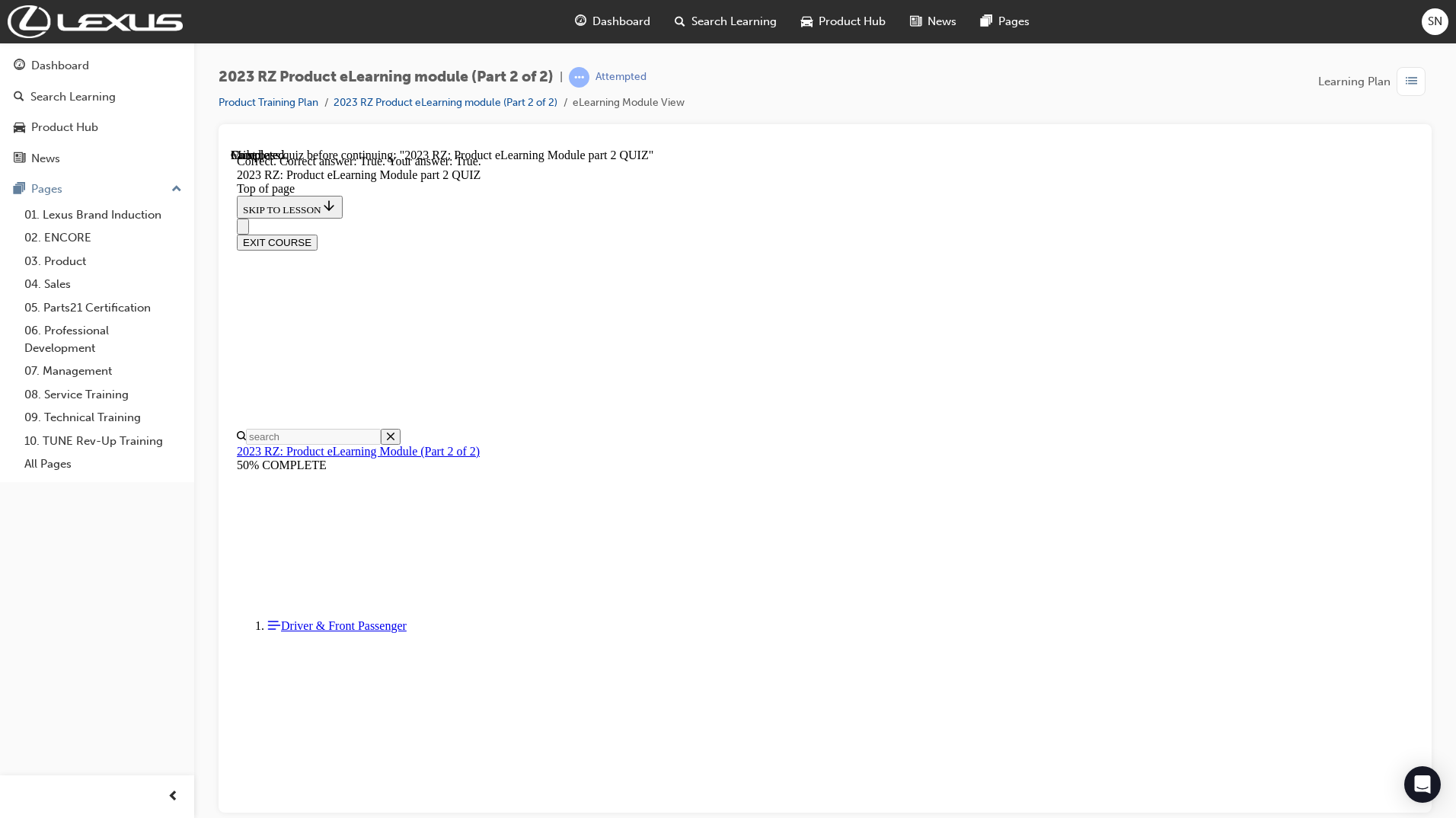
scroll to position [48, 0]
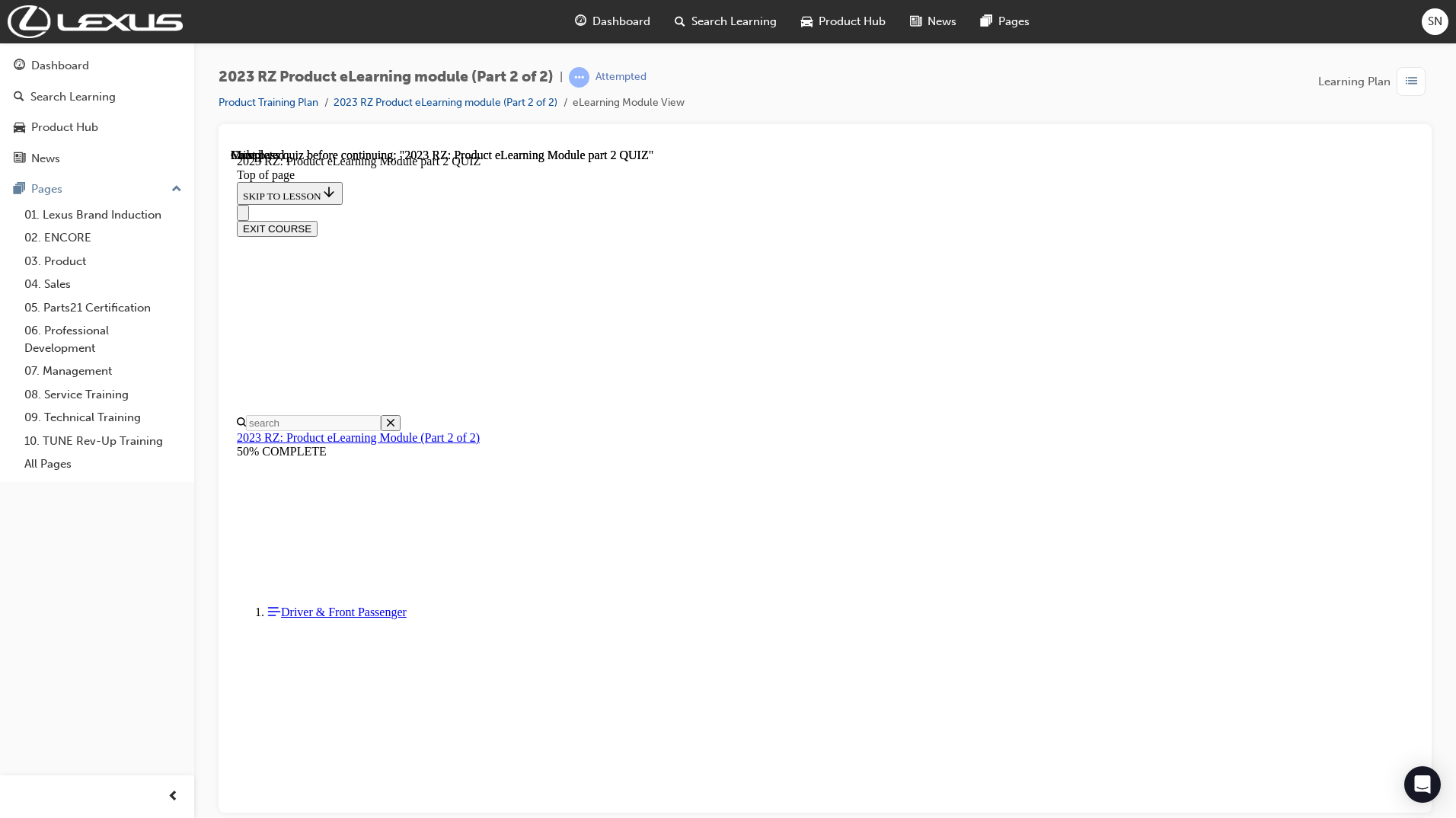
scroll to position [163, 0]
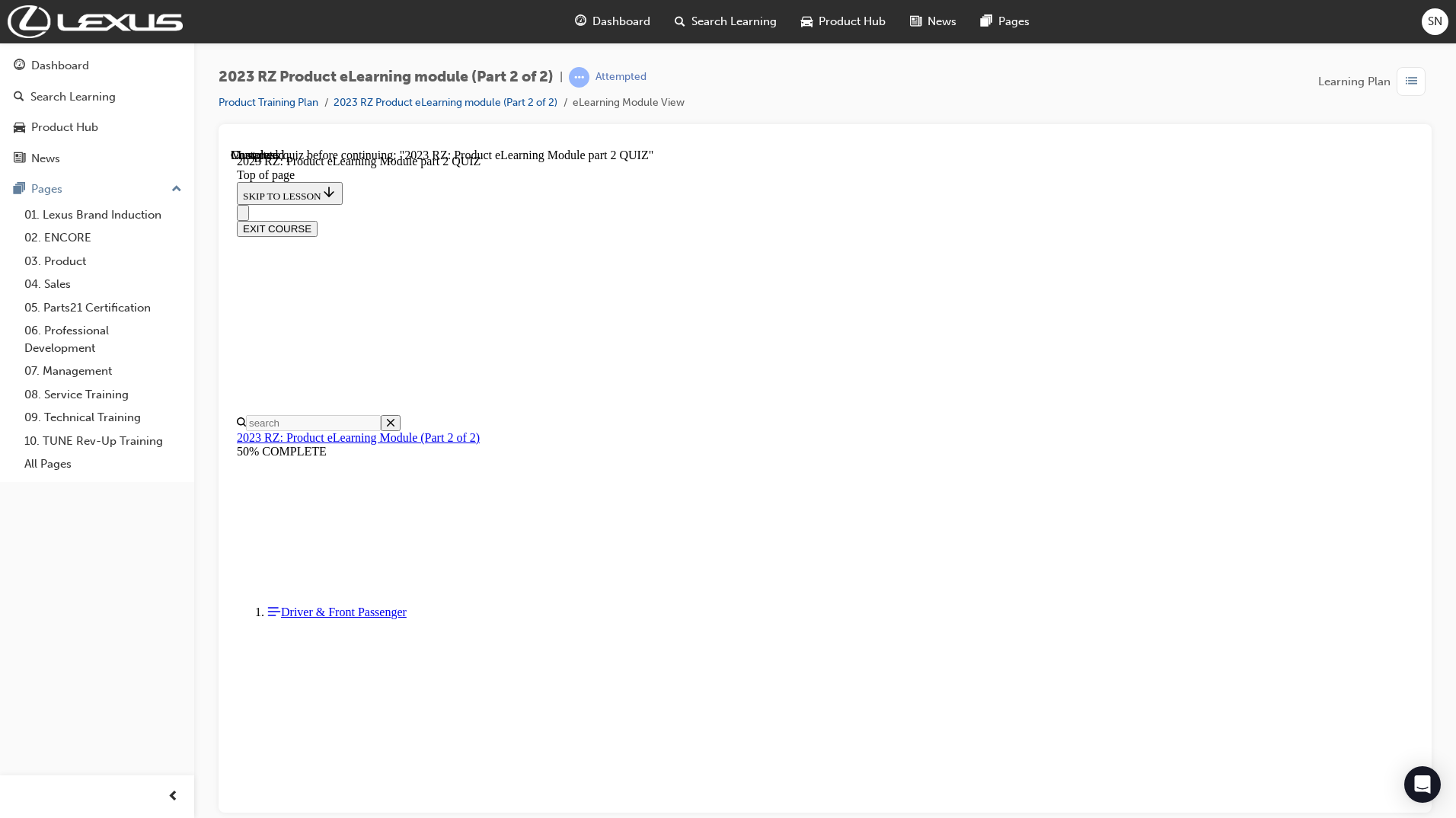
scroll to position [46, 0]
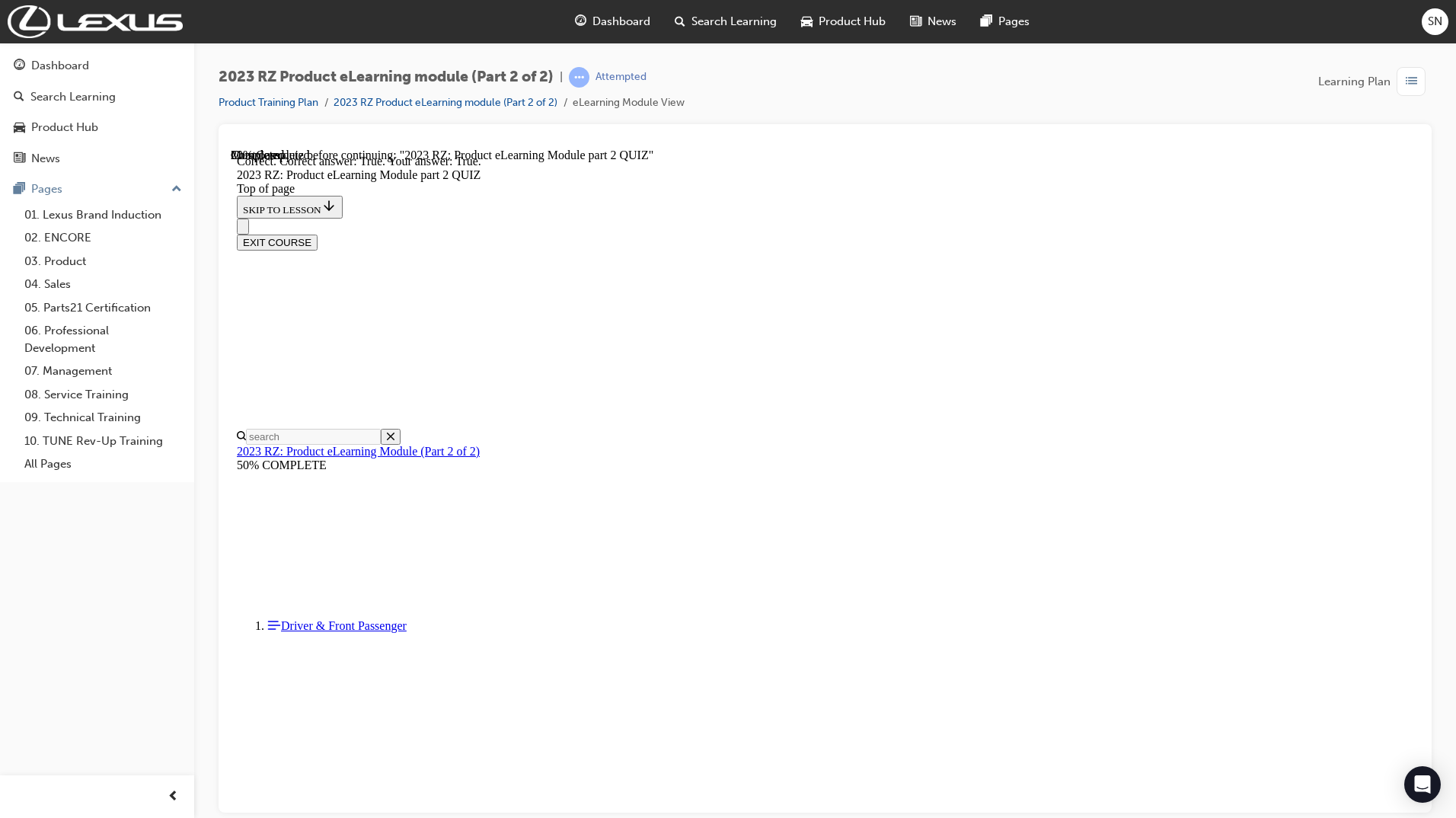
scroll to position [48, 0]
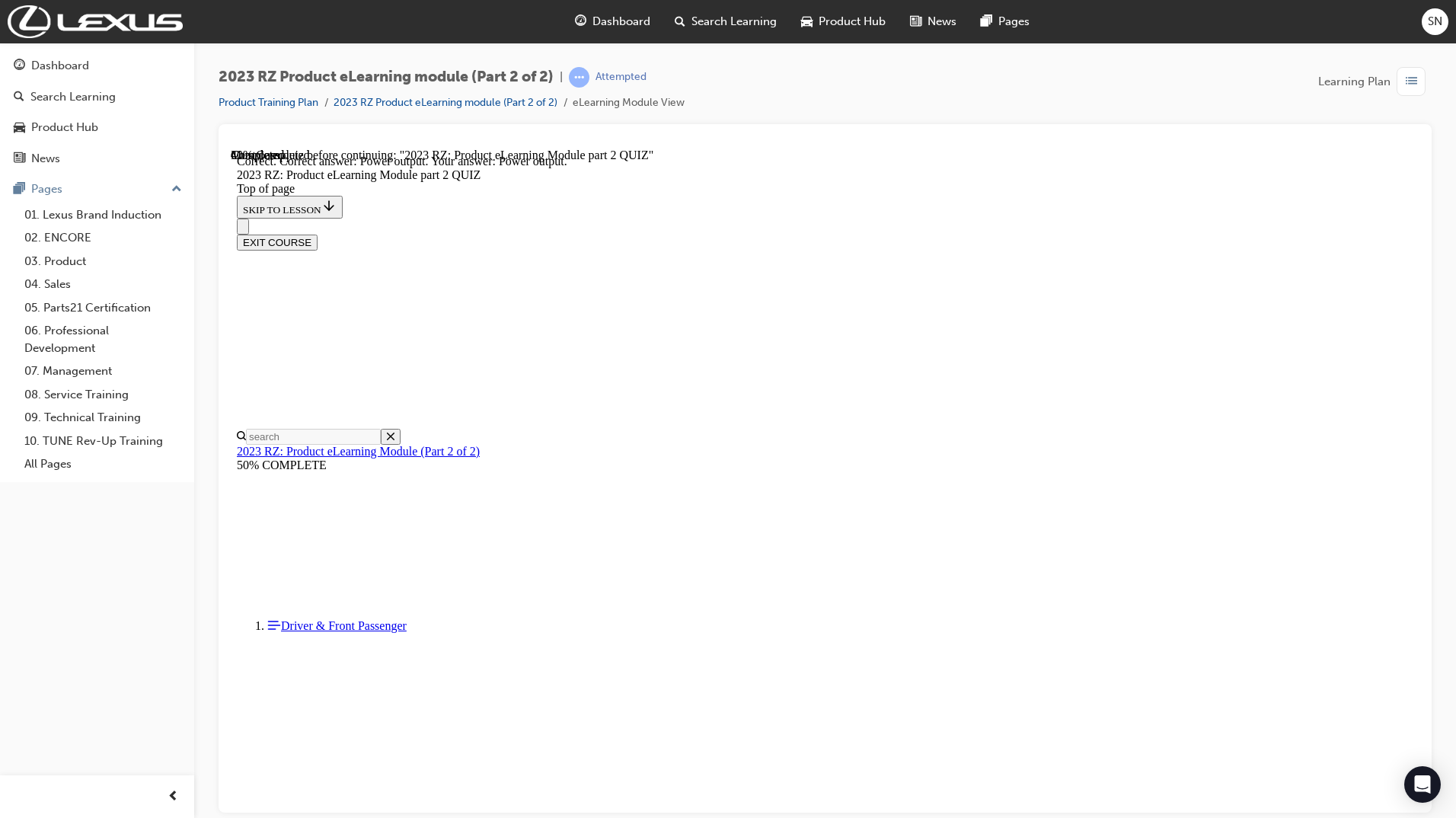
scroll to position [103, 0]
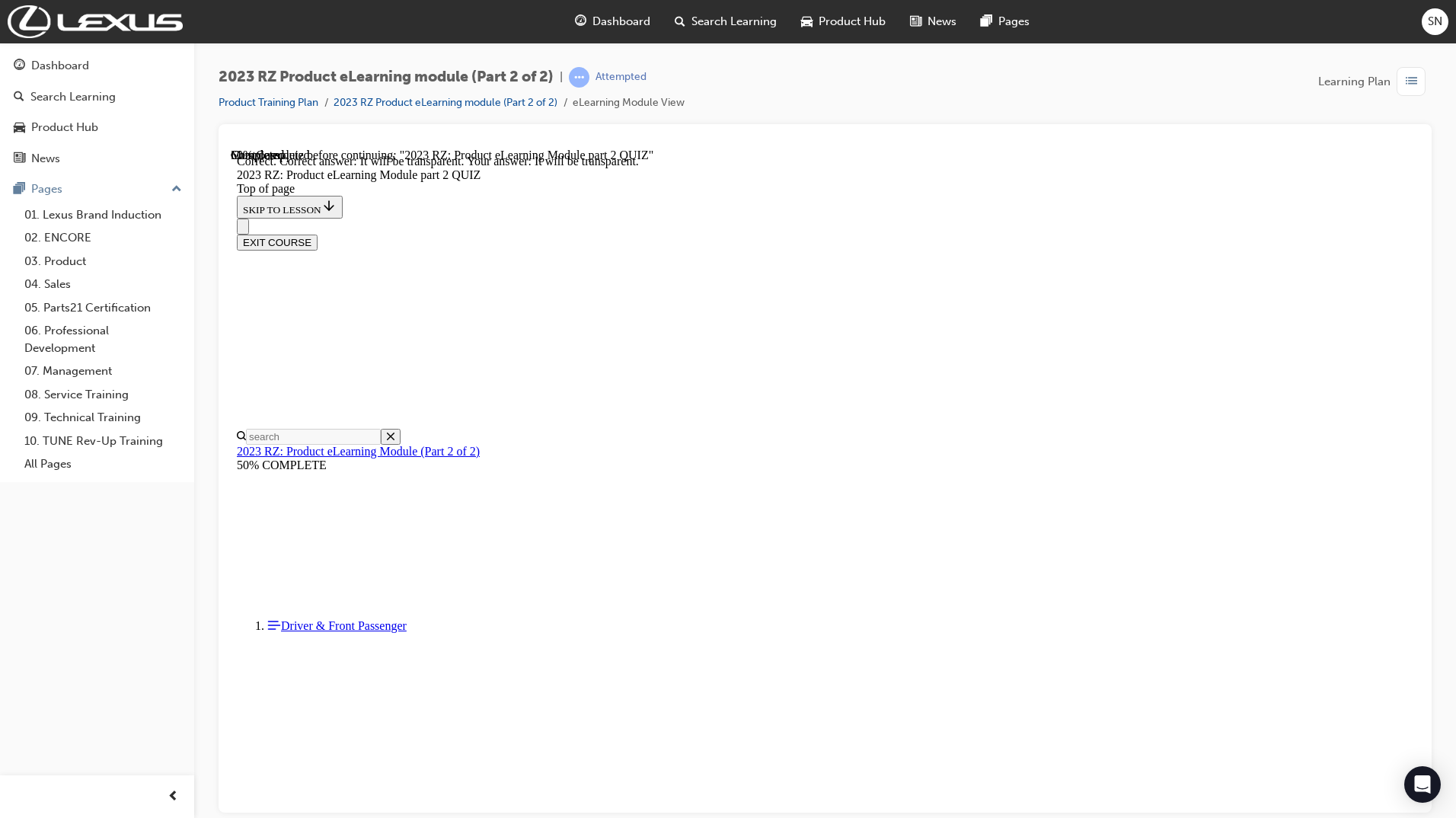
scroll to position [48, 0]
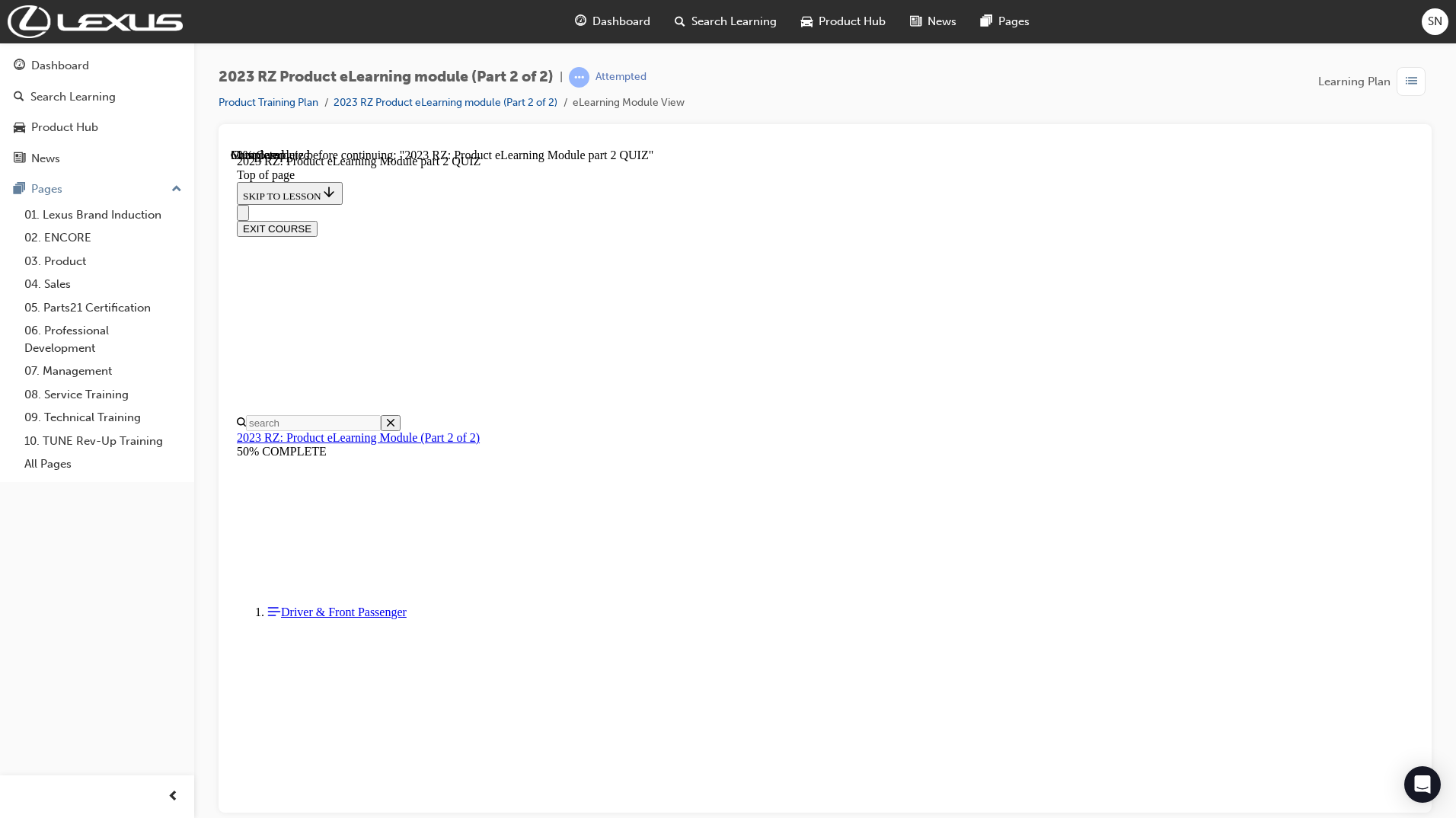
scroll to position [199, 0]
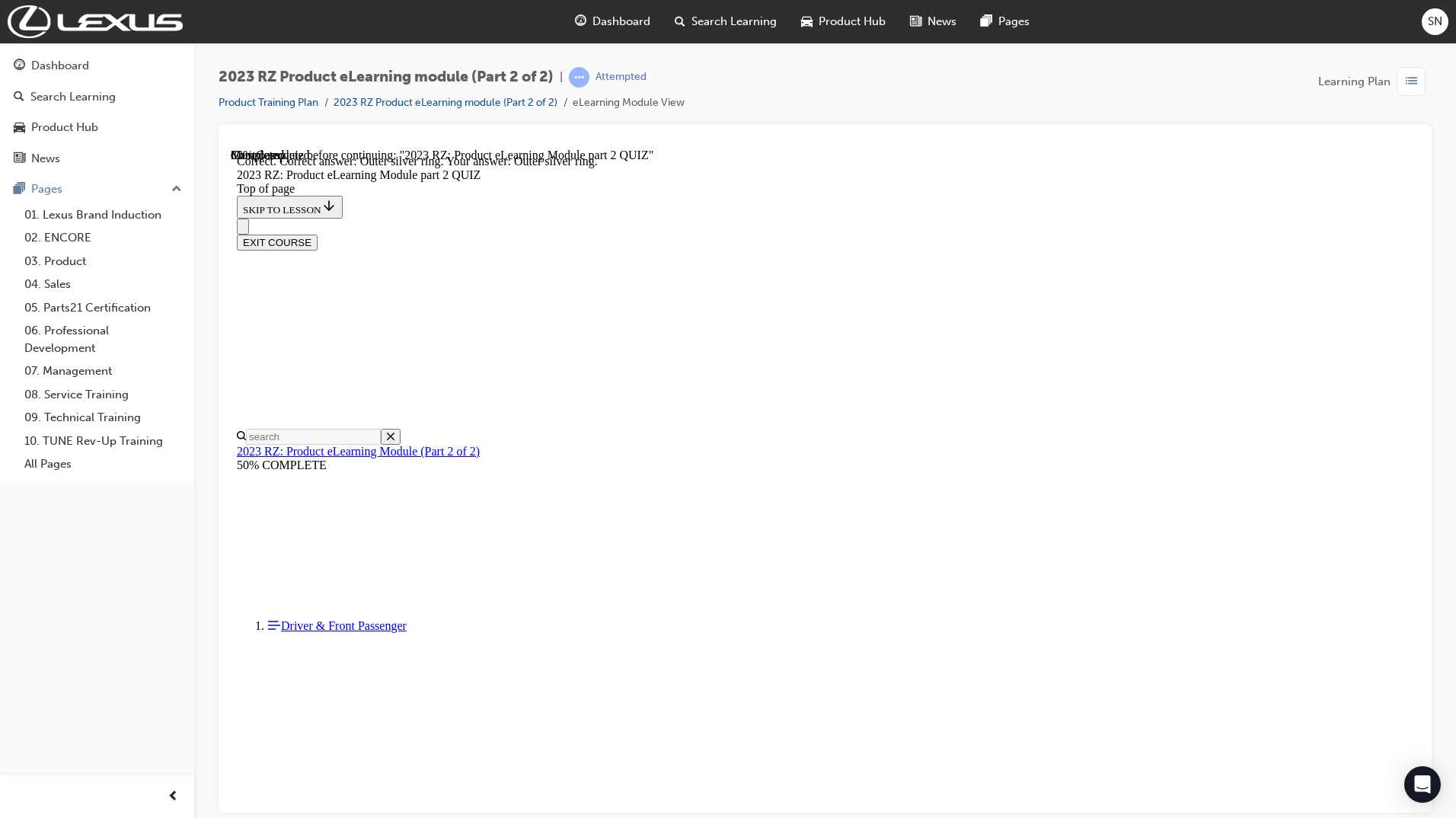
scroll to position [344, 0]
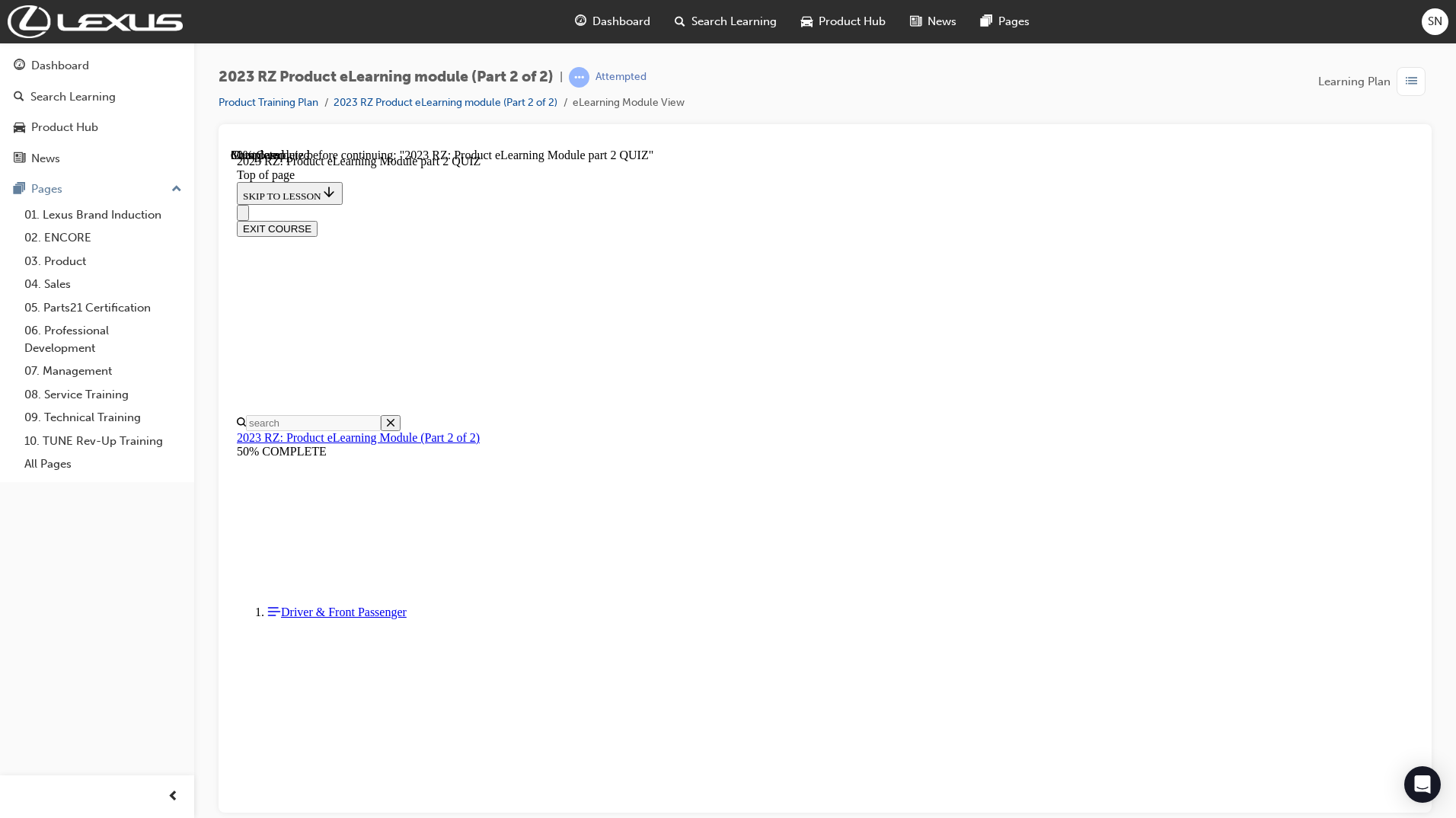
scroll to position [46, 0]
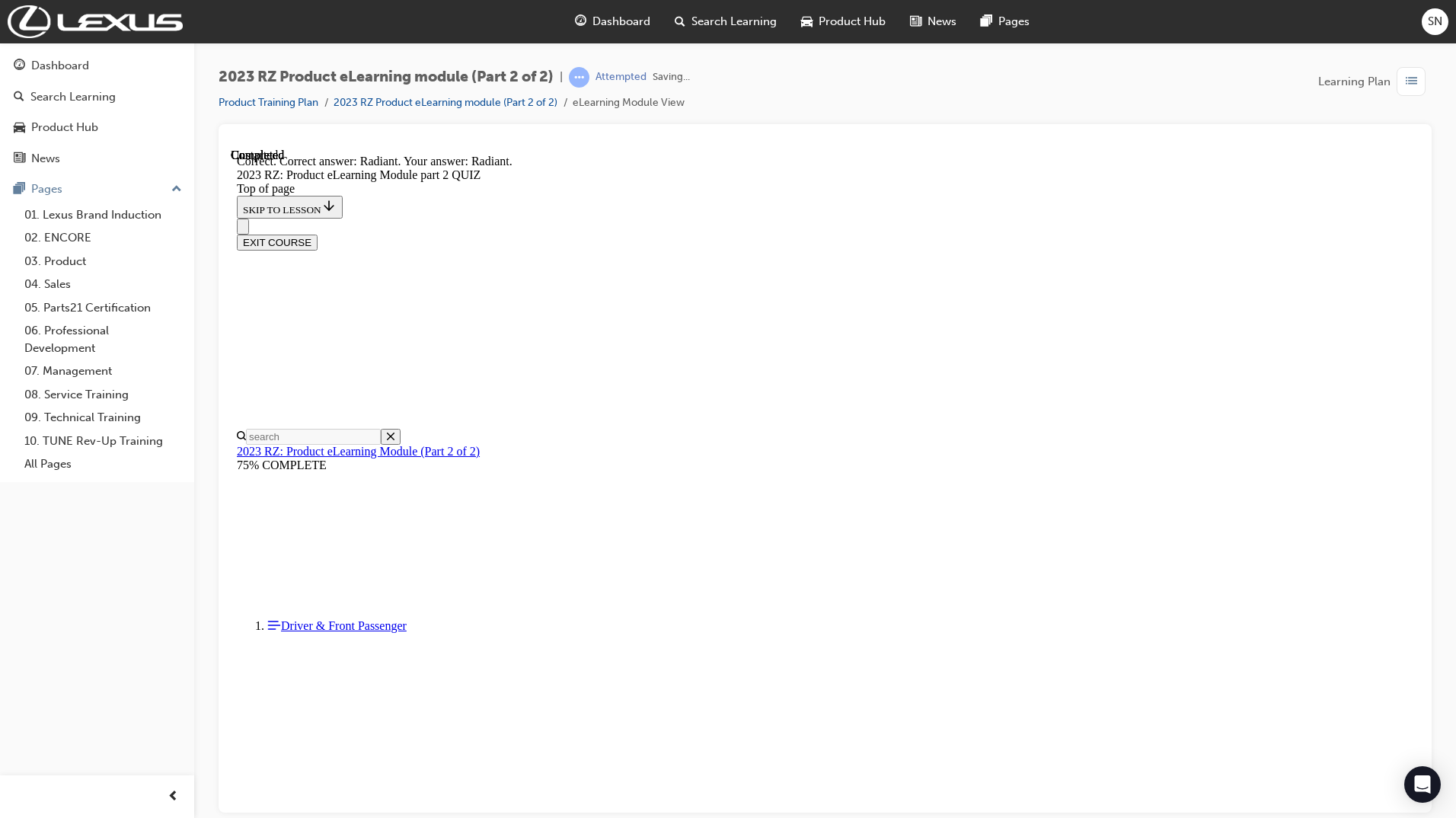
scroll to position [165, 0]
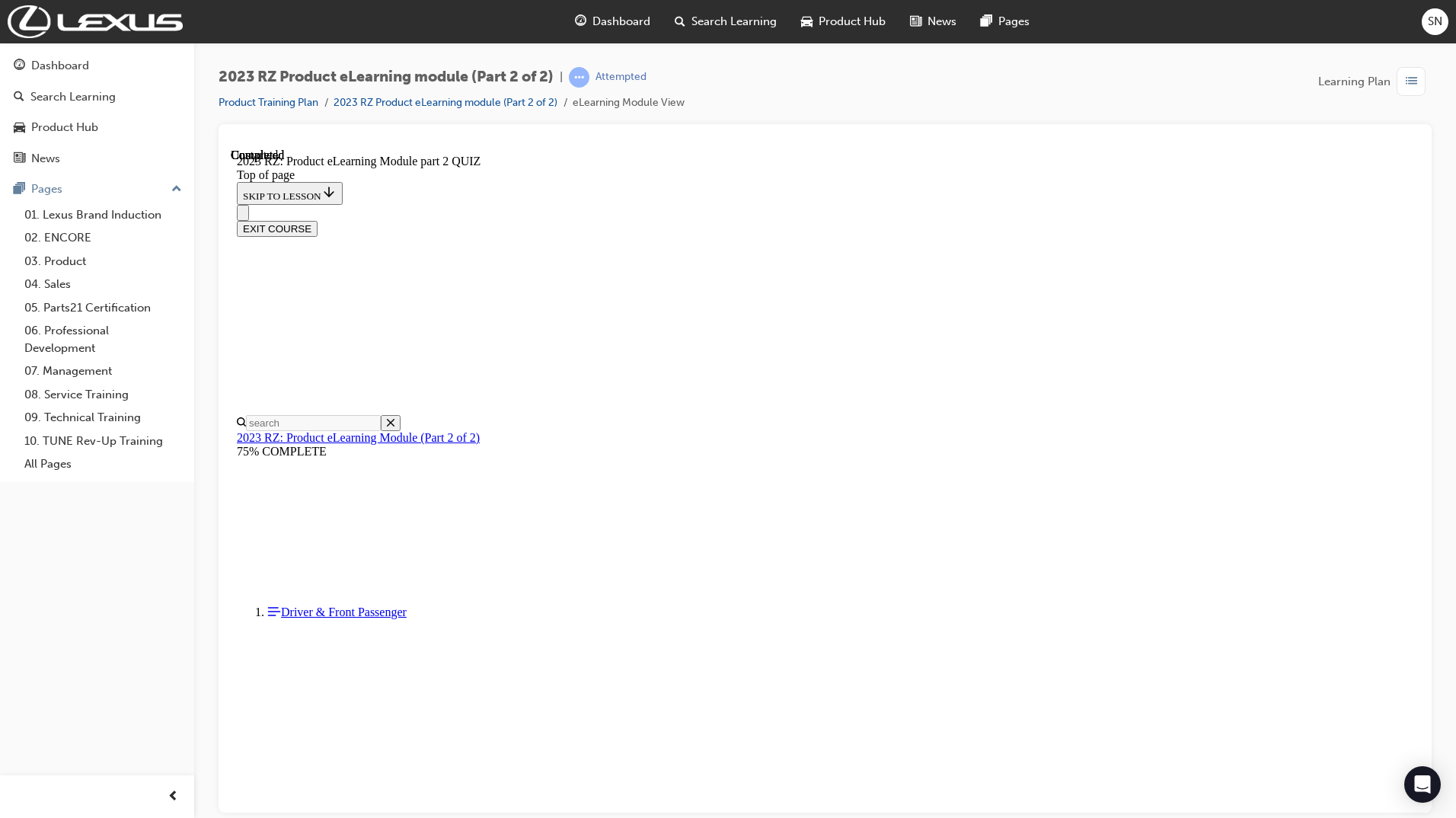
scroll to position [163, 0]
click at [317, 220] on button "EXIT COURSE" at bounding box center [276, 227] width 80 height 16
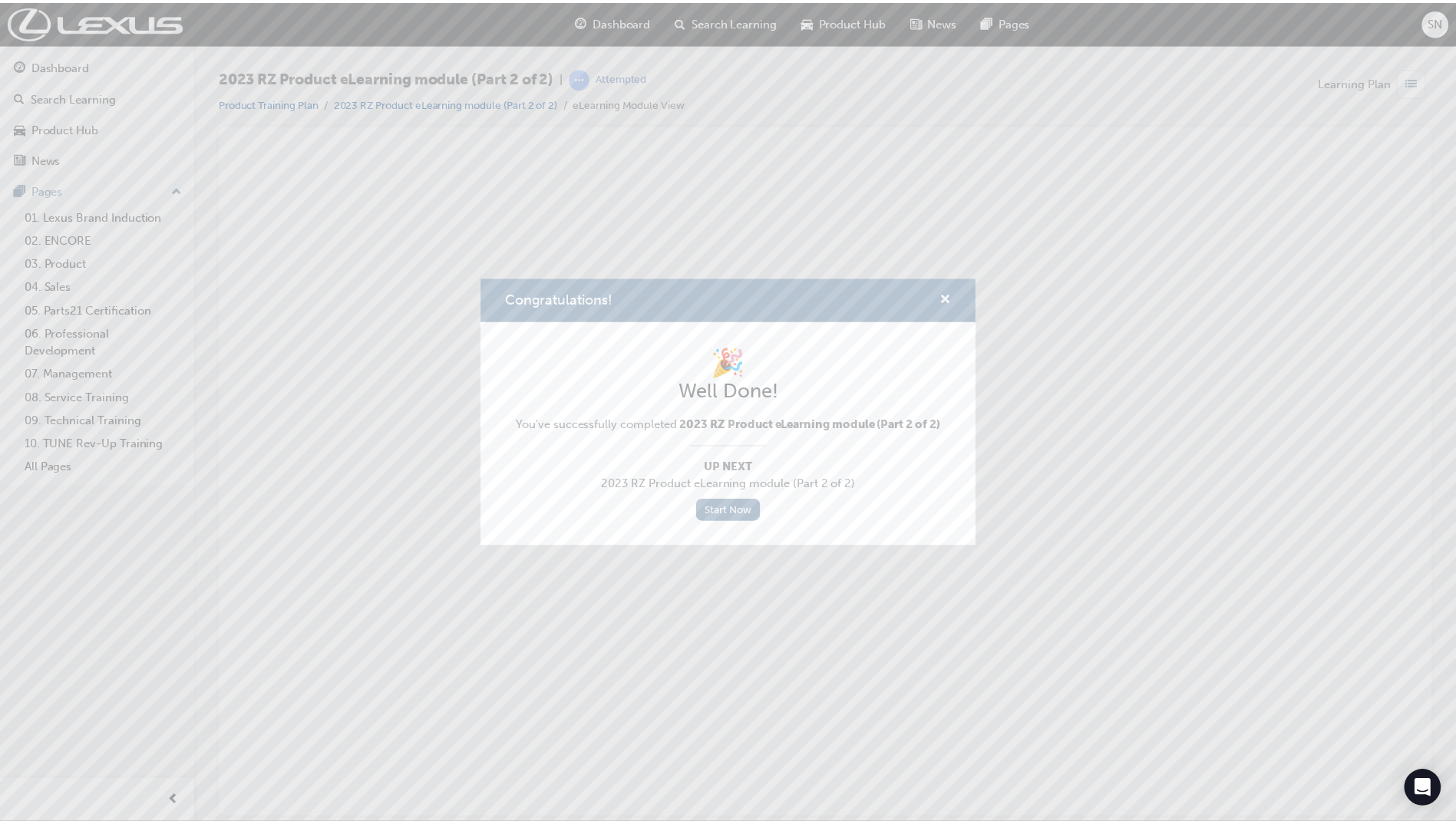
scroll to position [0, 0]
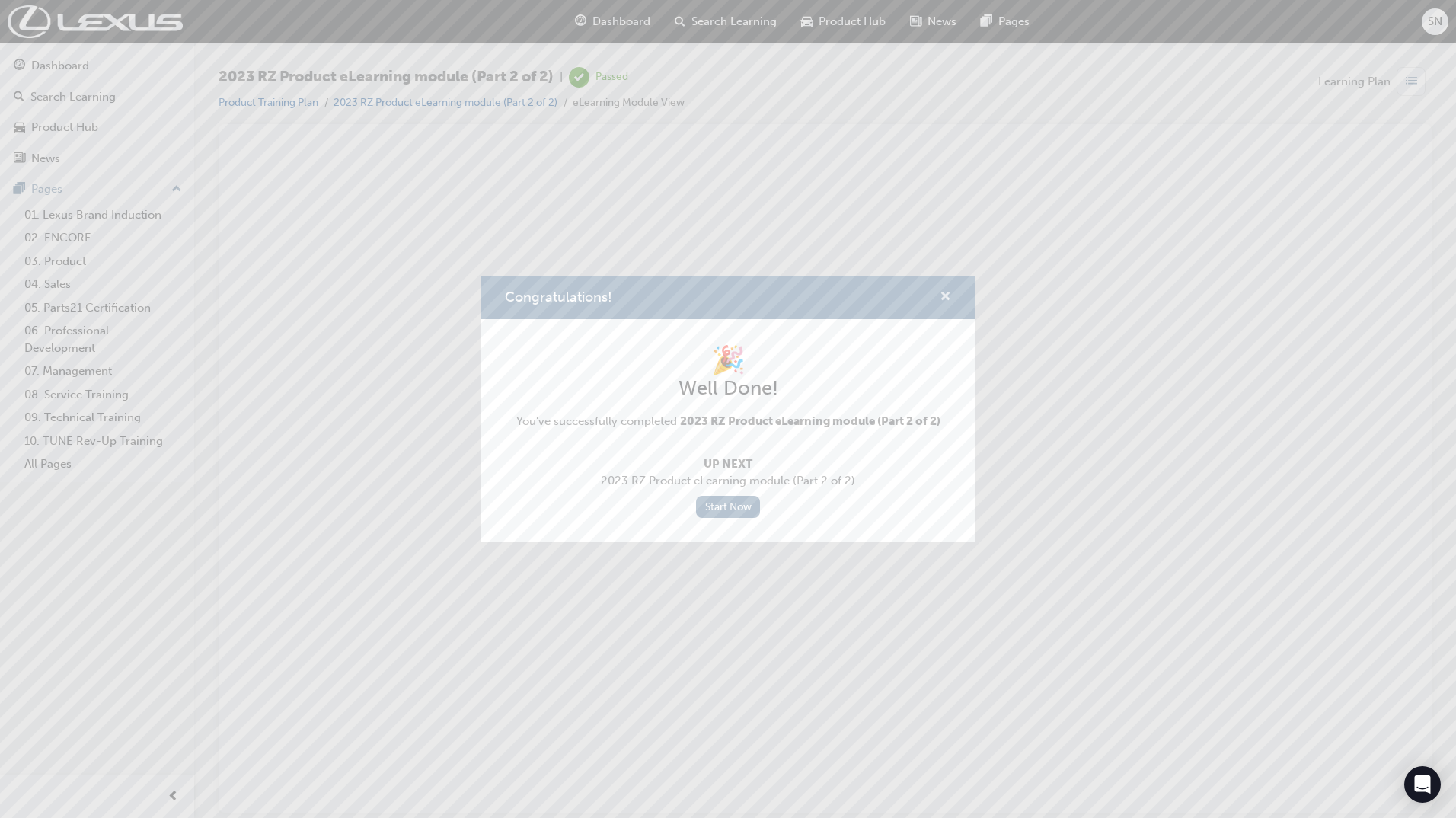
click at [950, 294] on div "Congratulations!" at bounding box center [727, 297] width 495 height 44
click at [950, 297] on span "cross-icon" at bounding box center [945, 297] width 11 height 13
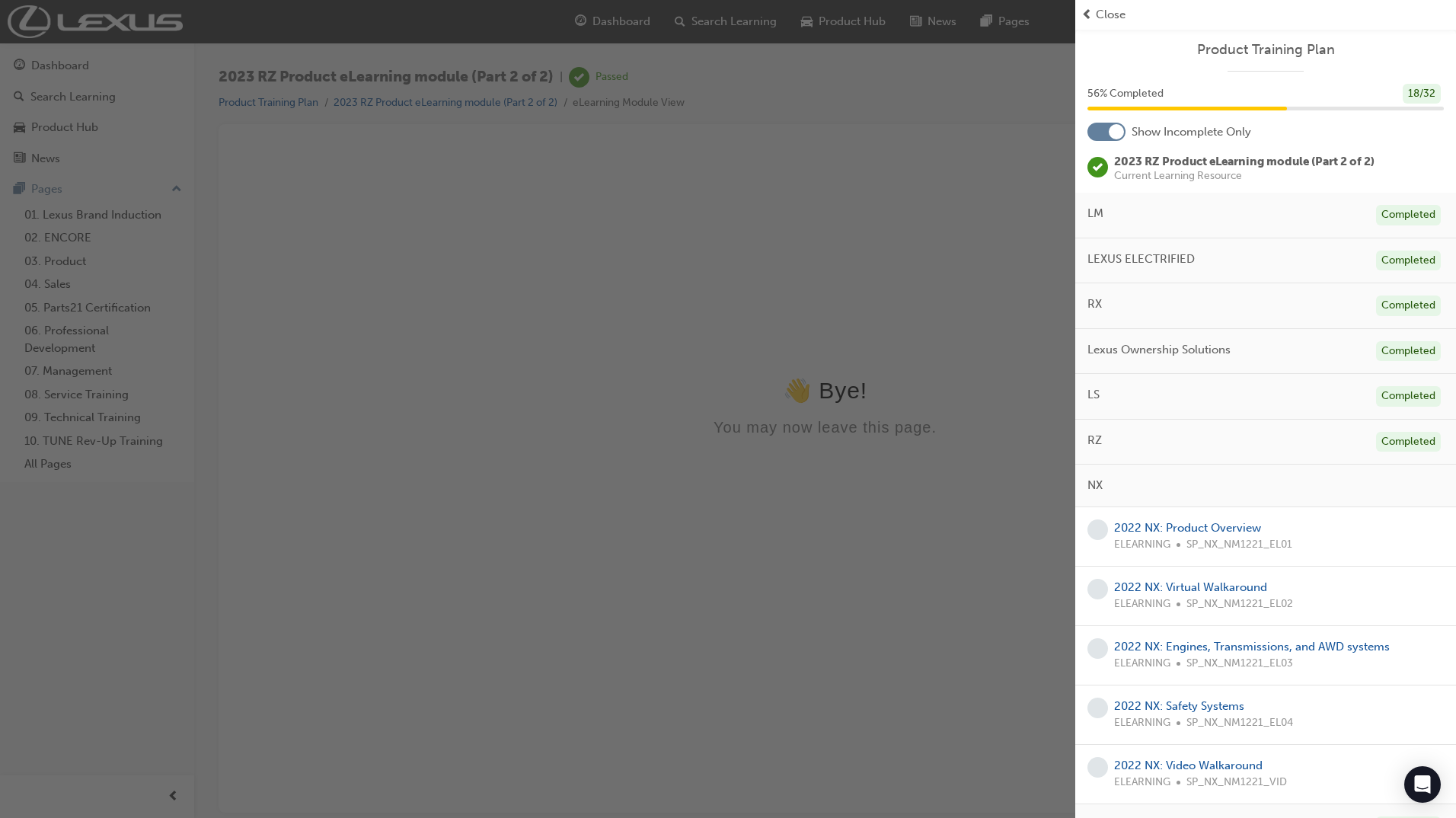
click at [1116, 13] on span "Close" at bounding box center [1110, 14] width 29 height 17
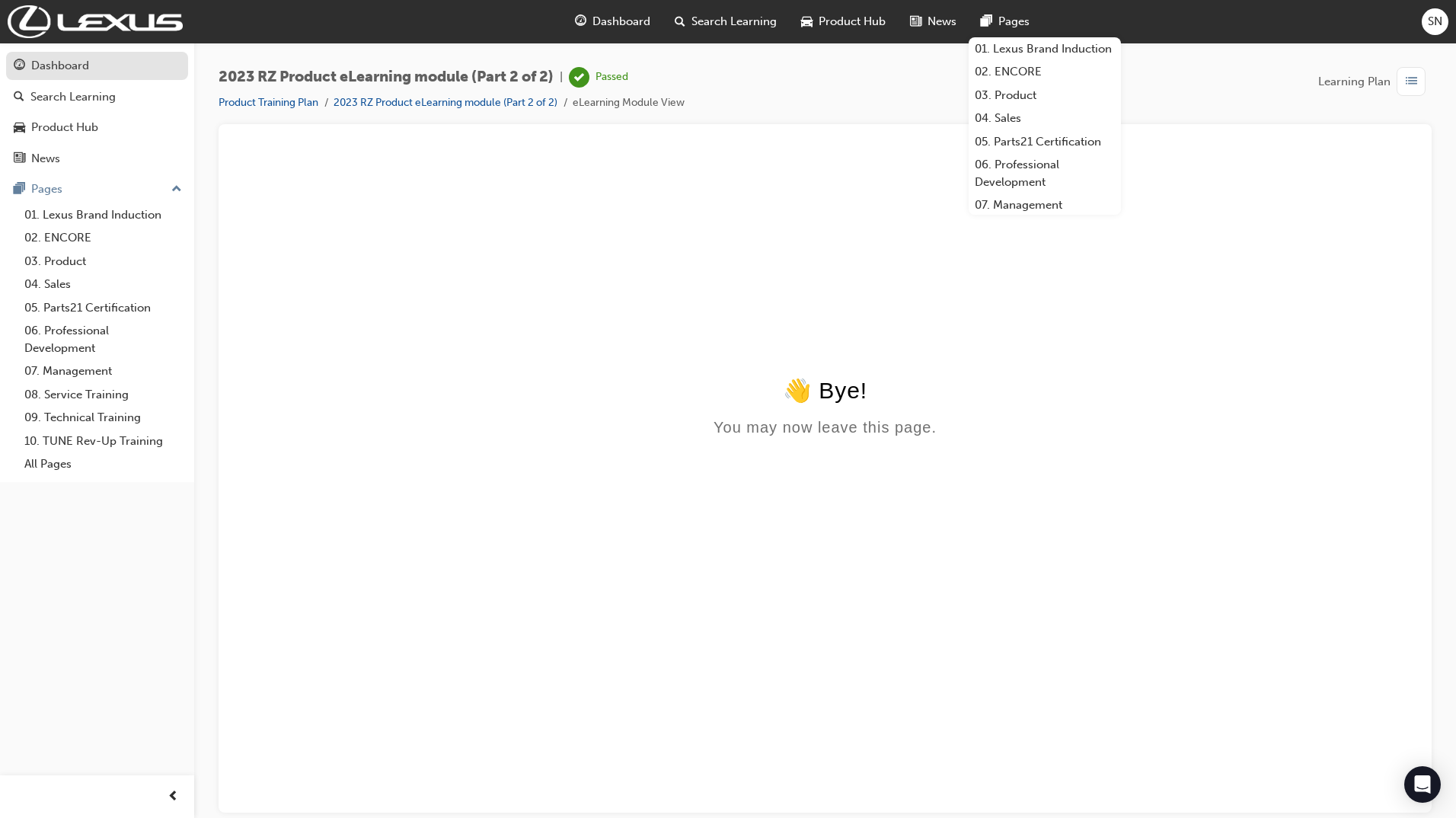
click at [102, 68] on div "Dashboard" at bounding box center [97, 66] width 167 height 19
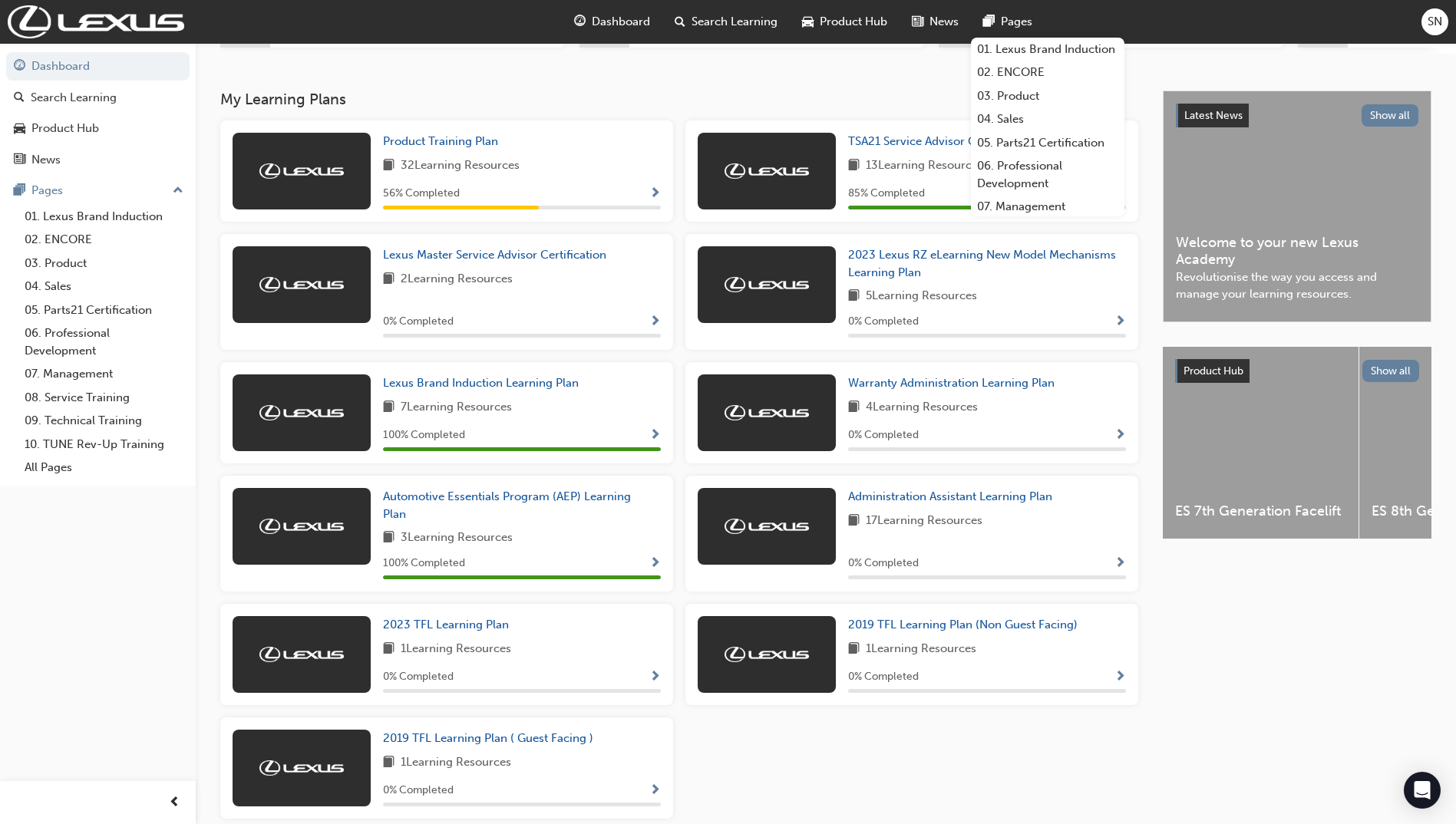
scroll to position [282, 0]
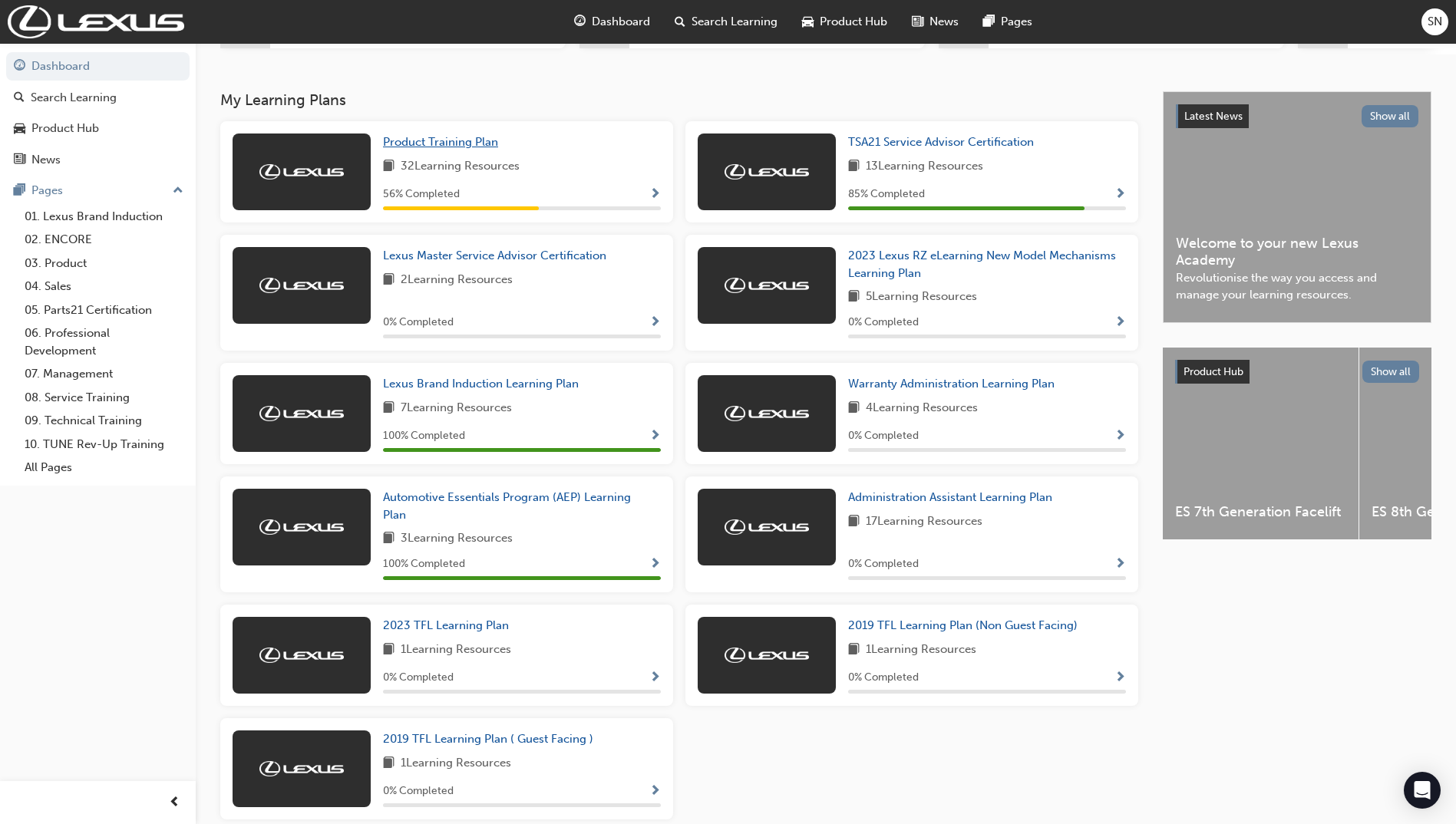
click at [449, 149] on span "Product Training Plan" at bounding box center [440, 142] width 115 height 13
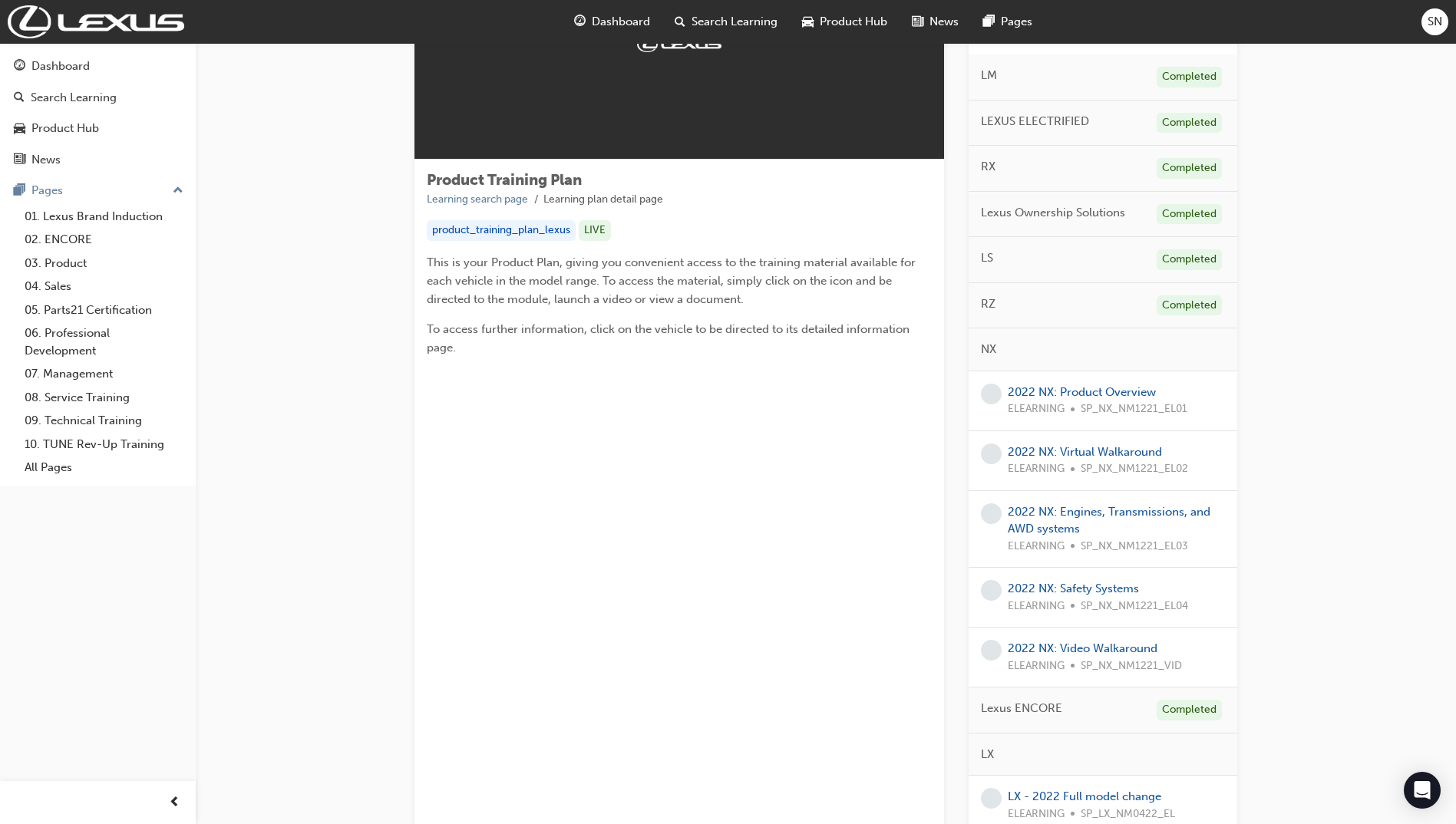
scroll to position [154, 0]
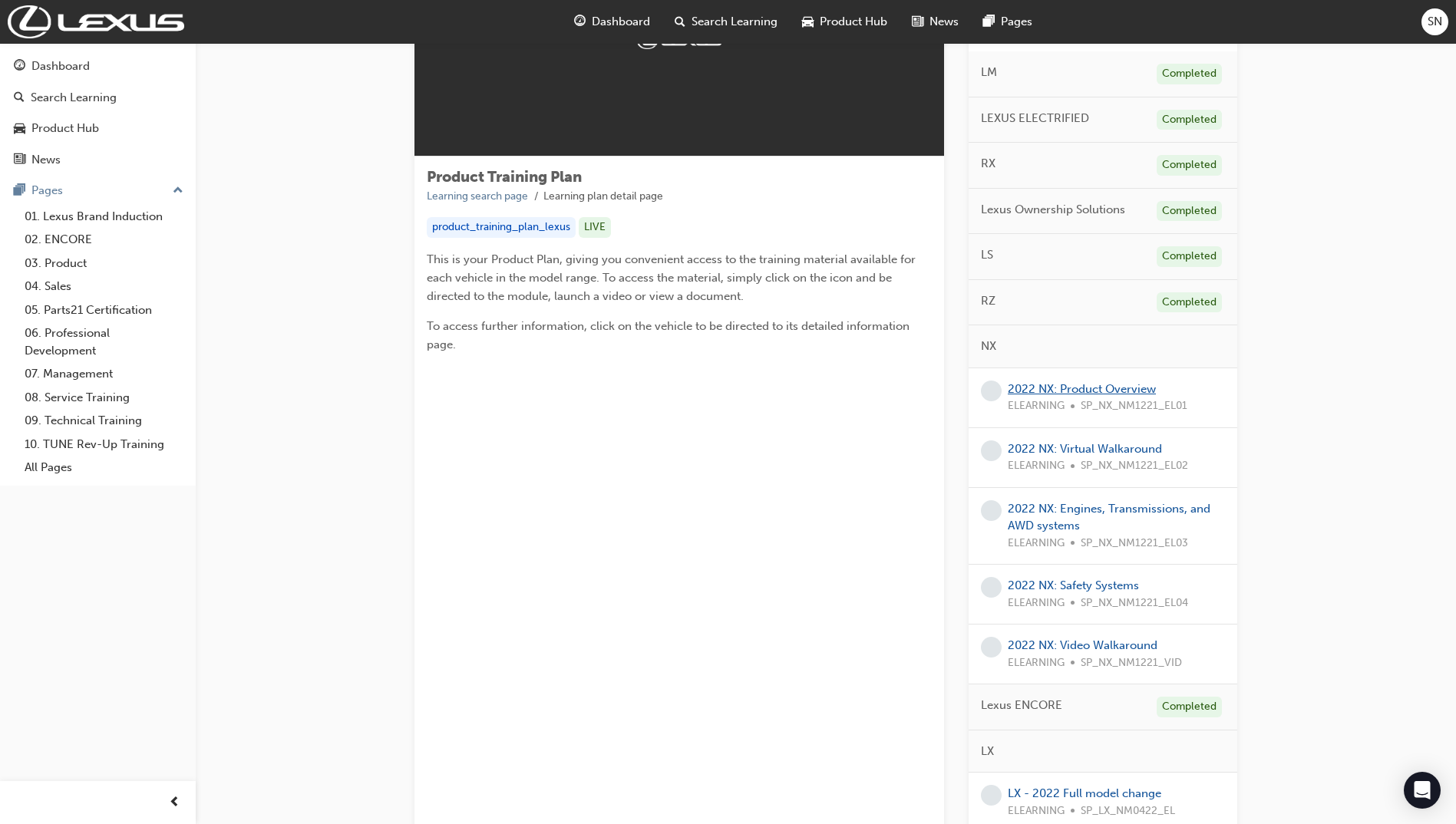
click at [1068, 395] on link "2022 NX: Product Overview" at bounding box center [1081, 389] width 148 height 13
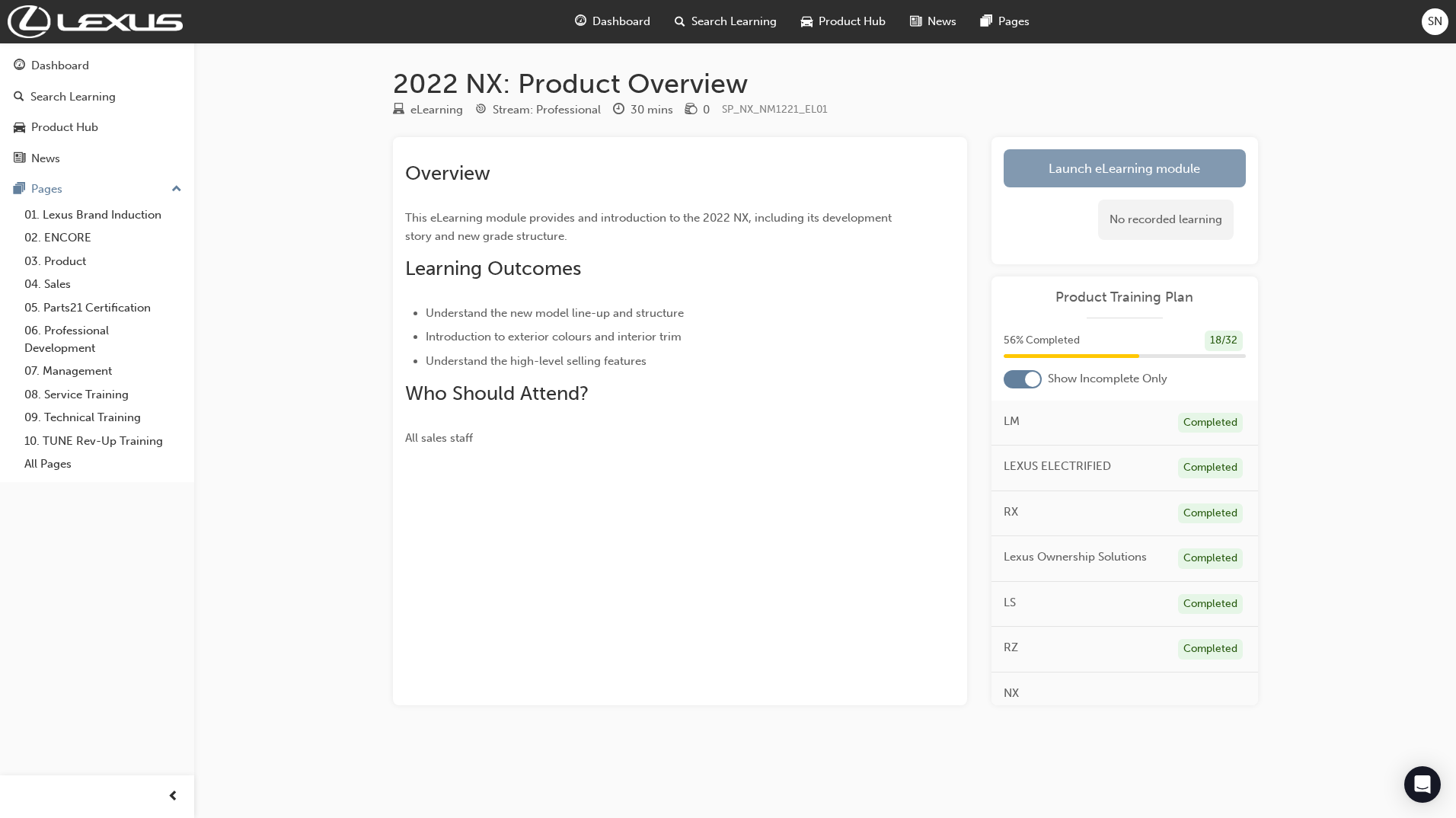
click at [1181, 176] on link "Launch eLearning module" at bounding box center [1125, 169] width 242 height 38
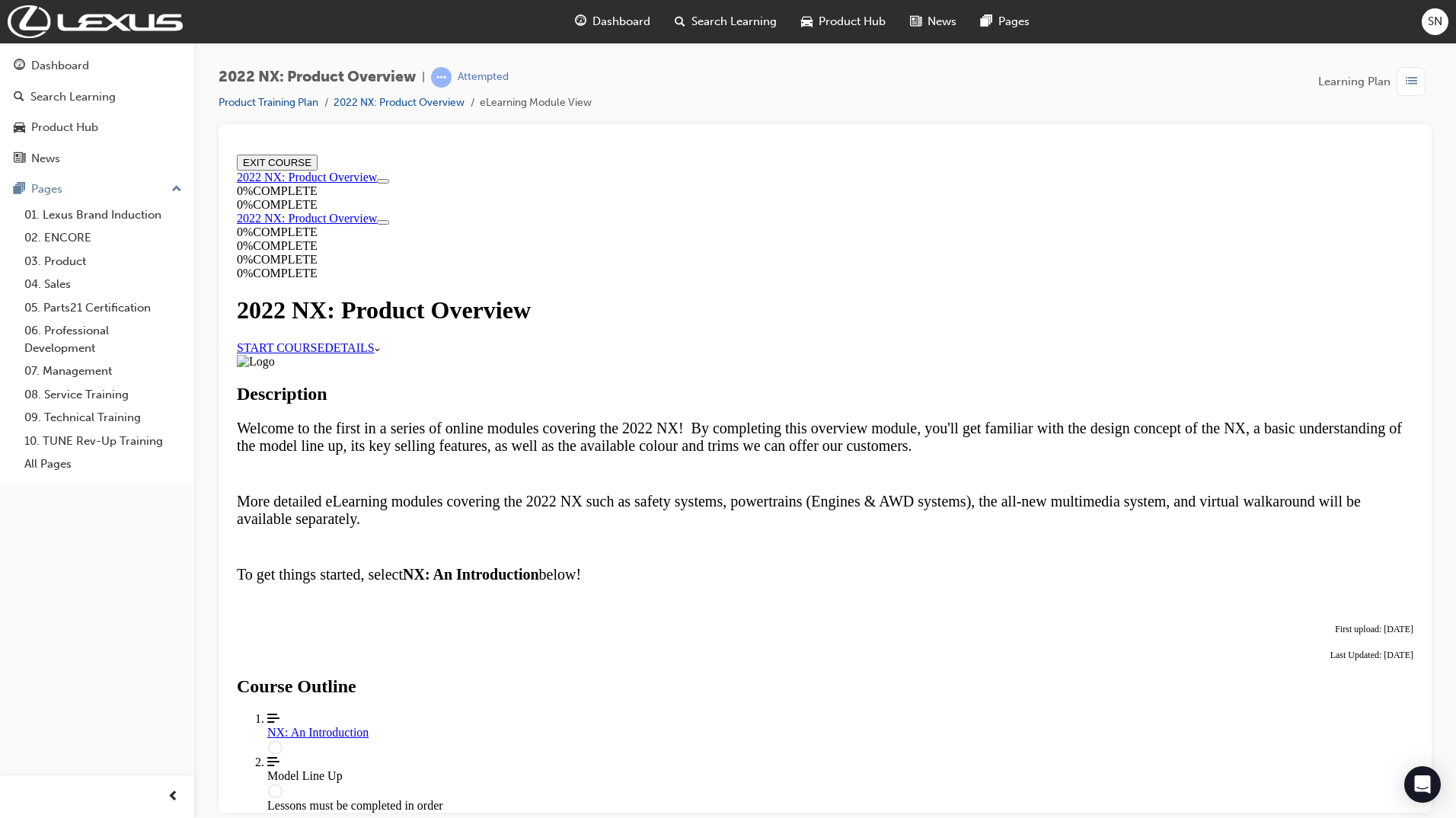
scroll to position [60, 0]
click at [325, 340] on link "START COURSE" at bounding box center [280, 347] width 87 height 13
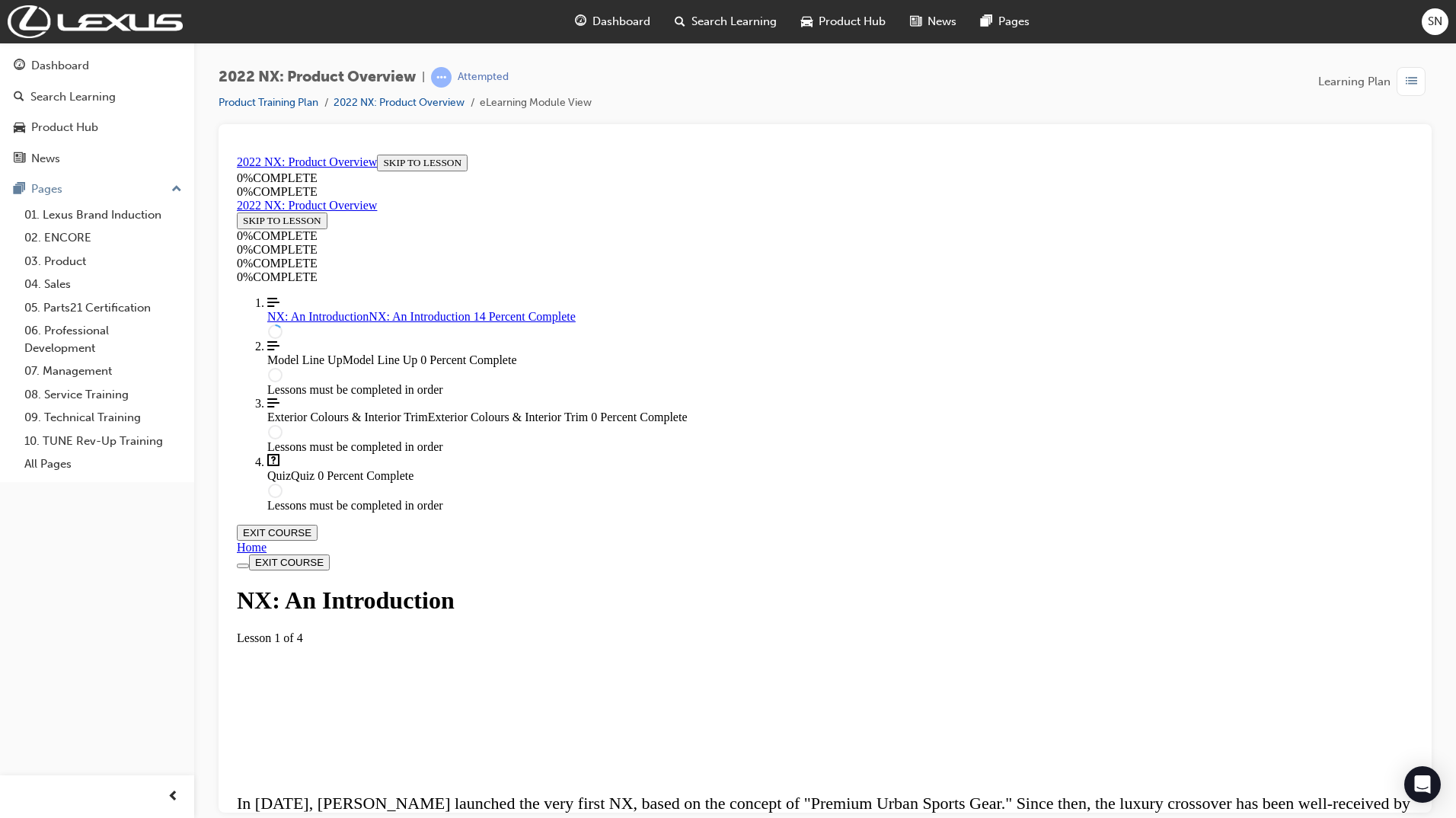
scroll to position [52, 0]
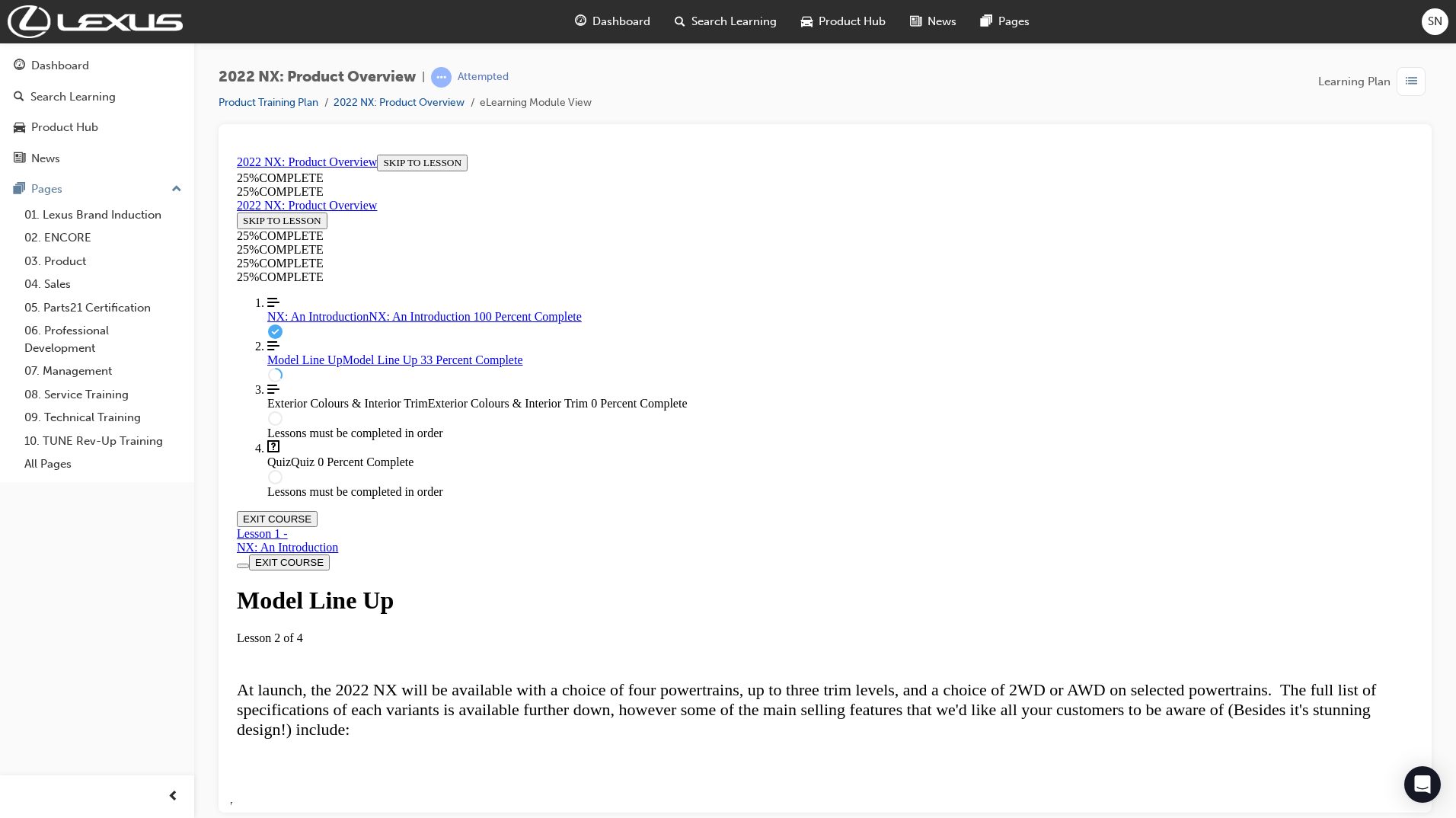
scroll to position [509, 0]
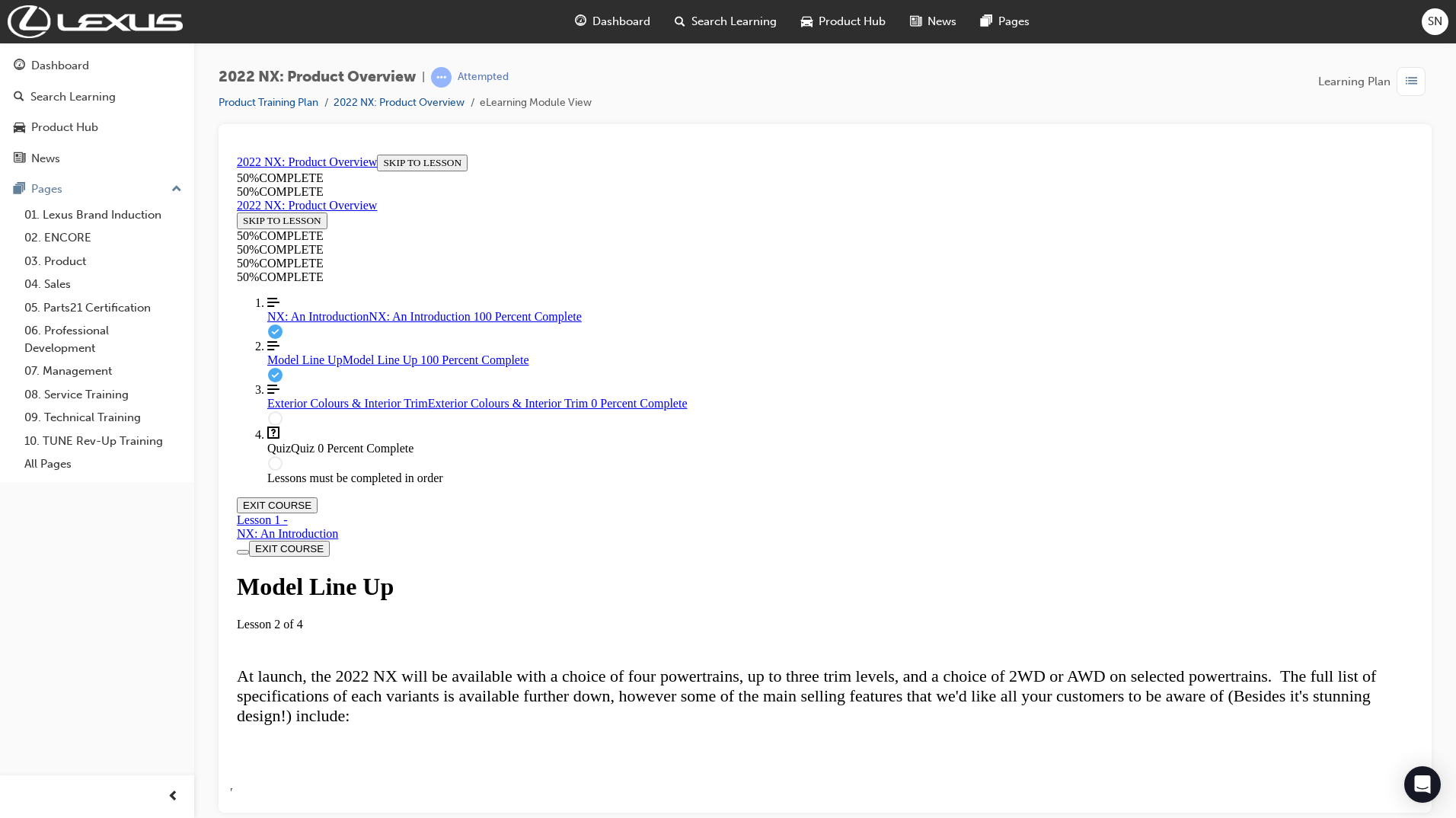
scroll to position [4159, 0]
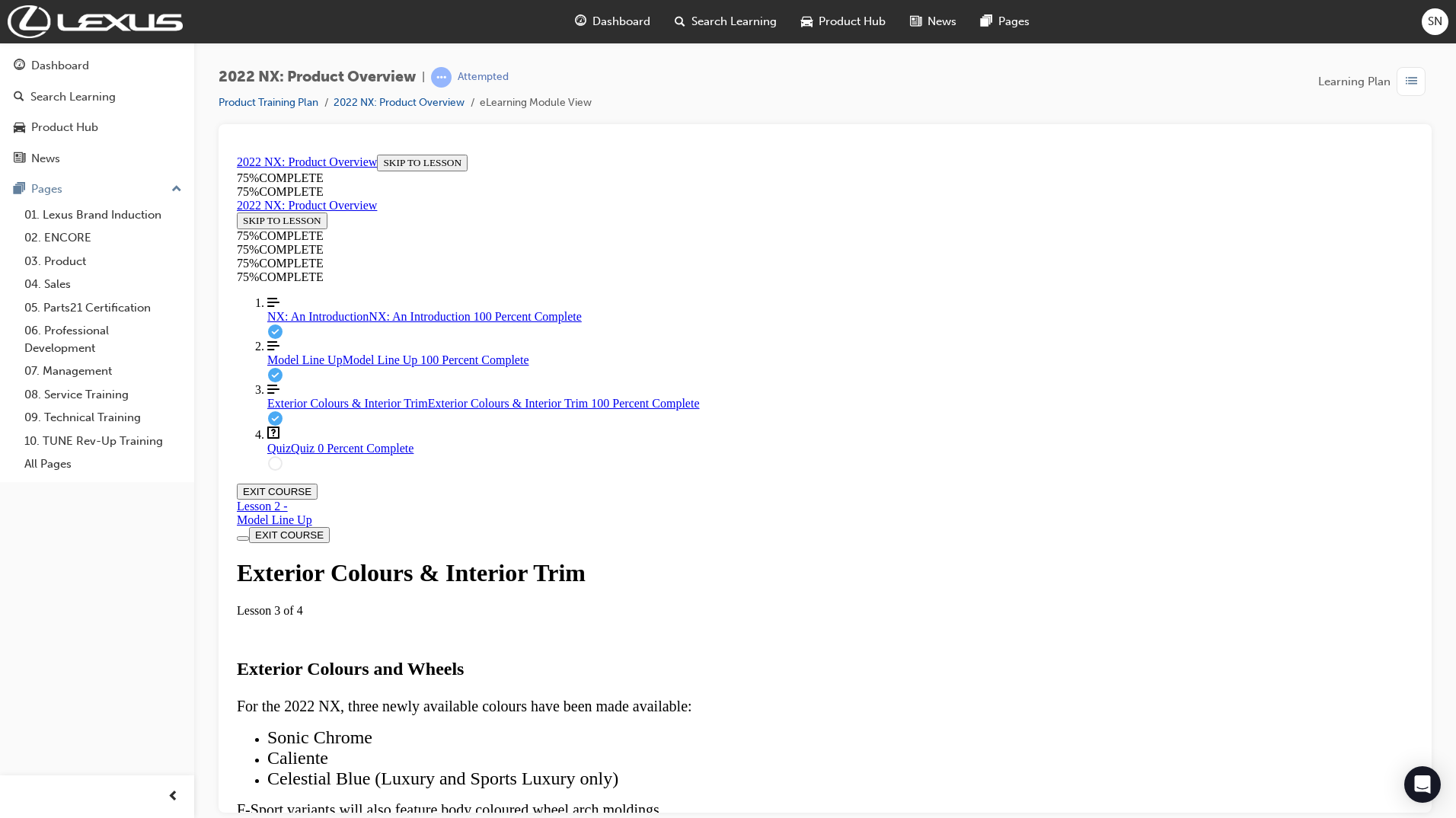
scroll to position [5325, 0]
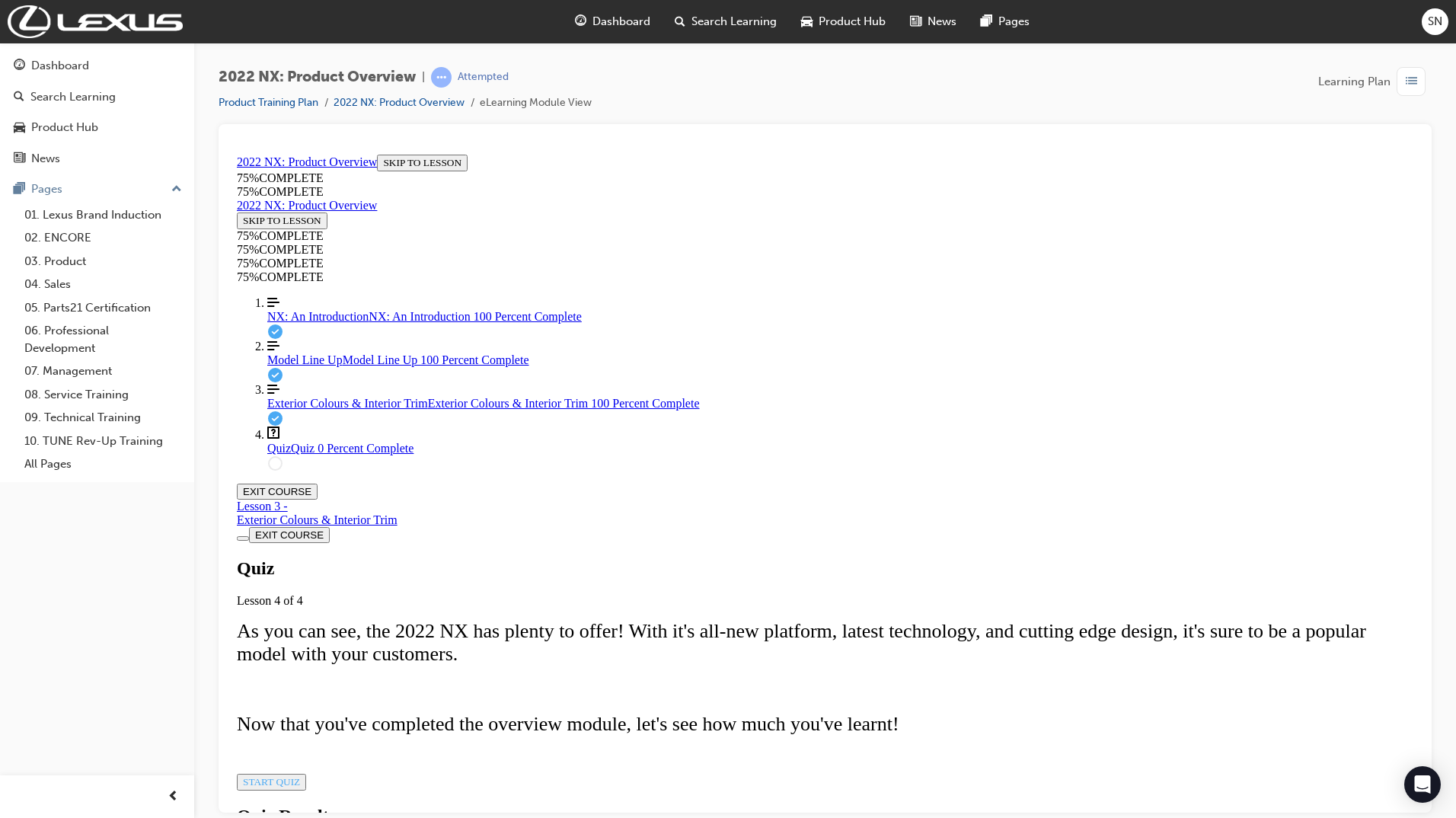
scroll to position [87, 0]
click at [726, 724] on div "Quiz Lesson 4 of 4 As you can see, the 2022 NX has plenty to offer! With it's a…" at bounding box center [825, 673] width 1177 height 232
click at [300, 775] on span "START QUIZ" at bounding box center [272, 781] width 57 height 11
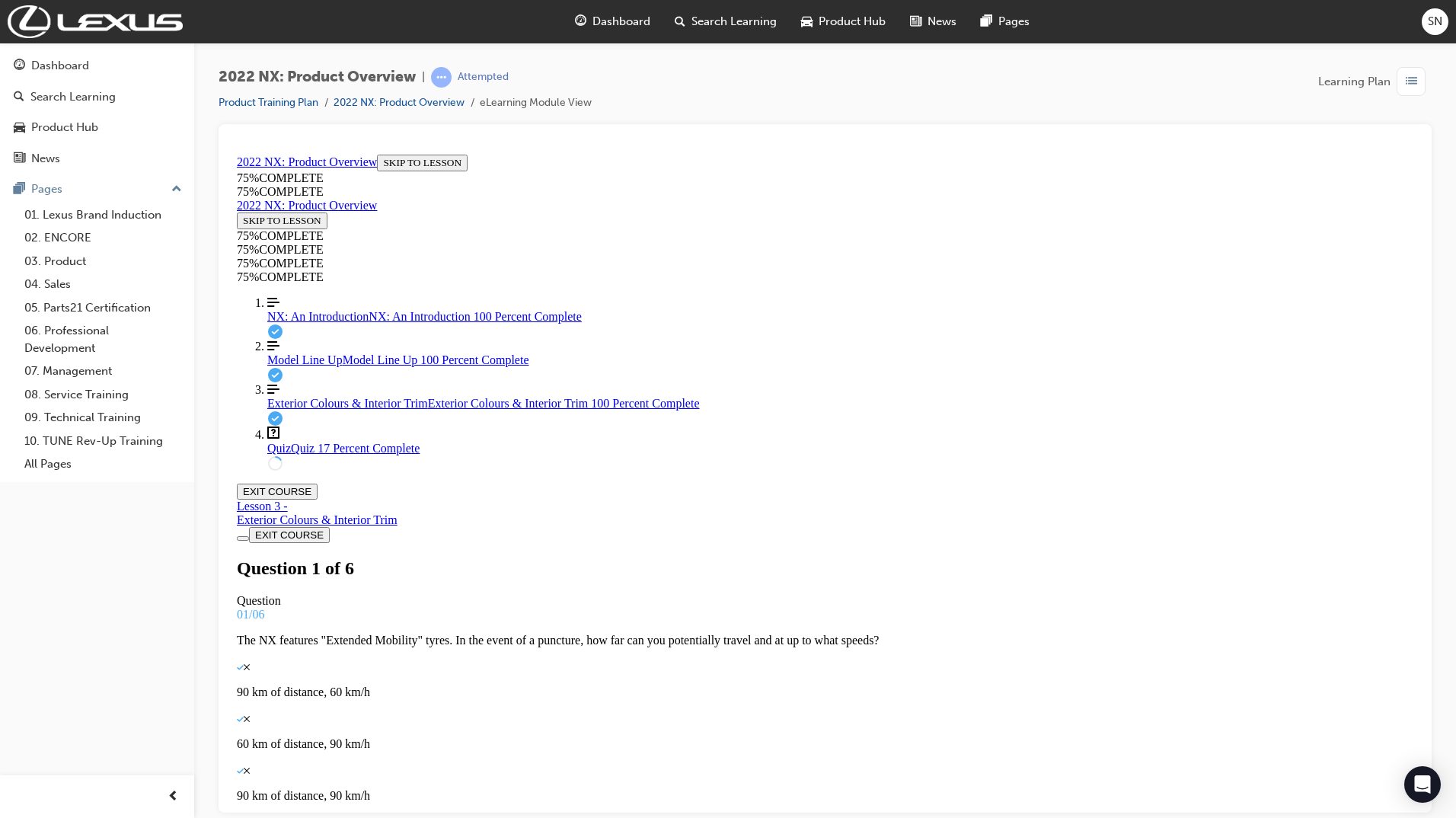
scroll to position [55, 0]
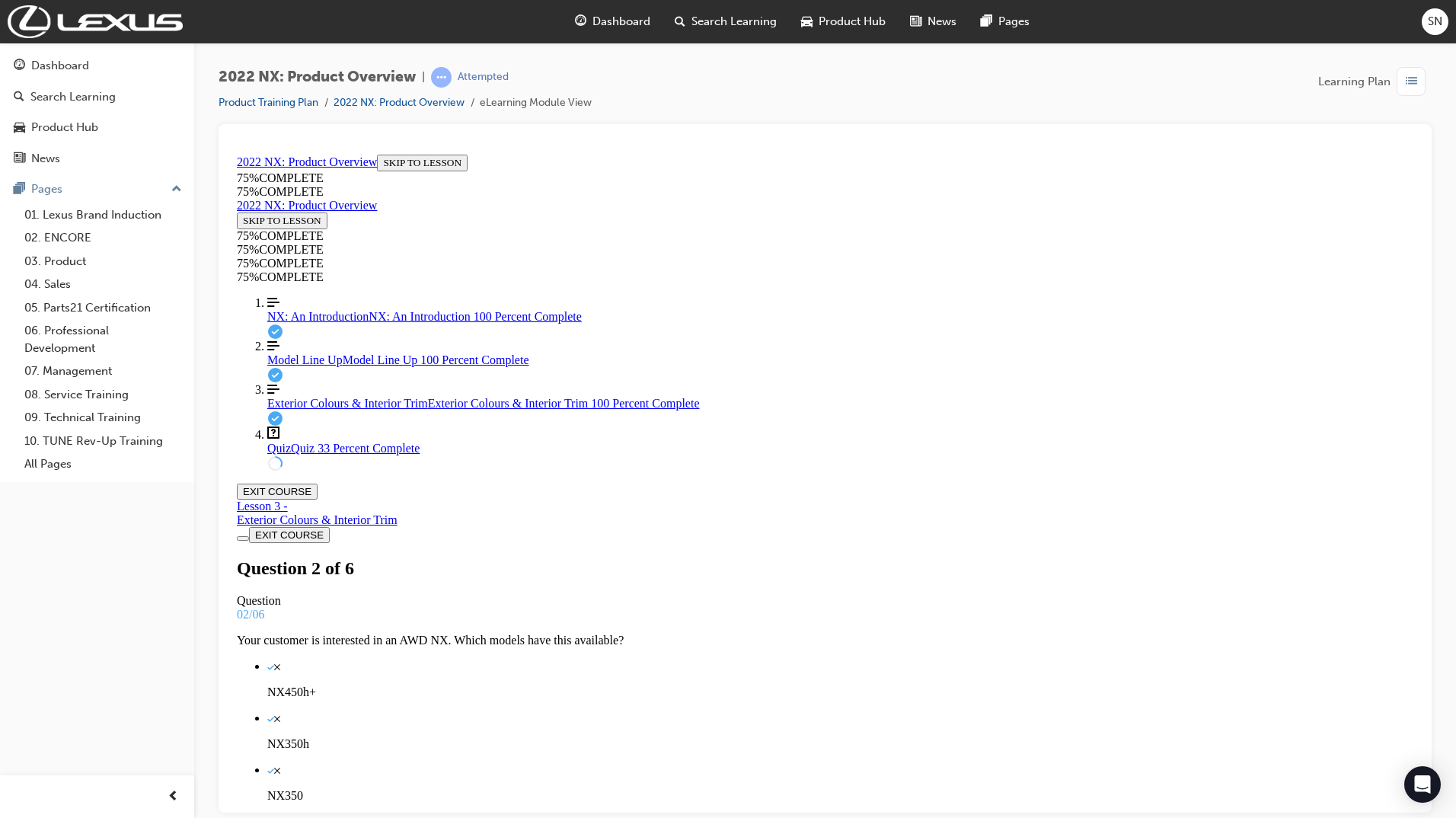
drag, startPoint x: 805, startPoint y: 470, endPoint x: 790, endPoint y: 473, distance: 15.3
drag, startPoint x: 862, startPoint y: 553, endPoint x: 1154, endPoint y: 630, distance: 302.0
drag, startPoint x: 803, startPoint y: 467, endPoint x: 888, endPoint y: 538, distance: 110.8
drag, startPoint x: 790, startPoint y: 457, endPoint x: 885, endPoint y: 466, distance: 95.4
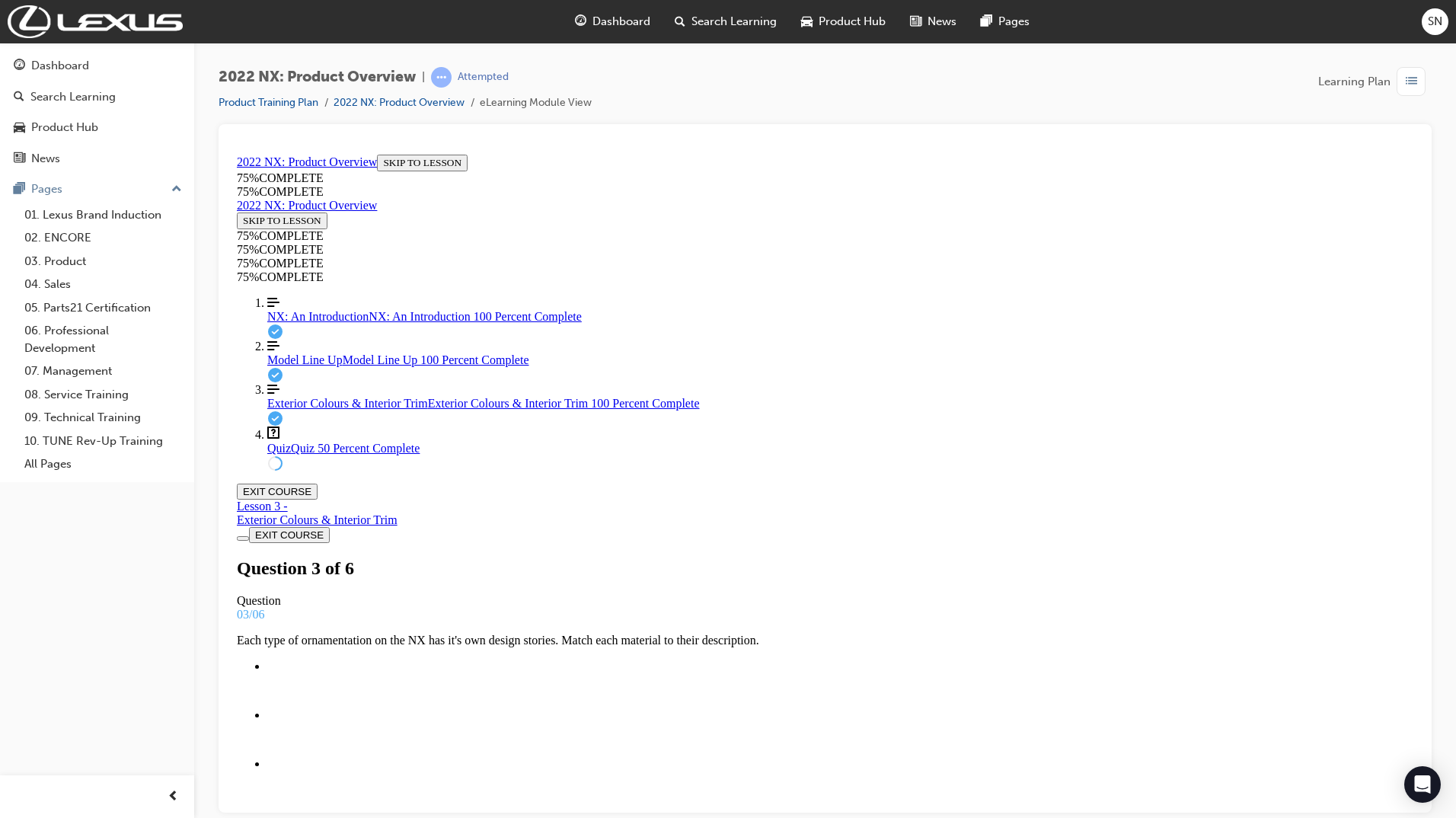
click at [283, 365] on span "Model Line Up" at bounding box center [305, 359] width 76 height 13
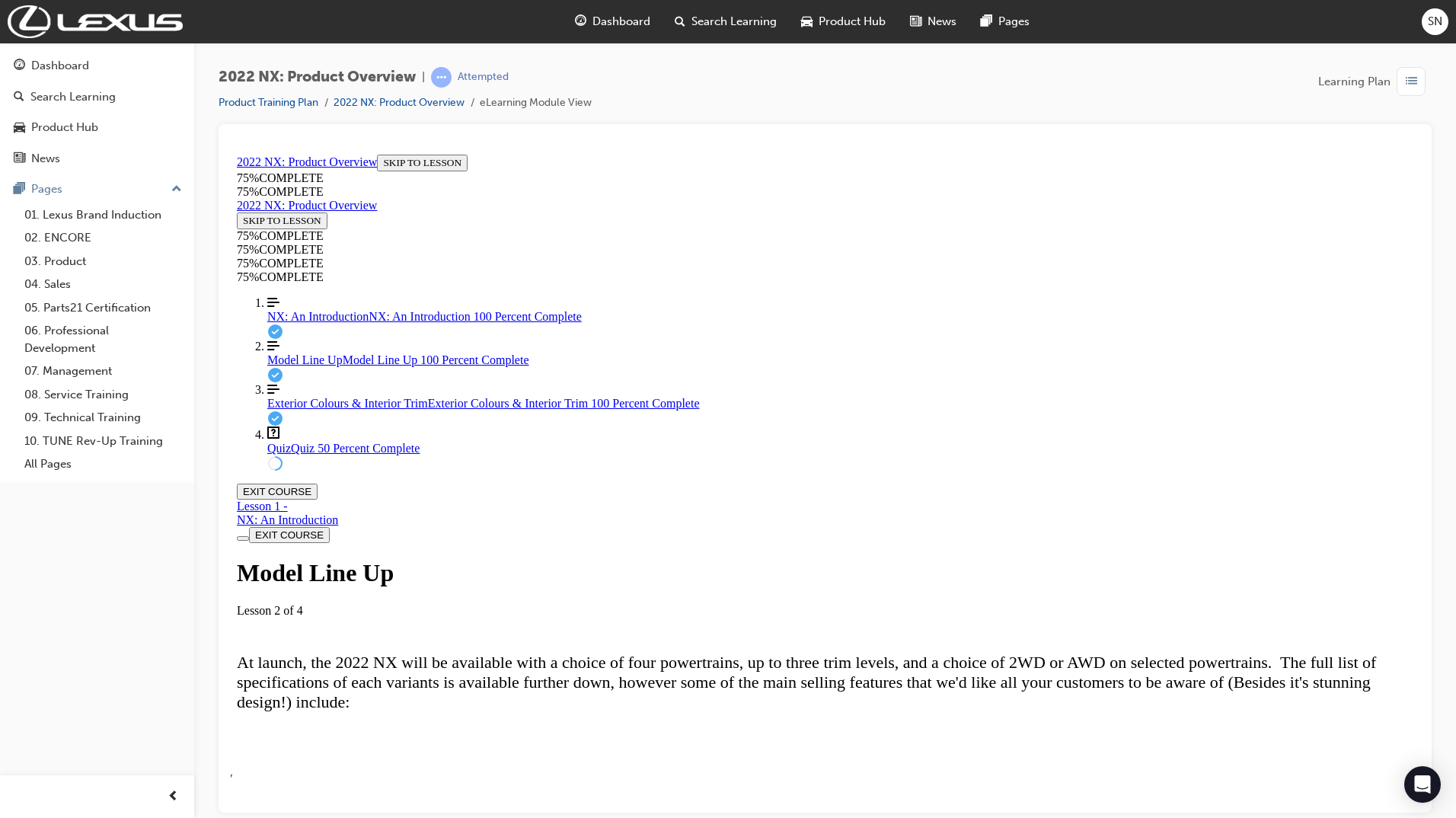
scroll to position [662, 0]
click at [293, 454] on link "Question box Question mark inside of a square Quiz Quiz 50 Percent Complete" at bounding box center [840, 440] width 1145 height 29
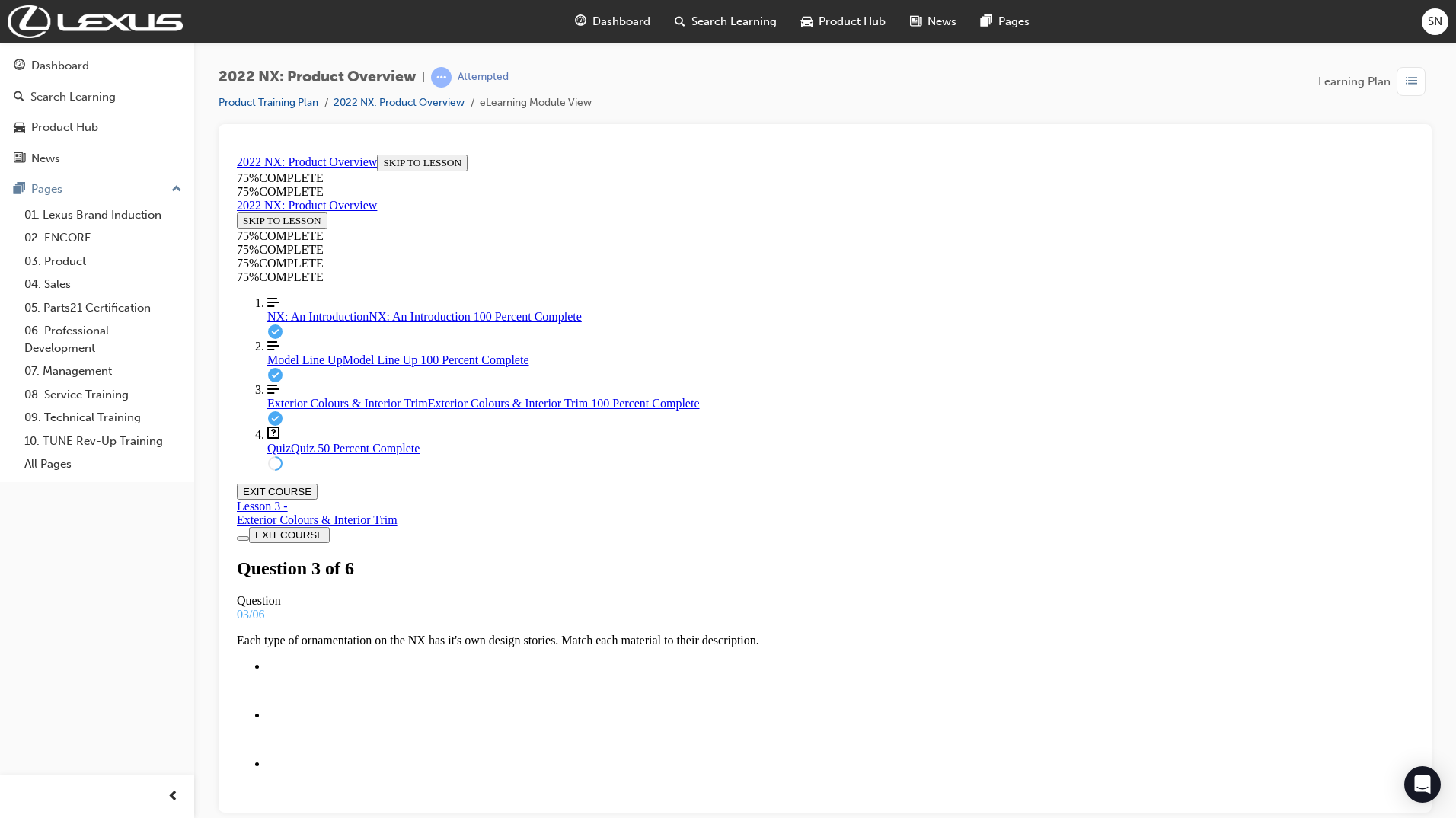
scroll to position [52, 0]
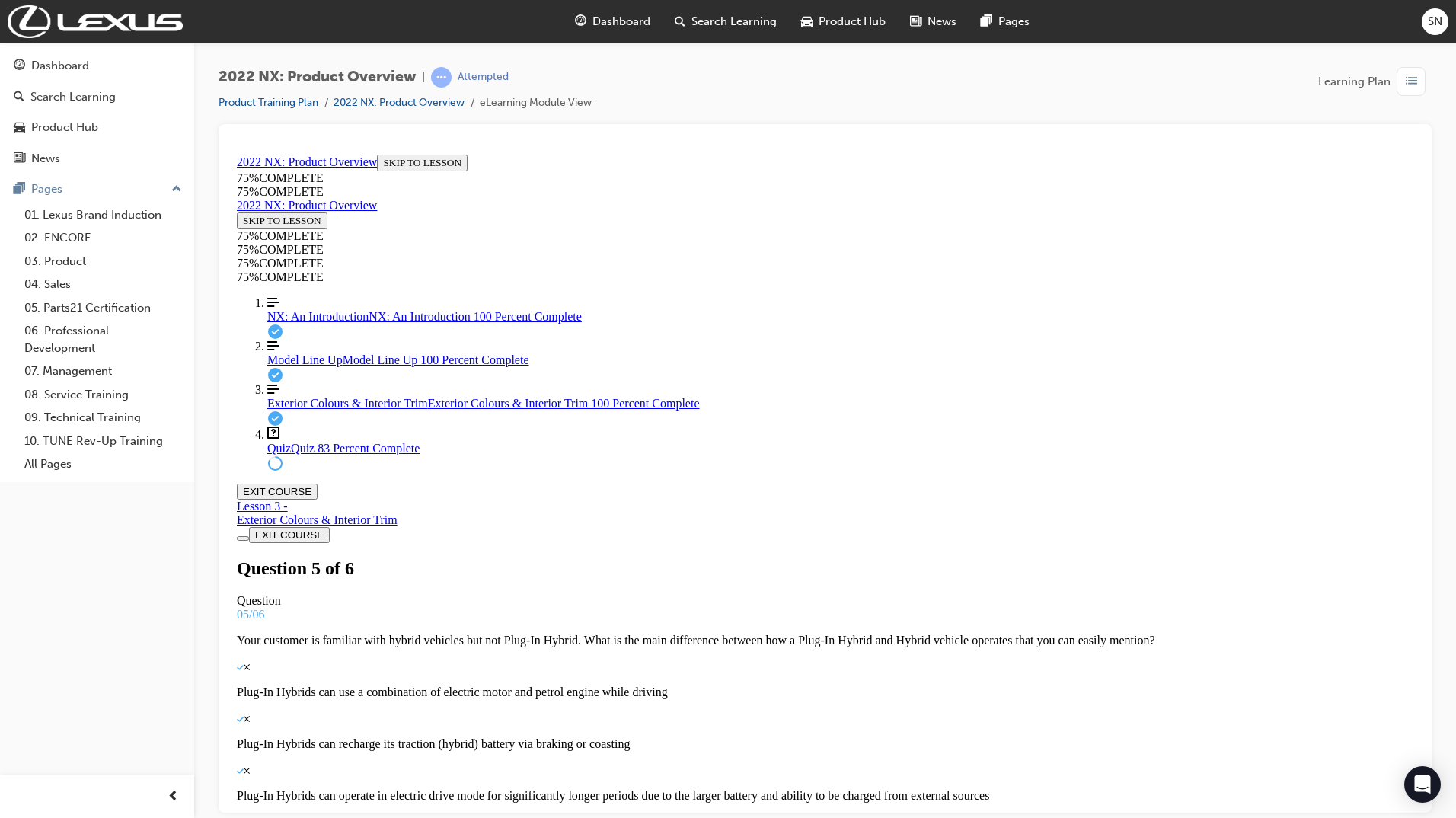
scroll to position [2, 0]
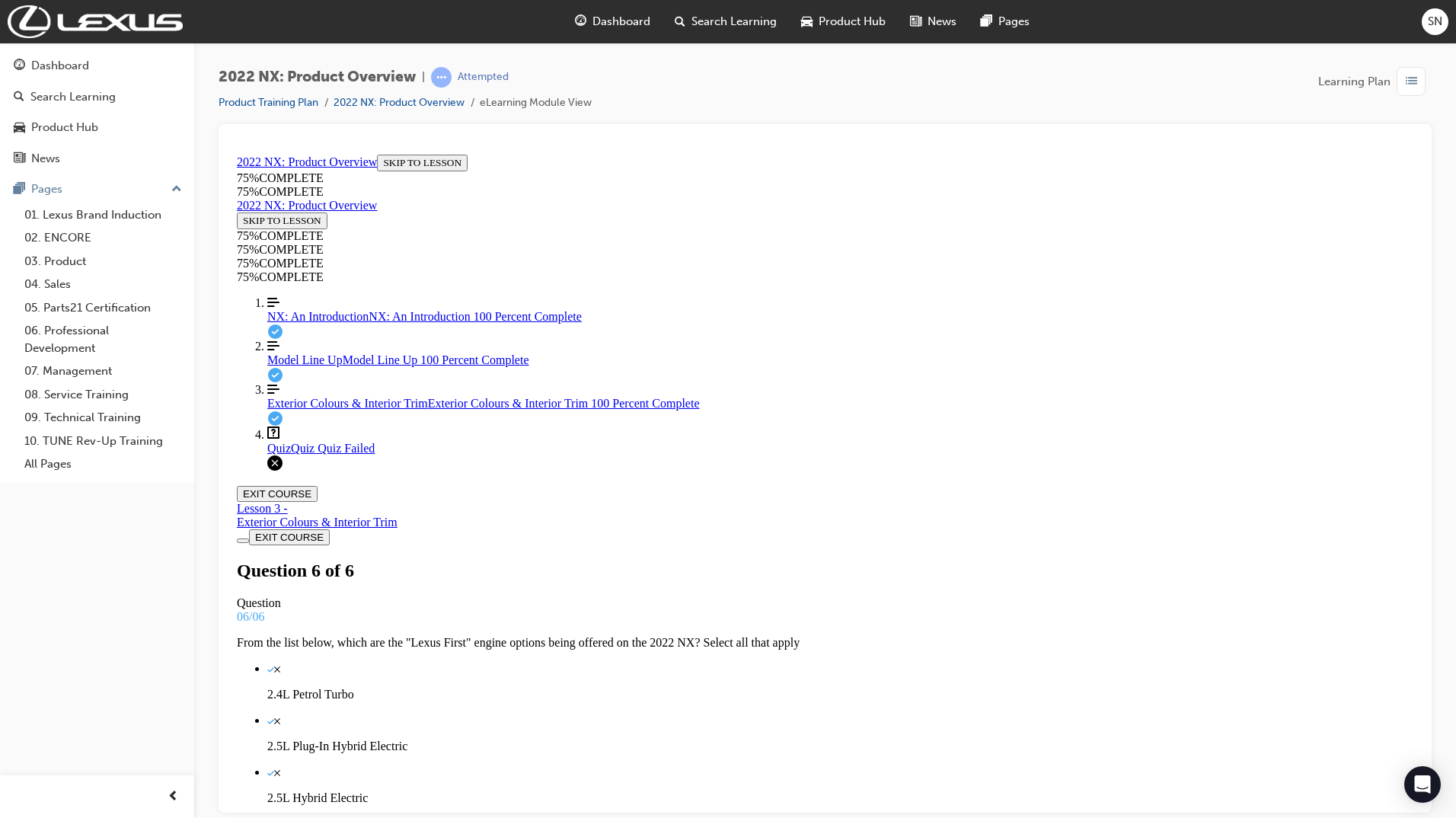
scroll to position [123, 0]
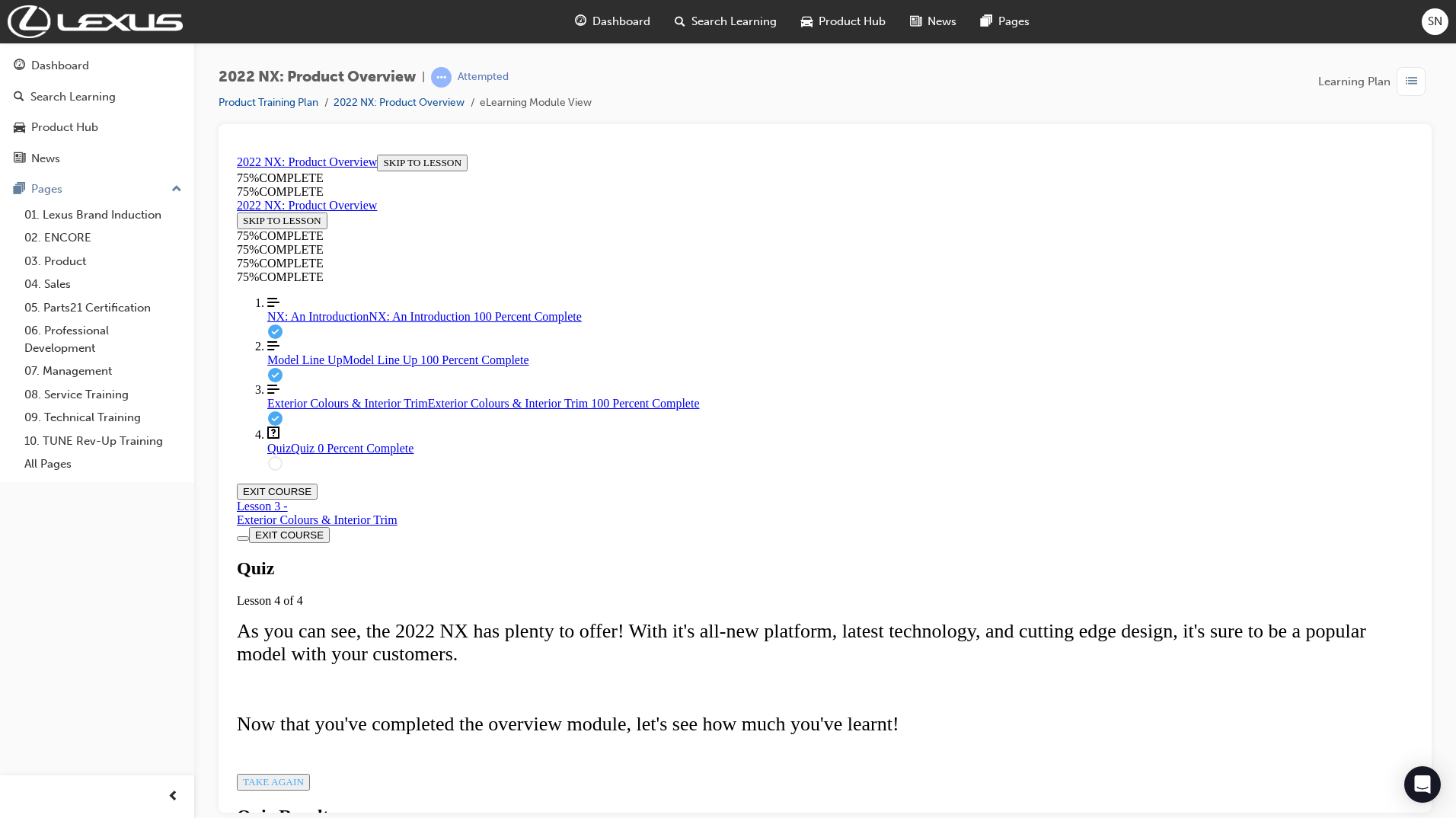
click at [304, 775] on span "TAKE AGAIN" at bounding box center [274, 781] width 61 height 11
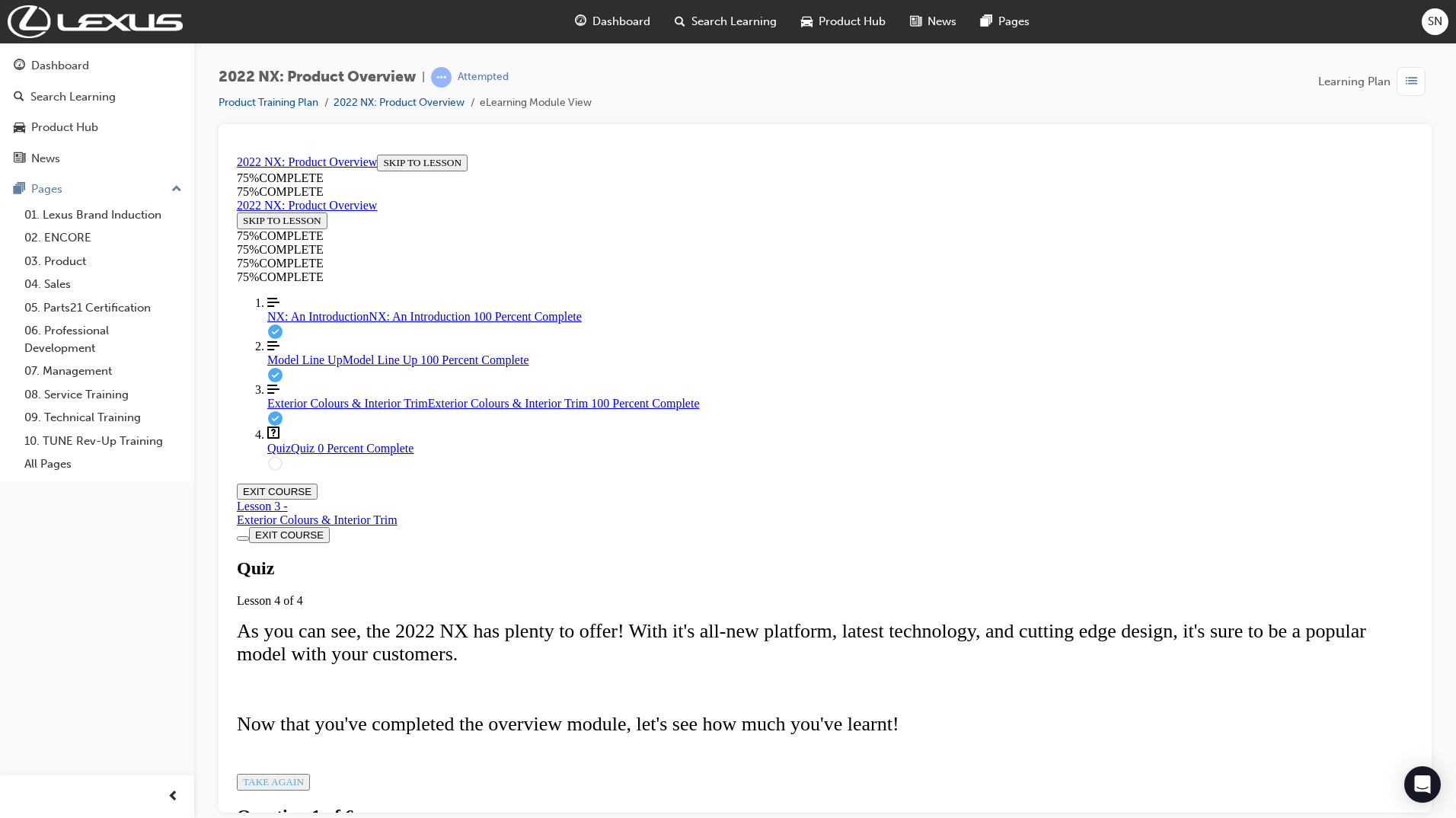
drag, startPoint x: 737, startPoint y: 559, endPoint x: 916, endPoint y: 556, distance: 179.0
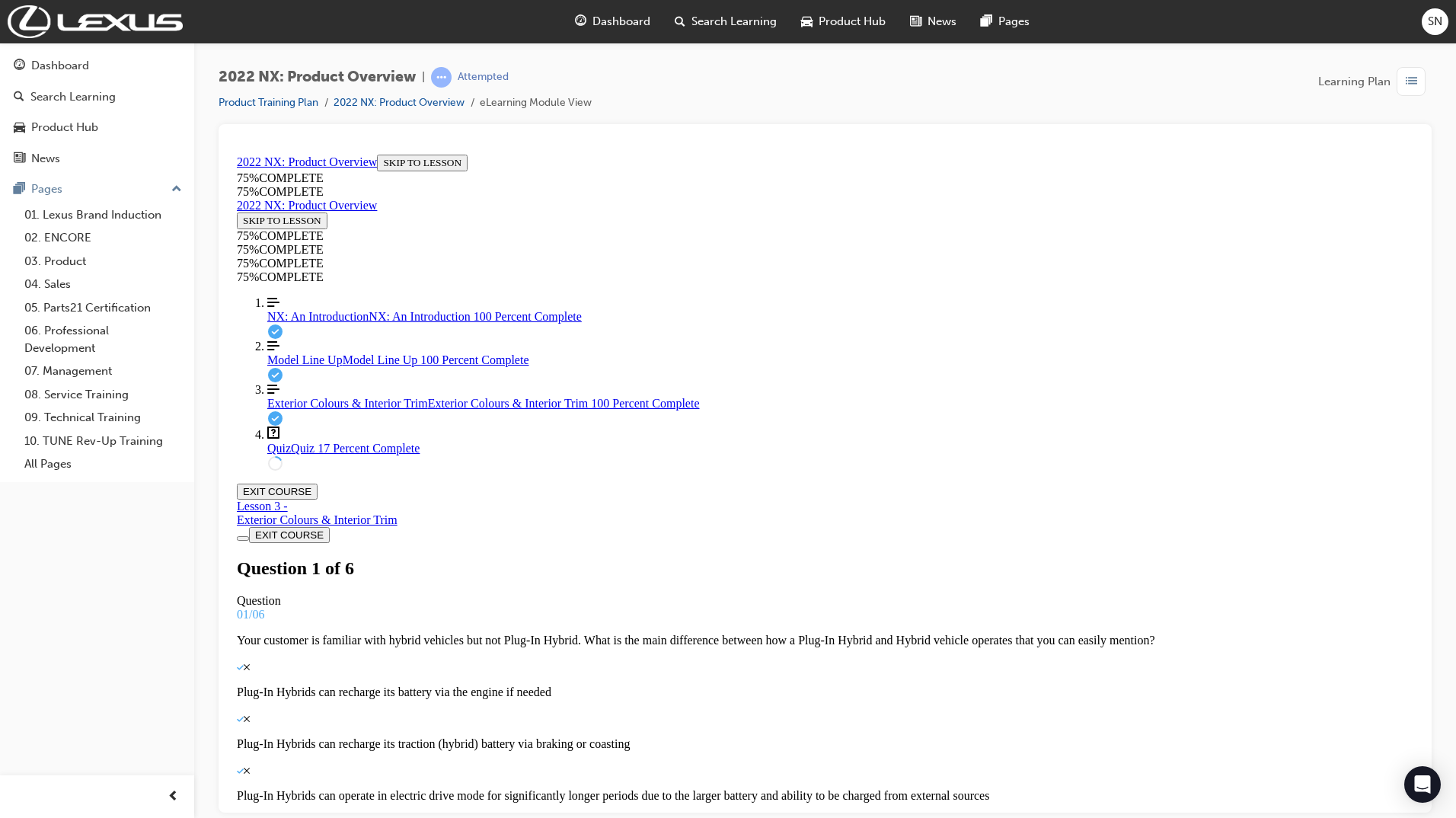
scroll to position [2, 0]
click at [312, 365] on span "Model Line Up" at bounding box center [305, 359] width 76 height 13
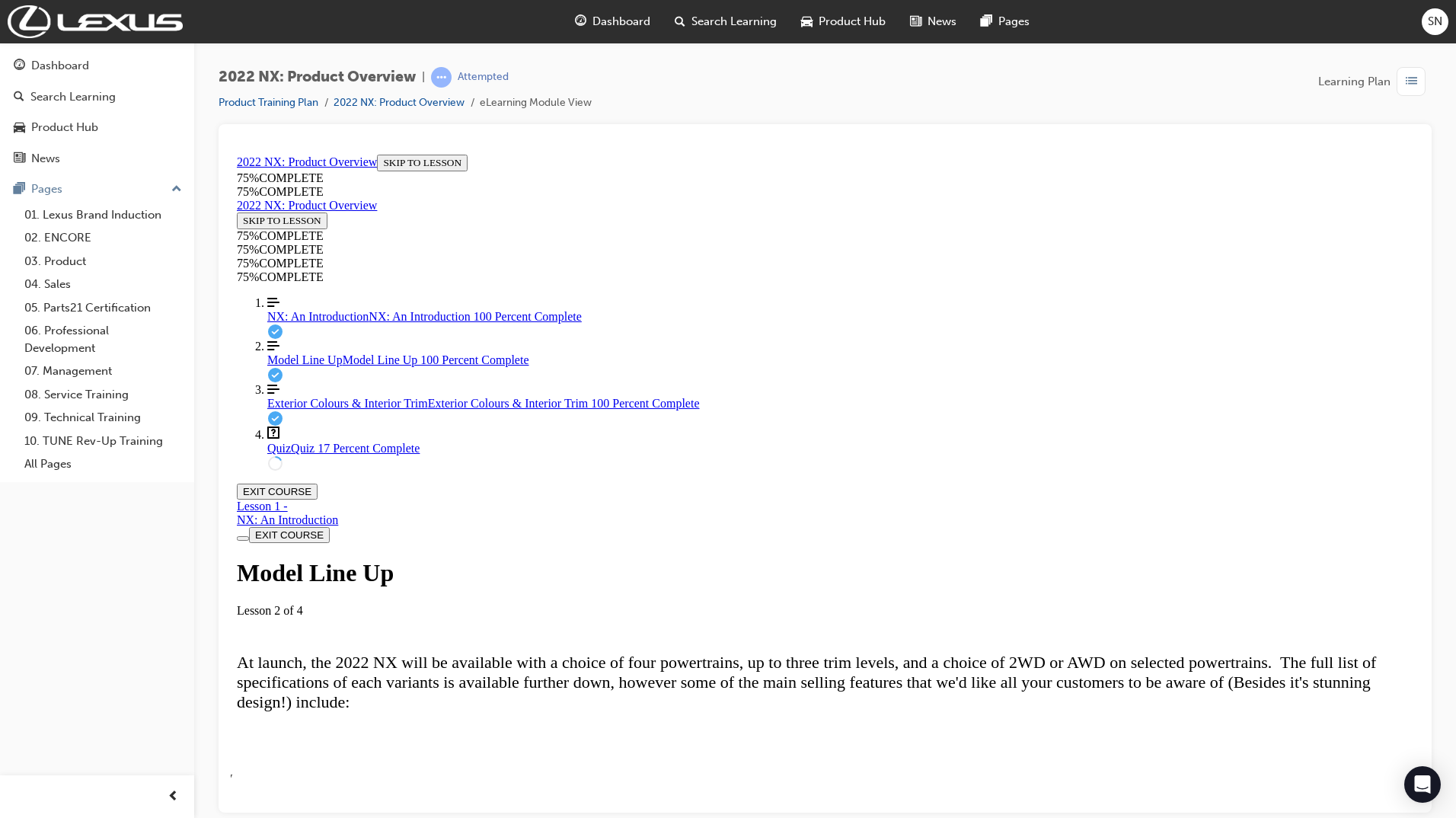
scroll to position [1594, 0]
click at [340, 454] on div "Quiz Quiz 17 Percent Complete" at bounding box center [840, 448] width 1145 height 13
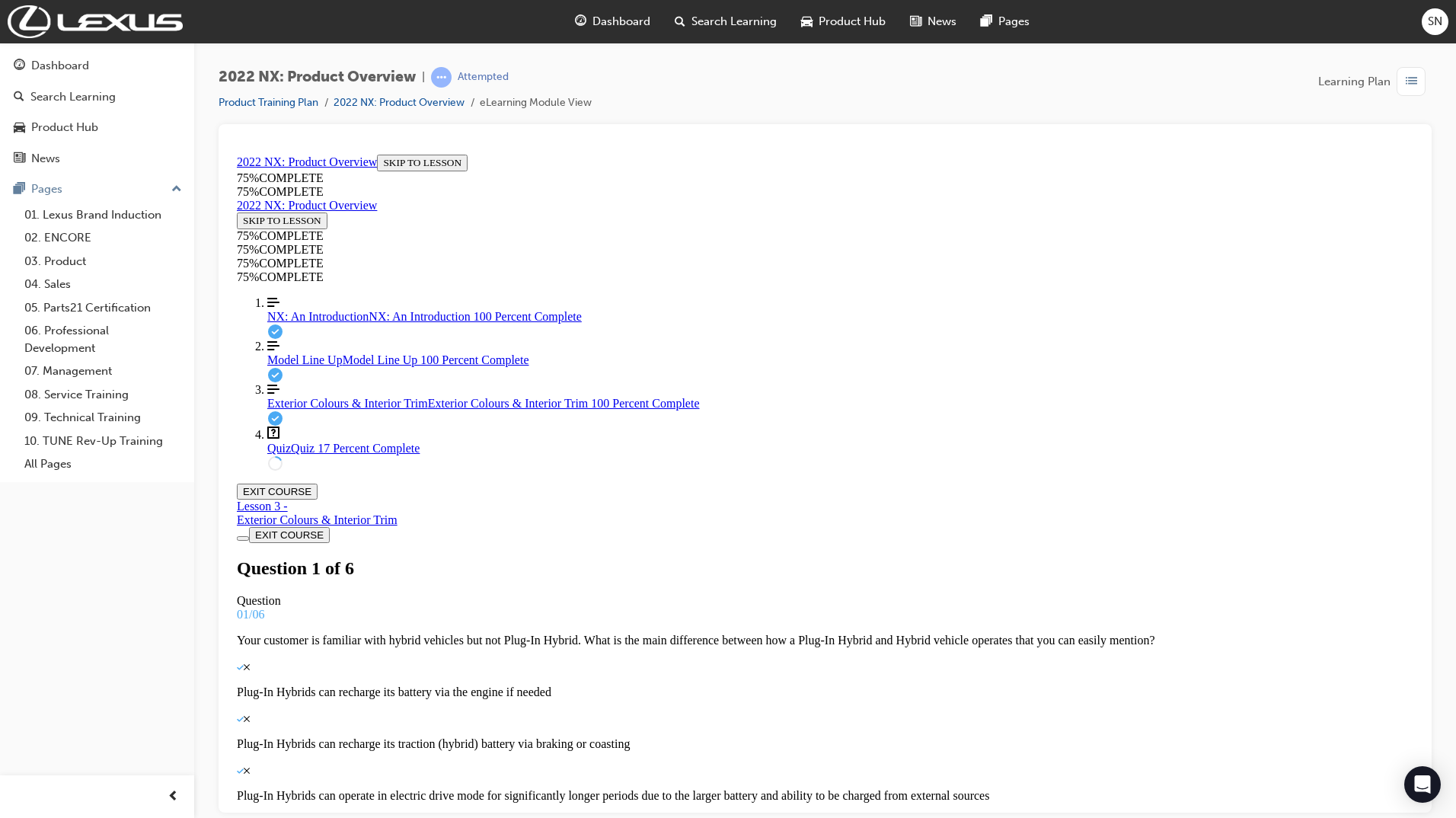
scroll to position [52, 0]
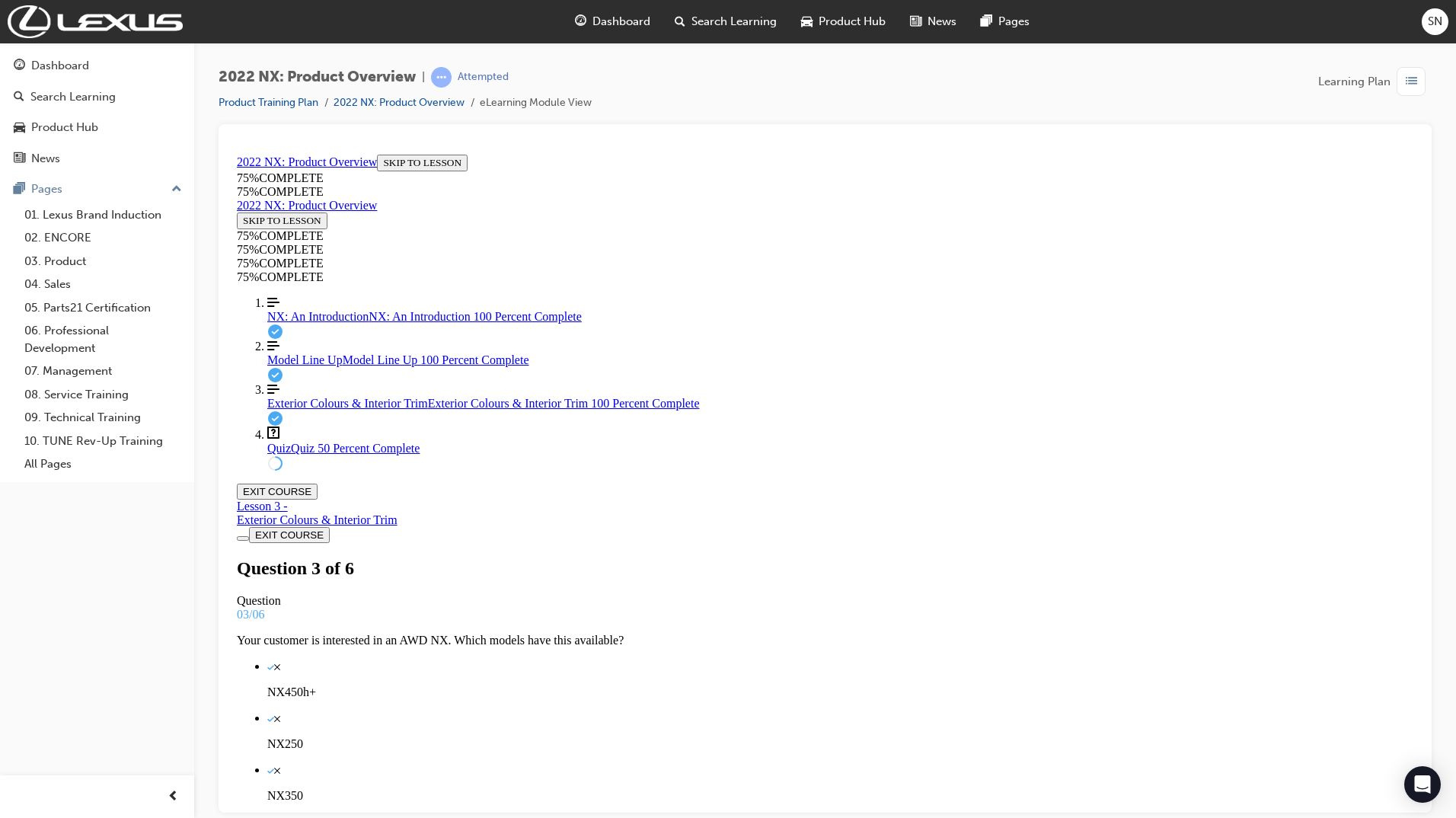
click at [303, 409] on span "Exterior Colours & Interior Trim" at bounding box center [347, 402] width 161 height 13
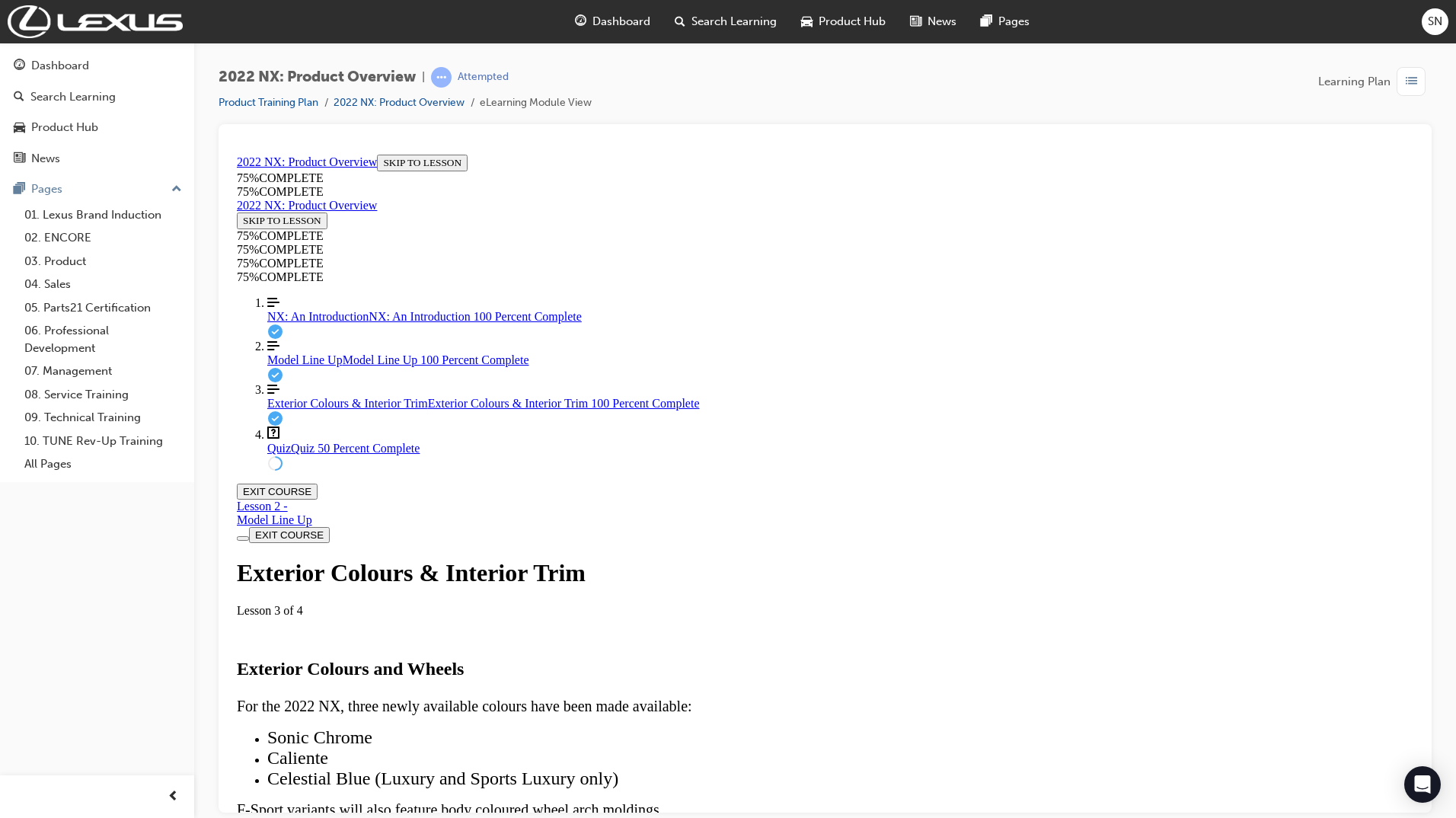
scroll to position [5325, 0]
click at [316, 454] on div "Quiz Quiz 50 Percent Complete" at bounding box center [840, 448] width 1145 height 13
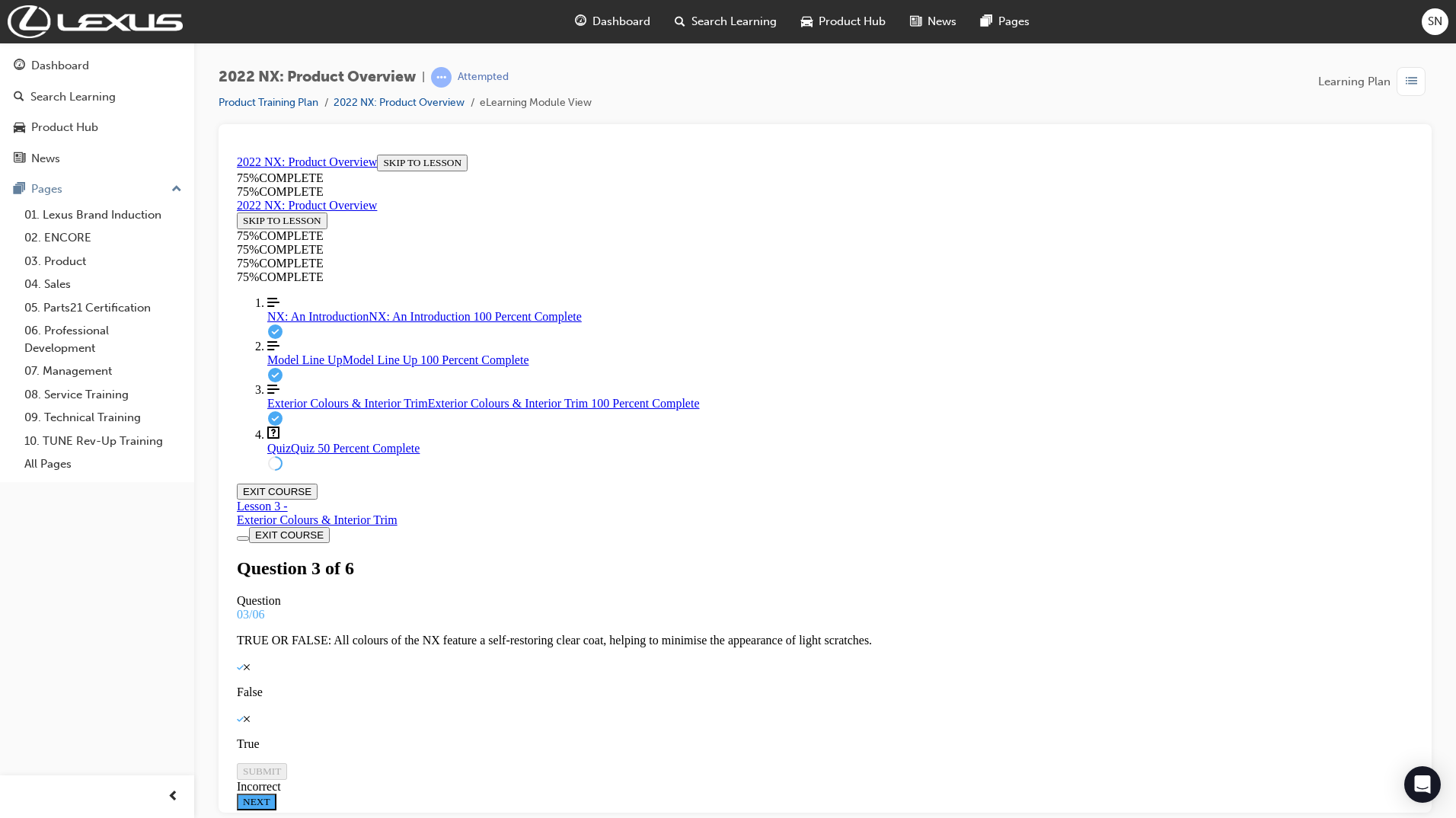
scroll to position [52, 0]
click at [295, 366] on link "Align left Three vertical lines aligned to the left Model Line Up Model Line Up…" at bounding box center [840, 352] width 1145 height 27
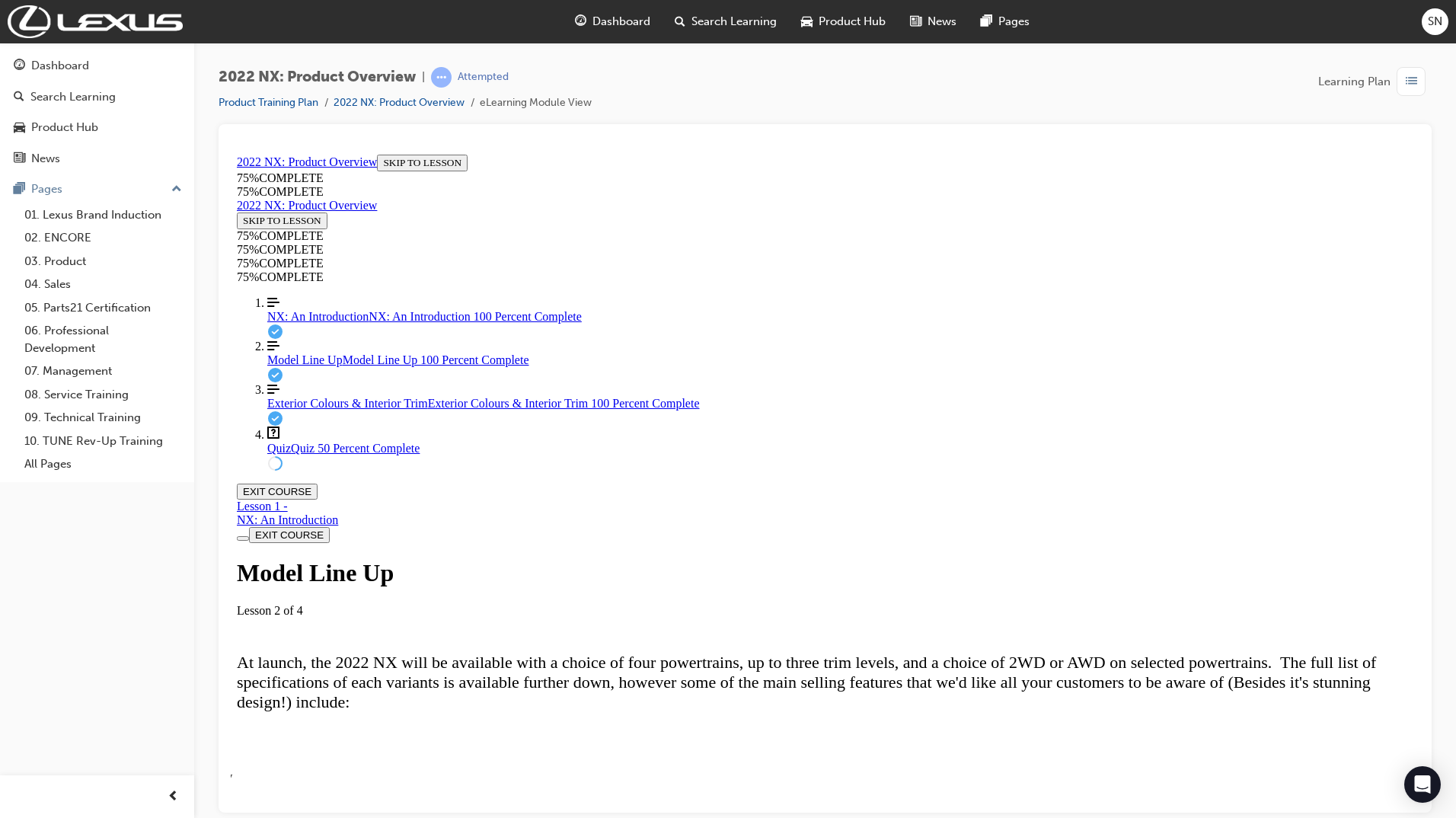
scroll to position [509, 0]
click at [268, 453] on span "Quiz" at bounding box center [278, 448] width 24 height 13
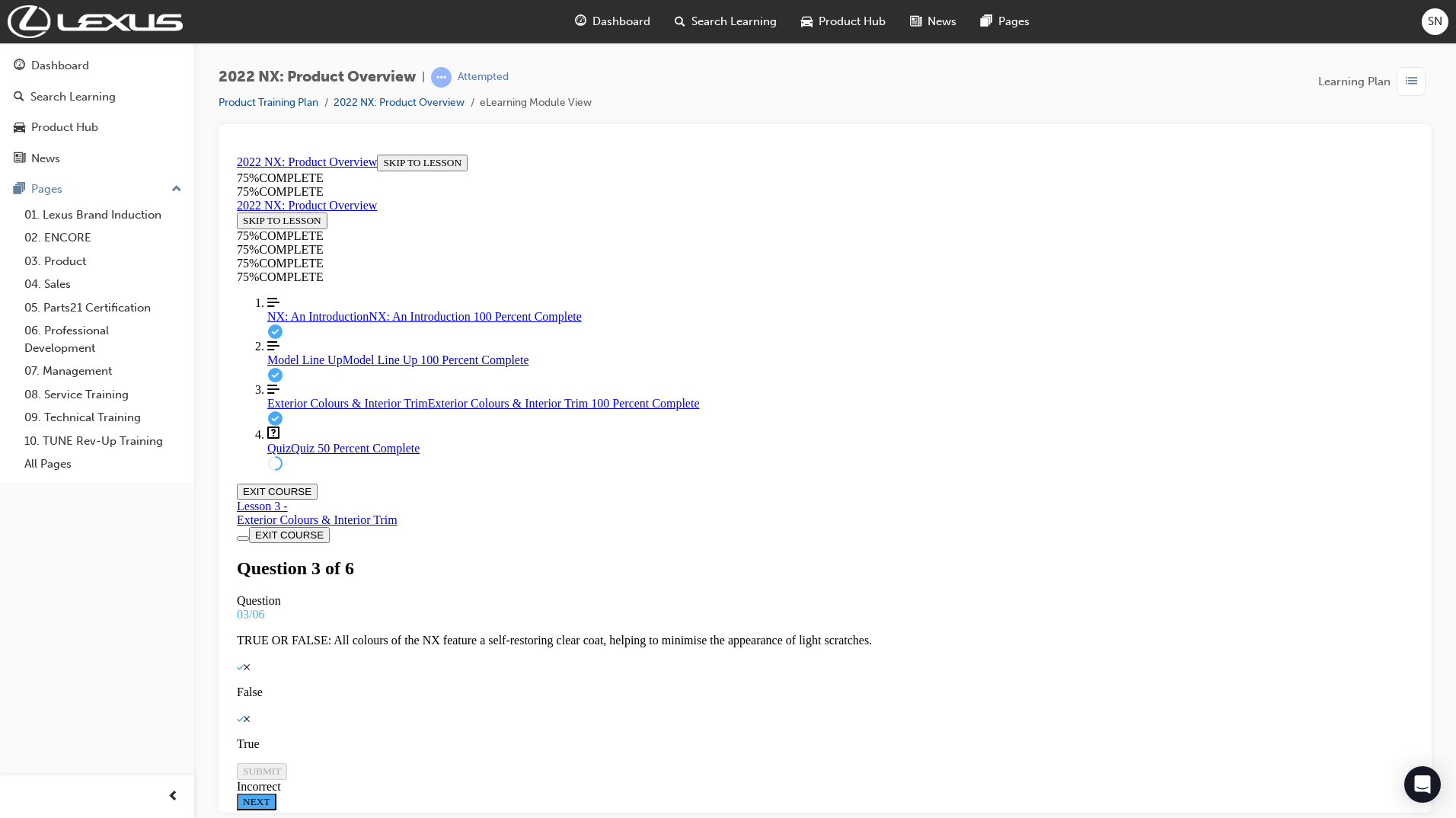
scroll to position [52, 0]
drag, startPoint x: 823, startPoint y: 555, endPoint x: 908, endPoint y: 481, distance: 112.7
drag, startPoint x: 842, startPoint y: 555, endPoint x: 967, endPoint y: 554, distance: 125.0
drag, startPoint x: 849, startPoint y: 616, endPoint x: 961, endPoint y: 614, distance: 112.0
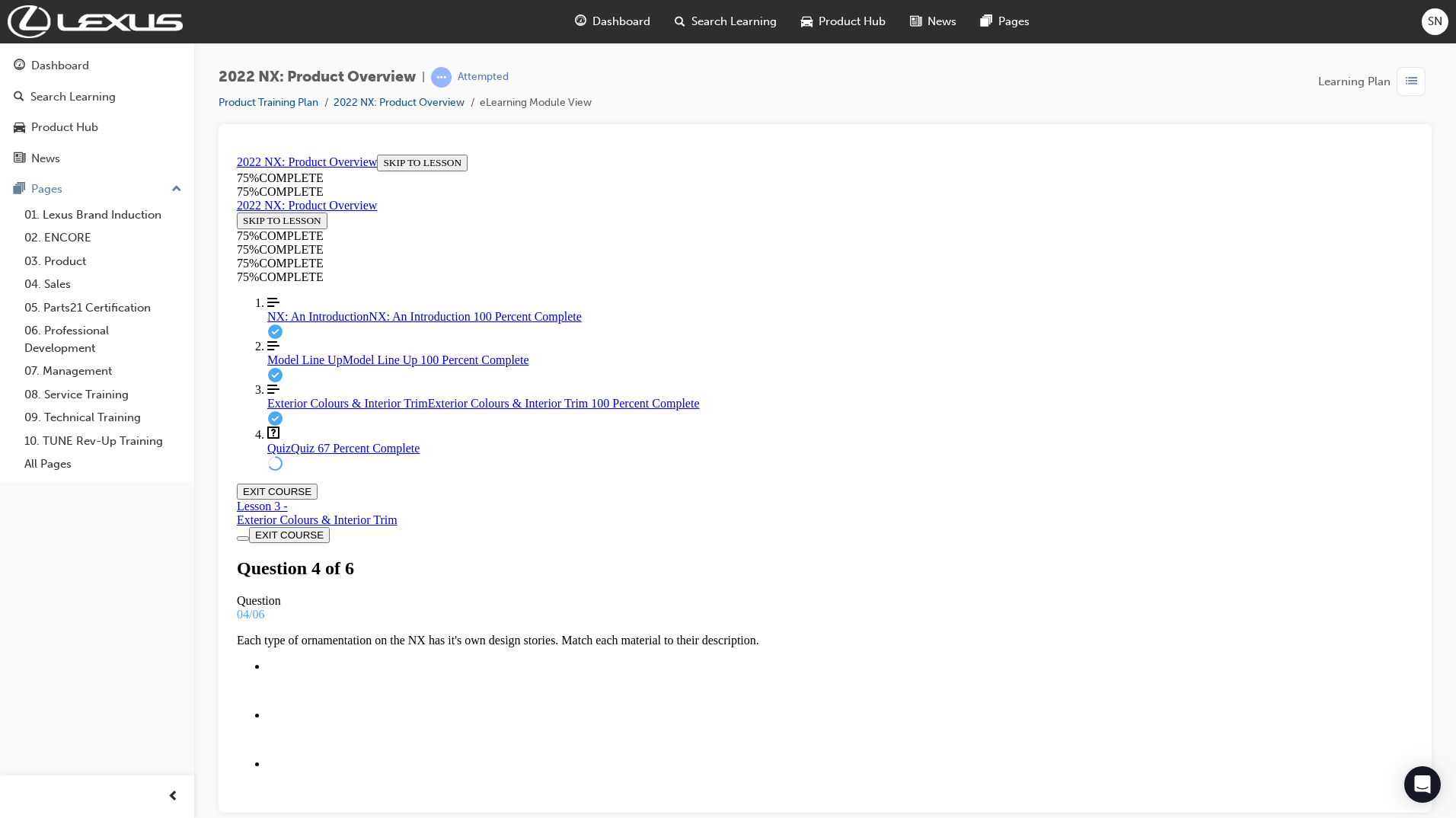
click at [317, 483] on button "EXIT COURSE" at bounding box center [276, 490] width 80 height 16
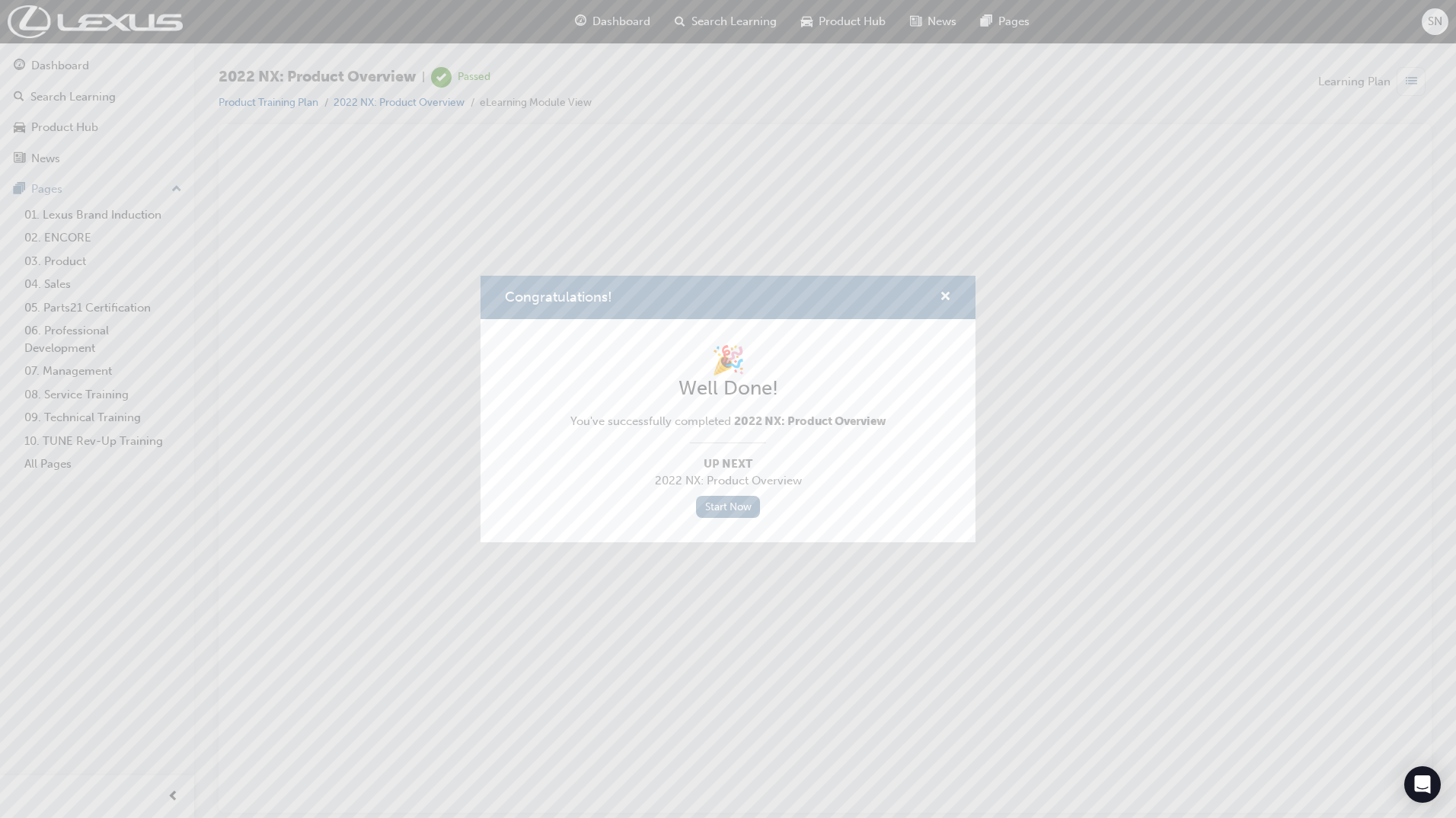
scroll to position [0, 0]
click at [719, 506] on link "Start Now" at bounding box center [728, 507] width 64 height 22
click at [943, 298] on span "cross-icon" at bounding box center [945, 297] width 11 height 13
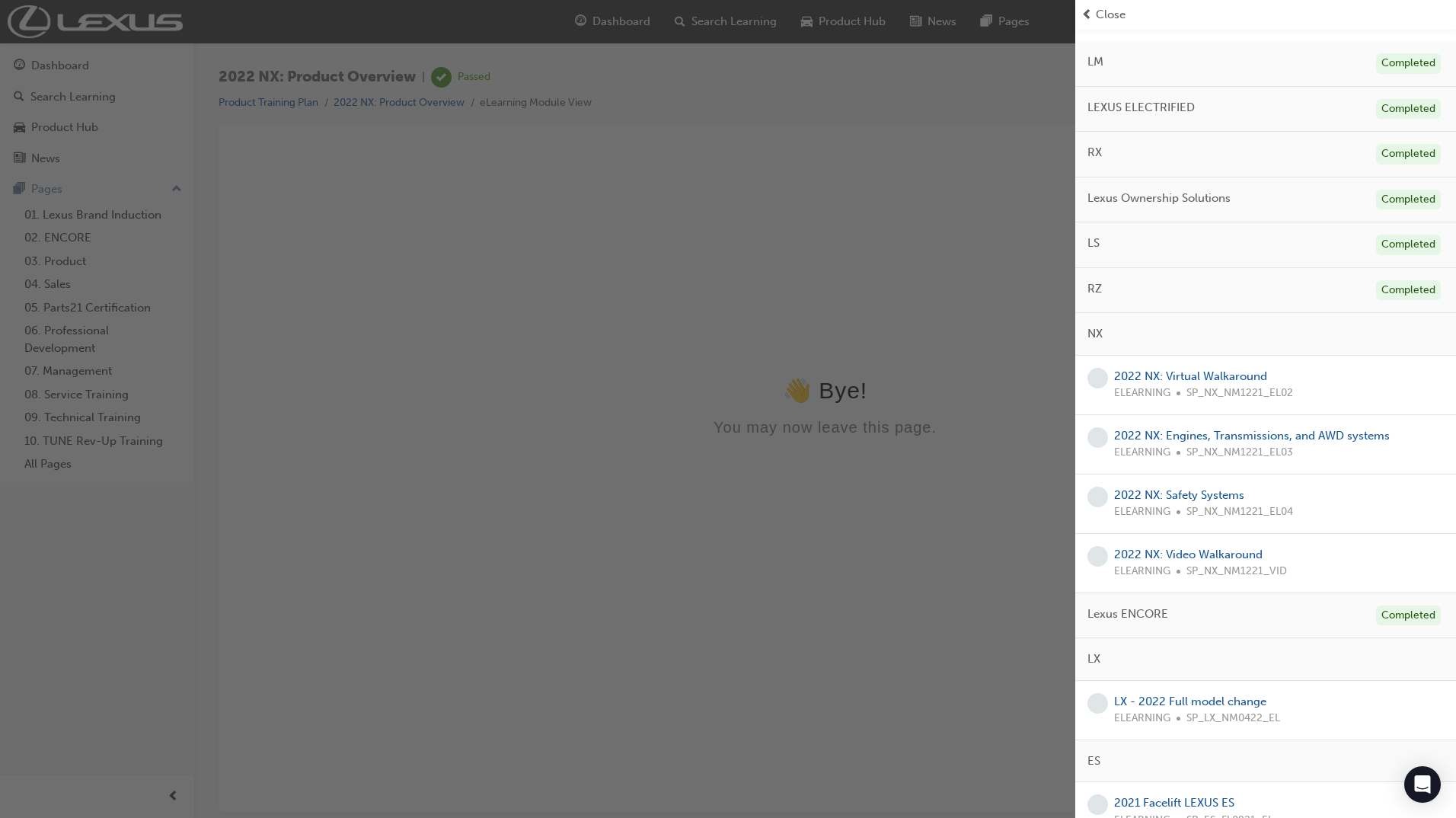
scroll to position [152, 0]
click at [1217, 374] on link "2022 NX: Virtual Walkaround" at bounding box center [1191, 375] width 153 height 13
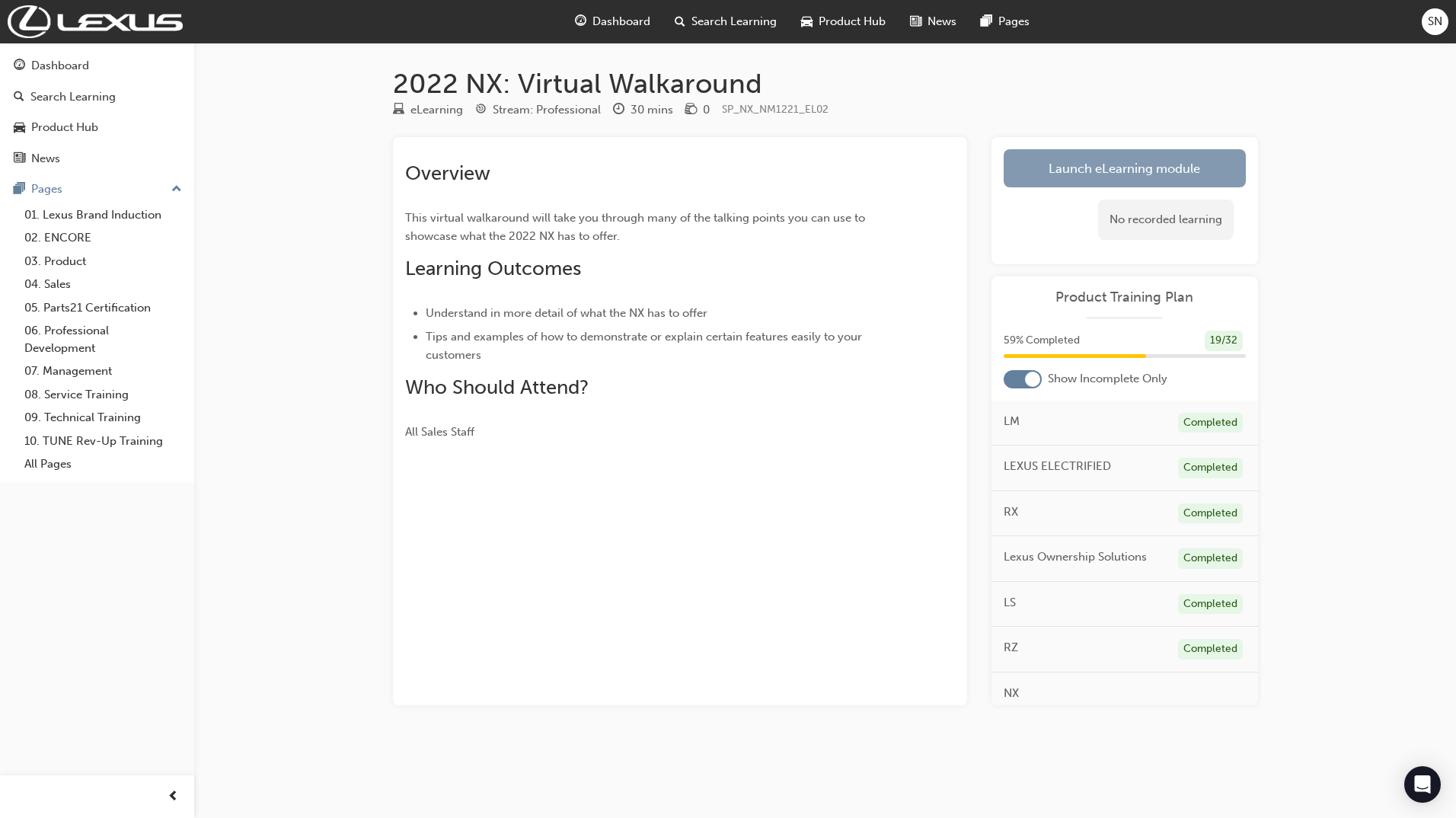
click at [1123, 171] on link "Launch eLearning module" at bounding box center [1125, 169] width 242 height 38
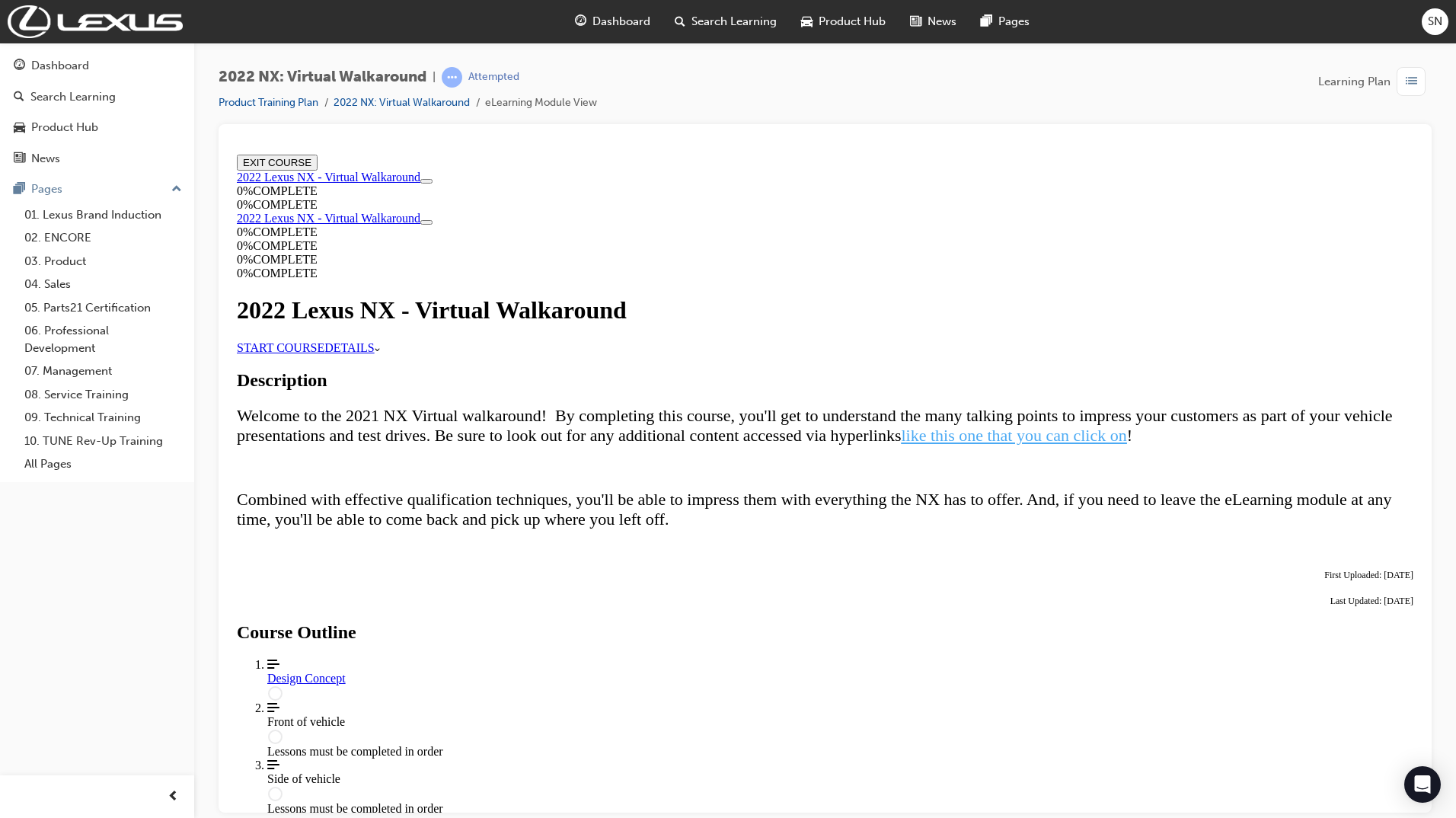
click at [325, 353] on link "START COURSE" at bounding box center [280, 347] width 87 height 13
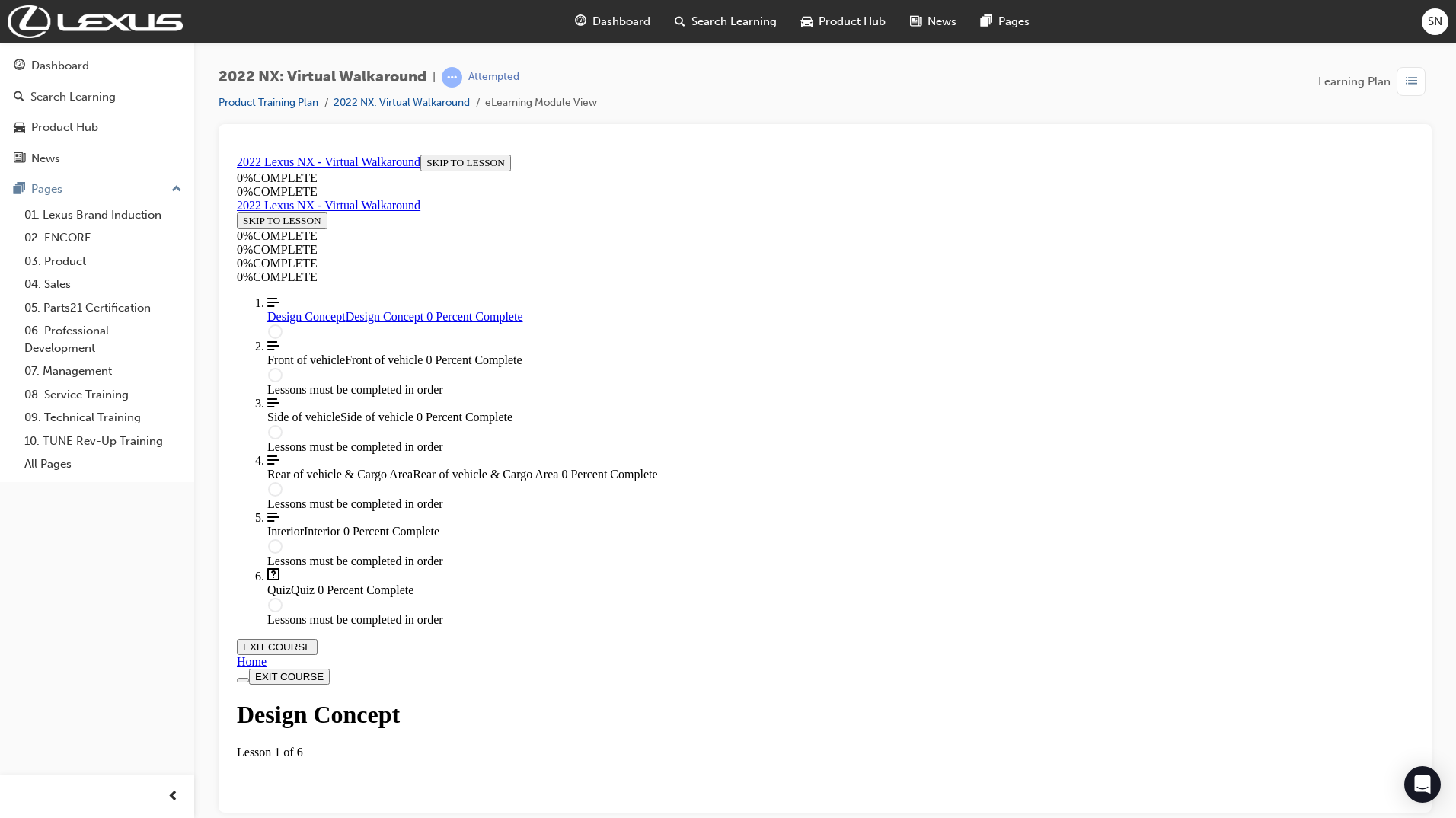
scroll to position [52, 0]
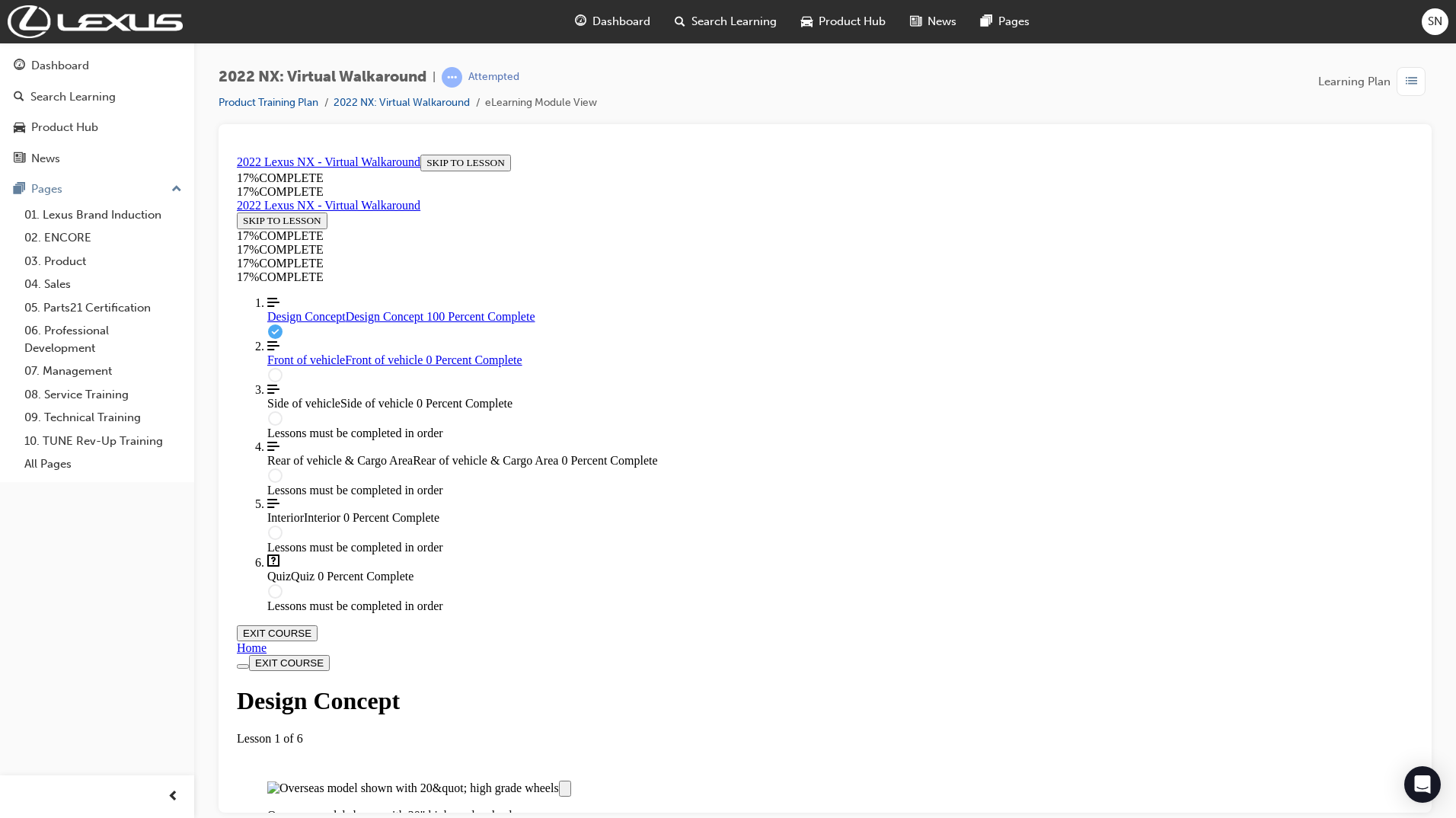
scroll to position [1439, 0]
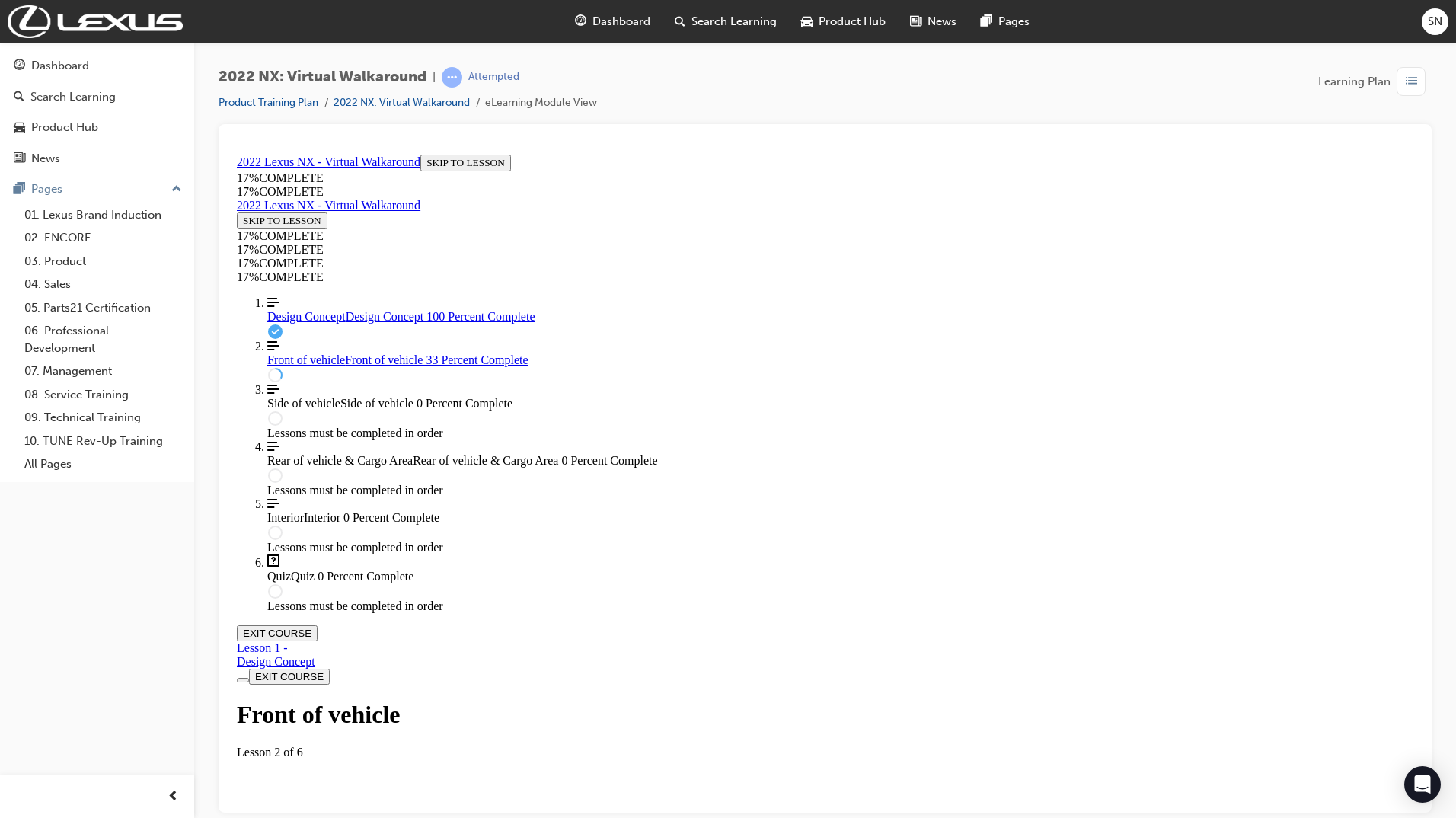
scroll to position [52, 0]
click at [340, 793] on img "Labeled Graphic" at bounding box center [303, 800] width 72 height 13
drag, startPoint x: 791, startPoint y: 607, endPoint x: 801, endPoint y: 609, distance: 10.2
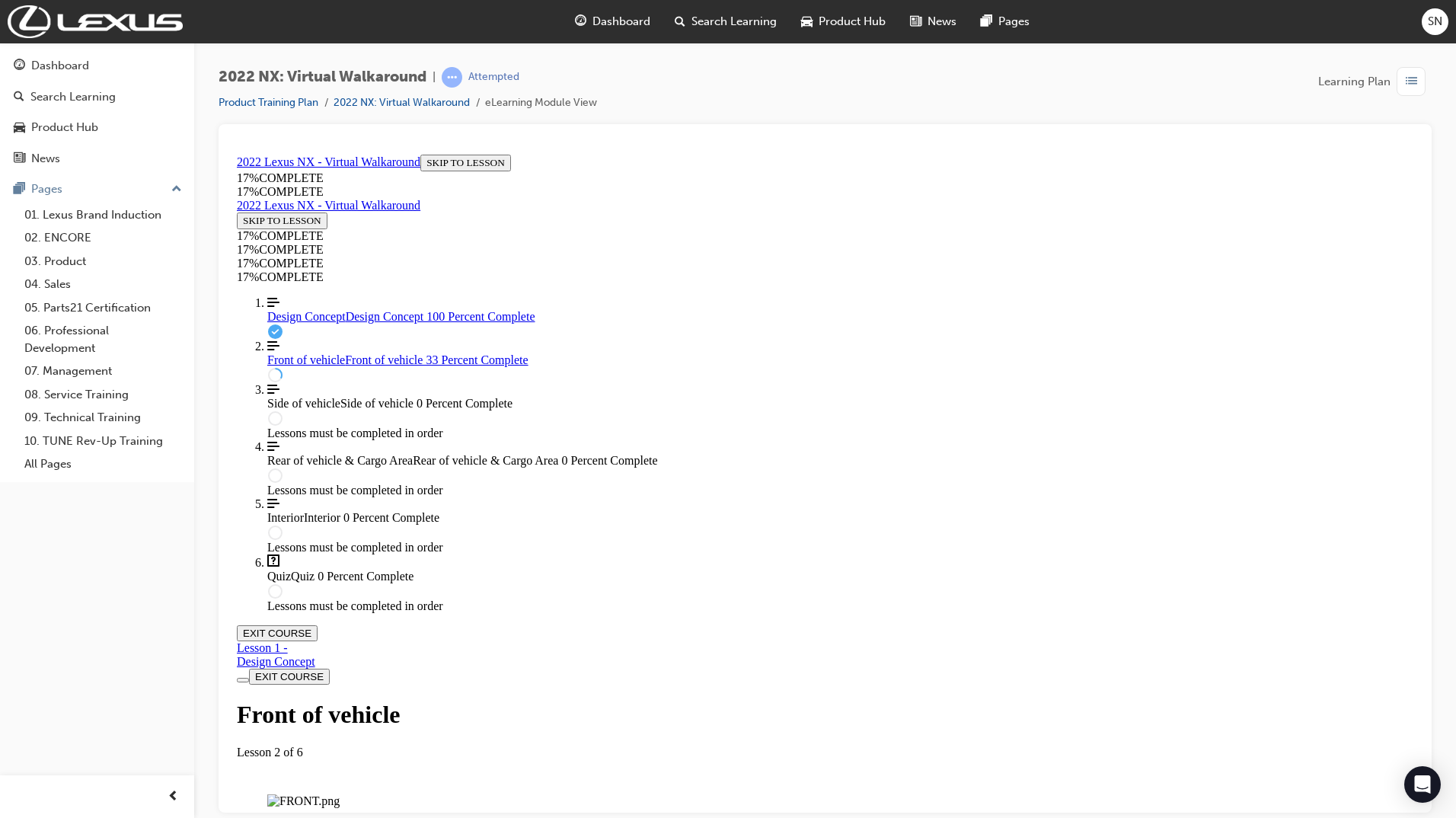
click at [304, 817] on div "Labeled graphic marker, Plus, Not Viewed" at bounding box center [304, 830] width 0 height 0
click at [304, 817] on div "Labeled graphic marker, Plus, Viewed" at bounding box center [304, 830] width 0 height 0
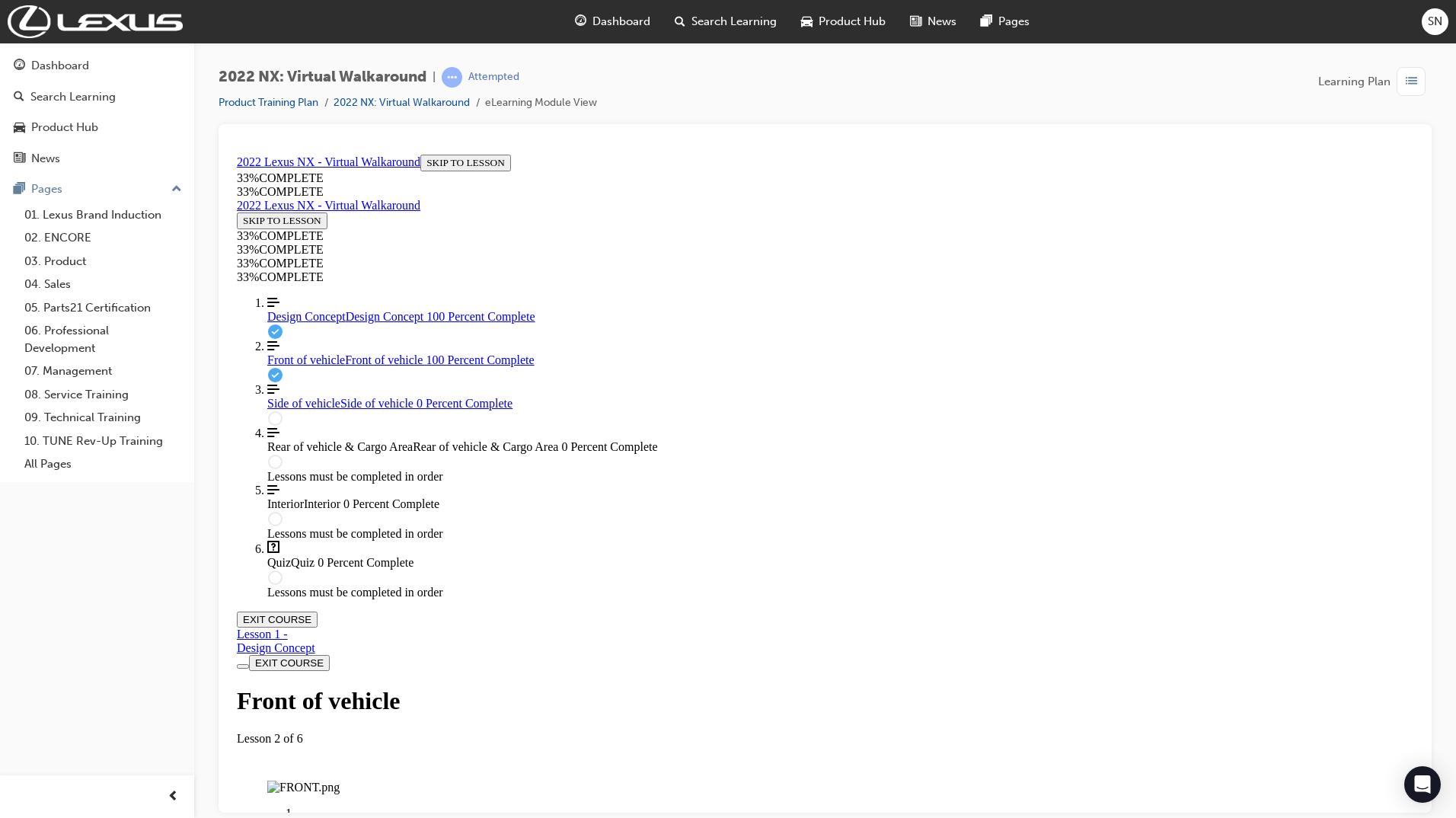
scroll to position [623, 0]
drag, startPoint x: 884, startPoint y: 391, endPoint x: 963, endPoint y: 400, distance: 79.5
drag, startPoint x: 879, startPoint y: 469, endPoint x: 976, endPoint y: 480, distance: 97.6
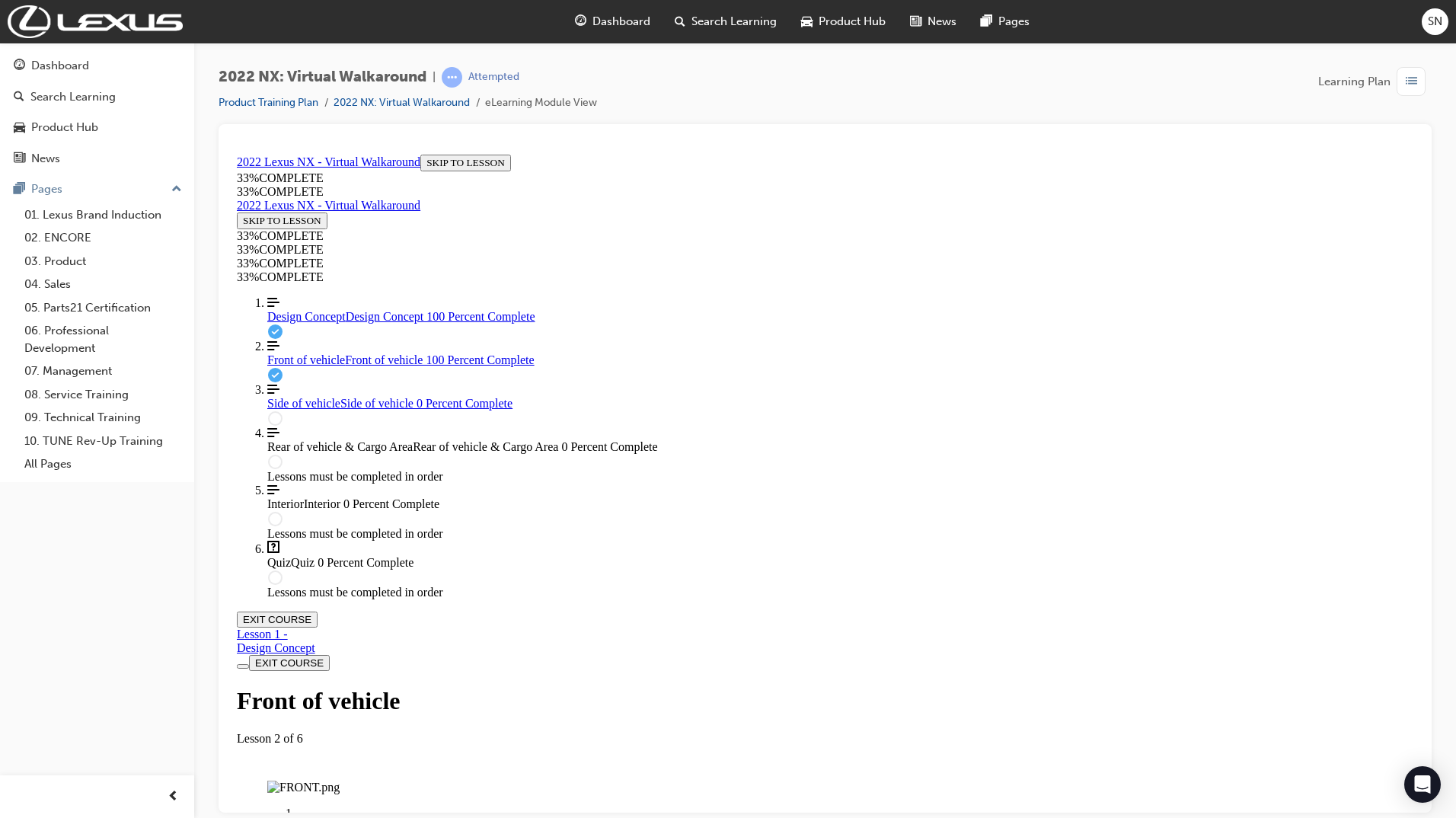
drag, startPoint x: 859, startPoint y: 520, endPoint x: 958, endPoint y: 538, distance: 100.6
drag, startPoint x: 880, startPoint y: 436, endPoint x: 923, endPoint y: 397, distance: 58.1
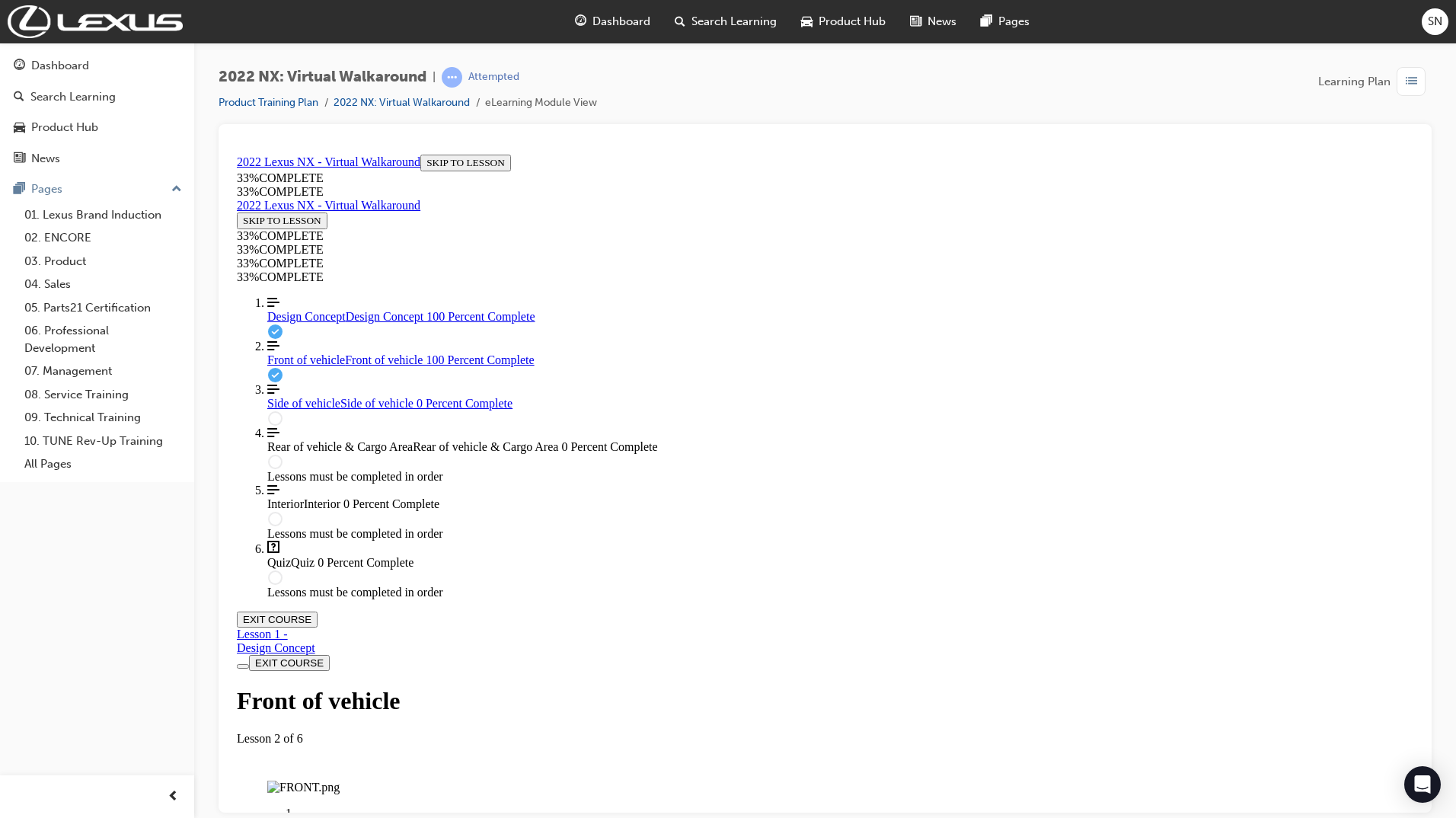
drag, startPoint x: 859, startPoint y: 471, endPoint x: 932, endPoint y: 542, distance: 101.8
drag, startPoint x: 868, startPoint y: 530, endPoint x: 886, endPoint y: 537, distance: 19.3
drag, startPoint x: 837, startPoint y: 472, endPoint x: 920, endPoint y: 476, distance: 83.1
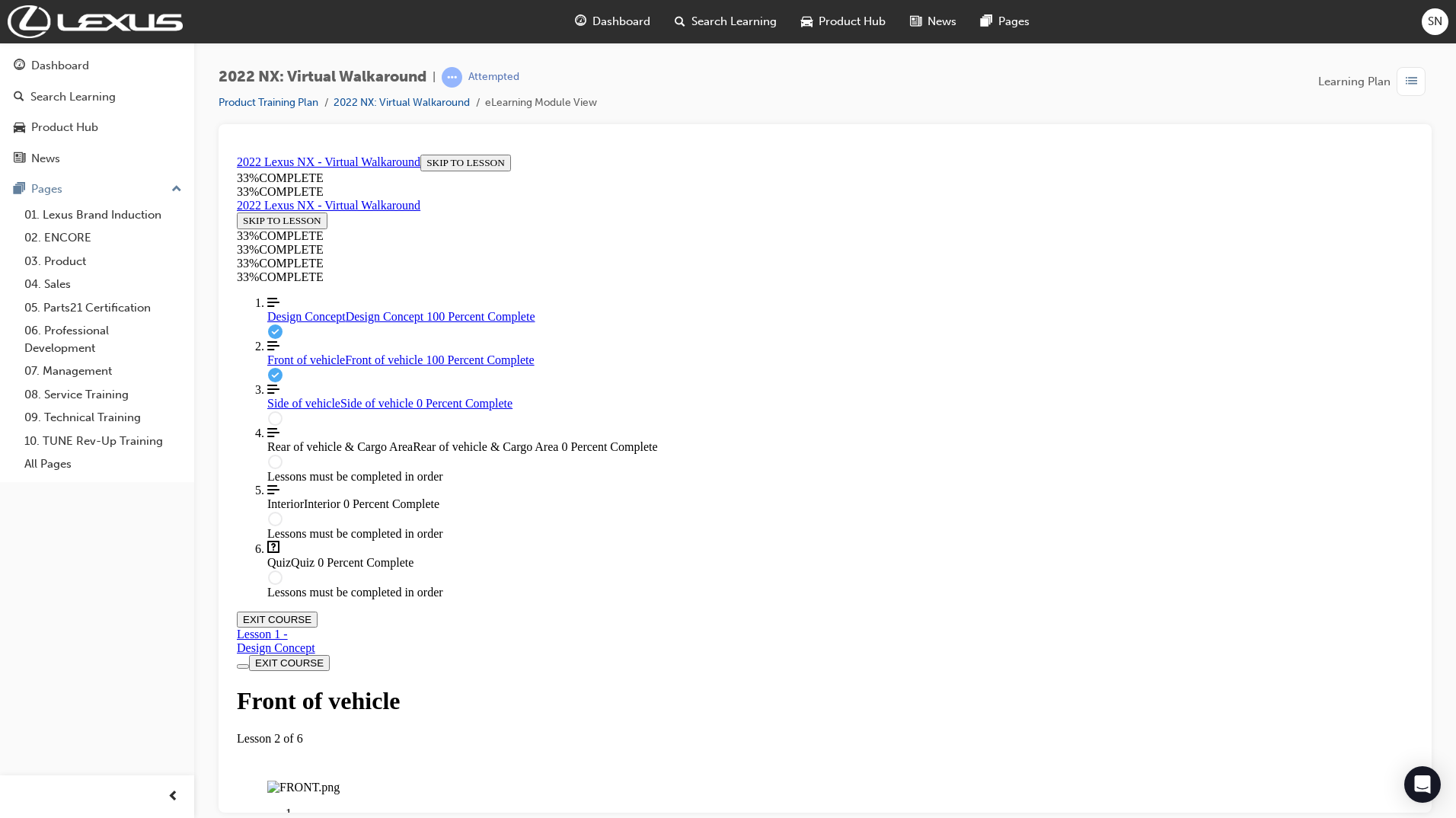
drag, startPoint x: 869, startPoint y: 534, endPoint x: 928, endPoint y: 533, distance: 59.0
drag, startPoint x: 860, startPoint y: 400, endPoint x: 951, endPoint y: 464, distance: 111.3
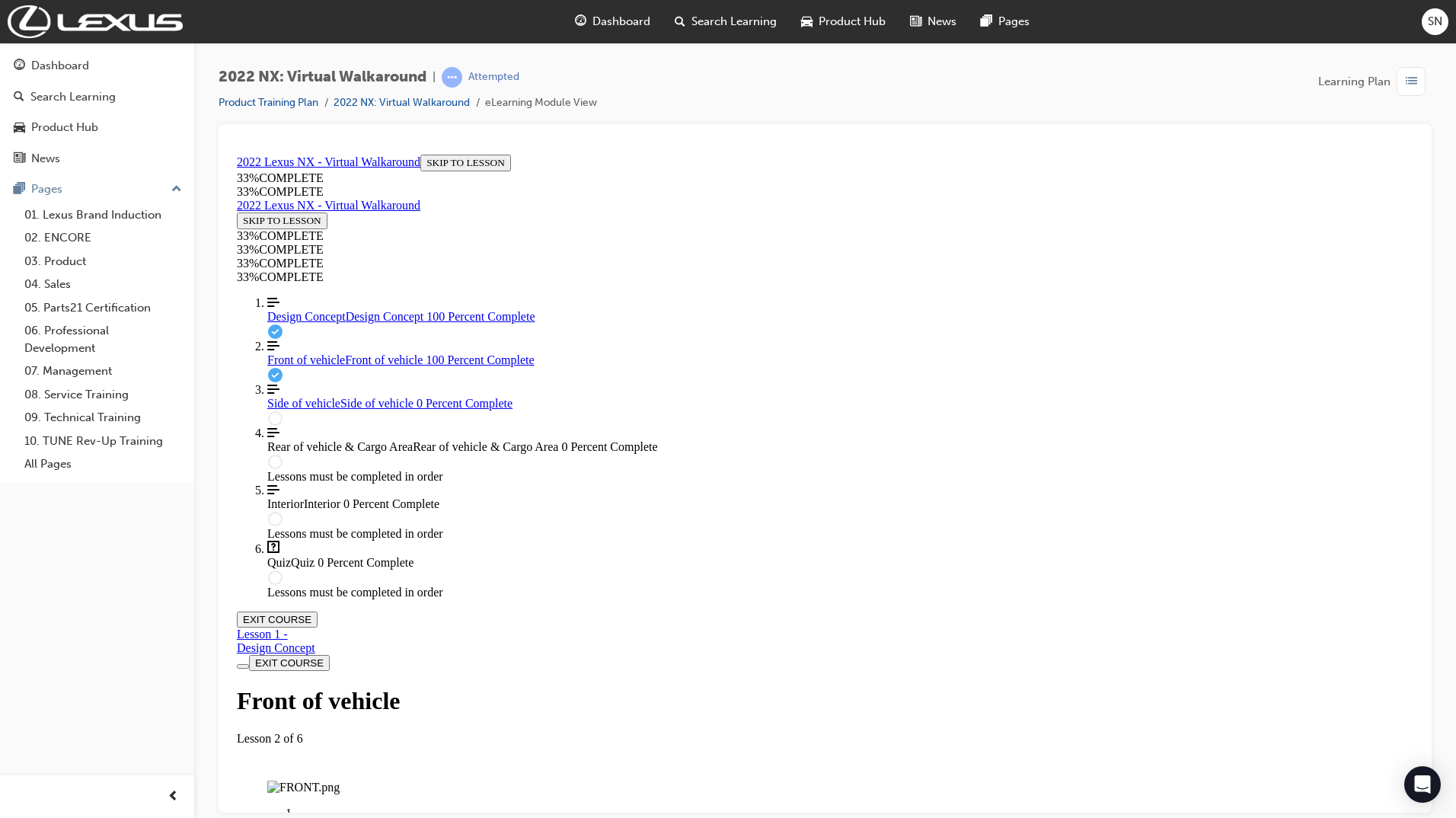
drag, startPoint x: 828, startPoint y: 399, endPoint x: 937, endPoint y: 400, distance: 109.0
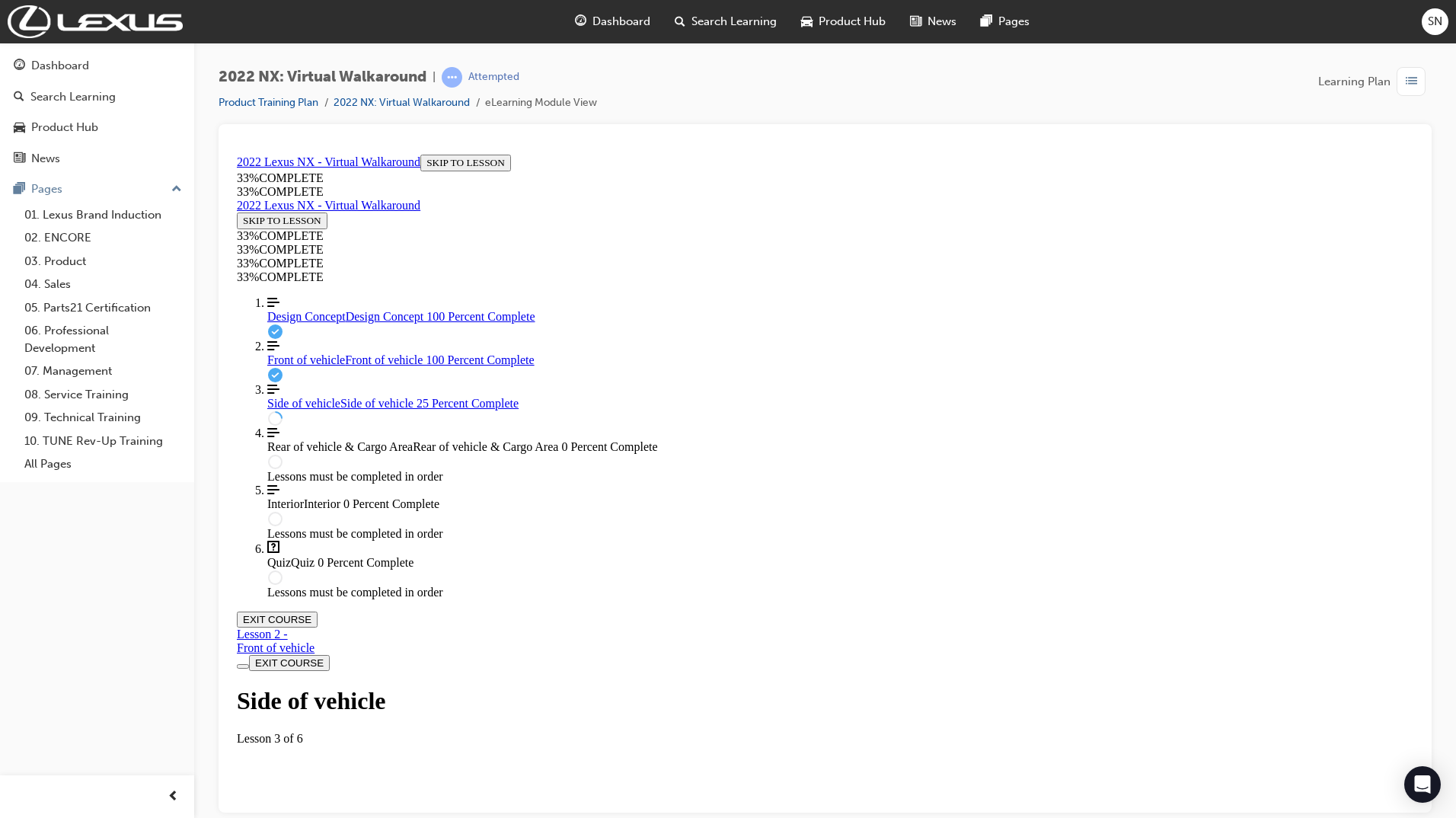
scroll to position [52, 0]
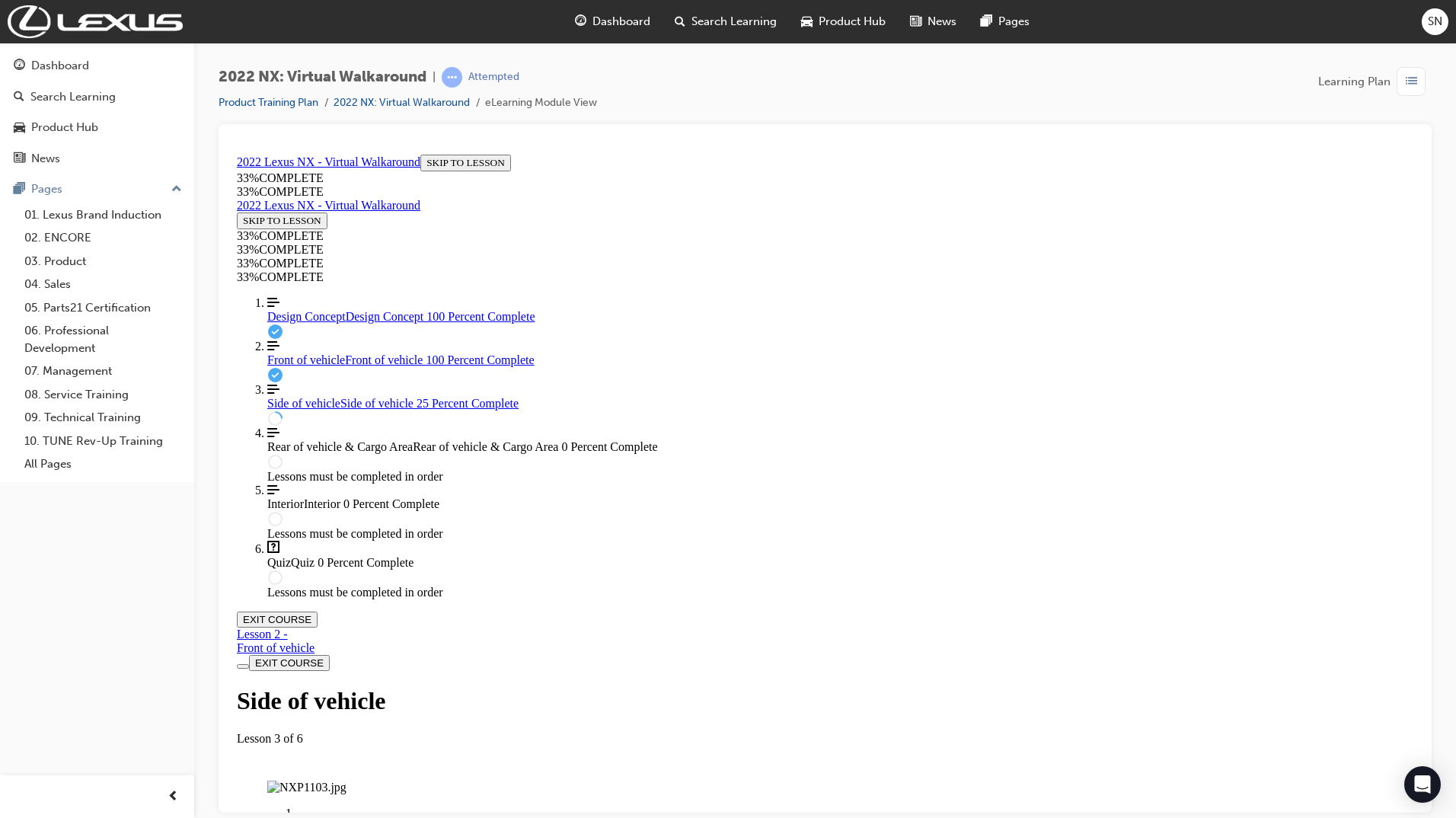
click at [346, 780] on img "Labeled Graphic" at bounding box center [307, 787] width 80 height 13
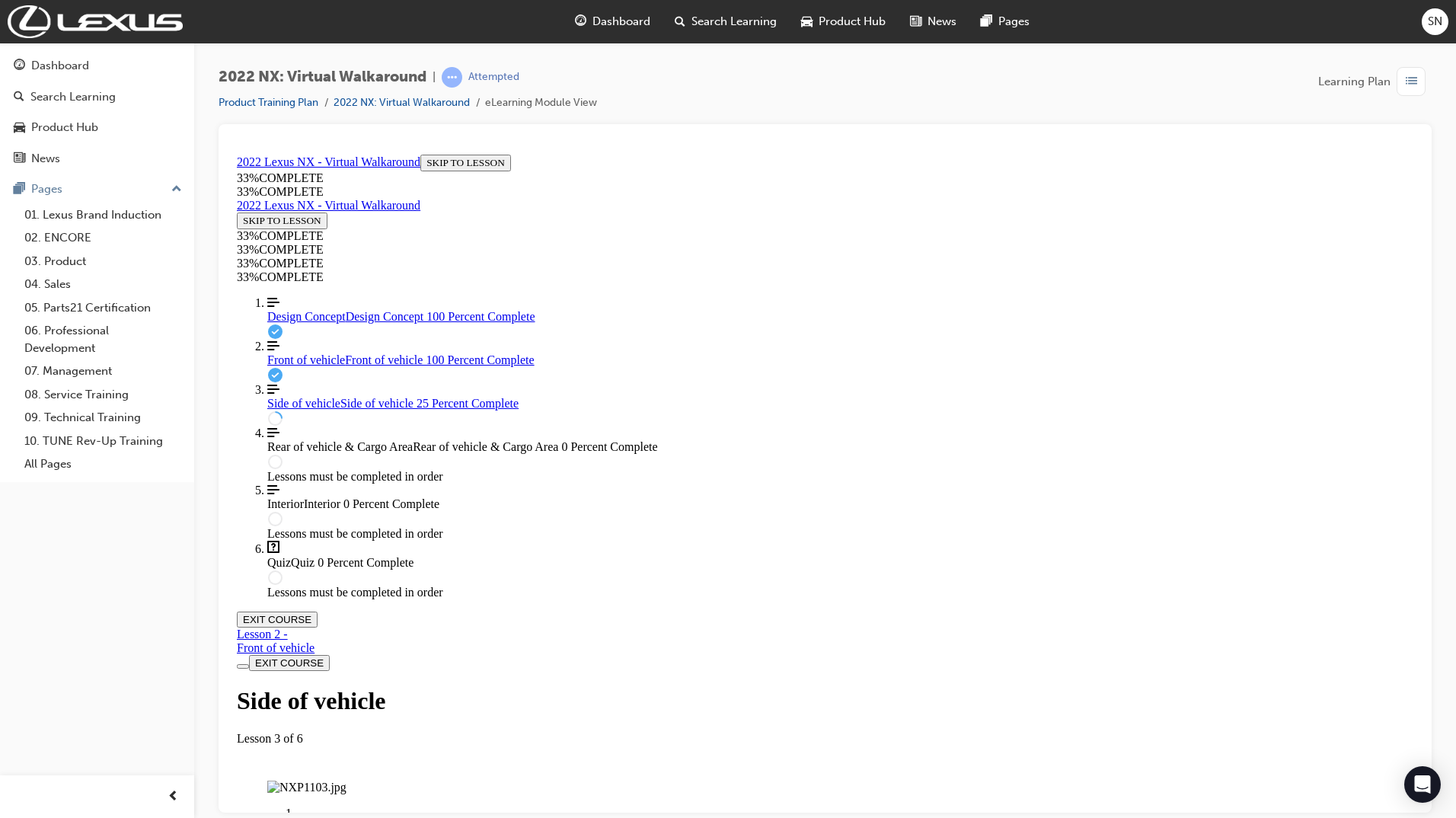
click at [304, 816] on div "Labeled graphic marker, Plus, Not Viewed" at bounding box center [304, 816] width 0 height 0
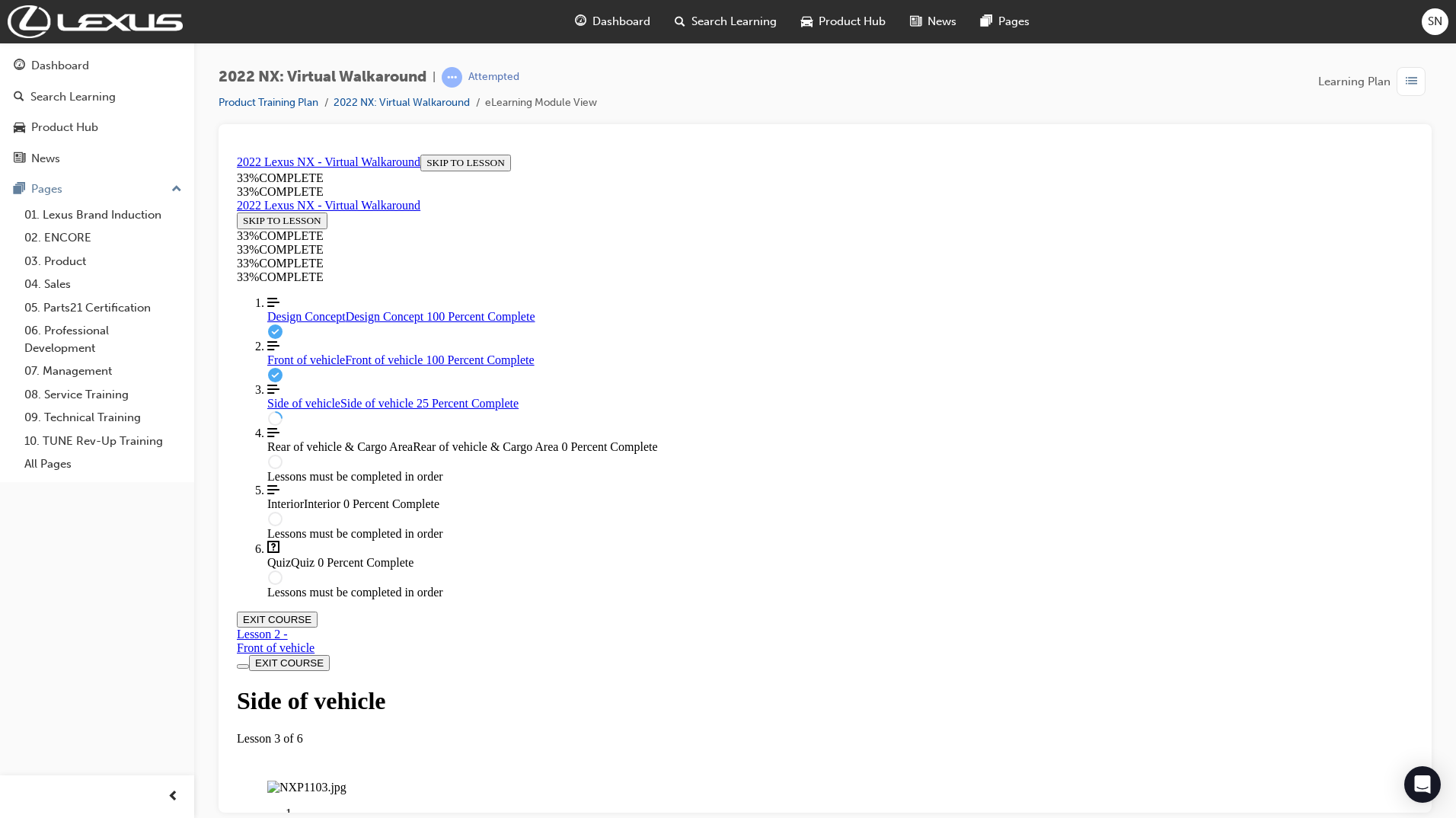
click at [304, 816] on div "Labeled graphic marker, Plus, Viewed" at bounding box center [304, 816] width 0 height 0
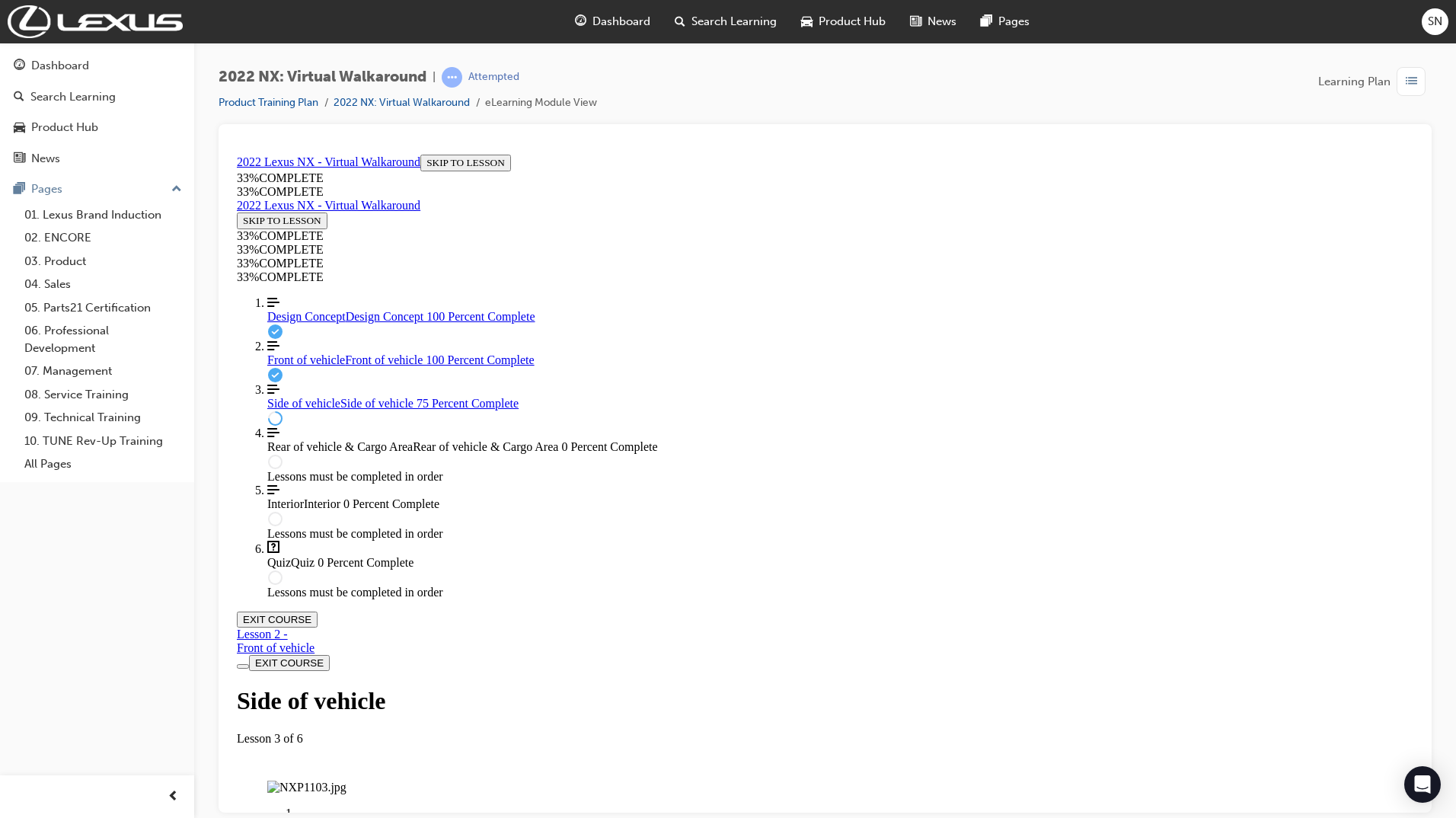
click at [346, 780] on img "Labeled Graphic" at bounding box center [307, 787] width 80 height 13
click at [304, 816] on div "Labeled graphic marker, Plus, Viewed" at bounding box center [304, 816] width 0 height 0
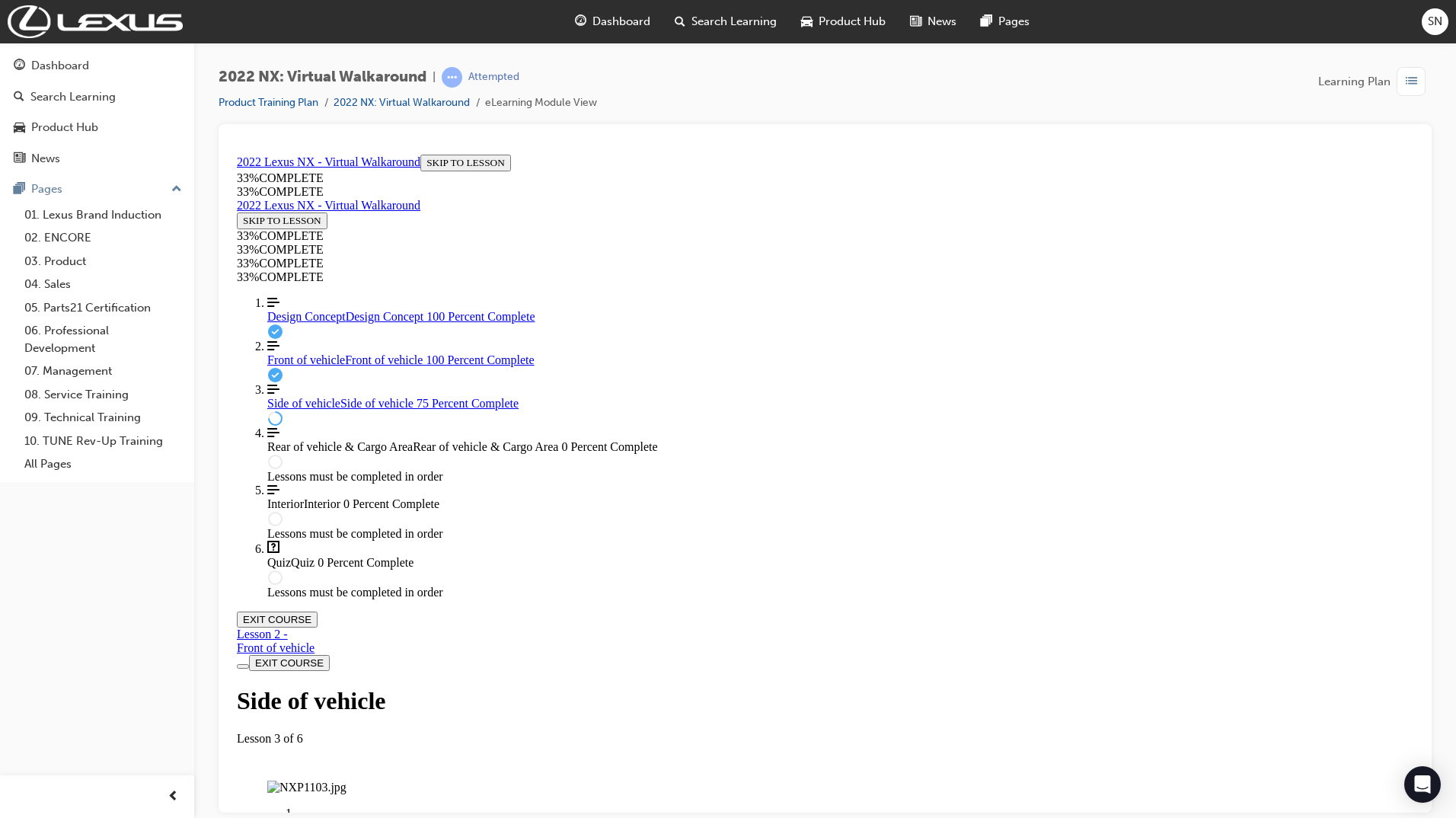
scroll to position [533, 0]
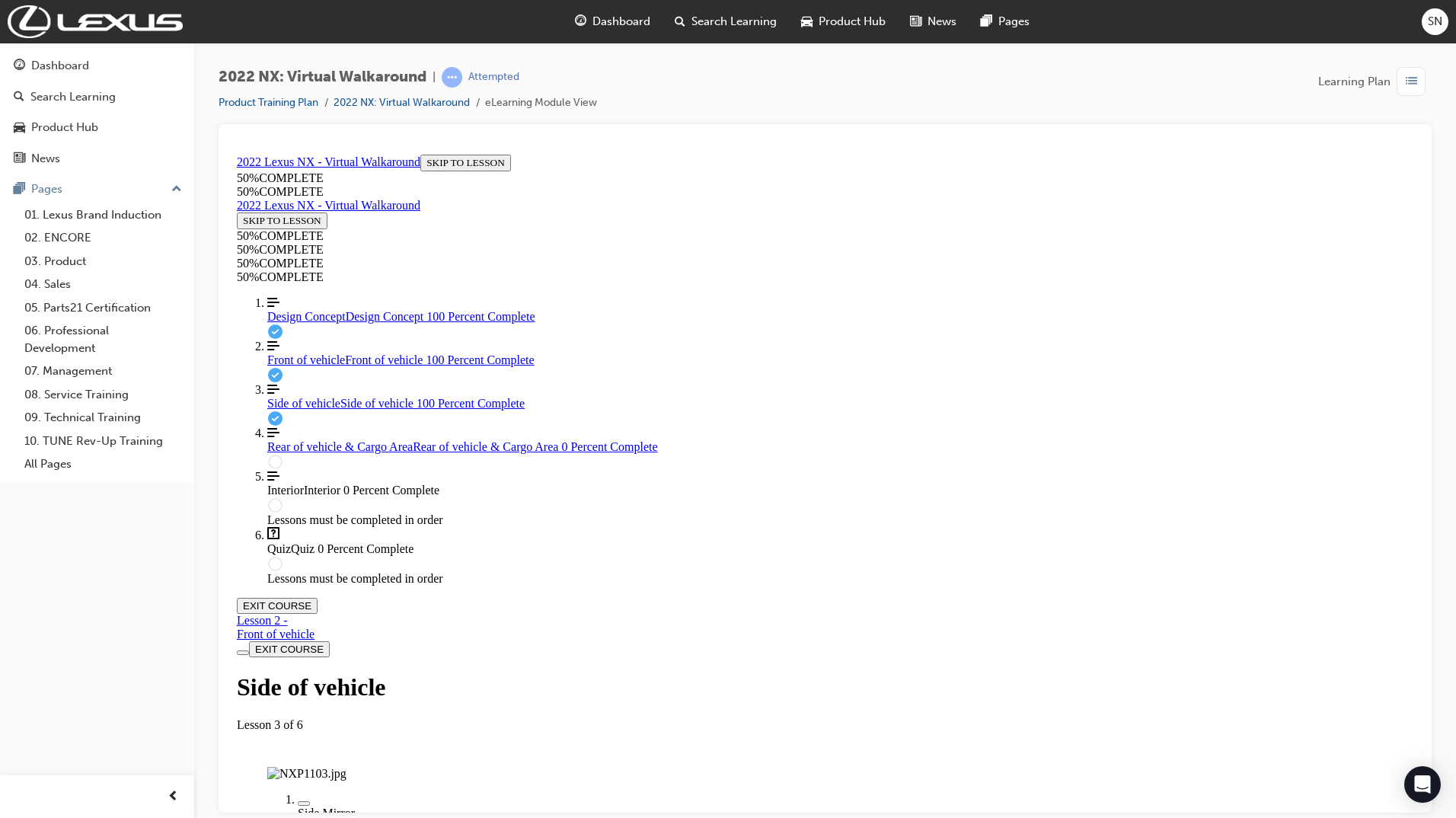
scroll to position [1218, 0]
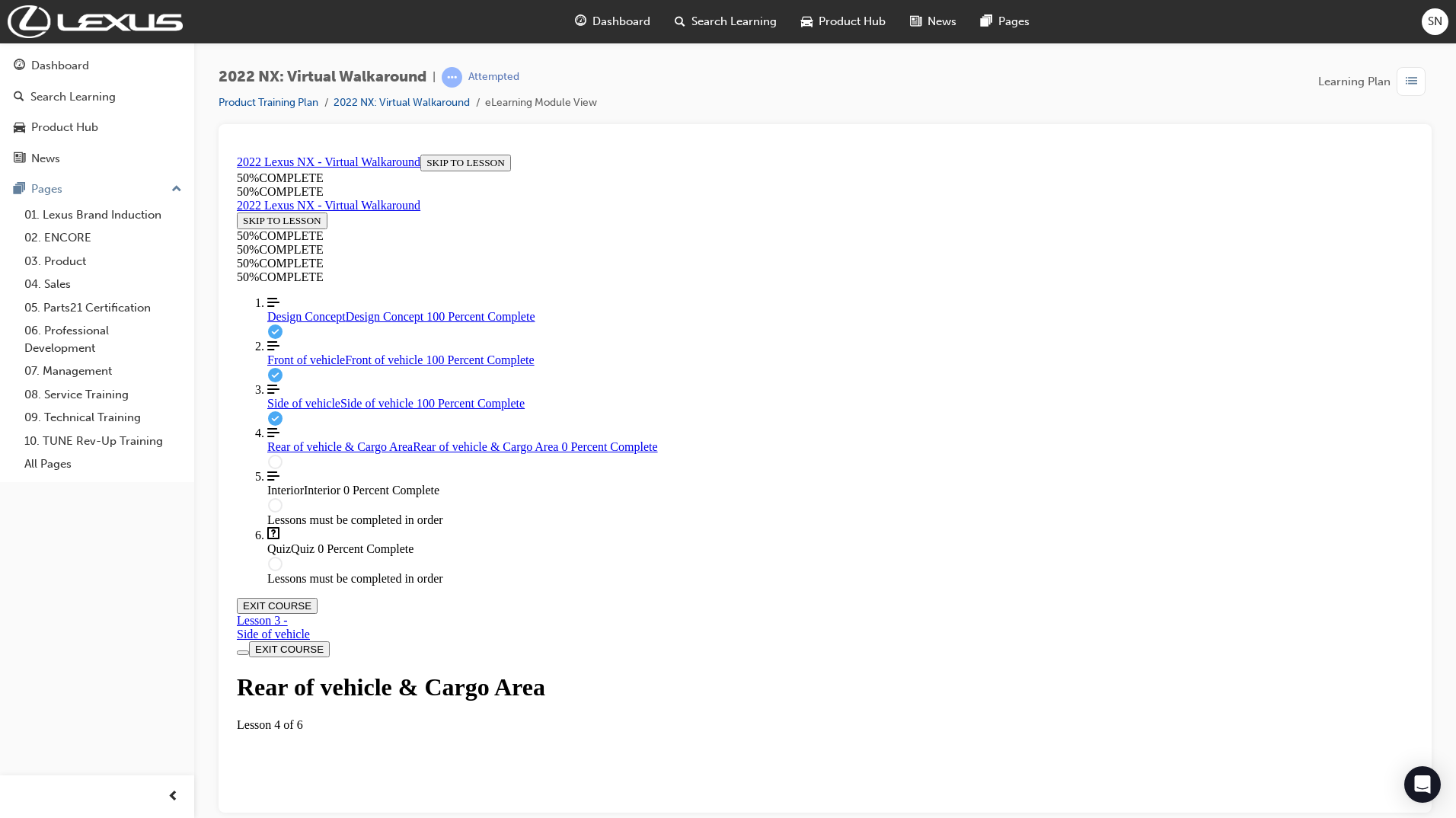
scroll to position [52, 0]
click at [304, 803] on div "Labeled graphic marker, Plus, Not Viewed" at bounding box center [304, 803] width 0 height 0
click at [304, 803] on div "Labeled graphic marker, Plus, Viewed" at bounding box center [304, 803] width 0 height 0
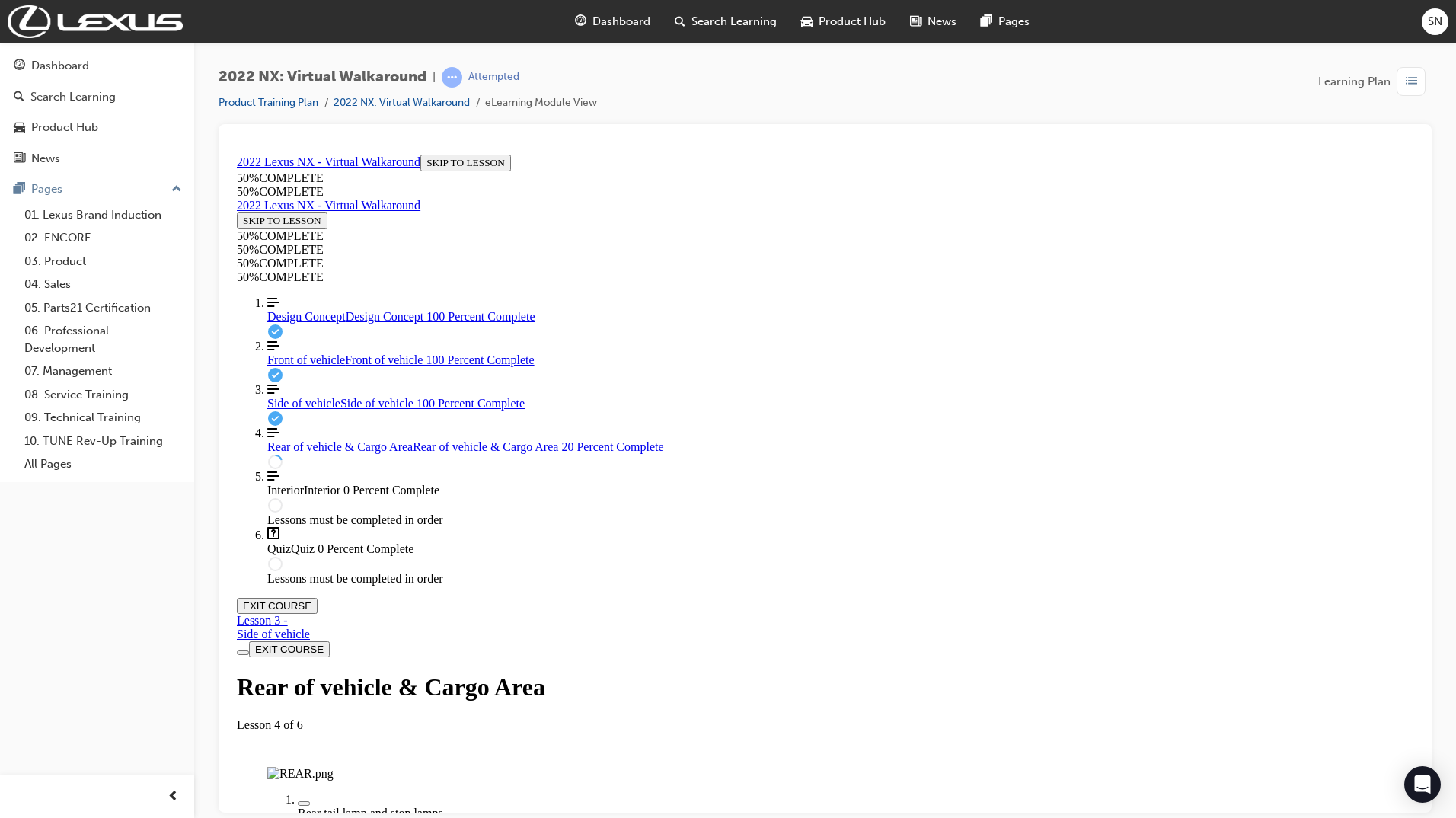
click at [333, 766] on img "Labeled Graphic" at bounding box center [300, 773] width 66 height 13
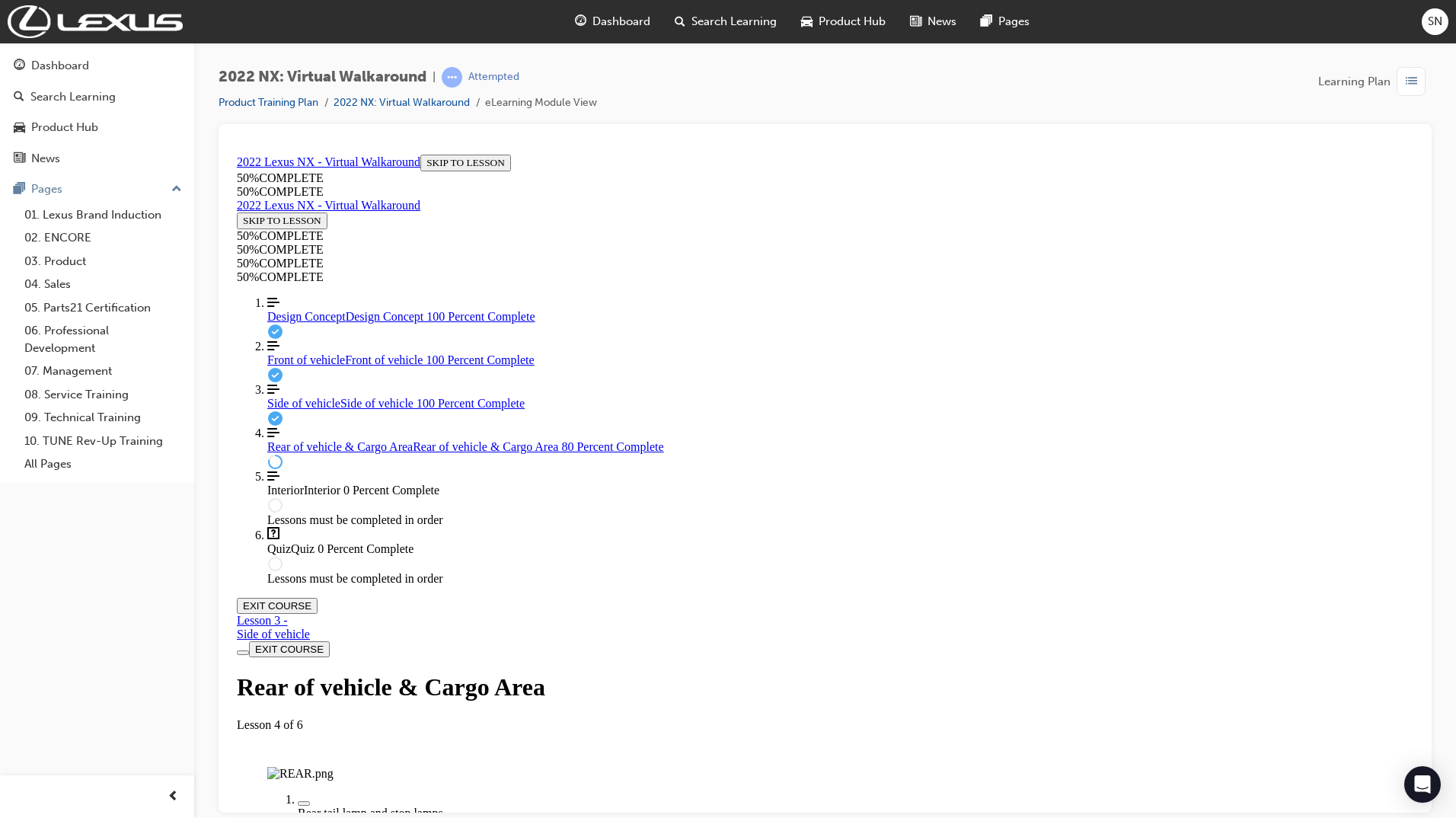
scroll to position [1177, 0]
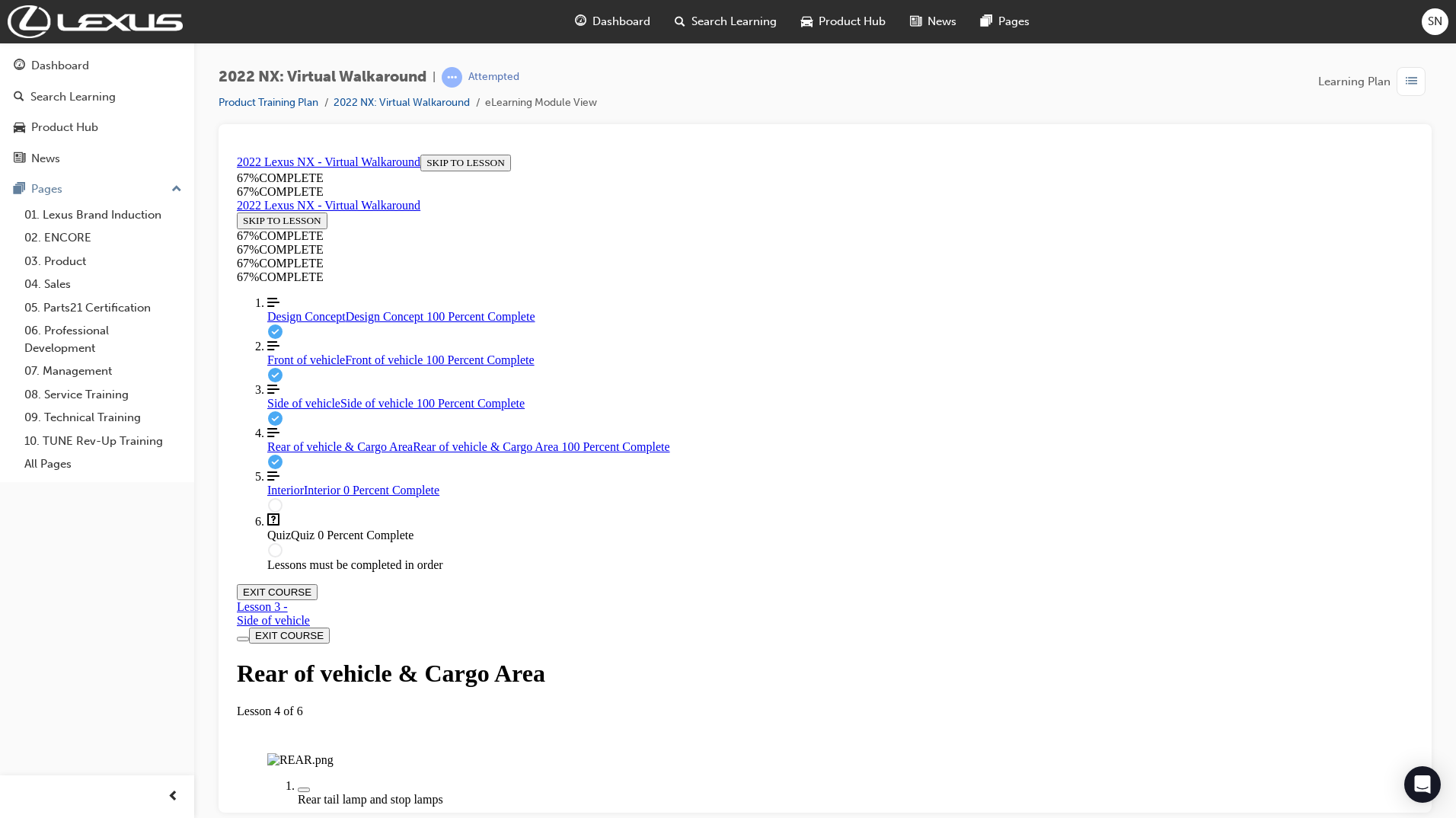
scroll to position [720, 0]
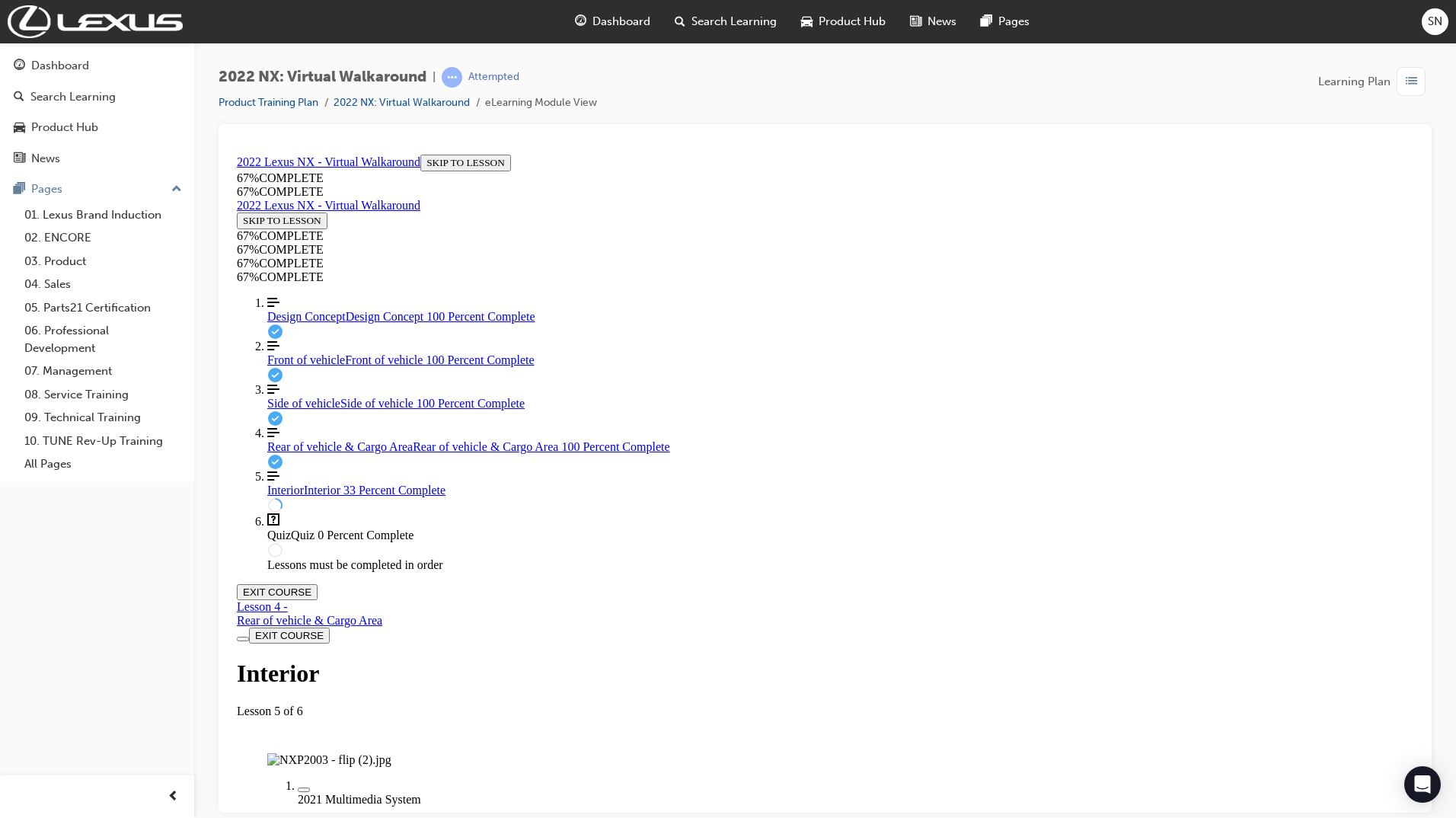
click at [391, 753] on img "Labeled Graphic" at bounding box center [328, 759] width 124 height 13
click at [304, 789] on div "Labeled graphic marker, Plus, Not Viewed" at bounding box center [304, 789] width 0 height 0
click at [304, 789] on div "Labeled graphic marker, Plus, Viewed" at bounding box center [304, 789] width 0 height 0
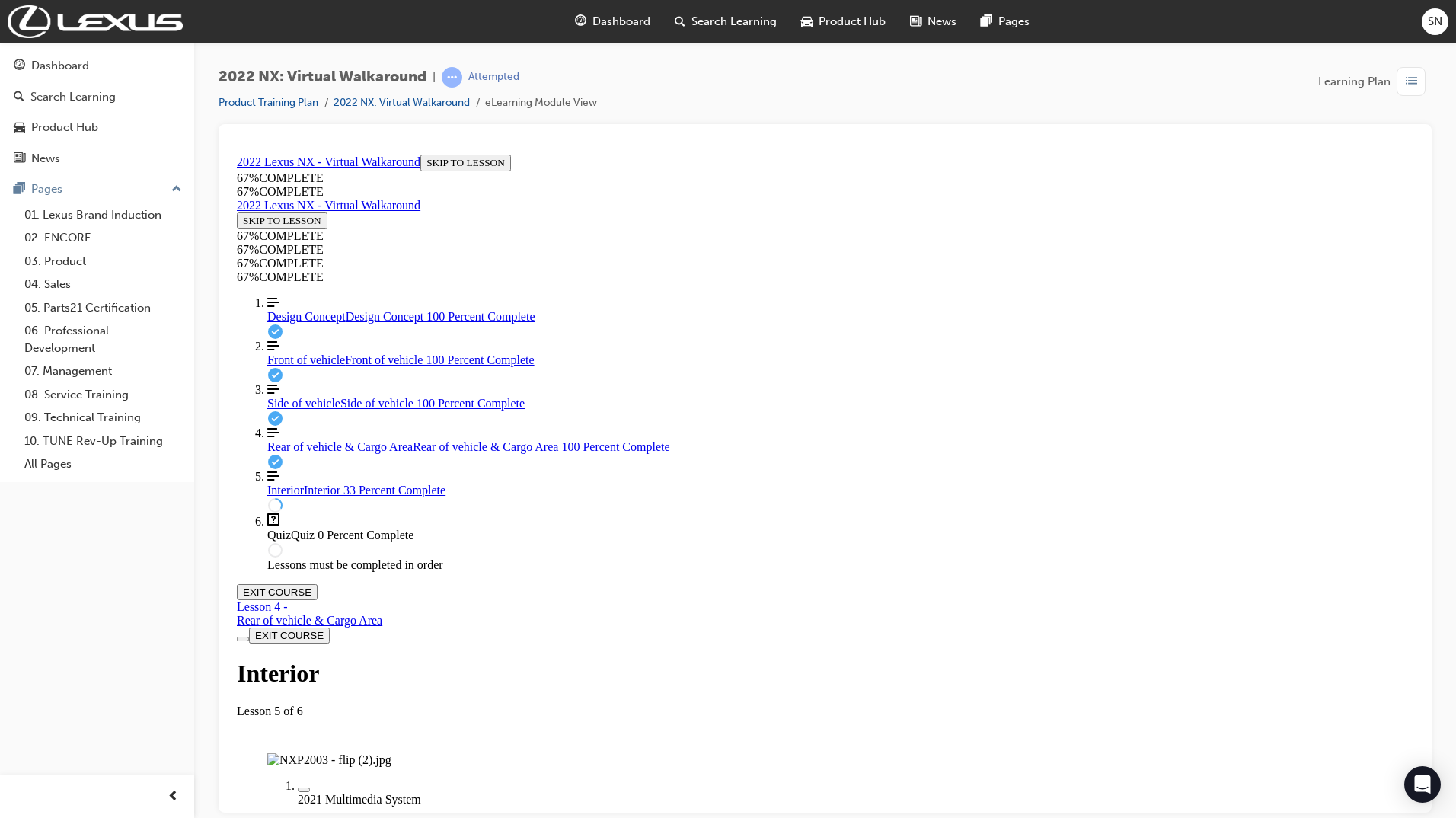
drag, startPoint x: 1163, startPoint y: 321, endPoint x: 1168, endPoint y: 329, distance: 9.4
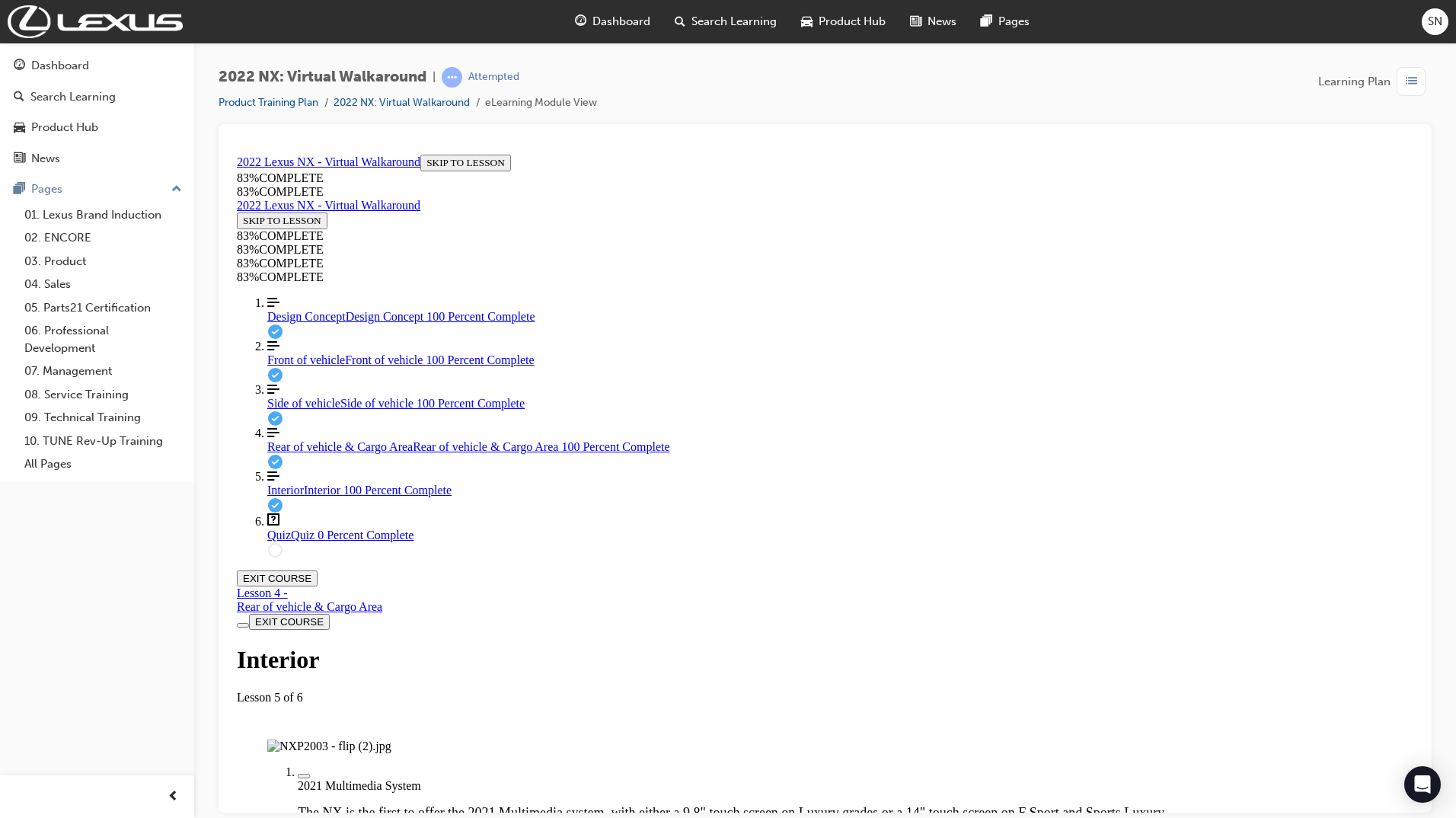
scroll to position [822, 0]
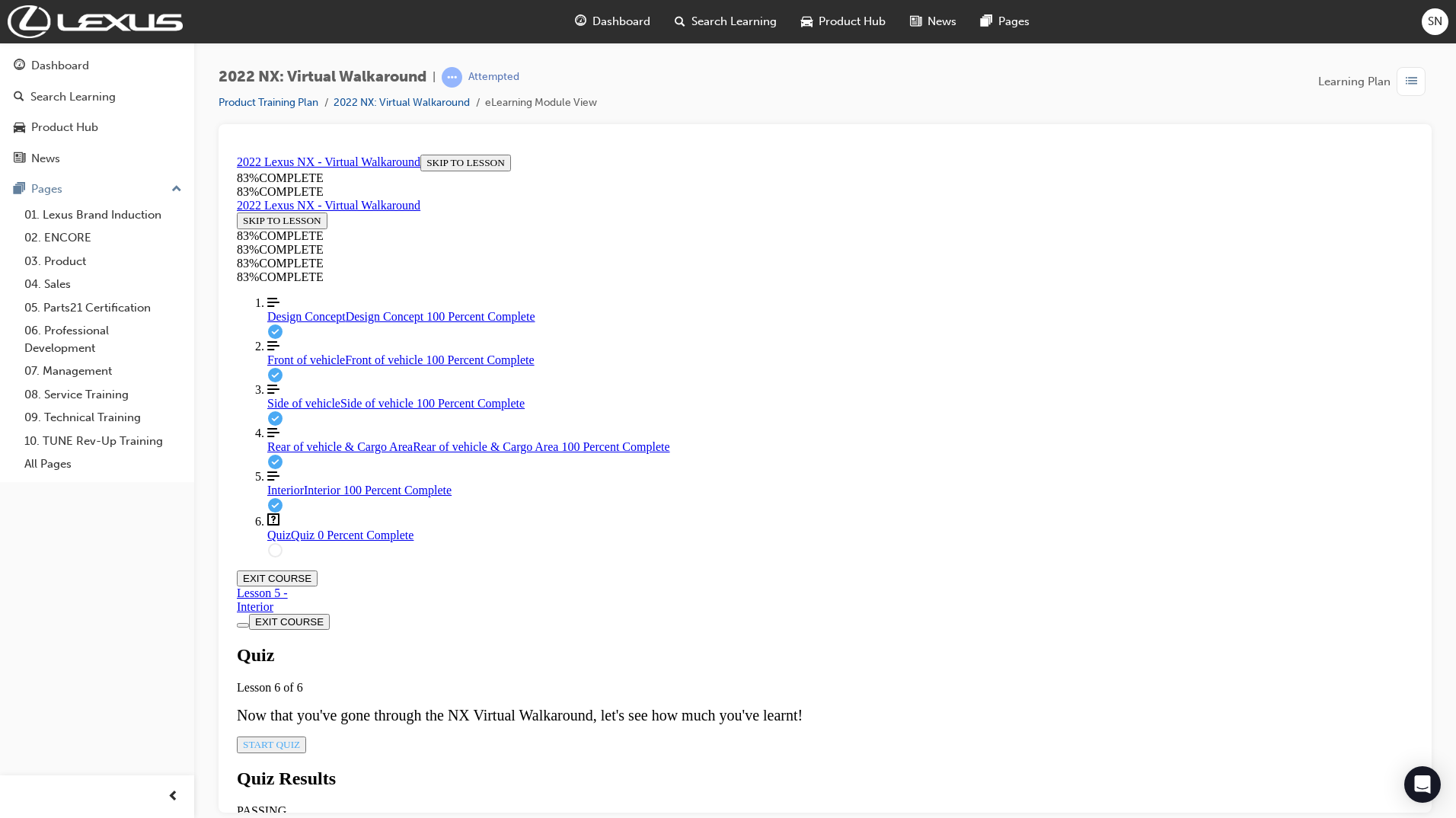
scroll to position [52, 0]
click at [306, 736] on button "START QUIZ" at bounding box center [271, 744] width 69 height 17
